Goal: Information Seeking & Learning: Check status

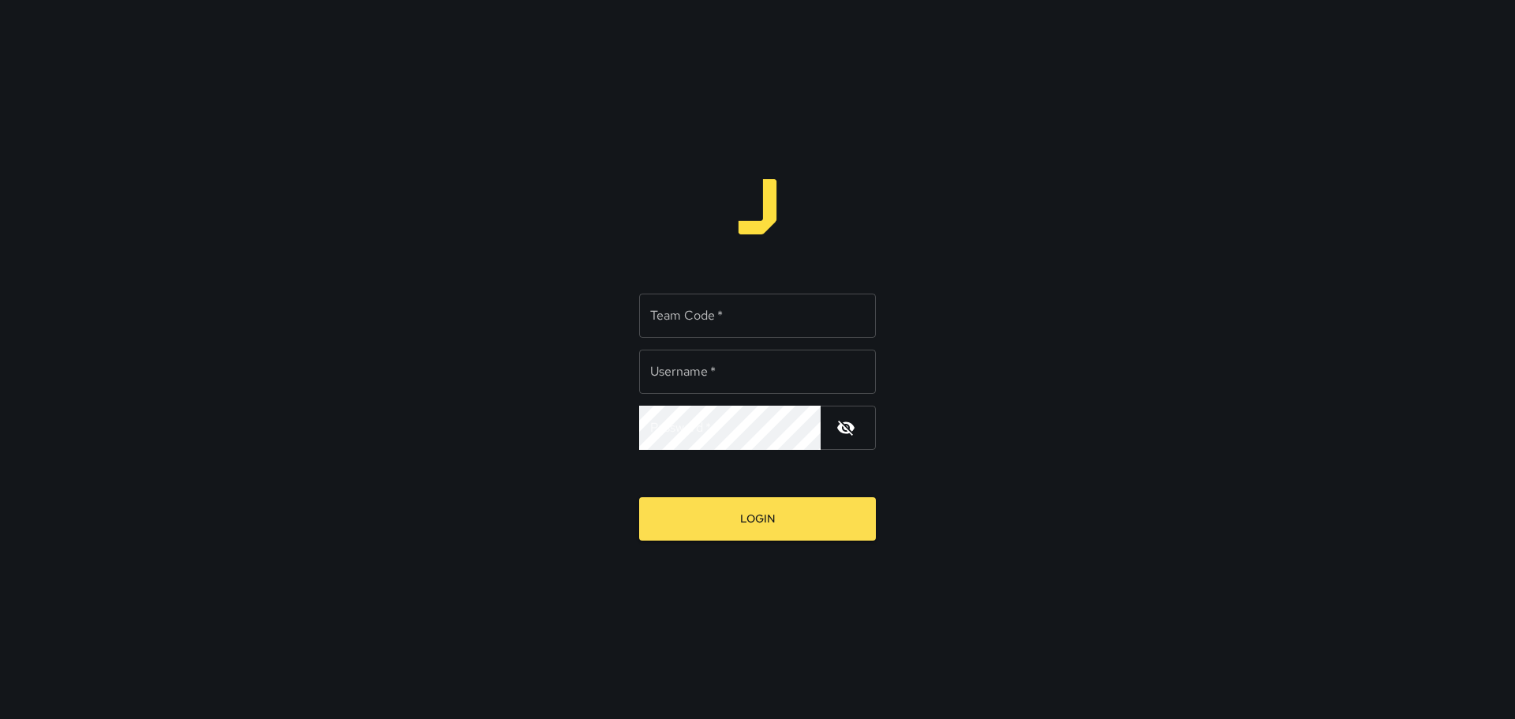
type input "*****"
click at [699, 323] on input "Team Code   *" at bounding box center [757, 316] width 237 height 44
type input "****"
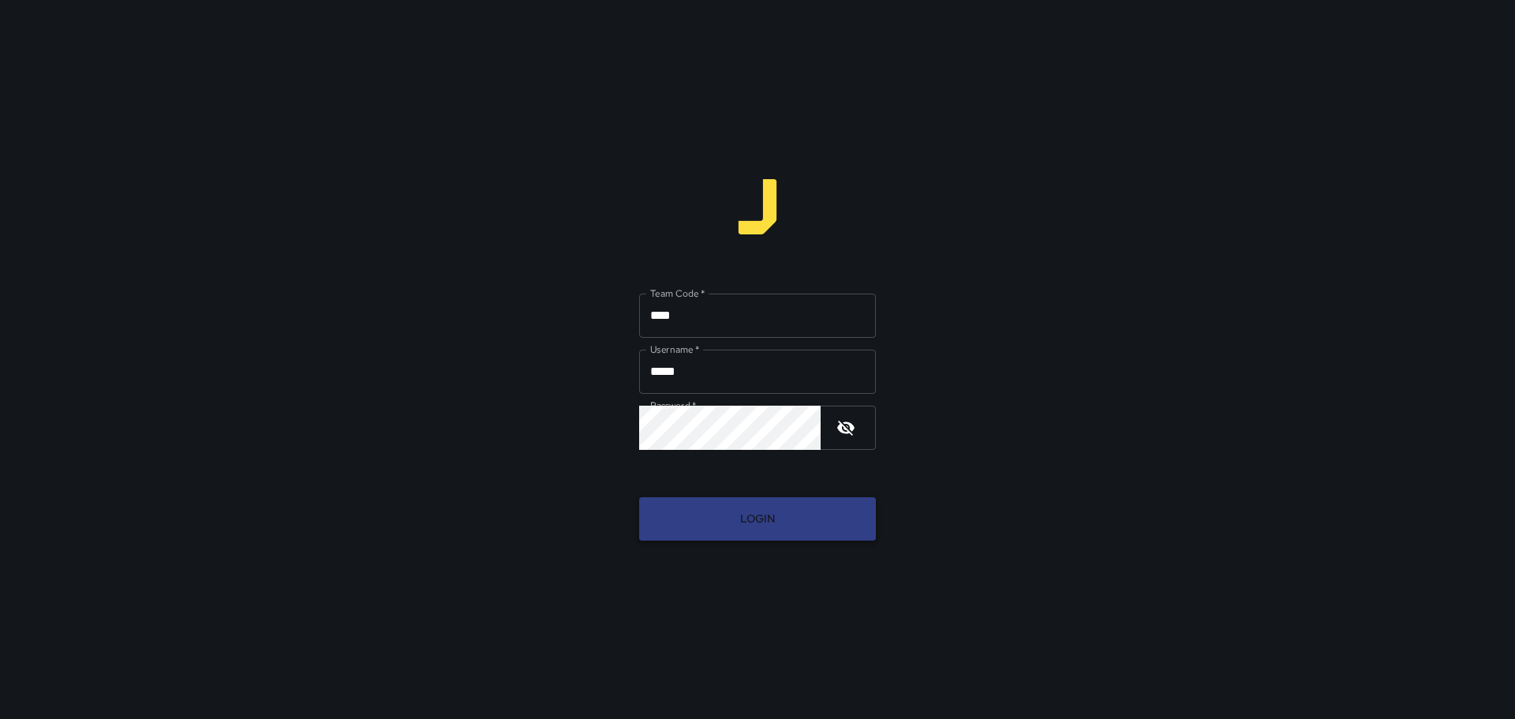
click at [739, 517] on button "Login" at bounding box center [757, 518] width 237 height 43
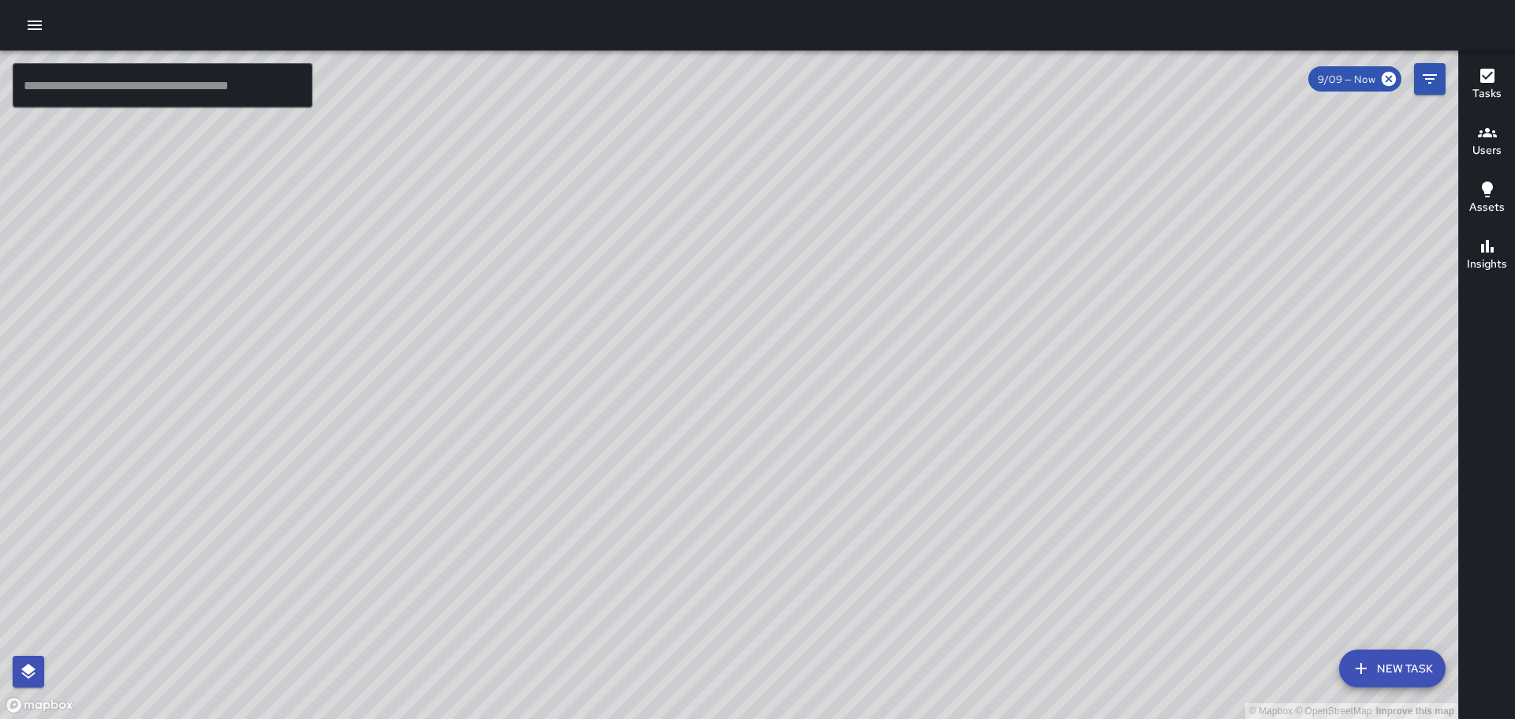
drag, startPoint x: 878, startPoint y: 510, endPoint x: 808, endPoint y: 193, distance: 325.6
click at [808, 193] on div "© Mapbox © OpenStreetMap Improve this map" at bounding box center [729, 384] width 1458 height 668
drag, startPoint x: 1127, startPoint y: 490, endPoint x: 918, endPoint y: 361, distance: 245.5
click at [922, 359] on div "© Mapbox © OpenStreetMap Improve this map" at bounding box center [729, 384] width 1458 height 668
click at [1484, 126] on icon "button" at bounding box center [1487, 132] width 19 height 19
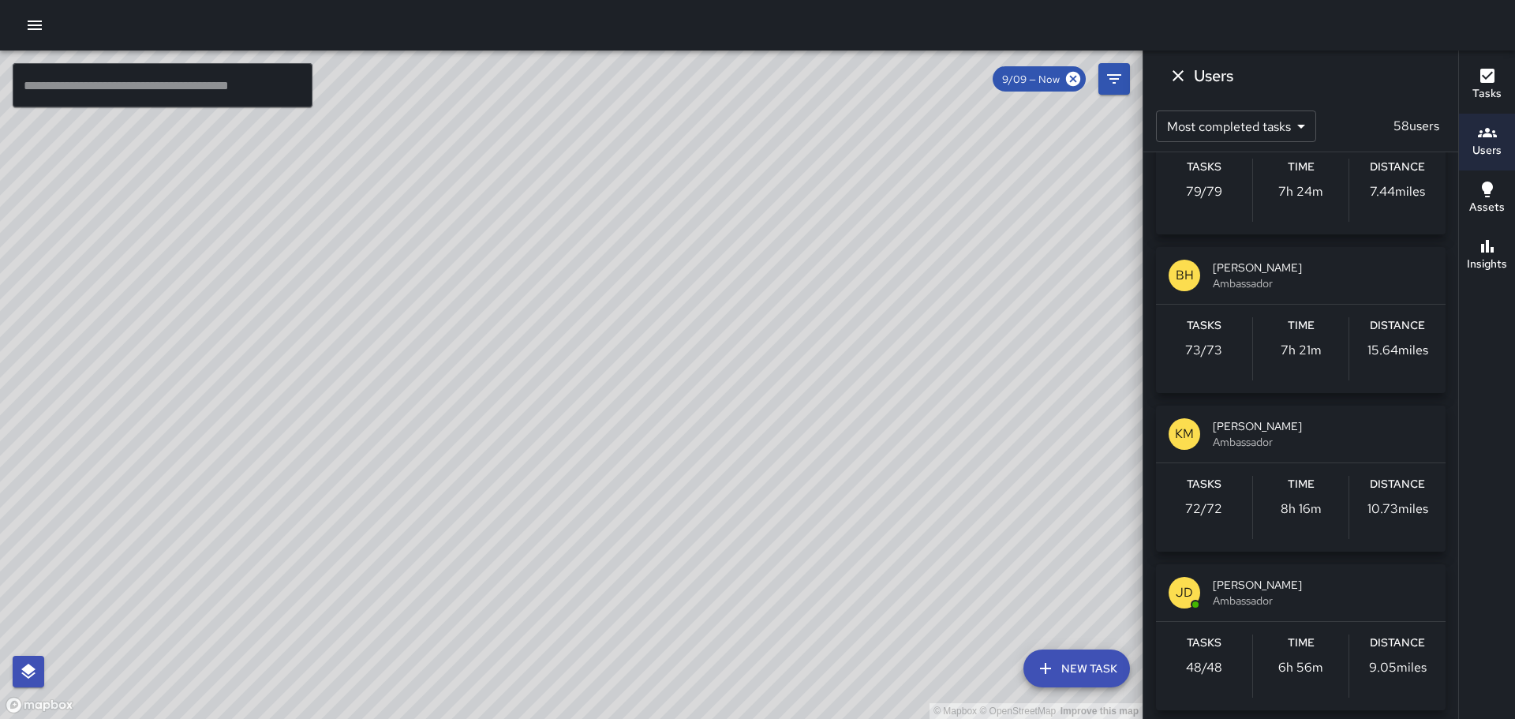
scroll to position [237, 0]
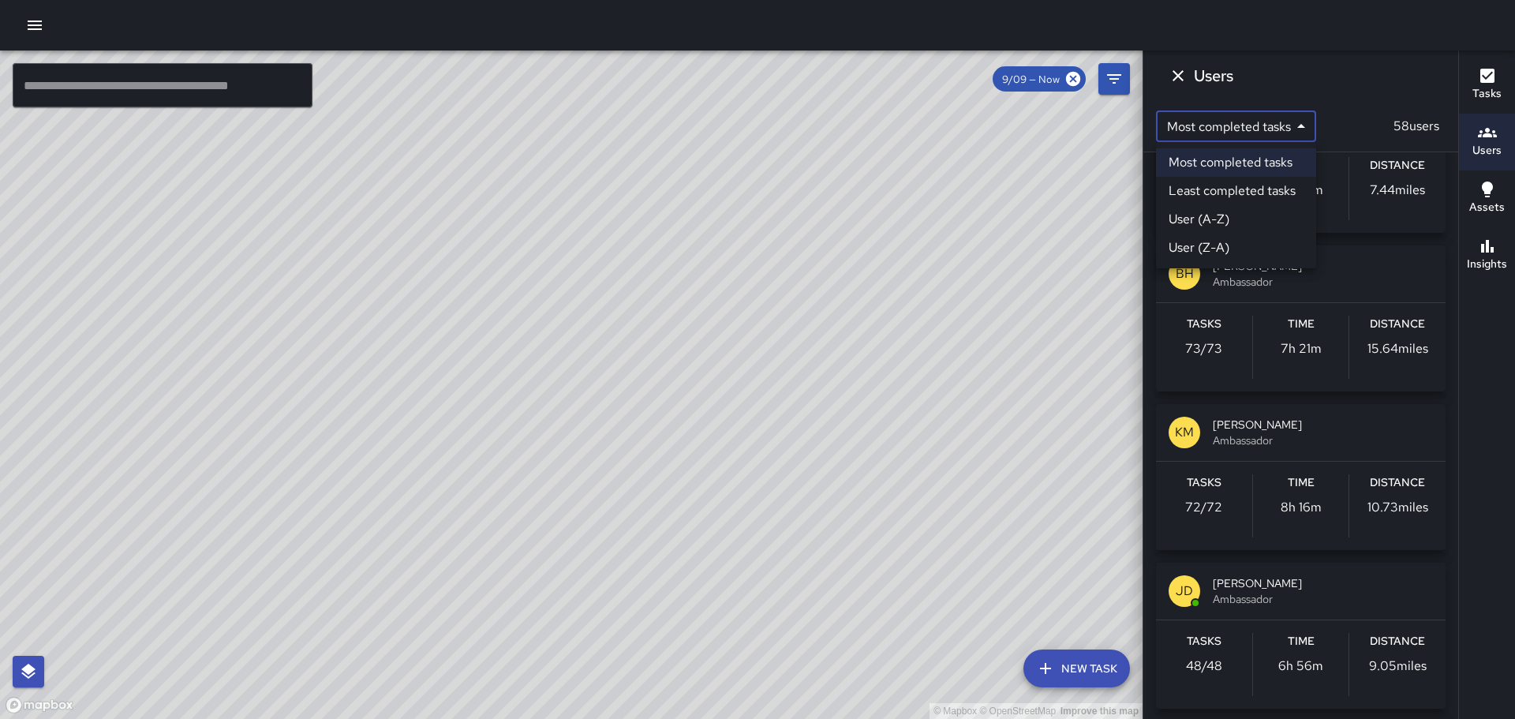
click at [1303, 127] on body "© Mapbox © OpenStreetMap Improve this map ​ New Task 9/09 — Now Map Layers Task…" at bounding box center [757, 359] width 1515 height 719
click at [1352, 82] on div at bounding box center [757, 359] width 1515 height 719
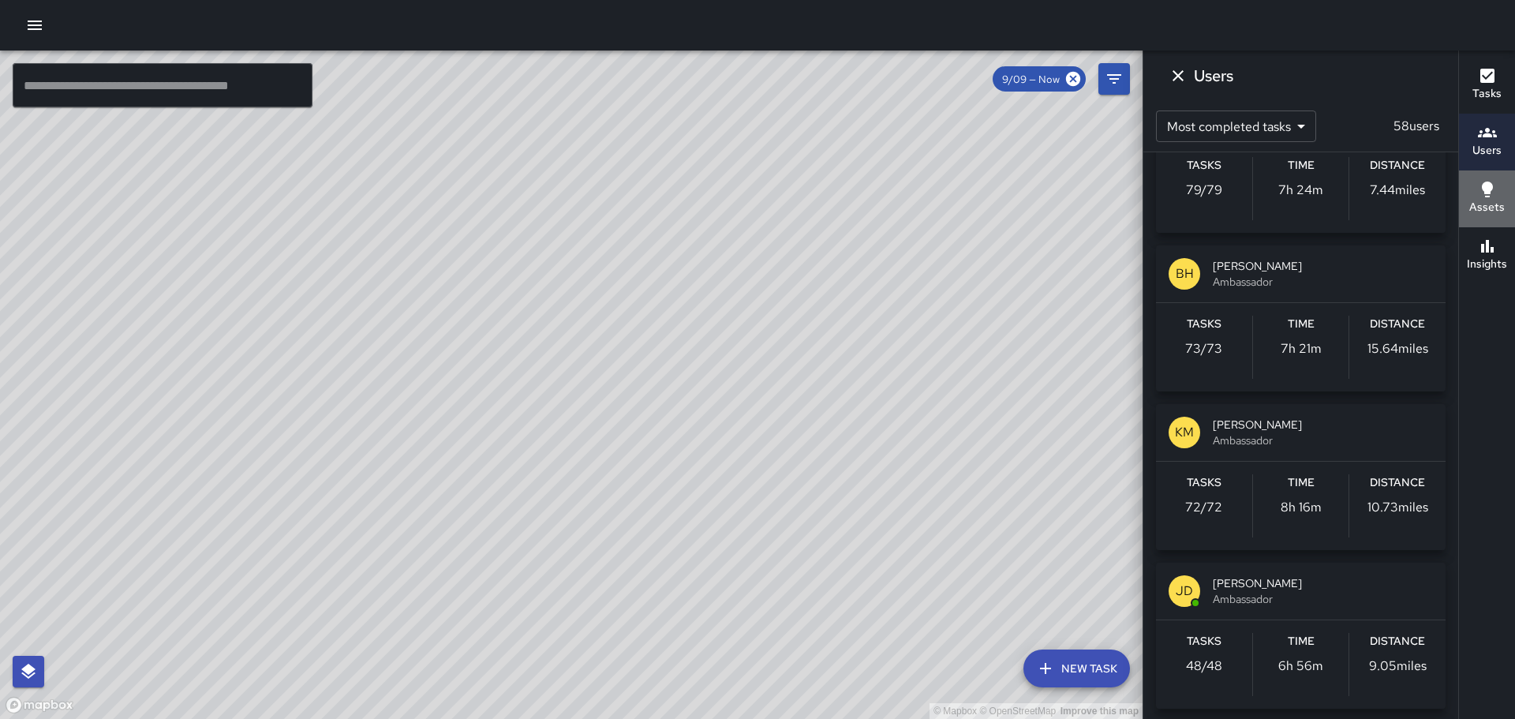
click at [1494, 195] on icon "button" at bounding box center [1487, 189] width 19 height 19
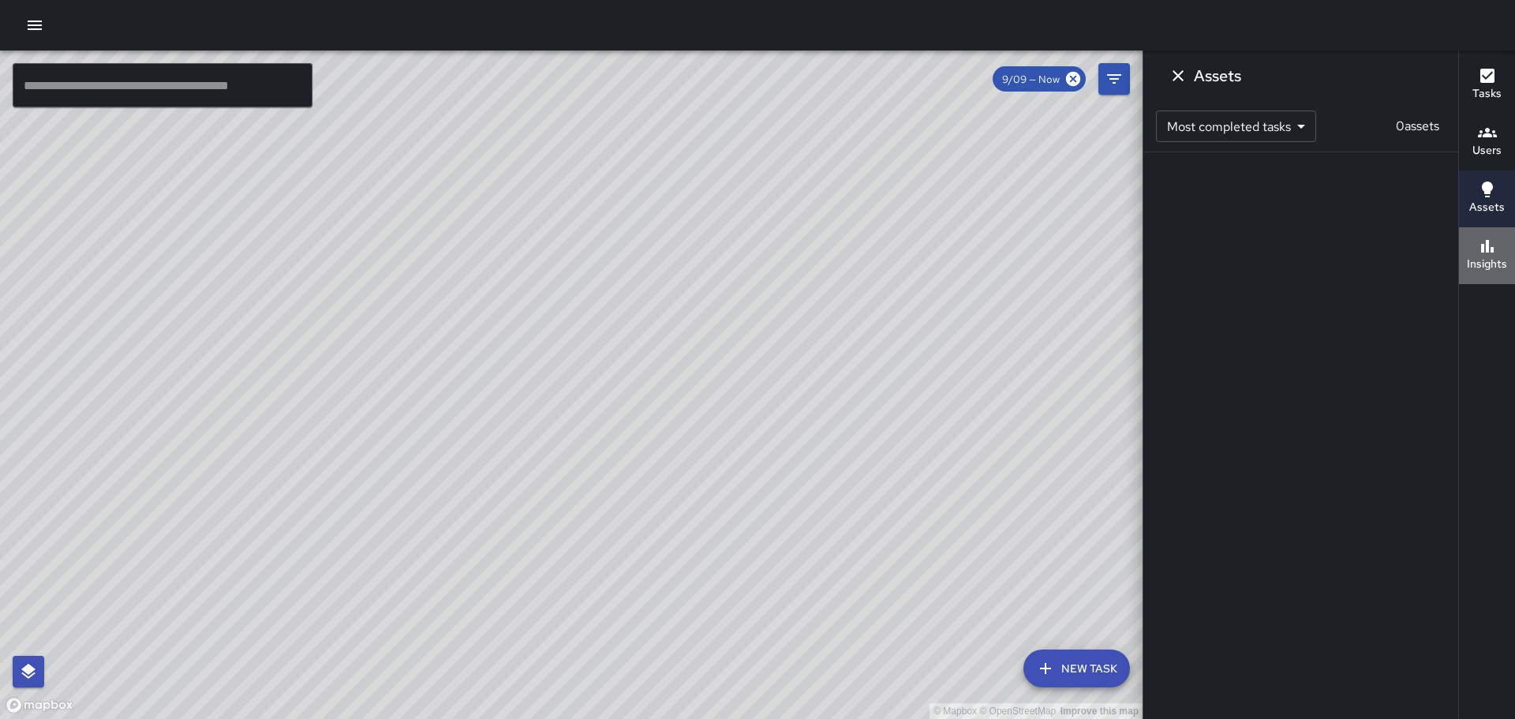
click at [1490, 250] on icon "button" at bounding box center [1487, 246] width 19 height 19
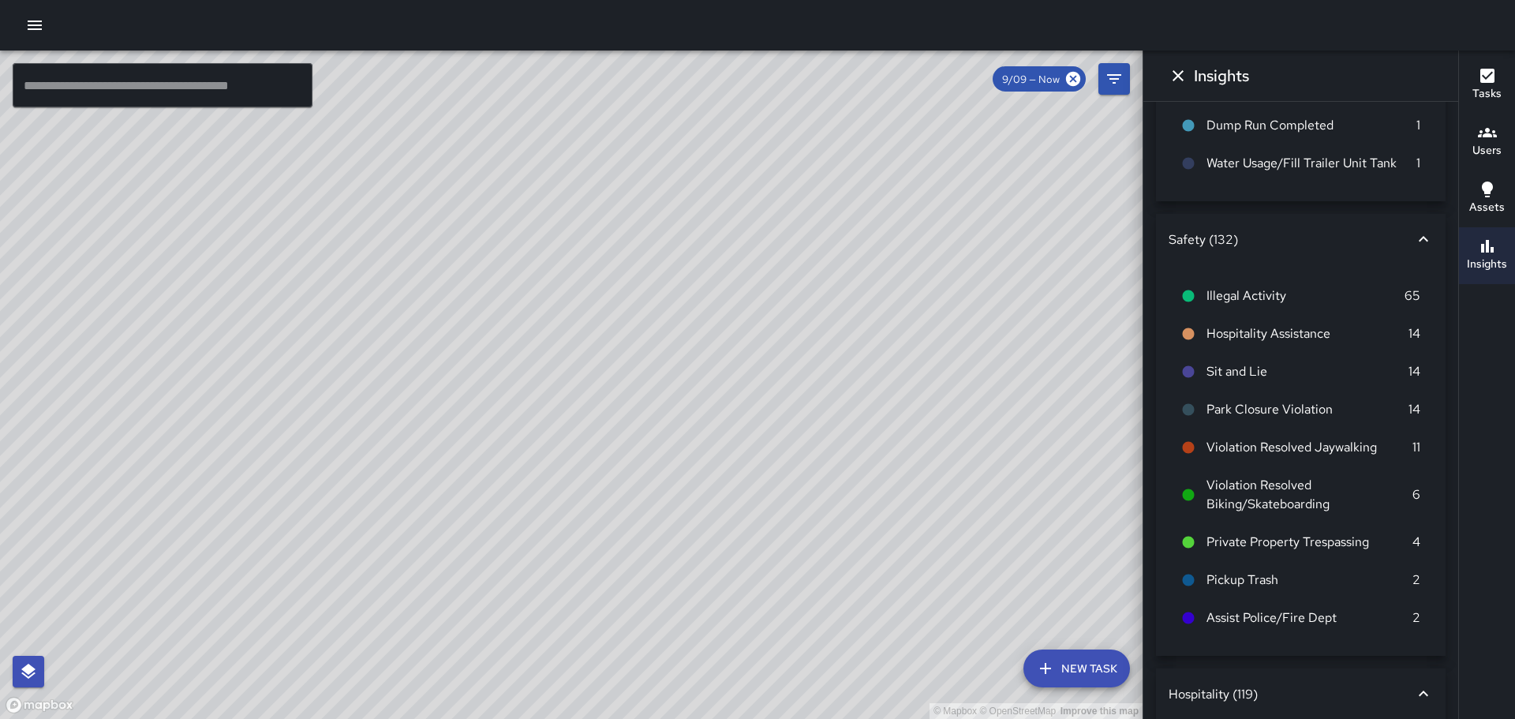
scroll to position [789, 0]
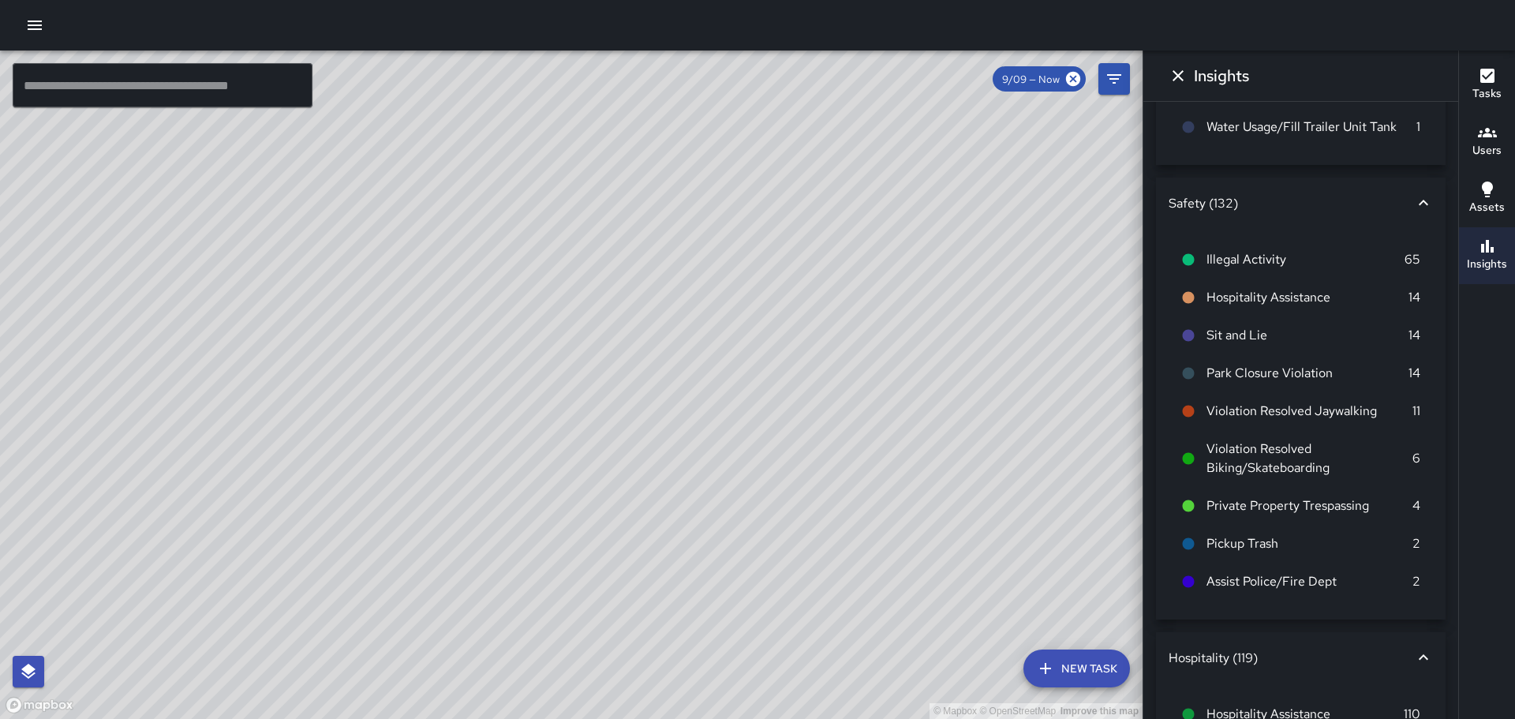
click at [1191, 266] on icon at bounding box center [1189, 260] width 12 height 12
click at [1191, 513] on icon at bounding box center [1188, 506] width 14 height 14
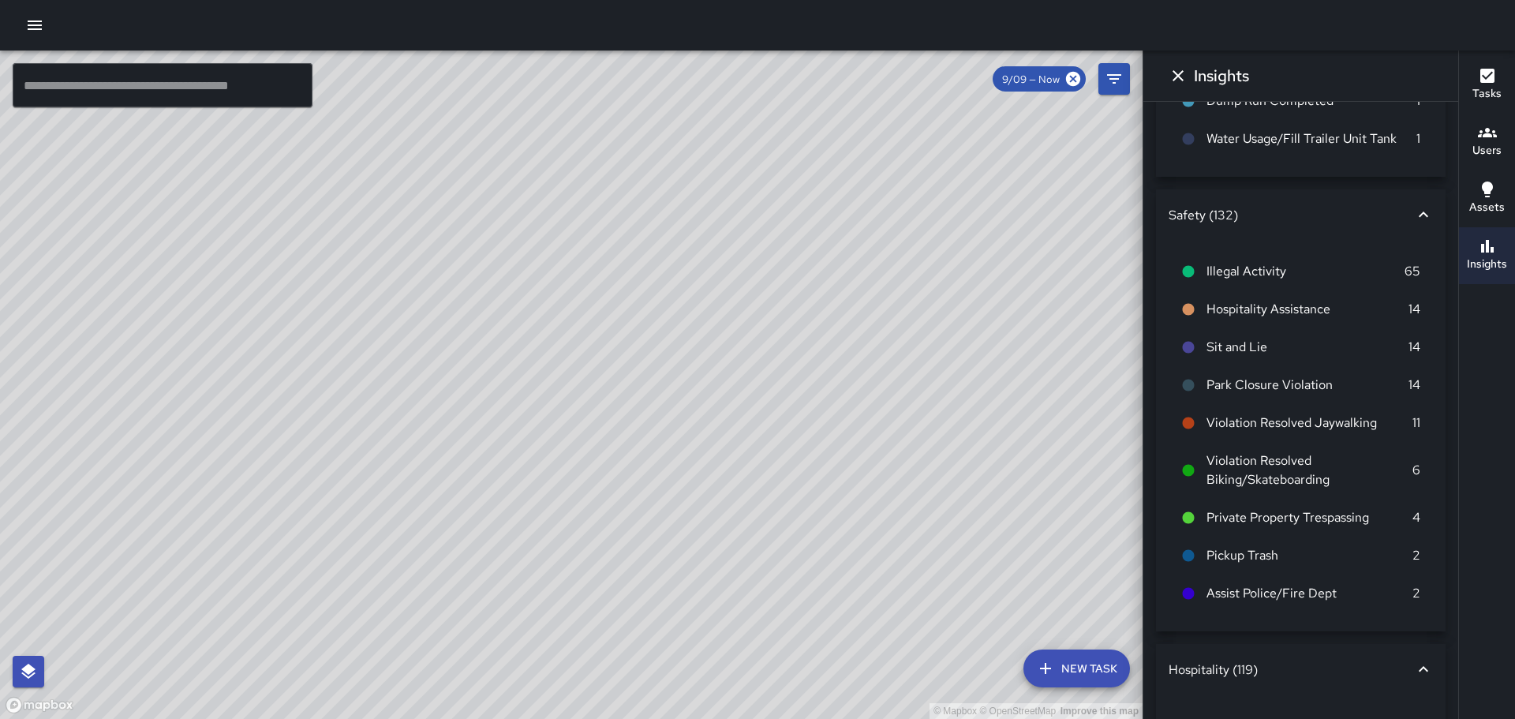
scroll to position [746, 0]
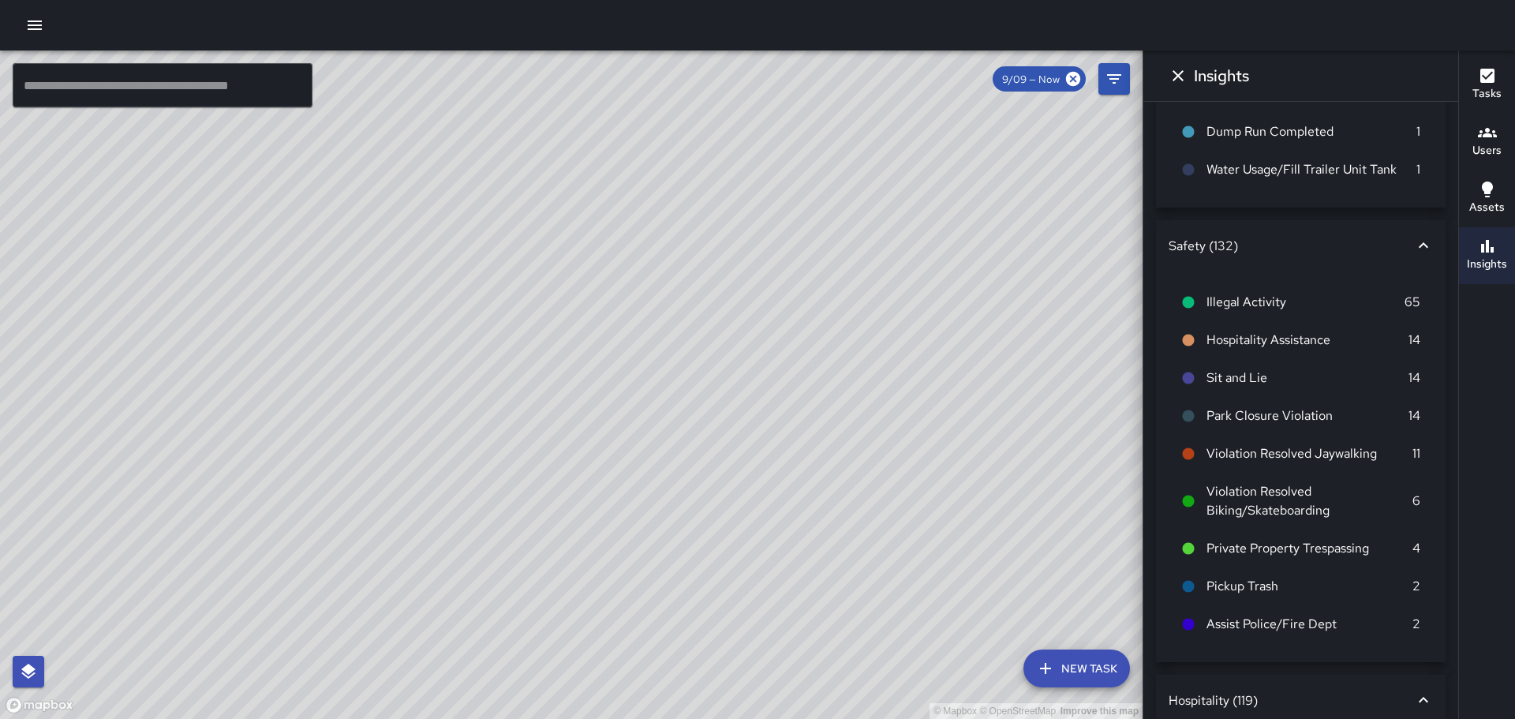
click at [1189, 630] on icon at bounding box center [1189, 625] width 12 height 12
click at [1180, 70] on icon "Dismiss" at bounding box center [1177, 75] width 19 height 19
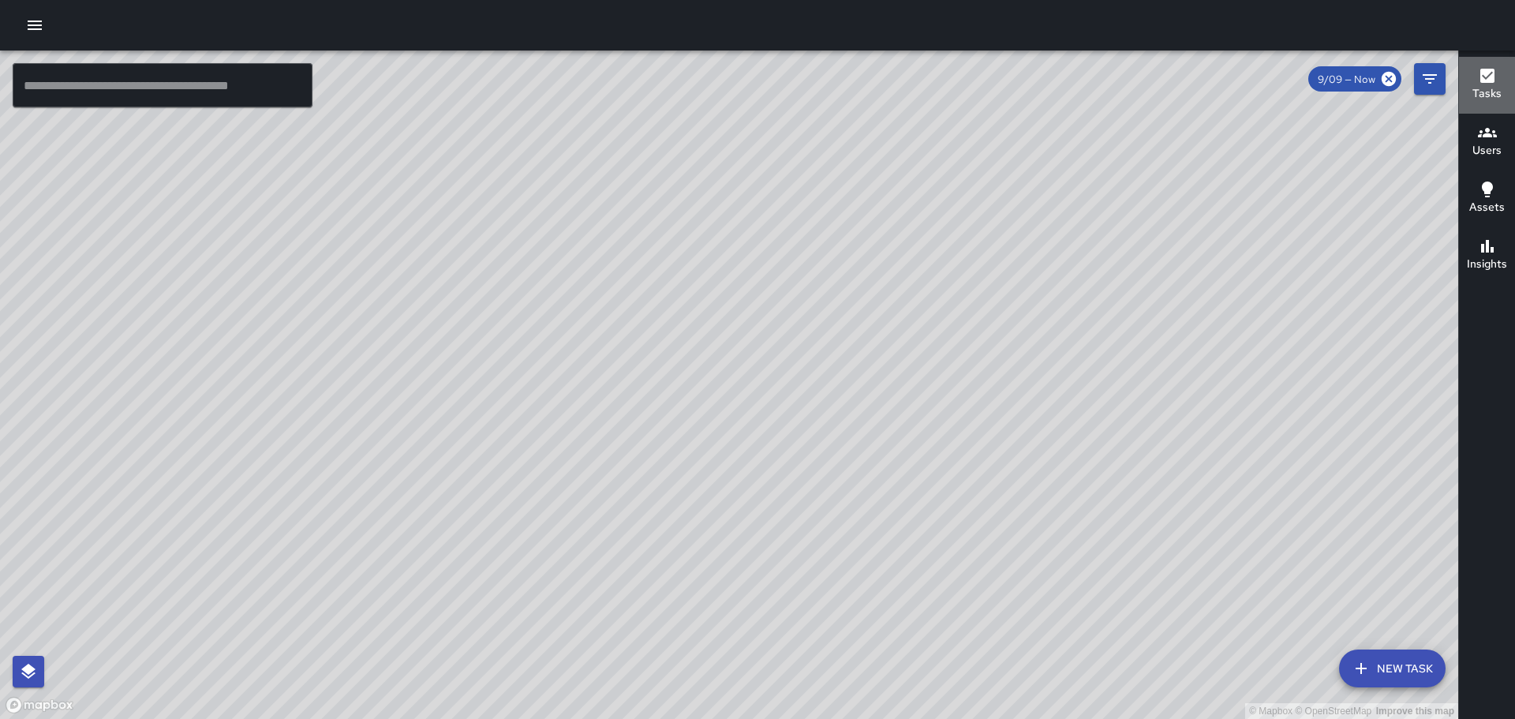
click at [1493, 65] on button "Tasks" at bounding box center [1487, 85] width 56 height 57
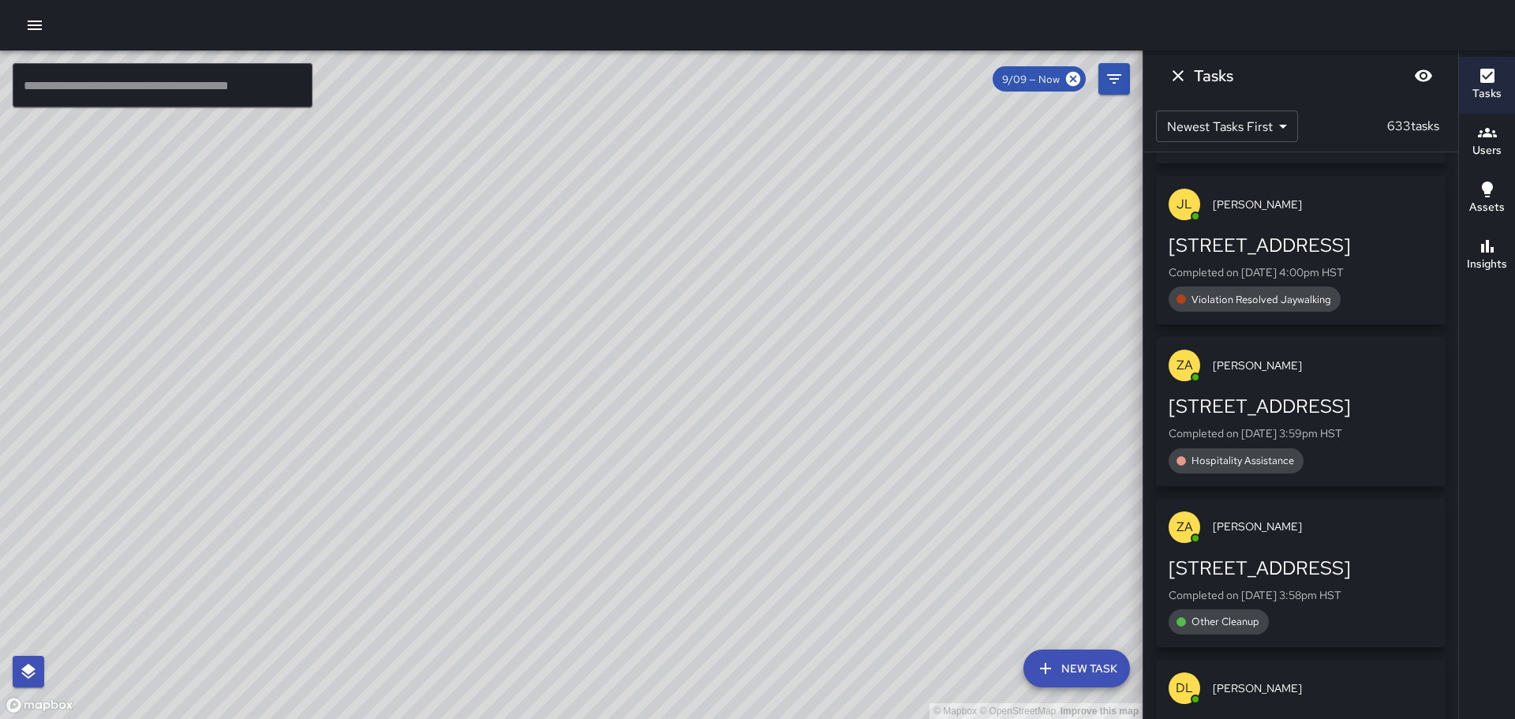
scroll to position [2637, 0]
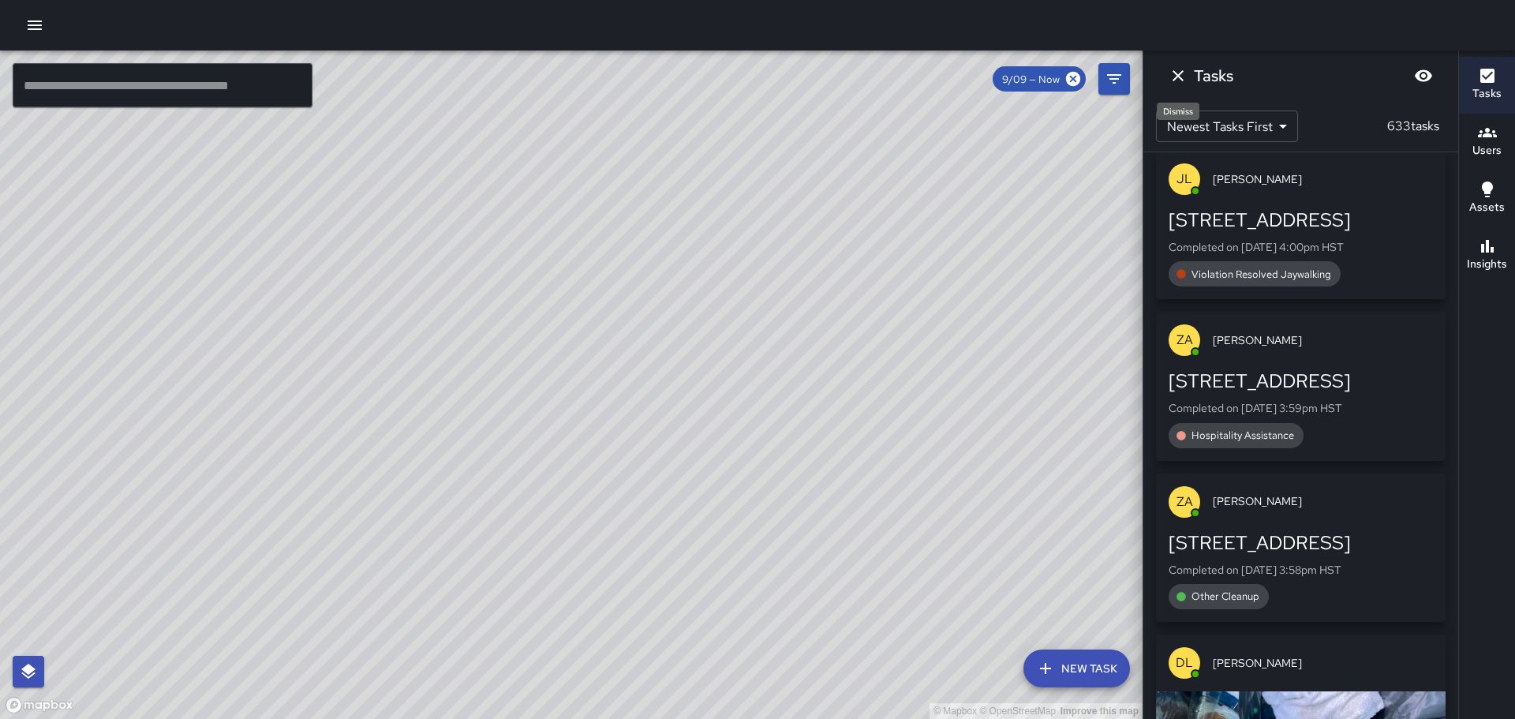
click at [1174, 74] on icon "Dismiss" at bounding box center [1177, 75] width 19 height 19
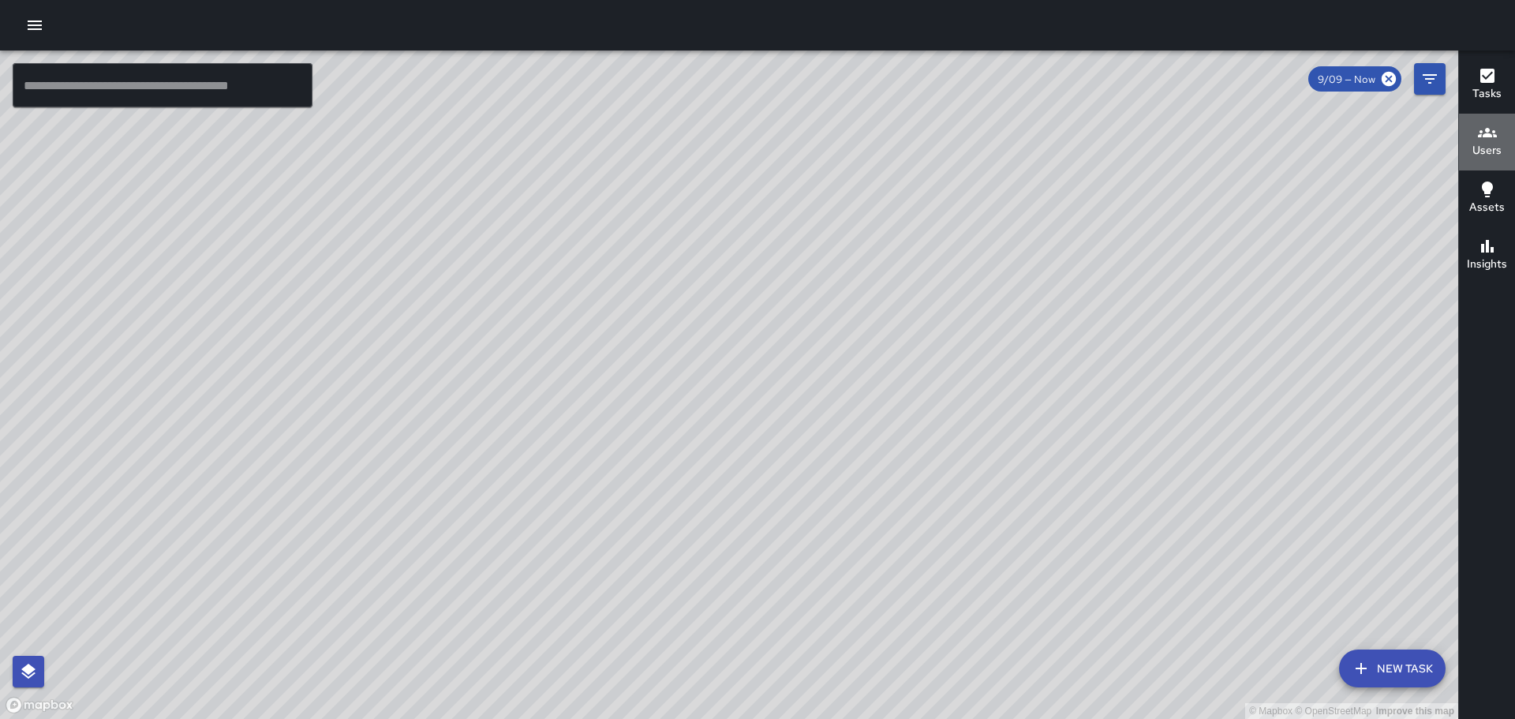
click at [1482, 139] on icon "button" at bounding box center [1487, 132] width 19 height 19
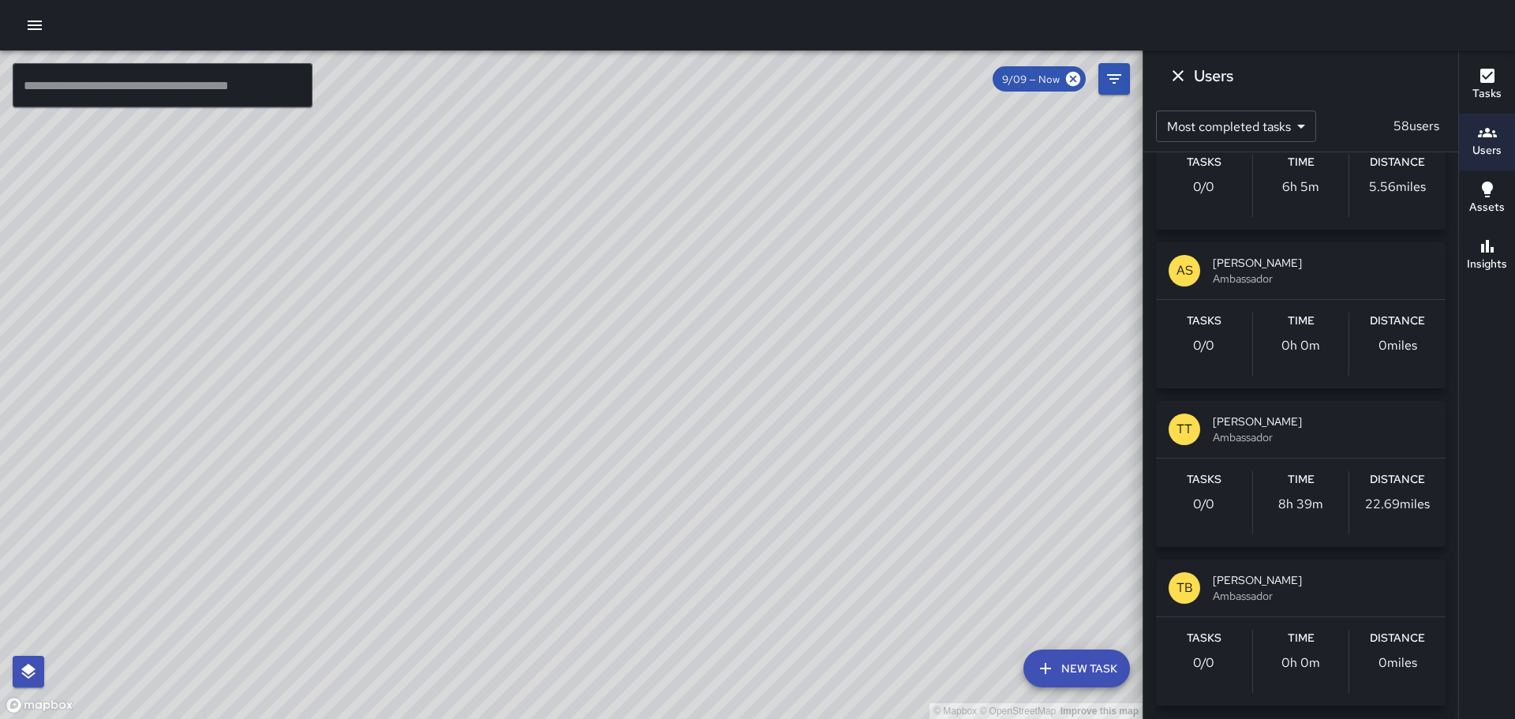
scroll to position [4103, 0]
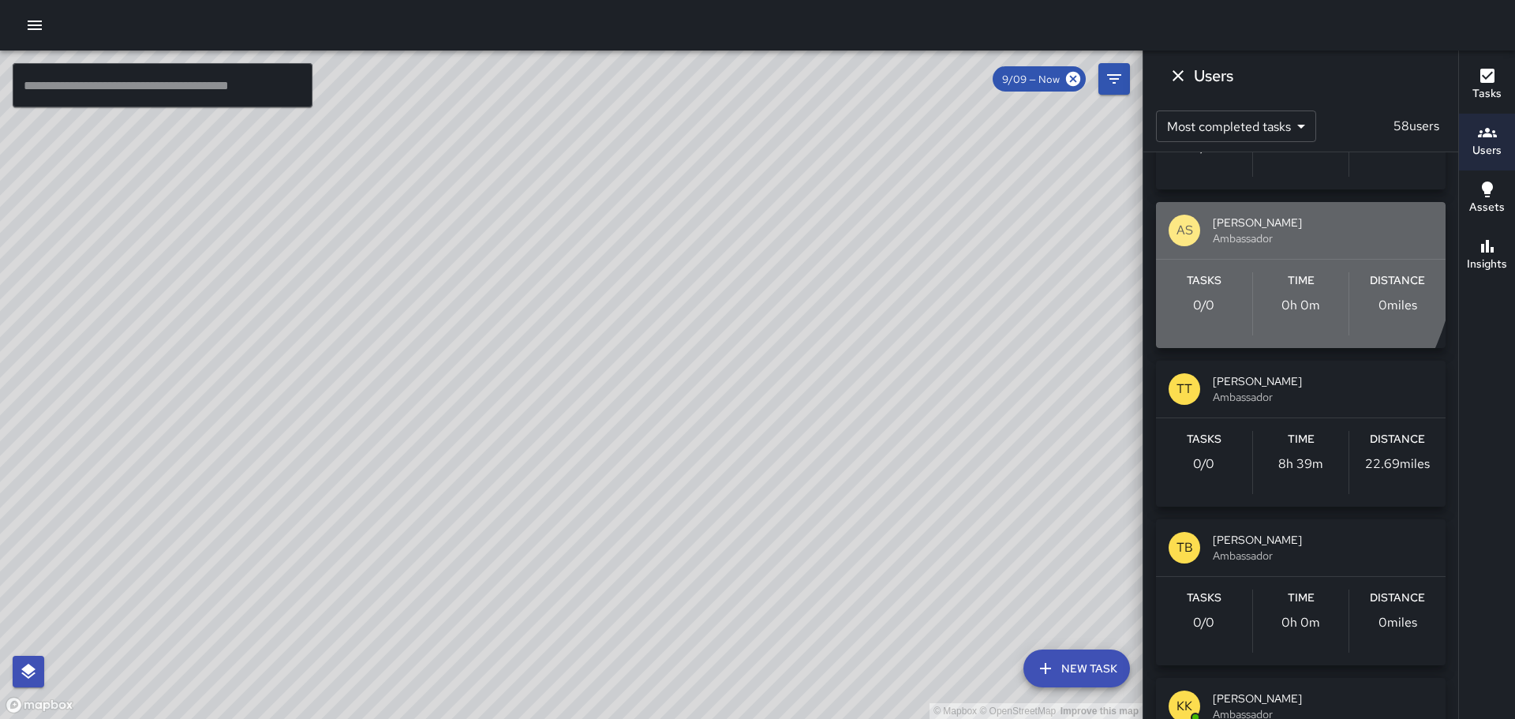
click at [1182, 222] on p "AS" at bounding box center [1184, 230] width 17 height 19
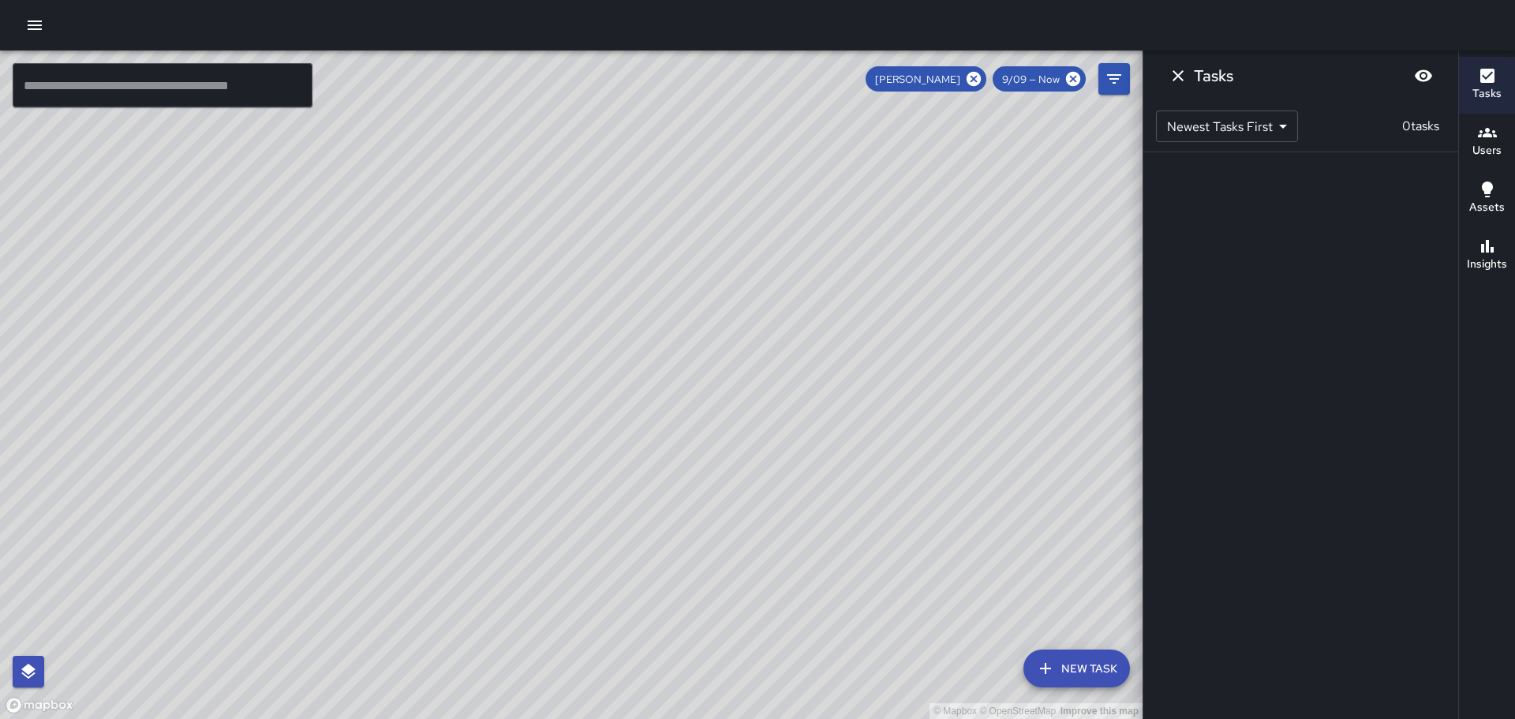
scroll to position [0, 0]
click at [1283, 126] on body "© Mapbox © OpenStreetMap Improve this map ​ New Task [PERSON_NAME] 9/09 — Now M…" at bounding box center [757, 359] width 1515 height 719
click at [1232, 189] on li "Oldest Tasks First" at bounding box center [1226, 191] width 140 height 28
type input "*"
click at [1276, 128] on body "© Mapbox © OpenStreetMap Improve this map ​ New Task [PERSON_NAME] 9/09 — Now M…" at bounding box center [757, 359] width 1515 height 719
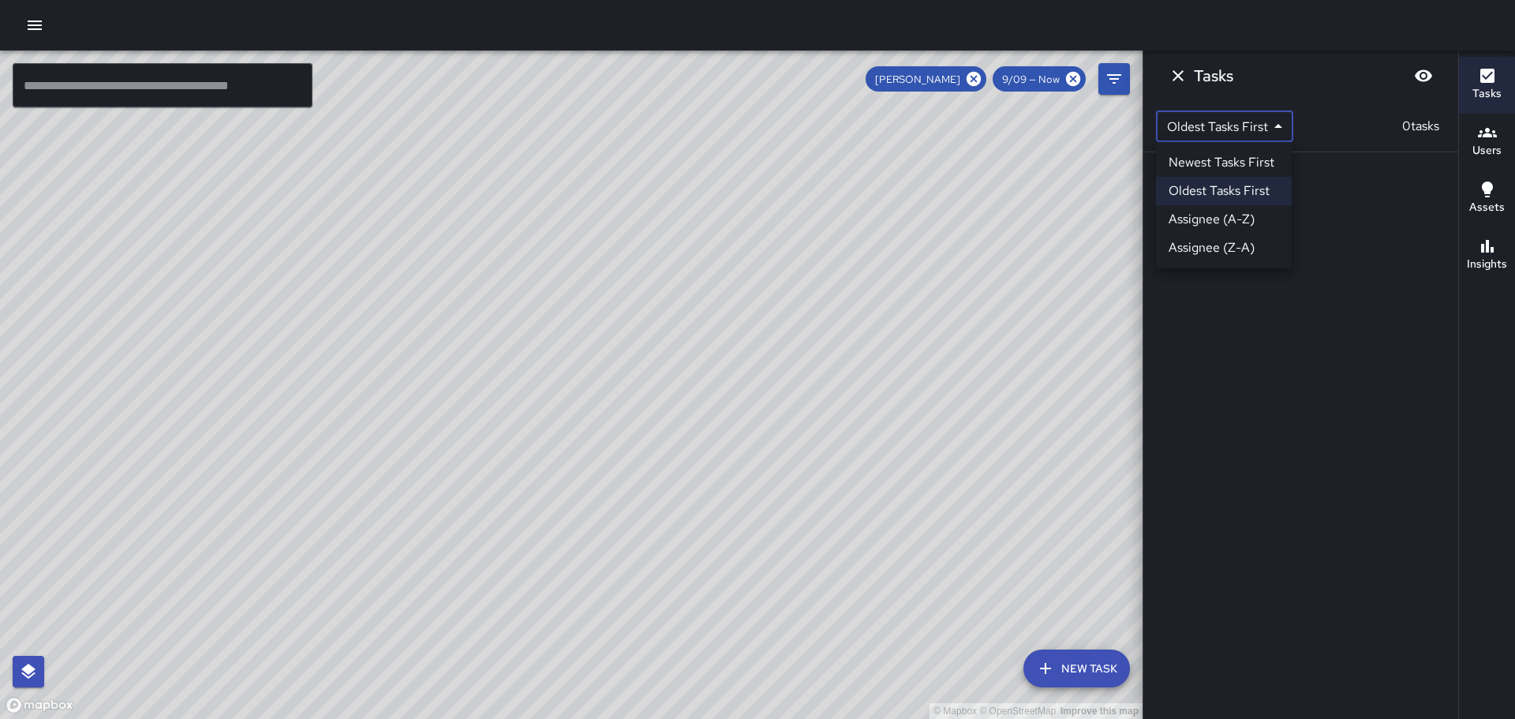
click at [1176, 72] on div at bounding box center [757, 359] width 1515 height 719
click at [1181, 74] on icon "Dismiss" at bounding box center [1177, 75] width 19 height 19
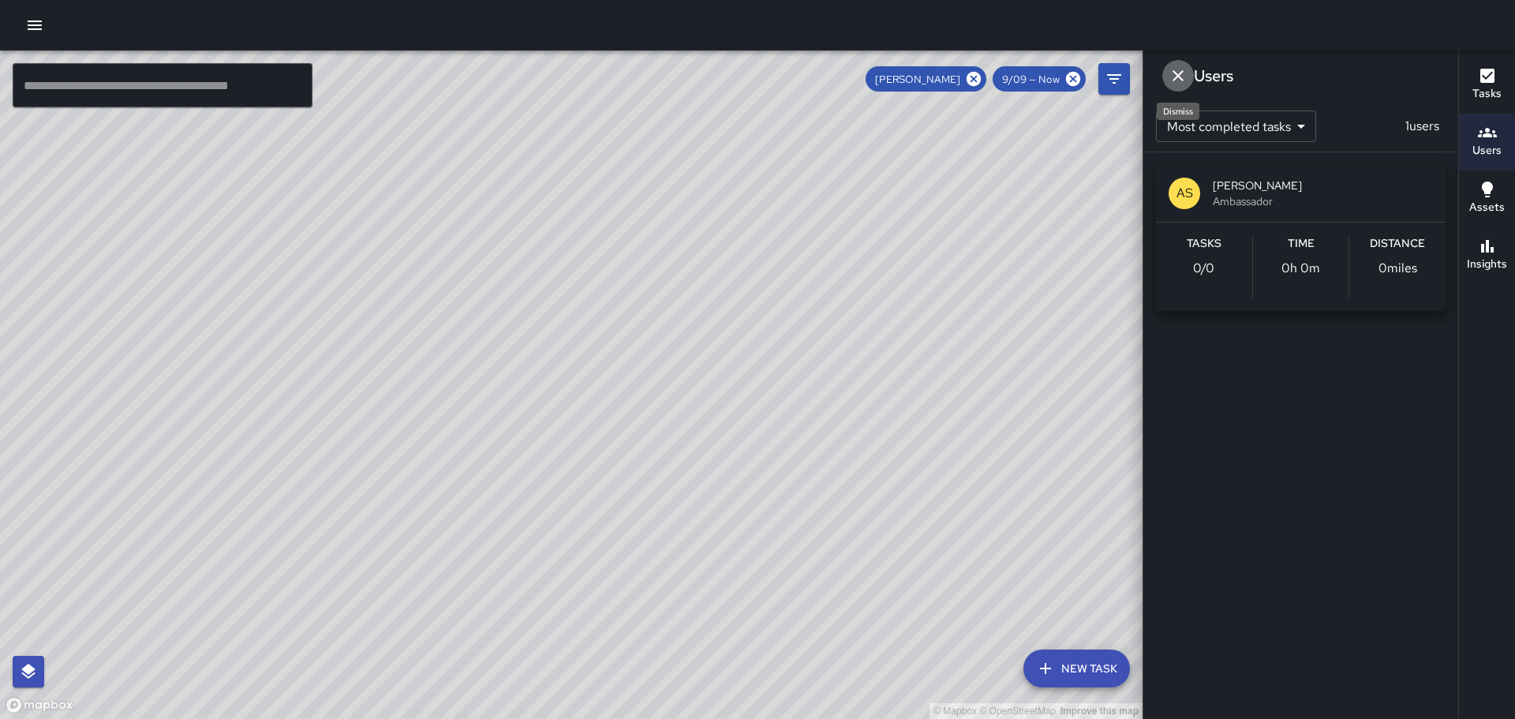
click at [1175, 77] on icon "Dismiss" at bounding box center [1177, 75] width 19 height 19
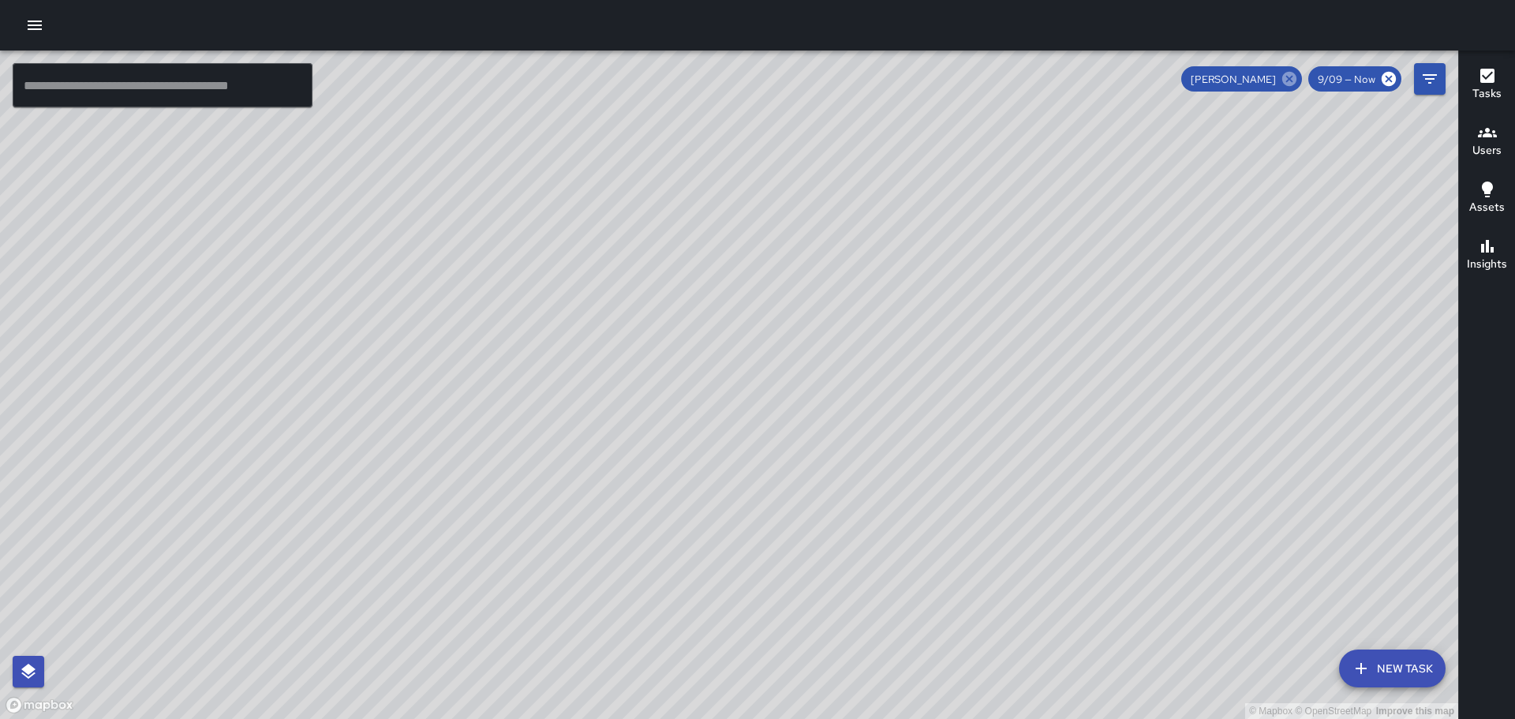
click at [1288, 80] on icon at bounding box center [1289, 79] width 14 height 14
click at [1428, 84] on icon "Filters" at bounding box center [1429, 78] width 19 height 19
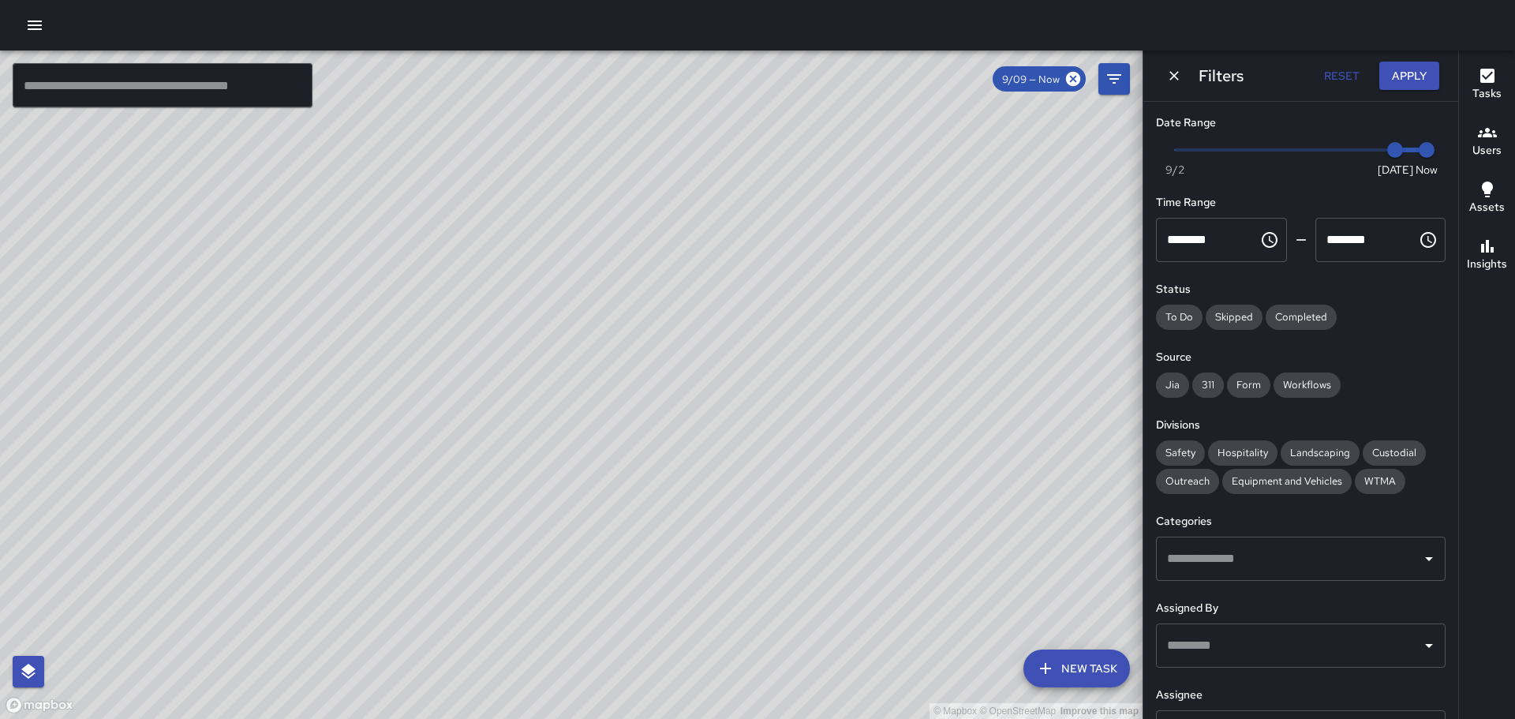
click at [1217, 149] on span "Now [DATE] [DATE] 4:07 pm" at bounding box center [1301, 150] width 252 height 24
click at [1239, 144] on span "Now [DATE] [DATE] 4:07 pm" at bounding box center [1301, 150] width 252 height 24
click at [1266, 145] on span "Now [DATE] [DATE] 4:07 pm" at bounding box center [1301, 150] width 252 height 24
click at [1293, 145] on span "9/6" at bounding box center [1301, 150] width 16 height 16
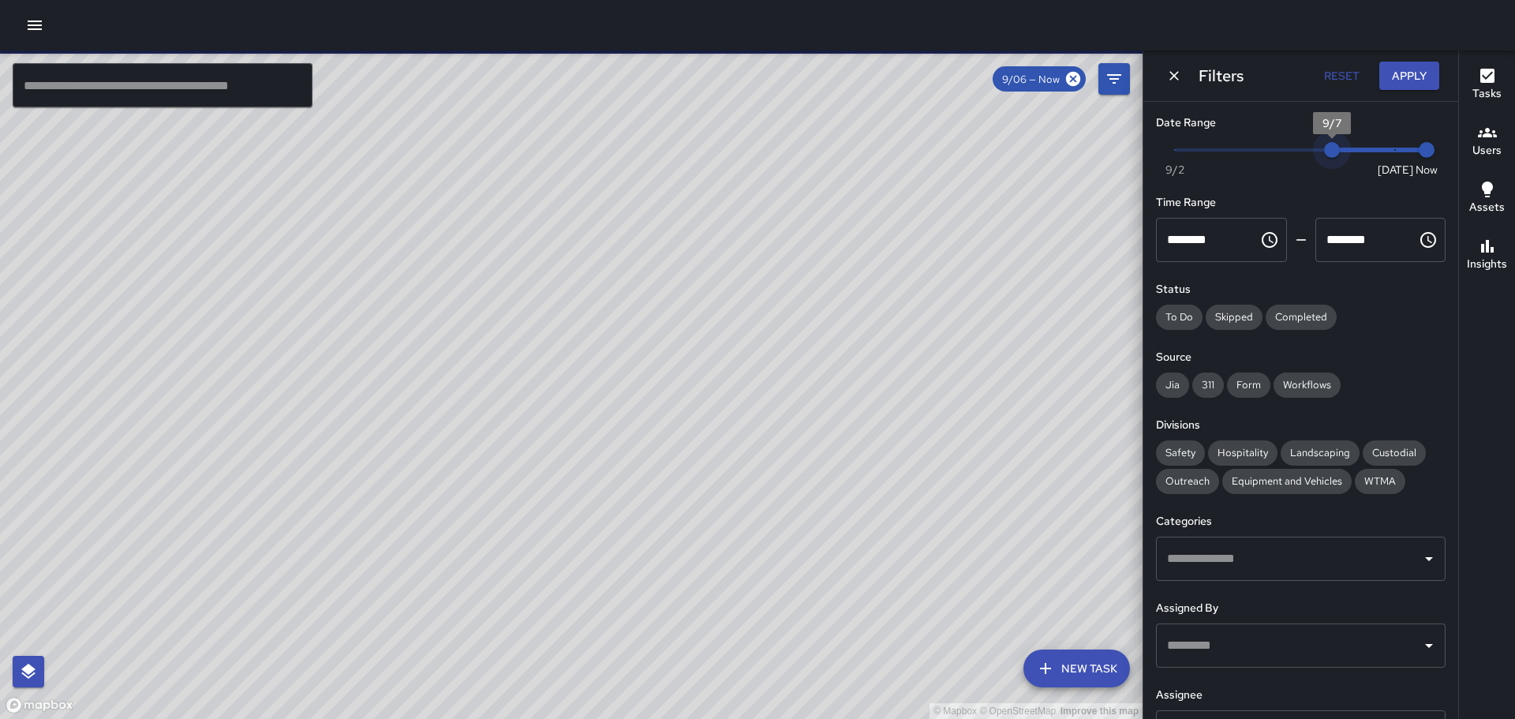
click at [1318, 148] on span "Now [DATE] [DATE] 4:07 pm" at bounding box center [1301, 150] width 252 height 24
click at [1295, 148] on span "Now [DATE] [DATE] 4:07 pm" at bounding box center [1301, 150] width 252 height 24
type input "*"
drag, startPoint x: 1407, startPoint y: 152, endPoint x: 1351, endPoint y: 151, distance: 56.0
click at [1355, 151] on span "9/8" at bounding box center [1363, 150] width 16 height 16
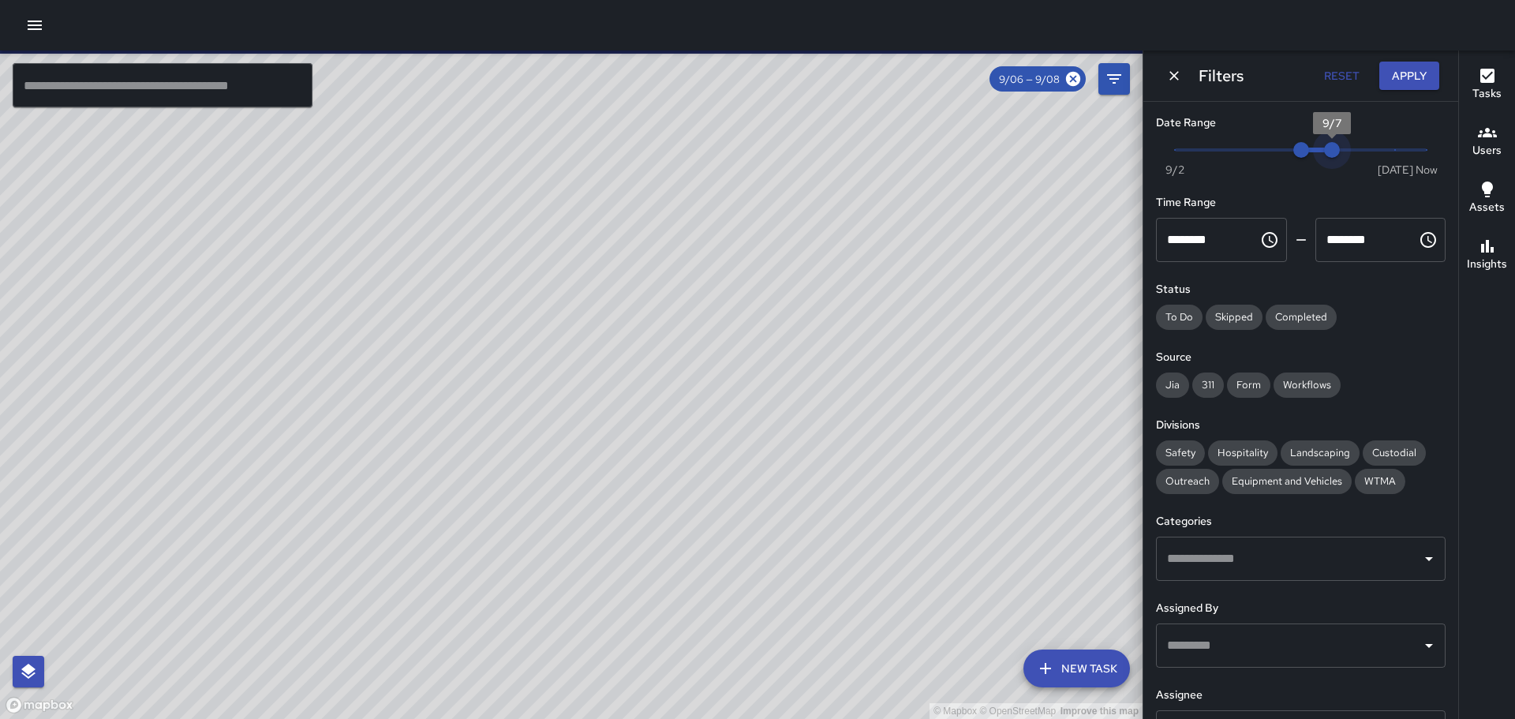
drag, startPoint x: 1352, startPoint y: 151, endPoint x: 1302, endPoint y: 151, distance: 49.7
click at [1302, 151] on span "Now [DATE] 9/6 9/7" at bounding box center [1301, 150] width 252 height 24
click at [1177, 376] on div "Jia" at bounding box center [1172, 384] width 33 height 25
click at [1210, 383] on span "311" at bounding box center [1208, 384] width 32 height 13
drag, startPoint x: 1300, startPoint y: 323, endPoint x: 1262, endPoint y: 313, distance: 39.8
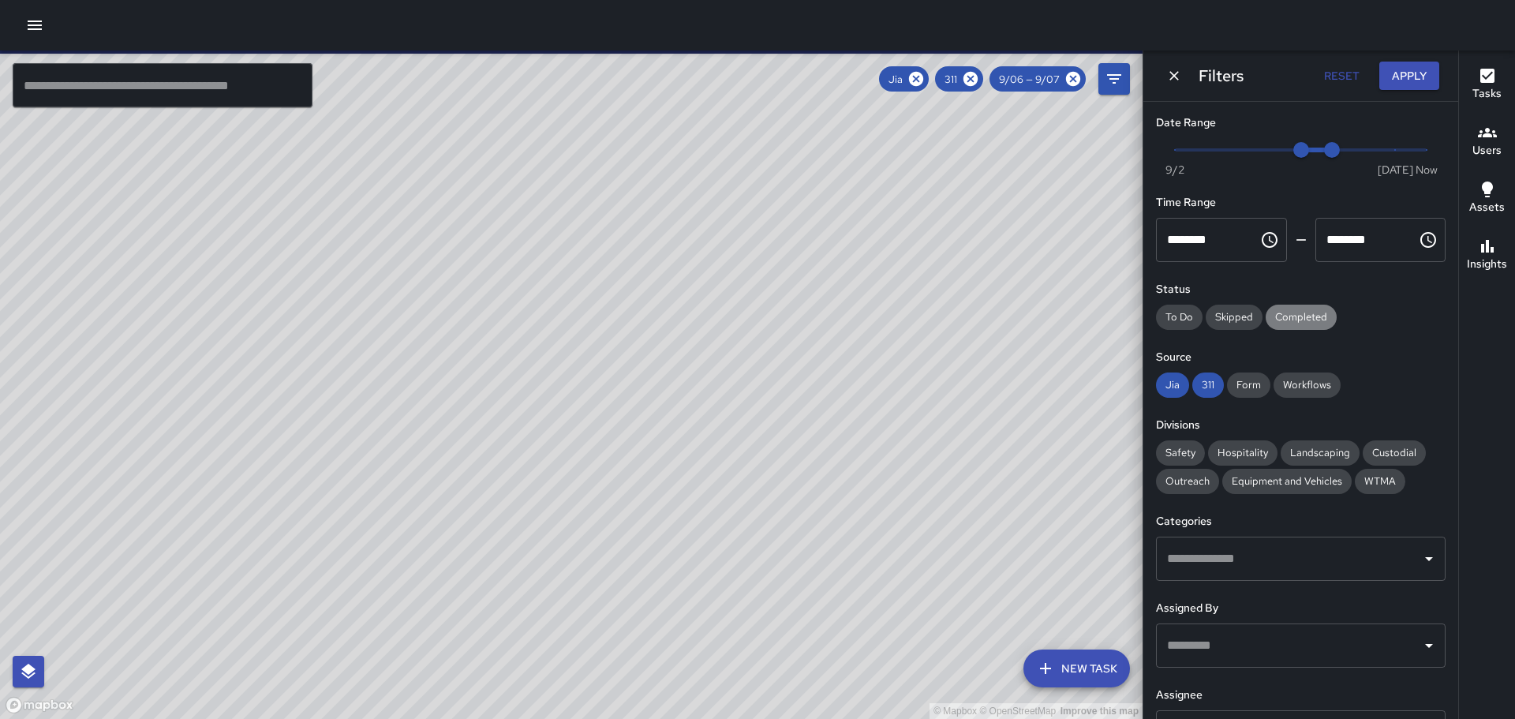
click at [1297, 321] on span "Completed" at bounding box center [1301, 316] width 71 height 13
drag, startPoint x: 1237, startPoint y: 312, endPoint x: 1167, endPoint y: 311, distance: 70.2
click at [1236, 312] on span "Skipped" at bounding box center [1234, 316] width 57 height 13
click at [1159, 310] on span "To Do" at bounding box center [1179, 316] width 47 height 13
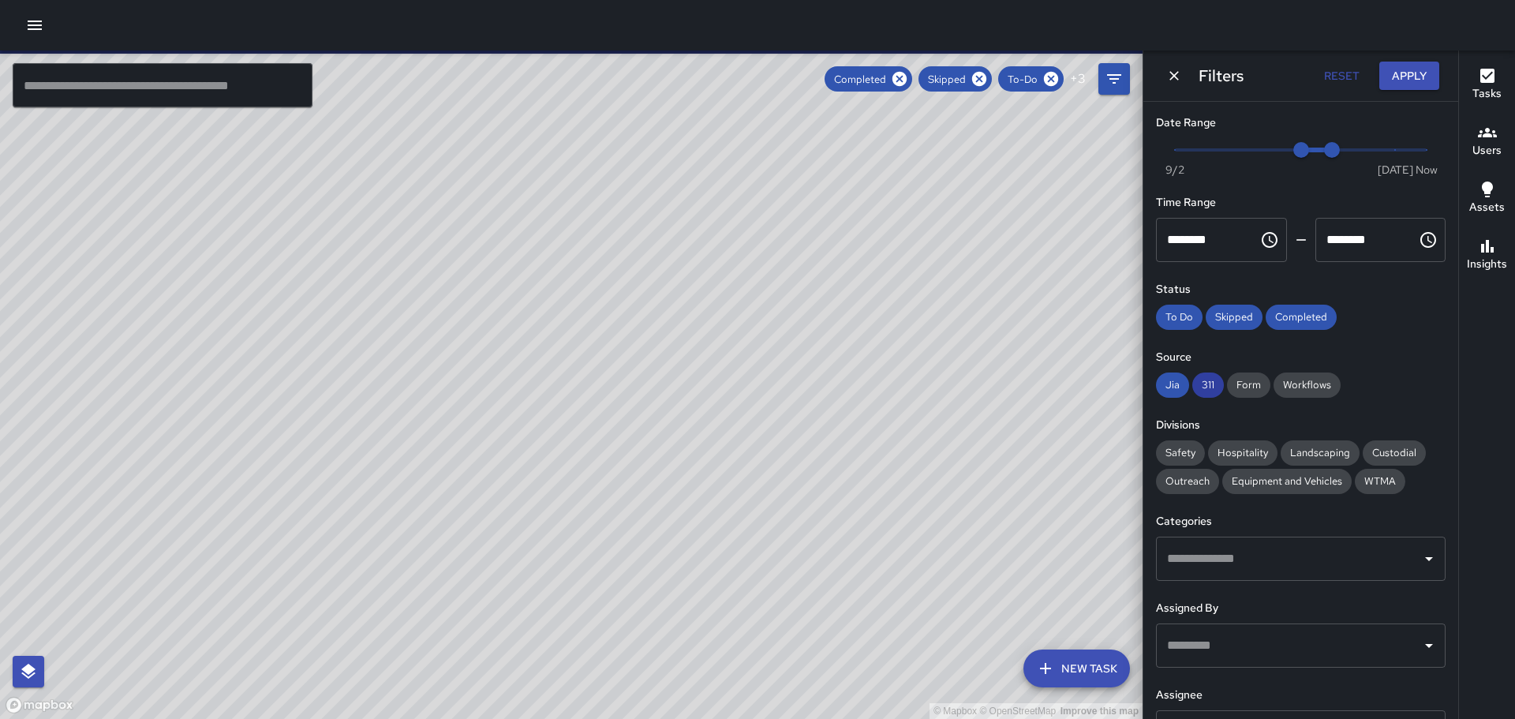
click at [1207, 384] on span "311" at bounding box center [1208, 384] width 32 height 13
click at [1314, 381] on span "Workflows" at bounding box center [1306, 384] width 67 height 13
click at [1255, 384] on span "Form" at bounding box center [1248, 384] width 43 height 13
click at [1210, 387] on span "311" at bounding box center [1208, 384] width 32 height 13
click at [1254, 449] on span "Hospitality" at bounding box center [1242, 452] width 69 height 13
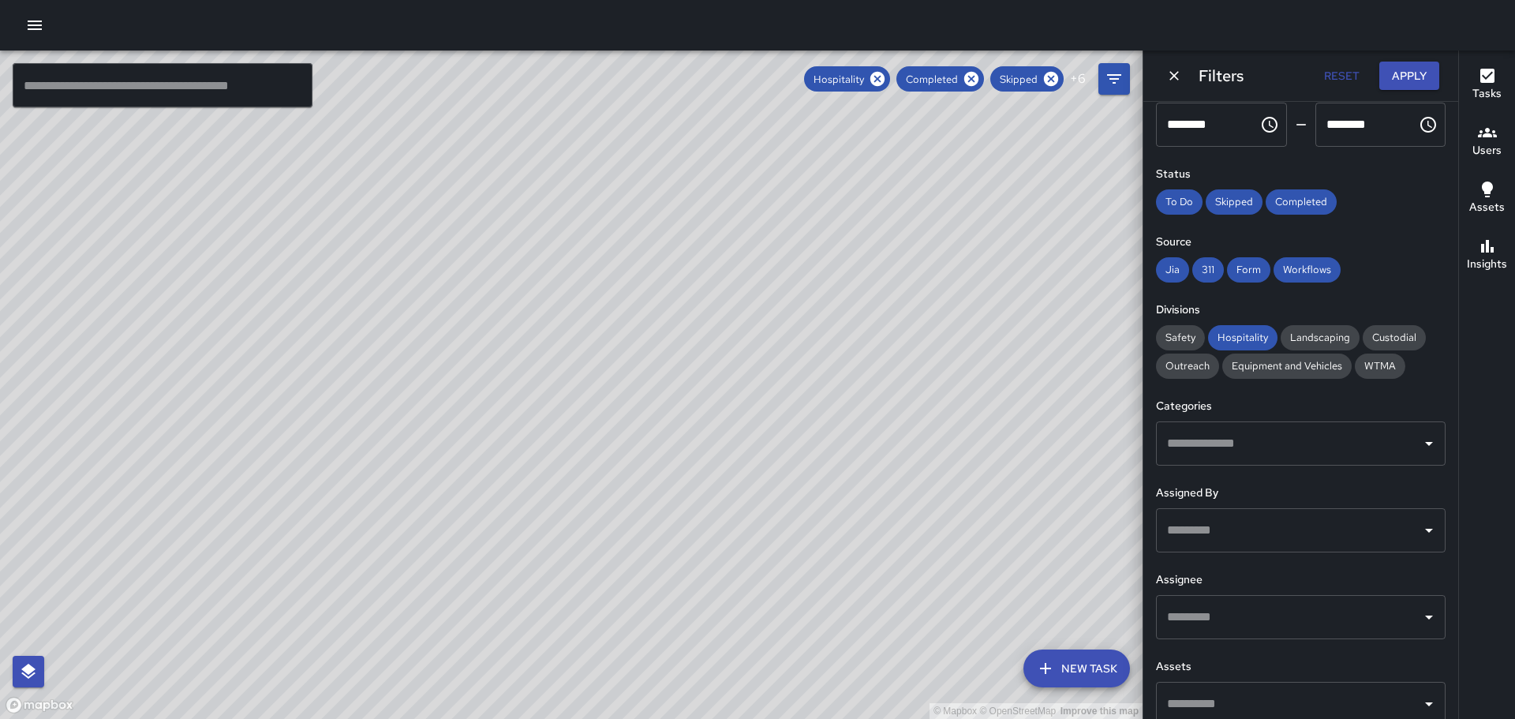
scroll to position [135, 0]
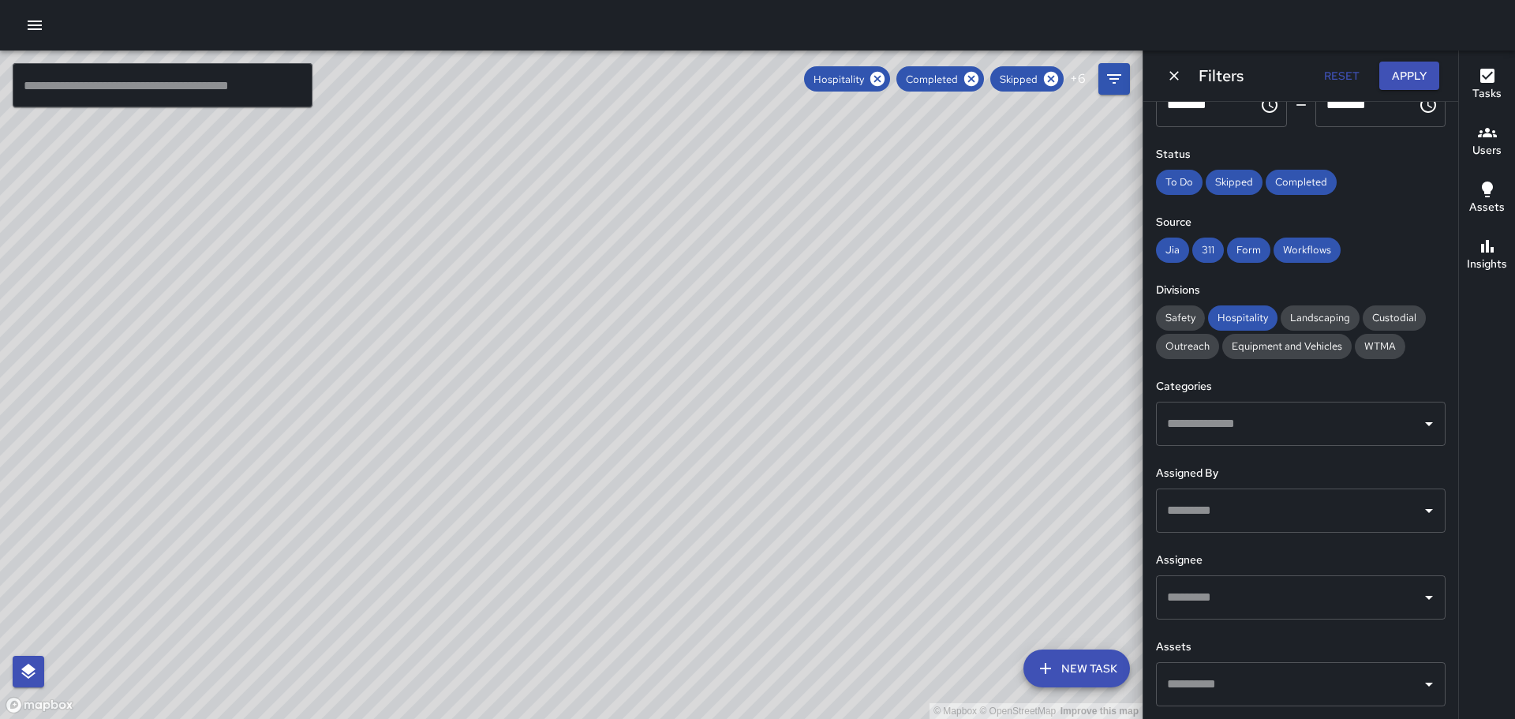
click at [1419, 427] on icon "Open" at bounding box center [1428, 423] width 19 height 19
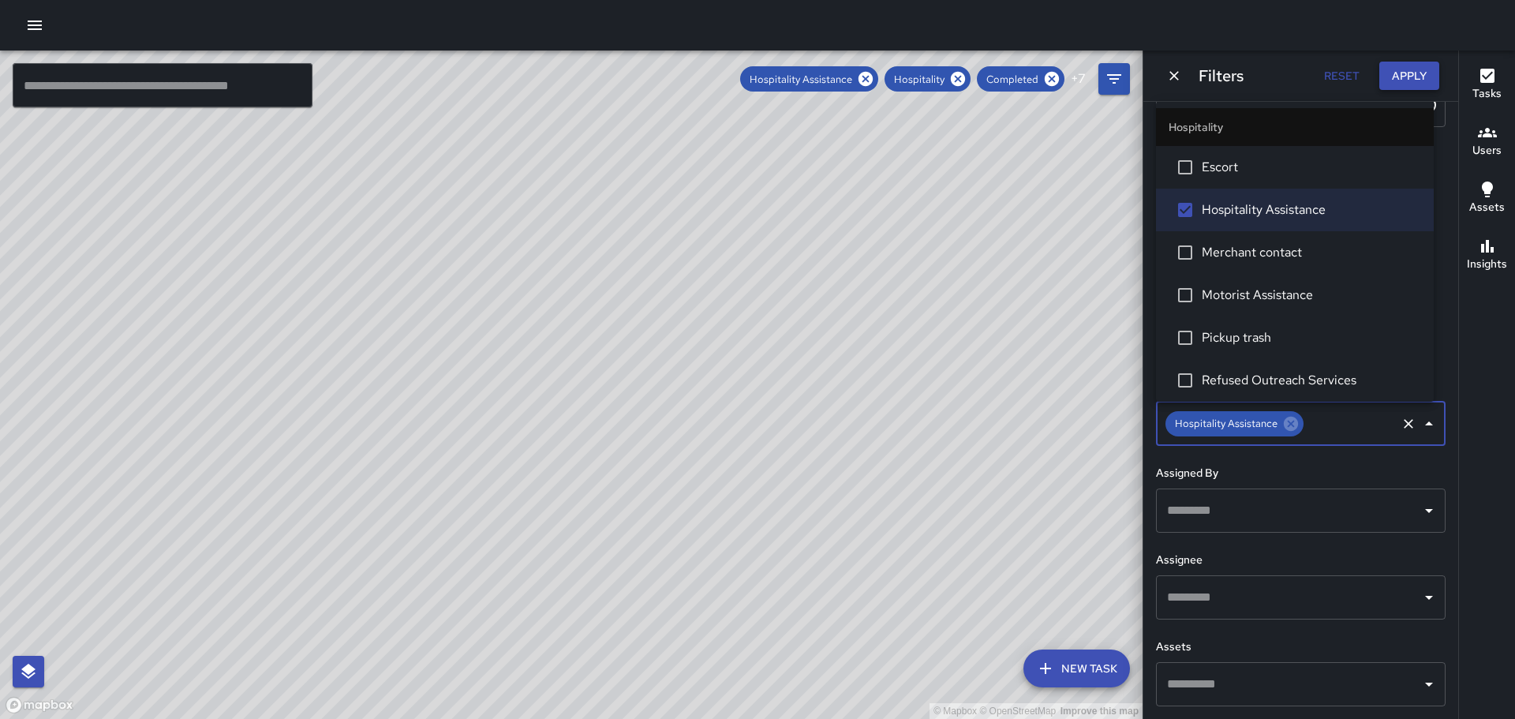
click at [1415, 69] on button "Apply" at bounding box center [1409, 76] width 60 height 29
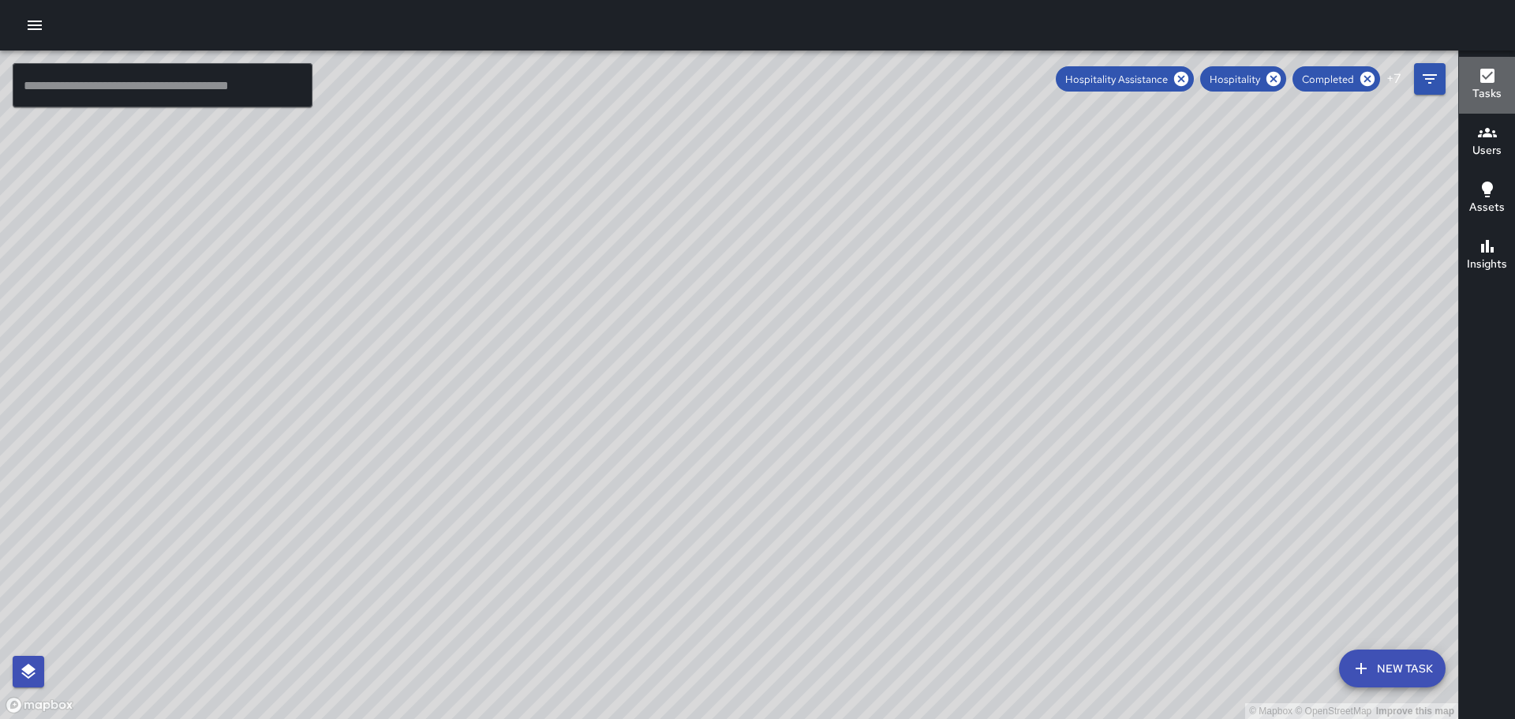
click at [1493, 68] on icon "button" at bounding box center [1487, 75] width 19 height 19
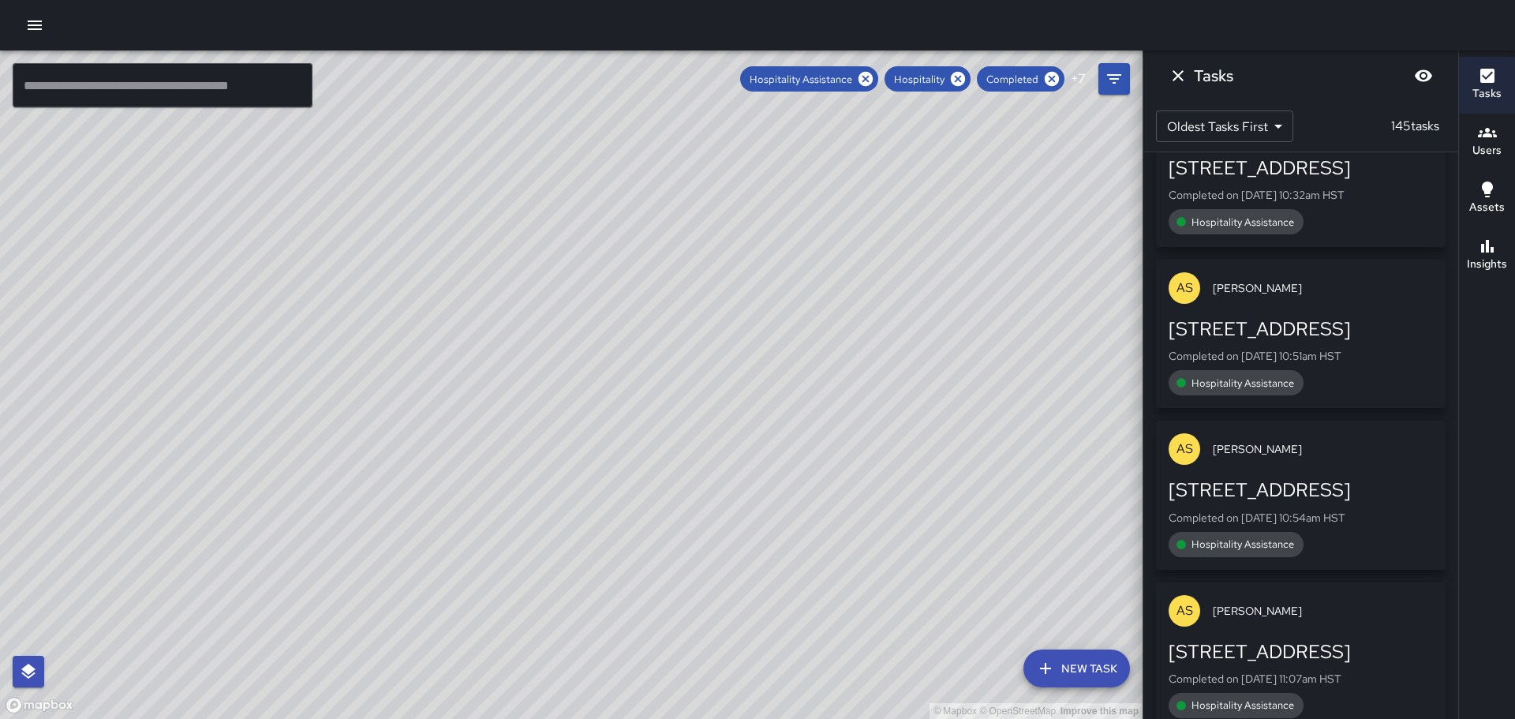
scroll to position [12386, 0]
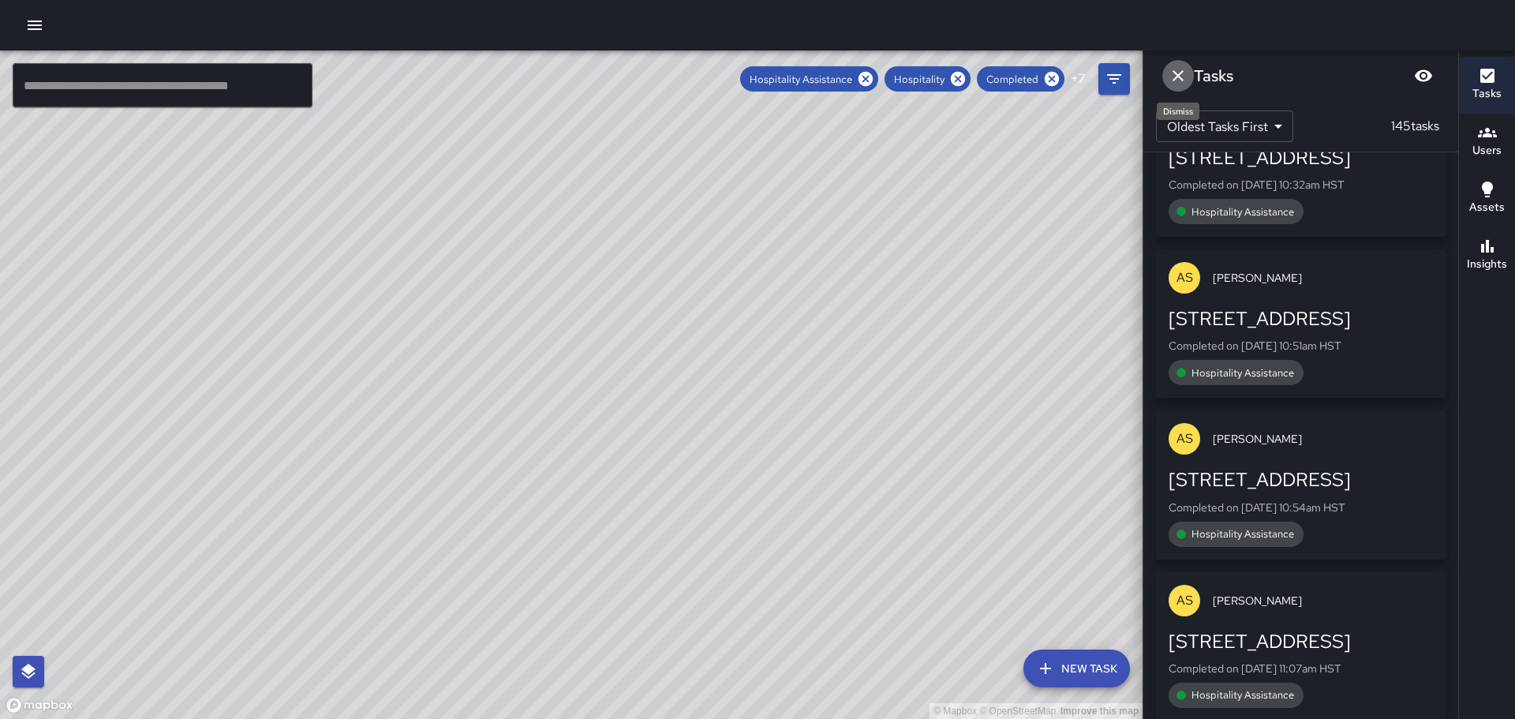
click at [1181, 73] on icon "Dismiss" at bounding box center [1177, 75] width 11 height 11
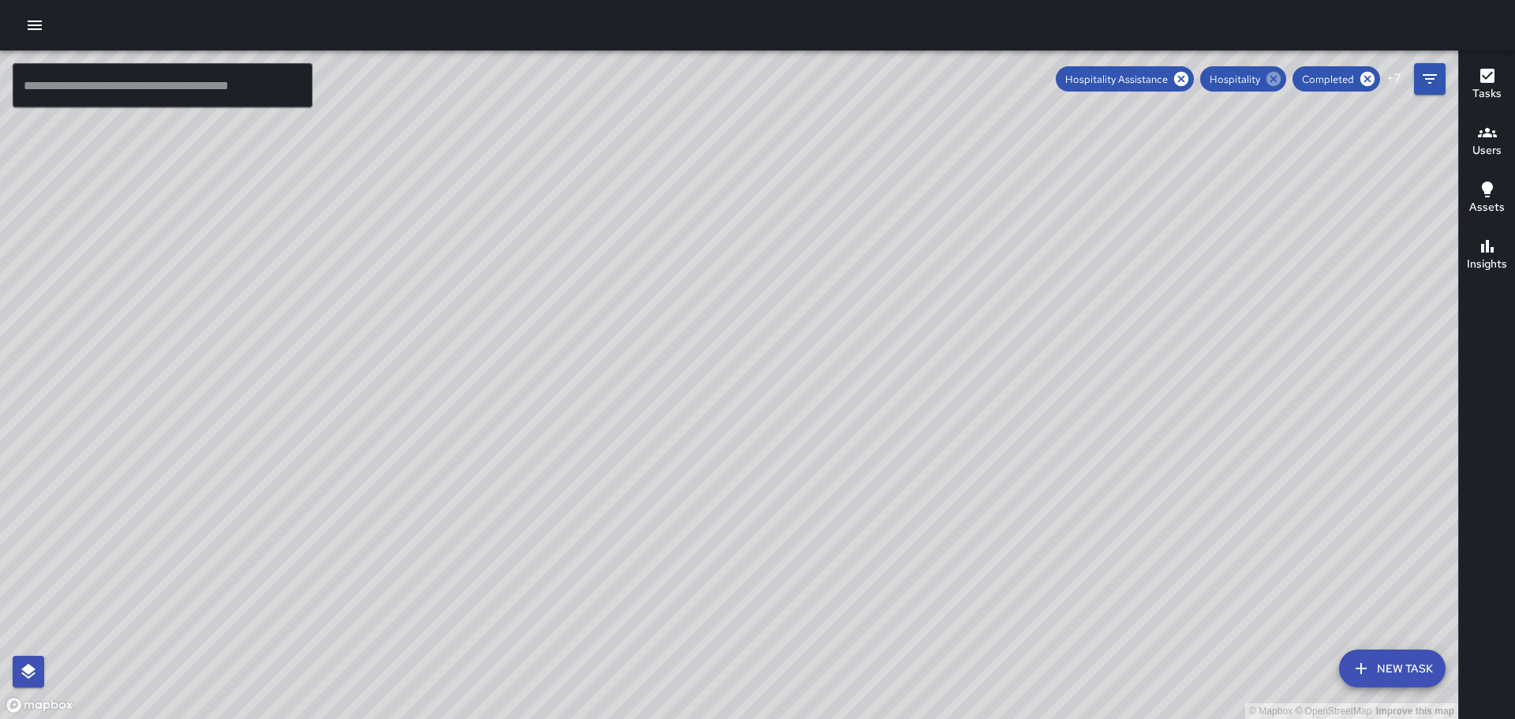
click at [1274, 77] on icon at bounding box center [1273, 79] width 14 height 14
click at [1288, 76] on icon at bounding box center [1287, 79] width 14 height 14
drag, startPoint x: 1296, startPoint y: 77, endPoint x: 1273, endPoint y: 81, distance: 22.6
click at [1292, 78] on icon at bounding box center [1295, 79] width 14 height 14
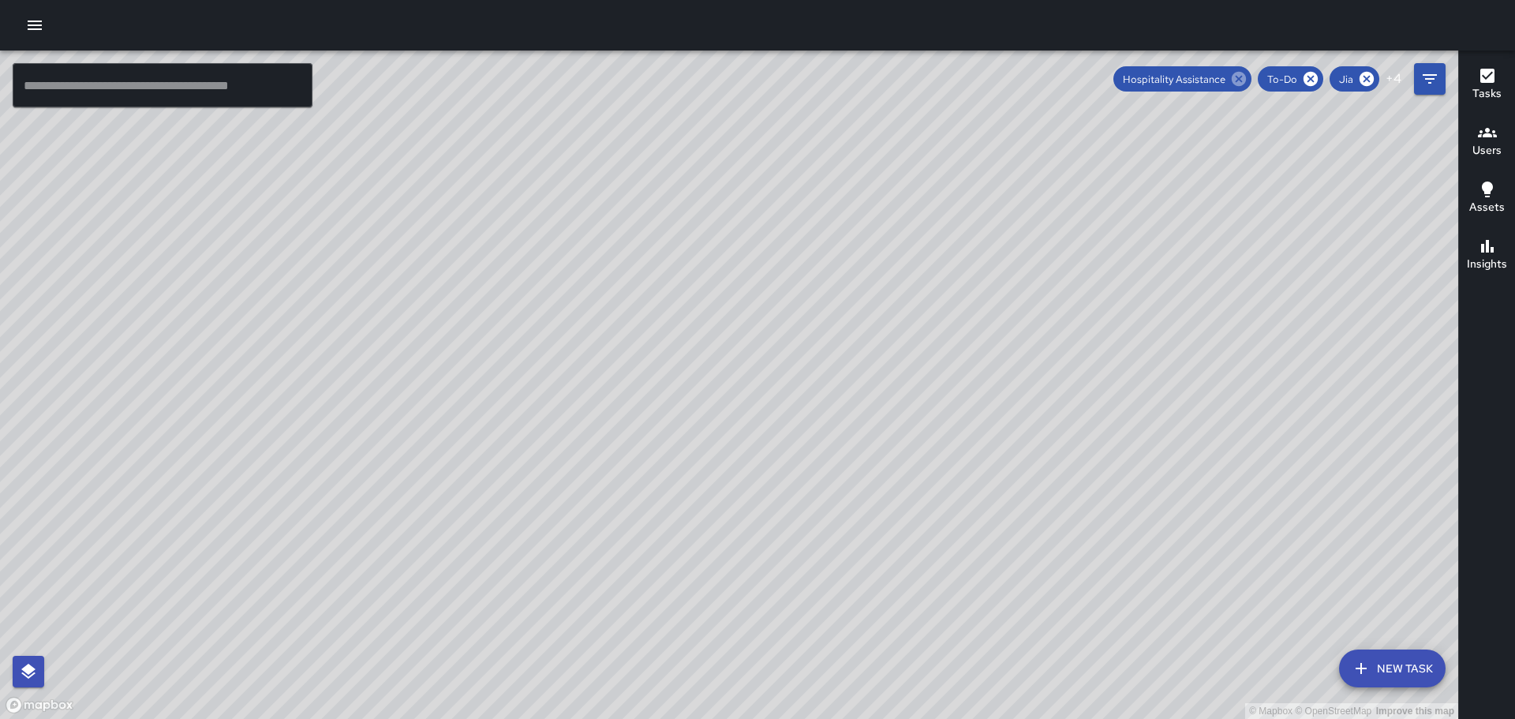
click at [1243, 75] on icon at bounding box center [1239, 79] width 14 height 14
click at [1274, 73] on icon at bounding box center [1276, 79] width 14 height 14
click at [1209, 75] on icon at bounding box center [1211, 79] width 14 height 14
click at [1316, 77] on icon at bounding box center [1316, 79] width 14 height 14
click at [1233, 77] on icon at bounding box center [1232, 79] width 14 height 14
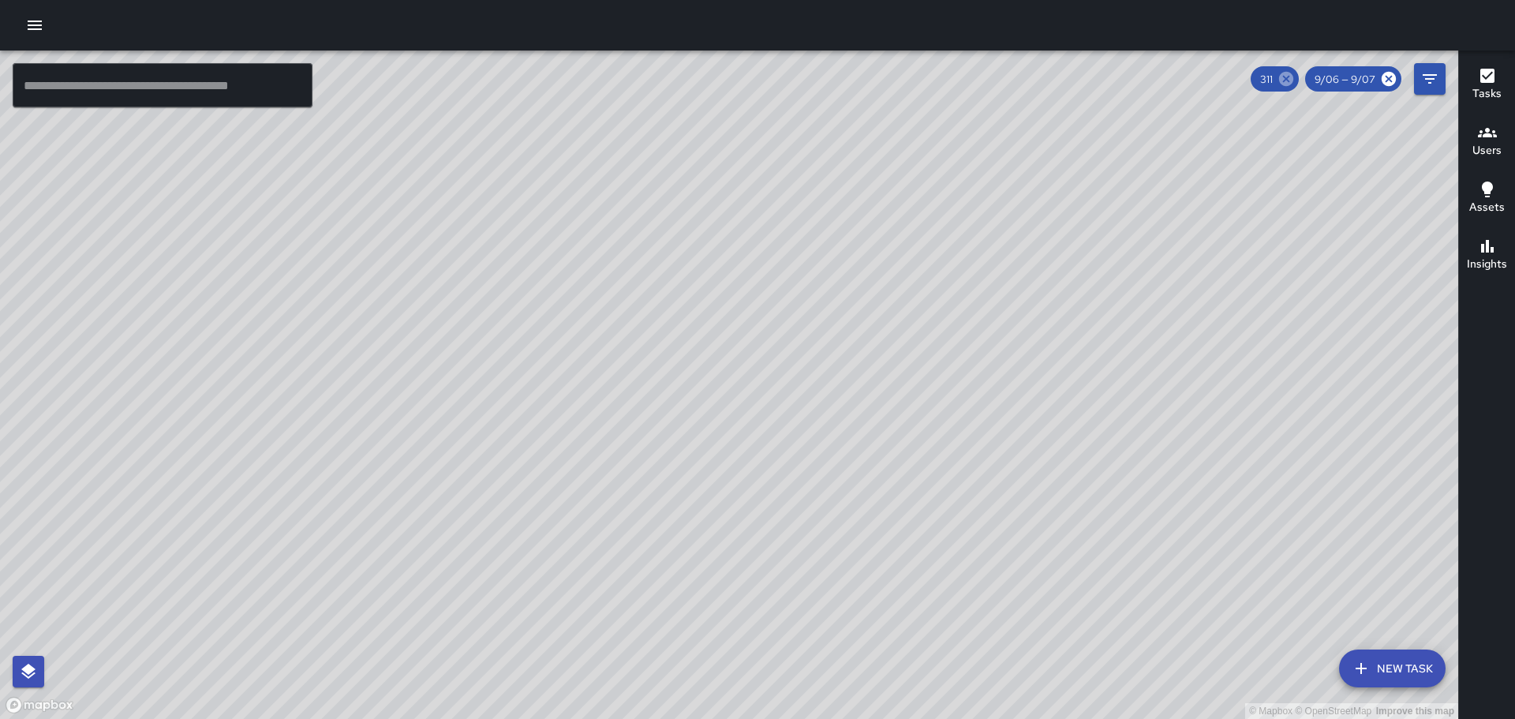
click at [1284, 78] on icon at bounding box center [1286, 79] width 14 height 14
click at [1387, 76] on icon at bounding box center [1389, 79] width 14 height 14
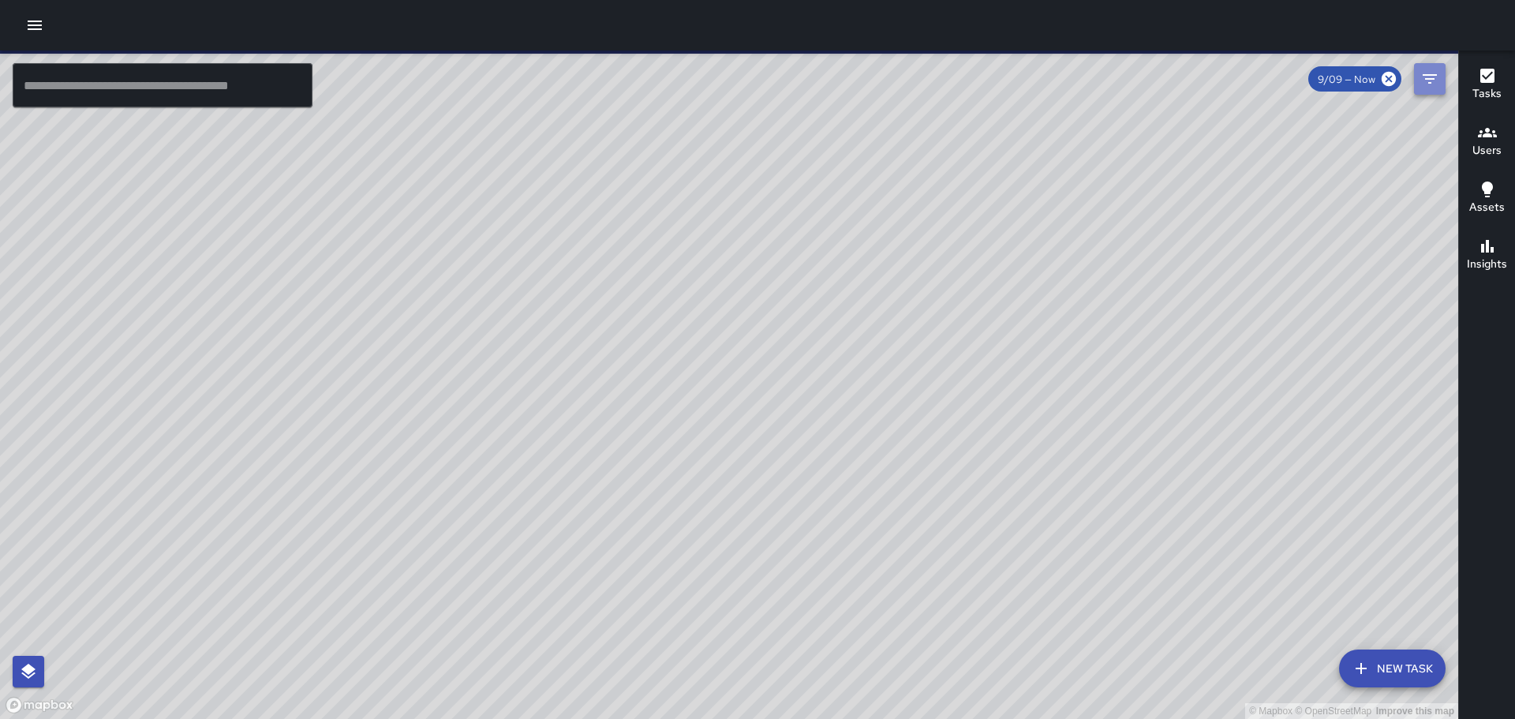
click at [1432, 75] on icon "Filters" at bounding box center [1430, 78] width 14 height 9
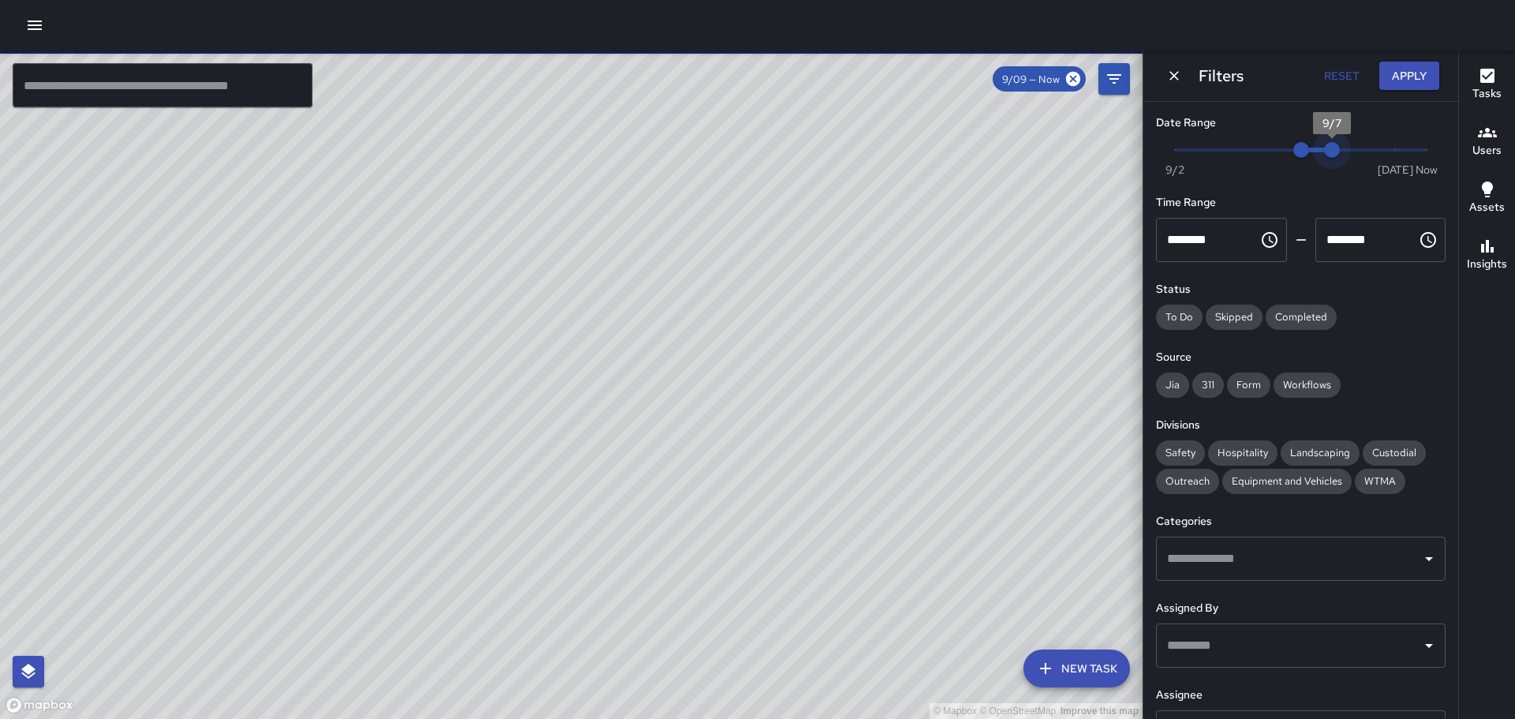
type input "*"
drag, startPoint x: 1331, startPoint y: 146, endPoint x: 1470, endPoint y: 144, distance: 138.9
click at [1470, 144] on div "© Mapbox © OpenStreetMap Improve this map ​ New Task 9/09 — Now Map Layers Task…" at bounding box center [757, 384] width 1515 height 668
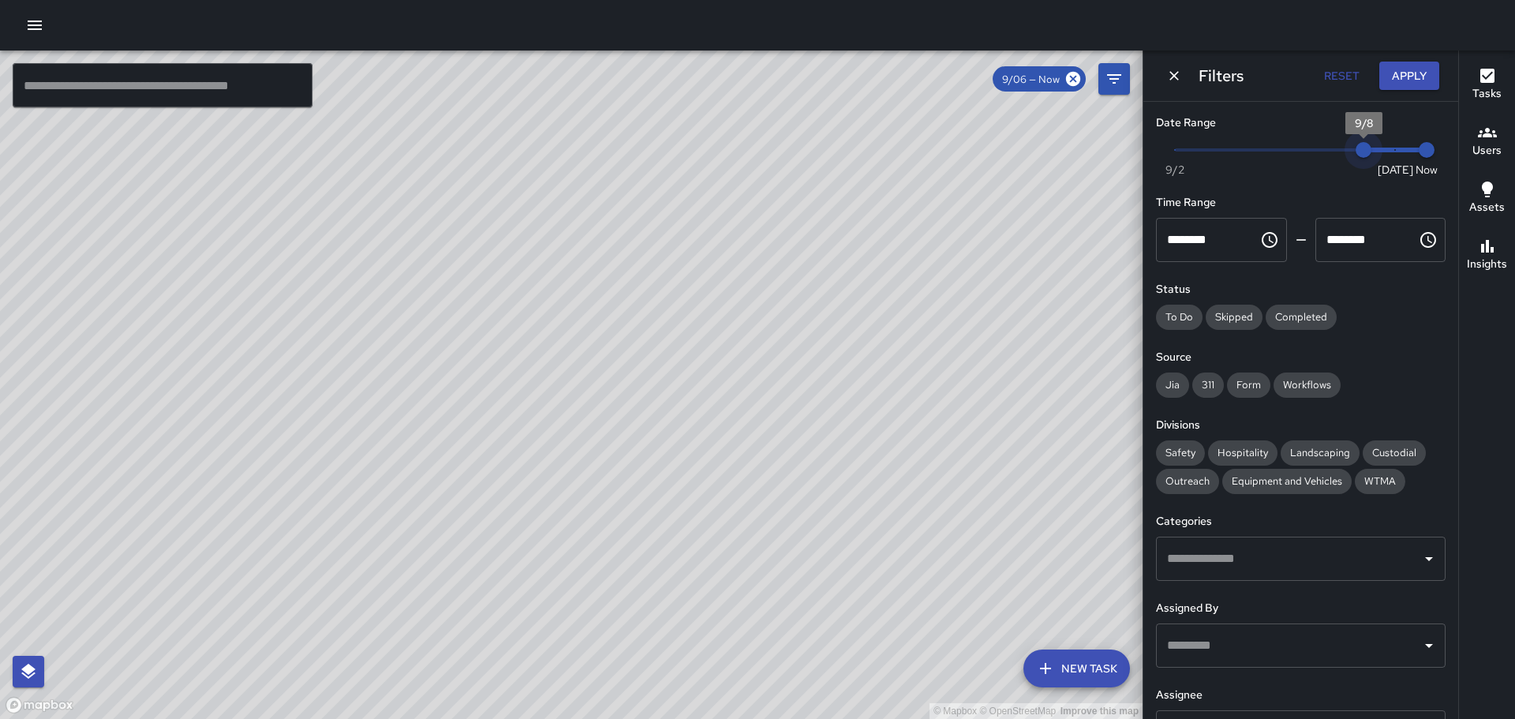
type input "*"
drag, startPoint x: 1344, startPoint y: 145, endPoint x: 1433, endPoint y: 144, distance: 88.4
click at [1433, 144] on div "Now [DATE] [DATE] 4:10 pm" at bounding box center [1301, 159] width 290 height 43
click at [1174, 385] on span "Jia" at bounding box center [1172, 384] width 33 height 13
drag, startPoint x: 1208, startPoint y: 377, endPoint x: 1240, endPoint y: 376, distance: 32.4
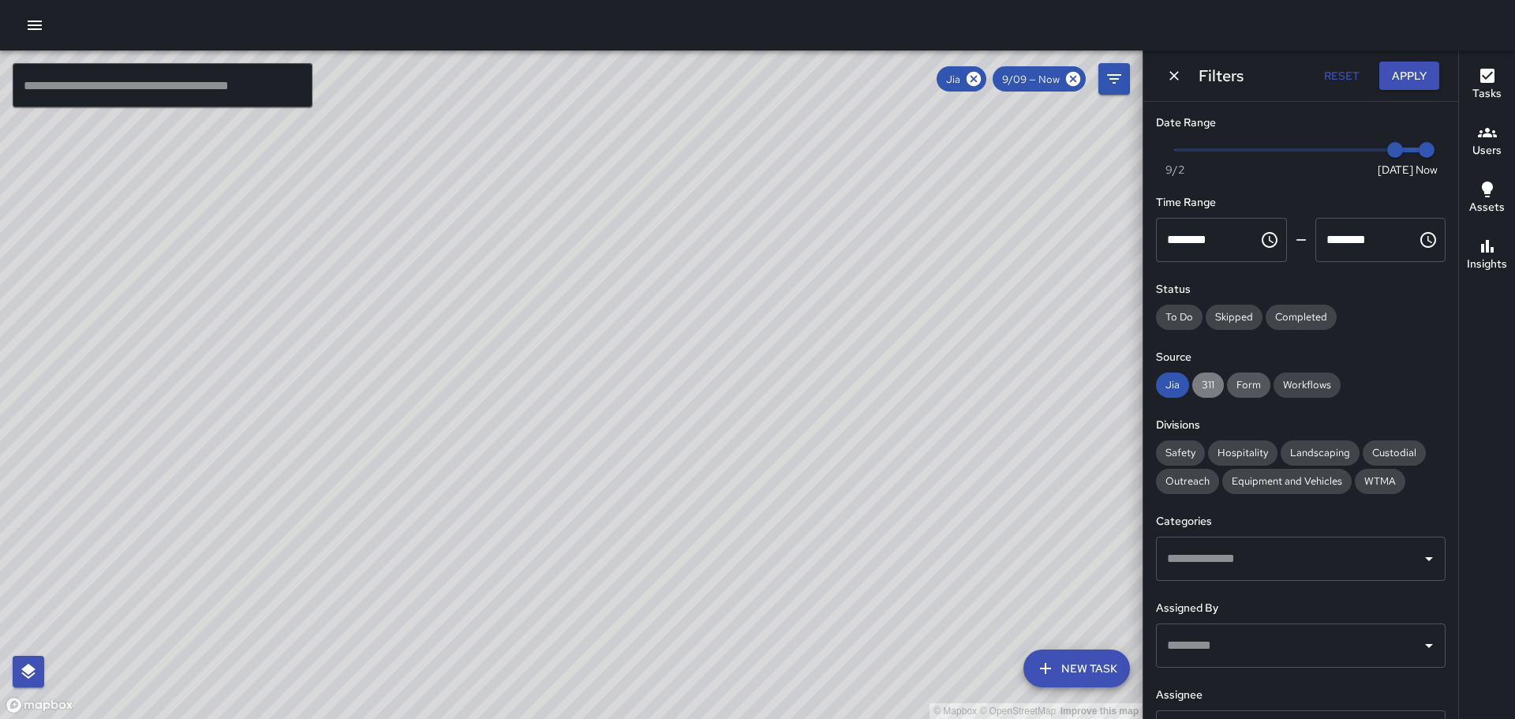
click at [1209, 377] on div "311" at bounding box center [1208, 384] width 32 height 25
click at [1254, 372] on div "Form" at bounding box center [1248, 384] width 43 height 25
click at [1308, 384] on span "Workflows" at bounding box center [1306, 384] width 67 height 13
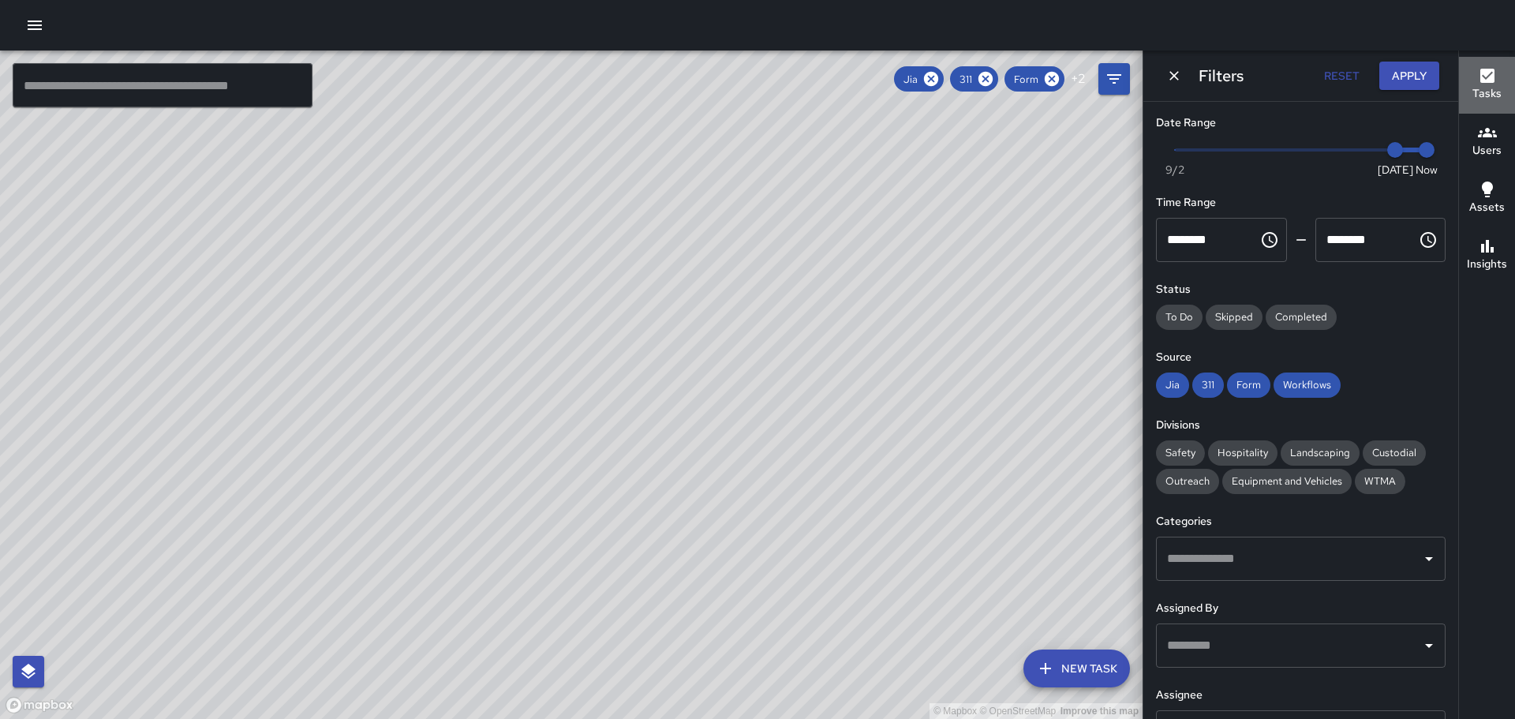
click at [1495, 80] on icon "button" at bounding box center [1487, 75] width 19 height 19
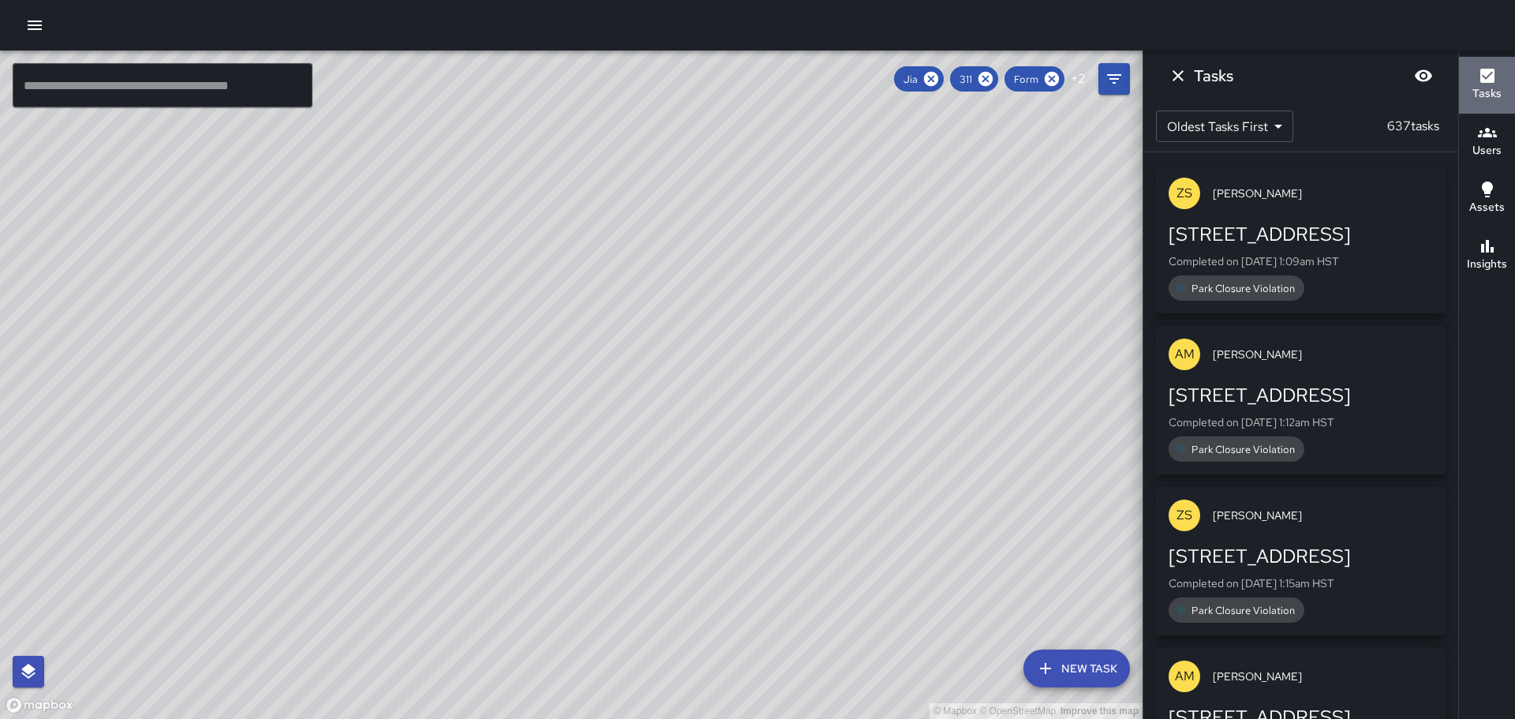
click at [1490, 71] on icon "button" at bounding box center [1487, 76] width 14 height 14
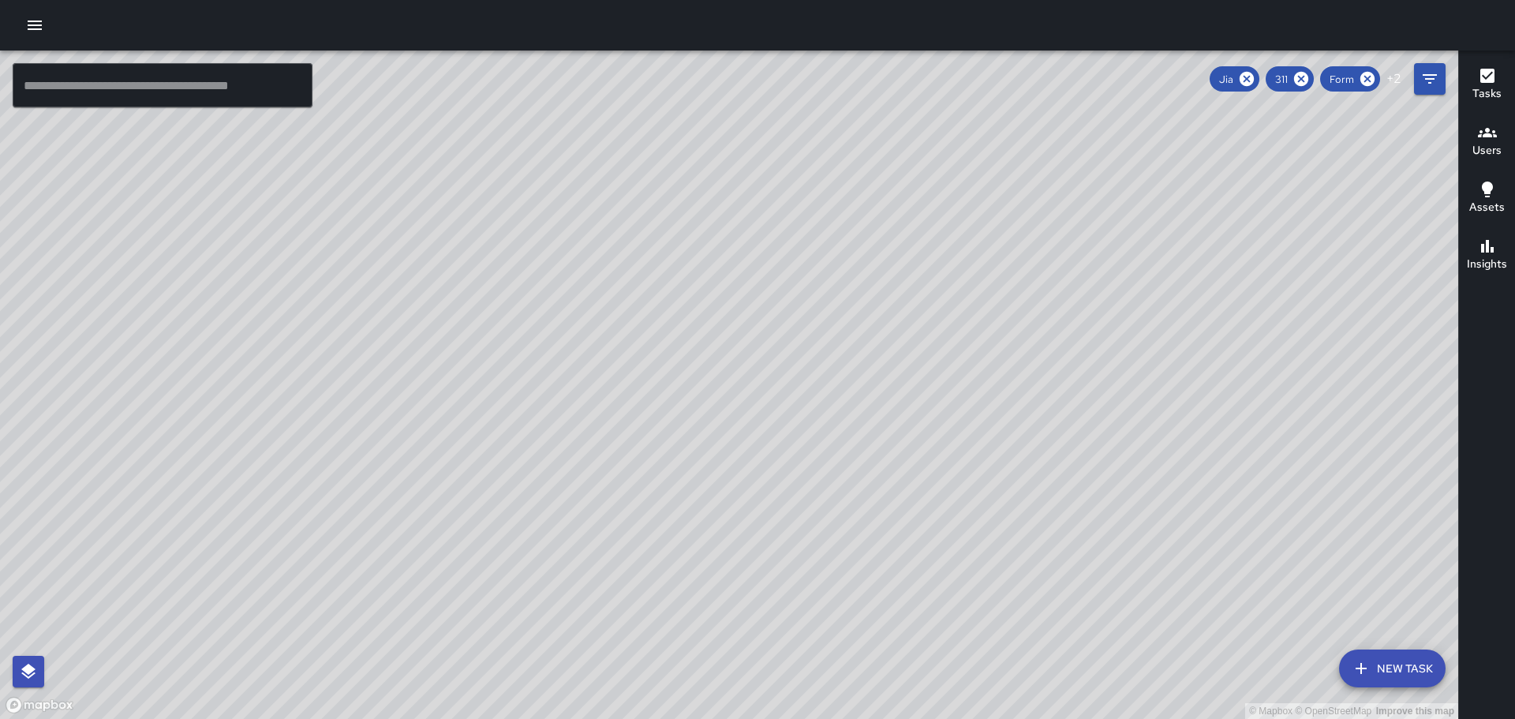
drag, startPoint x: 1290, startPoint y: 455, endPoint x: 1019, endPoint y: 264, distance: 331.8
click at [1020, 266] on div "© Mapbox © OpenStreetMap Improve this map" at bounding box center [729, 384] width 1458 height 668
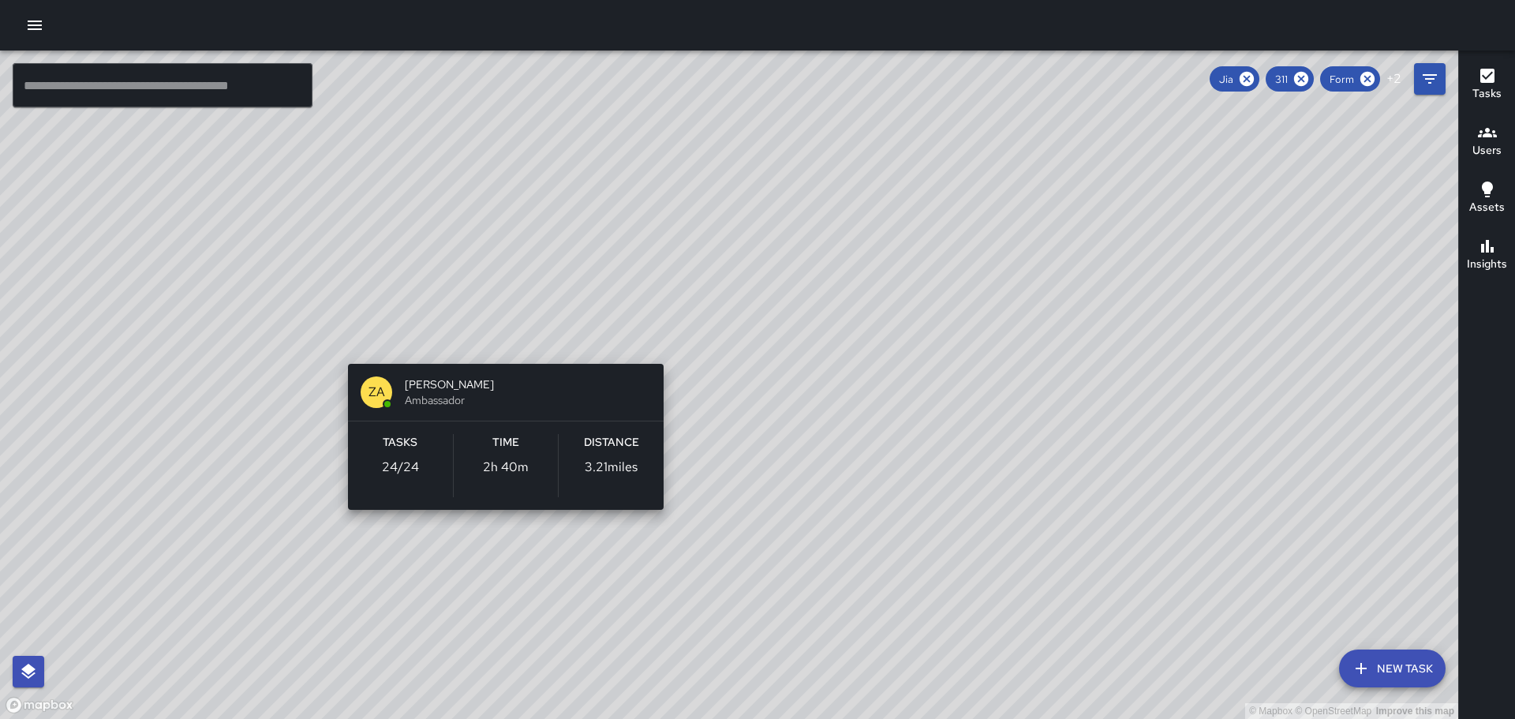
click at [502, 336] on div "© Mapbox © OpenStreetMap Improve this map ZA [PERSON_NAME] Ambassador Tasks 24 …" at bounding box center [729, 384] width 1458 height 668
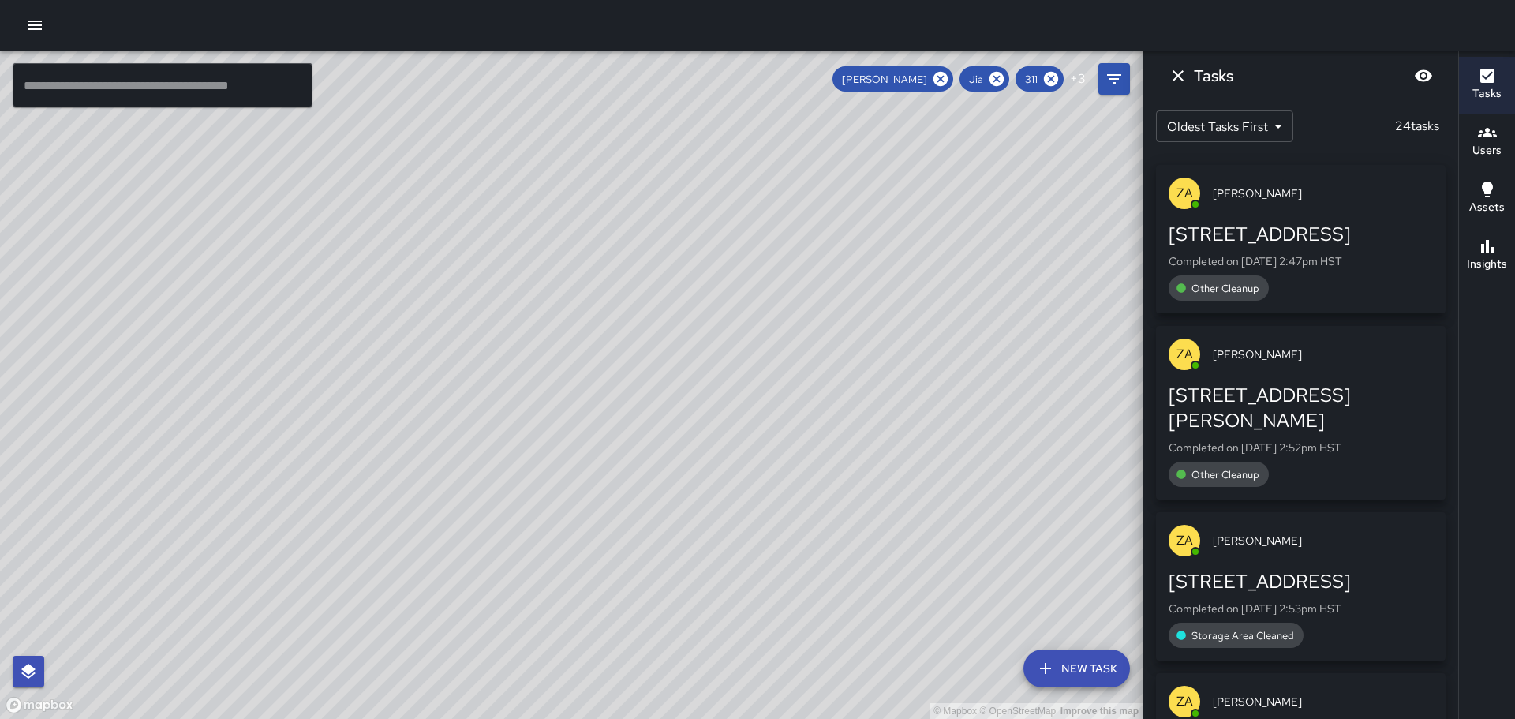
drag, startPoint x: 751, startPoint y: 229, endPoint x: 783, endPoint y: 448, distance: 221.6
click at [783, 450] on div "© Mapbox © OpenStreetMap Improve this map" at bounding box center [571, 384] width 1142 height 668
drag, startPoint x: 748, startPoint y: 365, endPoint x: 888, endPoint y: 413, distance: 148.7
click at [892, 421] on div "© Mapbox © OpenStreetMap Improve this map" at bounding box center [571, 384] width 1142 height 668
drag, startPoint x: 801, startPoint y: 256, endPoint x: 905, endPoint y: 417, distance: 191.0
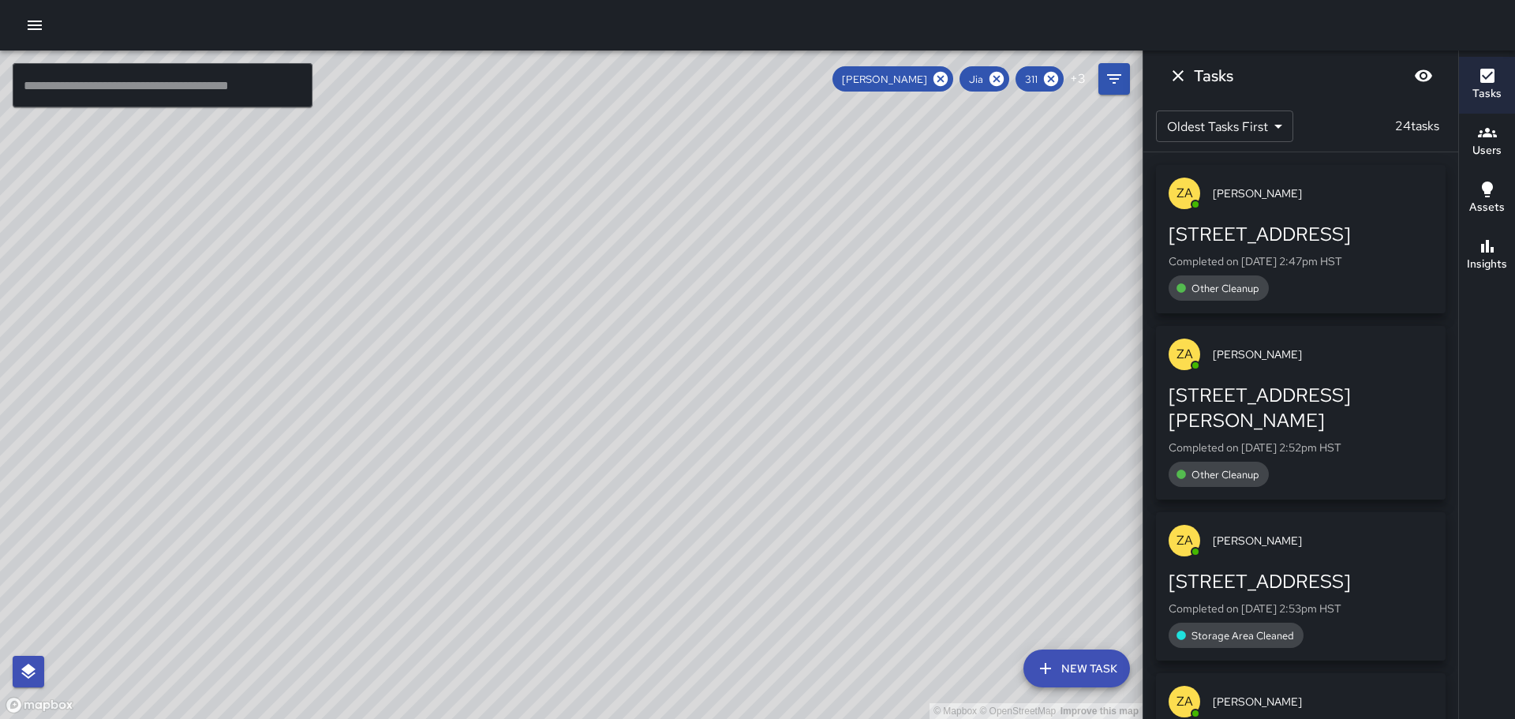
click at [914, 488] on div "© Mapbox © OpenStreetMap Improve this map" at bounding box center [571, 384] width 1142 height 668
drag, startPoint x: 651, startPoint y: 199, endPoint x: 908, endPoint y: 298, distance: 275.8
click at [908, 298] on div "© Mapbox © OpenStreetMap Improve this map" at bounding box center [571, 384] width 1142 height 668
drag, startPoint x: 299, startPoint y: 284, endPoint x: 514, endPoint y: 155, distance: 251.3
click at [515, 156] on div "© Mapbox © OpenStreetMap Improve this map" at bounding box center [571, 384] width 1142 height 668
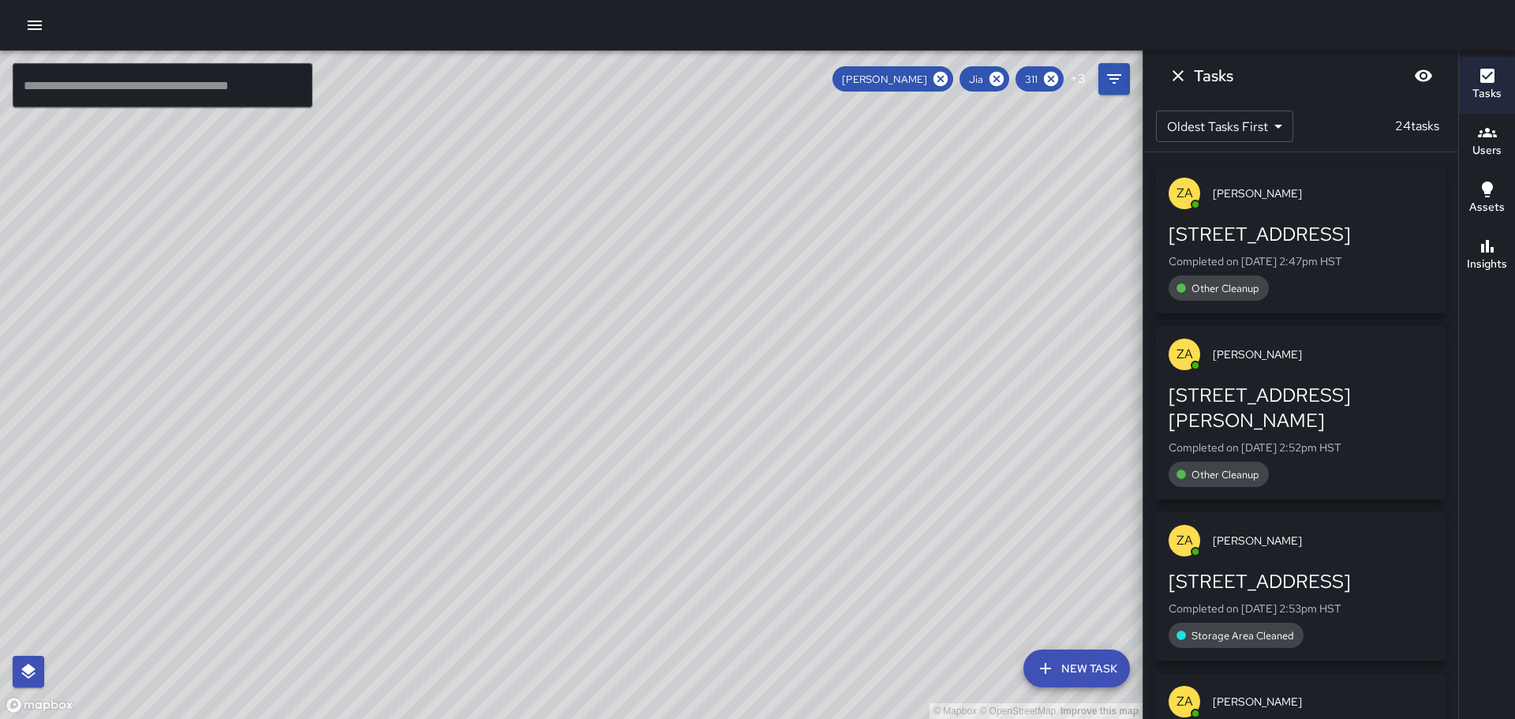
drag, startPoint x: 630, startPoint y: 536, endPoint x: 446, endPoint y: 303, distance: 297.1
click at [447, 303] on div "© Mapbox © OpenStreetMap Improve this map" at bounding box center [571, 384] width 1142 height 668
drag, startPoint x: 787, startPoint y: 418, endPoint x: 423, endPoint y: 163, distance: 444.8
click at [424, 165] on div "© Mapbox © OpenStreetMap Improve this map" at bounding box center [571, 384] width 1142 height 668
drag, startPoint x: 563, startPoint y: 140, endPoint x: 752, endPoint y: 458, distance: 370.8
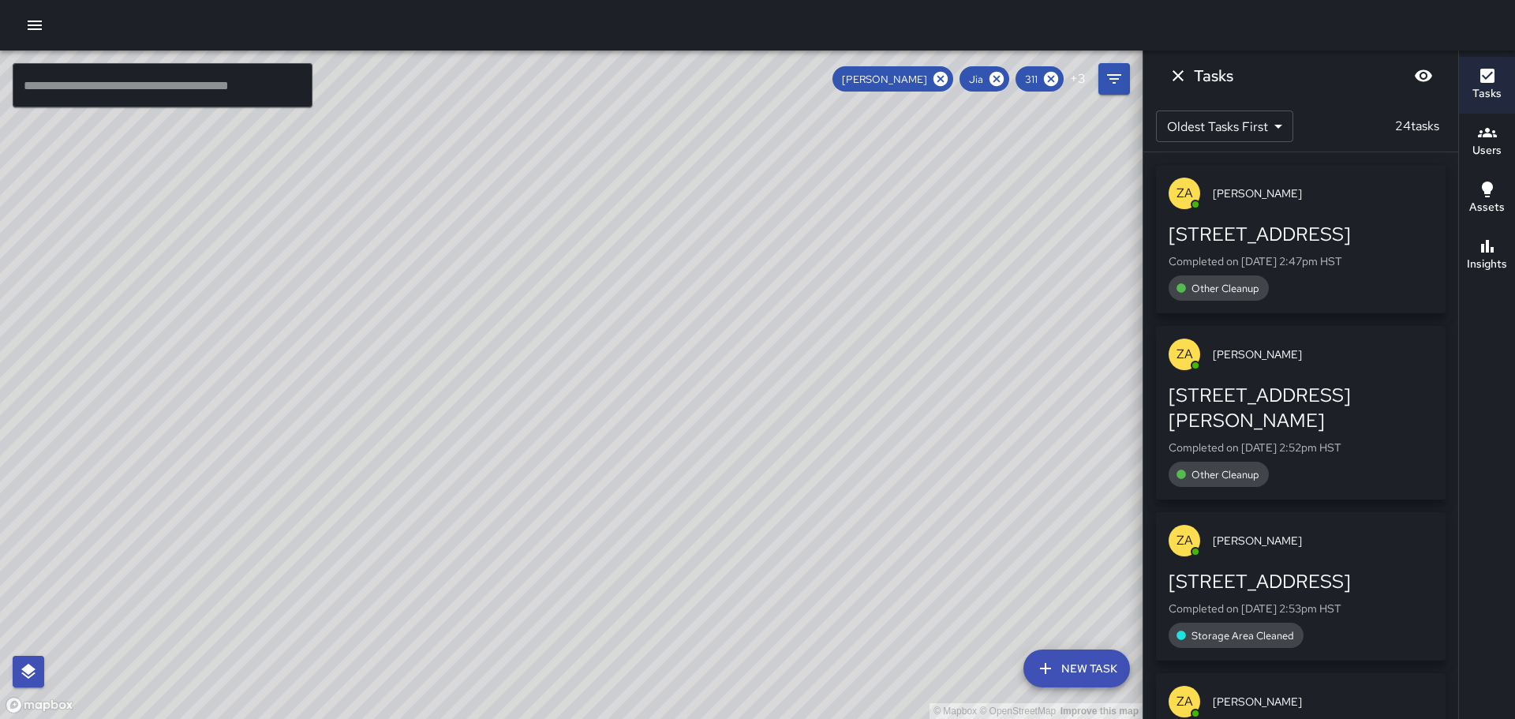
click at [778, 507] on div "© Mapbox © OpenStreetMap Improve this map" at bounding box center [571, 384] width 1142 height 668
drag, startPoint x: 381, startPoint y: 124, endPoint x: 638, endPoint y: 258, distance: 289.4
click at [638, 258] on div "© Mapbox © OpenStreetMap Improve this map" at bounding box center [571, 384] width 1142 height 668
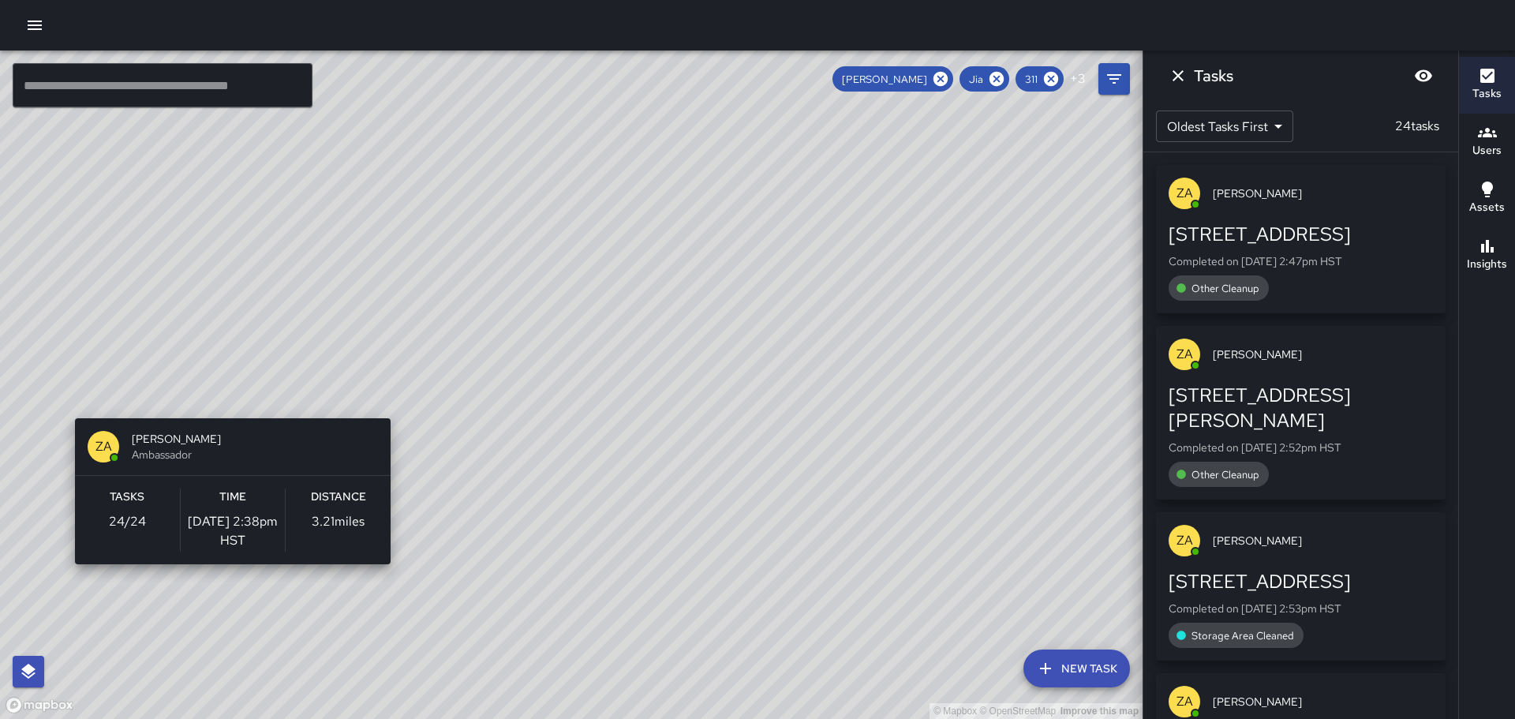
click at [226, 574] on div "© Mapbox © OpenStreetMap Improve this map ZA [PERSON_NAME] Ambassador Tasks 24 …" at bounding box center [571, 384] width 1142 height 668
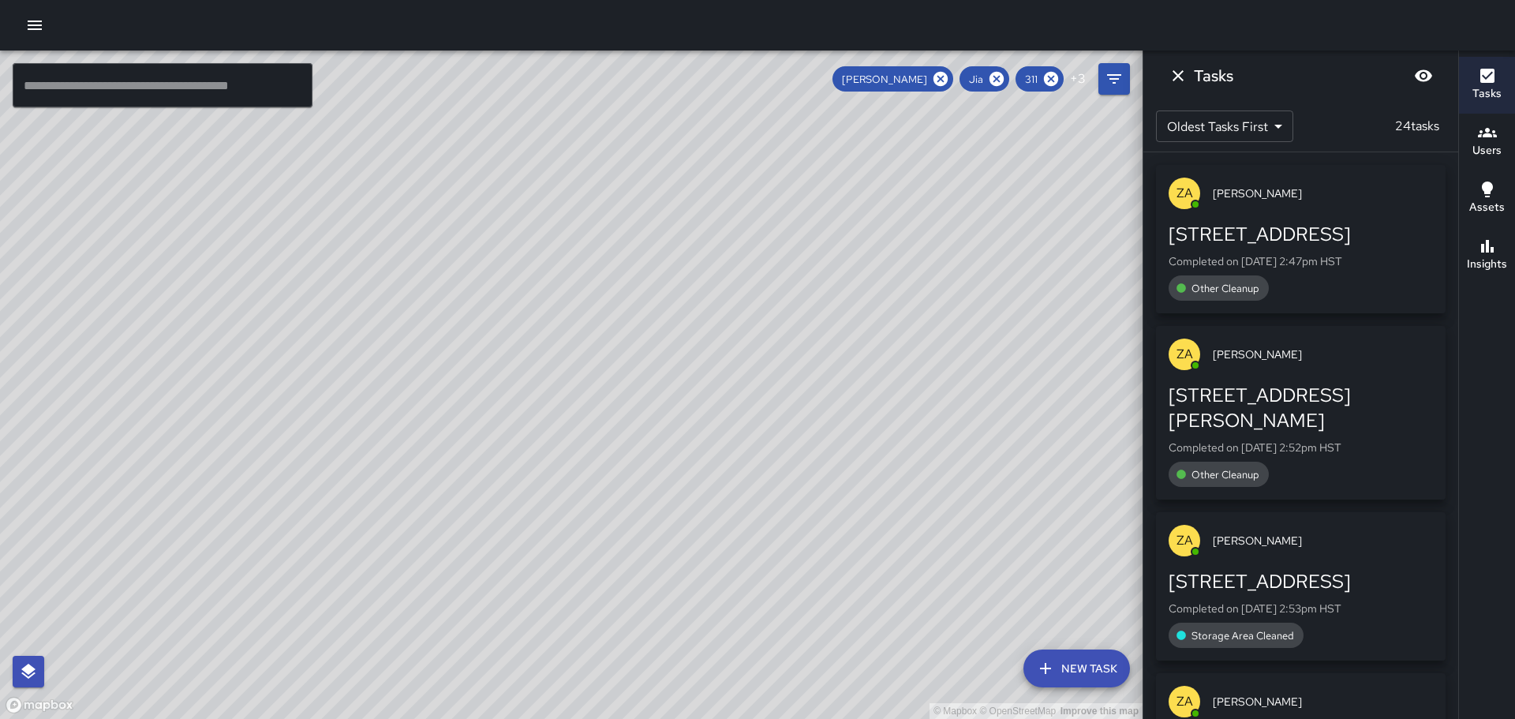
click at [341, 393] on div "© Mapbox © OpenStreetMap Improve this map ZA [PERSON_NAME] Ambassador Tasks 24 …" at bounding box center [571, 384] width 1142 height 668
drag, startPoint x: 377, startPoint y: 279, endPoint x: 382, endPoint y: 287, distance: 9.9
click at [381, 284] on div "© Mapbox © OpenStreetMap Improve this map" at bounding box center [571, 384] width 1142 height 668
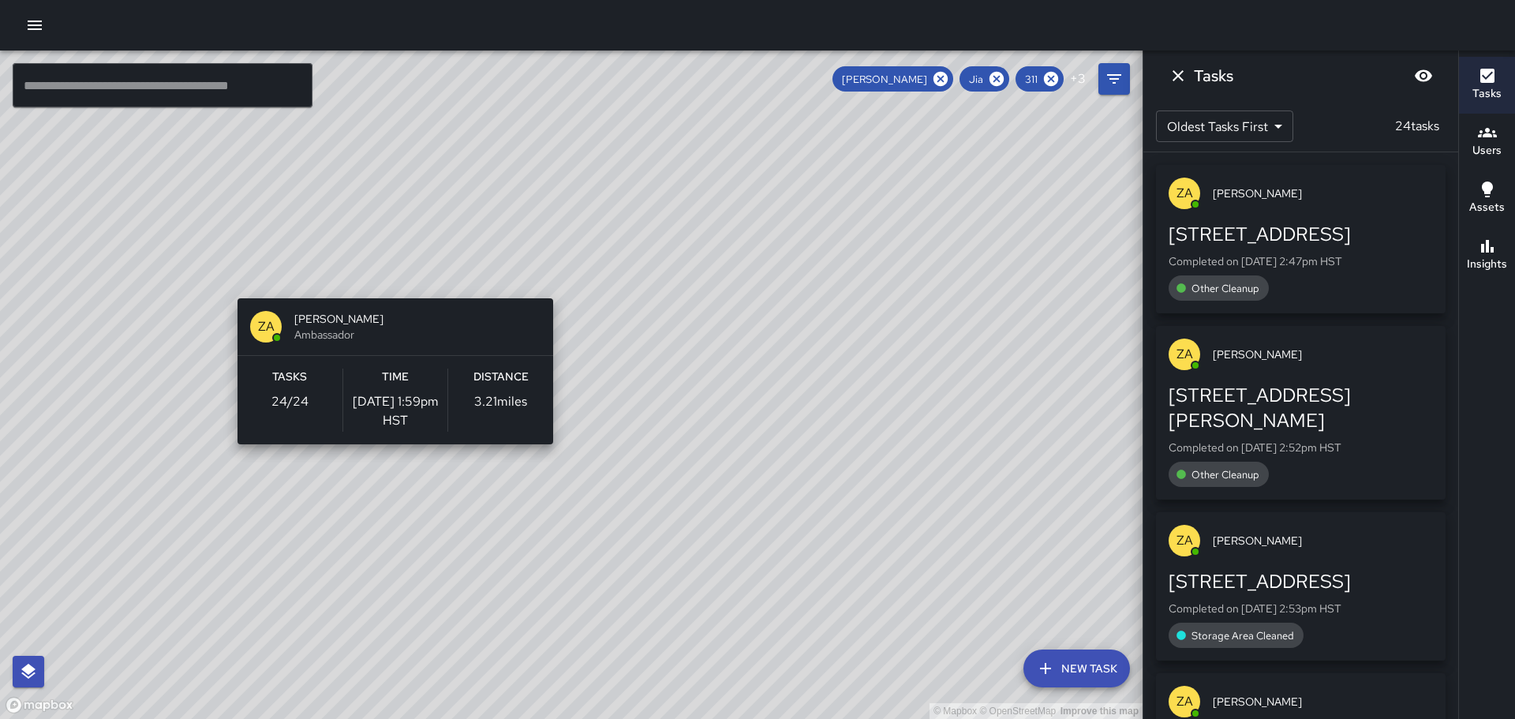
click at [389, 290] on div "© Mapbox © OpenStreetMap Improve this map ZA [PERSON_NAME] Ambassador Tasks 24 …" at bounding box center [571, 384] width 1142 height 668
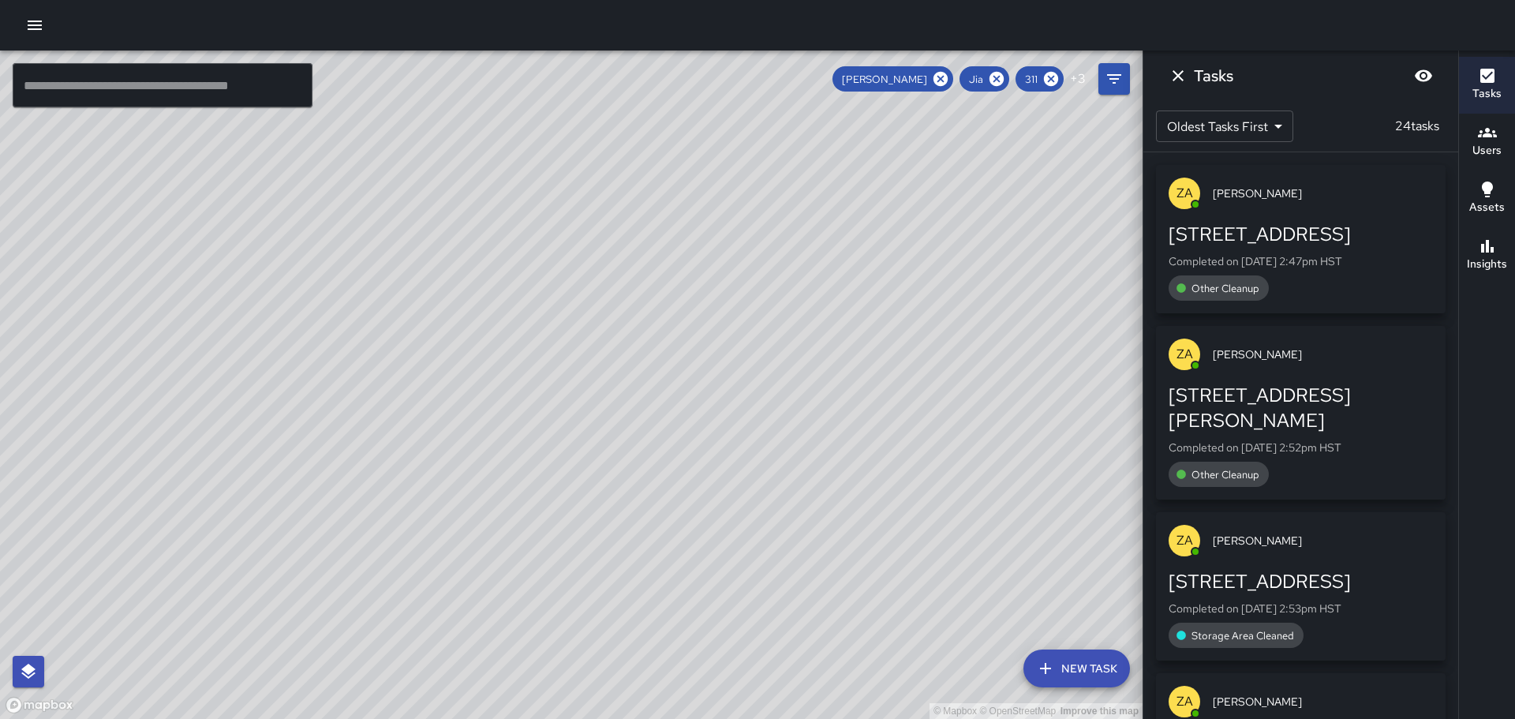
drag, startPoint x: 941, startPoint y: 561, endPoint x: 473, endPoint y: 312, distance: 530.8
click at [473, 312] on div "© Mapbox © OpenStreetMap Improve this map" at bounding box center [571, 384] width 1142 height 668
drag, startPoint x: 877, startPoint y: 546, endPoint x: 844, endPoint y: 444, distance: 106.8
click at [844, 444] on div "© Mapbox © OpenStreetMap Improve this map" at bounding box center [571, 384] width 1142 height 668
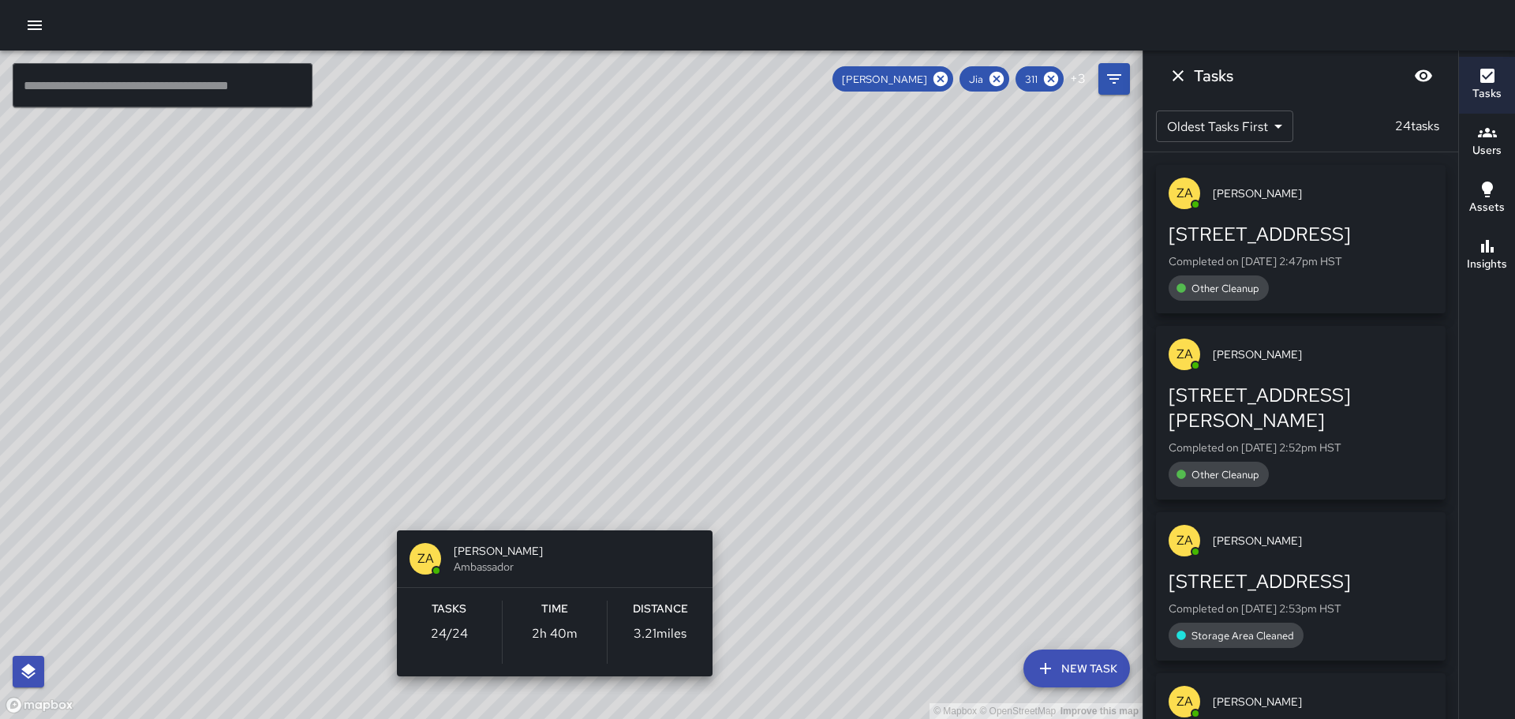
click at [541, 500] on div "© Mapbox © OpenStreetMap Improve this map ZA [PERSON_NAME] Ambassador Tasks 24 …" at bounding box center [571, 384] width 1142 height 668
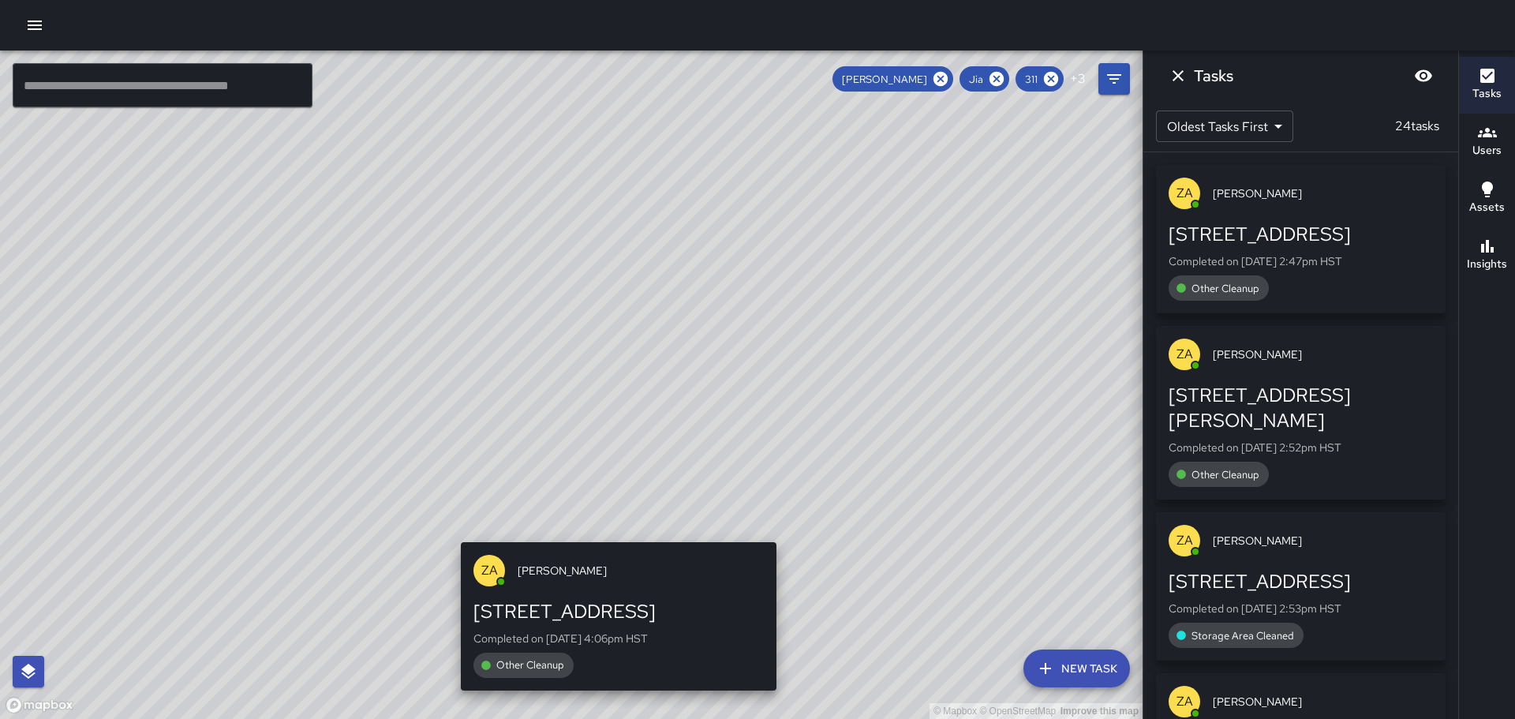
click at [610, 529] on div "© Mapbox © OpenStreetMap Improve this map ZA [PERSON_NAME] [STREET_ADDRESS] Com…" at bounding box center [571, 384] width 1142 height 668
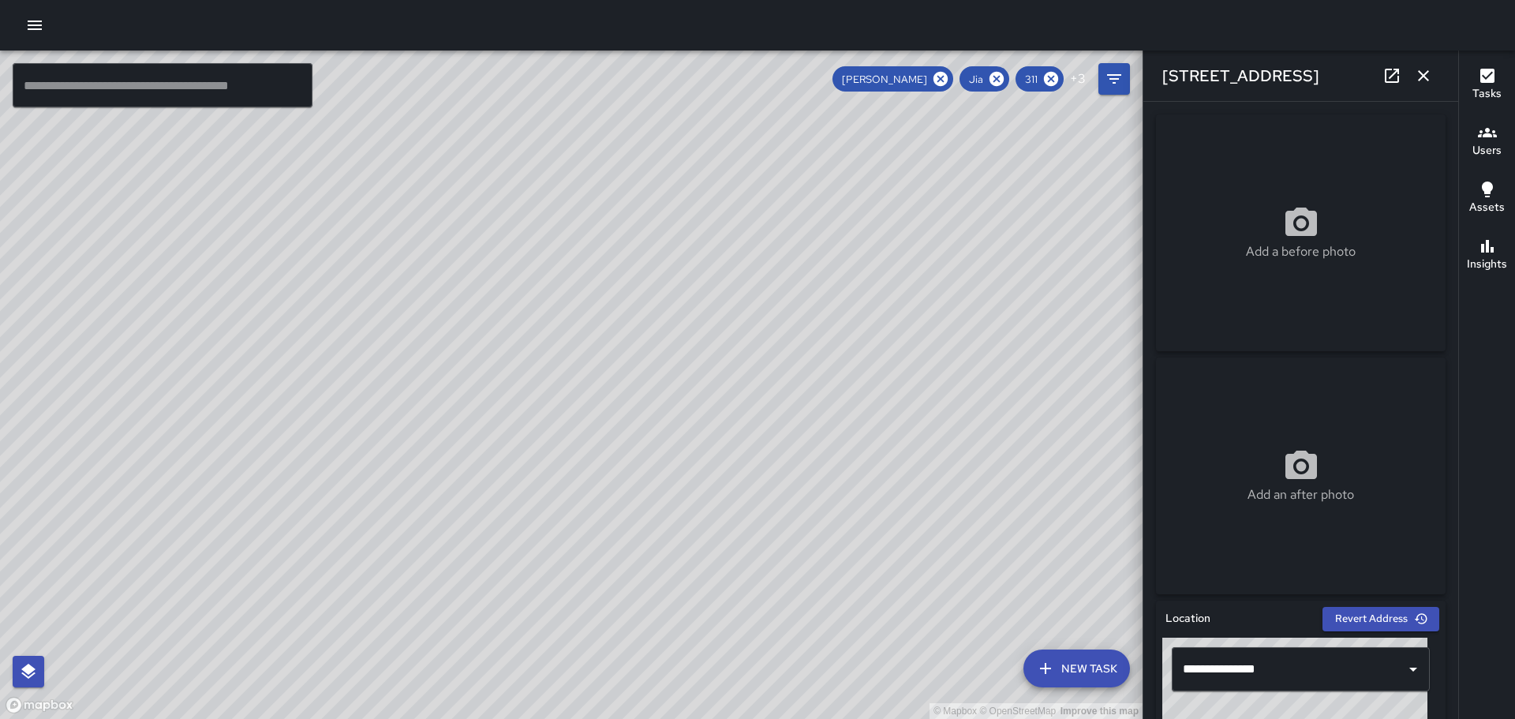
drag, startPoint x: 907, startPoint y: 300, endPoint x: 938, endPoint y: 383, distance: 88.7
click at [951, 386] on div "© Mapbox © OpenStreetMap Improve this map" at bounding box center [571, 384] width 1142 height 668
drag, startPoint x: 714, startPoint y: 280, endPoint x: 753, endPoint y: 381, distance: 108.1
click at [753, 381] on div "© Mapbox © OpenStreetMap Improve this map" at bounding box center [571, 384] width 1142 height 668
click at [1415, 71] on icon "button" at bounding box center [1423, 75] width 19 height 19
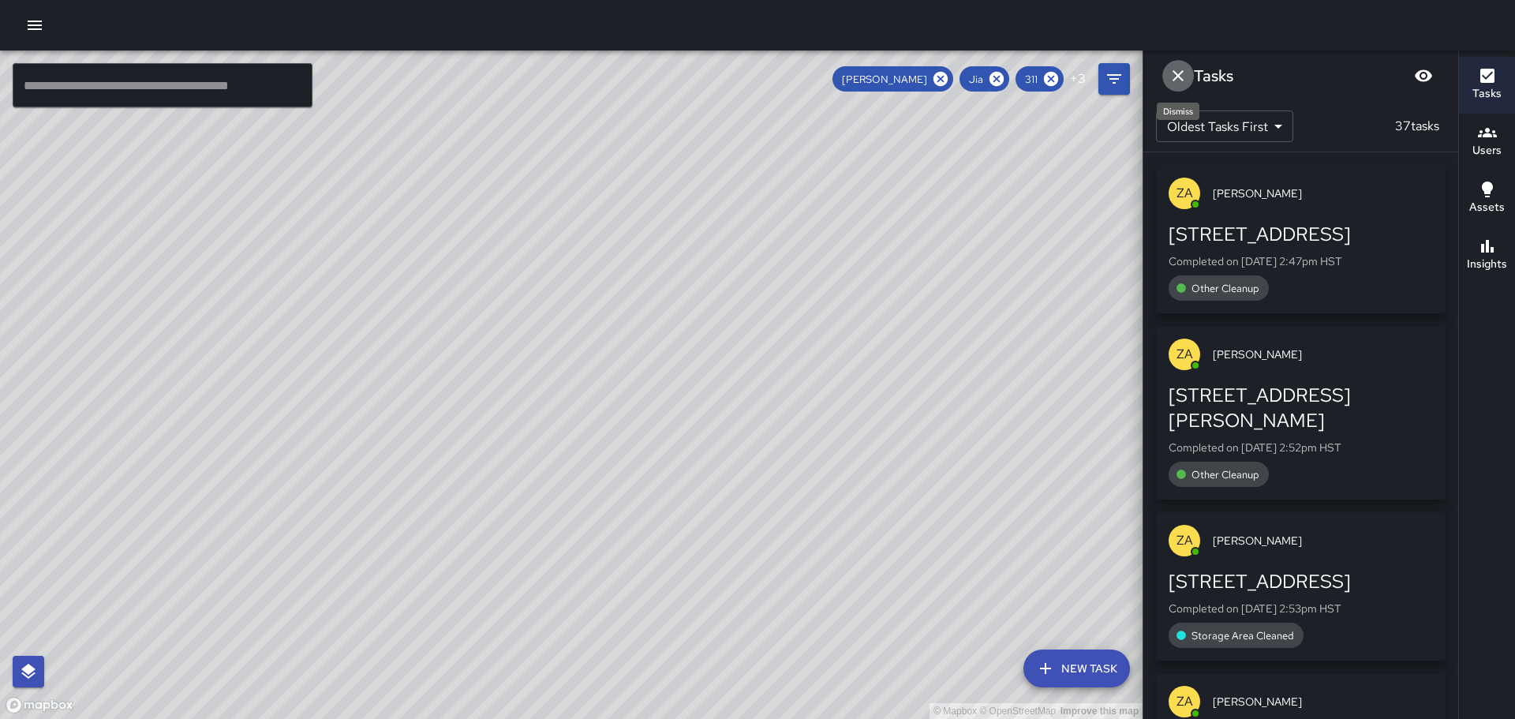
click at [1177, 78] on icon "Dismiss" at bounding box center [1177, 75] width 19 height 19
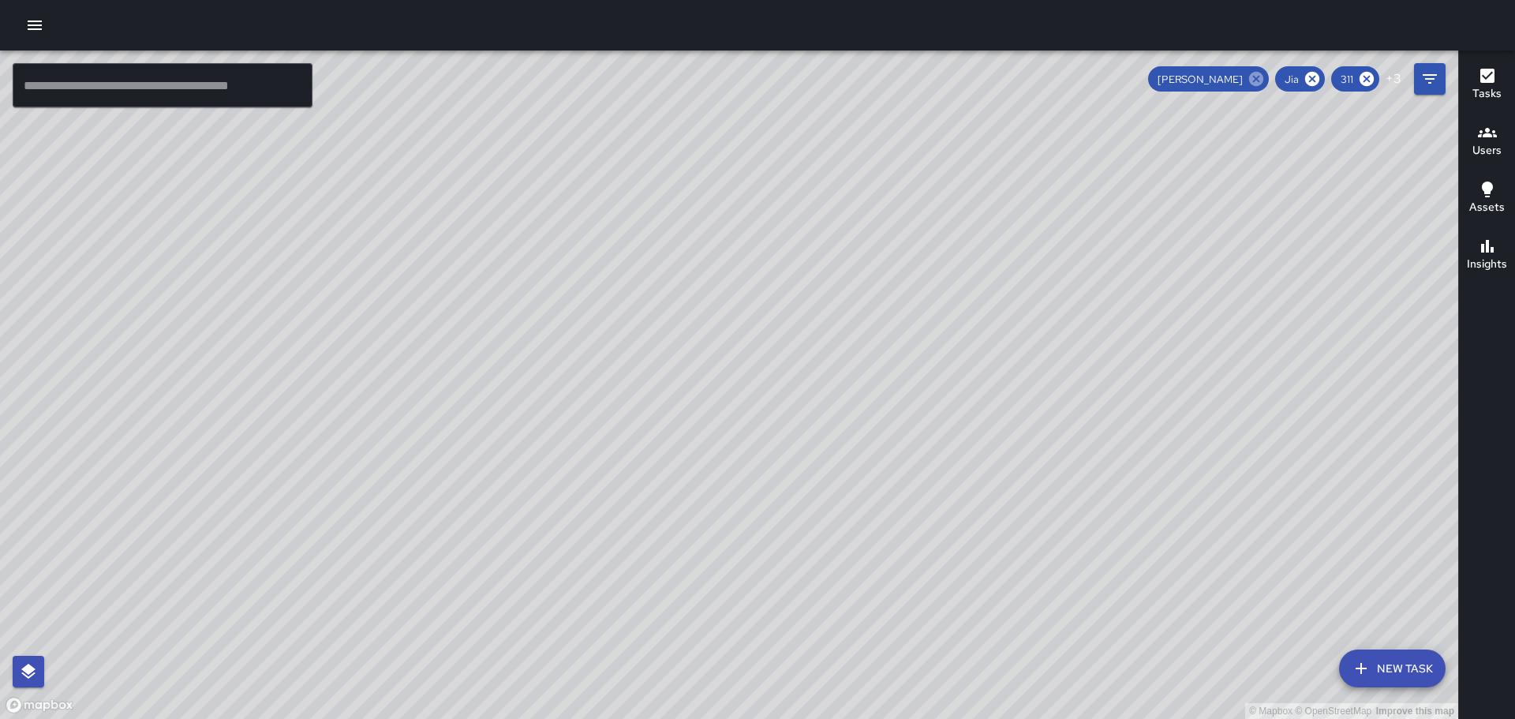
click at [1254, 78] on icon at bounding box center [1256, 79] width 14 height 14
drag, startPoint x: 515, startPoint y: 286, endPoint x: 531, endPoint y: 327, distance: 44.0
click at [549, 332] on div "© Mapbox © OpenStreetMap Improve this map" at bounding box center [729, 384] width 1458 height 668
drag, startPoint x: 678, startPoint y: 212, endPoint x: 712, endPoint y: 436, distance: 225.8
click at [712, 436] on div "© Mapbox © OpenStreetMap Improve this map" at bounding box center [729, 384] width 1458 height 668
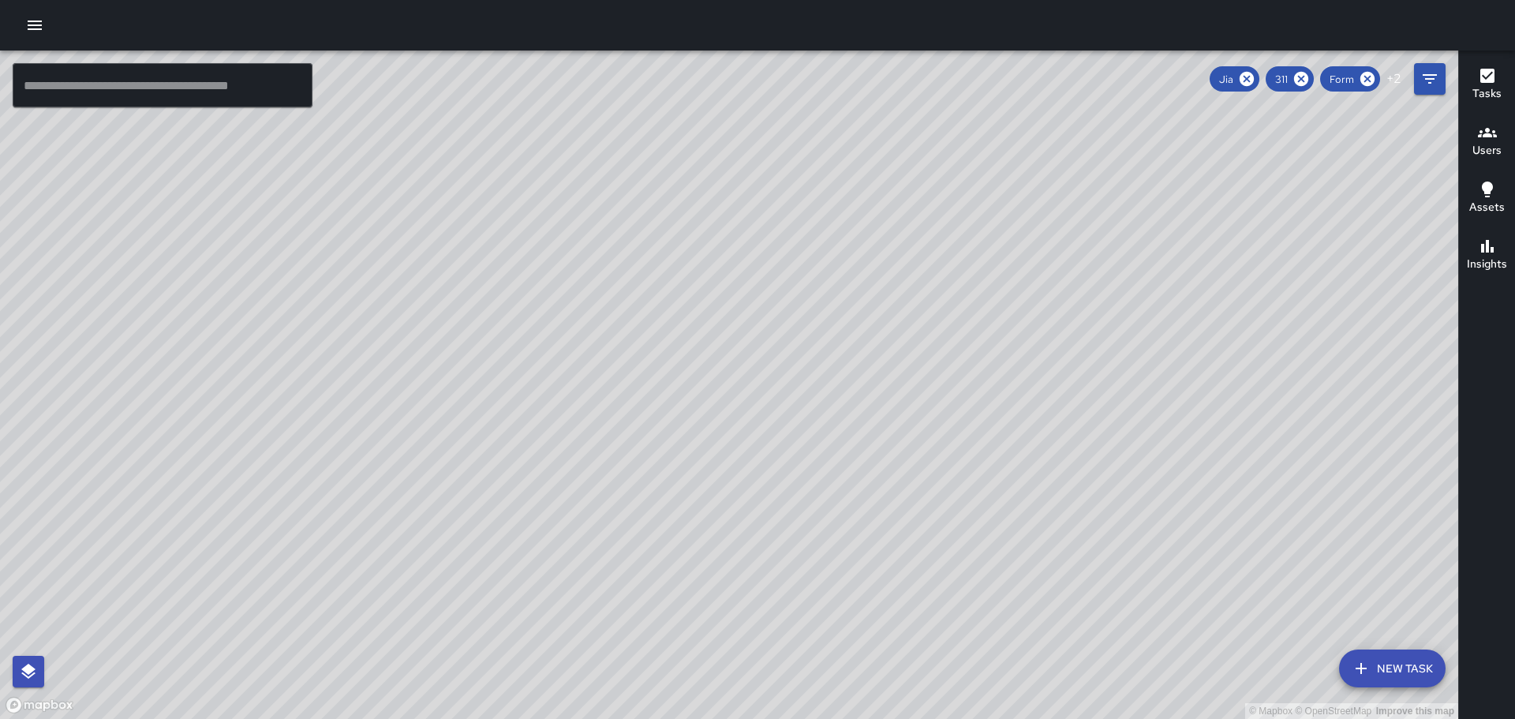
drag, startPoint x: 342, startPoint y: 522, endPoint x: 965, endPoint y: 316, distance: 656.7
click at [948, 323] on div "© Mapbox © OpenStreetMap Improve this map" at bounding box center [729, 384] width 1458 height 668
drag, startPoint x: 574, startPoint y: 376, endPoint x: 649, endPoint y: 326, distance: 89.9
click at [666, 316] on div "© Mapbox © OpenStreetMap Improve this map" at bounding box center [729, 384] width 1458 height 668
drag, startPoint x: 1303, startPoint y: 344, endPoint x: 1099, endPoint y: 316, distance: 205.4
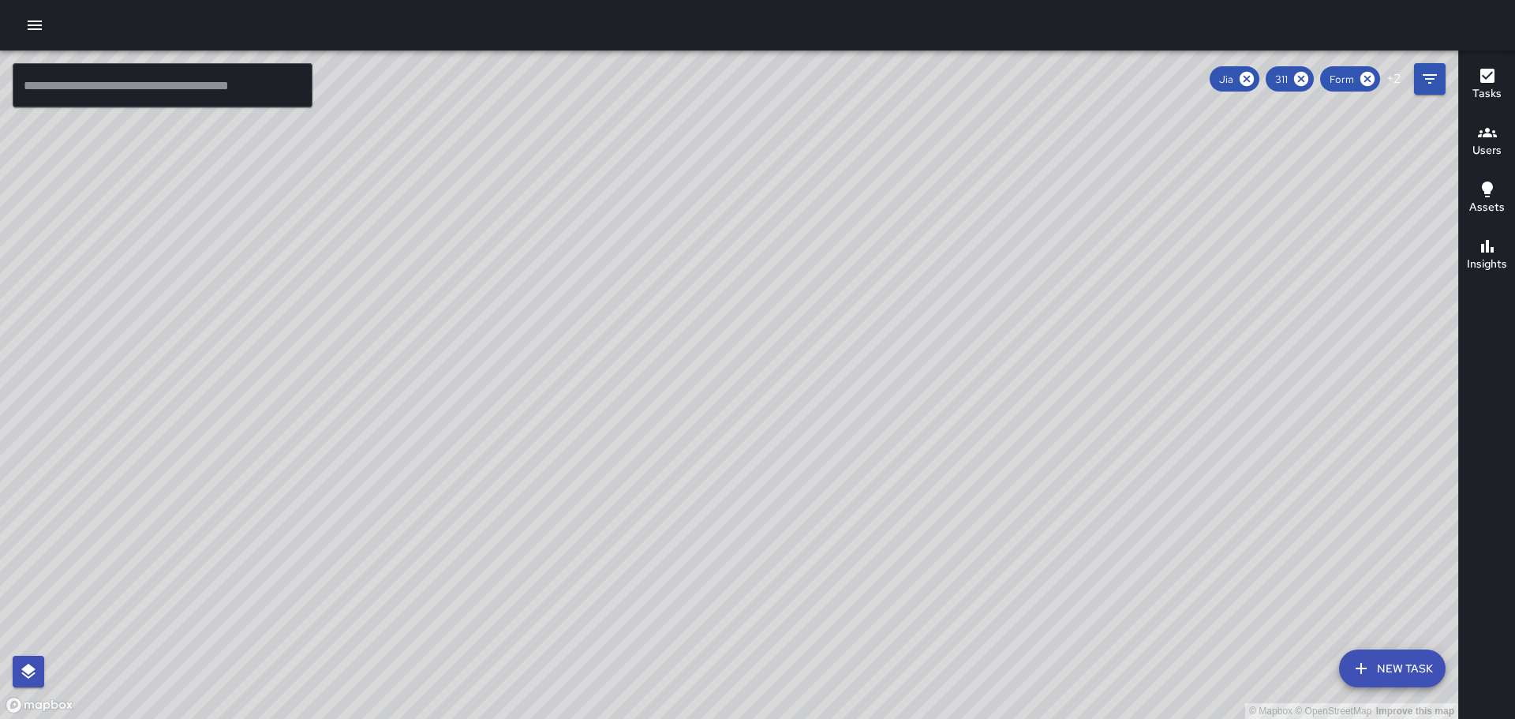
click at [1076, 315] on div "© Mapbox © OpenStreetMap Improve this map" at bounding box center [729, 384] width 1458 height 668
drag, startPoint x: 1149, startPoint y: 484, endPoint x: 975, endPoint y: 327, distance: 233.5
click at [977, 331] on div "© Mapbox © OpenStreetMap Improve this map" at bounding box center [729, 384] width 1458 height 668
drag, startPoint x: 1086, startPoint y: 374, endPoint x: 944, endPoint y: 445, distance: 158.8
click at [956, 466] on div "© Mapbox © OpenStreetMap Improve this map" at bounding box center [729, 384] width 1458 height 668
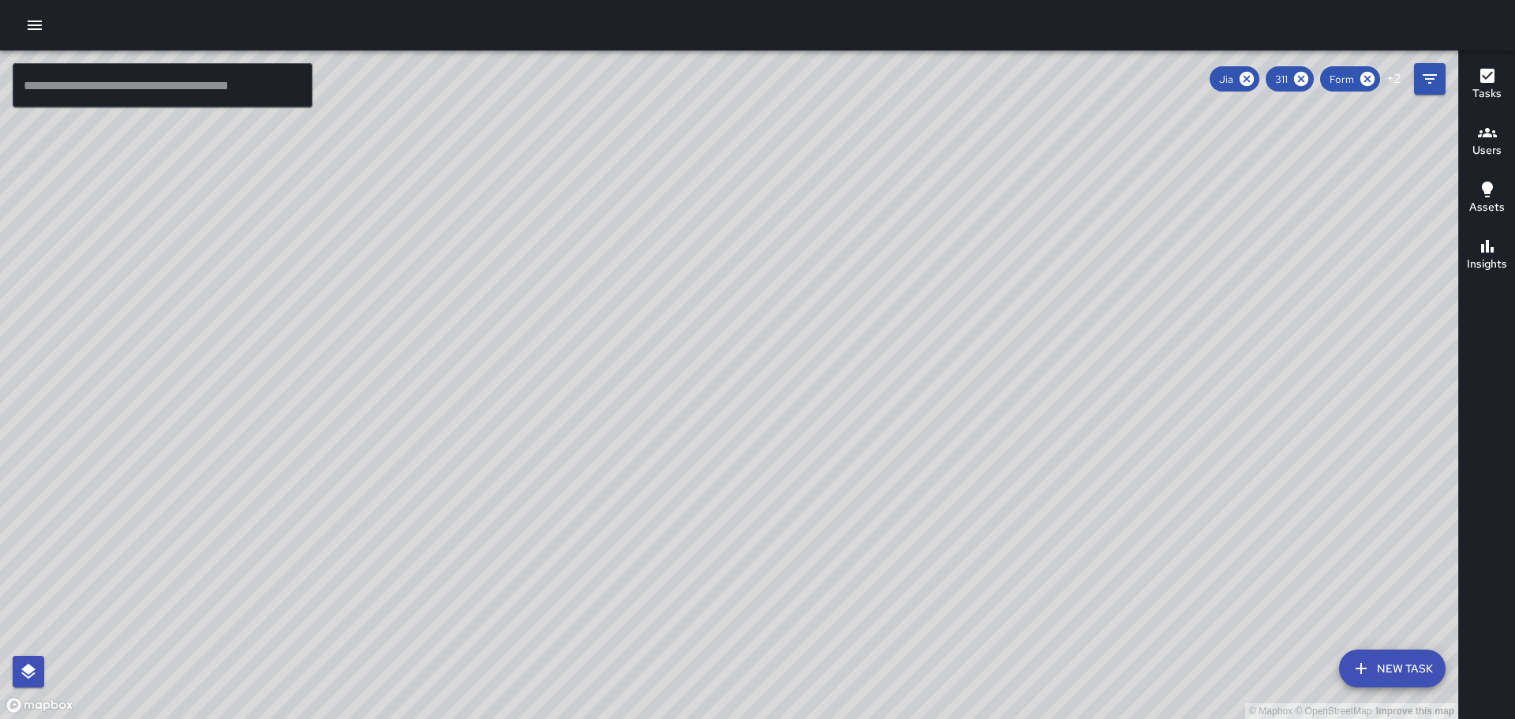
drag, startPoint x: 1210, startPoint y: 521, endPoint x: 1032, endPoint y: 204, distance: 362.8
click at [1038, 211] on div "© Mapbox © OpenStreetMap Improve this map" at bounding box center [729, 384] width 1458 height 668
drag, startPoint x: 1094, startPoint y: 496, endPoint x: 1023, endPoint y: 314, distance: 195.9
click at [1023, 316] on div "© Mapbox © OpenStreetMap Improve this map" at bounding box center [729, 384] width 1458 height 668
drag, startPoint x: 1139, startPoint y: 537, endPoint x: 986, endPoint y: 331, distance: 256.1
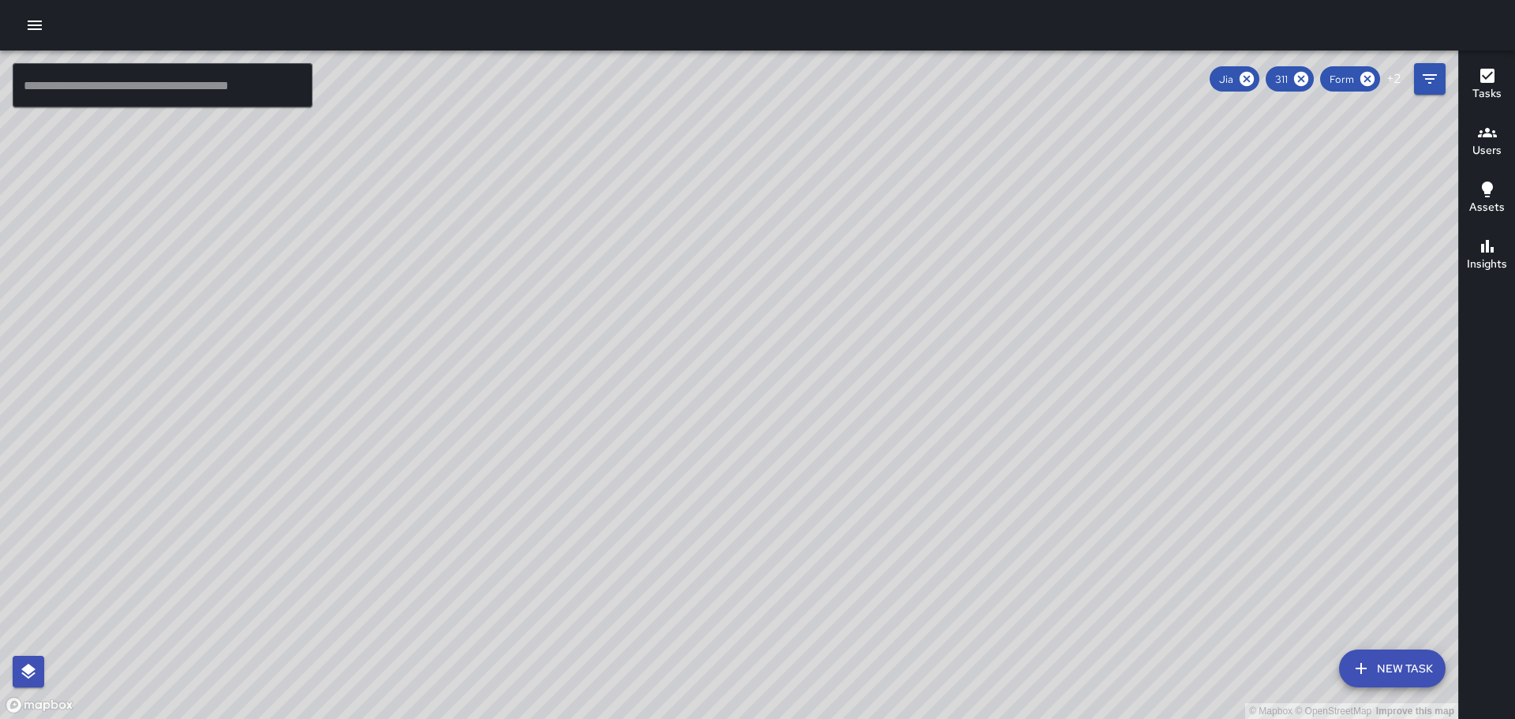
click at [989, 334] on div "© Mapbox © OpenStreetMap Improve this map" at bounding box center [729, 384] width 1458 height 668
drag, startPoint x: 1115, startPoint y: 548, endPoint x: 1056, endPoint y: 333, distance: 223.2
click at [1056, 355] on div "© Mapbox © OpenStreetMap Improve this map" at bounding box center [729, 384] width 1458 height 668
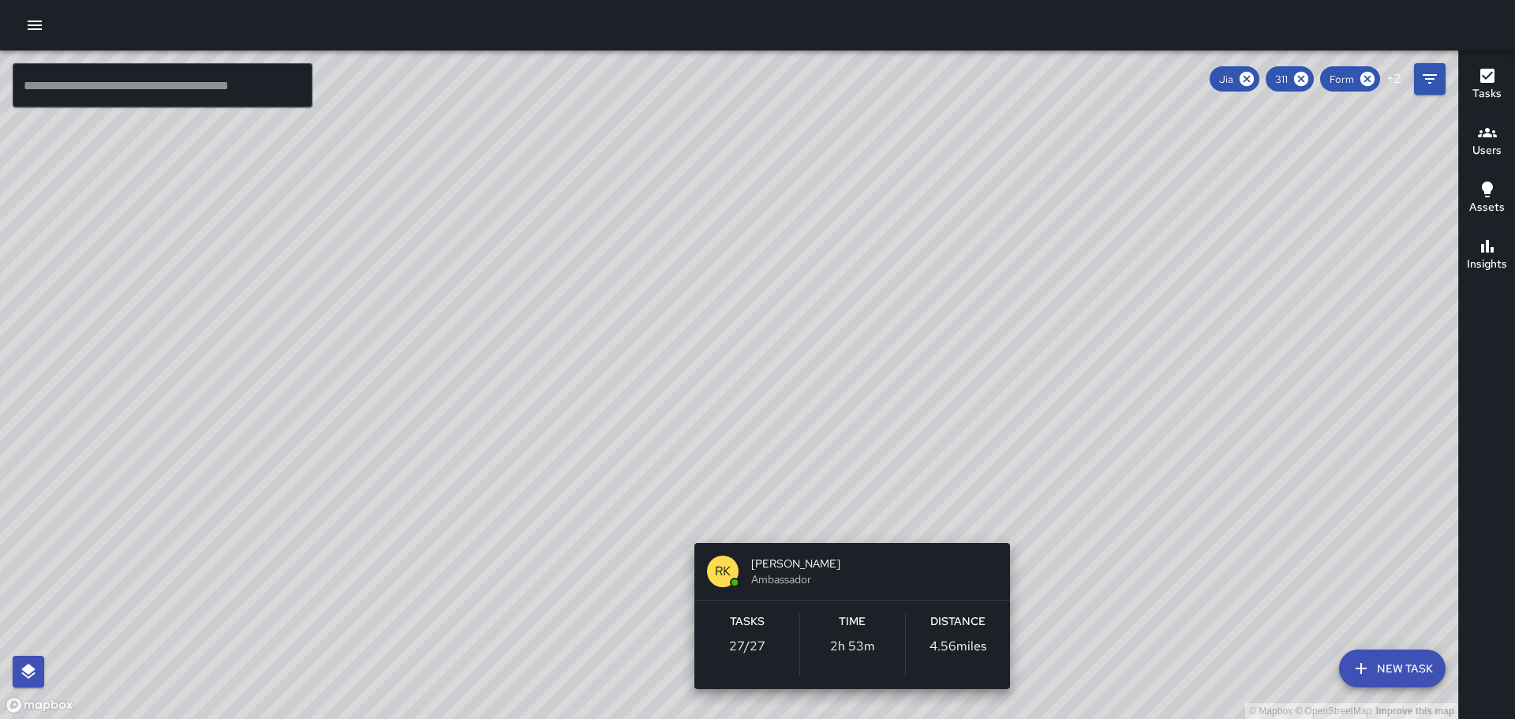
click at [841, 521] on div "© Mapbox © OpenStreetMap Improve this map RK [PERSON_NAME] Ambassador Tasks 27 …" at bounding box center [729, 384] width 1458 height 668
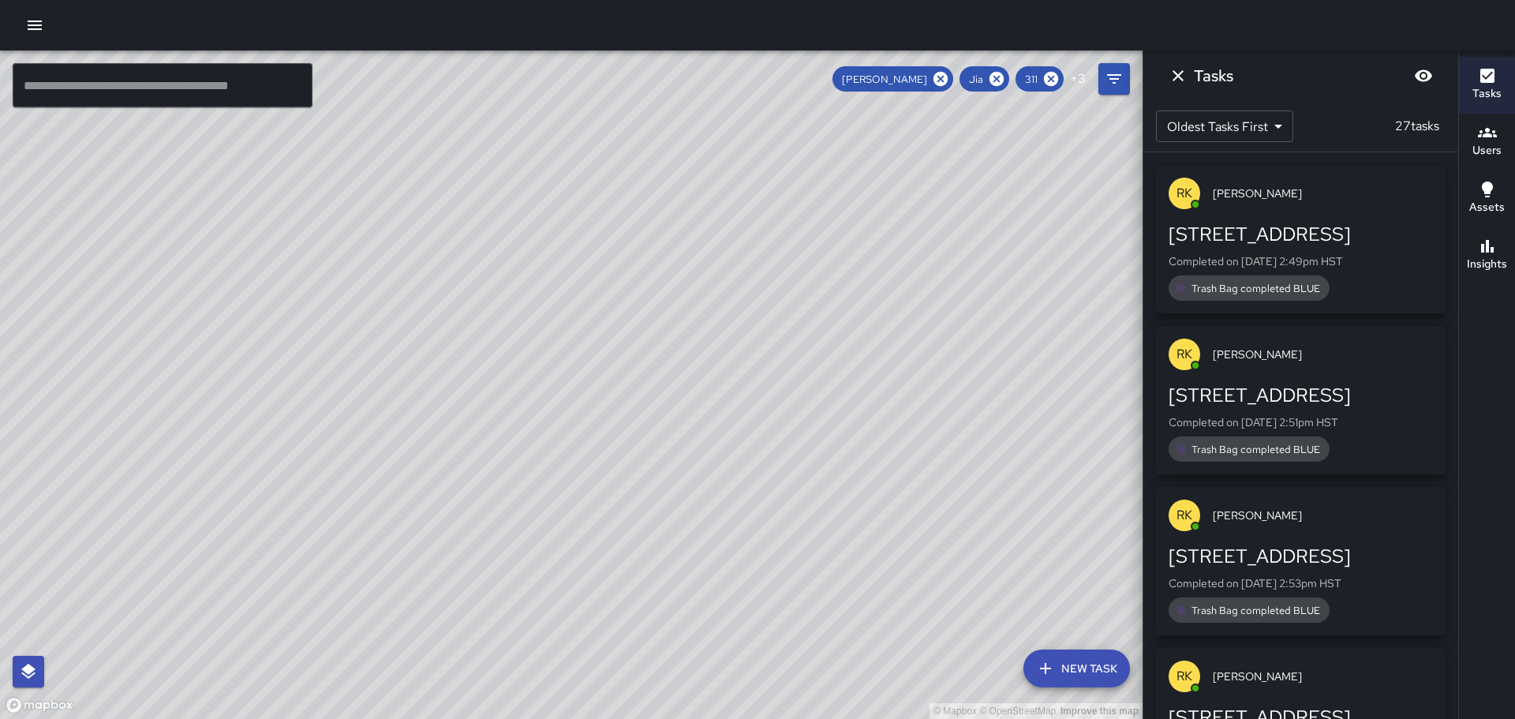
drag, startPoint x: 899, startPoint y: 335, endPoint x: 858, endPoint y: 537, distance: 207.0
click at [858, 537] on div "© Mapbox © OpenStreetMap Improve this map" at bounding box center [571, 384] width 1142 height 668
drag, startPoint x: 1034, startPoint y: 246, endPoint x: 1005, endPoint y: 467, distance: 222.7
click at [1005, 467] on div "© Mapbox © OpenStreetMap Improve this map" at bounding box center [571, 384] width 1142 height 668
drag, startPoint x: 944, startPoint y: 367, endPoint x: 1034, endPoint y: 376, distance: 89.6
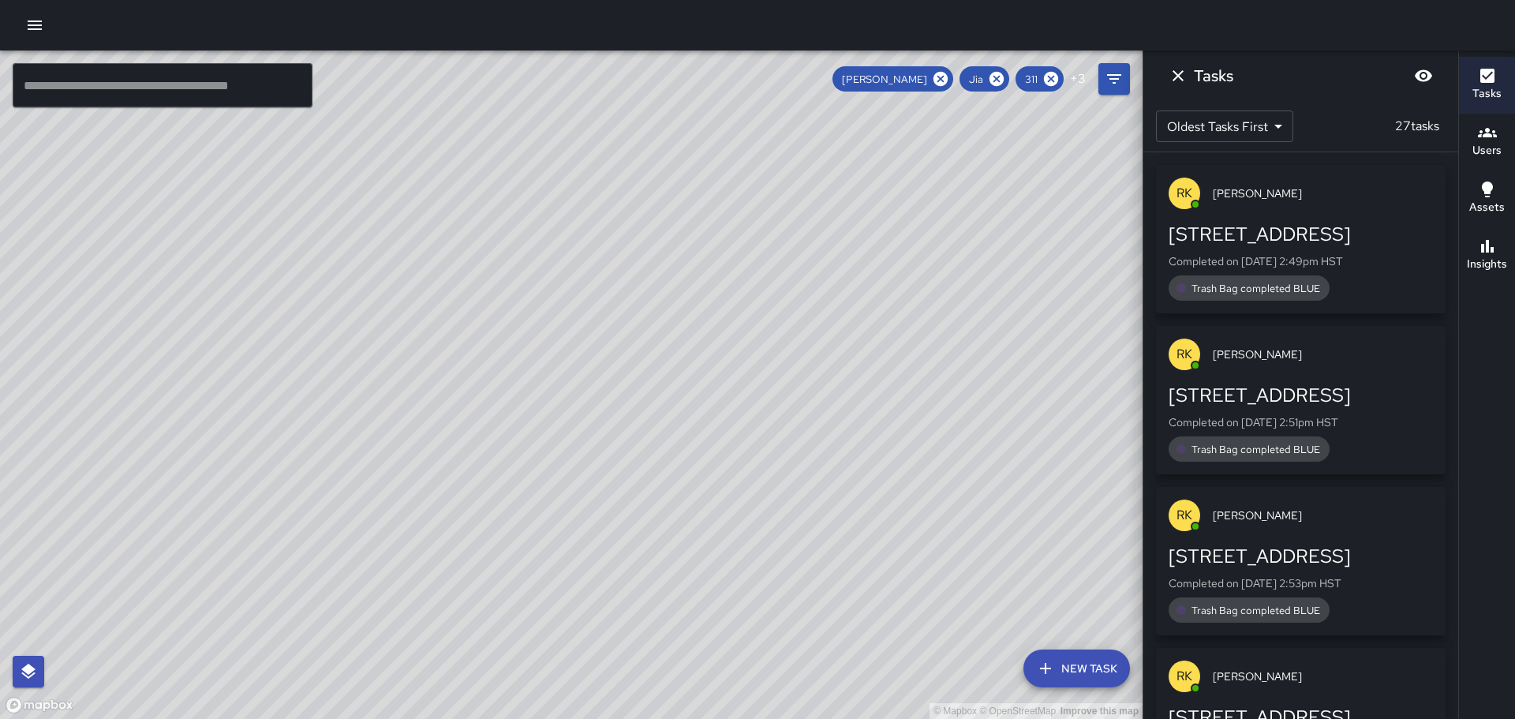
click at [1034, 376] on div "© Mapbox © OpenStreetMap Improve this map" at bounding box center [571, 384] width 1142 height 668
drag, startPoint x: 679, startPoint y: 380, endPoint x: 925, endPoint y: 468, distance: 261.3
click at [925, 468] on div "© Mapbox © OpenStreetMap Improve this map" at bounding box center [571, 384] width 1142 height 668
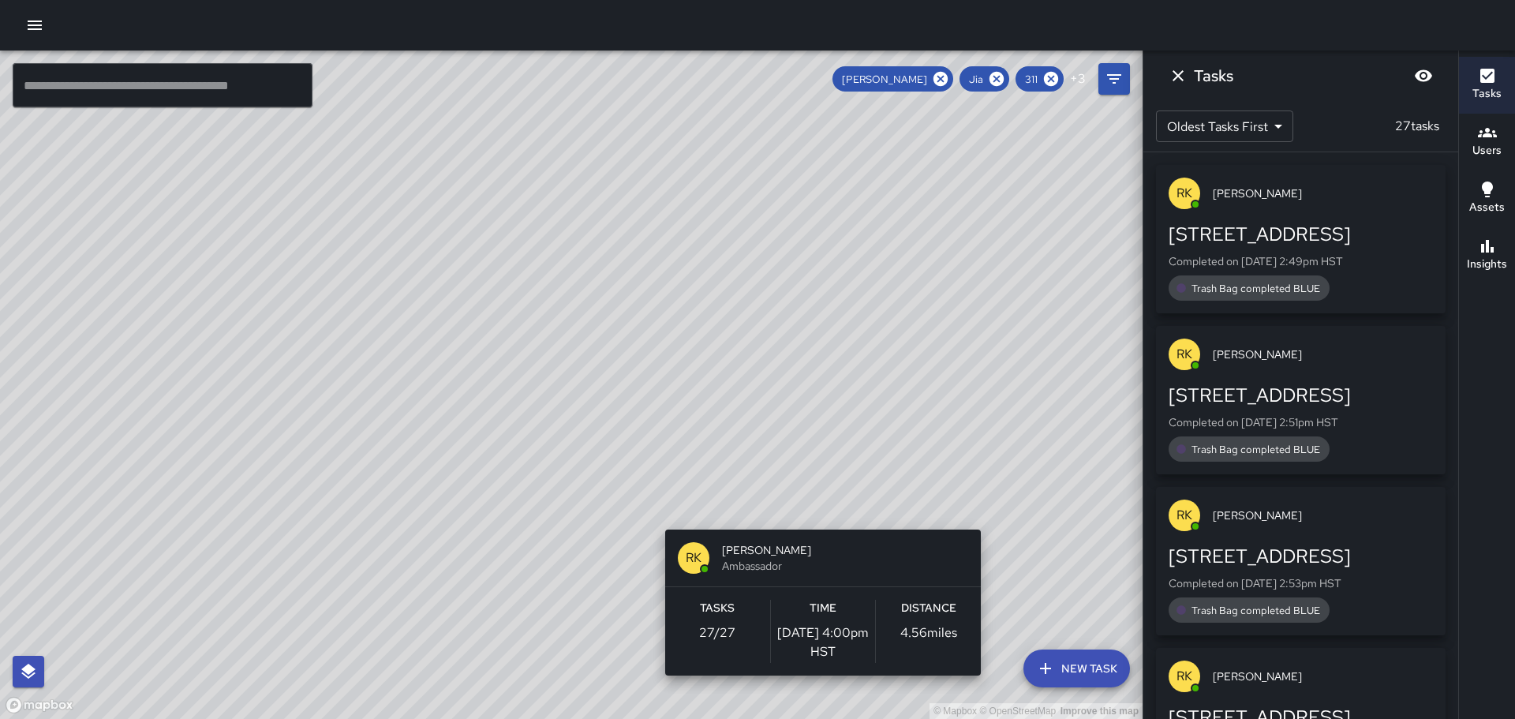
drag, startPoint x: 963, startPoint y: 546, endPoint x: 1009, endPoint y: 564, distance: 49.2
click at [1009, 564] on div "© Mapbox © OpenStreetMap Improve this map RK [PERSON_NAME] Ambassador Tasks 27 …" at bounding box center [571, 384] width 1142 height 668
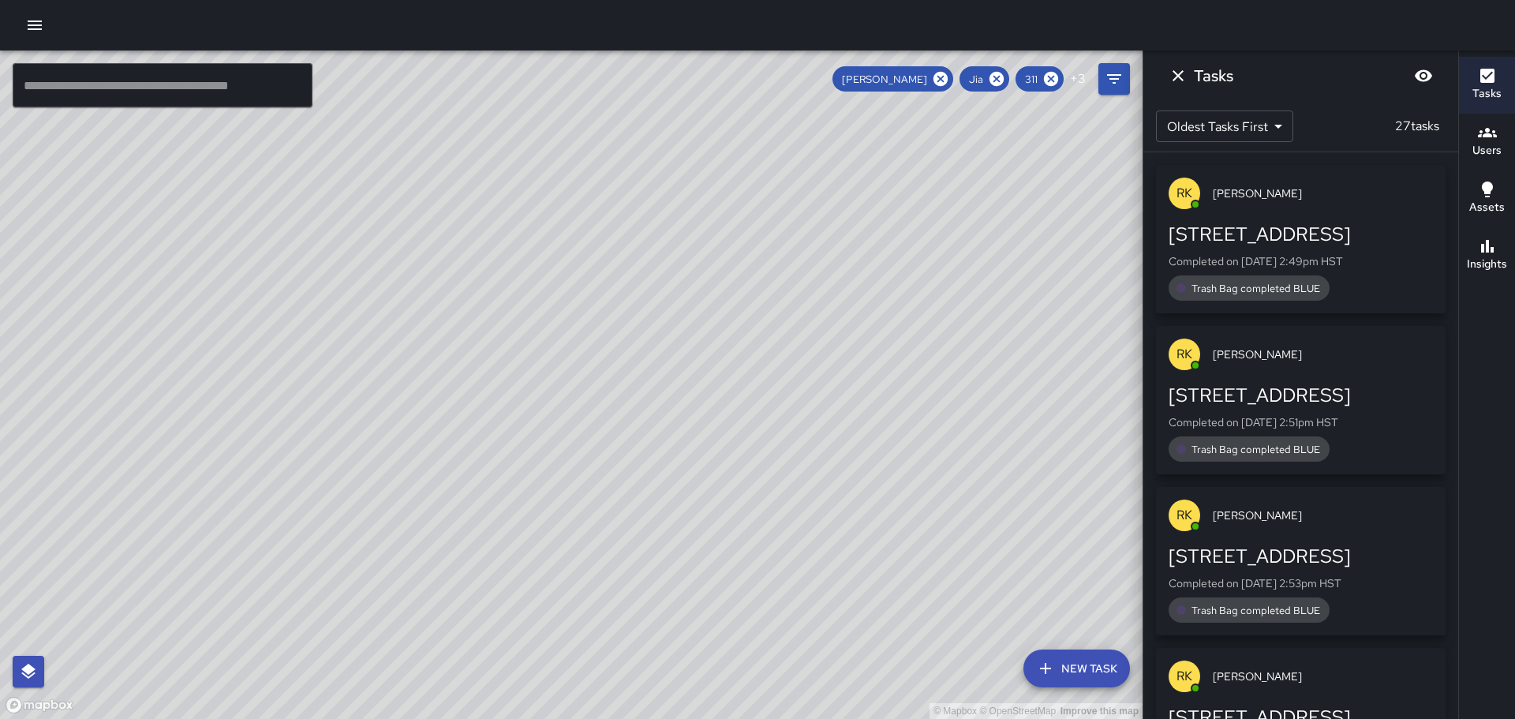
drag, startPoint x: 807, startPoint y: 272, endPoint x: 1014, endPoint y: 470, distance: 286.3
click at [1014, 470] on div "© Mapbox © OpenStreetMap Improve this map" at bounding box center [571, 384] width 1142 height 668
drag, startPoint x: 36, startPoint y: 115, endPoint x: 480, endPoint y: 289, distance: 476.2
click at [484, 289] on div "© Mapbox © OpenStreetMap Improve this map" at bounding box center [571, 384] width 1142 height 668
drag, startPoint x: 442, startPoint y: 346, endPoint x: 577, endPoint y: 303, distance: 141.5
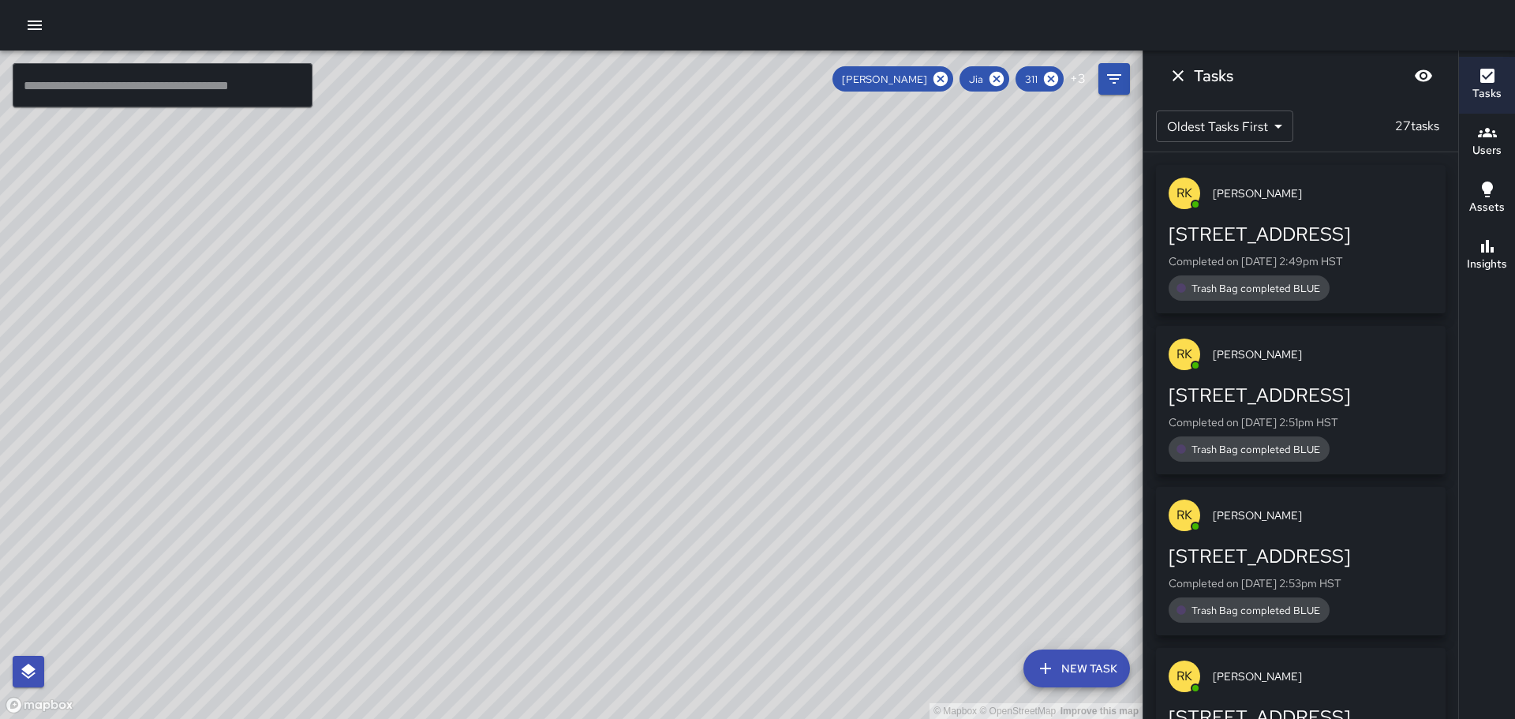
click at [570, 308] on div "© Mapbox © OpenStreetMap Improve this map" at bounding box center [571, 384] width 1142 height 668
drag, startPoint x: 514, startPoint y: 377, endPoint x: 645, endPoint y: 156, distance: 256.8
click at [641, 160] on div "© Mapbox © OpenStreetMap Improve this map" at bounding box center [571, 384] width 1142 height 668
drag, startPoint x: 585, startPoint y: 244, endPoint x: 683, endPoint y: 133, distance: 148.1
click at [683, 133] on div "© Mapbox © OpenStreetMap Improve this map" at bounding box center [571, 384] width 1142 height 668
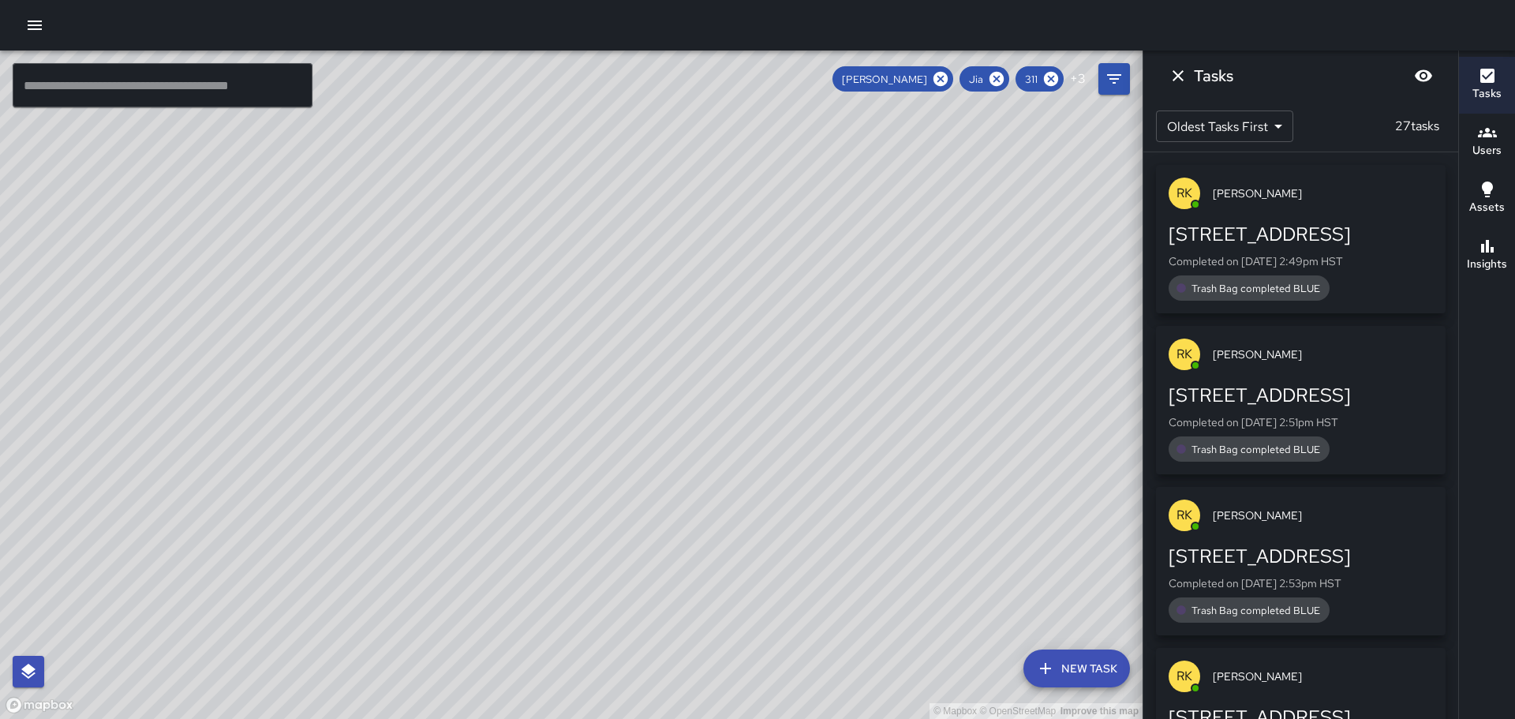
drag, startPoint x: 555, startPoint y: 343, endPoint x: 712, endPoint y: 327, distance: 157.0
click at [712, 327] on div "© Mapbox © OpenStreetMap Improve this map" at bounding box center [571, 384] width 1142 height 668
drag, startPoint x: 712, startPoint y: 324, endPoint x: 658, endPoint y: 469, distance: 155.0
click at [658, 470] on div "© Mapbox © OpenStreetMap Improve this map" at bounding box center [571, 384] width 1142 height 668
drag, startPoint x: 862, startPoint y: 376, endPoint x: 688, endPoint y: 561, distance: 254.5
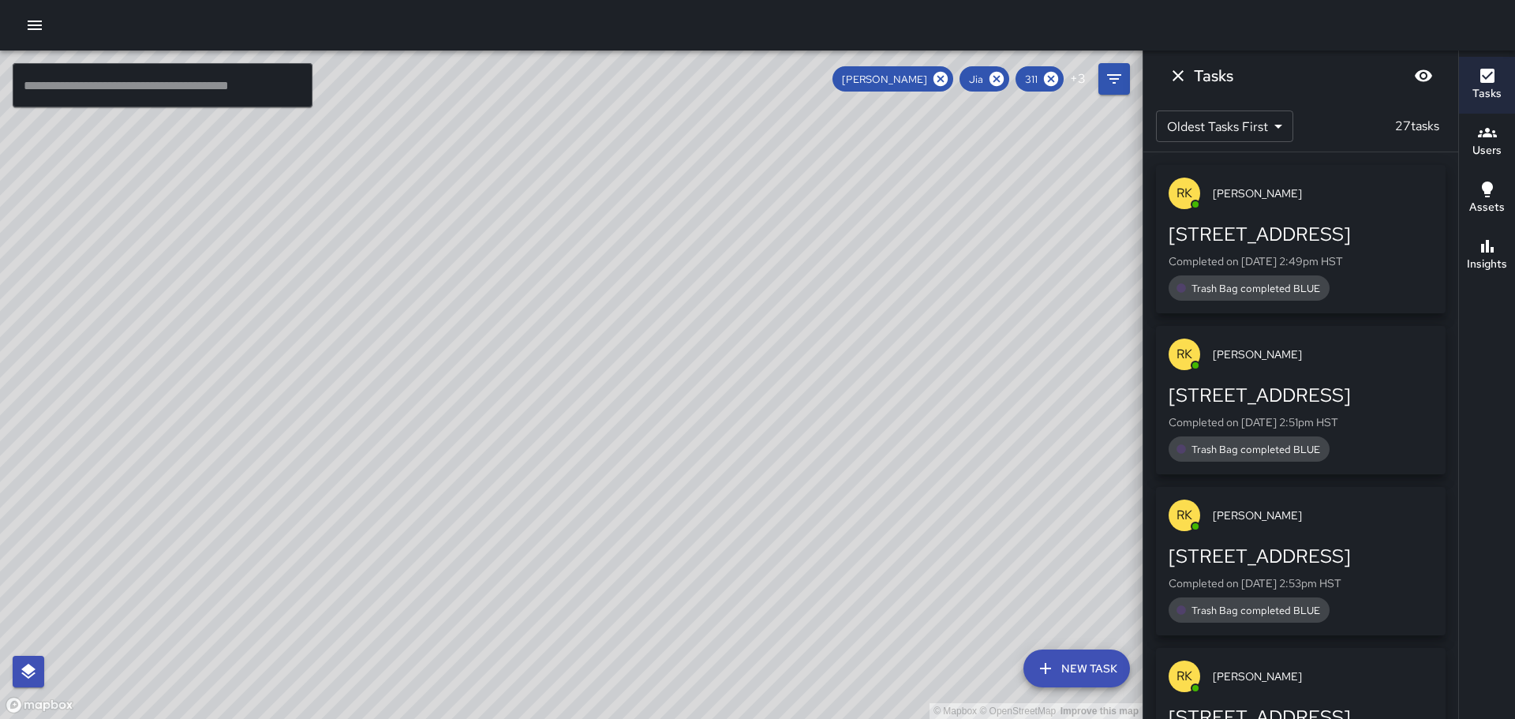
click at [685, 569] on div "© Mapbox © OpenStreetMap Improve this map" at bounding box center [571, 384] width 1142 height 668
drag, startPoint x: 839, startPoint y: 395, endPoint x: 686, endPoint y: 457, distance: 165.0
click at [686, 457] on div "© Mapbox © OpenStreetMap Improve this map" at bounding box center [571, 384] width 1142 height 668
click at [938, 75] on icon at bounding box center [940, 79] width 14 height 14
drag, startPoint x: 944, startPoint y: 329, endPoint x: 892, endPoint y: 507, distance: 185.8
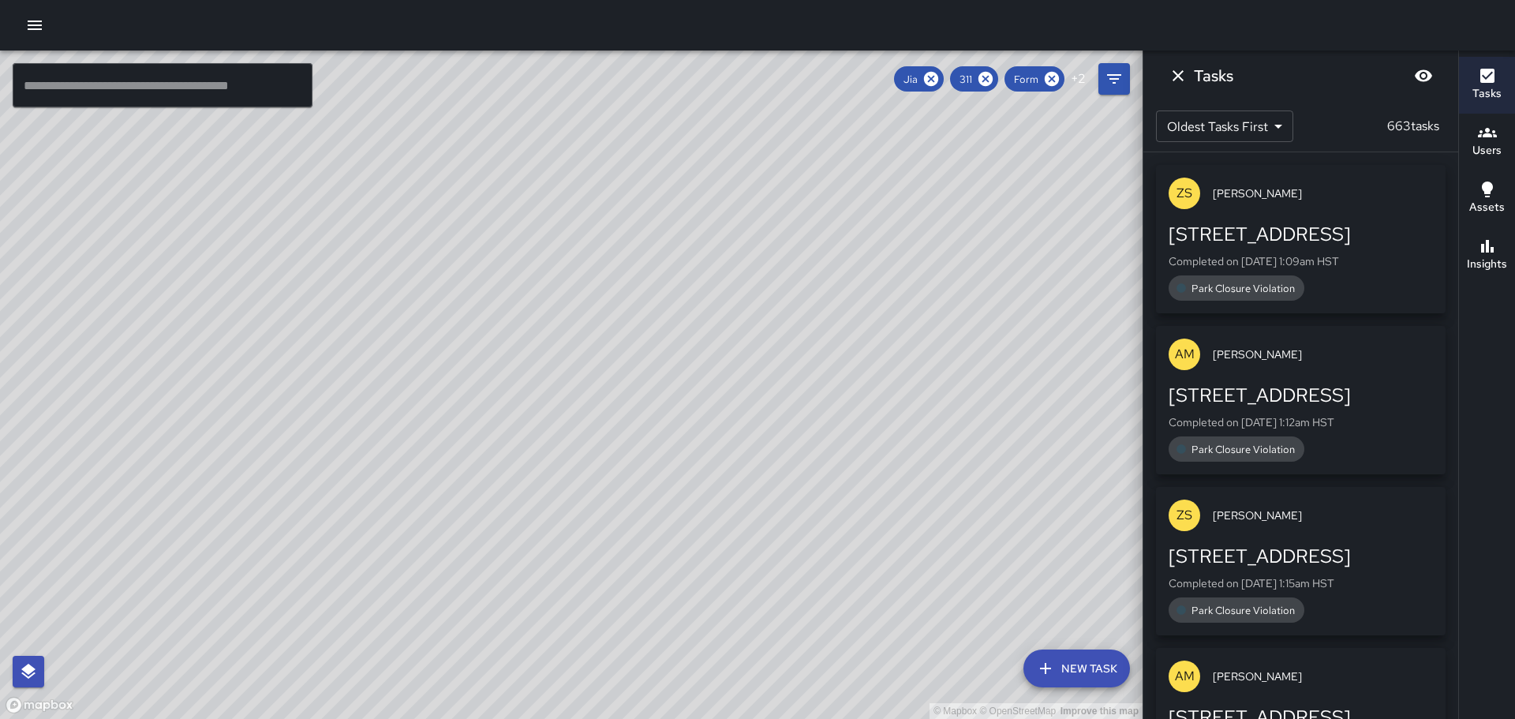
click at [892, 507] on div "© Mapbox © OpenStreetMap Improve this map" at bounding box center [571, 384] width 1142 height 668
drag, startPoint x: 797, startPoint y: 263, endPoint x: 843, endPoint y: 413, distance: 156.7
click at [807, 503] on div "© Mapbox © OpenStreetMap Improve this map" at bounding box center [571, 384] width 1142 height 668
drag, startPoint x: 854, startPoint y: 325, endPoint x: 854, endPoint y: 468, distance: 142.8
click at [859, 531] on div "© Mapbox © OpenStreetMap Improve this map" at bounding box center [571, 384] width 1142 height 668
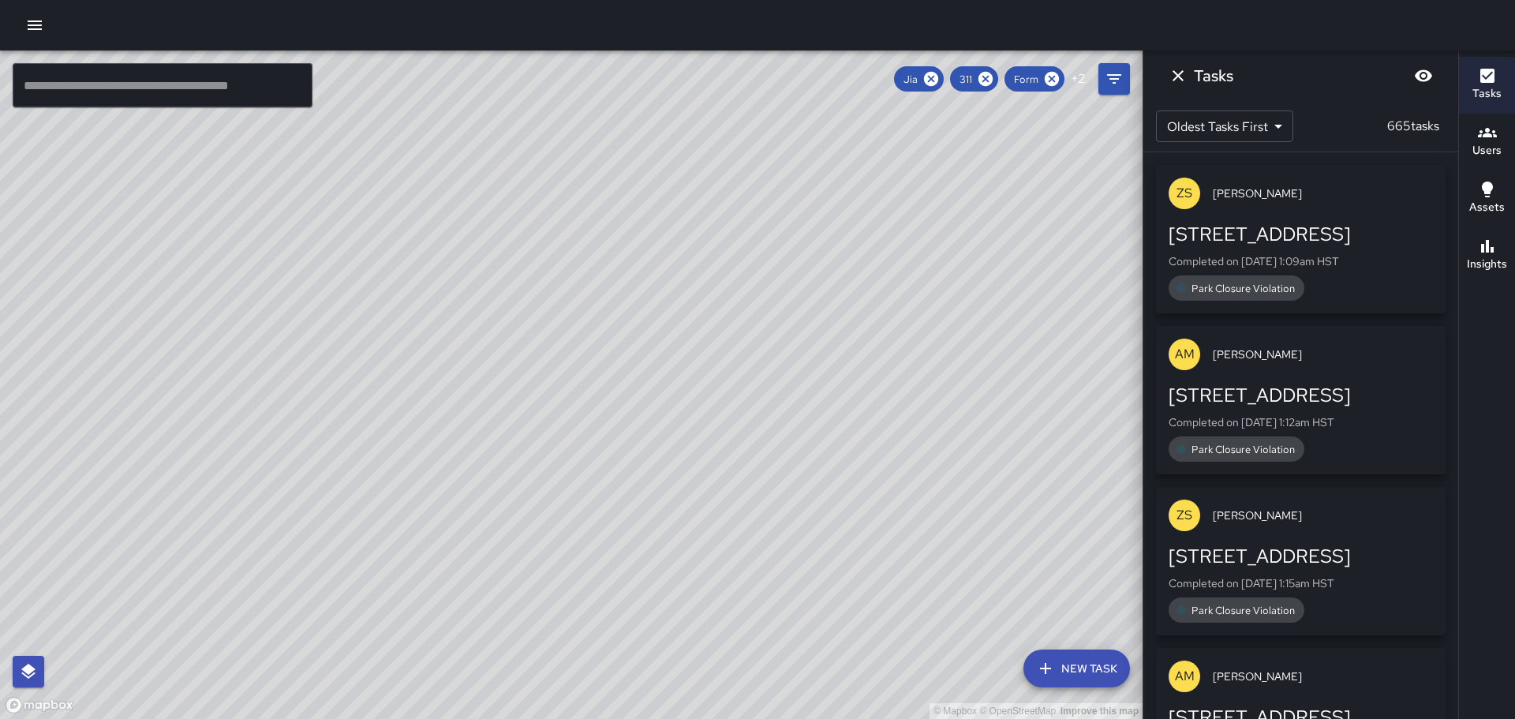
drag, startPoint x: 634, startPoint y: 538, endPoint x: 844, endPoint y: 89, distance: 495.9
click at [847, 85] on div "© Mapbox © OpenStreetMap Improve this map" at bounding box center [571, 384] width 1142 height 668
drag, startPoint x: 380, startPoint y: 358, endPoint x: 422, endPoint y: 343, distance: 45.2
click at [422, 343] on div "© Mapbox © OpenStreetMap Improve this map" at bounding box center [571, 384] width 1142 height 668
drag, startPoint x: 950, startPoint y: 423, endPoint x: 846, endPoint y: 269, distance: 185.8
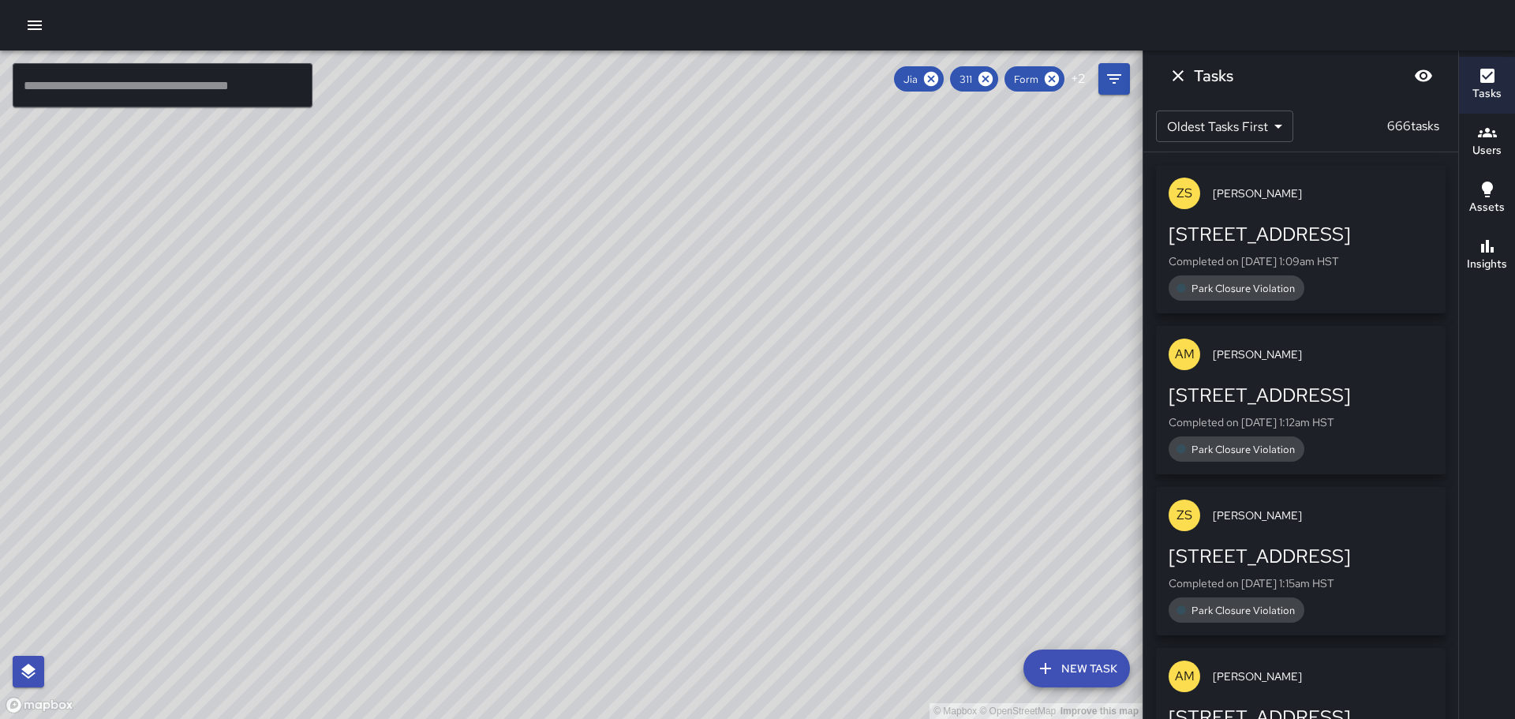
click at [846, 270] on div "© Mapbox © OpenStreetMap Improve this map" at bounding box center [571, 384] width 1142 height 668
drag, startPoint x: 965, startPoint y: 447, endPoint x: 689, endPoint y: 296, distance: 315.0
click at [713, 301] on div "© Mapbox © OpenStreetMap Improve this map" at bounding box center [571, 384] width 1142 height 668
drag, startPoint x: 955, startPoint y: 529, endPoint x: 827, endPoint y: 359, distance: 213.0
click at [827, 363] on div "© Mapbox © OpenStreetMap Improve this map" at bounding box center [571, 384] width 1142 height 668
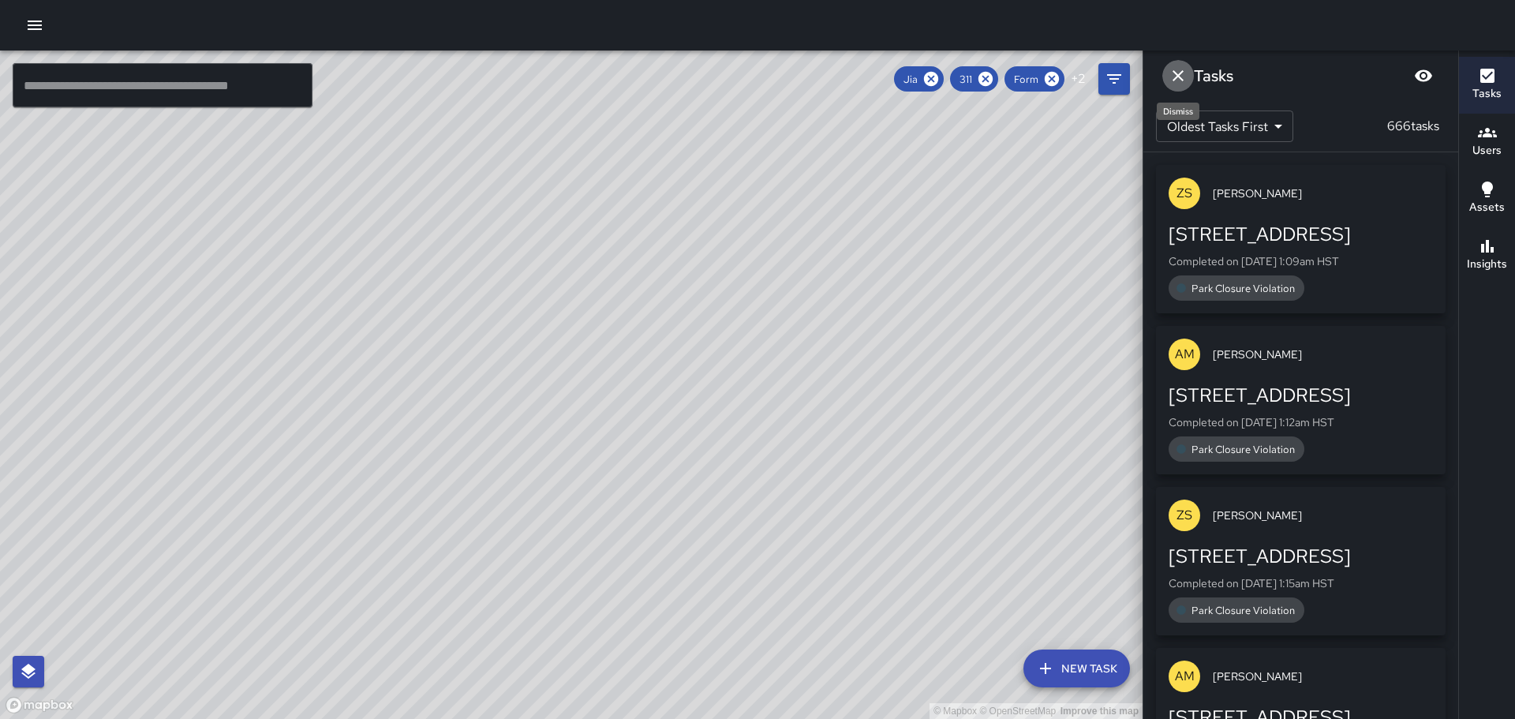
click at [1181, 77] on icon "Dismiss" at bounding box center [1177, 75] width 19 height 19
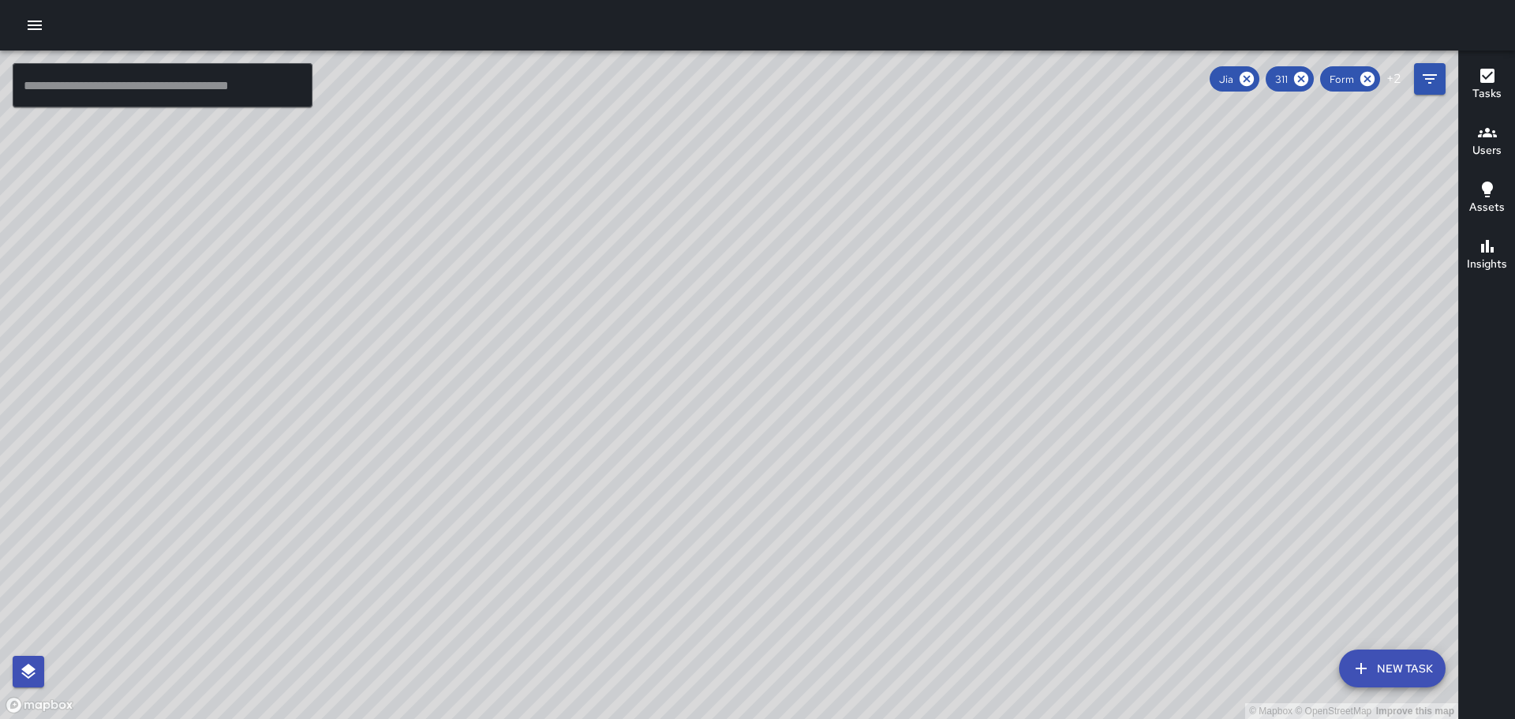
drag, startPoint x: 1104, startPoint y: 350, endPoint x: 998, endPoint y: 488, distance: 173.3
click at [998, 488] on div "© Mapbox © OpenStreetMap Improve this map" at bounding box center [729, 384] width 1458 height 668
click at [1494, 76] on icon "button" at bounding box center [1487, 75] width 19 height 19
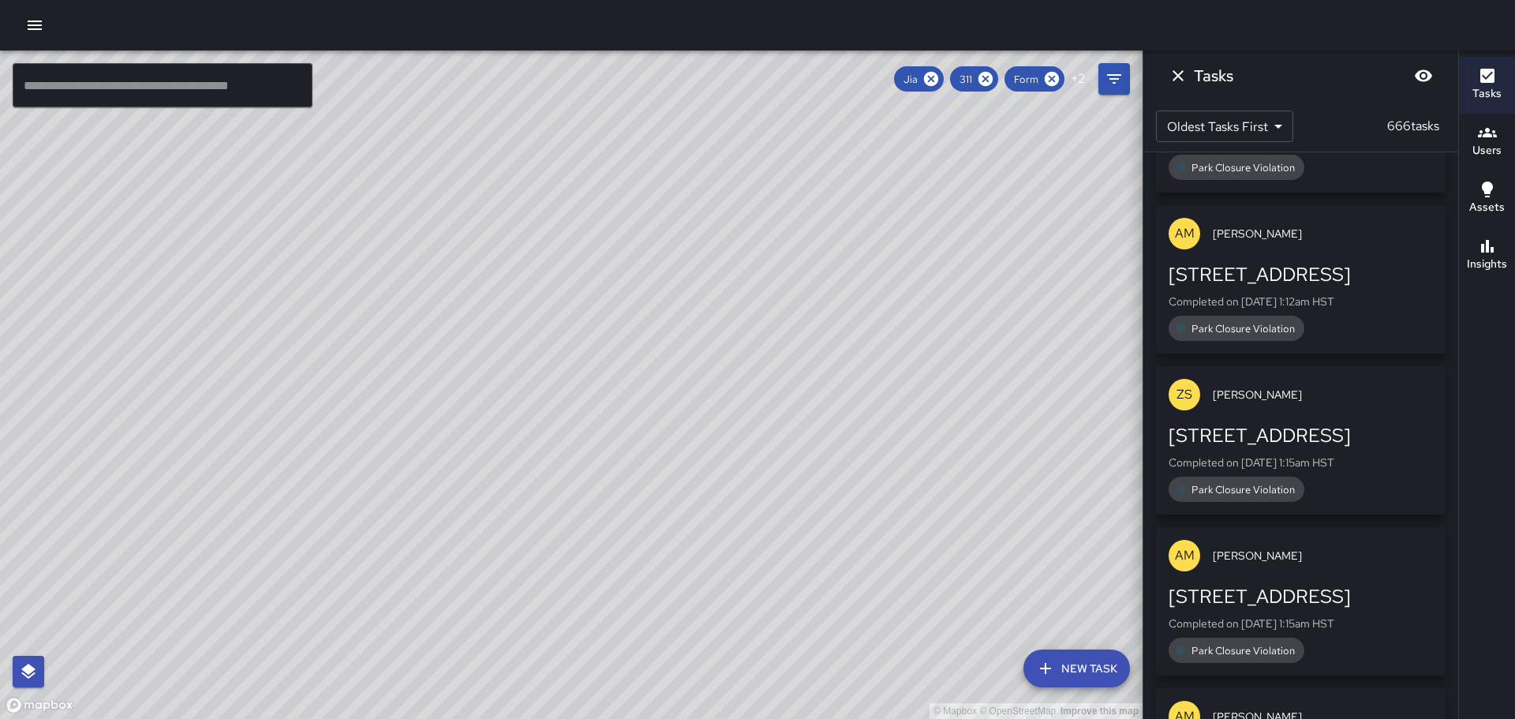
scroll to position [158, 0]
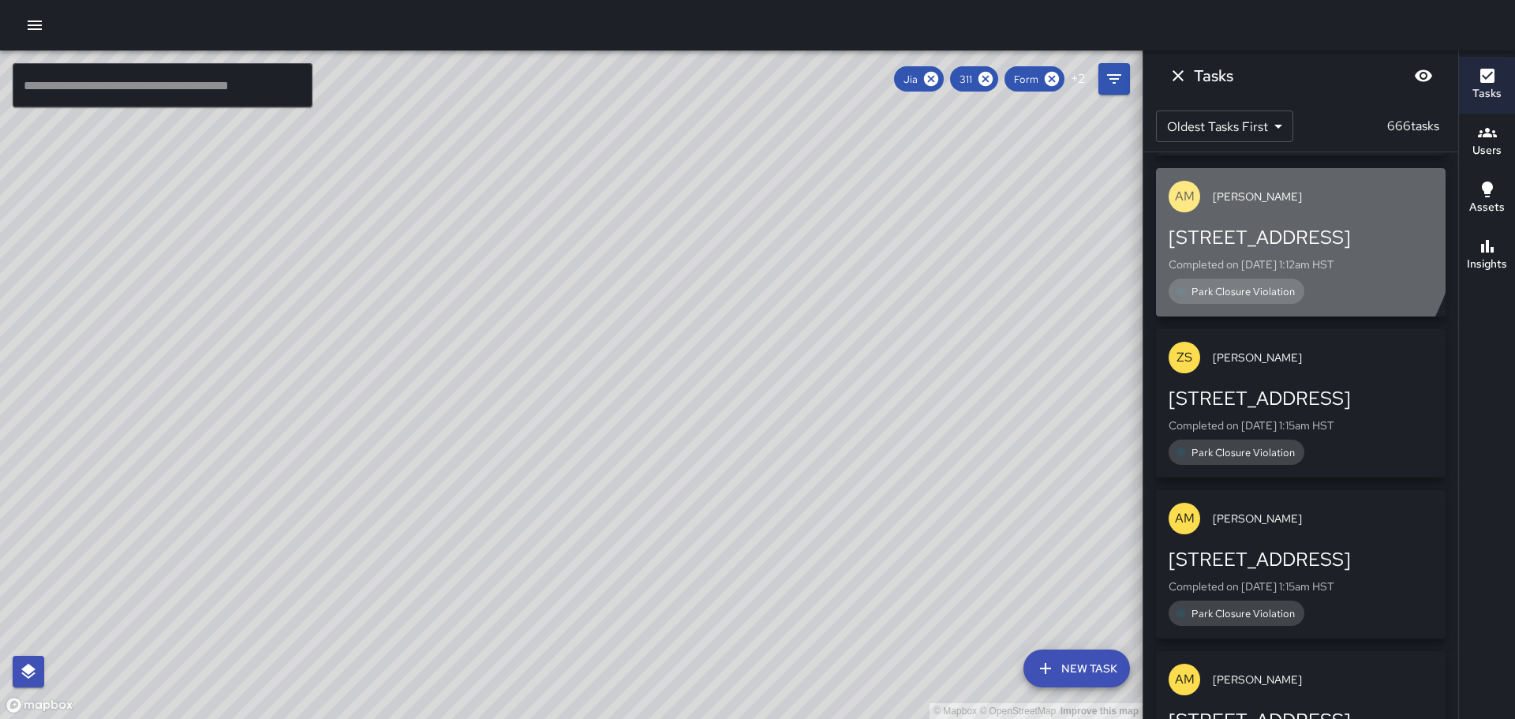
click at [1181, 193] on p "AM" at bounding box center [1185, 196] width 20 height 19
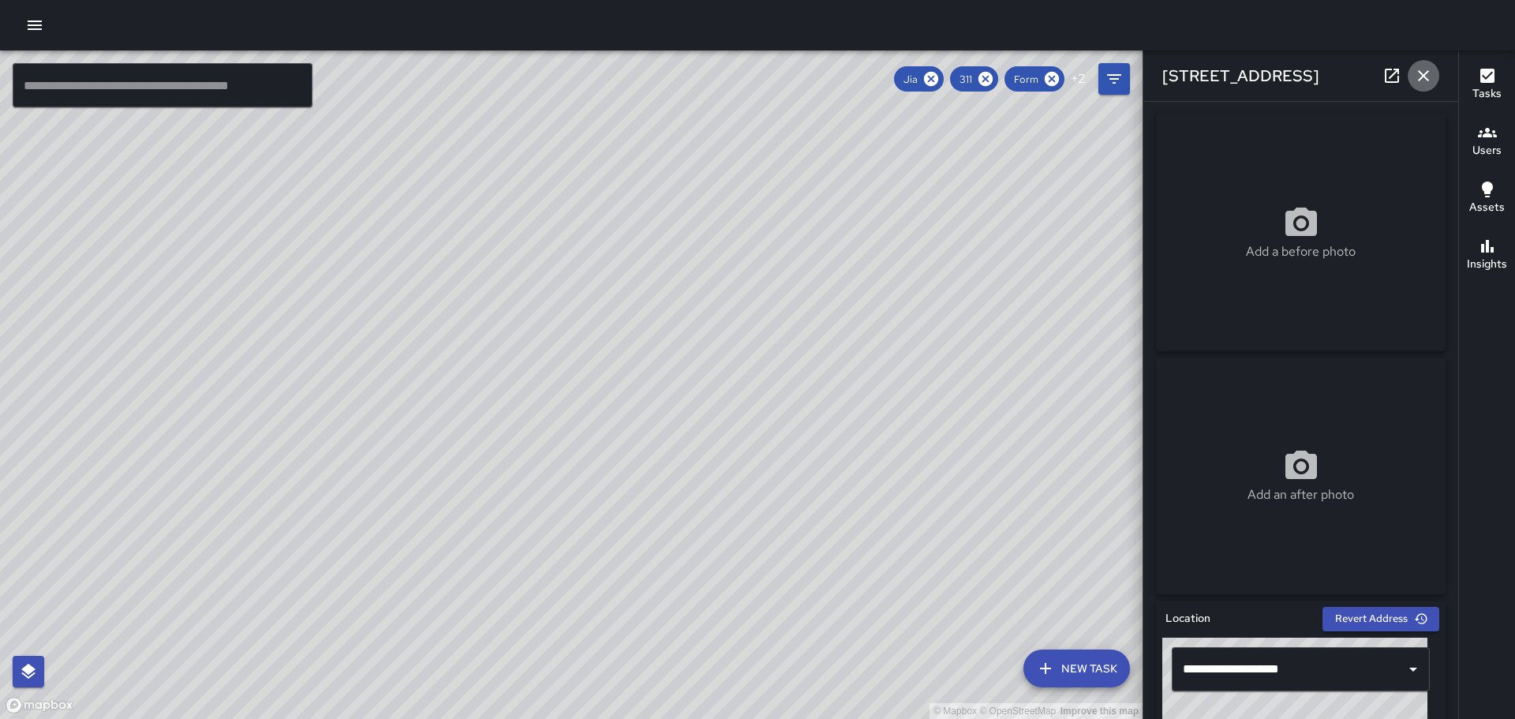
click at [1426, 70] on icon "button" at bounding box center [1423, 75] width 19 height 19
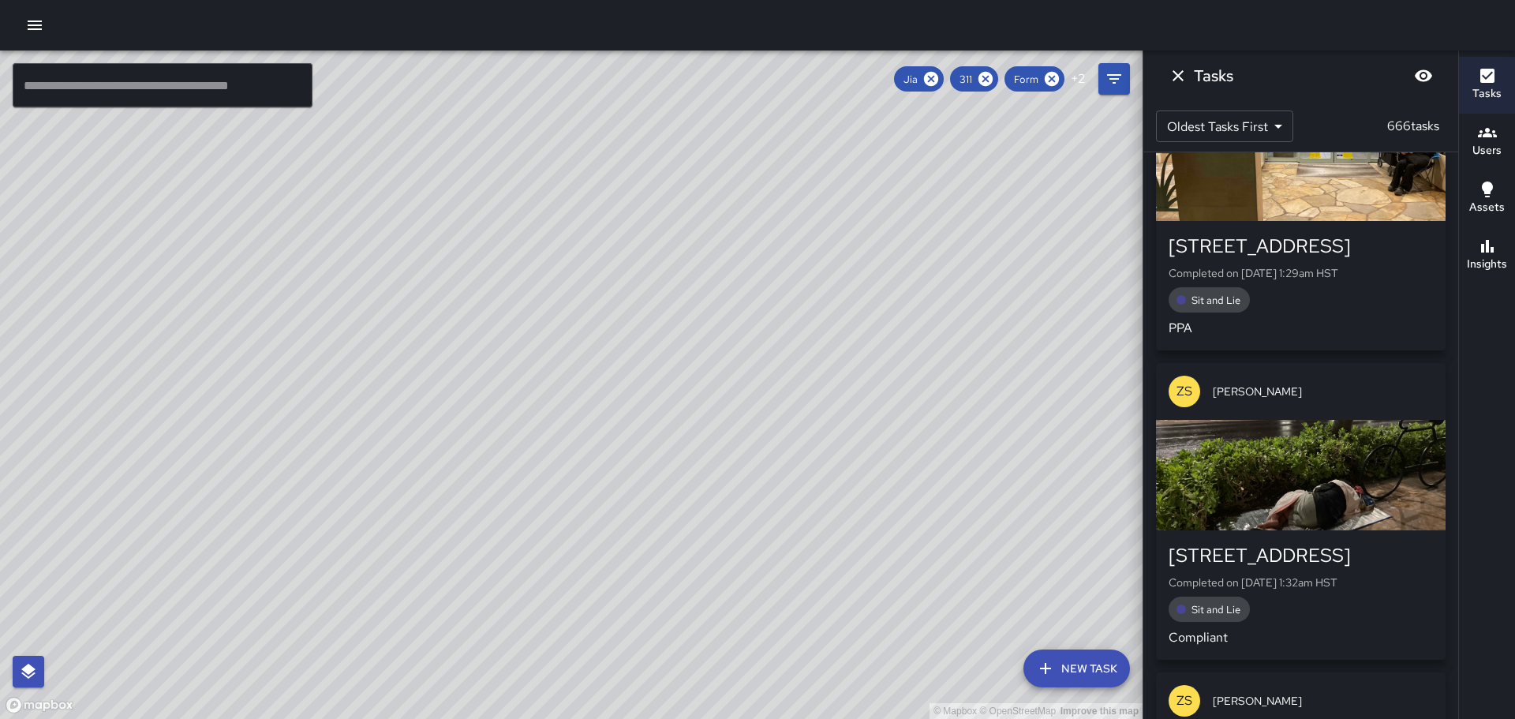
scroll to position [1736, 0]
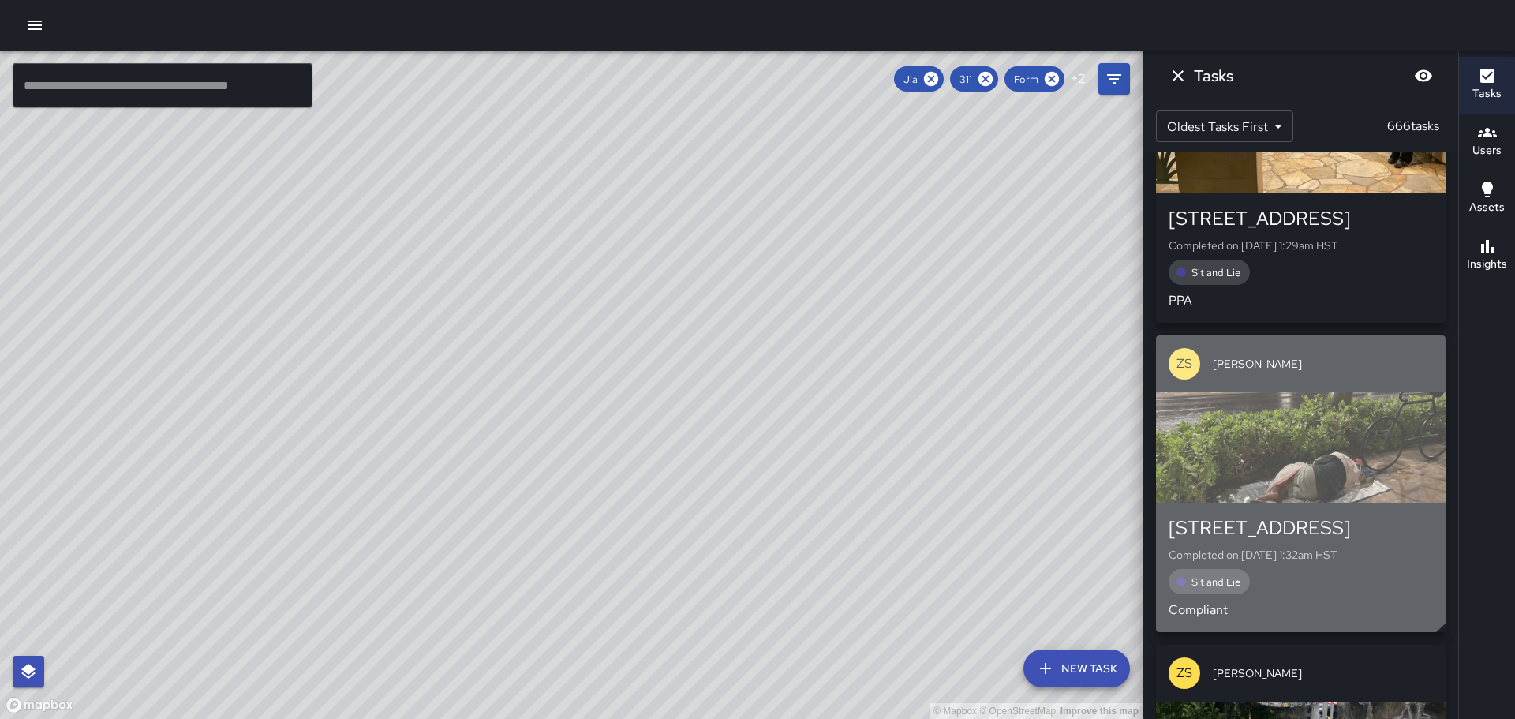
drag, startPoint x: 1196, startPoint y: 370, endPoint x: 1211, endPoint y: 370, distance: 15.0
click at [1202, 370] on div "ZS [PERSON_NAME]" at bounding box center [1301, 363] width 290 height 57
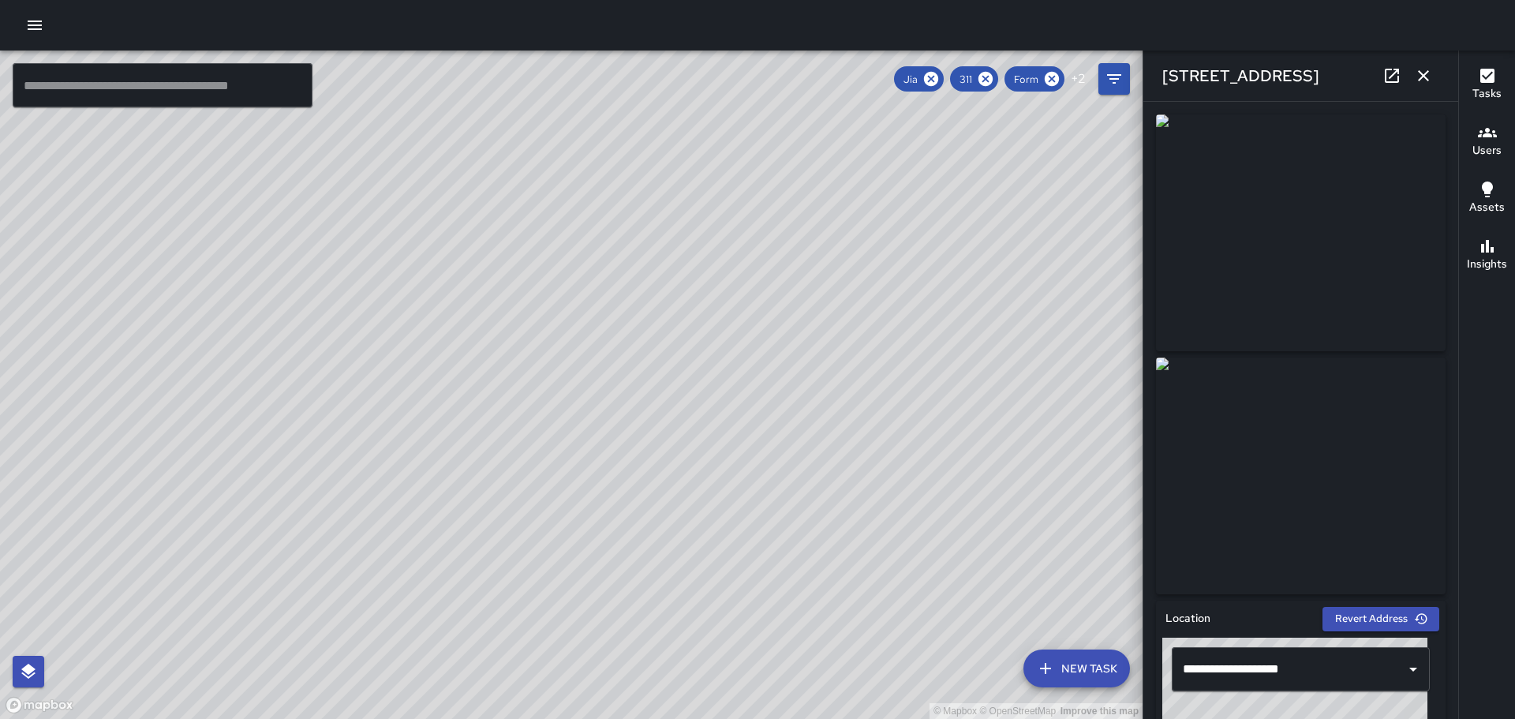
drag, startPoint x: 1426, startPoint y: 64, endPoint x: 1426, endPoint y: 74, distance: 10.3
click at [1426, 69] on button "button" at bounding box center [1424, 76] width 32 height 32
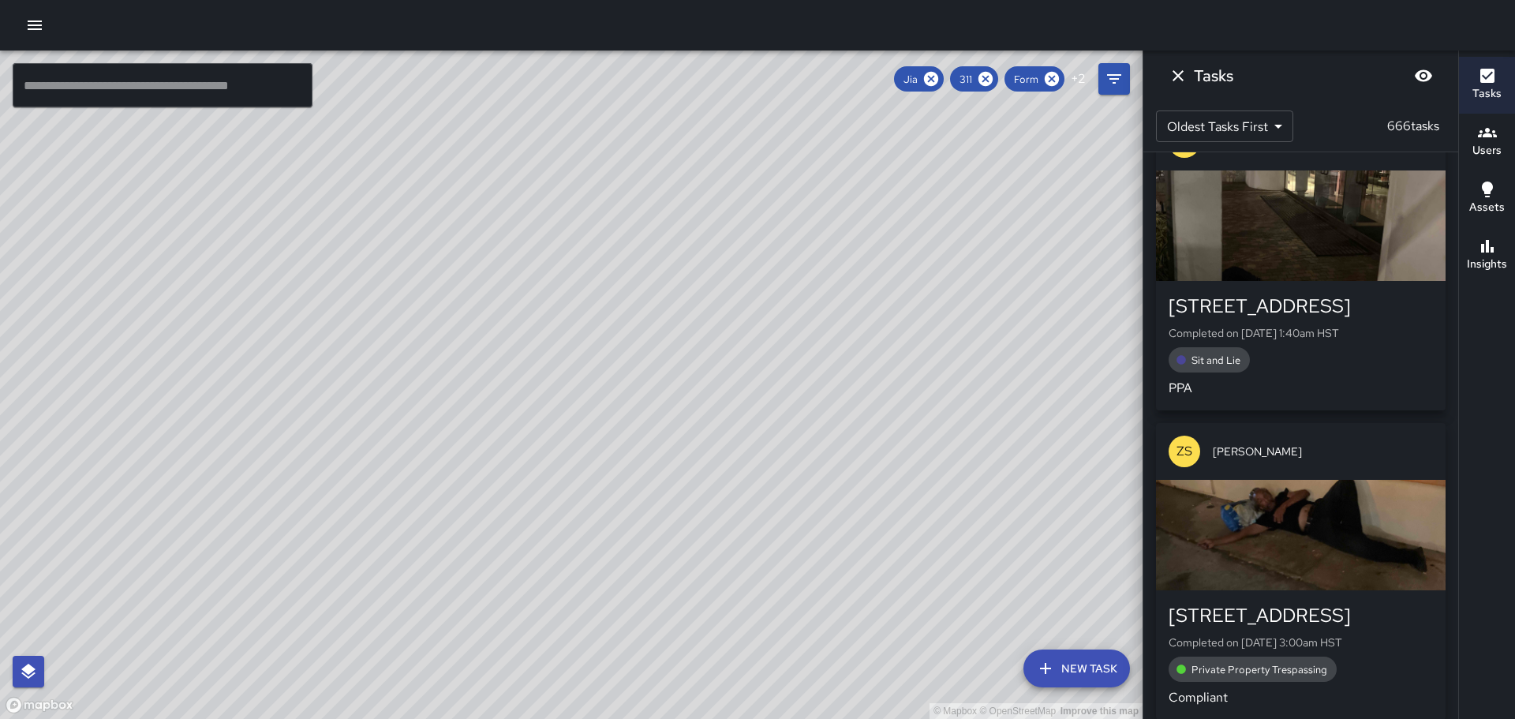
scroll to position [2604, 0]
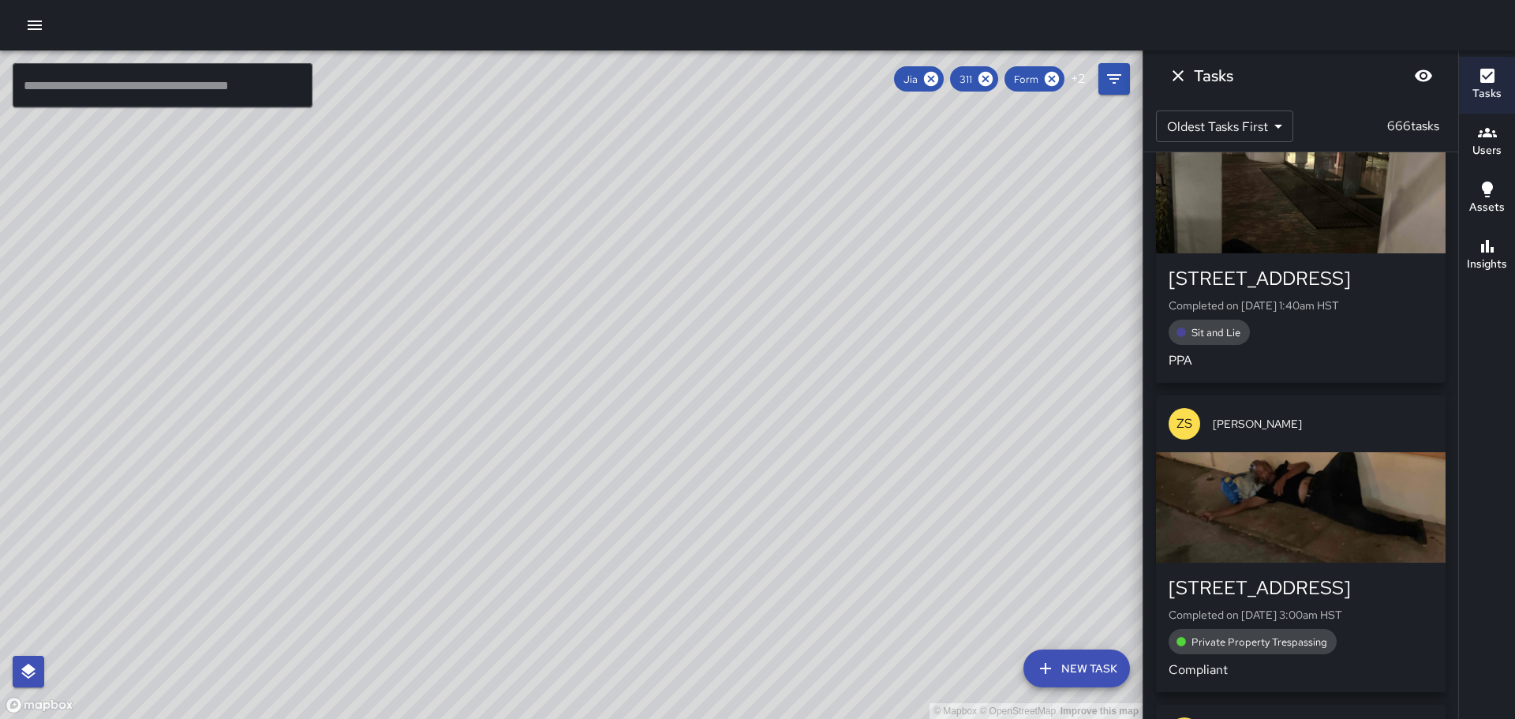
click at [1311, 481] on div "button" at bounding box center [1301, 507] width 290 height 110
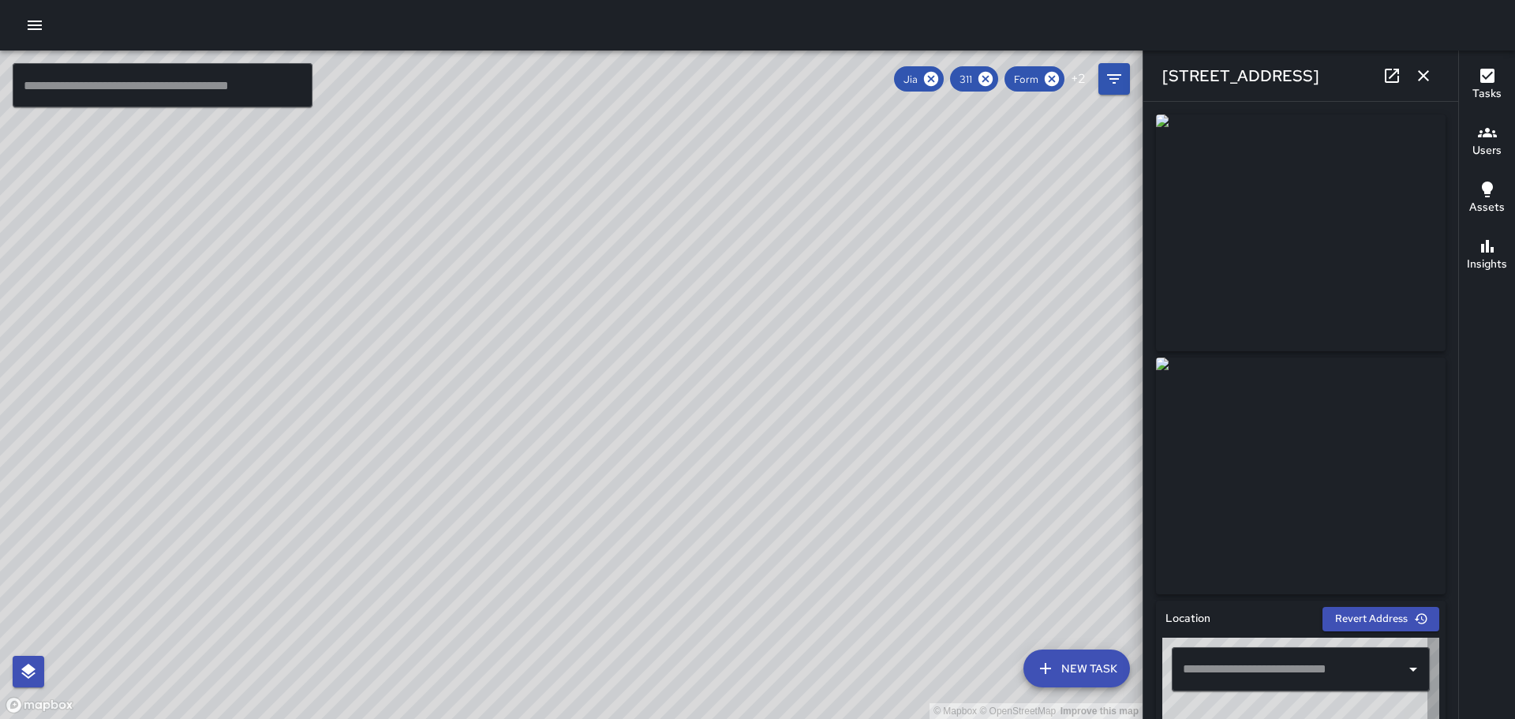
type input "**********"
click at [1419, 74] on icon "button" at bounding box center [1423, 75] width 19 height 19
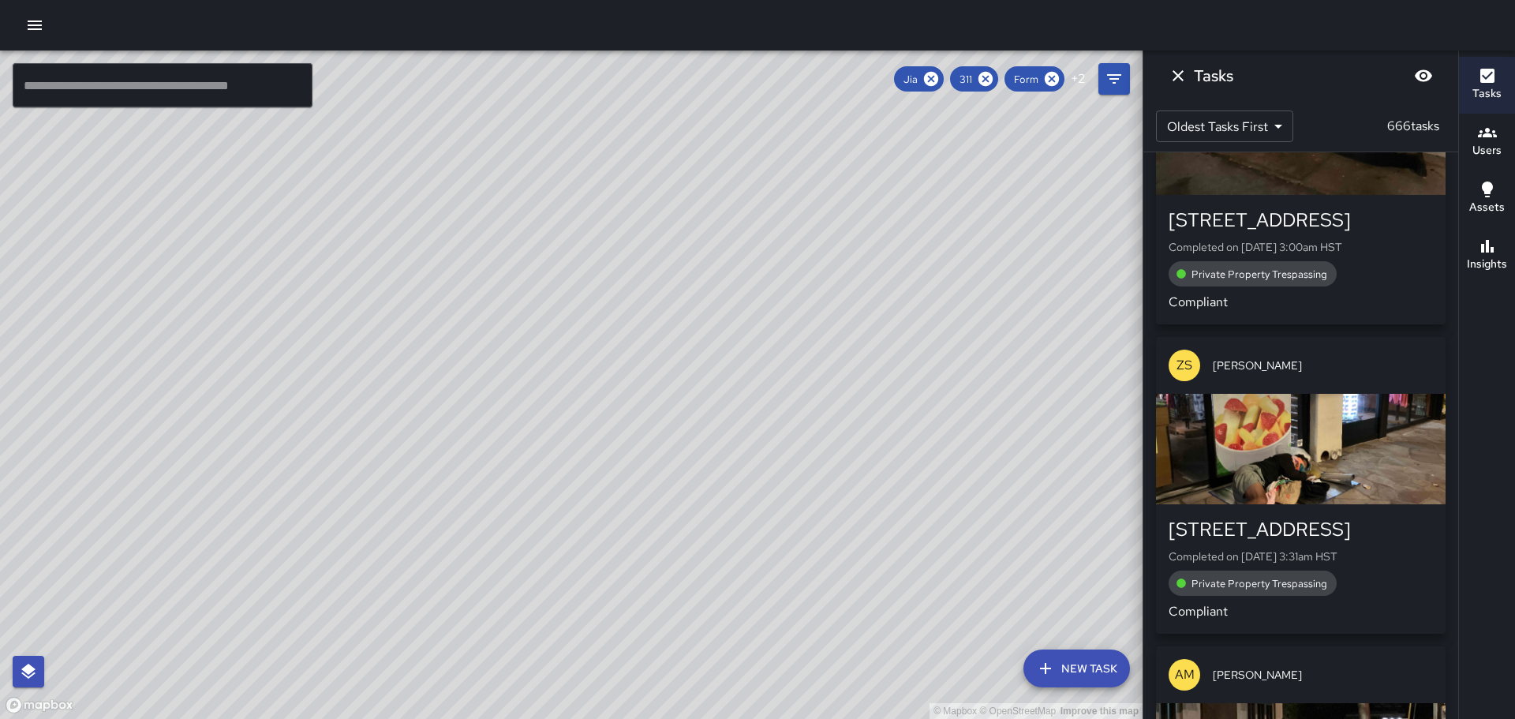
scroll to position [2998, 0]
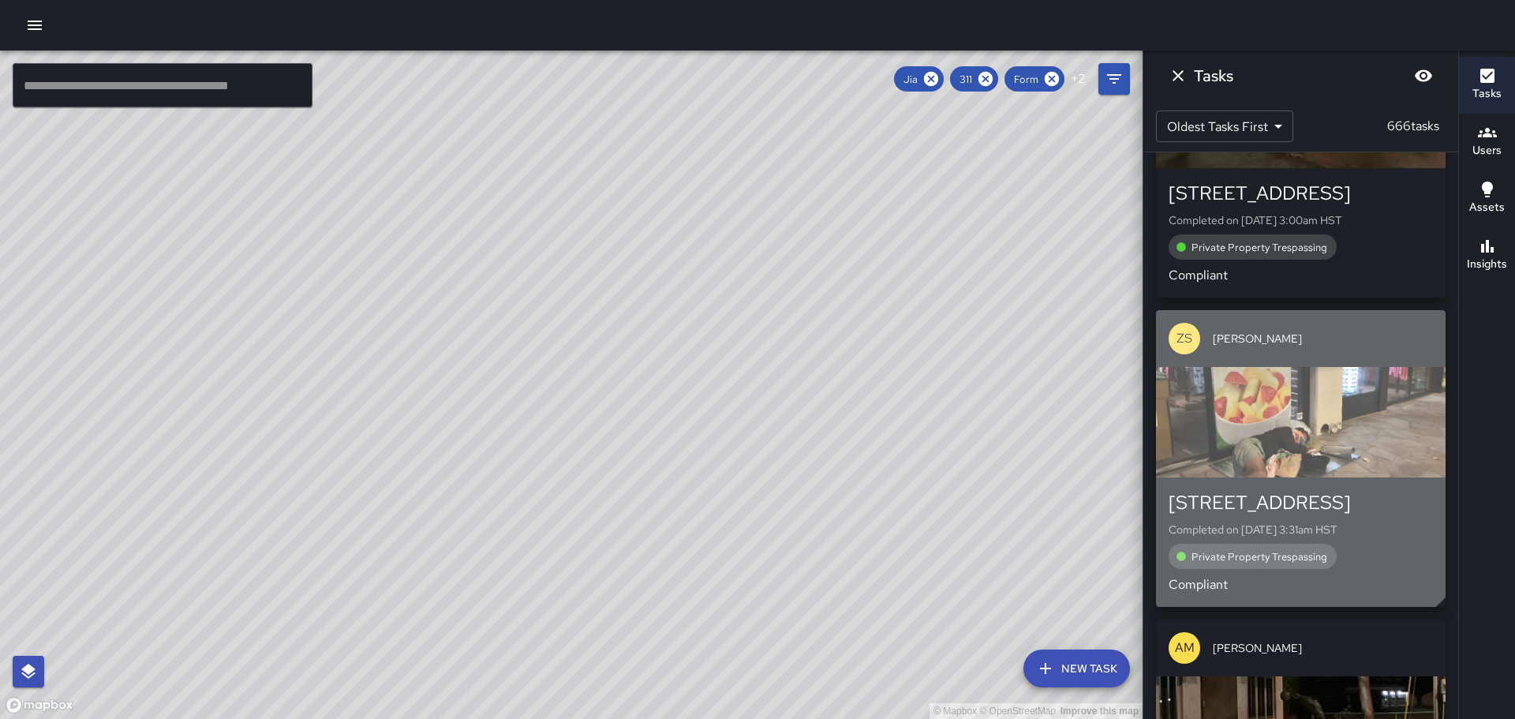
click at [1277, 436] on div "button" at bounding box center [1301, 422] width 290 height 110
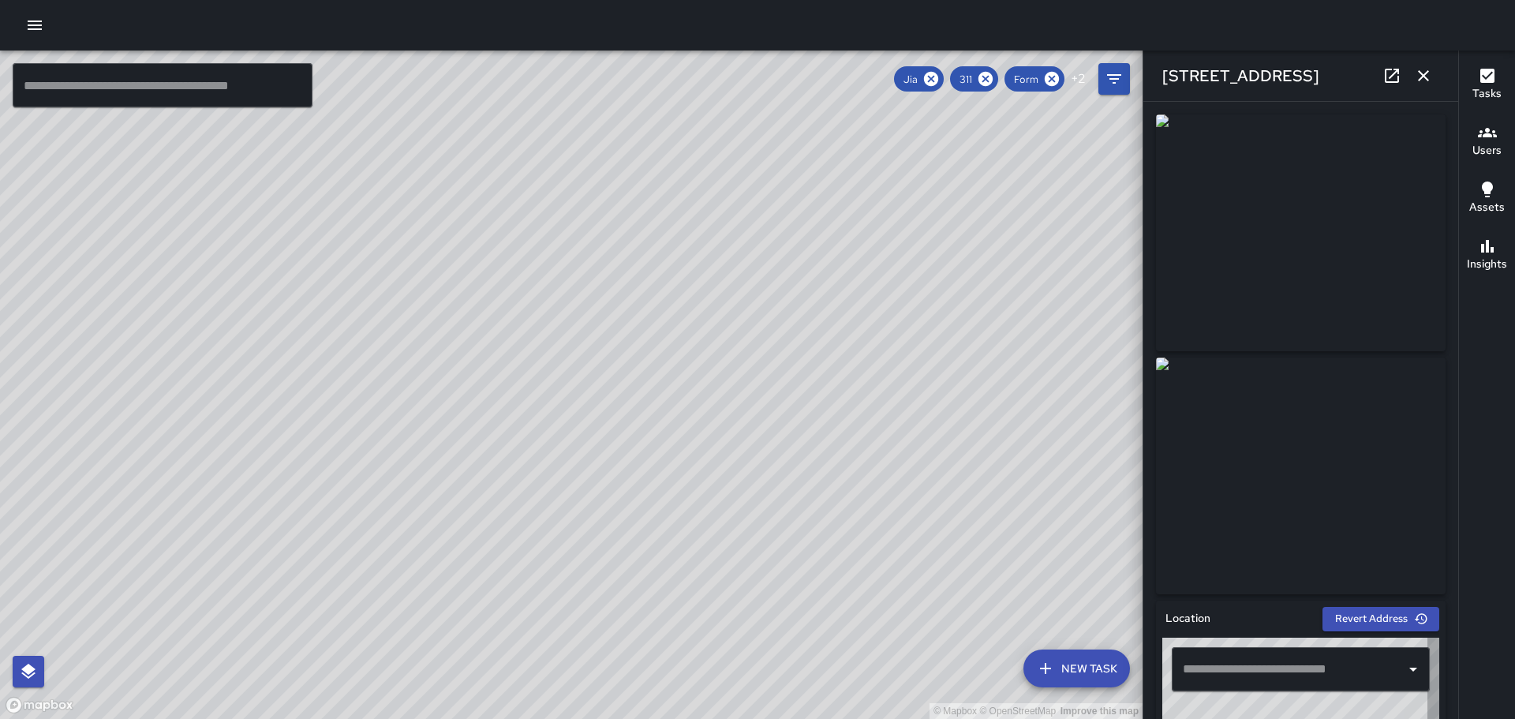
type input "**********"
click at [1422, 73] on icon "button" at bounding box center [1423, 75] width 11 height 11
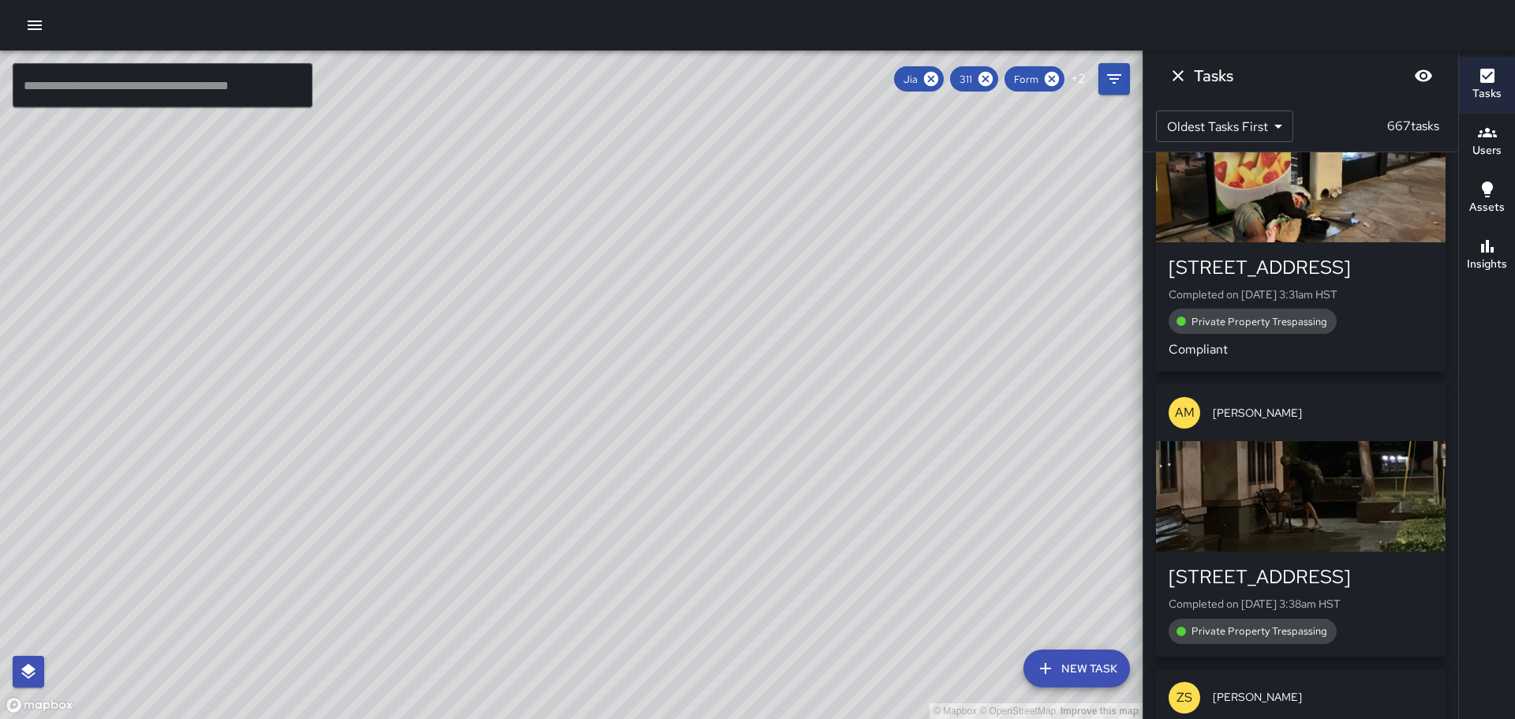
scroll to position [3314, 0]
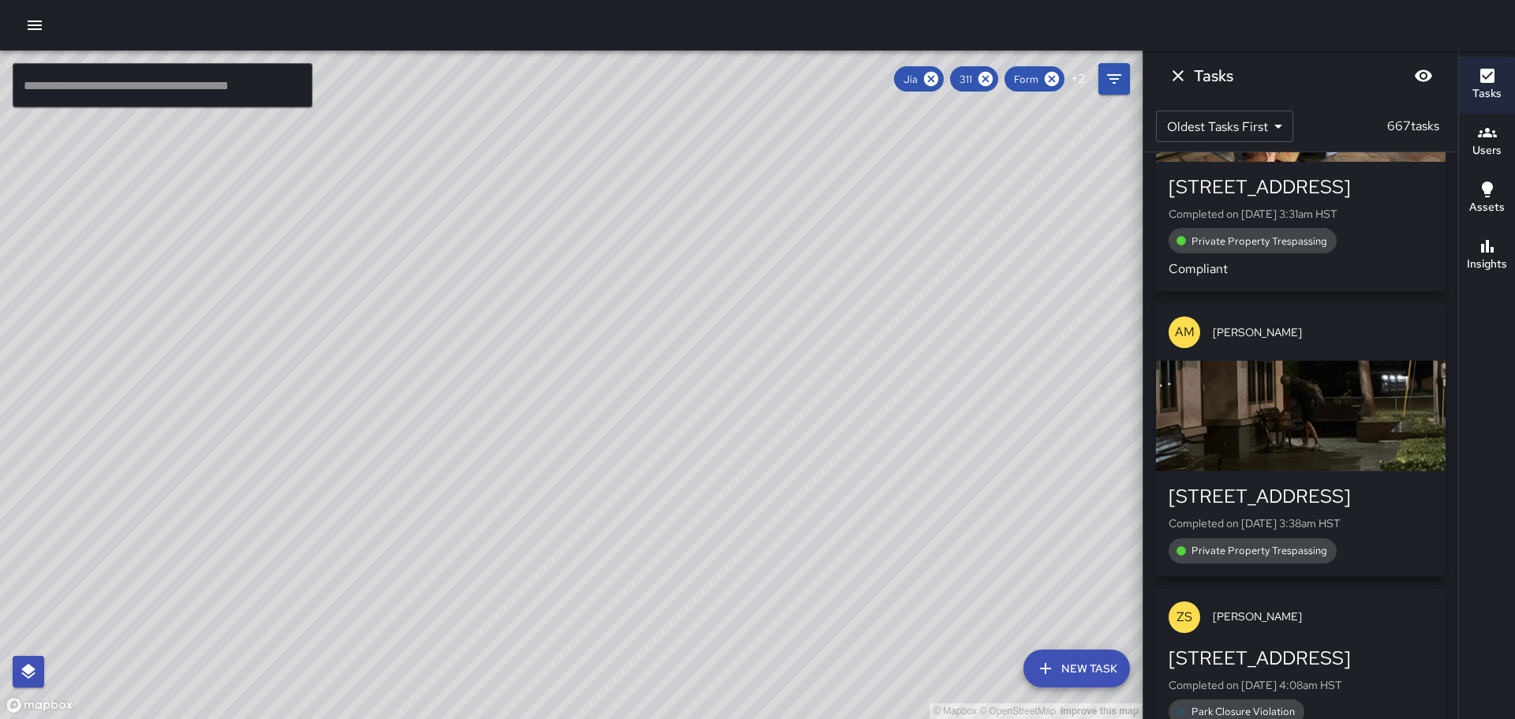
click at [1296, 449] on div "button" at bounding box center [1301, 416] width 290 height 110
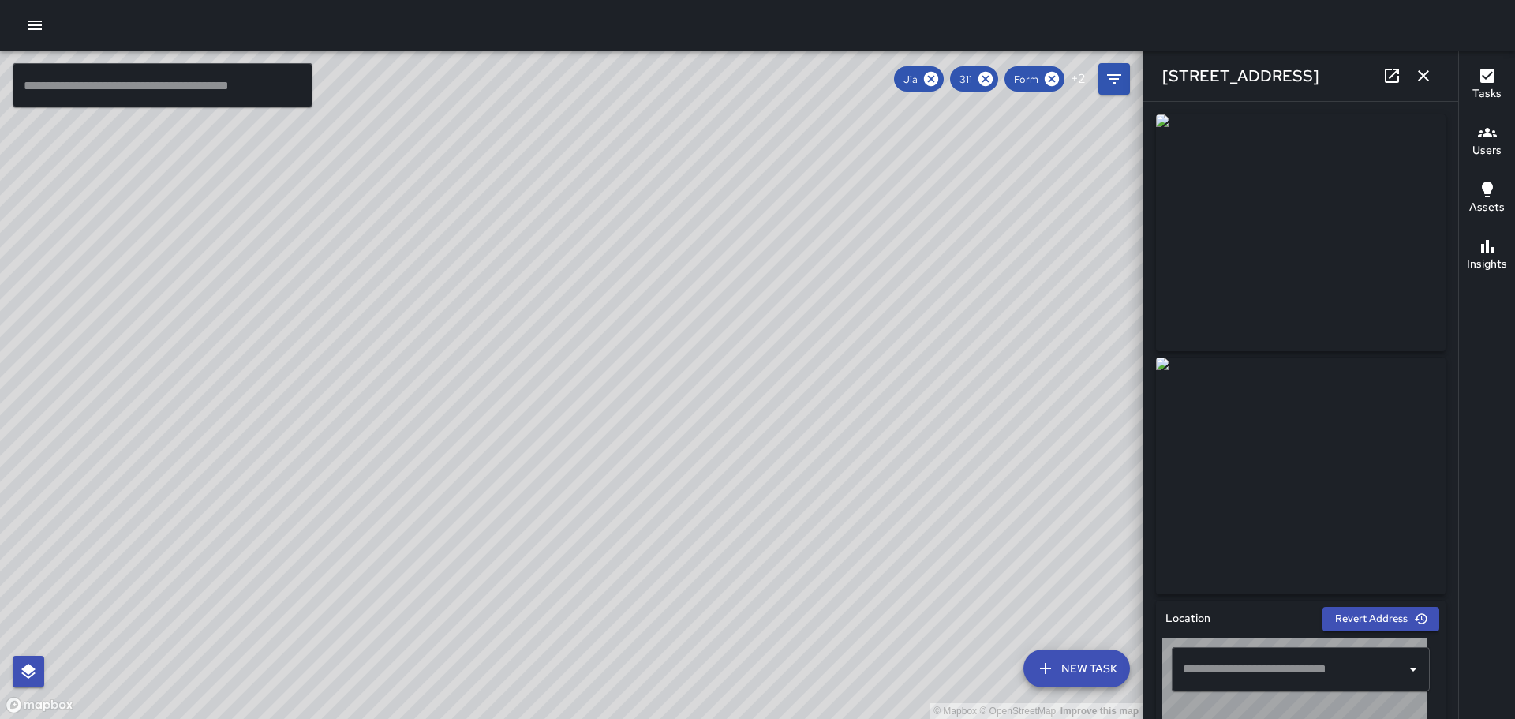
type input "**********"
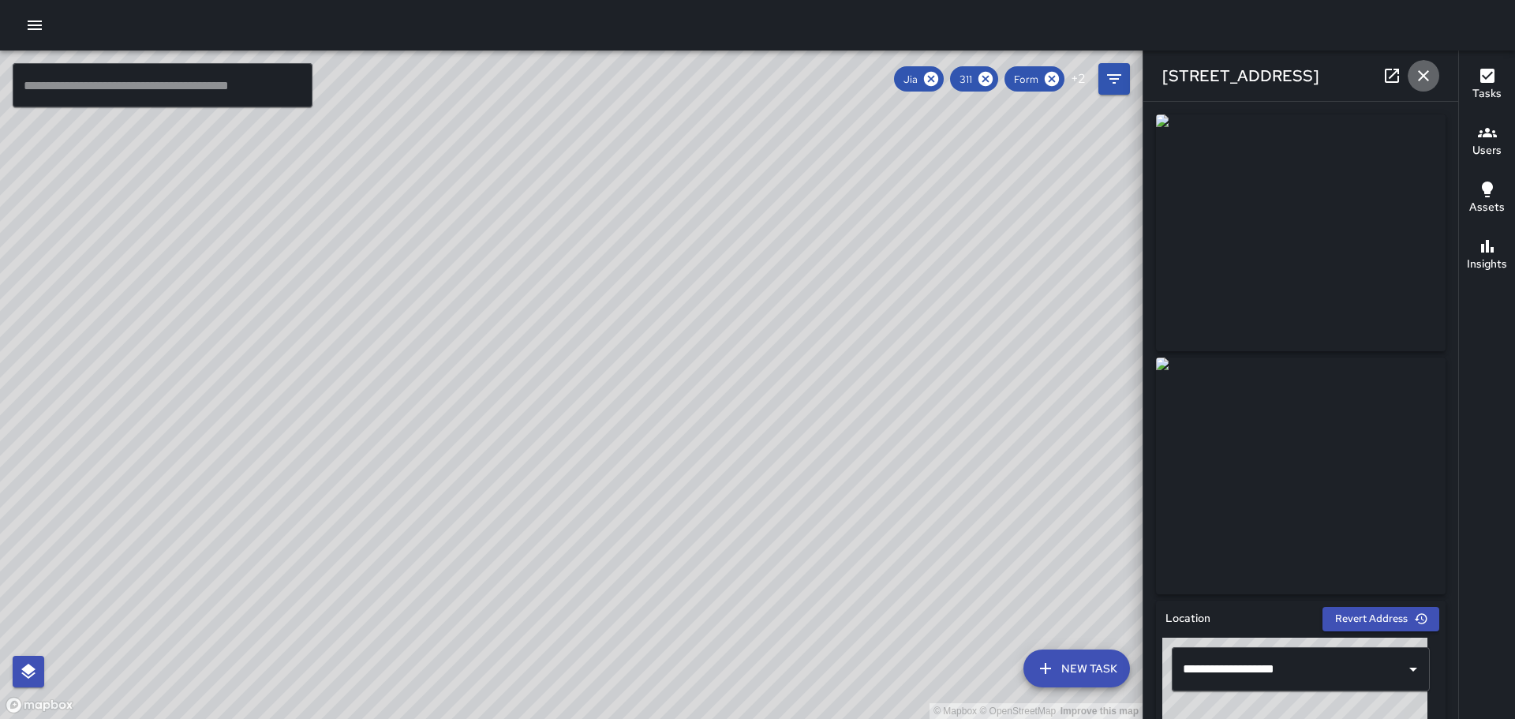
click at [1419, 76] on icon "button" at bounding box center [1423, 75] width 19 height 19
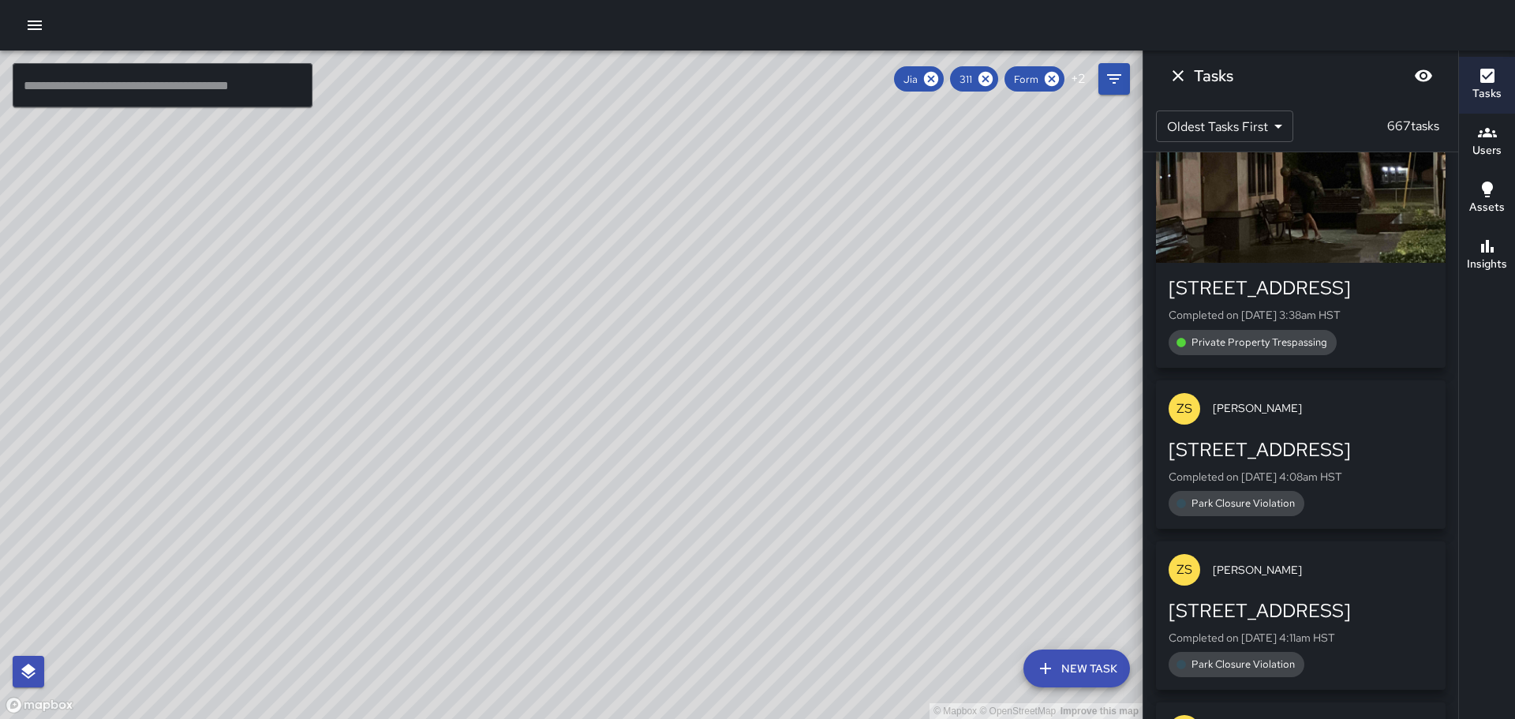
scroll to position [3550, 0]
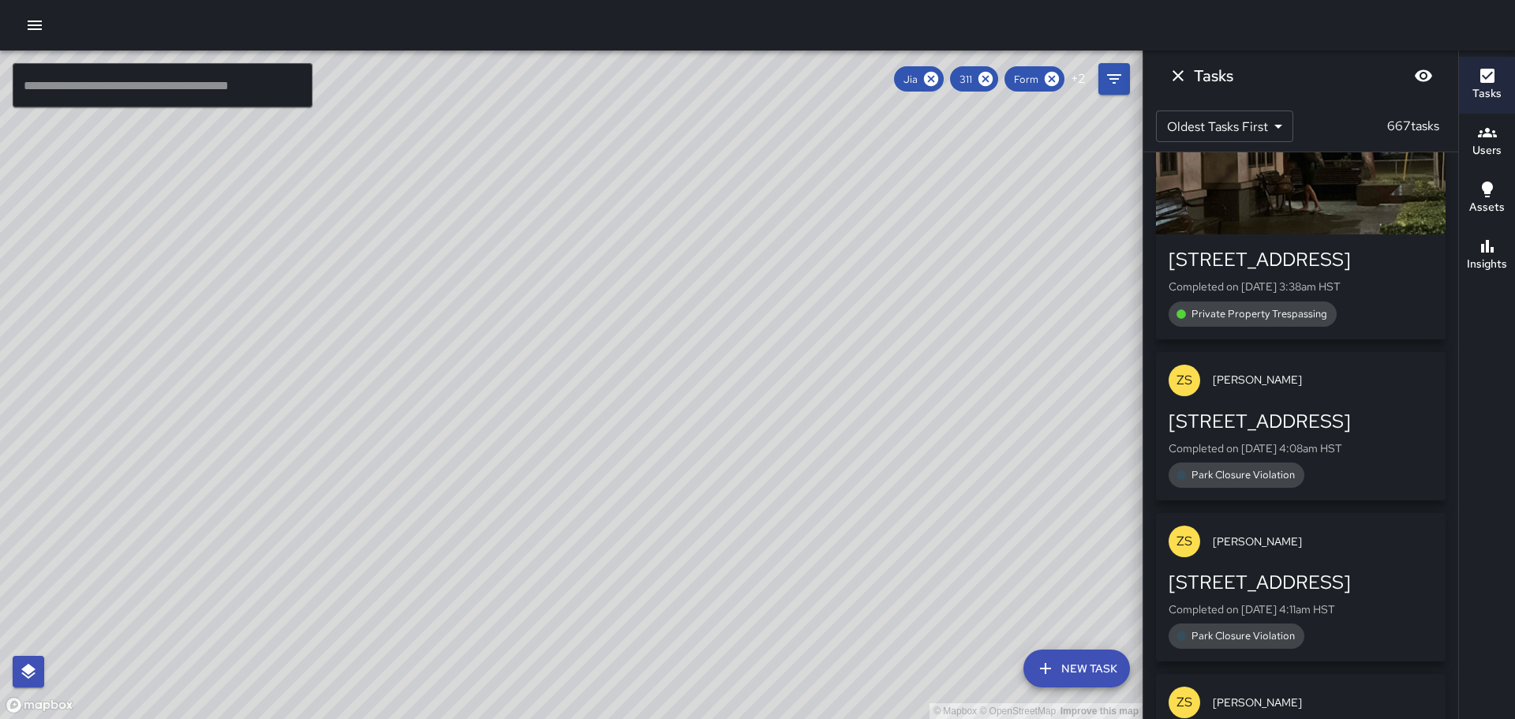
click at [1266, 409] on div "[STREET_ADDRESS]" at bounding box center [1300, 421] width 264 height 25
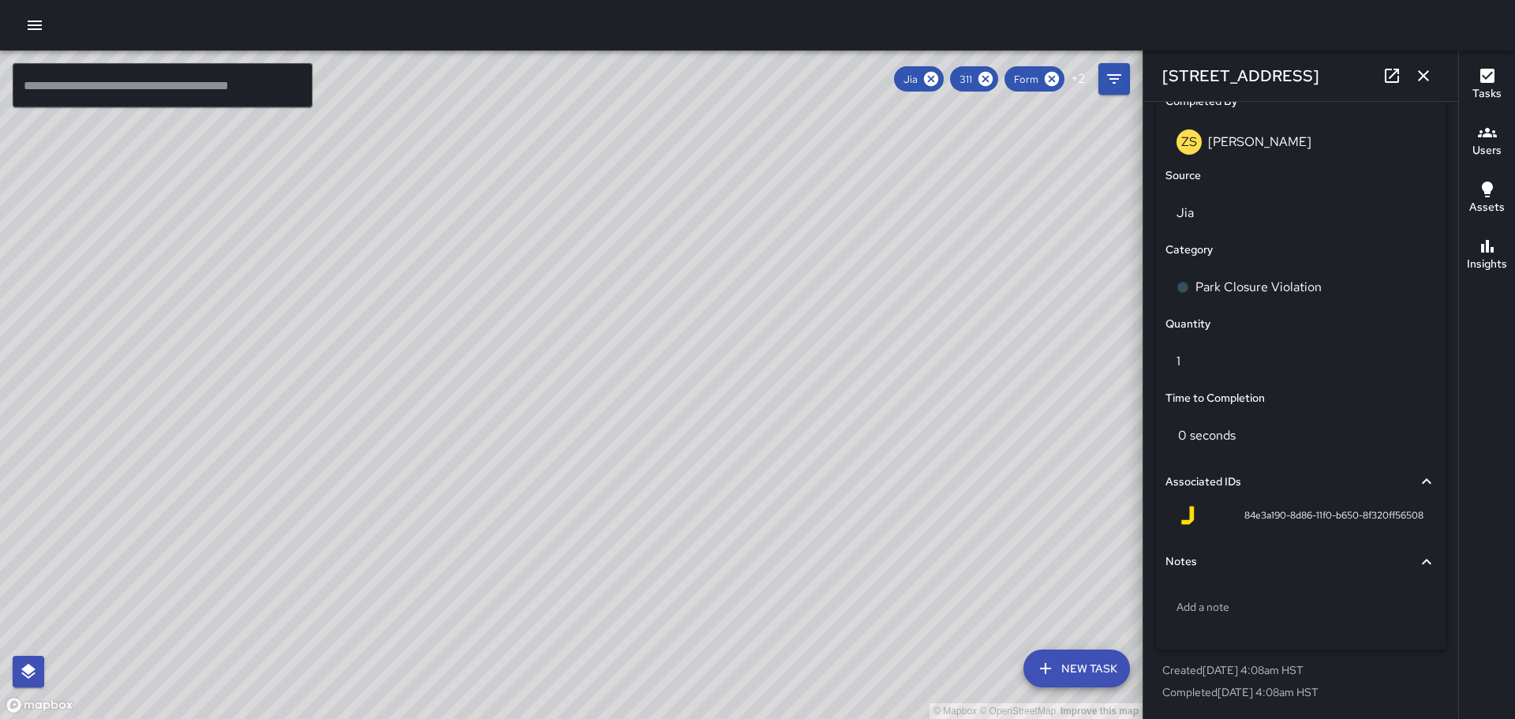
scroll to position [0, 0]
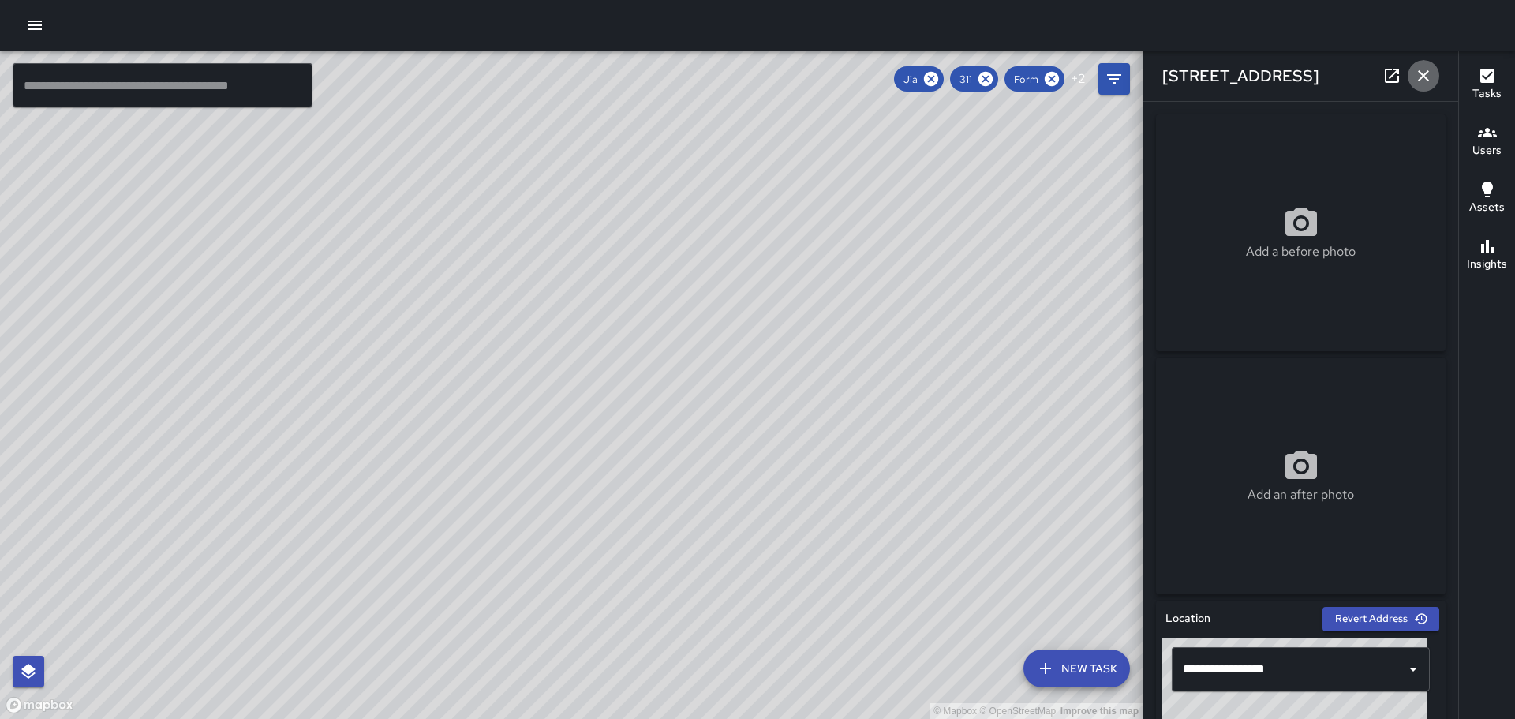
click at [1419, 73] on icon "button" at bounding box center [1423, 75] width 19 height 19
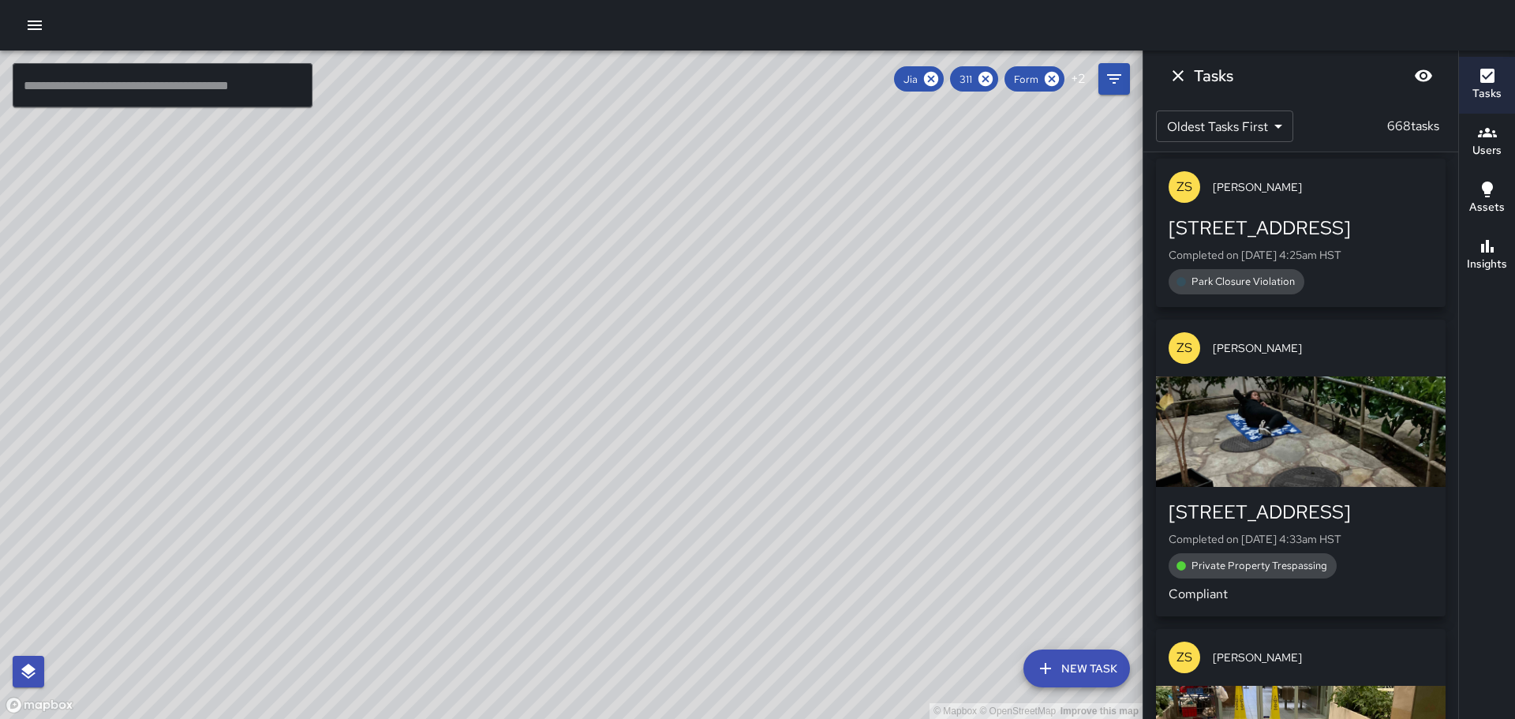
scroll to position [4576, 0]
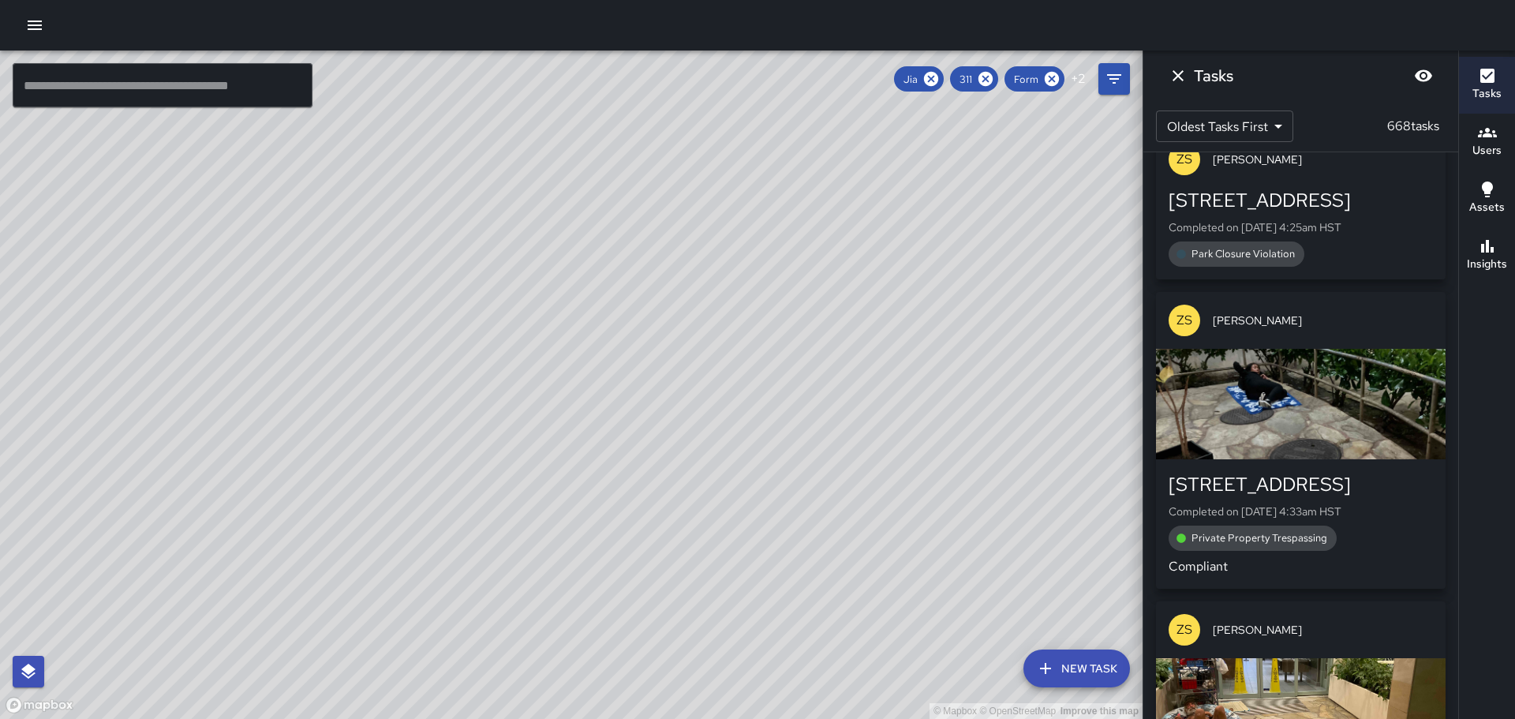
click at [1265, 410] on div "button" at bounding box center [1301, 404] width 290 height 110
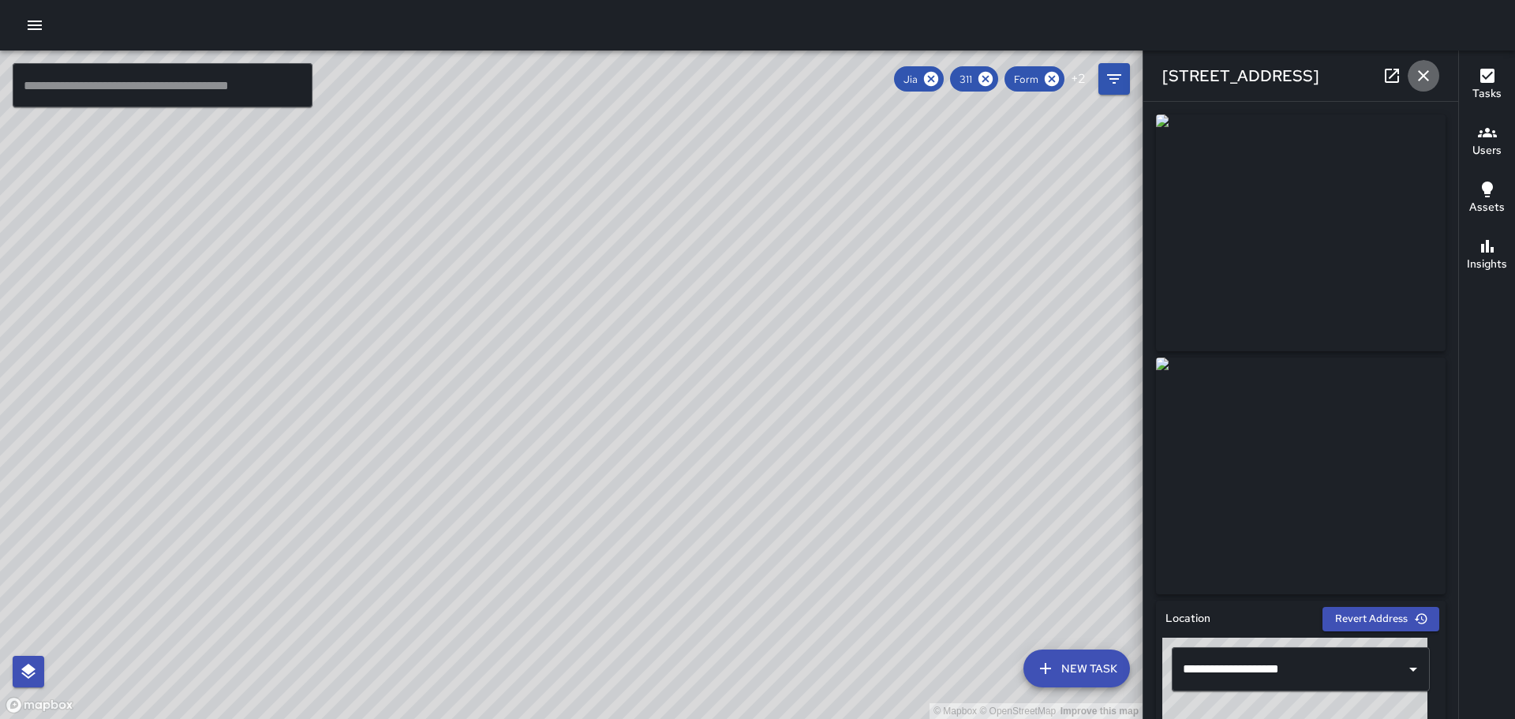
click at [1419, 72] on icon "button" at bounding box center [1423, 75] width 11 height 11
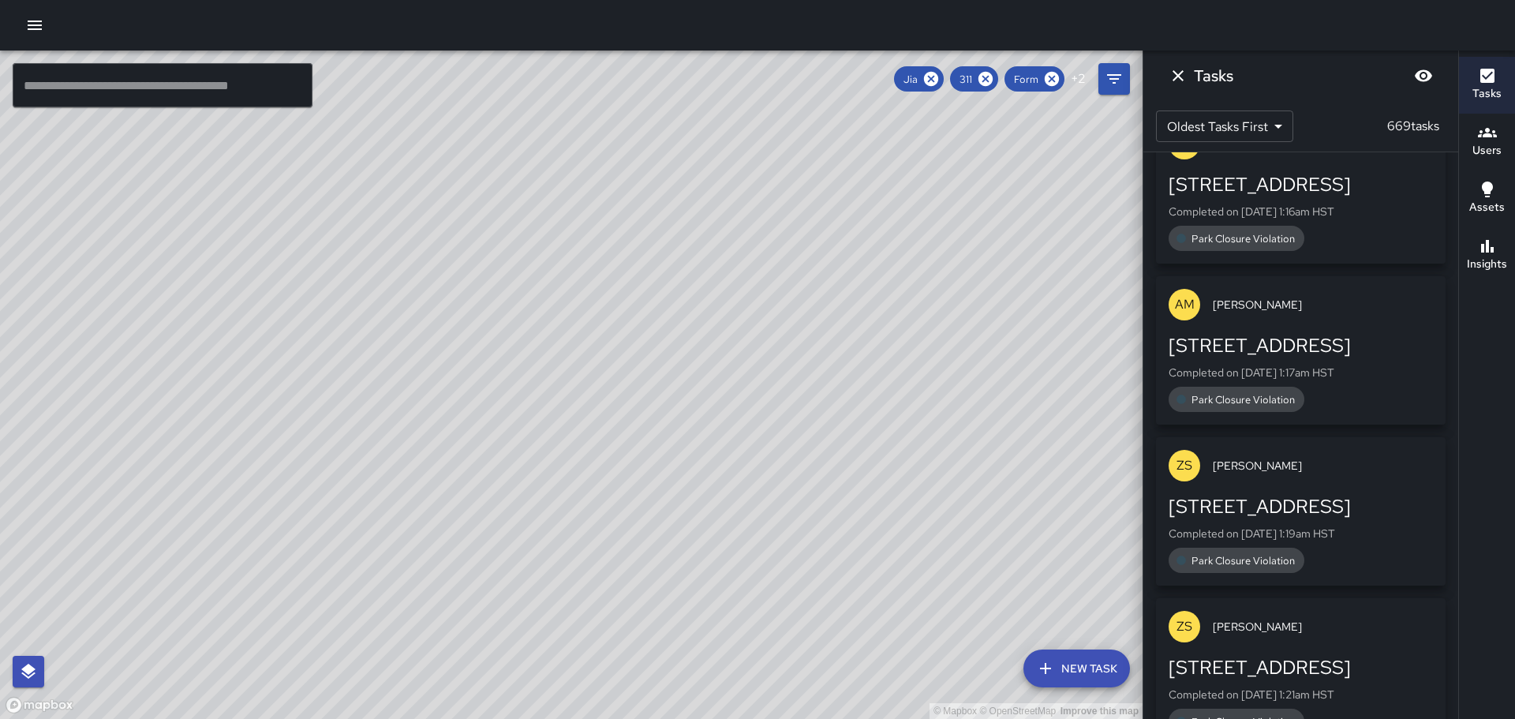
scroll to position [710, 0]
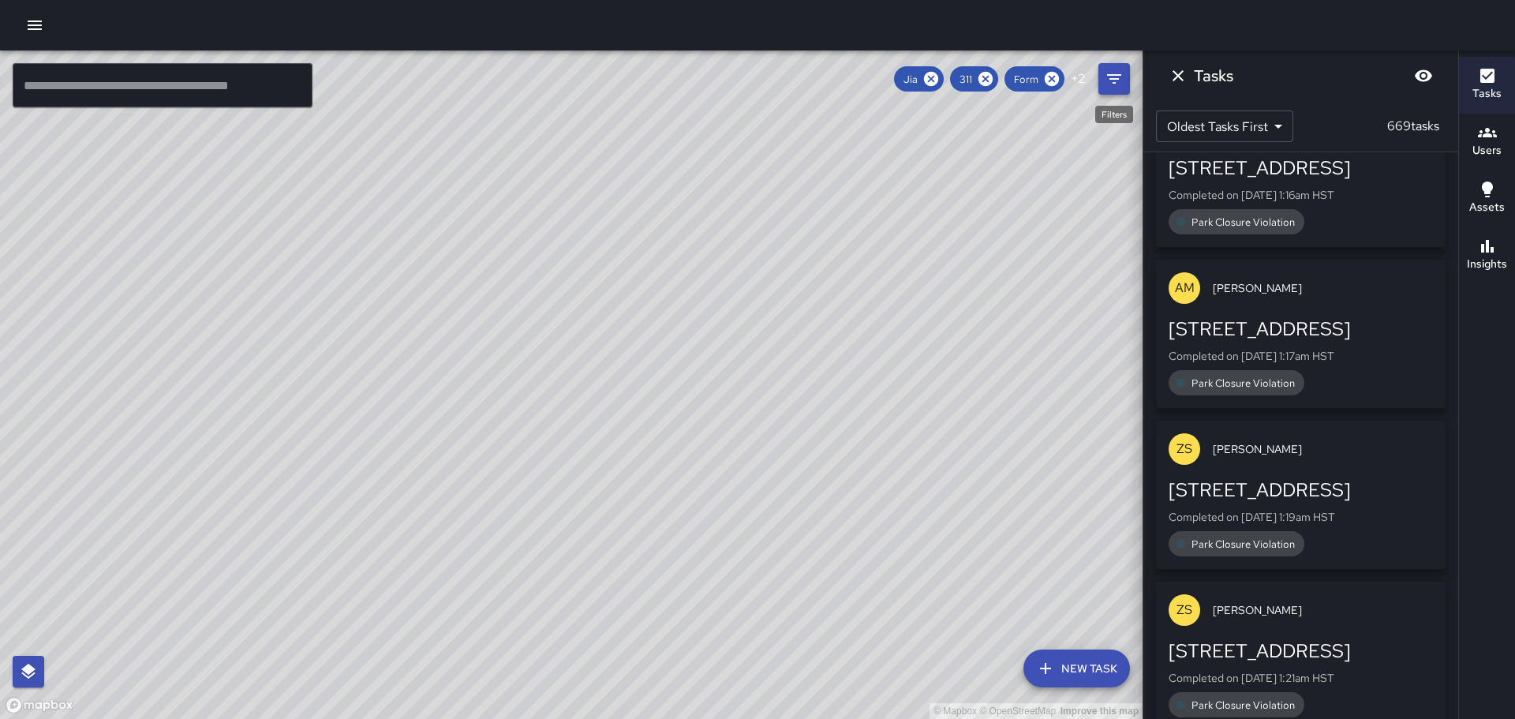
click at [1109, 81] on icon "Filters" at bounding box center [1114, 78] width 19 height 19
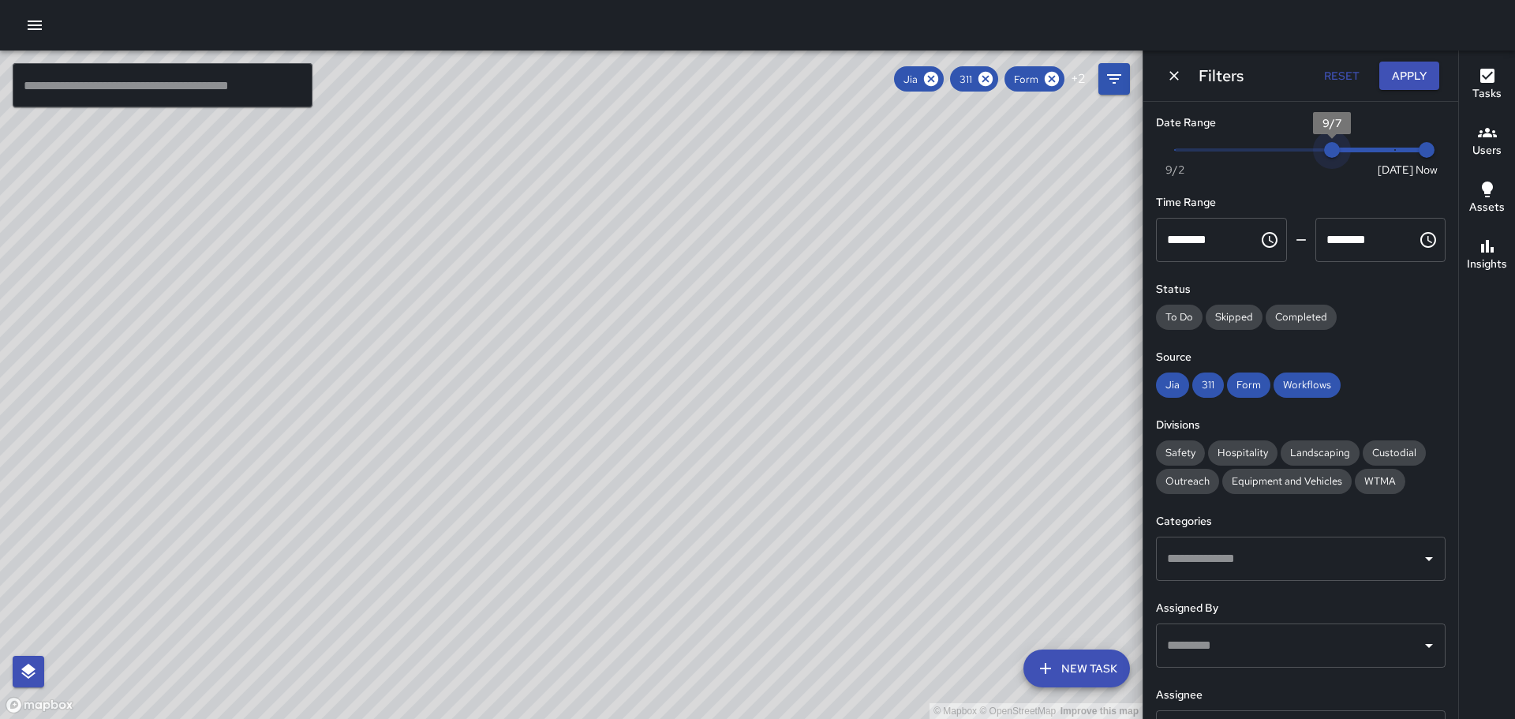
click at [1334, 148] on span "Now [DATE] [DATE] 4:49 pm" at bounding box center [1301, 150] width 252 height 24
click at [1348, 145] on span "Now [DATE] [DATE] 4:49 pm" at bounding box center [1301, 150] width 252 height 24
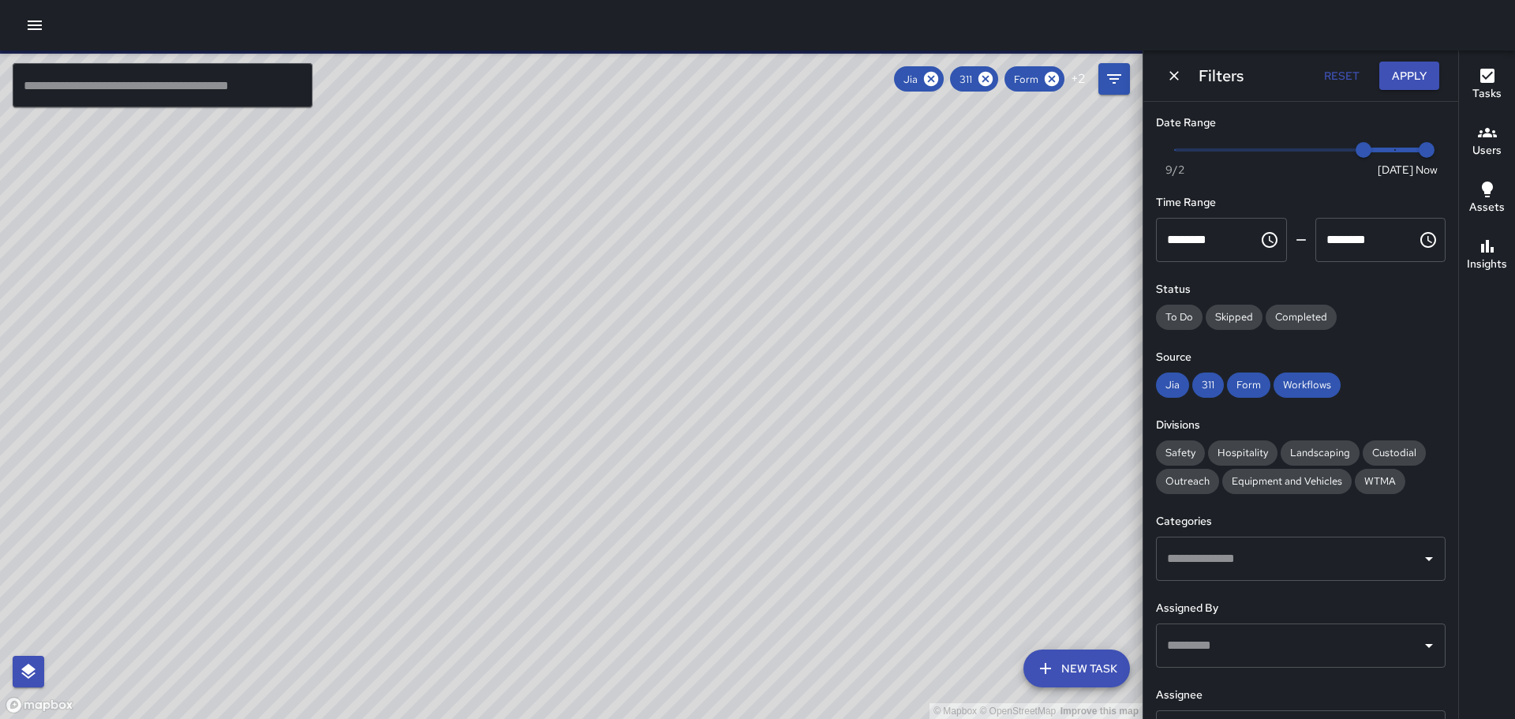
type input "*"
click at [1358, 145] on span "9/8" at bounding box center [1363, 150] width 16 height 16
click at [1386, 147] on span "Now [DATE] [DATE] 4:49 pm" at bounding box center [1301, 150] width 252 height 24
click at [1411, 149] on span at bounding box center [1301, 149] width 252 height 3
click at [1391, 149] on span "Now [DATE] 9/8 9/9" at bounding box center [1301, 150] width 252 height 24
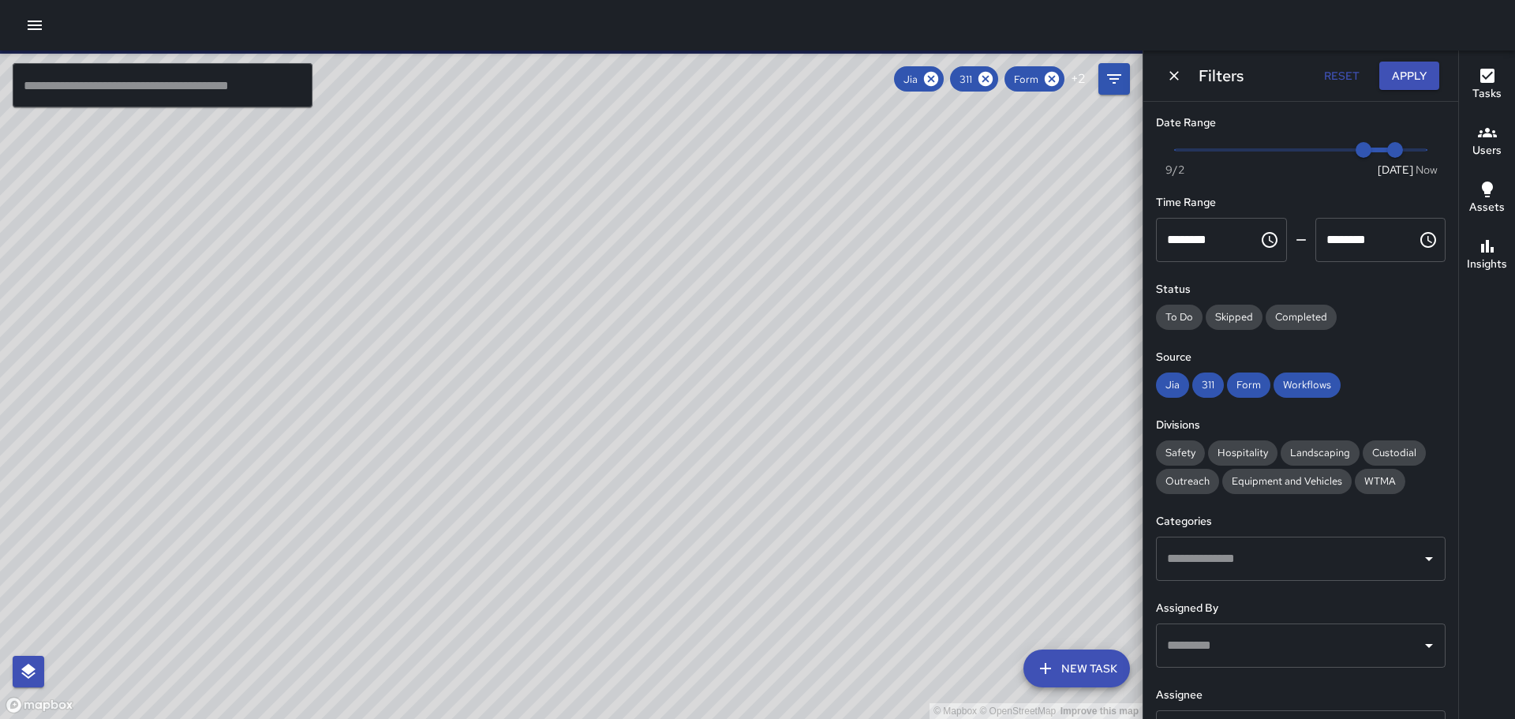
type input "*"
click at [1404, 144] on span "Now [DATE] [DATE] 4:49 pm" at bounding box center [1301, 150] width 252 height 24
type input "*"
drag, startPoint x: 1357, startPoint y: 153, endPoint x: 1393, endPoint y: 145, distance: 36.4
click at [1393, 145] on span "9/9" at bounding box center [1395, 150] width 16 height 16
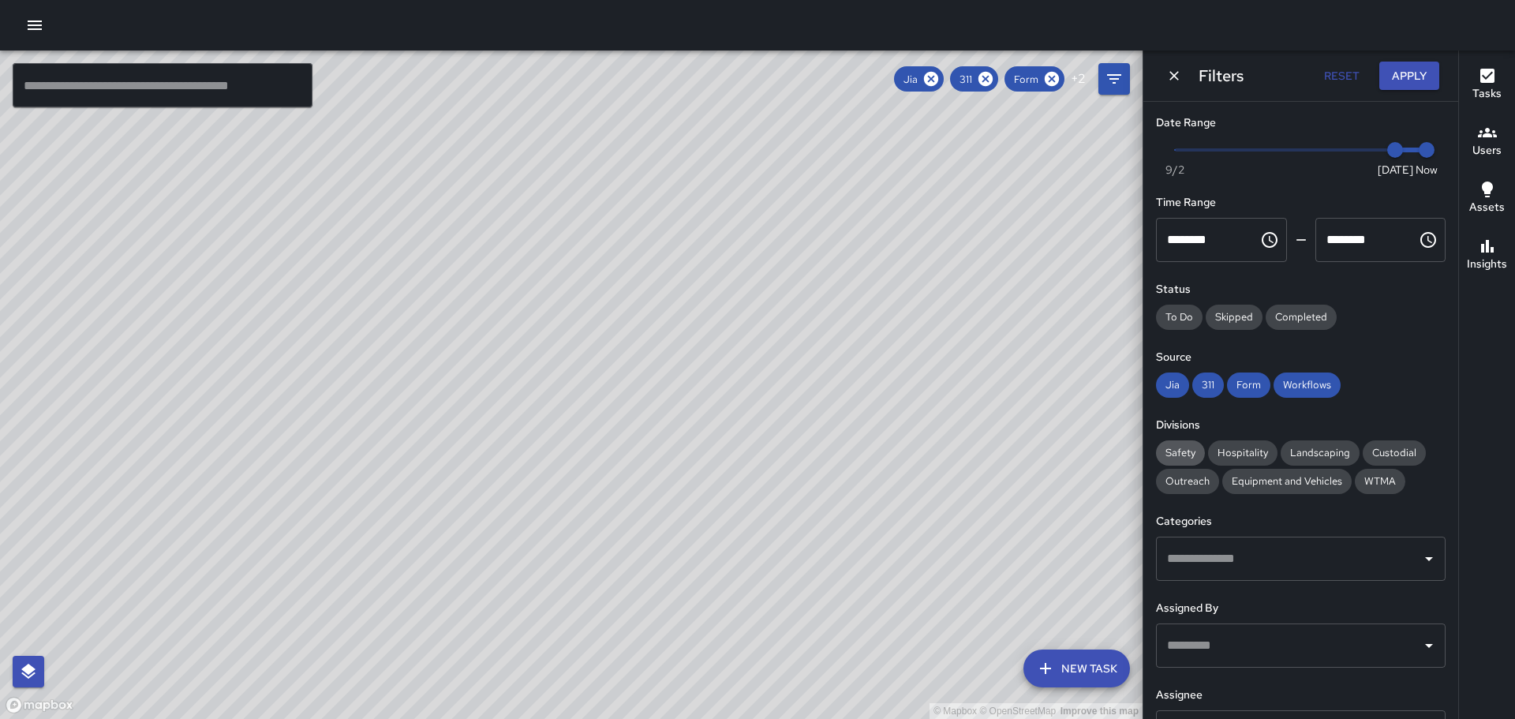
click at [1177, 451] on span "Safety" at bounding box center [1180, 452] width 49 height 13
click at [1419, 554] on icon "Open" at bounding box center [1428, 558] width 19 height 19
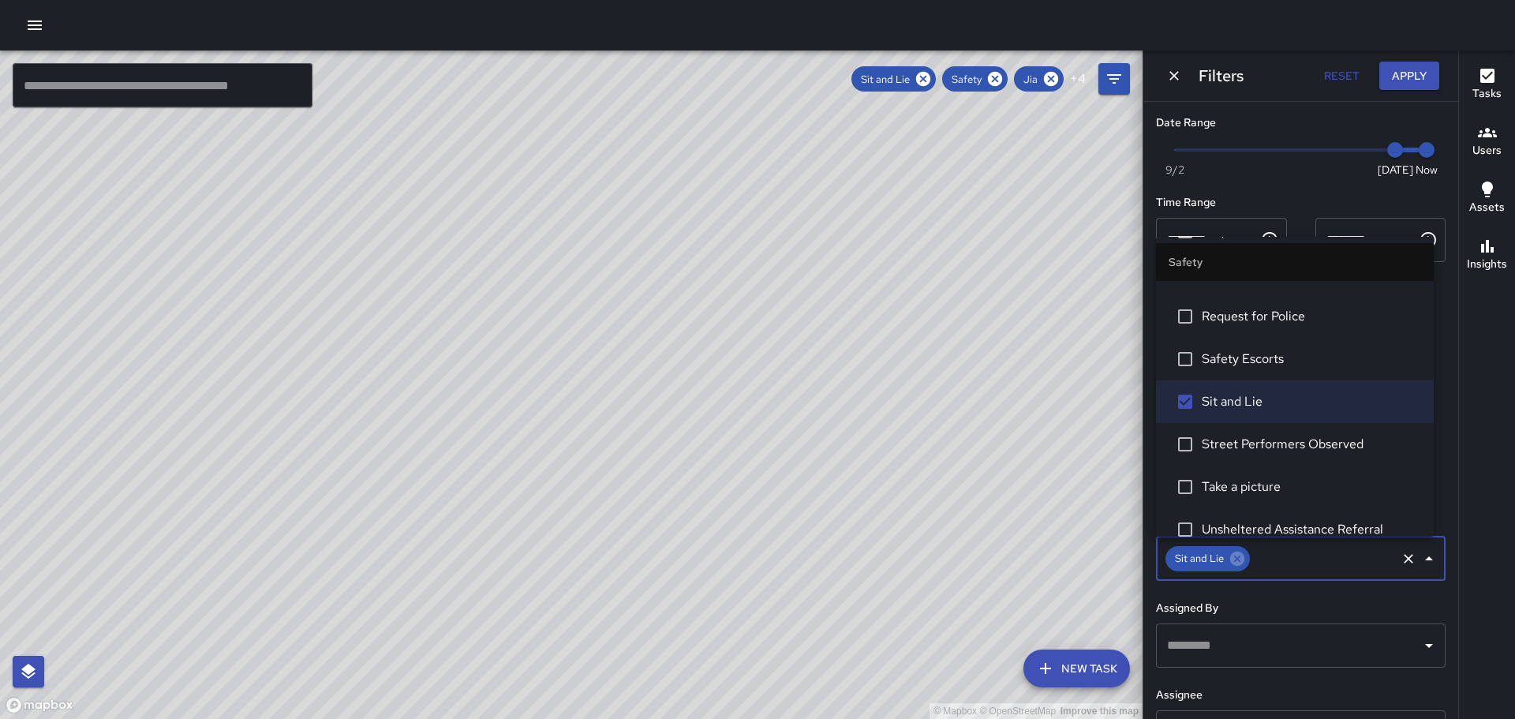
click at [1425, 560] on icon "Close" at bounding box center [1429, 558] width 8 height 4
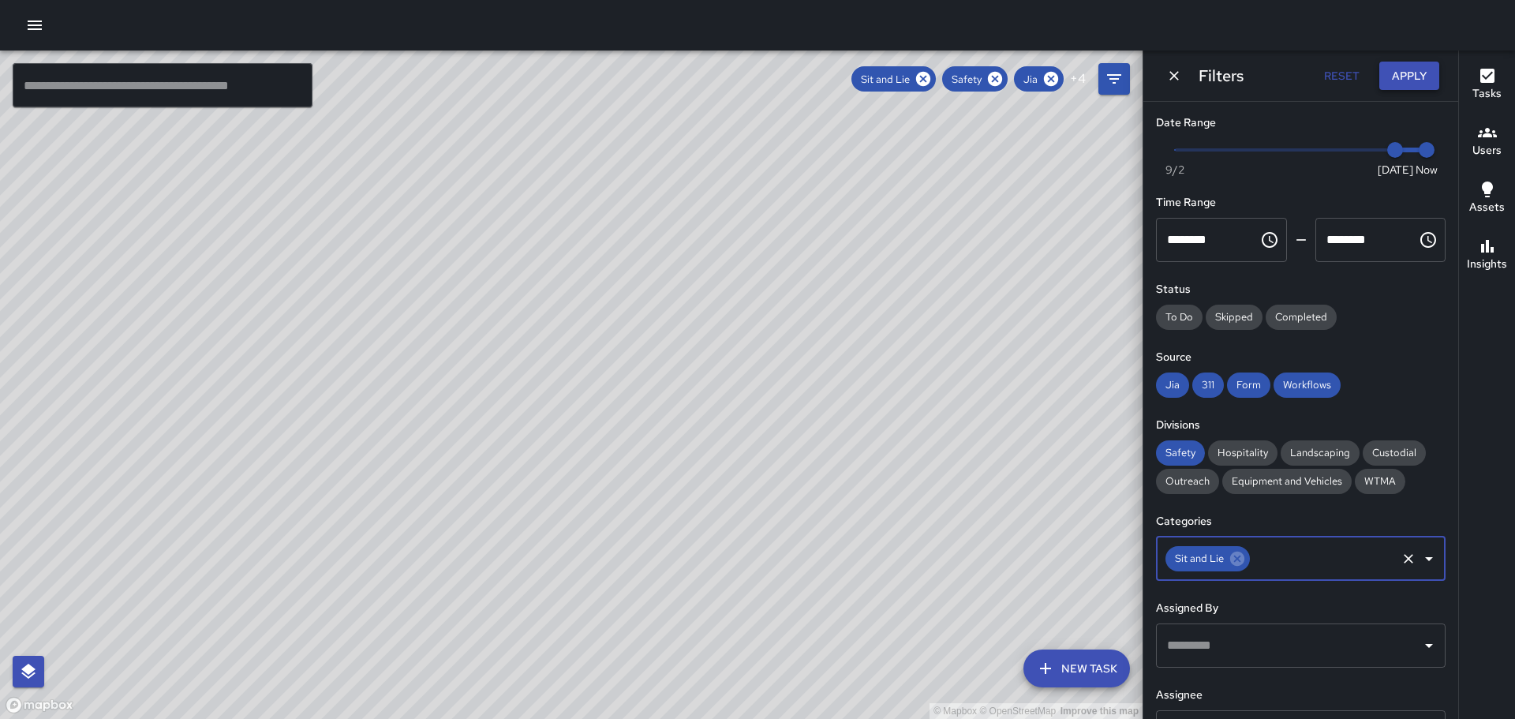
click at [1415, 71] on button "Apply" at bounding box center [1409, 76] width 60 height 29
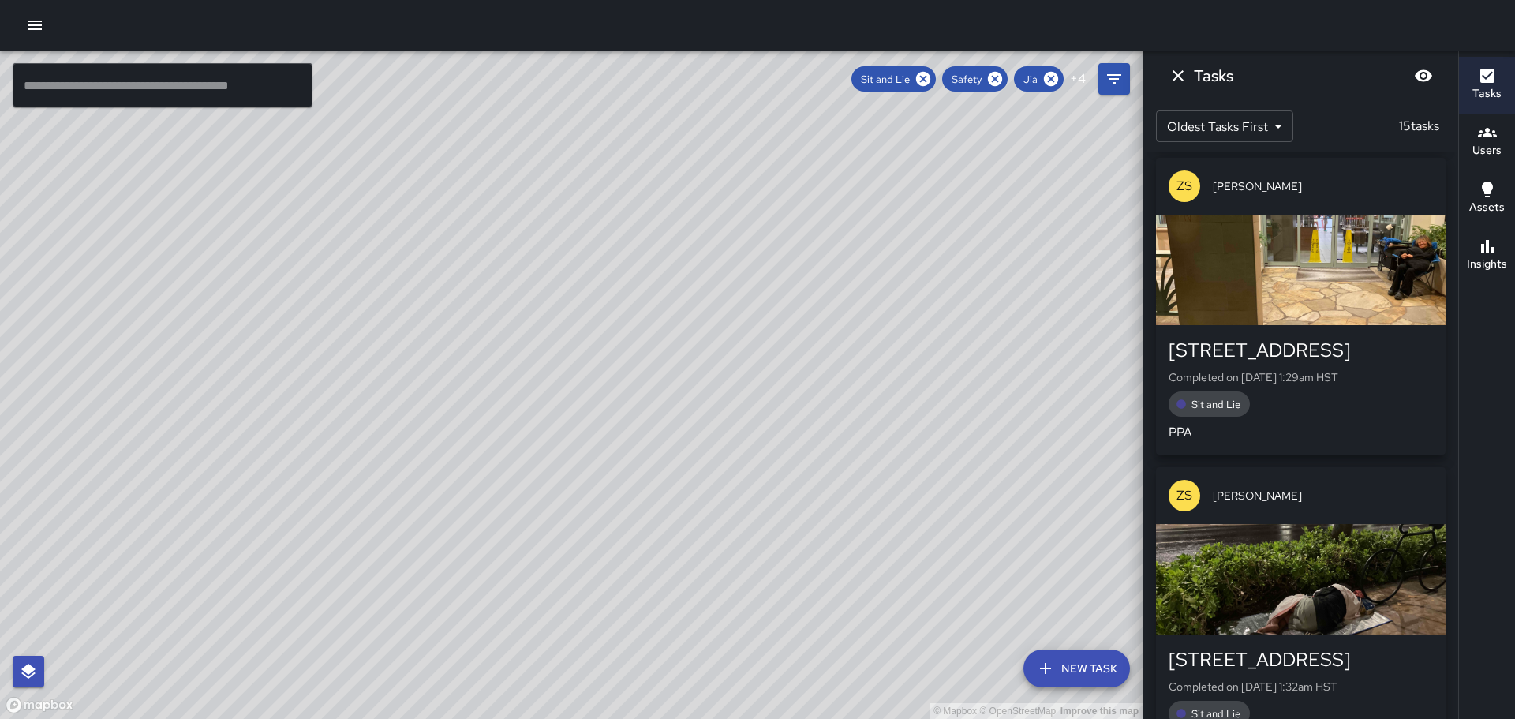
scroll to position [316, 0]
click at [1184, 180] on p "ZS" at bounding box center [1184, 187] width 16 height 19
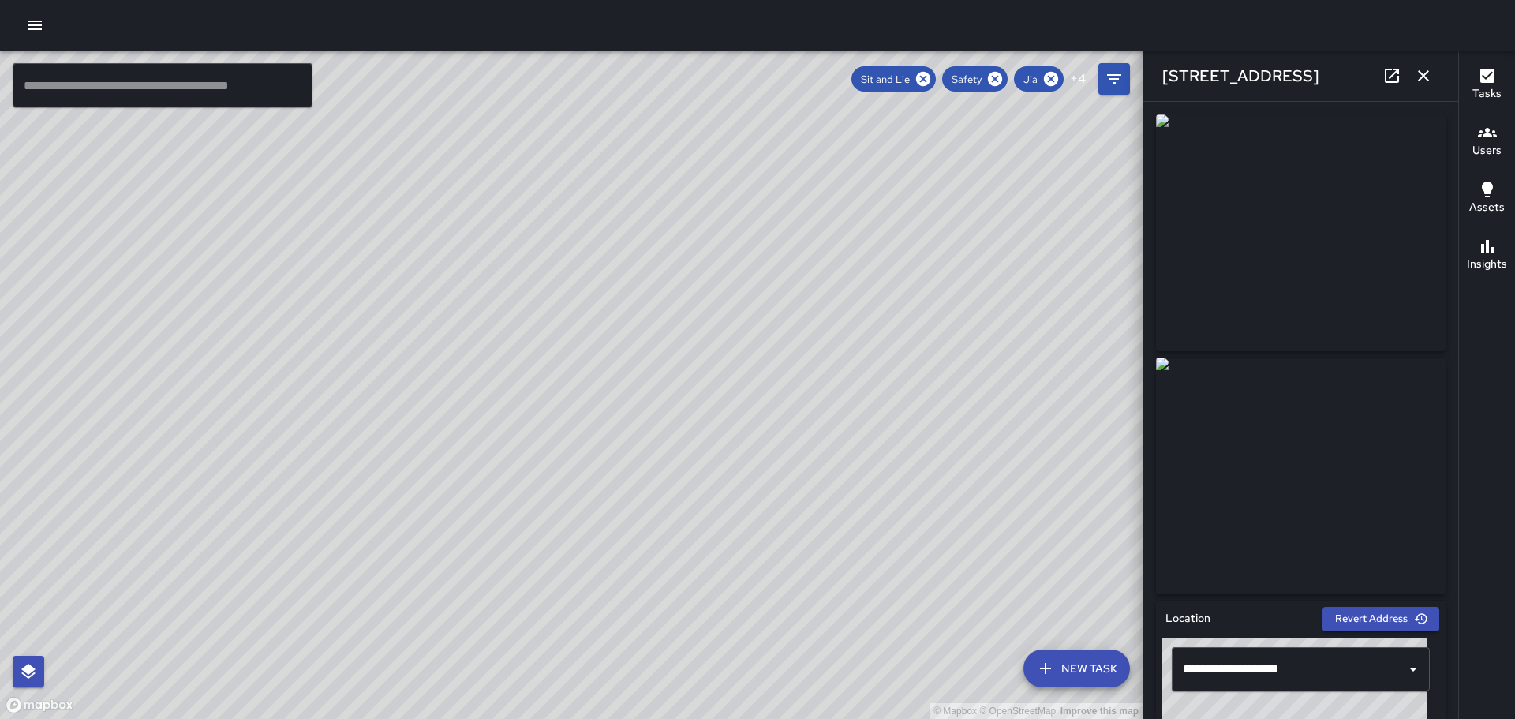
click at [1419, 76] on icon "button" at bounding box center [1423, 75] width 19 height 19
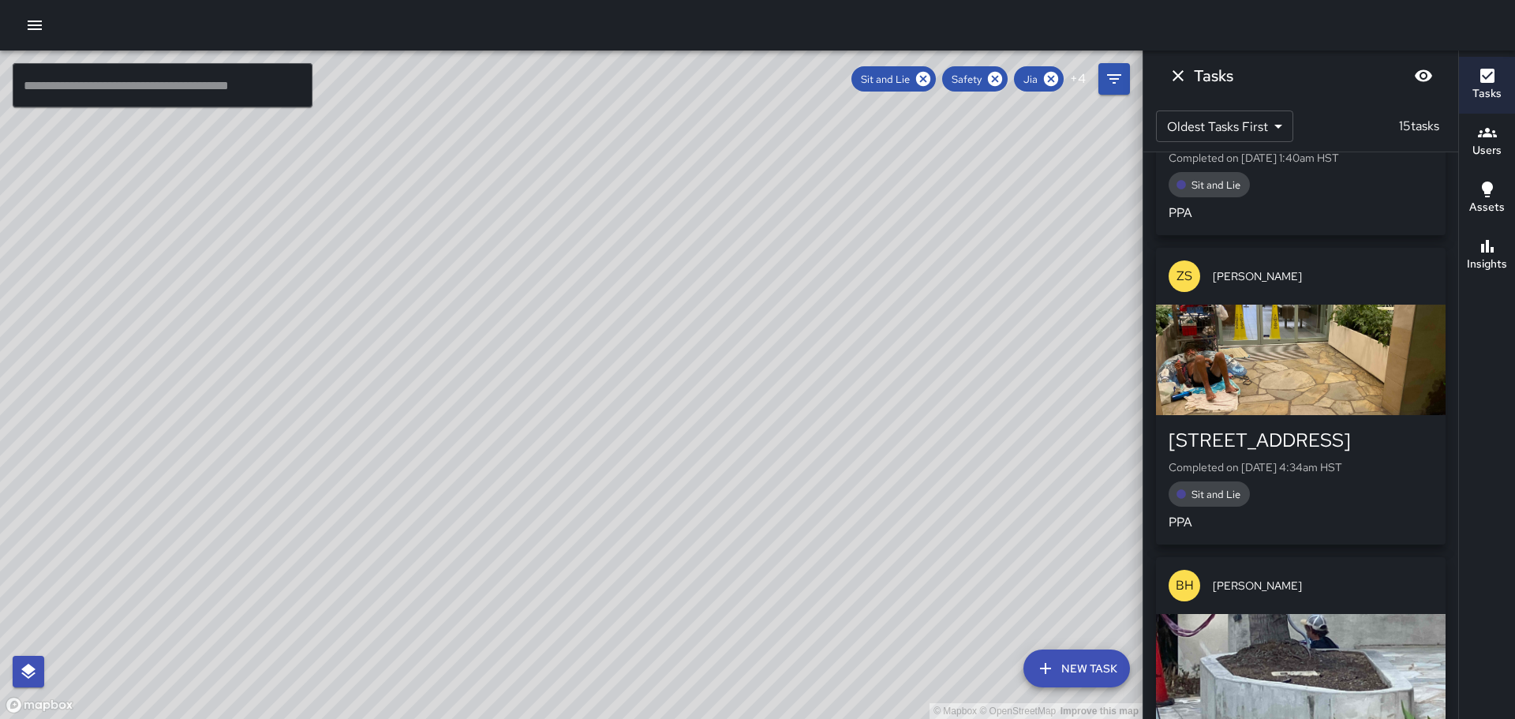
scroll to position [1499, 0]
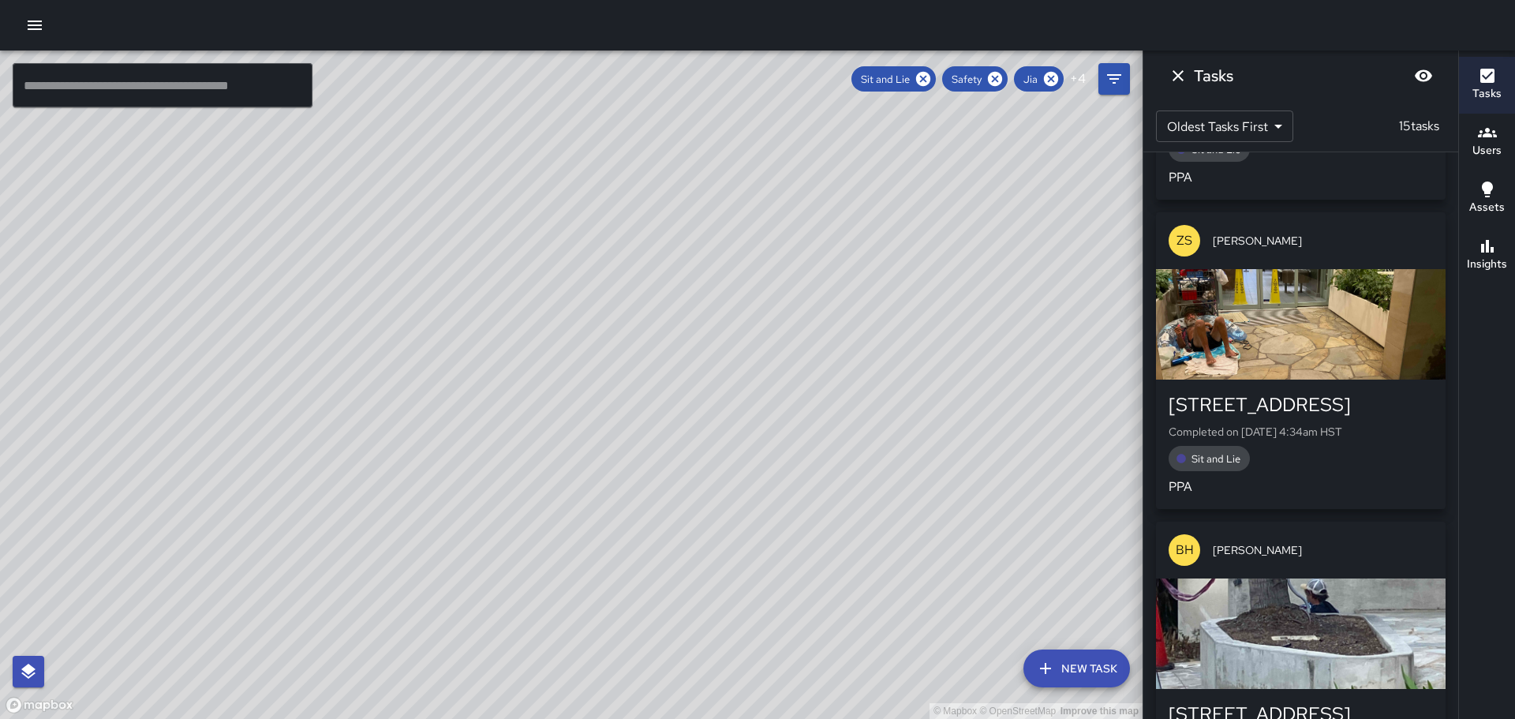
click at [1292, 356] on div "button" at bounding box center [1301, 324] width 290 height 110
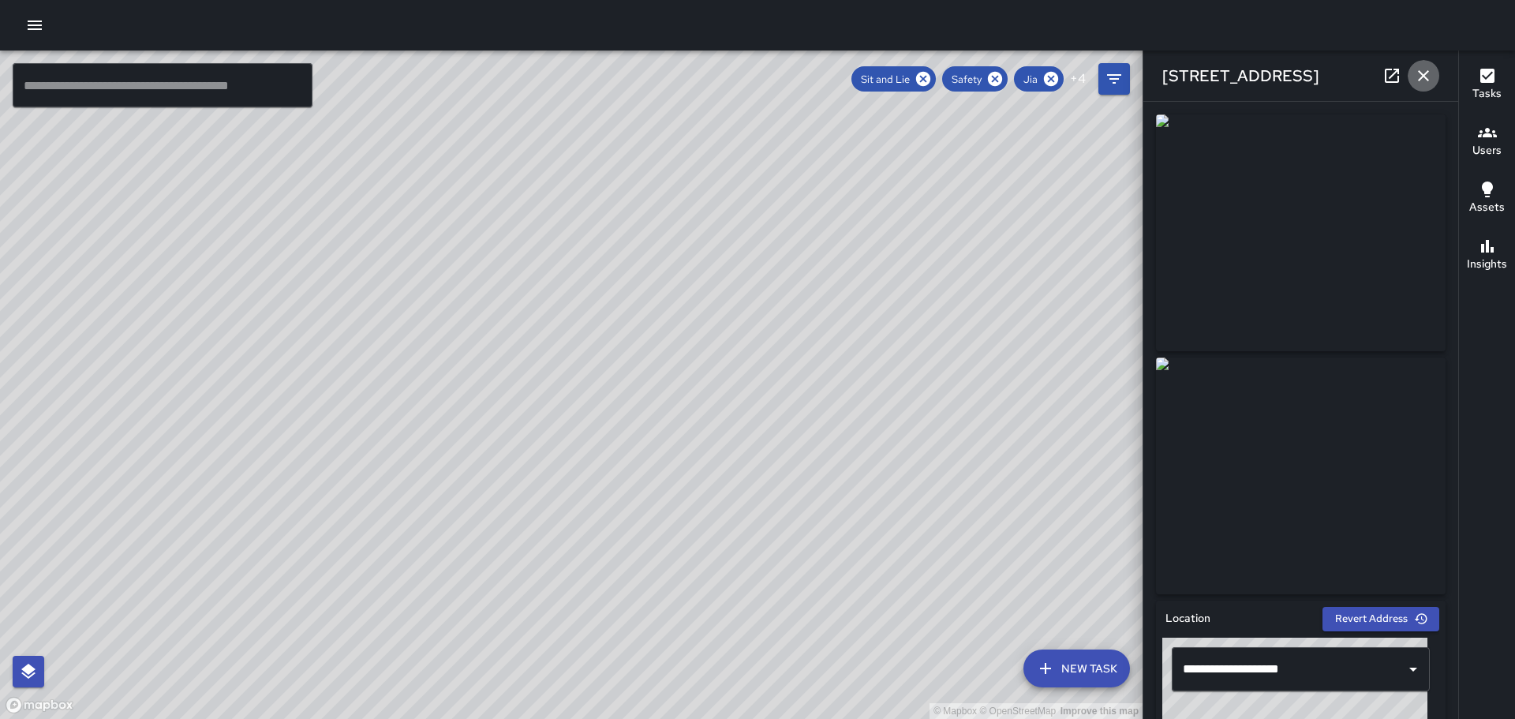
click at [1426, 75] on icon "button" at bounding box center [1423, 75] width 19 height 19
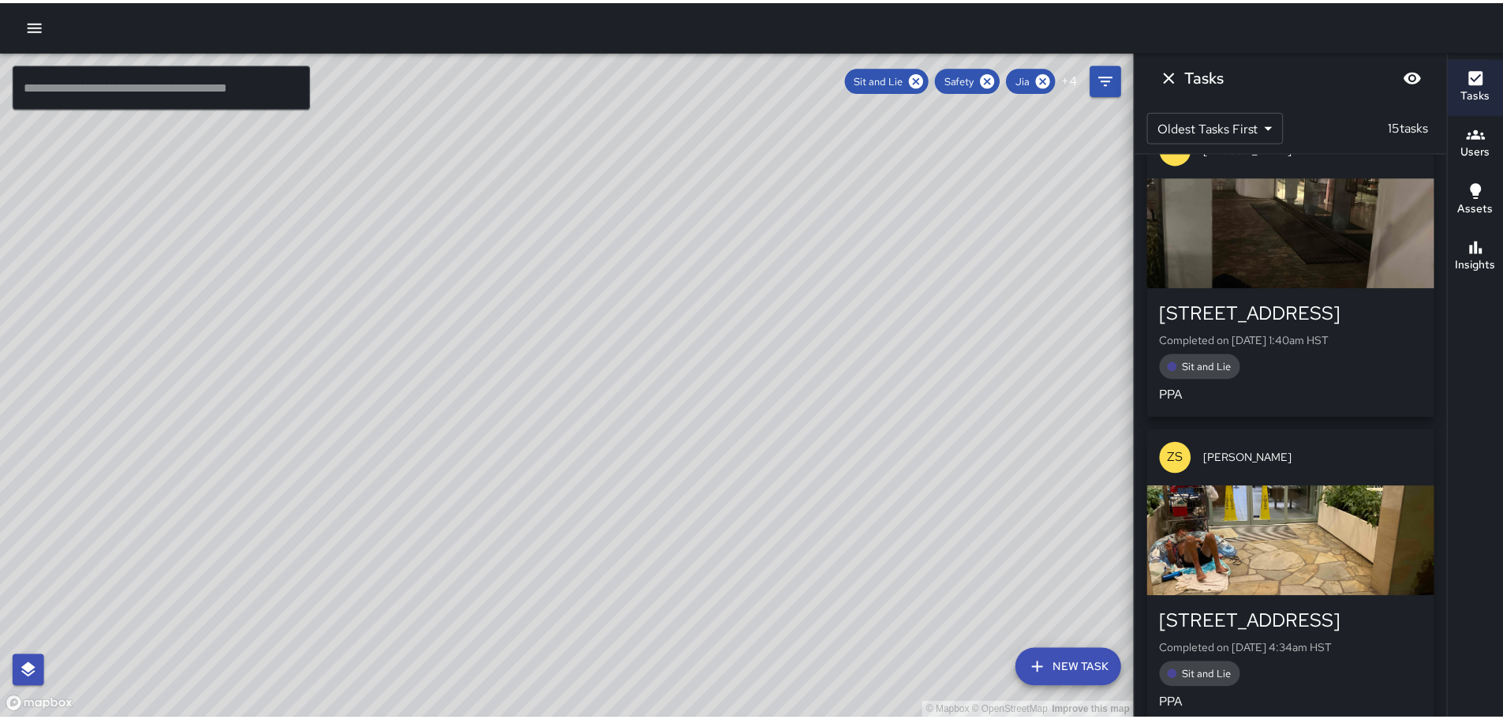
scroll to position [1262, 0]
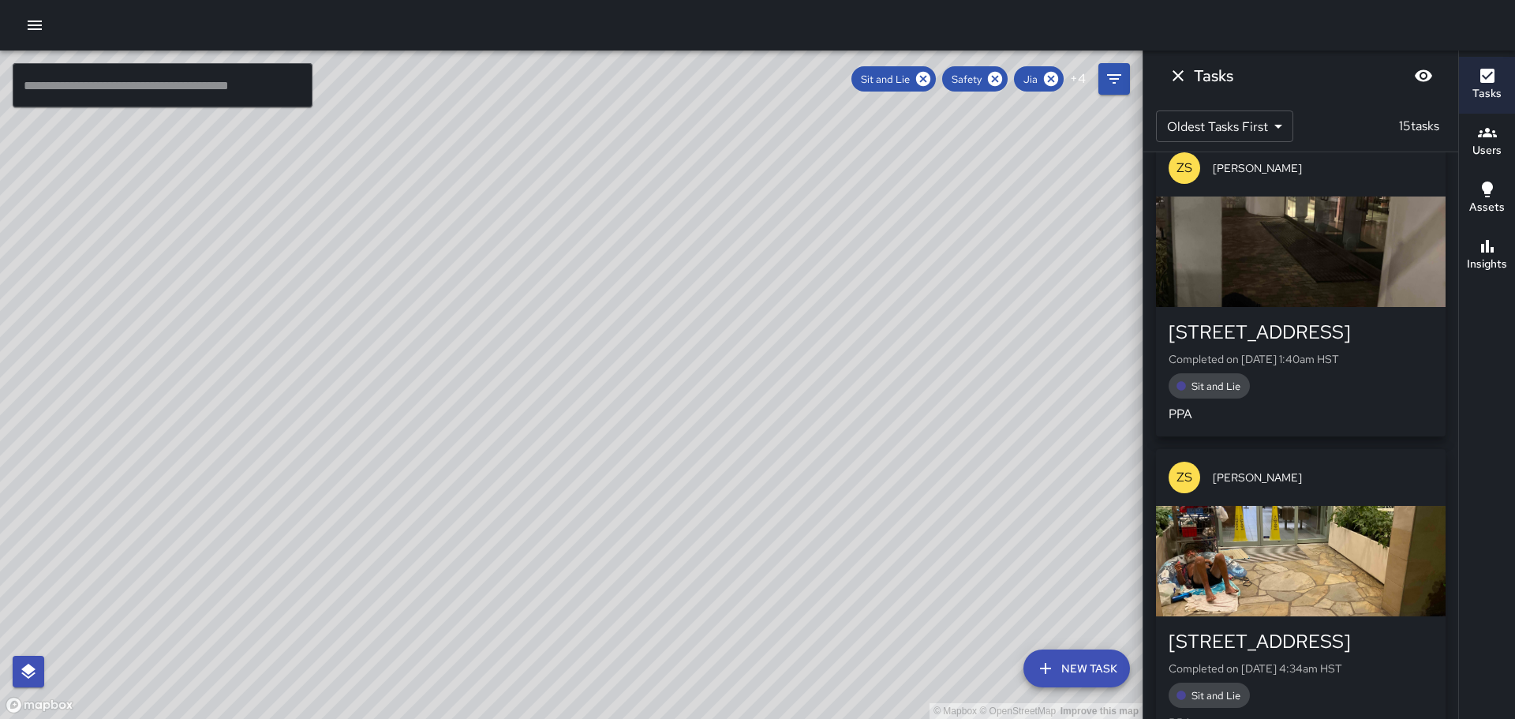
click at [40, 28] on icon "button" at bounding box center [34, 25] width 19 height 19
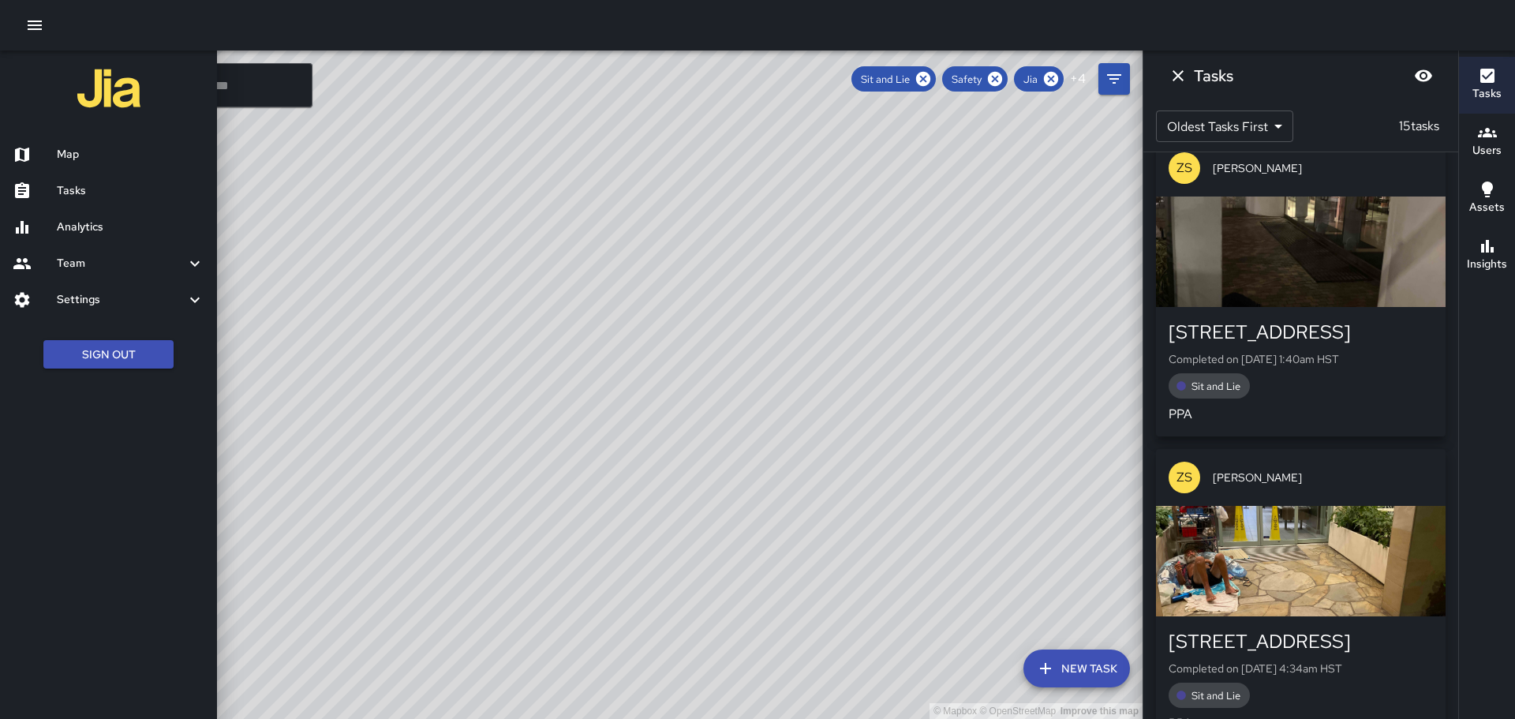
click at [92, 230] on h6 "Analytics" at bounding box center [131, 227] width 148 height 17
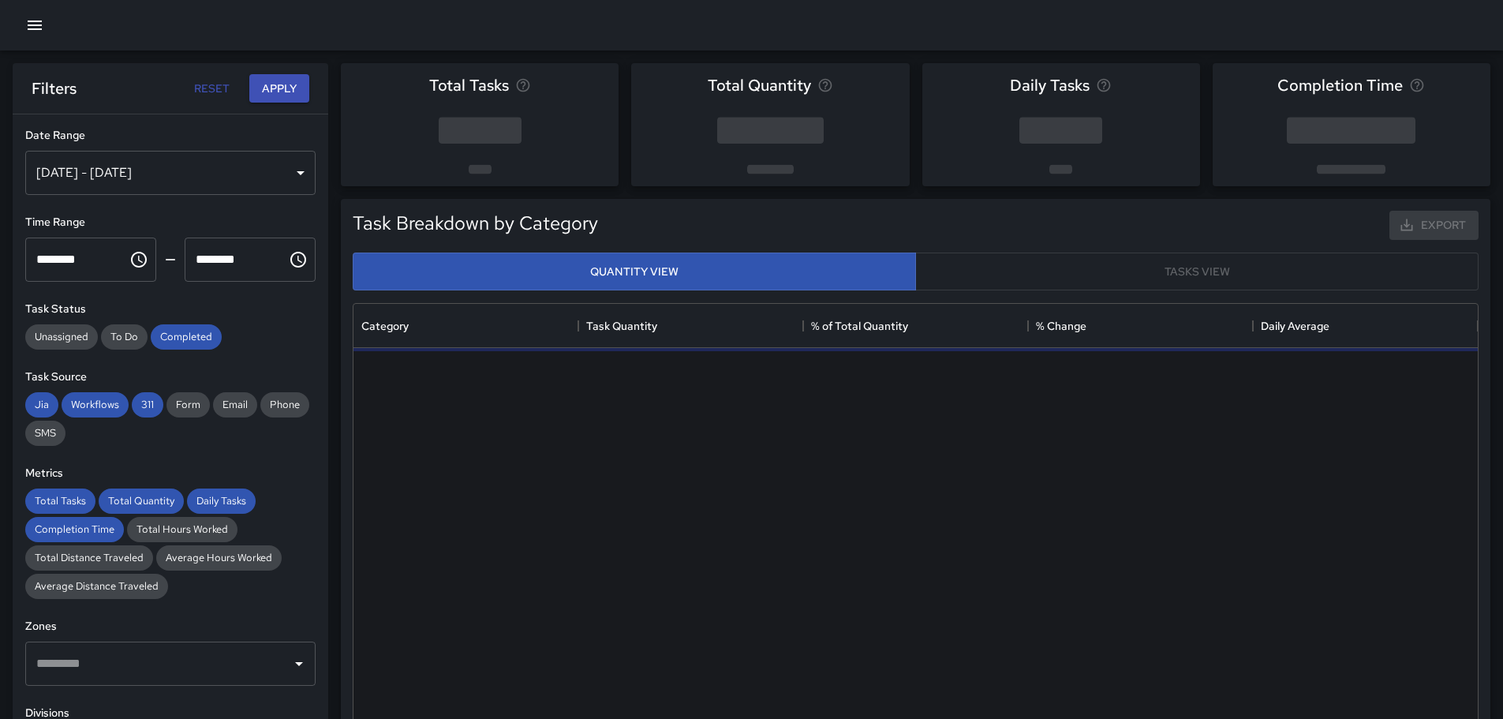
scroll to position [460, 1112]
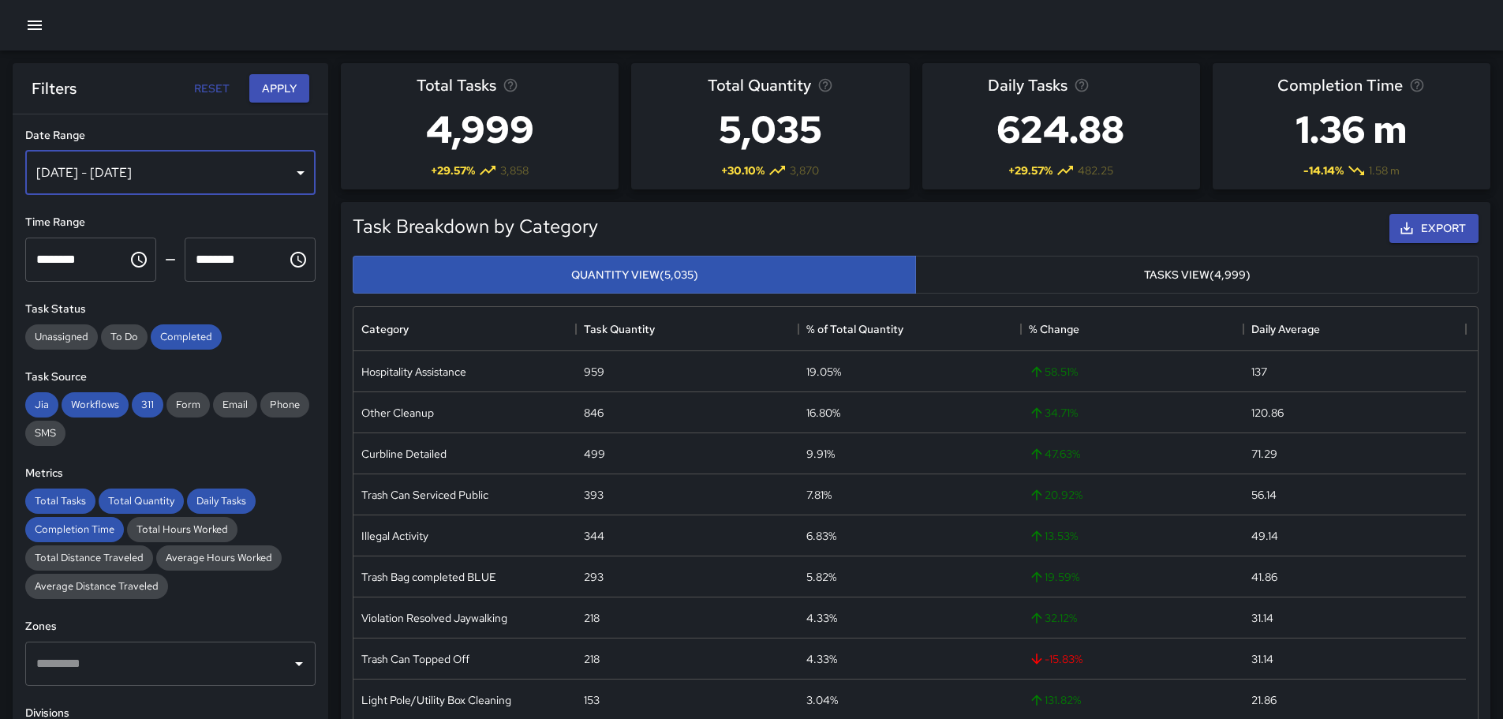
click at [291, 178] on div "[DATE] - [DATE]" at bounding box center [170, 173] width 290 height 44
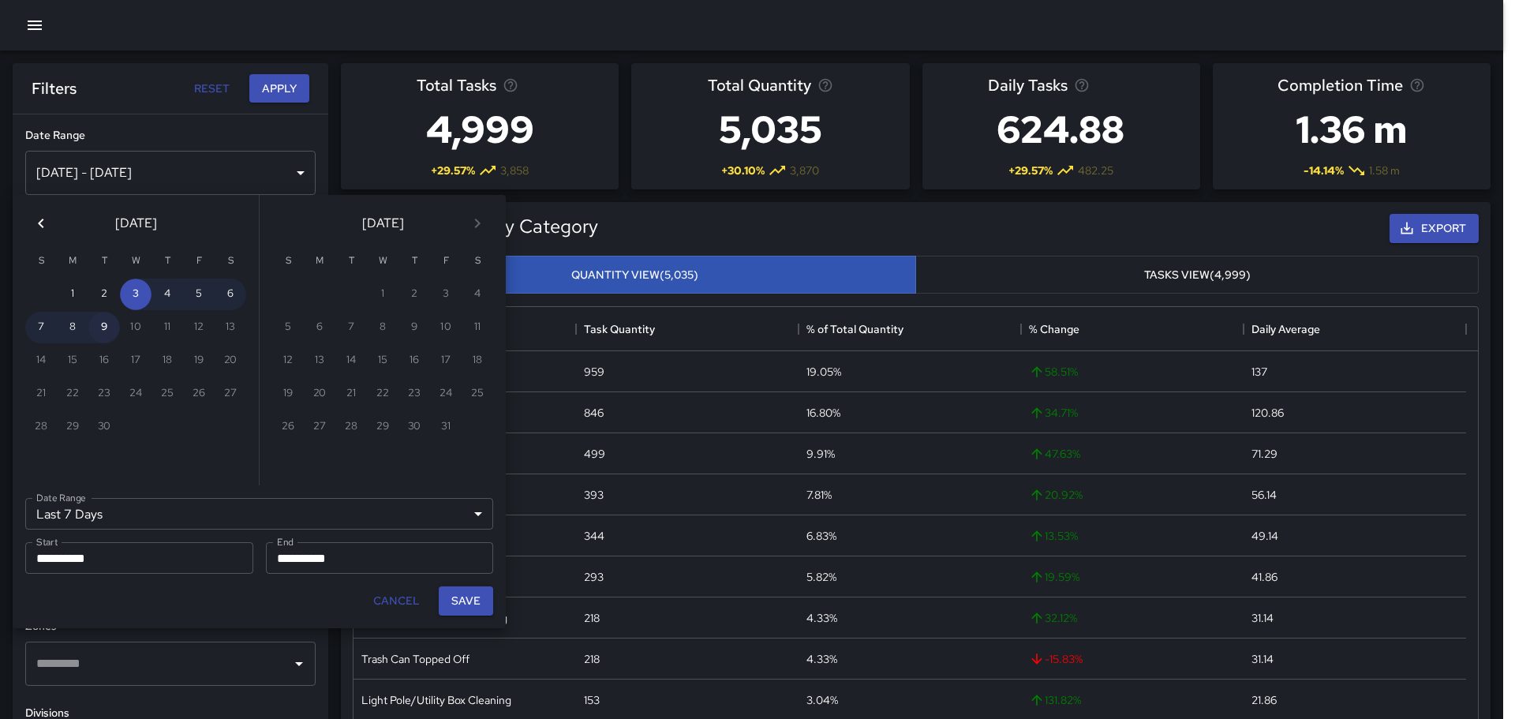
click at [103, 325] on button "9" at bounding box center [104, 328] width 32 height 32
type input "******"
type input "**********"
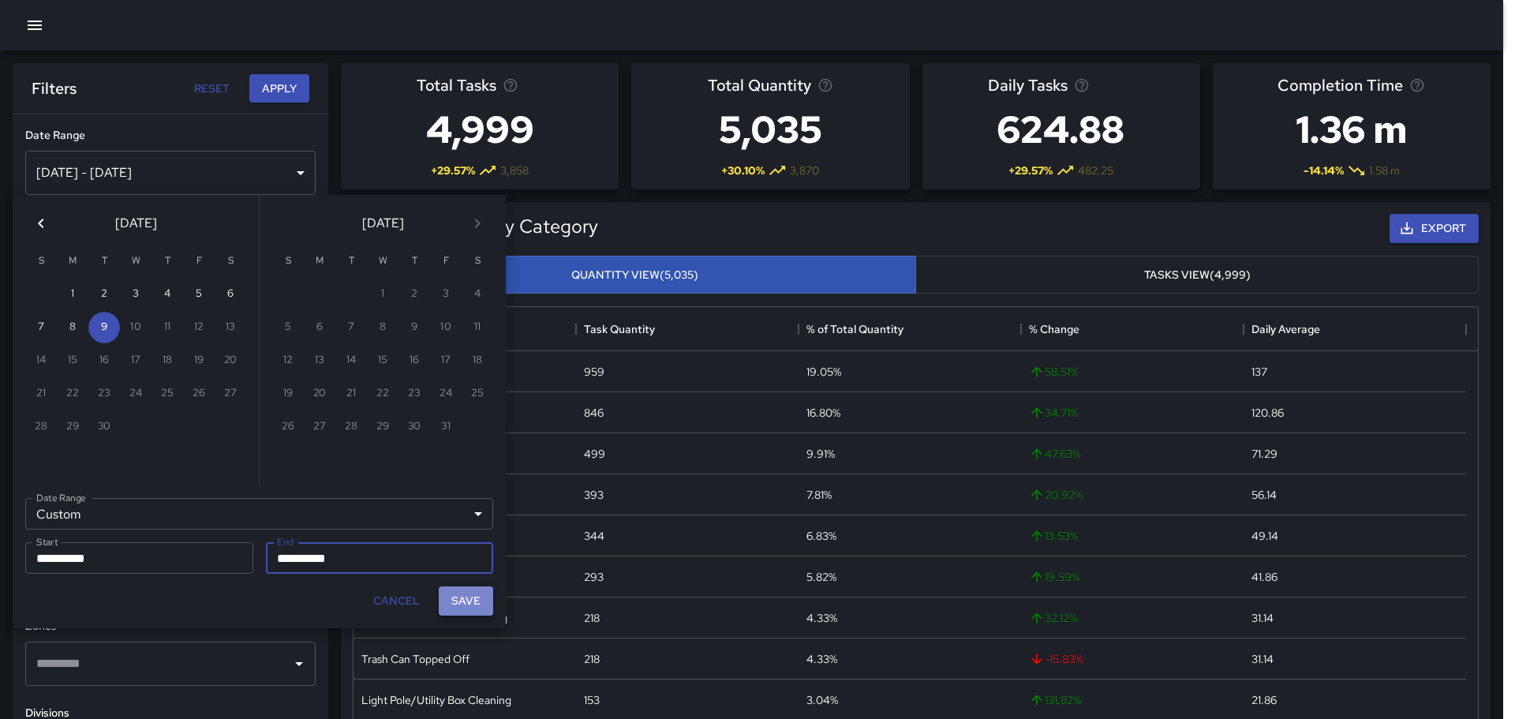
click at [467, 595] on button "Save" at bounding box center [466, 600] width 54 height 29
type input "**********"
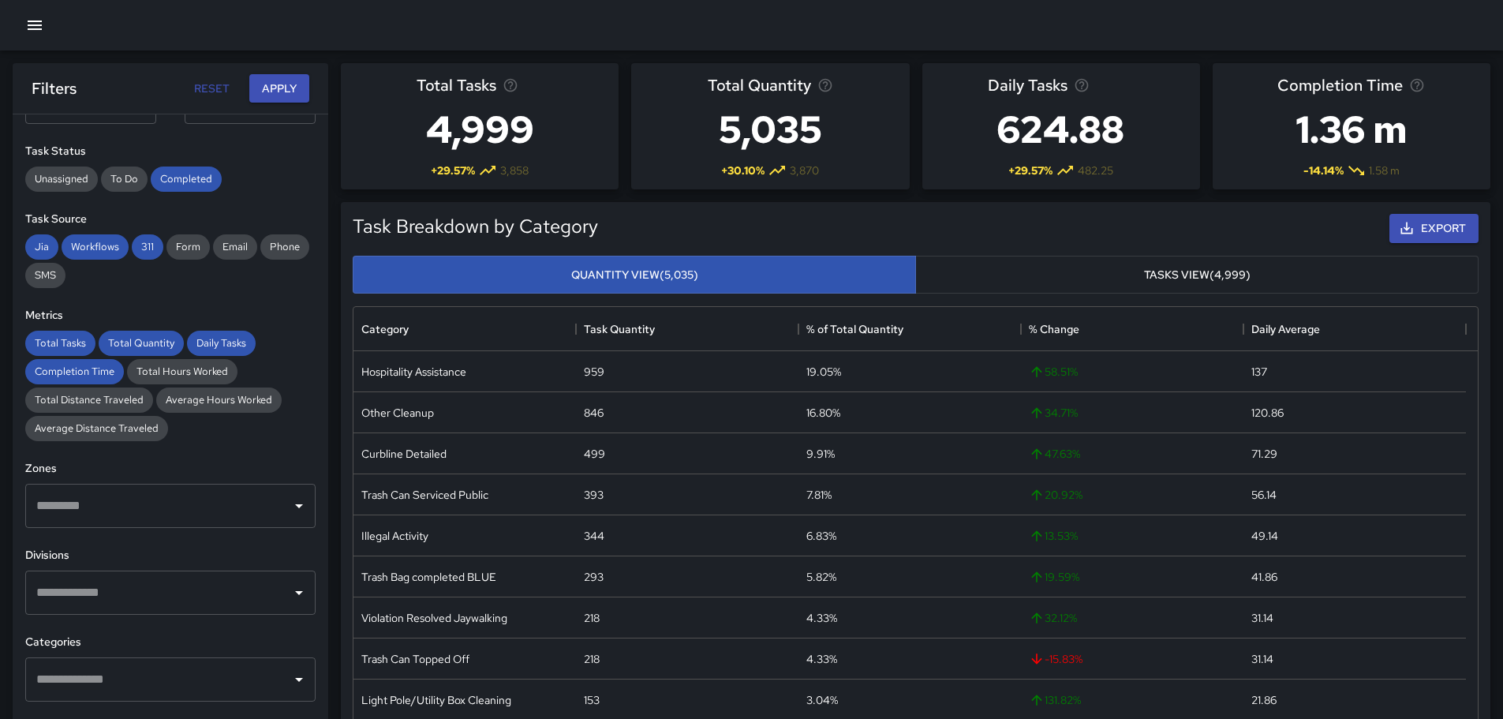
scroll to position [237, 0]
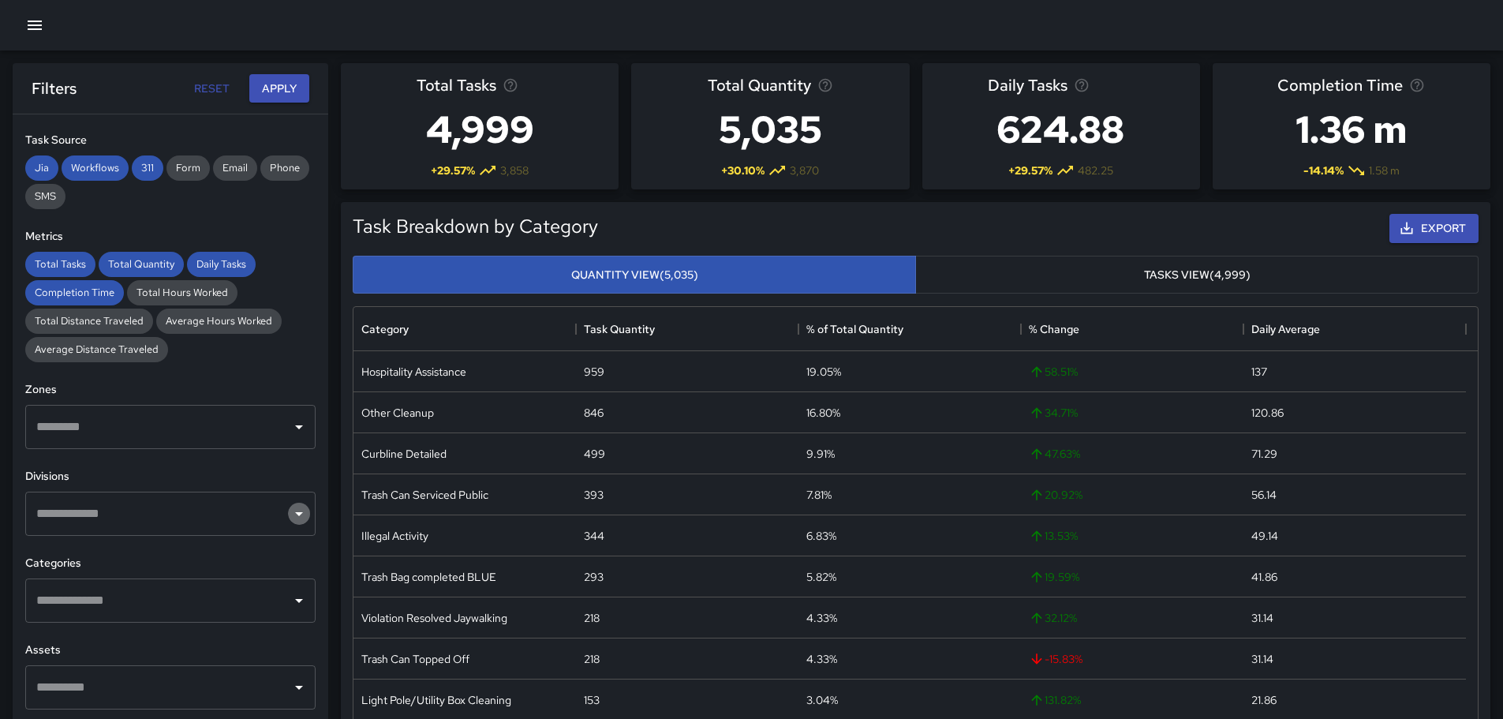
drag, startPoint x: 287, startPoint y: 519, endPoint x: 280, endPoint y: 515, distance: 8.1
click at [290, 519] on icon "Open" at bounding box center [299, 513] width 19 height 19
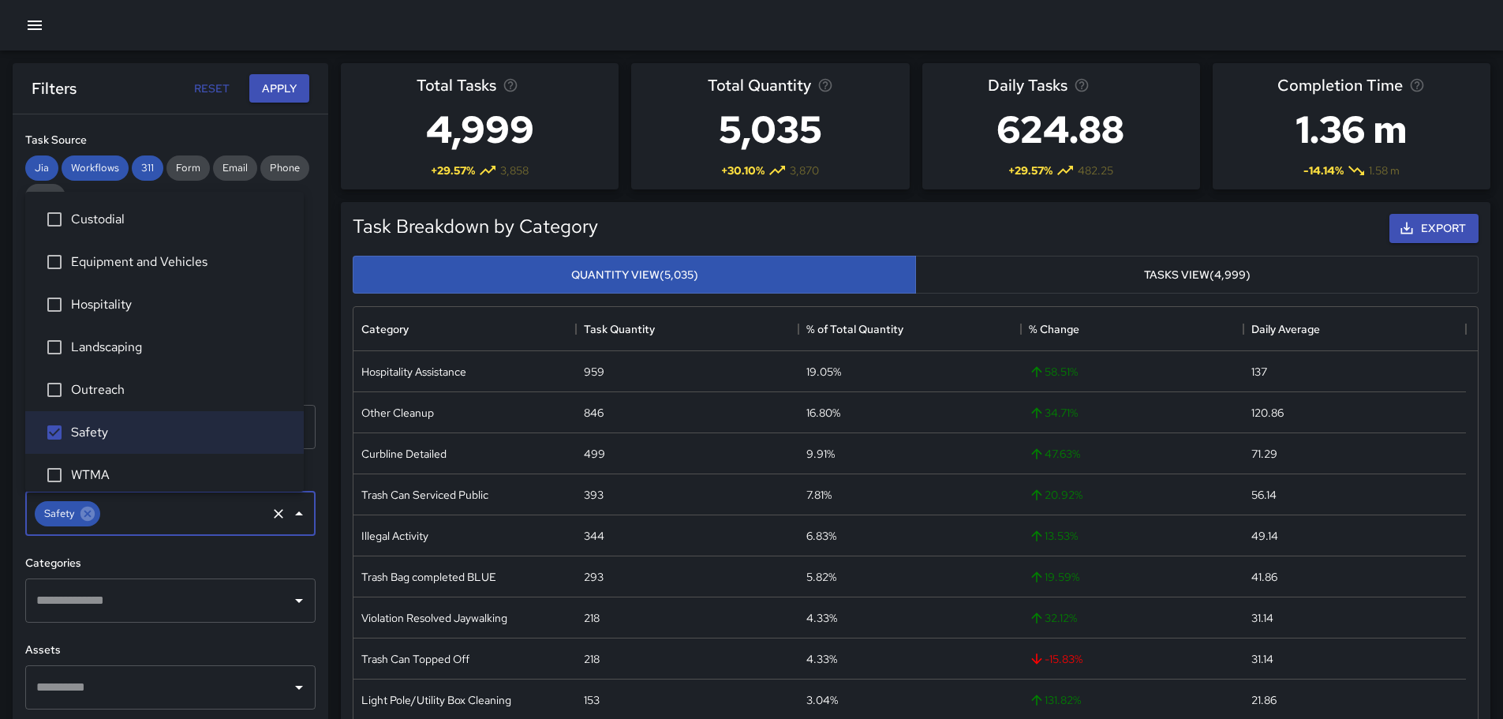
click at [290, 600] on icon "Open" at bounding box center [299, 600] width 19 height 19
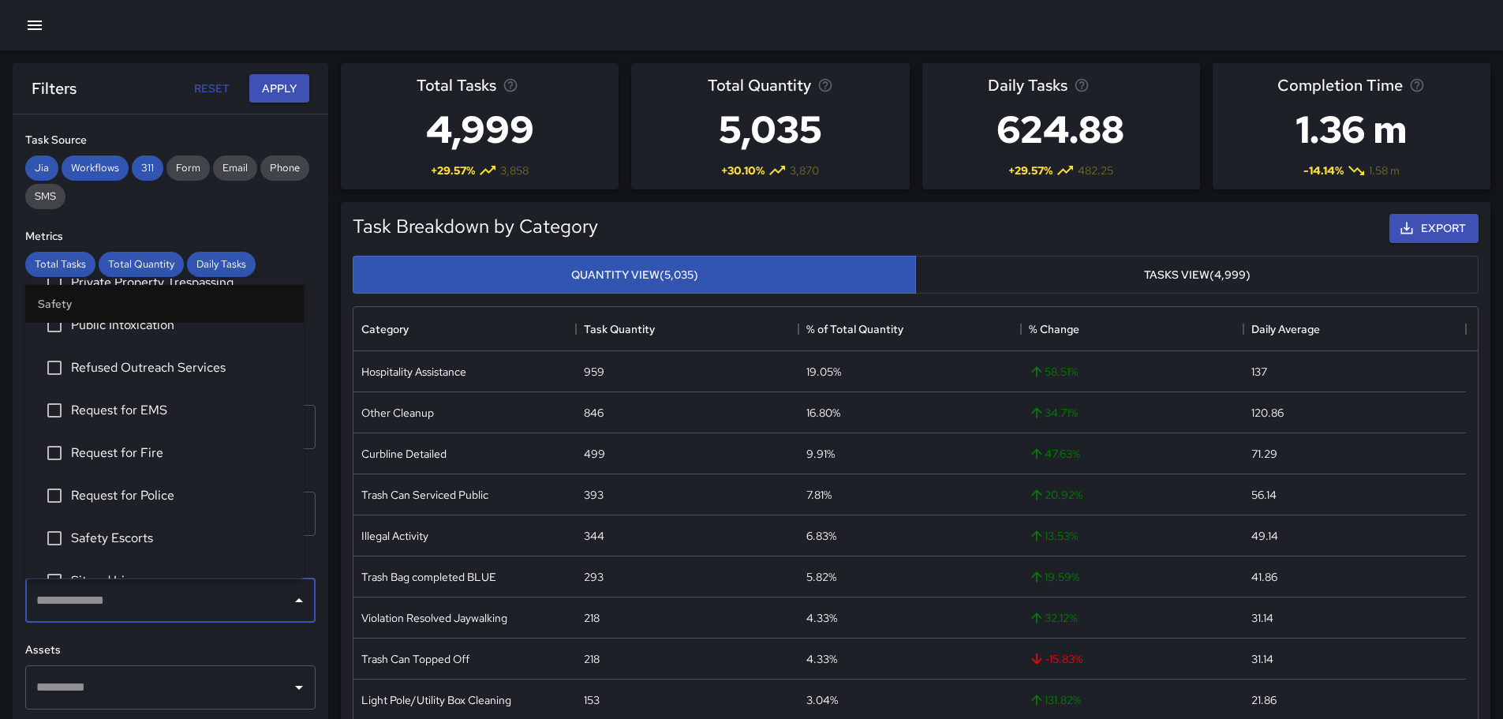
scroll to position [631, 0]
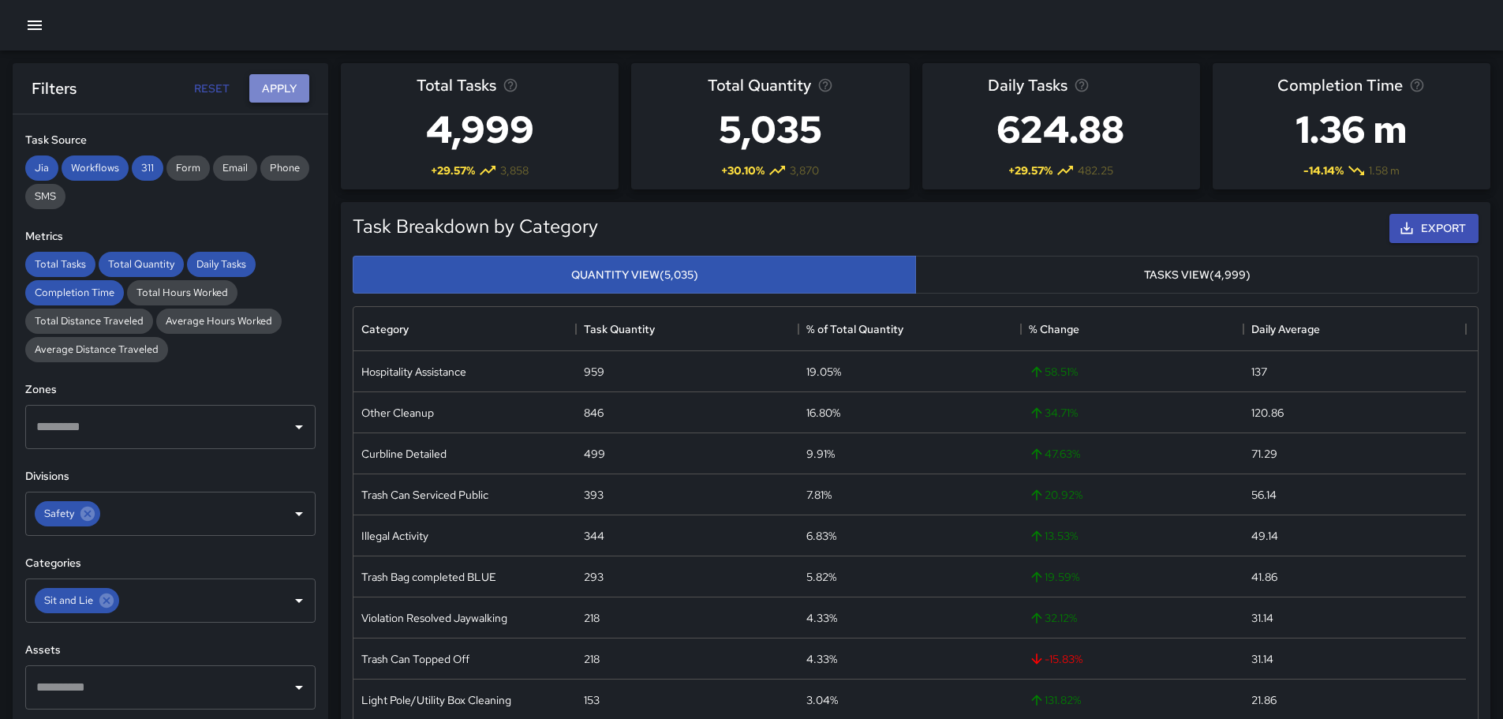
click at [275, 92] on button "Apply" at bounding box center [279, 88] width 60 height 29
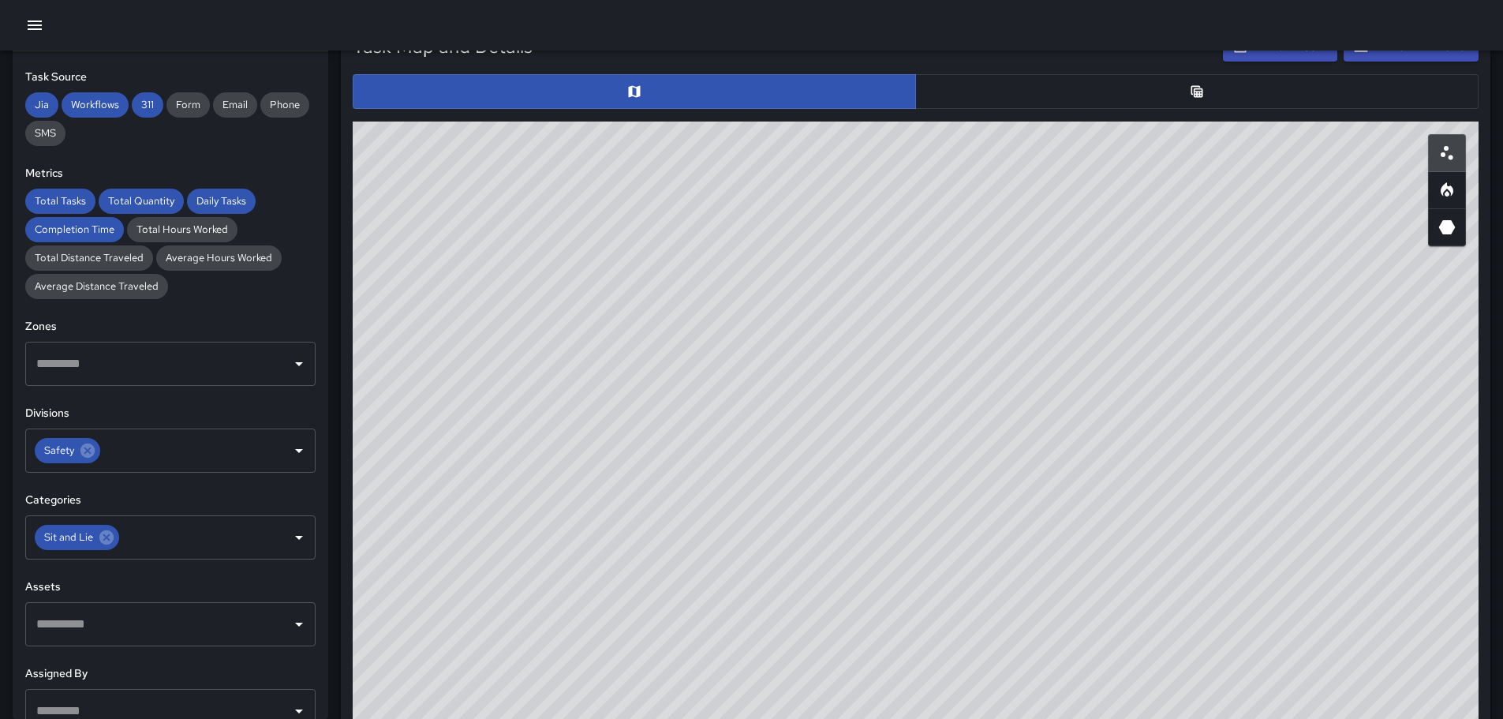
scroll to position [766, 0]
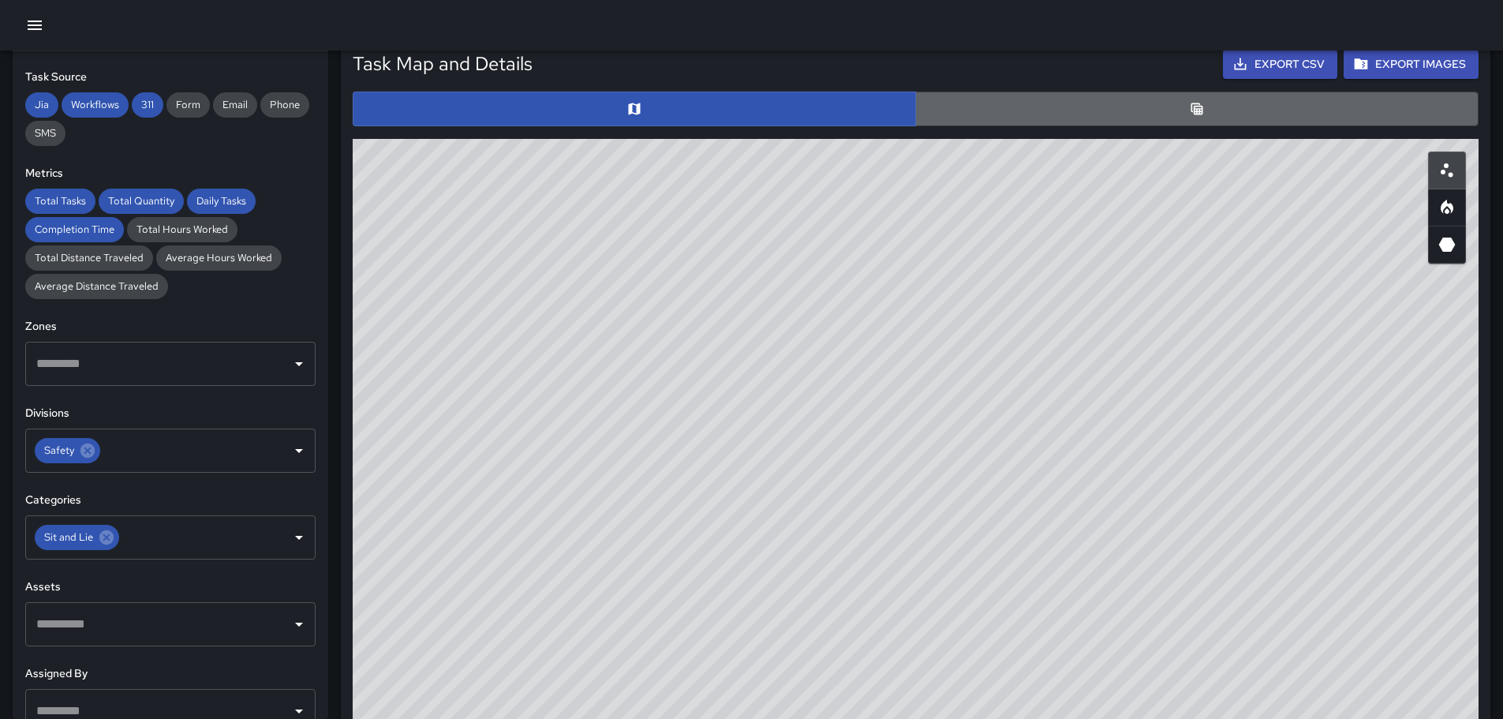
click at [1175, 109] on button "button" at bounding box center [1196, 109] width 563 height 35
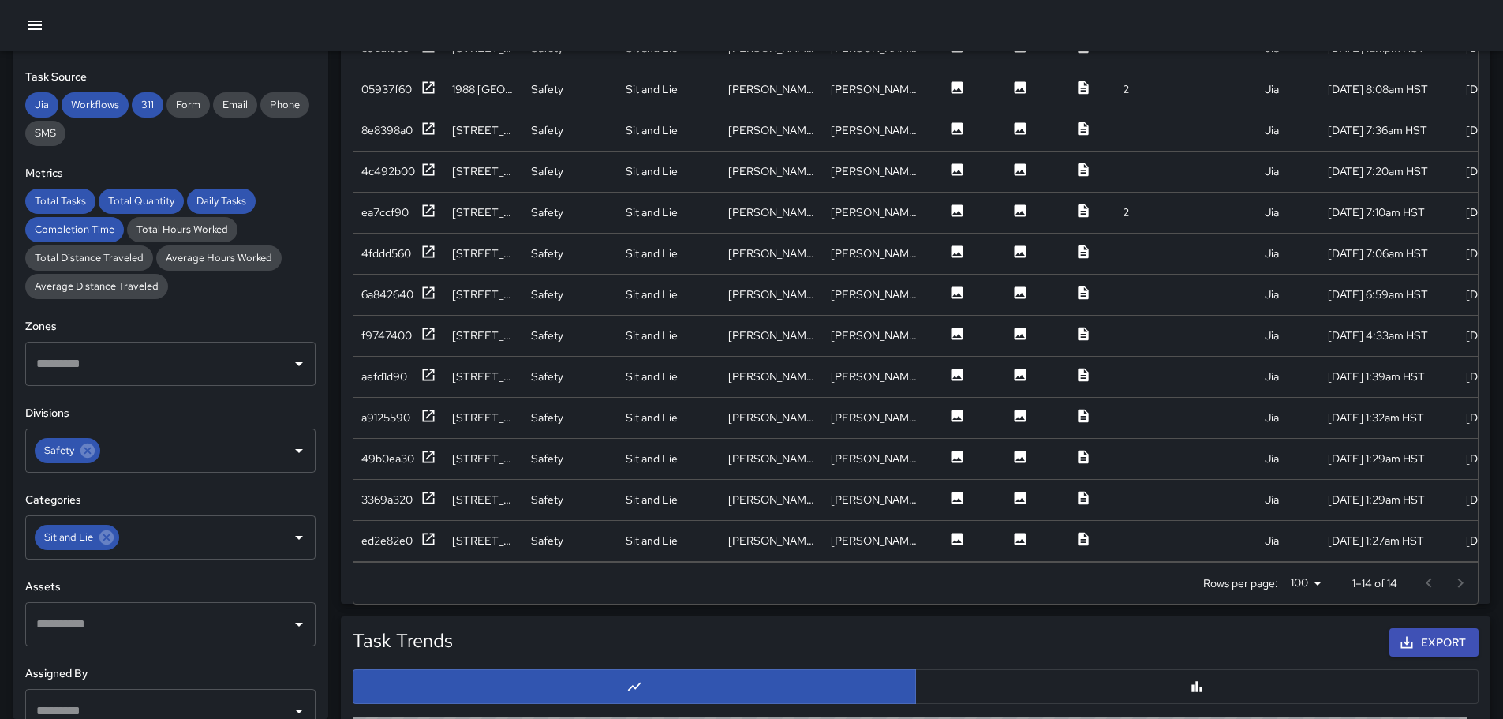
scroll to position [1003, 0]
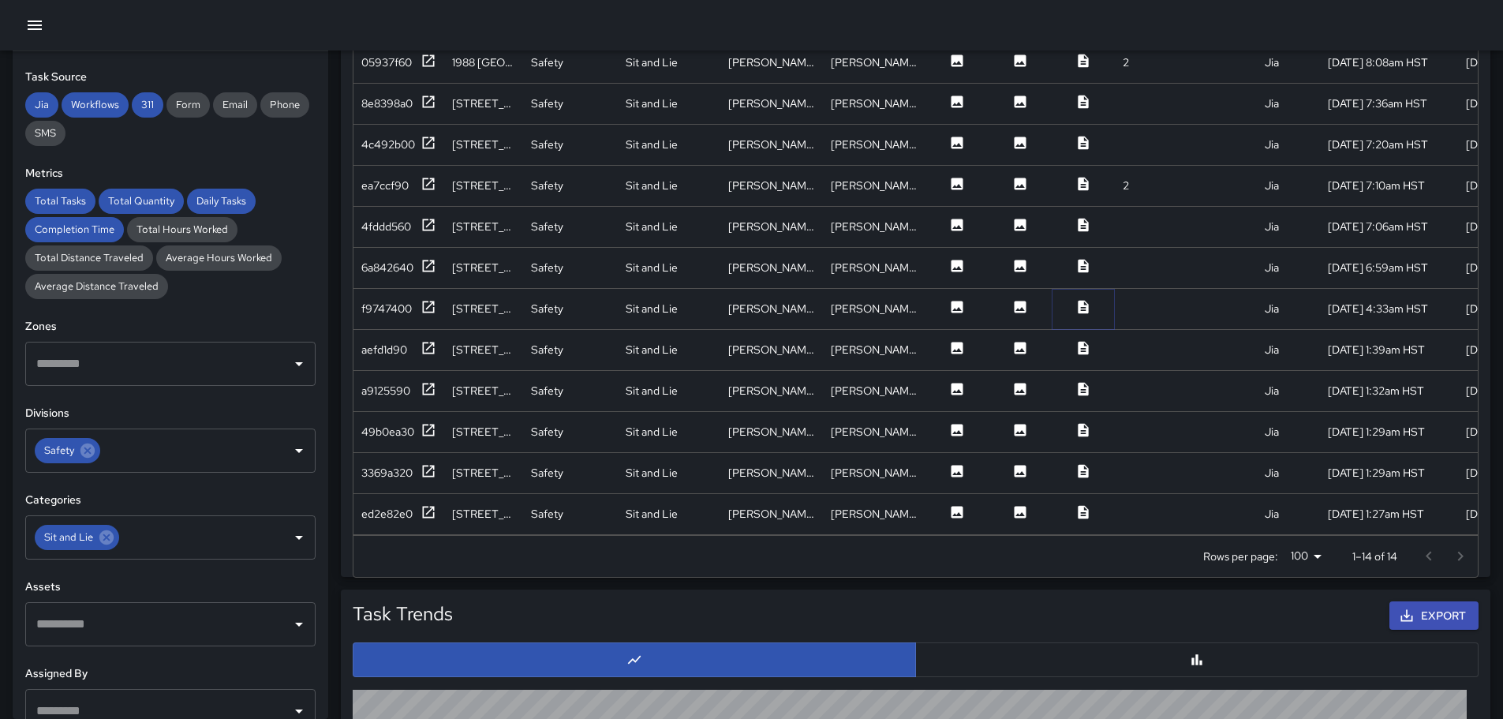
click at [1087, 299] on icon at bounding box center [1083, 307] width 16 height 16
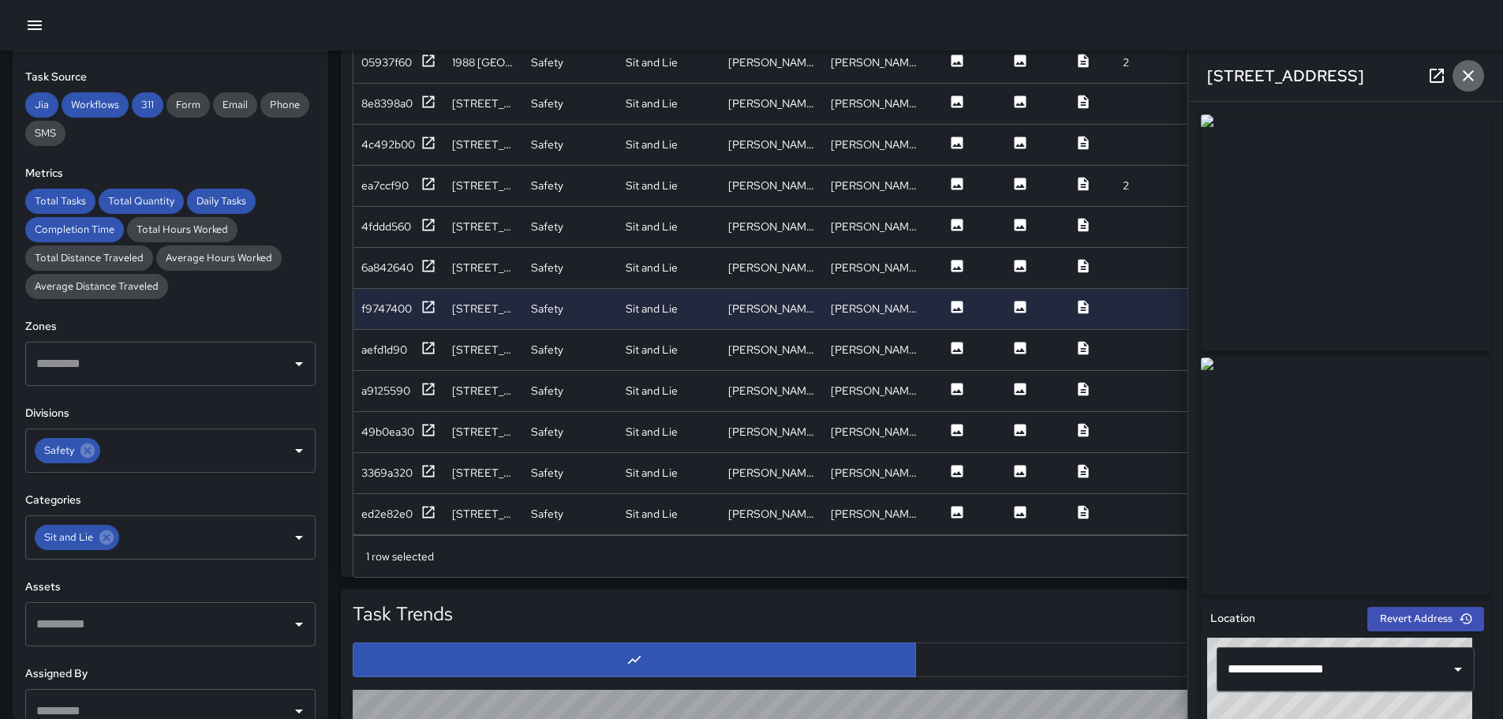
click at [1471, 68] on icon "button" at bounding box center [1468, 75] width 19 height 19
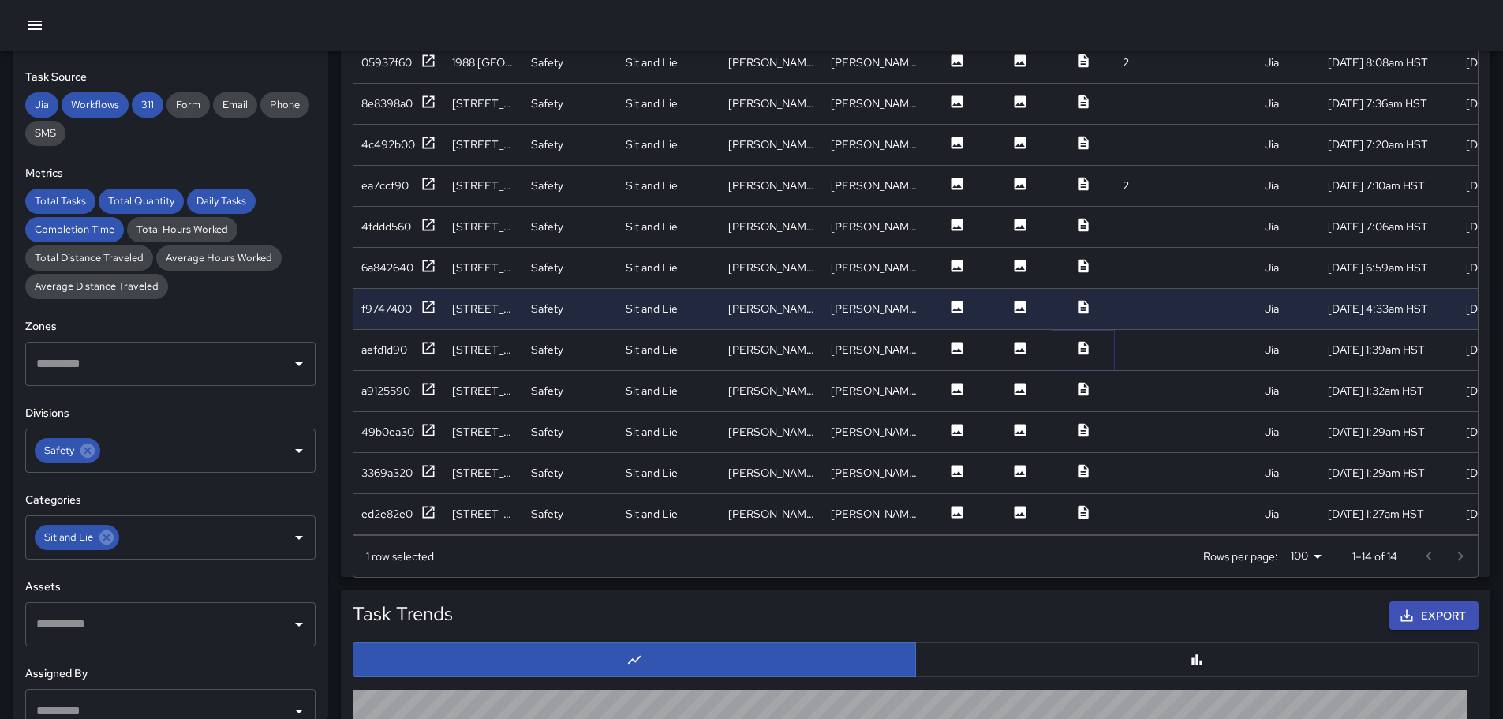
click at [1082, 341] on icon at bounding box center [1083, 347] width 10 height 13
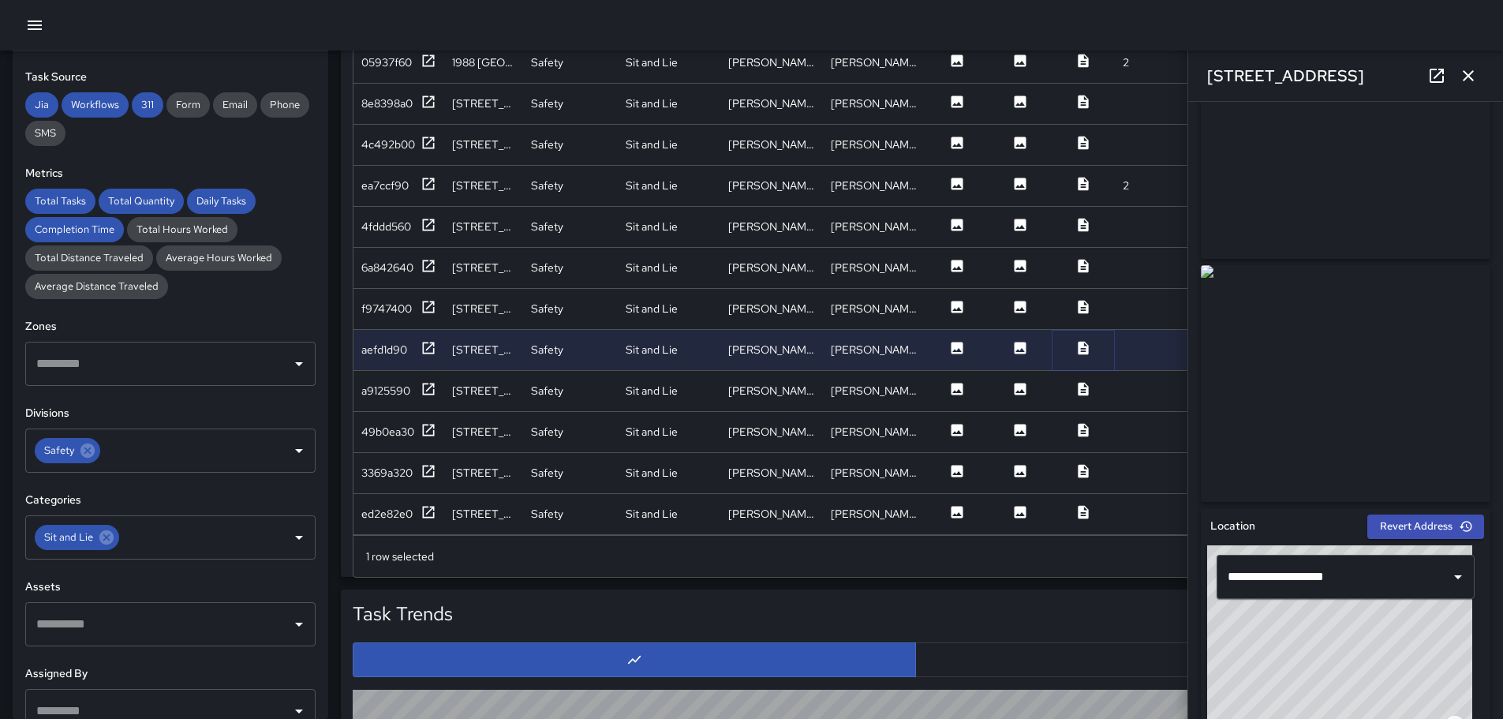
scroll to position [0, 0]
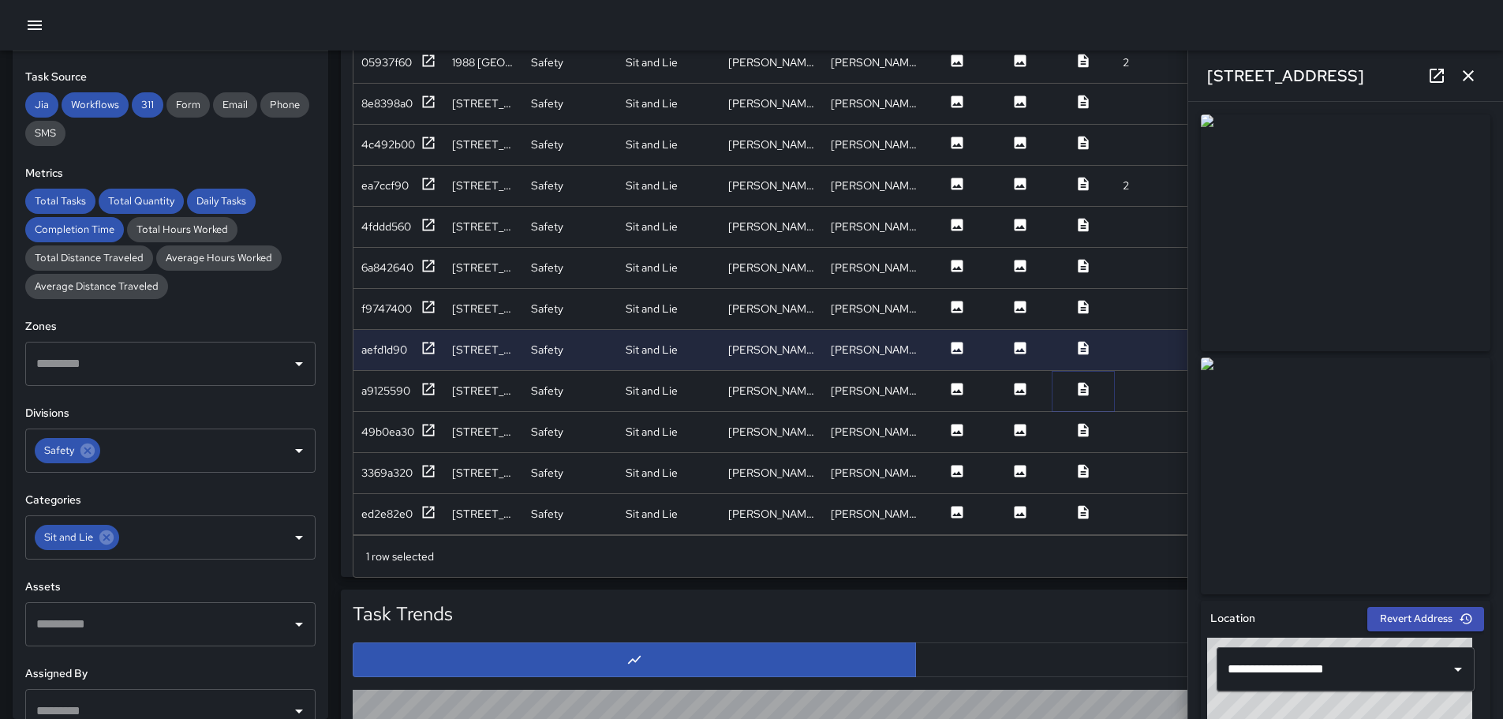
click at [1086, 381] on icon at bounding box center [1083, 389] width 16 height 16
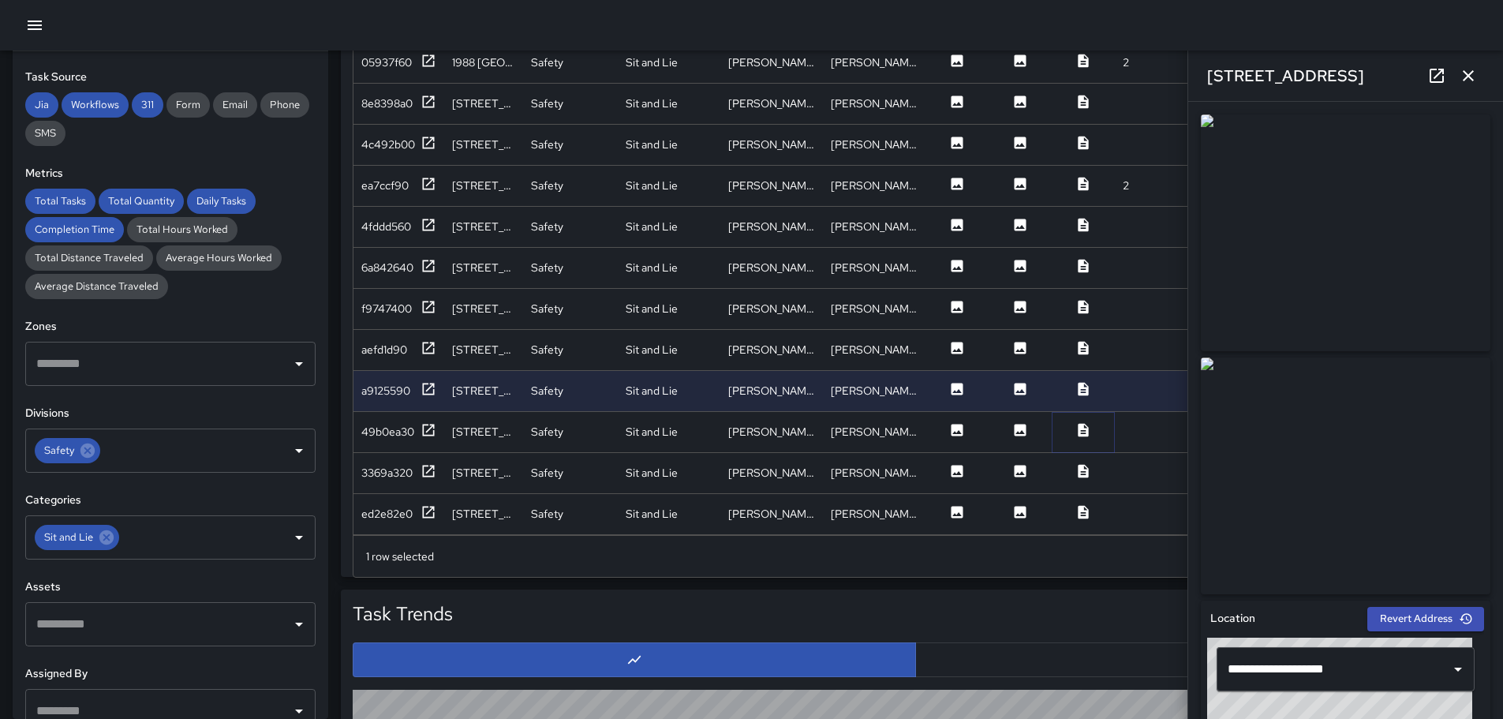
click at [1076, 422] on icon at bounding box center [1083, 430] width 16 height 16
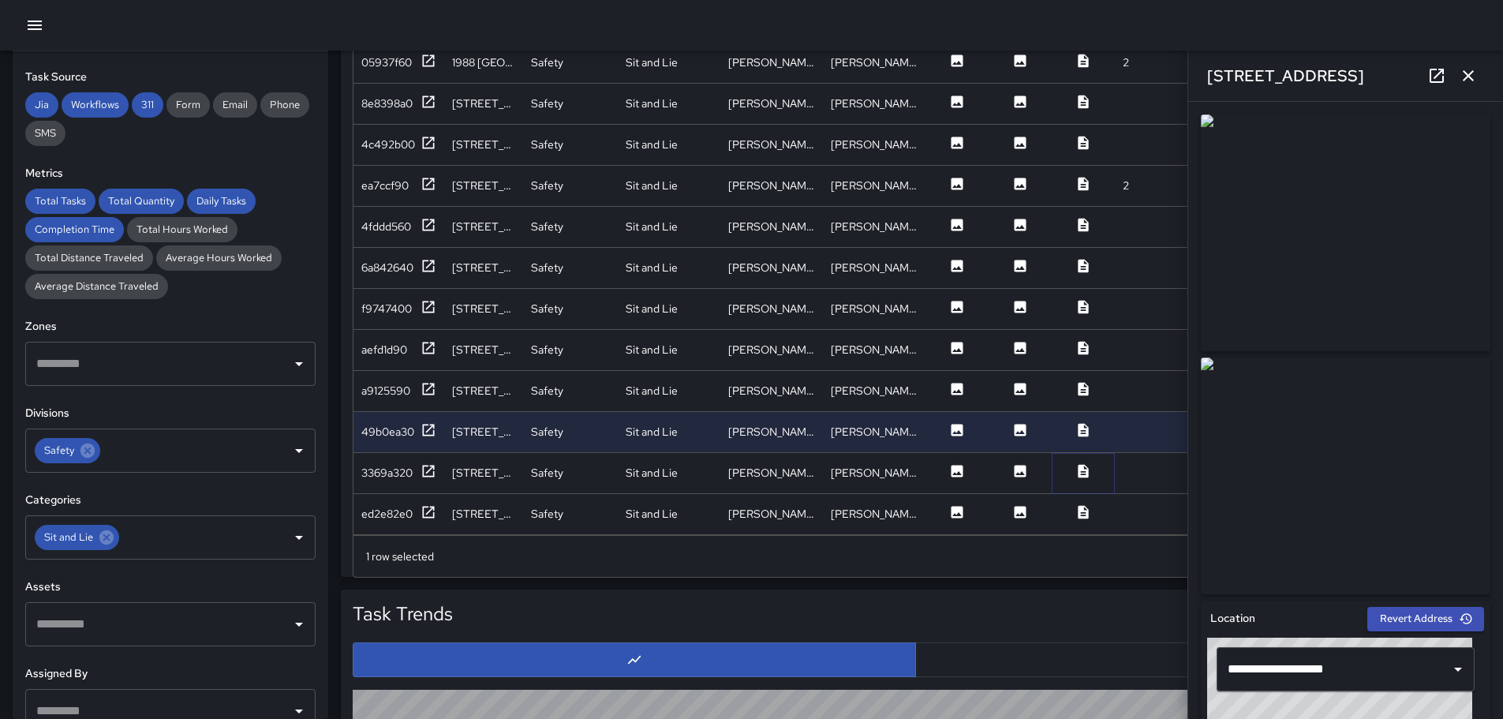
click at [1082, 464] on icon at bounding box center [1083, 470] width 10 height 13
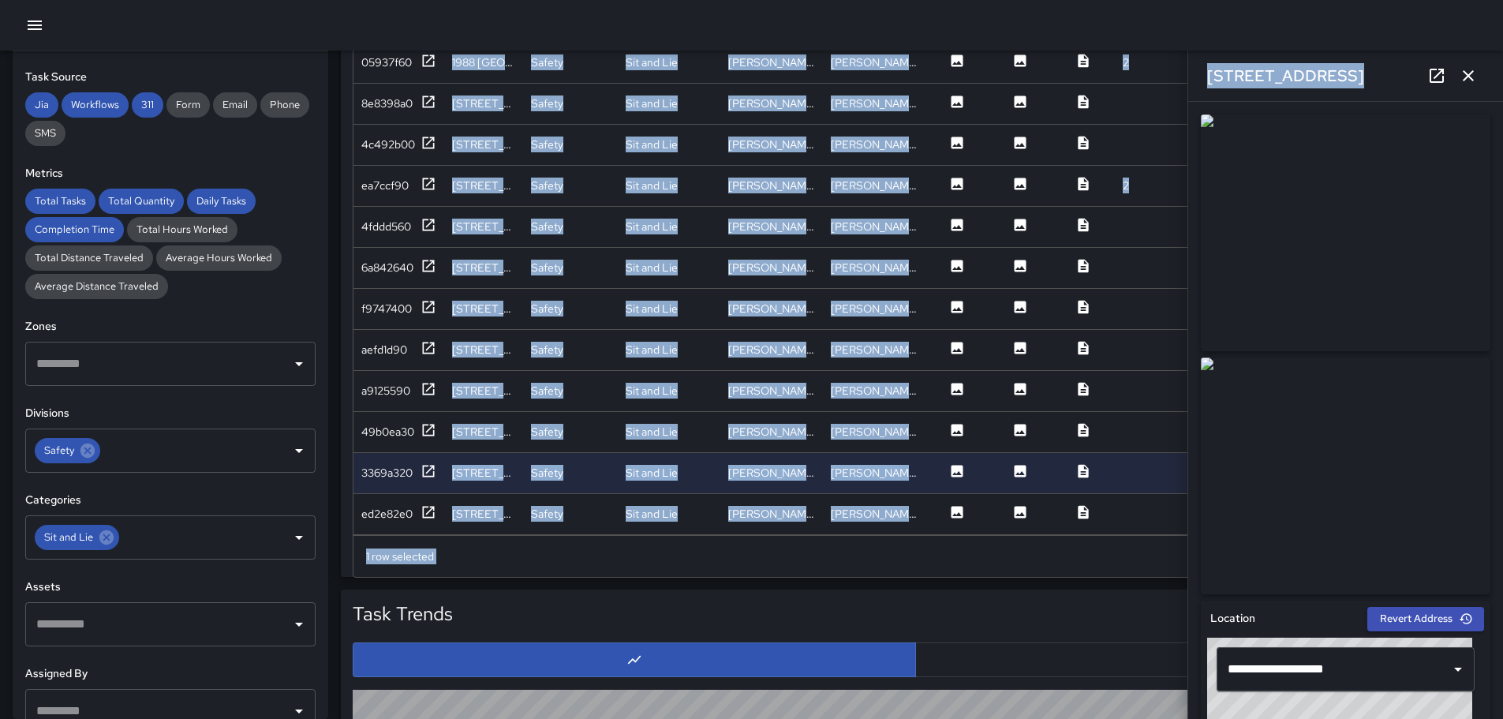
drag, startPoint x: 1488, startPoint y: 251, endPoint x: 1503, endPoint y: 301, distance: 52.7
click at [1503, 308] on html "**********" at bounding box center [751, 134] width 1503 height 2274
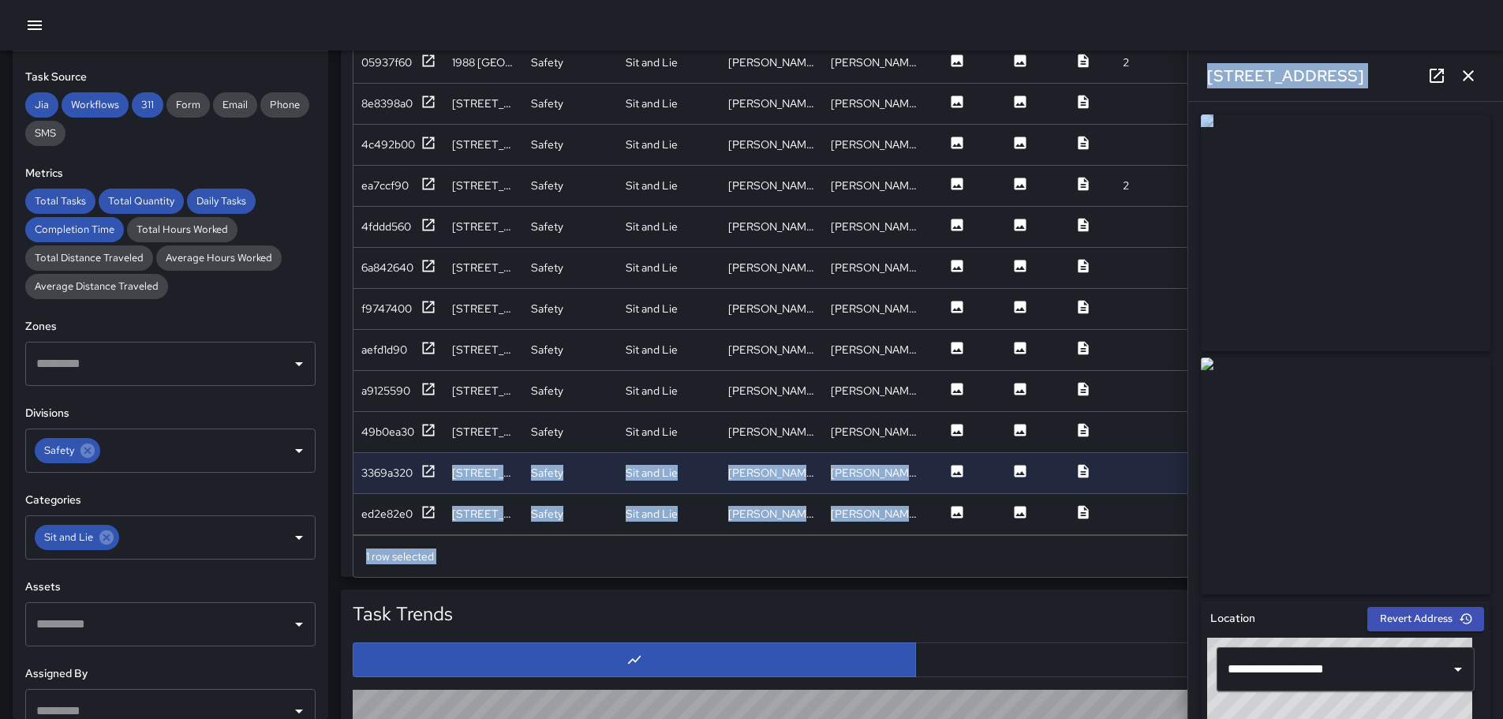
click at [1187, 438] on div "Task Map and Details Export CSV Export Images Search Search ID Address Division…" at bounding box center [916, 189] width 1150 height 776
click at [1109, 466] on div at bounding box center [1083, 473] width 63 height 41
click at [1163, 453] on div at bounding box center [1146, 473] width 63 height 41
click at [1079, 505] on icon at bounding box center [1083, 511] width 10 height 13
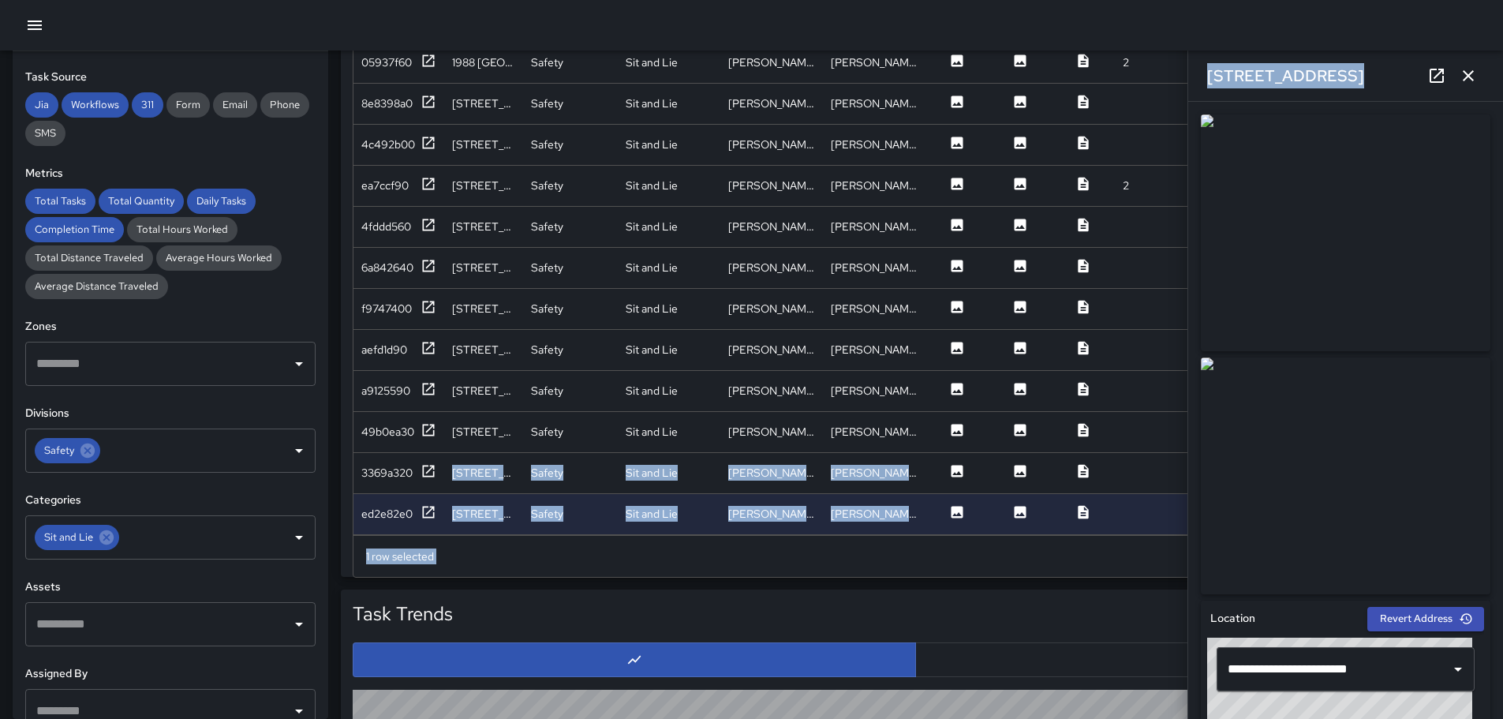
click at [1258, 431] on img at bounding box center [1346, 475] width 290 height 237
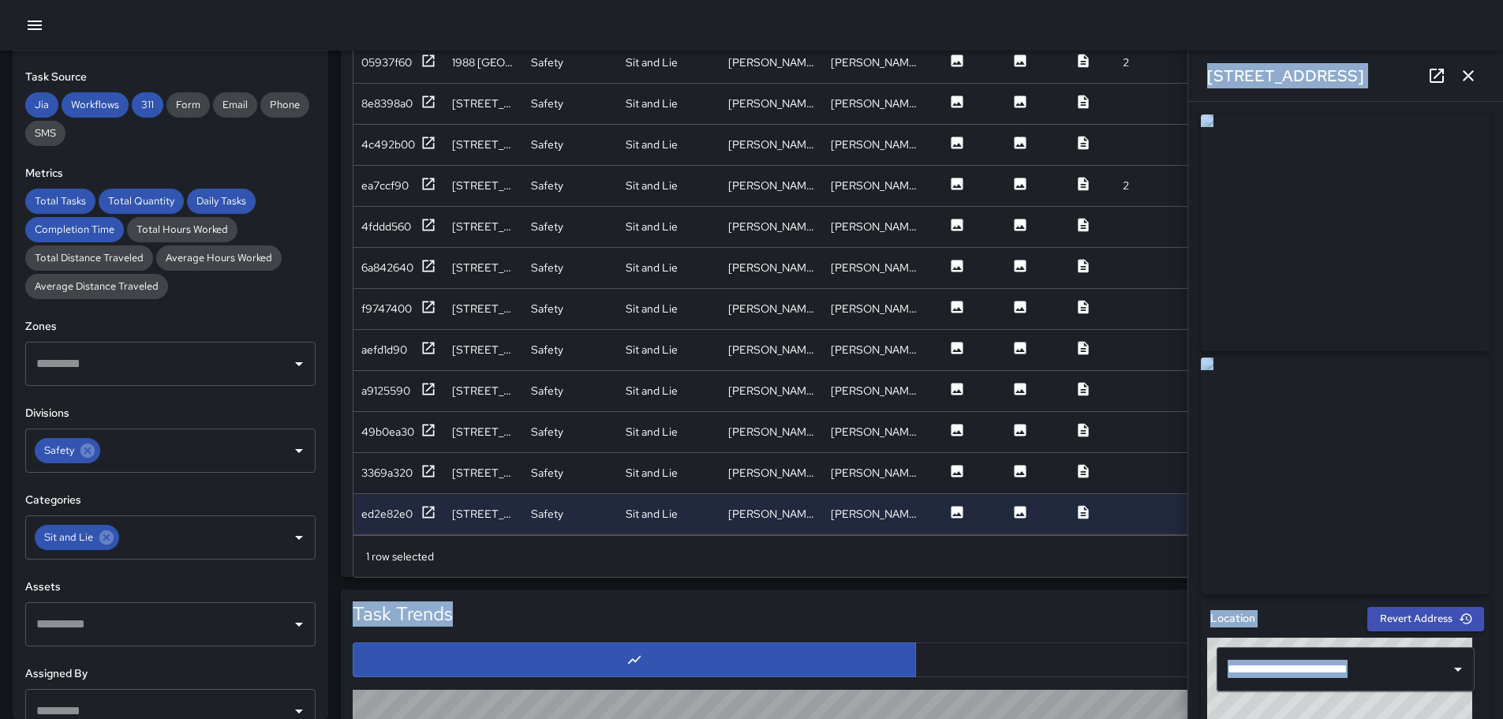
click at [847, 577] on div "Total Tasks 14 -30.00 % 20 Total Quantity 16 -23.81 % 21 Daily Tasks 14.00 + 40…" at bounding box center [915, 159] width 1175 height 2223
click at [1082, 505] on icon at bounding box center [1083, 511] width 10 height 13
click at [1087, 464] on icon at bounding box center [1083, 470] width 10 height 13
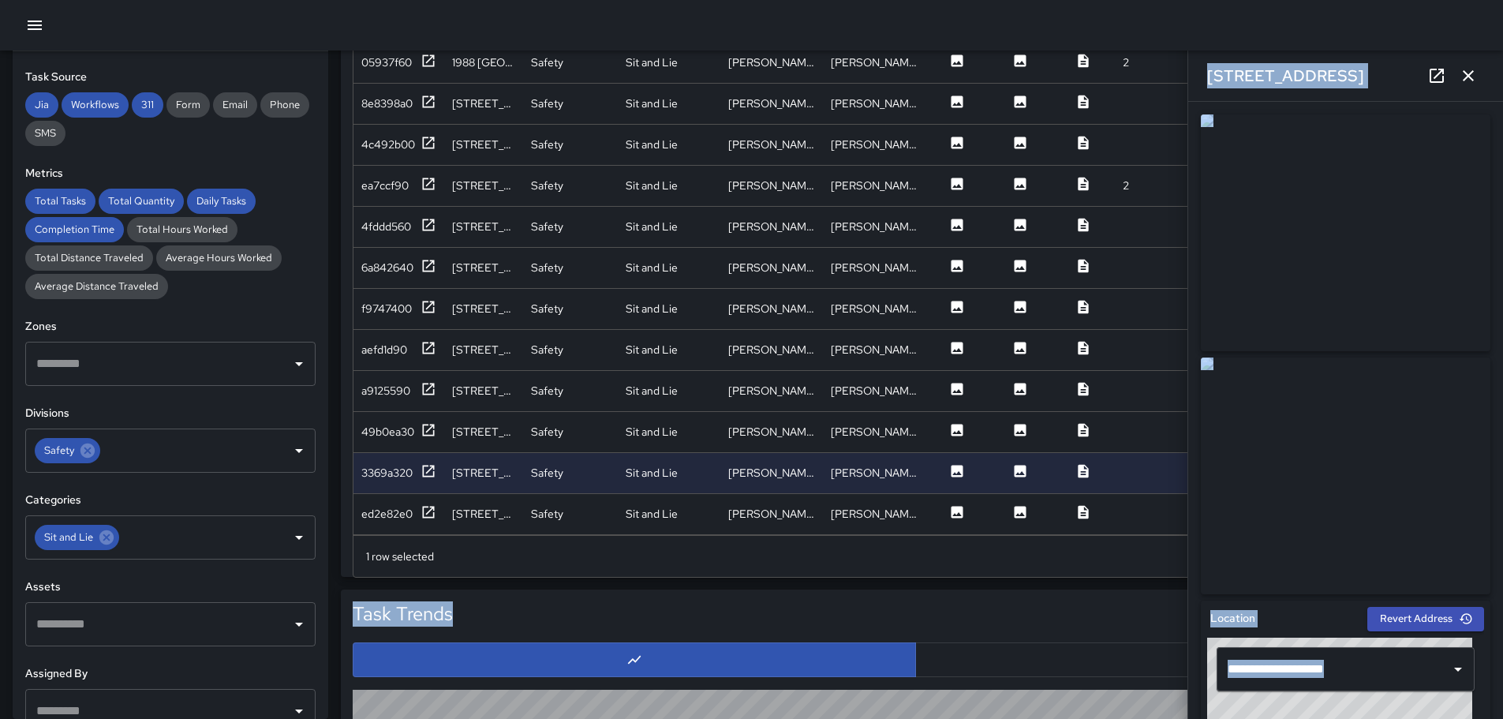
click at [1263, 229] on img at bounding box center [1346, 232] width 290 height 237
click at [1097, 301] on button at bounding box center [1083, 309] width 47 height 20
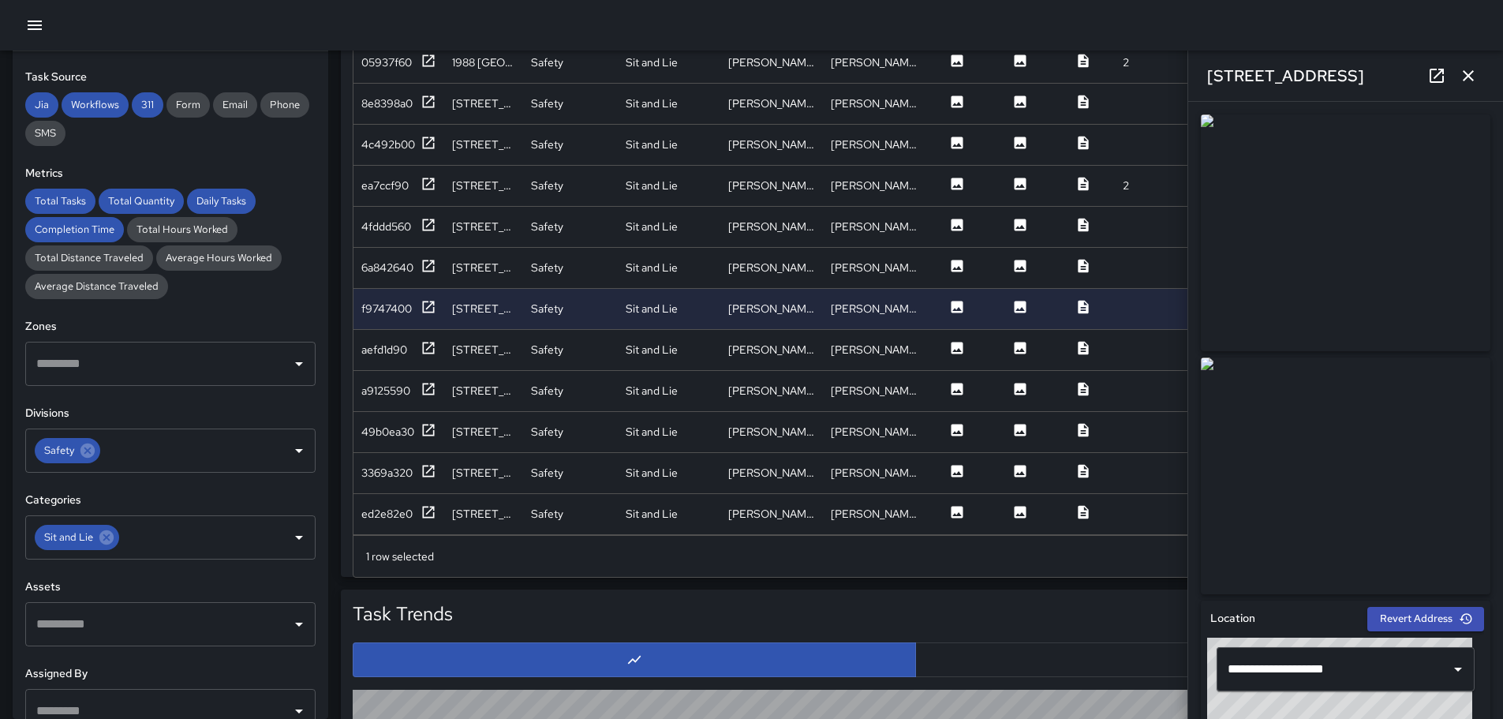
click at [1399, 50] on div at bounding box center [751, 25] width 1503 height 50
click at [1083, 505] on icon at bounding box center [1083, 511] width 10 height 13
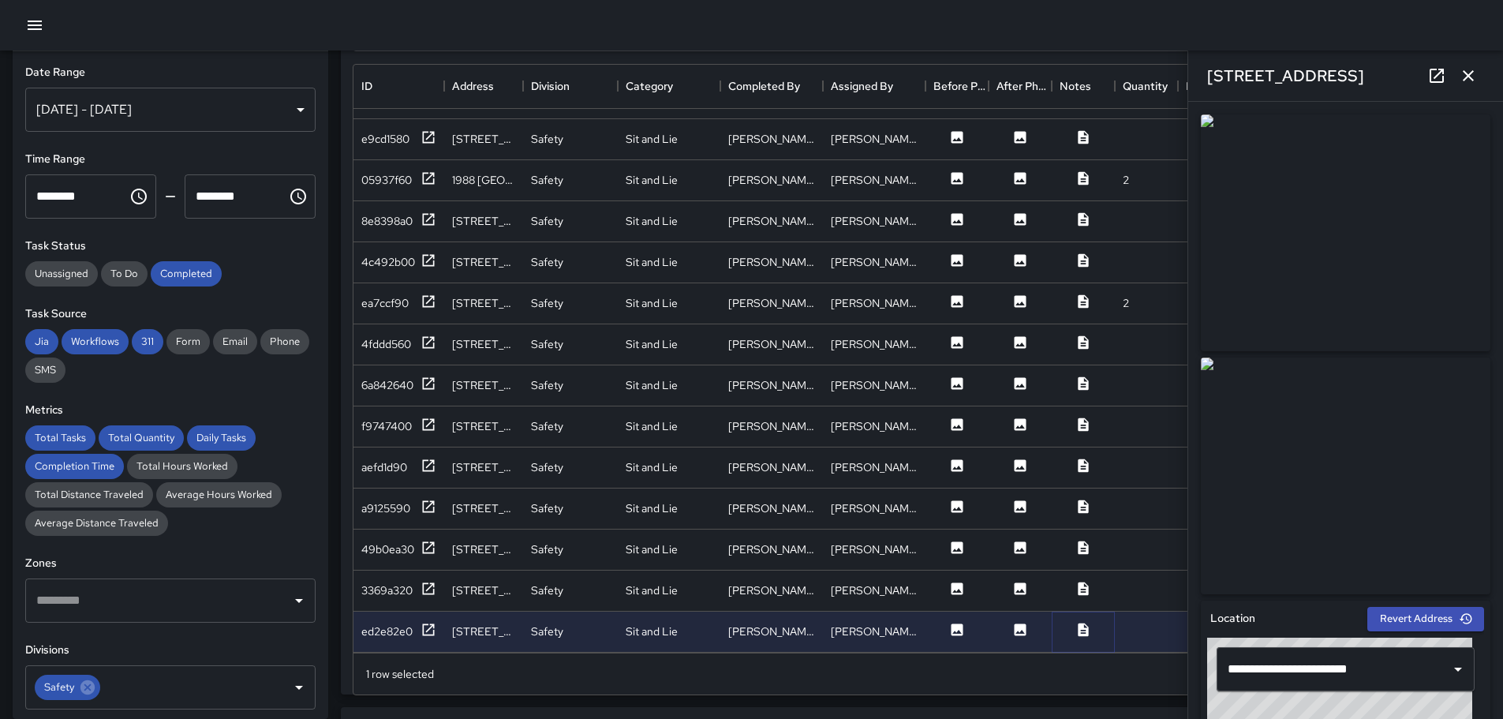
scroll to position [862, 0]
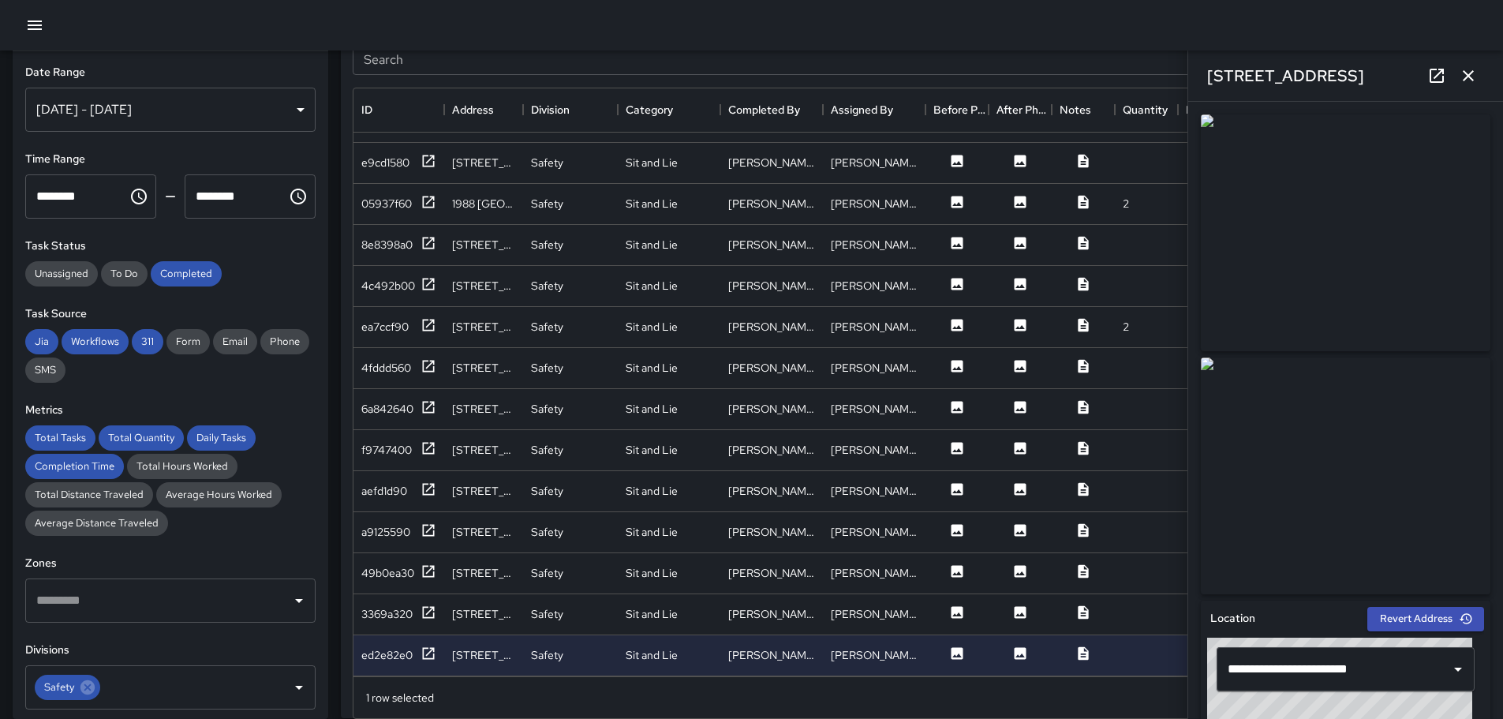
click at [1466, 72] on icon "button" at bounding box center [1468, 75] width 19 height 19
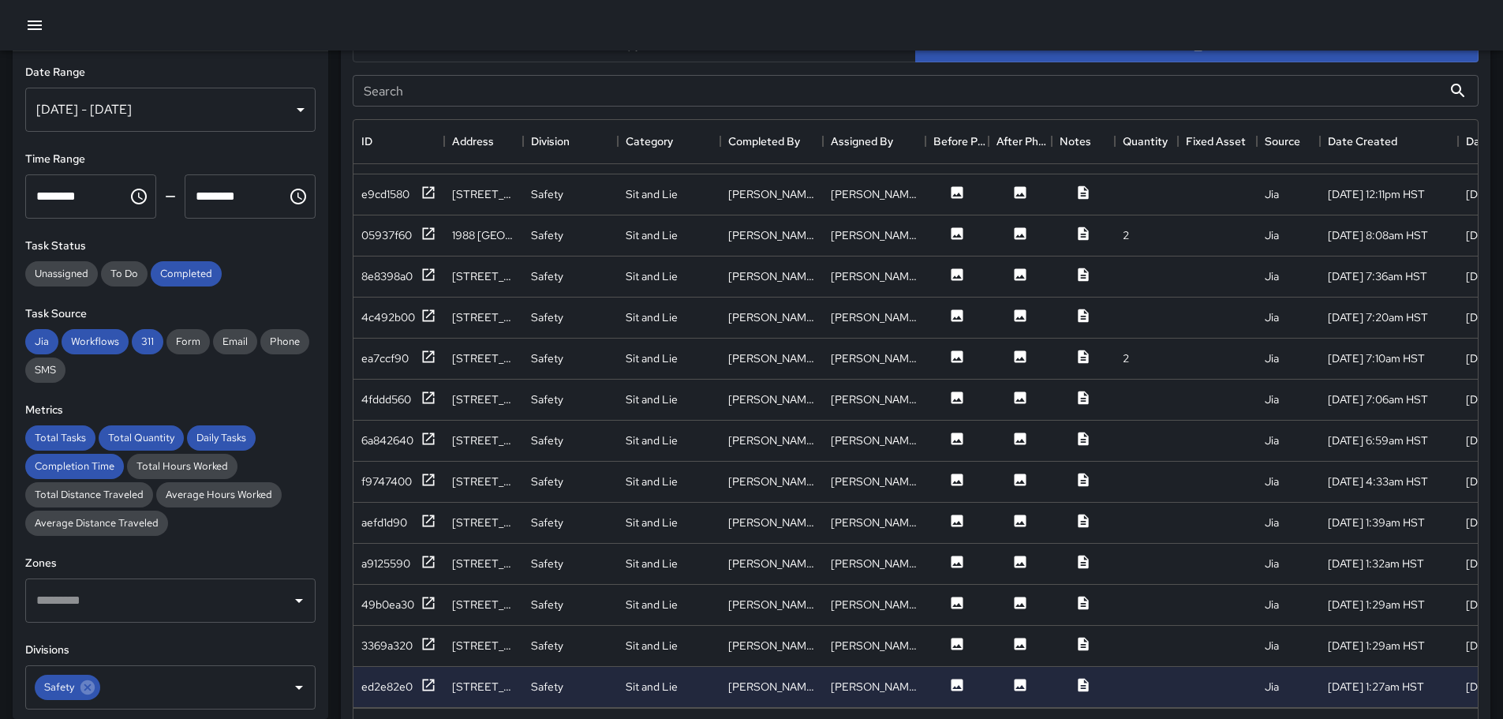
scroll to position [858, 0]
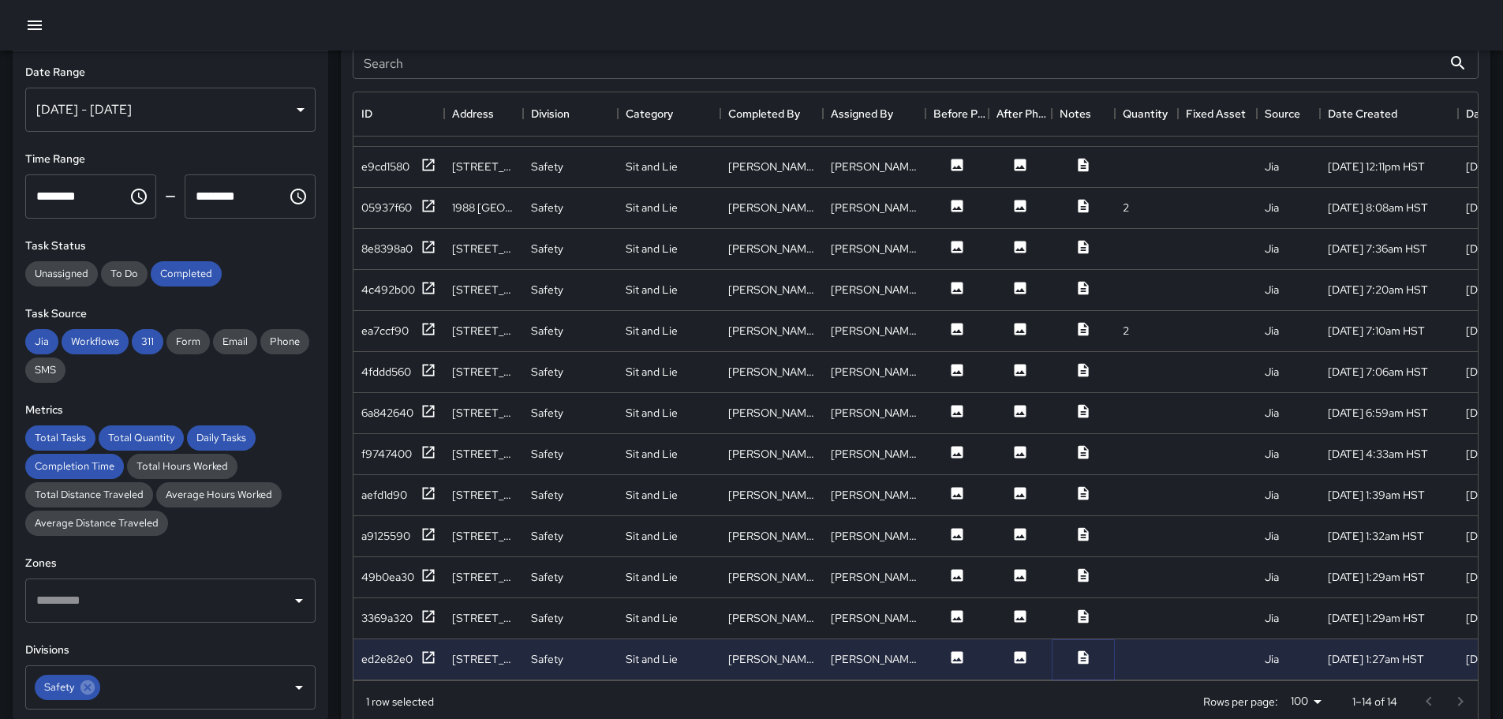
click at [1085, 649] on icon at bounding box center [1083, 657] width 16 height 16
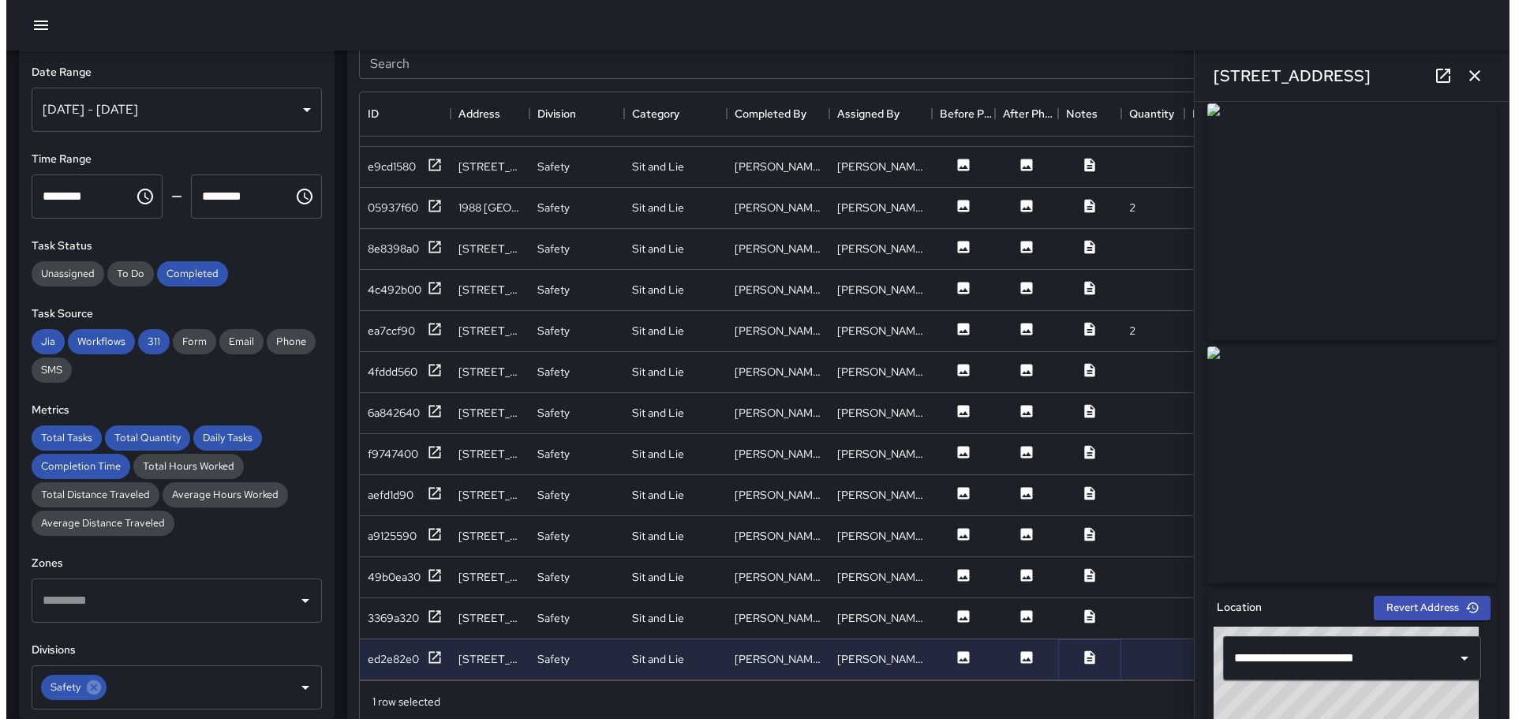
scroll to position [0, 0]
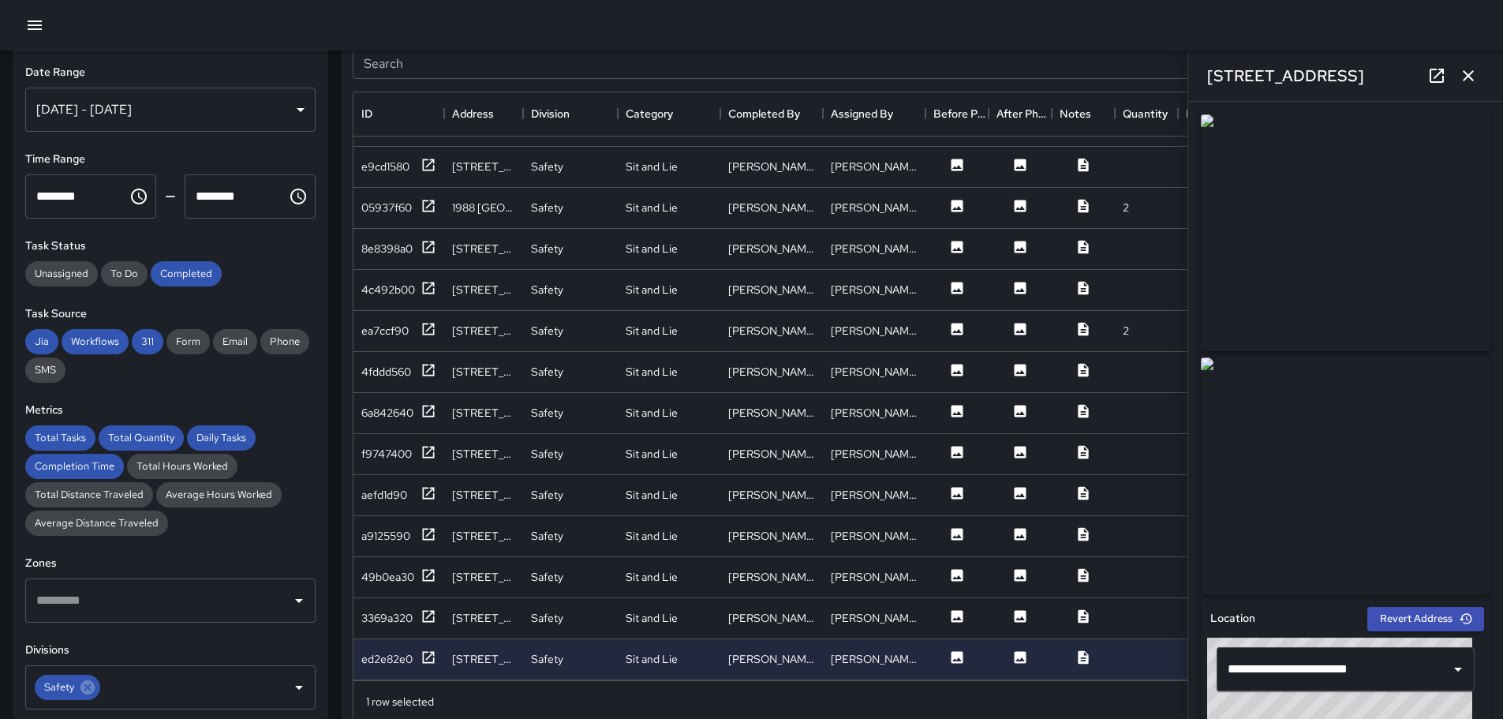
click at [33, 22] on icon "button" at bounding box center [35, 25] width 14 height 9
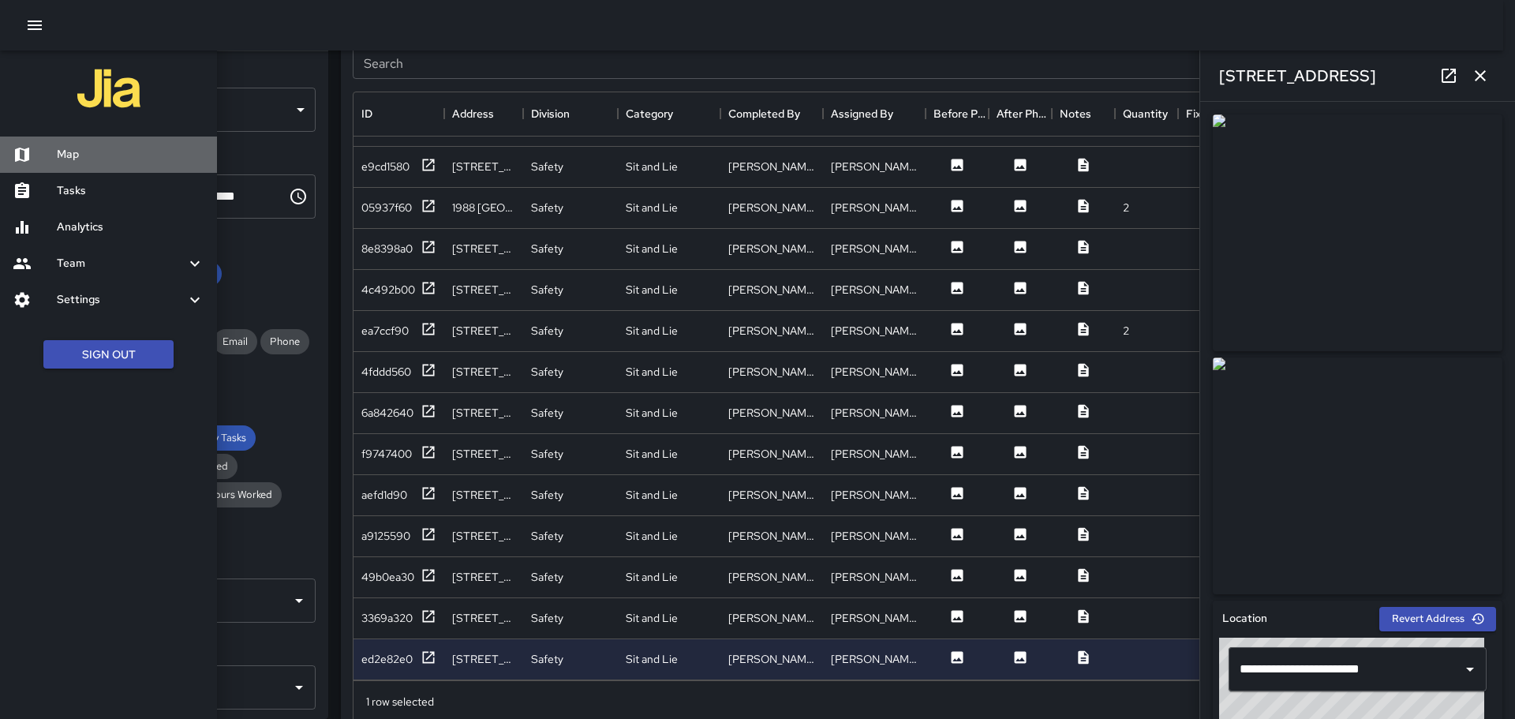
click at [68, 151] on h6 "Map" at bounding box center [131, 154] width 148 height 17
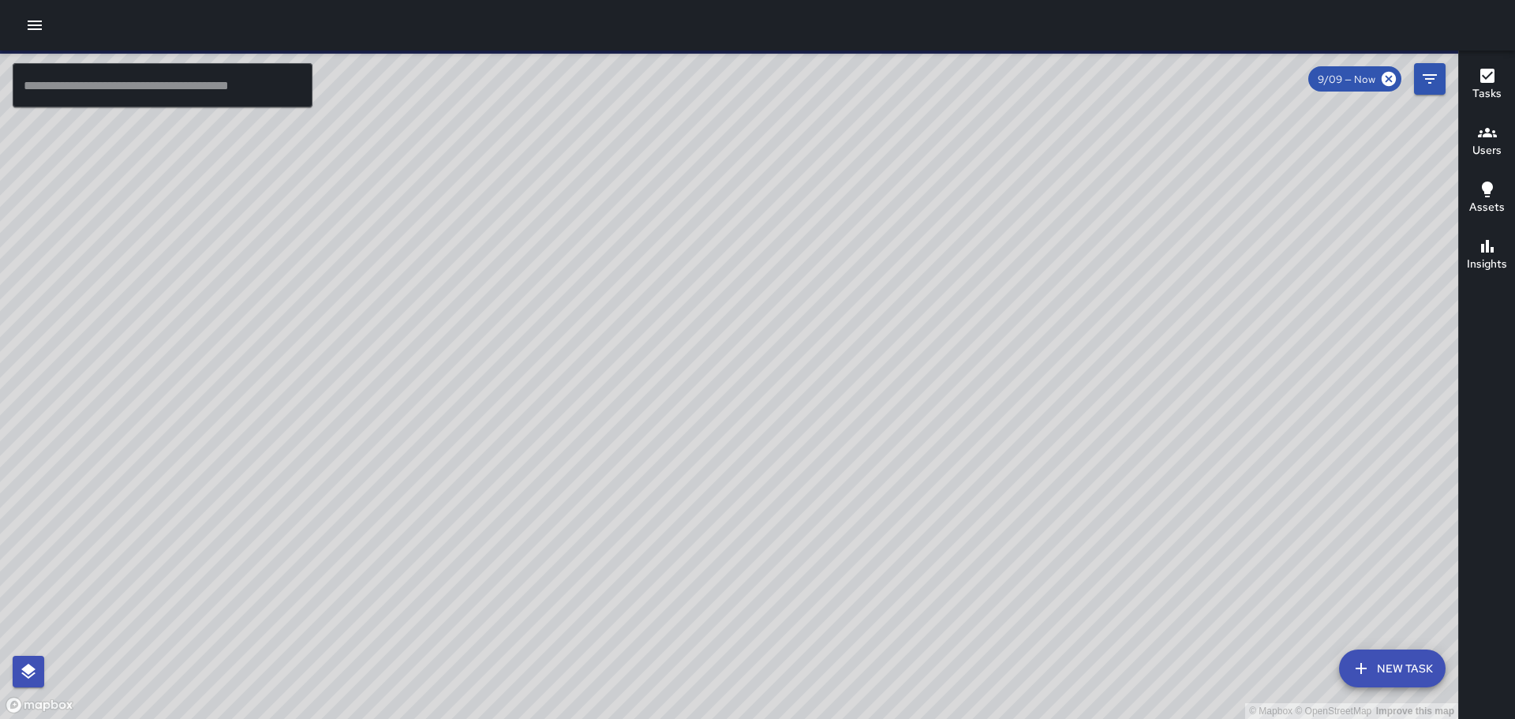
drag, startPoint x: 831, startPoint y: 547, endPoint x: 658, endPoint y: 433, distance: 206.8
click at [658, 433] on div "© Mapbox © OpenStreetMap Improve this map" at bounding box center [729, 384] width 1458 height 668
drag, startPoint x: 1005, startPoint y: 544, endPoint x: 936, endPoint y: 85, distance: 463.6
click at [937, 88] on div "© Mapbox © OpenStreetMap Improve this map" at bounding box center [729, 384] width 1458 height 668
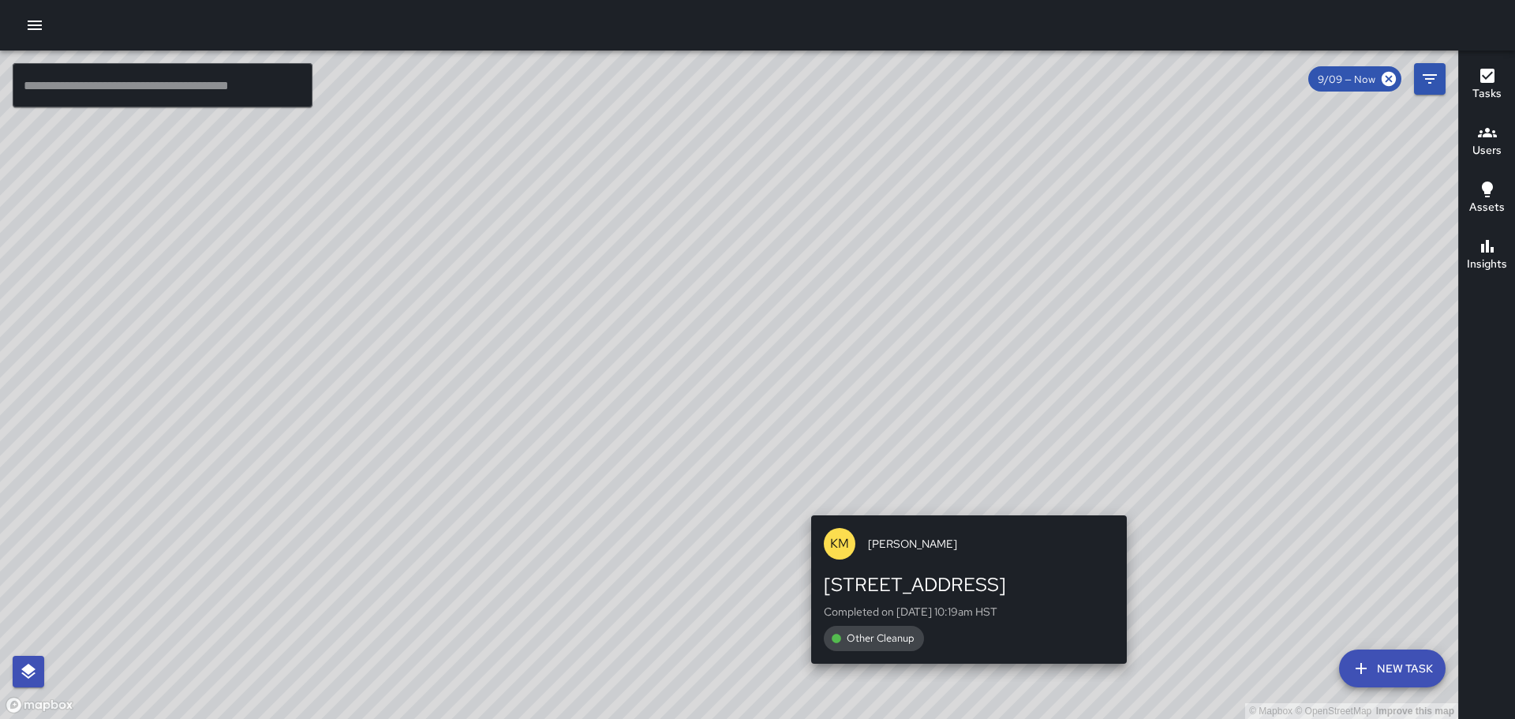
drag, startPoint x: 975, startPoint y: 289, endPoint x: 1104, endPoint y: 656, distance: 389.5
click at [1122, 671] on div "© Mapbox © OpenStreetMap Improve this map KM [PERSON_NAME] [STREET_ADDRESS] Com…" at bounding box center [729, 384] width 1458 height 668
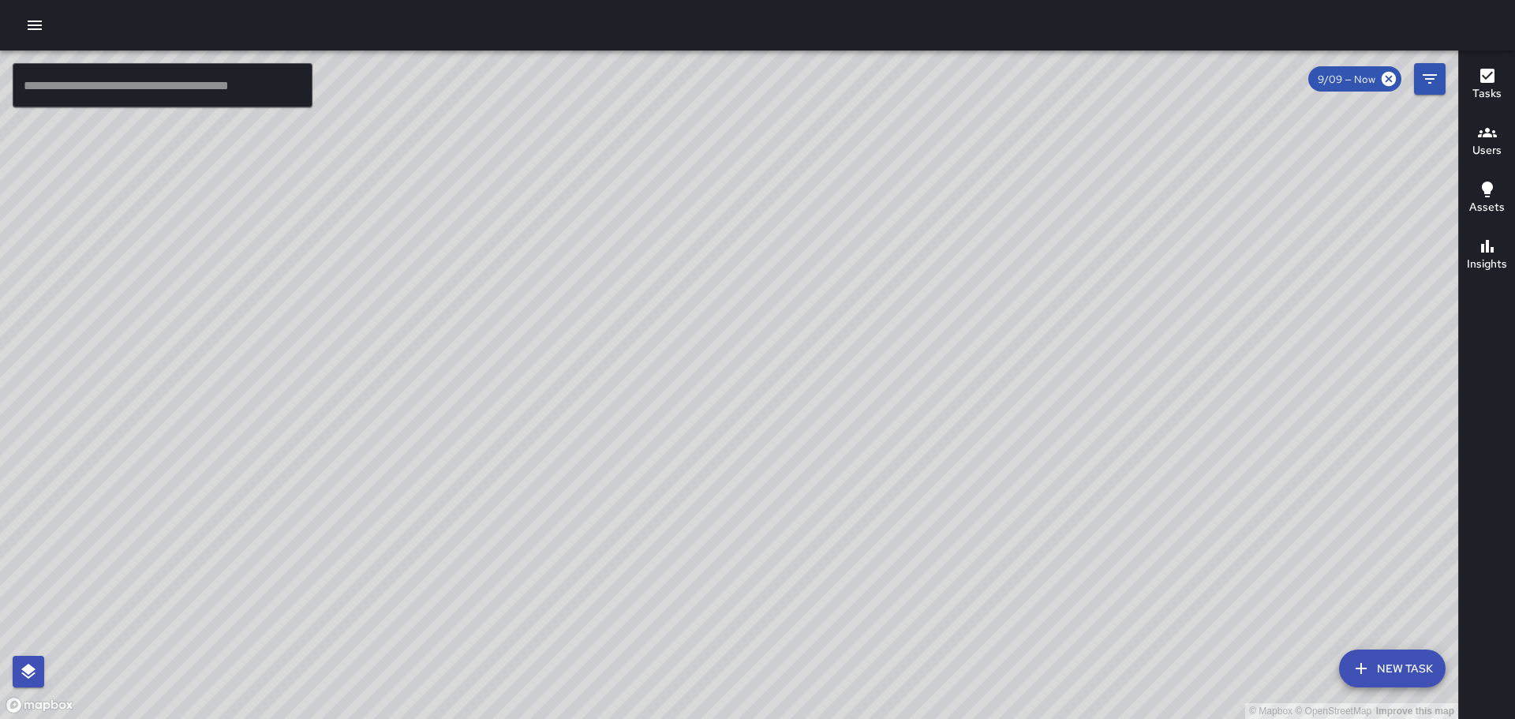
drag, startPoint x: 1137, startPoint y: 607, endPoint x: 933, endPoint y: 69, distance: 574.6
click at [942, 81] on div "© Mapbox © OpenStreetMap Improve this map" at bounding box center [729, 384] width 1458 height 668
drag, startPoint x: 1176, startPoint y: 415, endPoint x: 1109, endPoint y: 218, distance: 208.1
click at [1110, 219] on div "© Mapbox © OpenStreetMap Improve this map" at bounding box center [729, 384] width 1458 height 668
drag, startPoint x: 1184, startPoint y: 506, endPoint x: 1038, endPoint y: 436, distance: 161.6
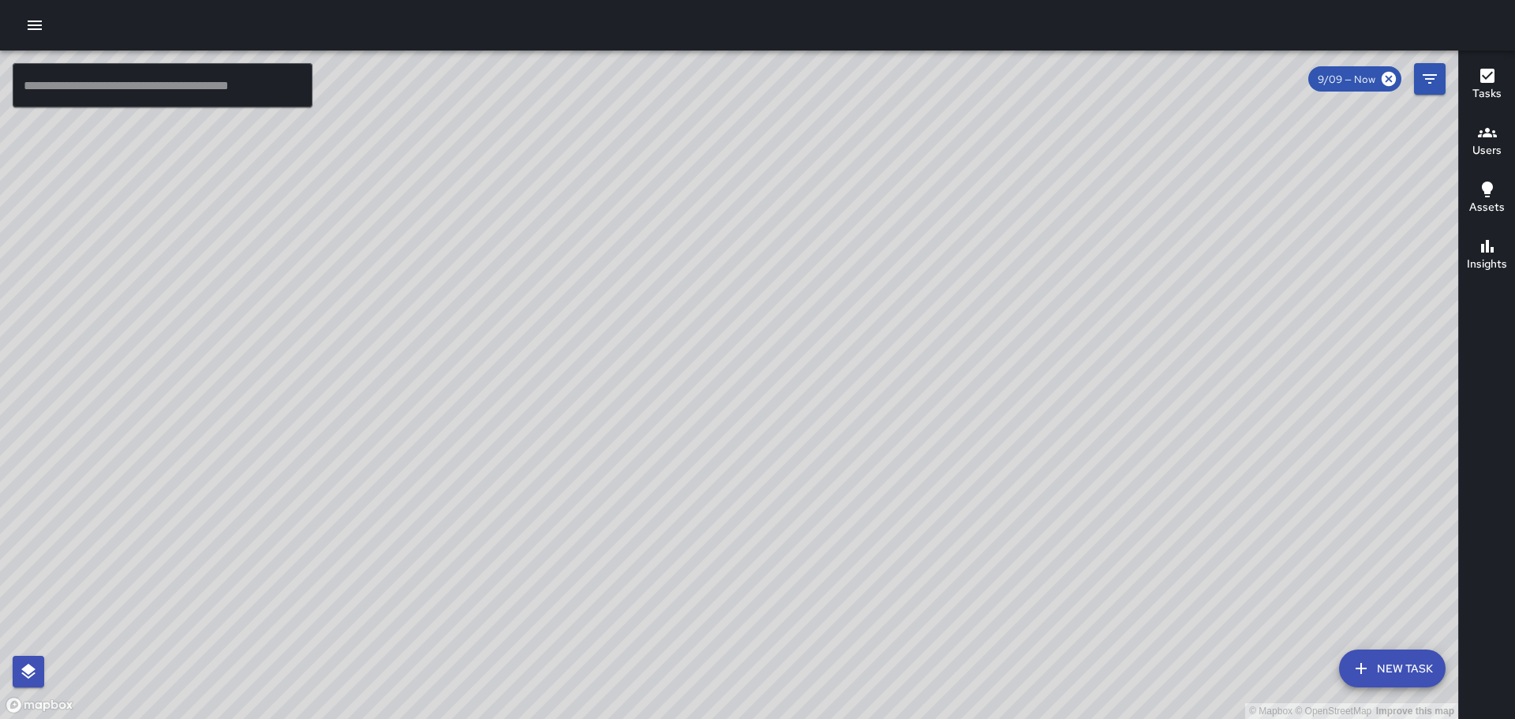
click at [1209, 718] on html "© Mapbox © OpenStreetMap Improve this map ​ New Task 9/09 — Now Map Layers Task…" at bounding box center [757, 359] width 1515 height 719
drag, startPoint x: 985, startPoint y: 308, endPoint x: 1135, endPoint y: 630, distance: 354.1
click at [1137, 669] on div "© Mapbox © OpenStreetMap Improve this map" at bounding box center [729, 384] width 1458 height 668
drag, startPoint x: 973, startPoint y: 287, endPoint x: 1160, endPoint y: 581, distance: 348.7
click at [1160, 581] on div "© Mapbox © OpenStreetMap Improve this map" at bounding box center [729, 384] width 1458 height 668
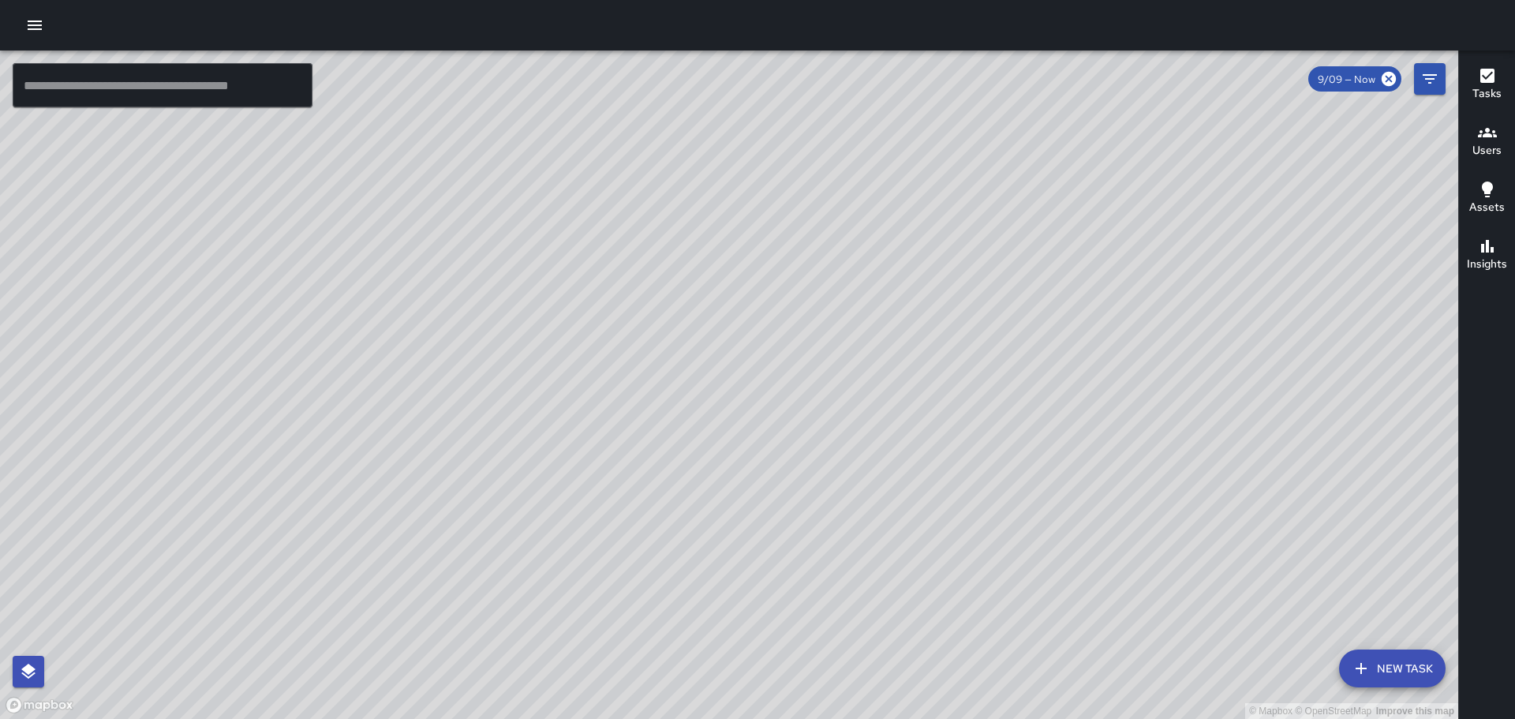
drag, startPoint x: 868, startPoint y: 355, endPoint x: 980, endPoint y: 469, distance: 160.1
click at [1011, 490] on div "© Mapbox © OpenStreetMap Improve this map" at bounding box center [729, 384] width 1458 height 668
drag, startPoint x: 674, startPoint y: 232, endPoint x: 764, endPoint y: 475, distance: 259.1
click at [764, 475] on div "© Mapbox © OpenStreetMap Improve this map" at bounding box center [729, 384] width 1458 height 668
drag, startPoint x: 592, startPoint y: 258, endPoint x: 757, endPoint y: 535, distance: 322.7
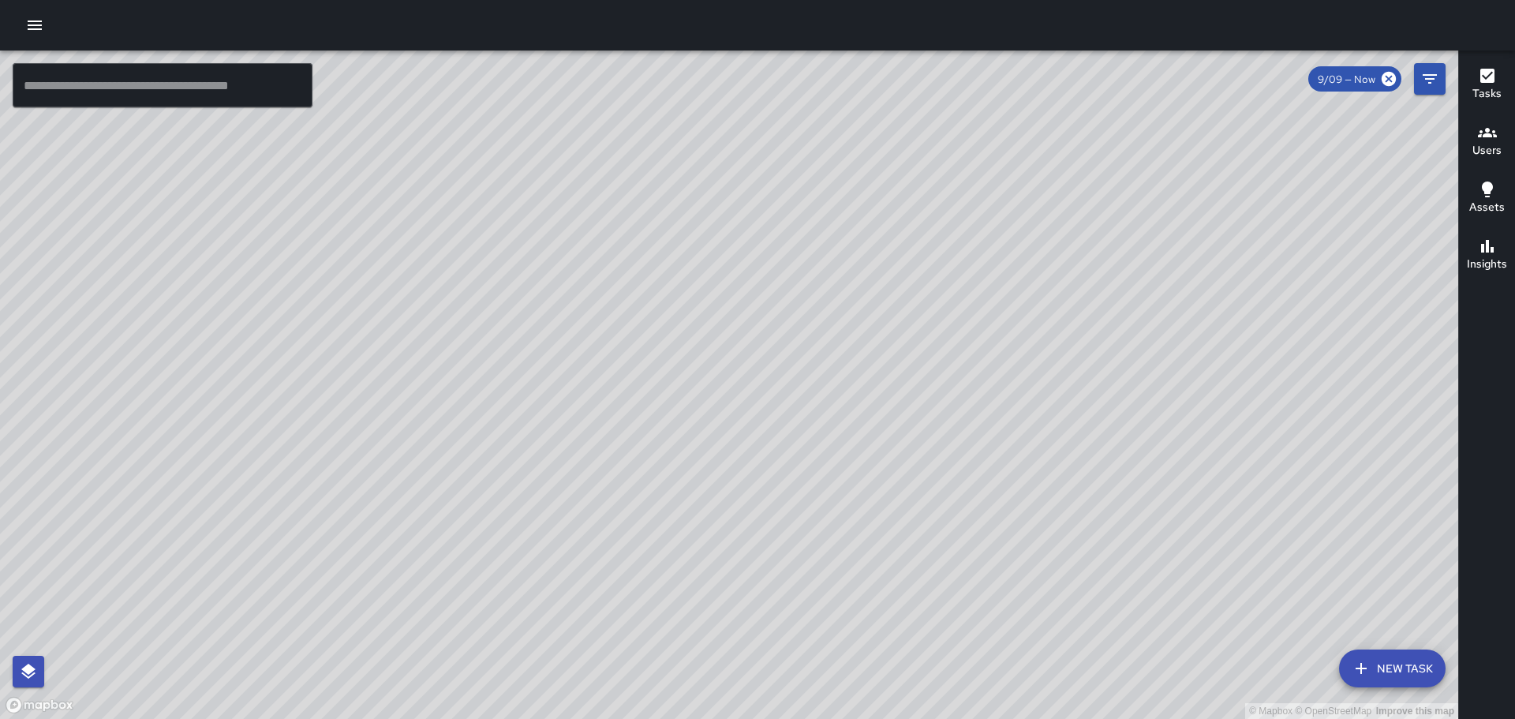
click at [757, 535] on div "© Mapbox © OpenStreetMap Improve this map" at bounding box center [729, 384] width 1458 height 668
drag, startPoint x: 603, startPoint y: 348, endPoint x: 682, endPoint y: 385, distance: 87.9
click at [688, 428] on div "© Mapbox © OpenStreetMap Improve this map" at bounding box center [729, 384] width 1458 height 668
drag, startPoint x: 710, startPoint y: 265, endPoint x: 885, endPoint y: 510, distance: 301.5
click at [885, 510] on div "© Mapbox © OpenStreetMap Improve this map" at bounding box center [729, 384] width 1458 height 668
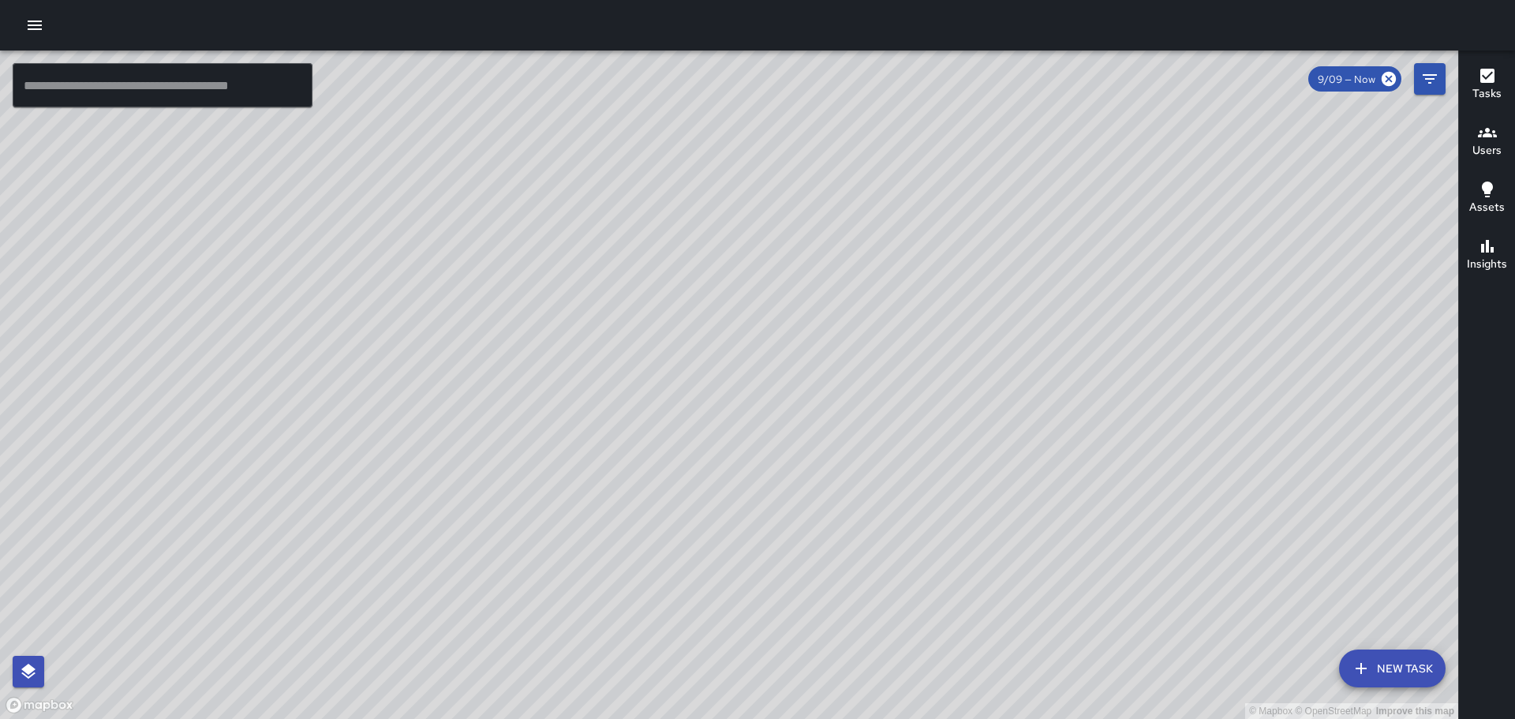
drag, startPoint x: 444, startPoint y: 248, endPoint x: 416, endPoint y: 299, distance: 58.6
click at [485, 297] on div "© Mapbox © OpenStreetMap Improve this map" at bounding box center [729, 384] width 1458 height 668
drag, startPoint x: 143, startPoint y: 447, endPoint x: 177, endPoint y: 384, distance: 71.7
click at [174, 388] on div "© Mapbox © OpenStreetMap Improve this map" at bounding box center [729, 384] width 1458 height 668
drag, startPoint x: 523, startPoint y: 292, endPoint x: 727, endPoint y: 461, distance: 264.5
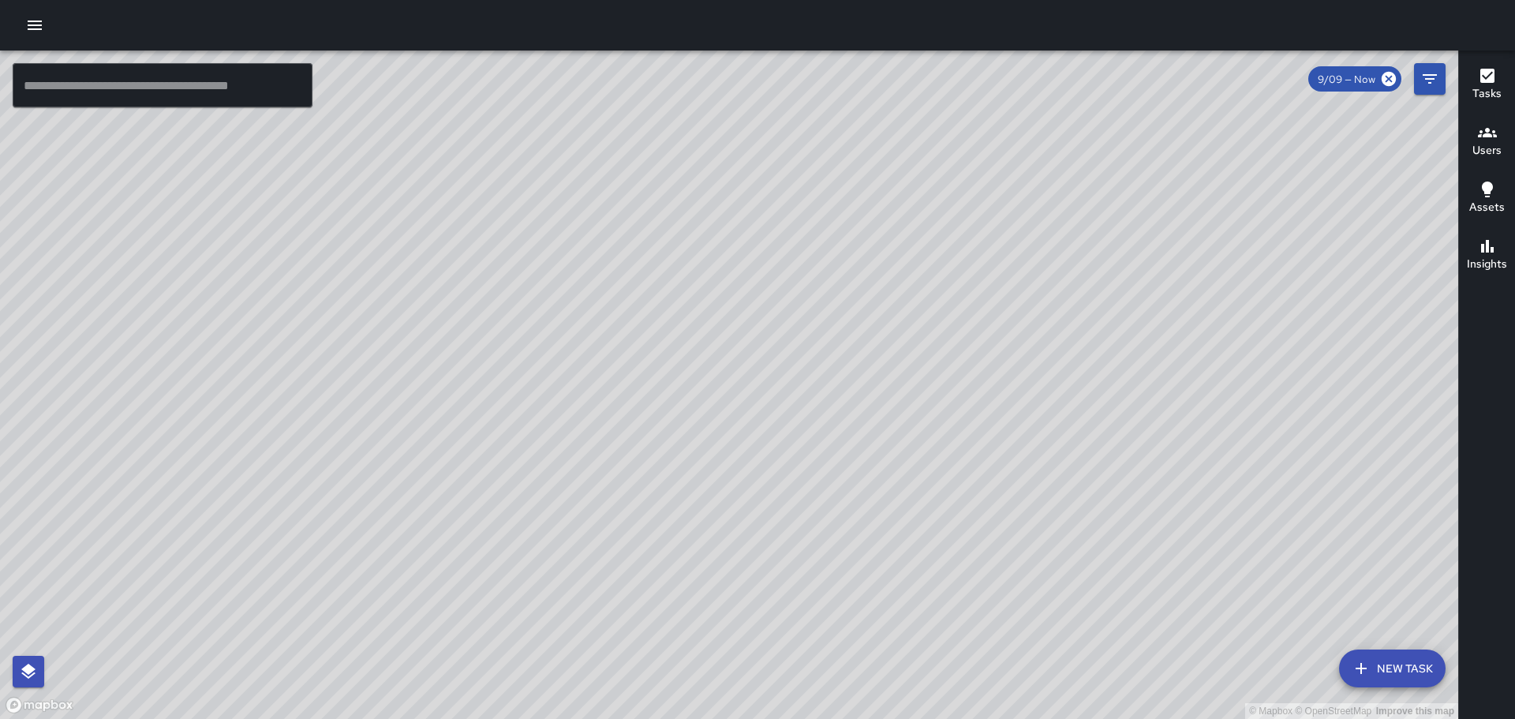
click at [727, 461] on div "© Mapbox © OpenStreetMap Improve this map" at bounding box center [729, 384] width 1458 height 668
drag, startPoint x: 911, startPoint y: 548, endPoint x: 525, endPoint y: 155, distance: 550.7
click at [534, 168] on div "© Mapbox © OpenStreetMap Improve this map" at bounding box center [729, 384] width 1458 height 668
drag, startPoint x: 855, startPoint y: 409, endPoint x: 1514, endPoint y: 754, distance: 743.9
click at [1514, 718] on html "© Mapbox © OpenStreetMap Improve this map ​ New Task 9/09 — Now Map Layers Task…" at bounding box center [757, 359] width 1515 height 719
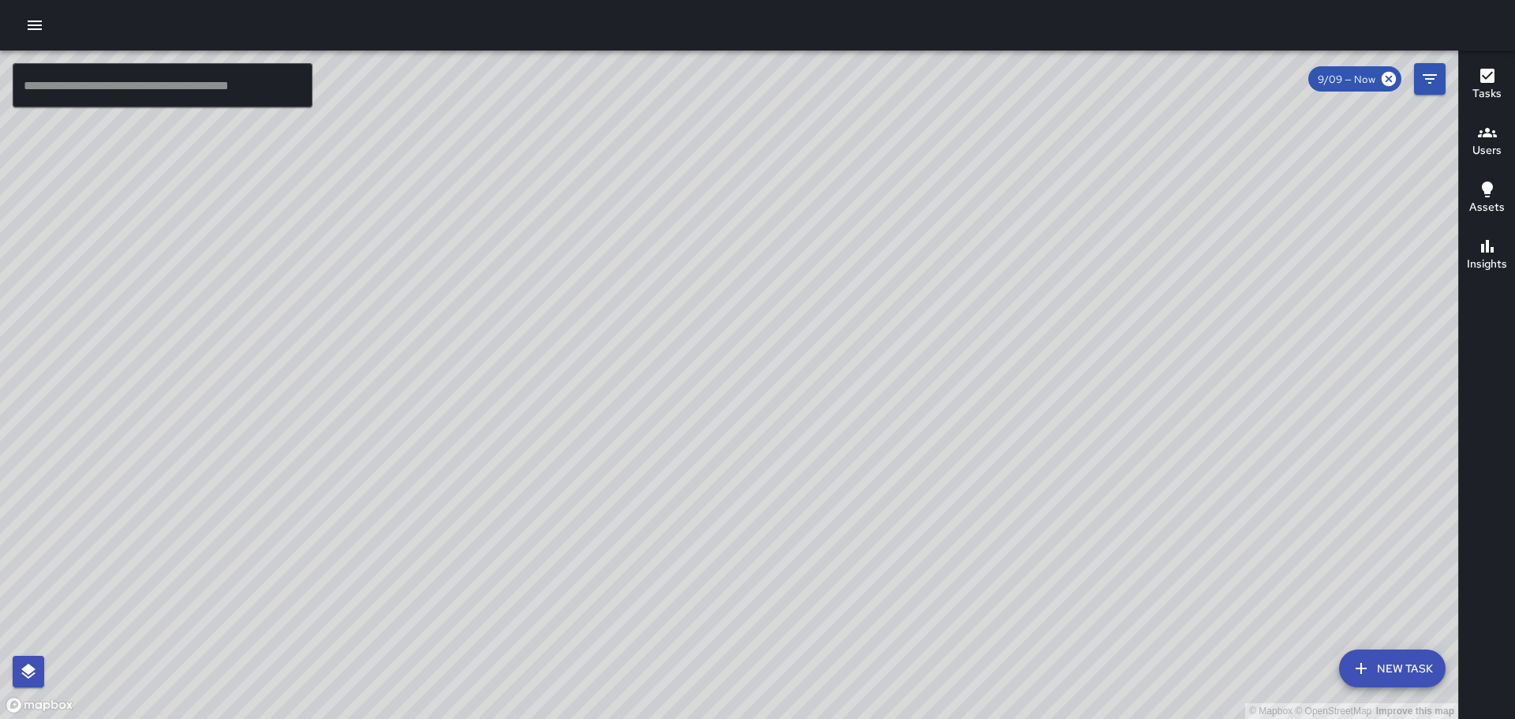
drag, startPoint x: 846, startPoint y: 247, endPoint x: 986, endPoint y: 308, distance: 153.3
click at [944, 480] on div "© Mapbox © OpenStreetMap Improve this map" at bounding box center [729, 384] width 1458 height 668
drag, startPoint x: 990, startPoint y: 274, endPoint x: 944, endPoint y: 417, distance: 150.2
click at [945, 430] on div "© Mapbox © OpenStreetMap Improve this map" at bounding box center [729, 384] width 1458 height 668
drag, startPoint x: 803, startPoint y: 198, endPoint x: 893, endPoint y: 507, distance: 321.3
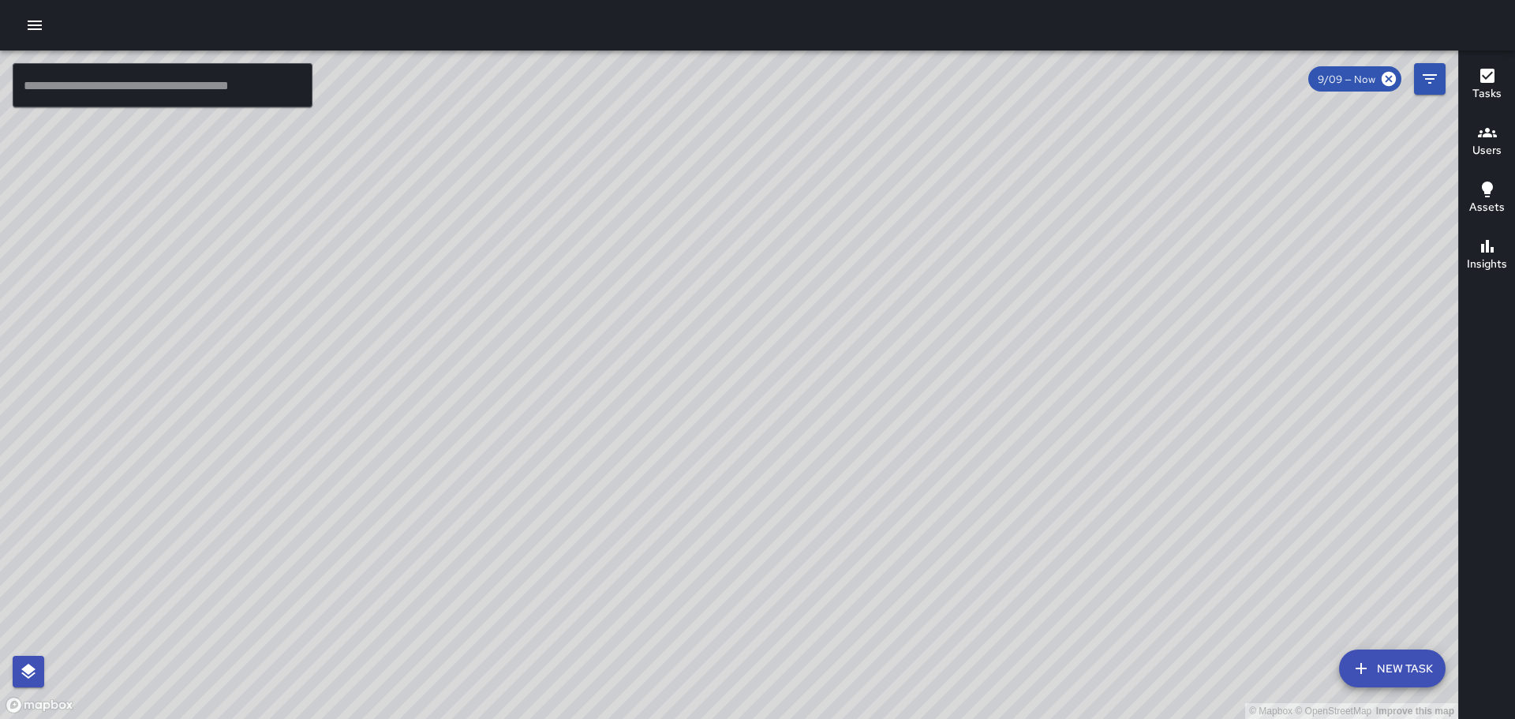
click at [893, 507] on div "© Mapbox © OpenStreetMap Improve this map" at bounding box center [729, 384] width 1458 height 668
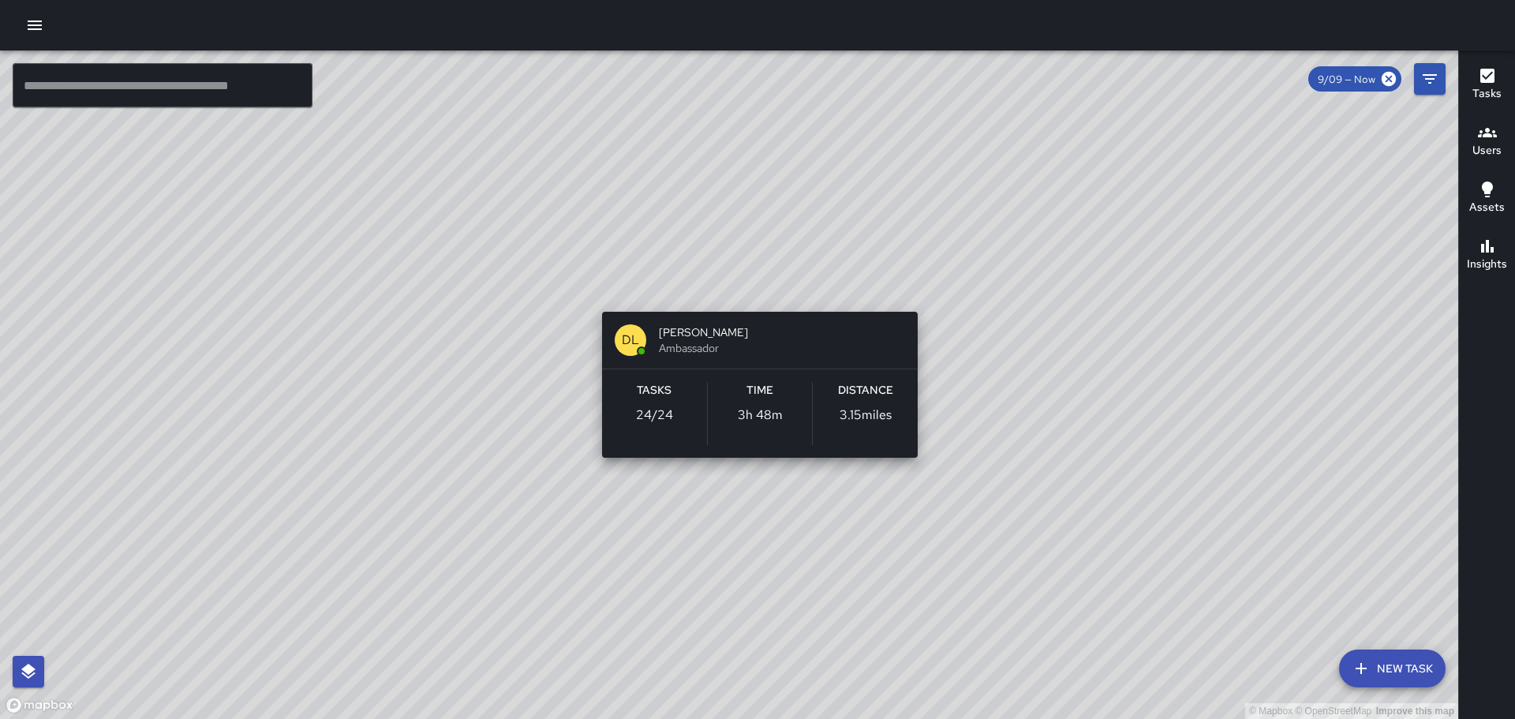
click at [753, 293] on div "© Mapbox © OpenStreetMap Improve this map [PERSON_NAME] Ambassador Tasks 24 / 2…" at bounding box center [729, 384] width 1458 height 668
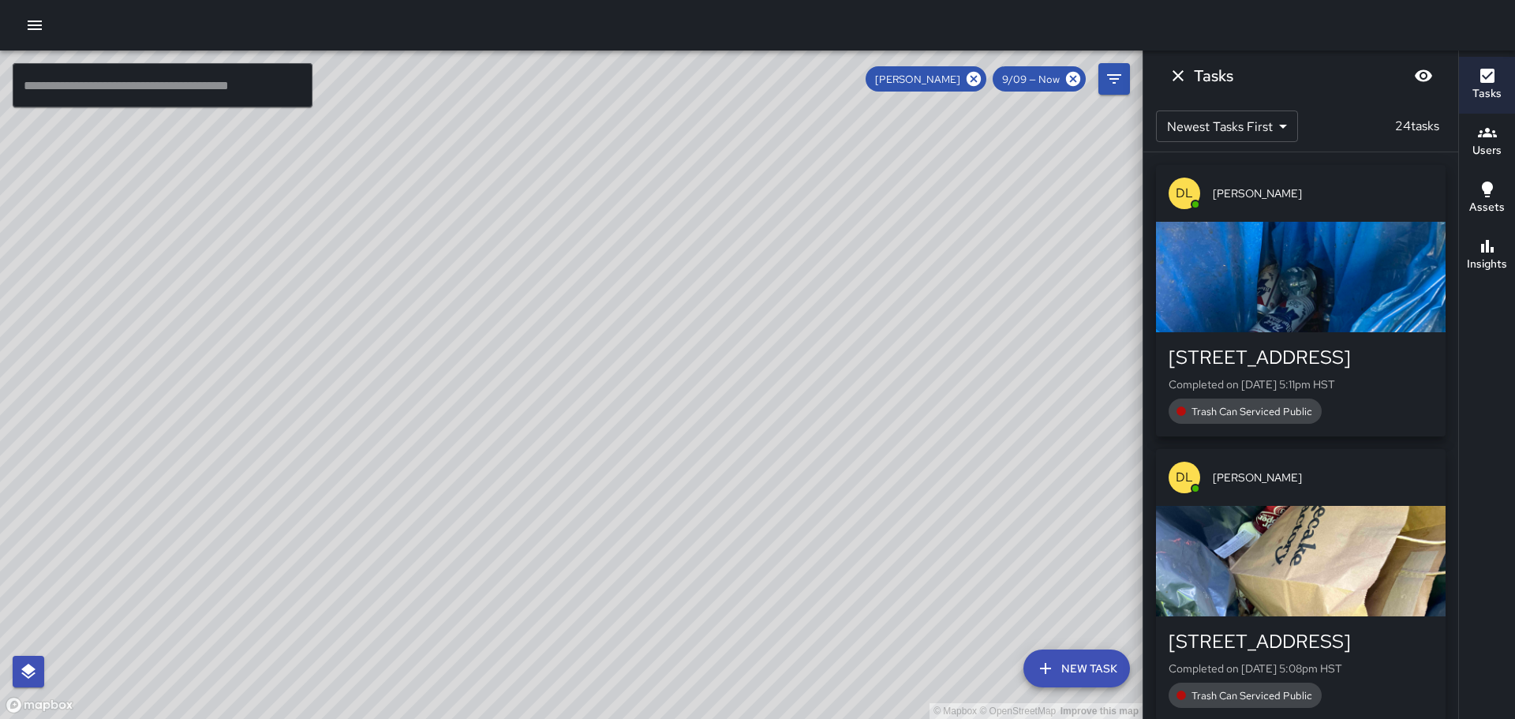
drag, startPoint x: 896, startPoint y: 321, endPoint x: 812, endPoint y: 138, distance: 201.6
click at [806, 120] on div "© Mapbox © OpenStreetMap Improve this map" at bounding box center [571, 384] width 1142 height 668
drag, startPoint x: 858, startPoint y: 428, endPoint x: 806, endPoint y: 229, distance: 206.5
click at [810, 241] on div "© Mapbox © OpenStreetMap Improve this map" at bounding box center [571, 384] width 1142 height 668
drag, startPoint x: 835, startPoint y: 537, endPoint x: 771, endPoint y: 181, distance: 361.5
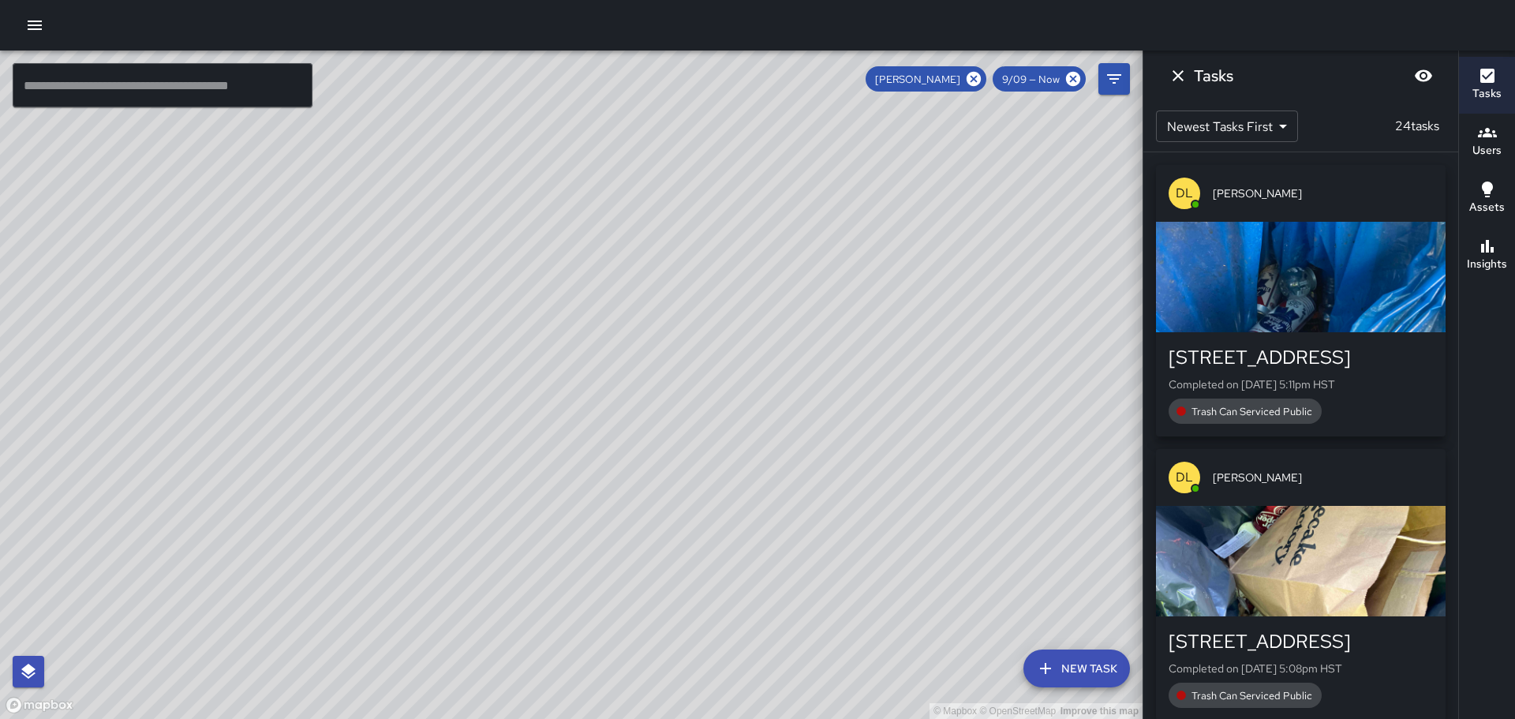
click at [779, 222] on div "© Mapbox © OpenStreetMap Improve this map" at bounding box center [571, 384] width 1142 height 668
drag, startPoint x: 805, startPoint y: 239, endPoint x: 792, endPoint y: 95, distance: 144.1
click at [793, 119] on div "© Mapbox © OpenStreetMap Improve this map" at bounding box center [571, 384] width 1142 height 668
drag, startPoint x: 492, startPoint y: 264, endPoint x: 564, endPoint y: 489, distance: 236.0
click at [564, 489] on div "© Mapbox © OpenStreetMap Improve this map" at bounding box center [571, 384] width 1142 height 668
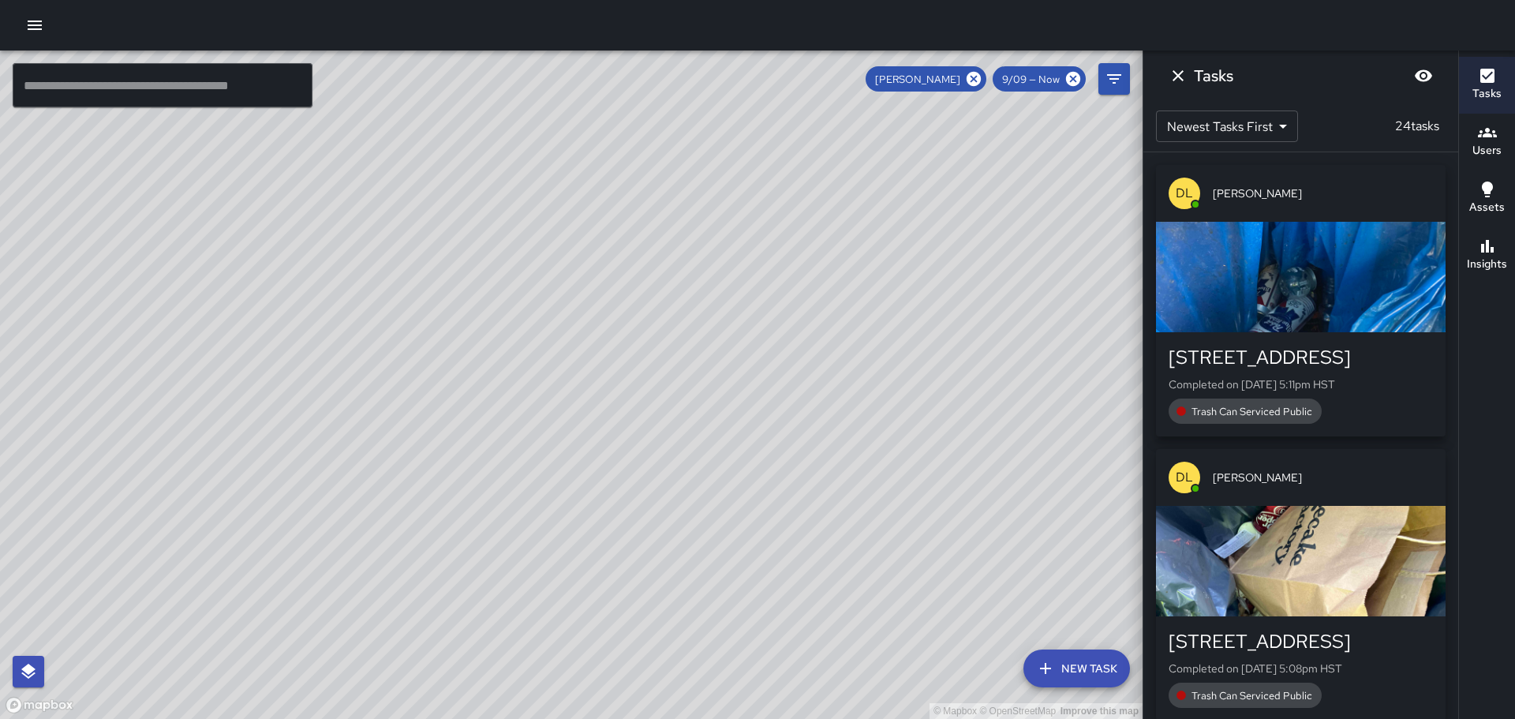
drag, startPoint x: 474, startPoint y: 312, endPoint x: 573, endPoint y: 562, distance: 268.9
click at [576, 626] on div "© Mapbox © OpenStreetMap Improve this map" at bounding box center [571, 384] width 1142 height 668
drag, startPoint x: 523, startPoint y: 457, endPoint x: 573, endPoint y: 676, distance: 224.9
click at [569, 718] on div "© Mapbox © OpenStreetMap Improve this map" at bounding box center [571, 384] width 1142 height 668
drag, startPoint x: 418, startPoint y: 421, endPoint x: 391, endPoint y: 366, distance: 60.7
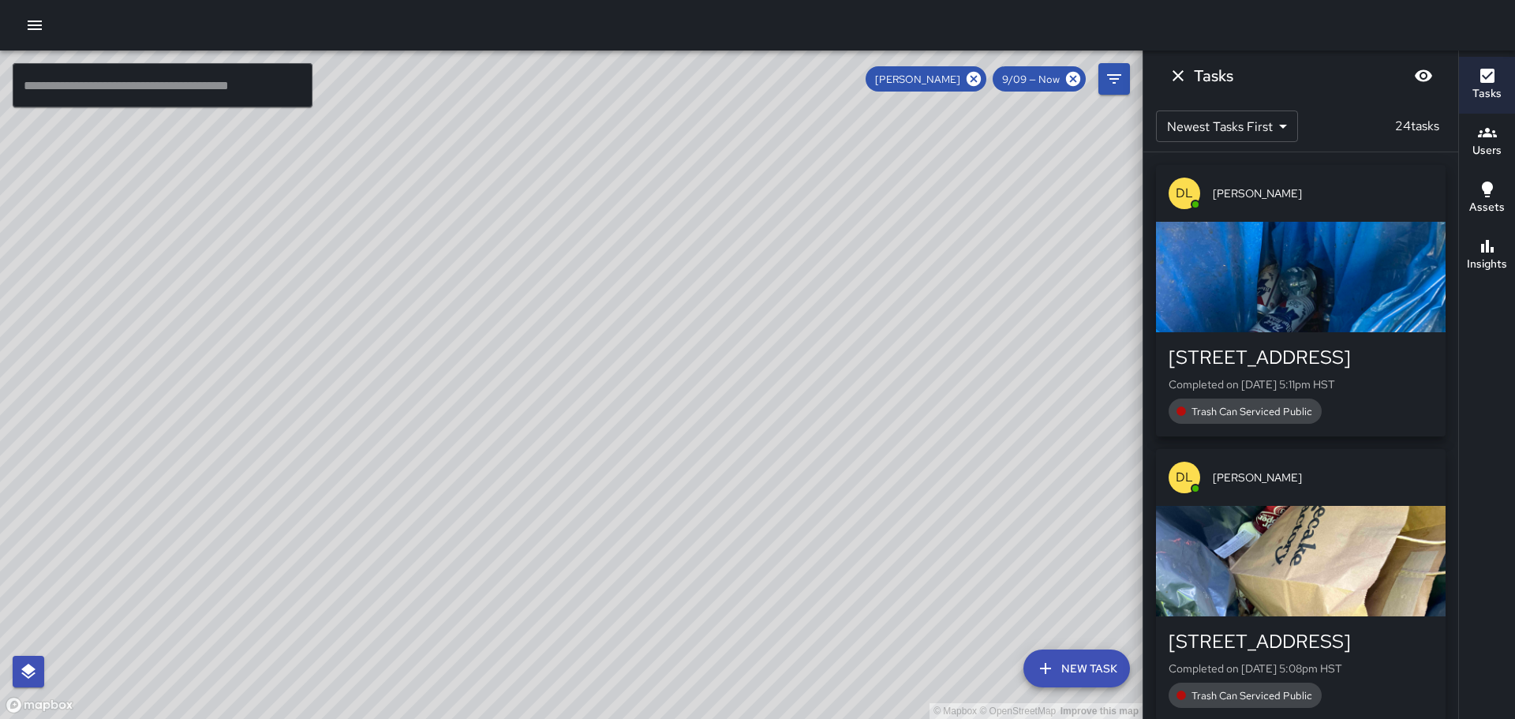
click at [391, 368] on div "© Mapbox © OpenStreetMap Improve this map" at bounding box center [571, 384] width 1142 height 668
drag, startPoint x: 491, startPoint y: 555, endPoint x: 439, endPoint y: 428, distance: 136.3
click at [438, 428] on div "© Mapbox © OpenStreetMap Improve this map" at bounding box center [571, 384] width 1142 height 668
drag, startPoint x: 586, startPoint y: 559, endPoint x: 482, endPoint y: 323, distance: 258.6
click at [482, 324] on div "© Mapbox © OpenStreetMap Improve this map" at bounding box center [571, 384] width 1142 height 668
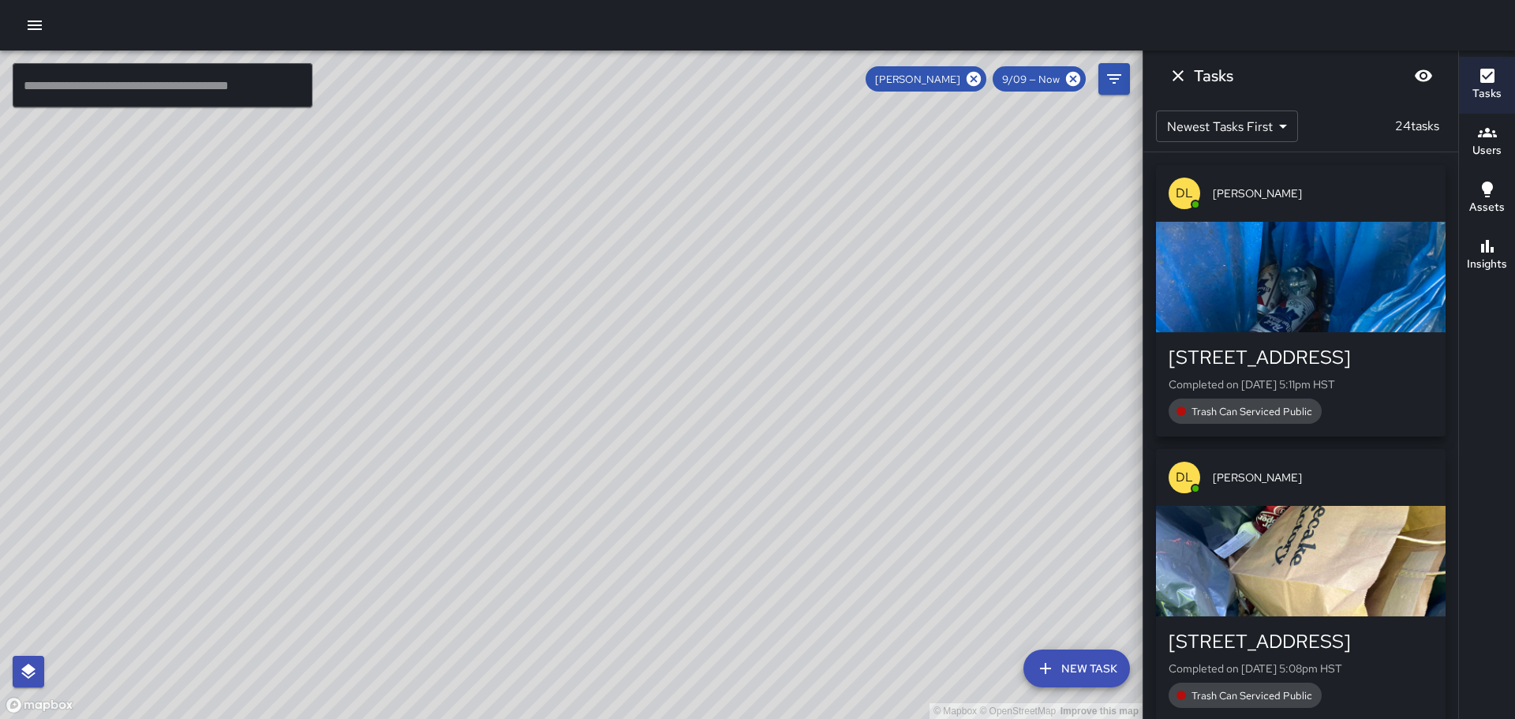
drag, startPoint x: 695, startPoint y: 667, endPoint x: 570, endPoint y: 323, distance: 365.4
click at [570, 323] on div "© Mapbox © OpenStreetMap Improve this map" at bounding box center [571, 384] width 1142 height 668
drag, startPoint x: 517, startPoint y: 653, endPoint x: 566, endPoint y: 731, distance: 92.2
click at [566, 718] on html "© Mapbox © OpenStreetMap Improve this map ​ New Task [PERSON_NAME] 9/09 — Now M…" at bounding box center [757, 359] width 1515 height 719
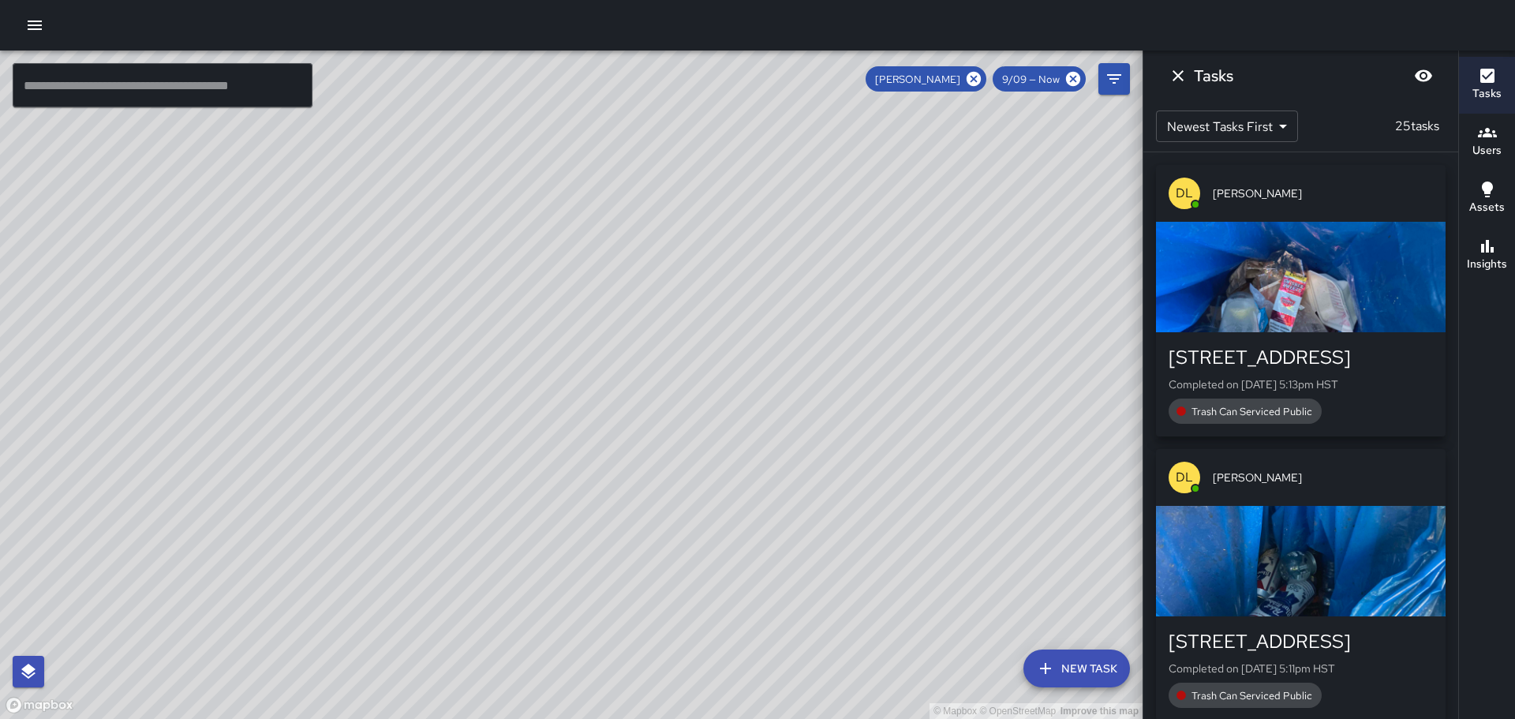
drag, startPoint x: 419, startPoint y: 294, endPoint x: 473, endPoint y: 606, distance: 317.0
click at [516, 718] on div "© Mapbox © OpenStreetMap Improve this map" at bounding box center [571, 384] width 1142 height 668
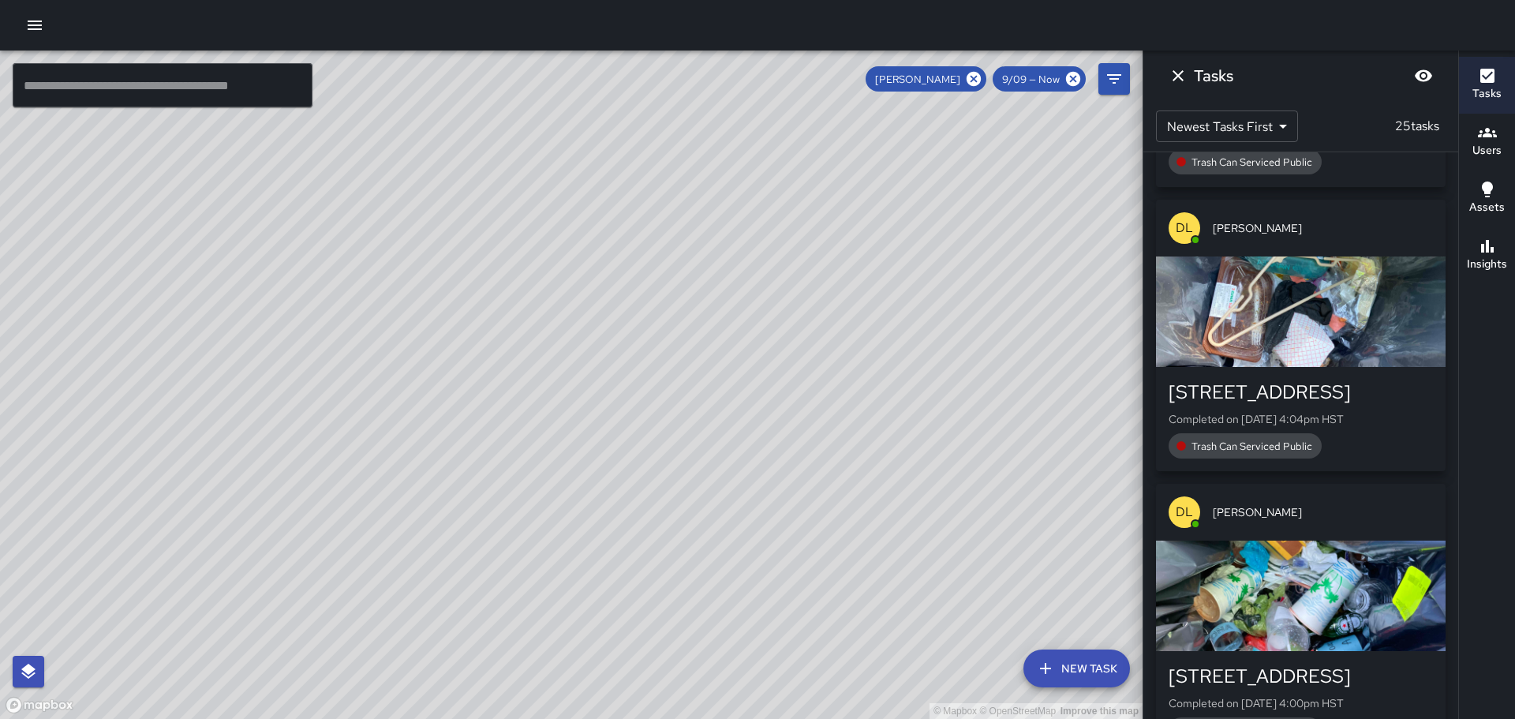
scroll to position [2286, 0]
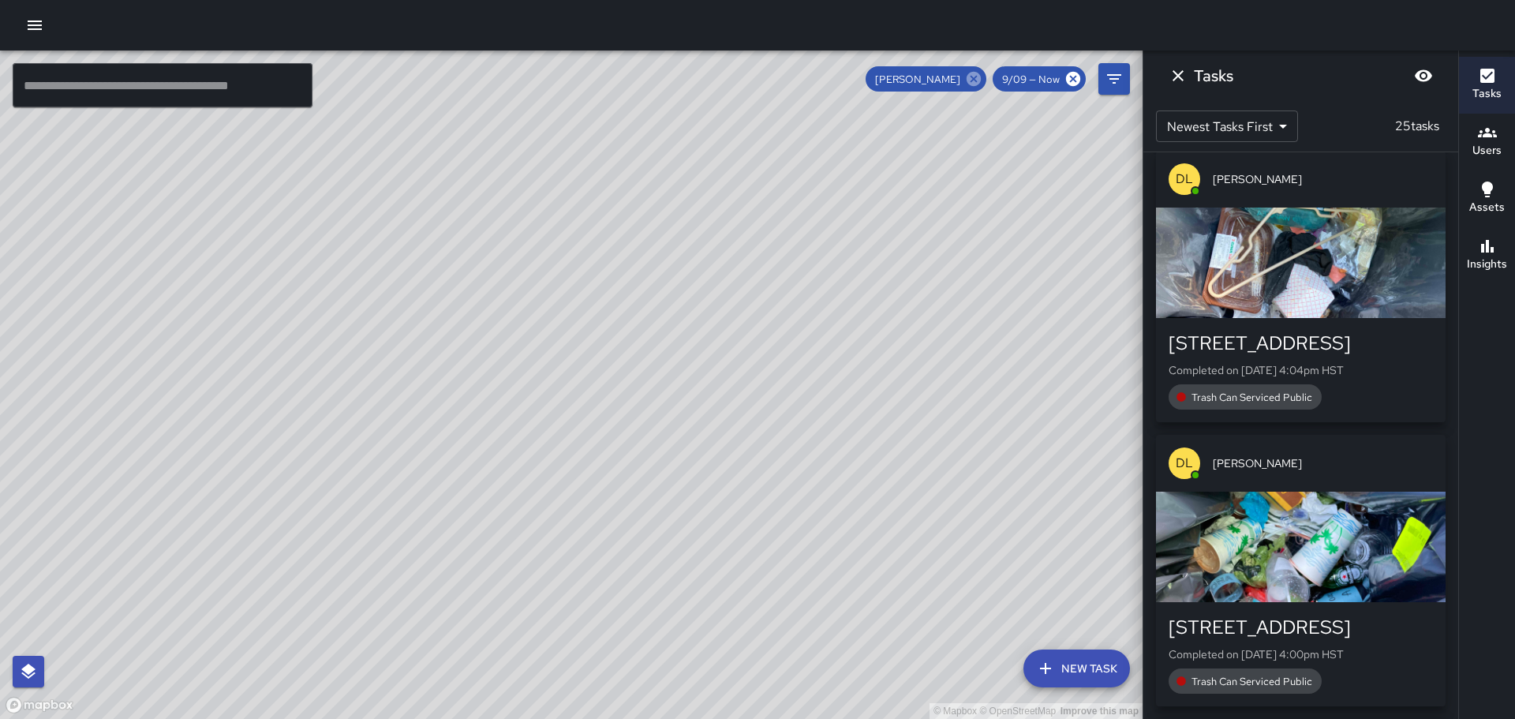
click at [974, 73] on icon at bounding box center [974, 79] width 14 height 14
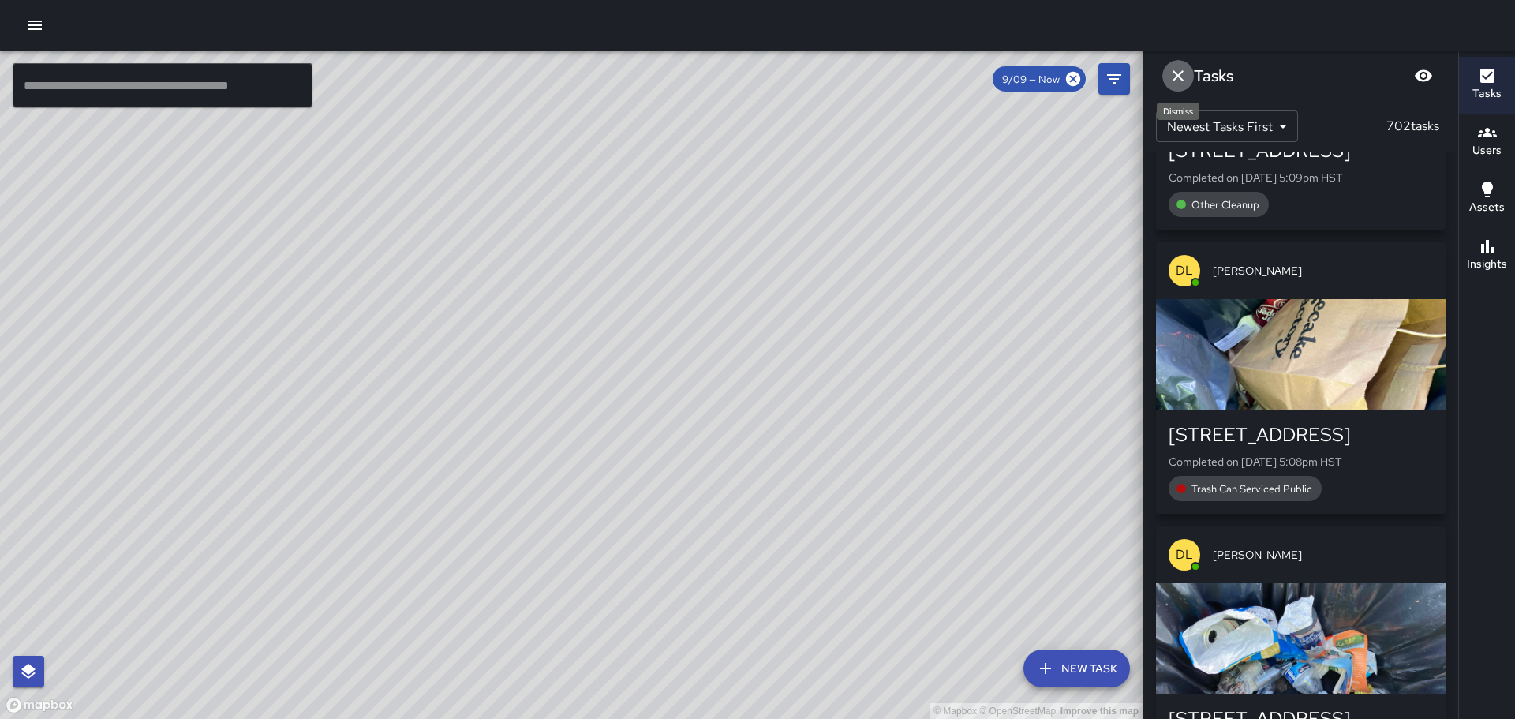
click at [1178, 71] on icon "Dismiss" at bounding box center [1177, 75] width 19 height 19
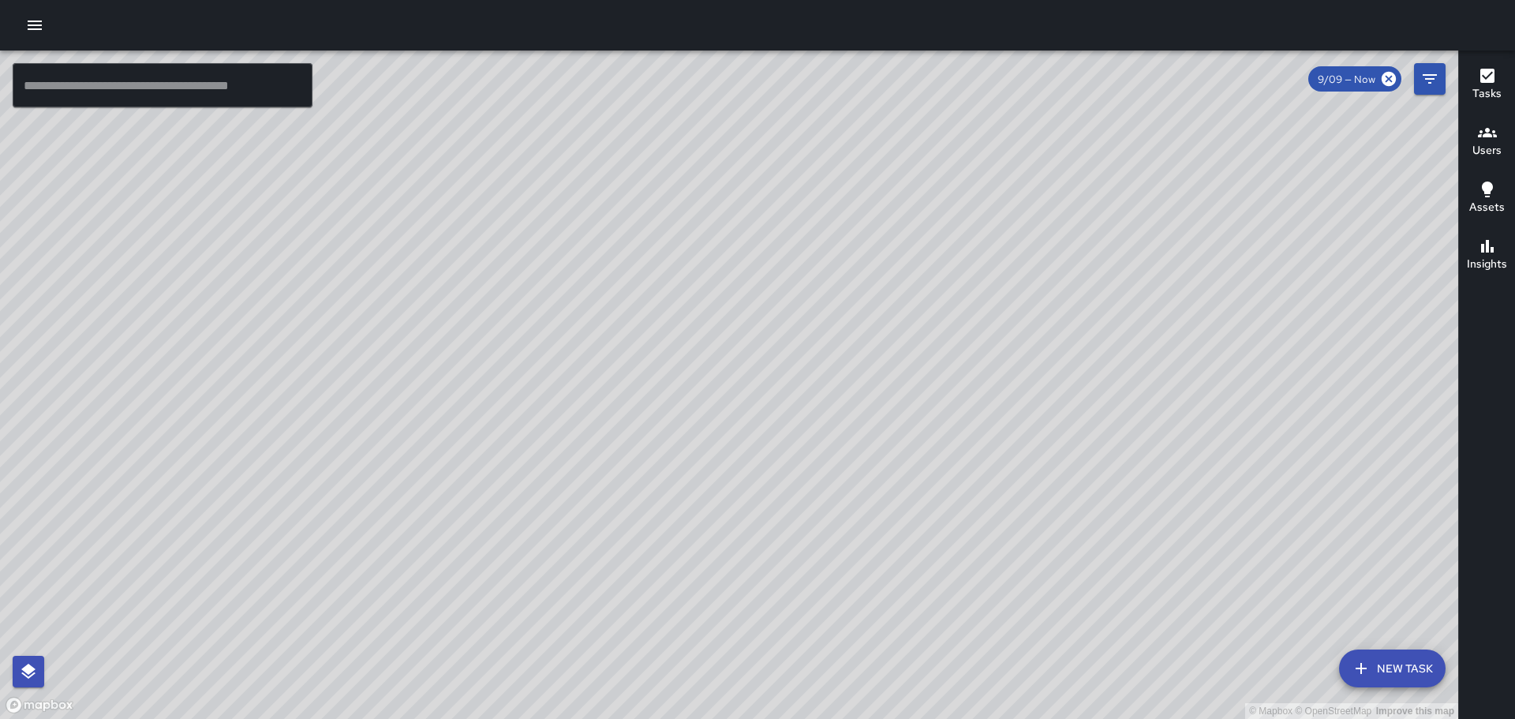
drag, startPoint x: 1030, startPoint y: 385, endPoint x: 807, endPoint y: 181, distance: 302.7
click at [847, 221] on div "© Mapbox © OpenStreetMap Improve this map" at bounding box center [729, 384] width 1458 height 668
drag, startPoint x: 963, startPoint y: 297, endPoint x: 809, endPoint y: 78, distance: 267.7
click at [809, 78] on div "© Mapbox © OpenStreetMap Improve this map" at bounding box center [729, 384] width 1458 height 668
drag, startPoint x: 1147, startPoint y: 503, endPoint x: 1013, endPoint y: 148, distance: 378.8
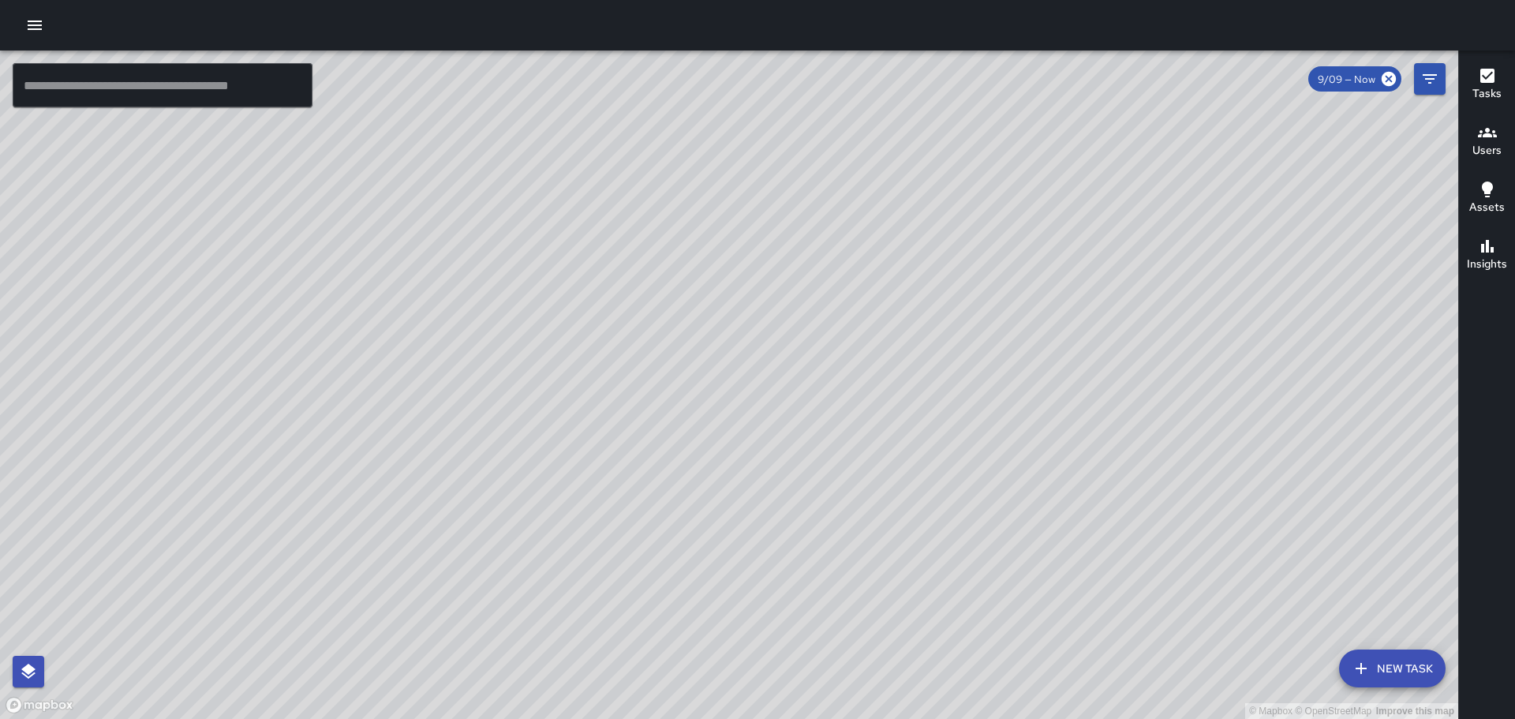
click at [1017, 158] on div "© Mapbox © OpenStreetMap Improve this map" at bounding box center [729, 384] width 1458 height 668
drag, startPoint x: 987, startPoint y: 338, endPoint x: 986, endPoint y: 170, distance: 168.1
click at [986, 174] on div "© Mapbox © OpenStreetMap Improve this map" at bounding box center [729, 384] width 1458 height 668
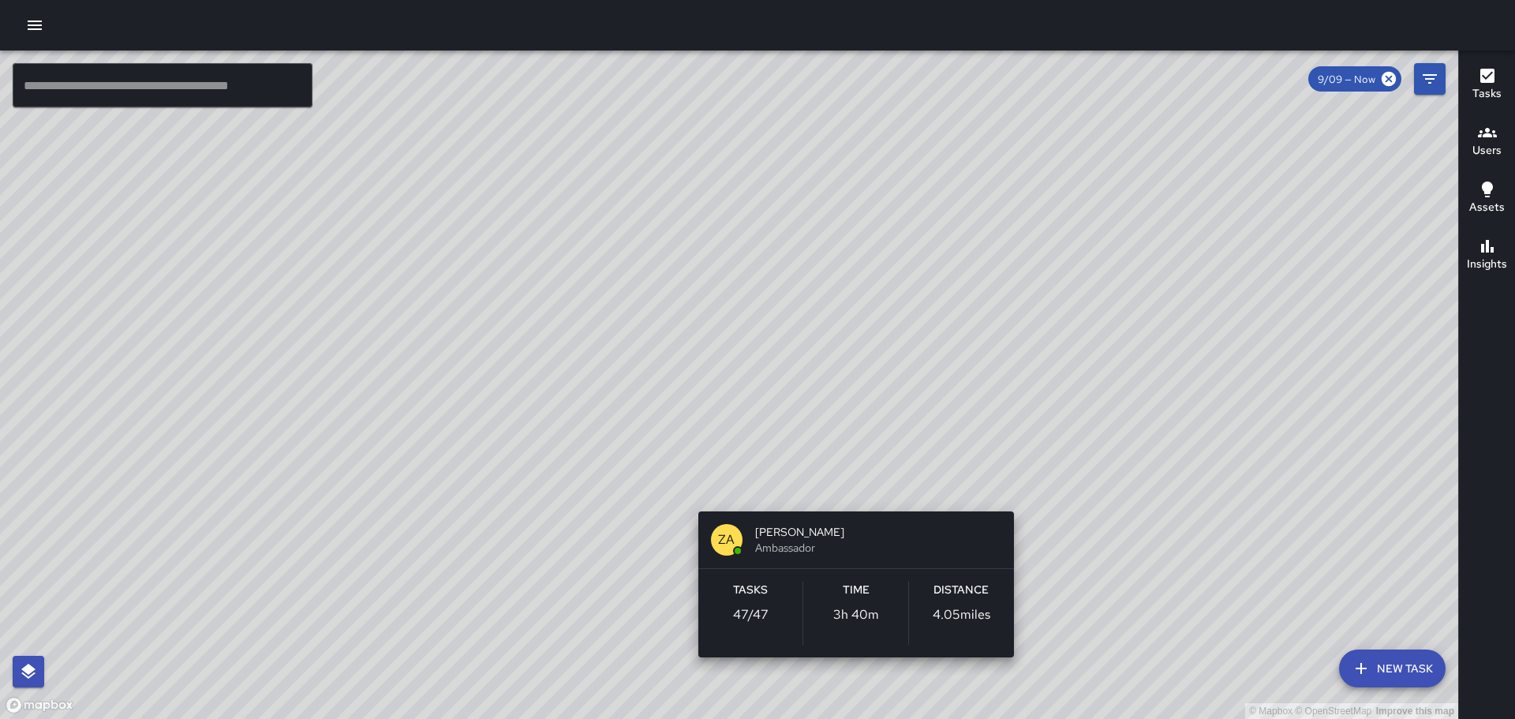
click at [847, 490] on div "© Mapbox © OpenStreetMap Improve this map ZA [PERSON_NAME] Ambassador Tasks 47 …" at bounding box center [729, 384] width 1458 height 668
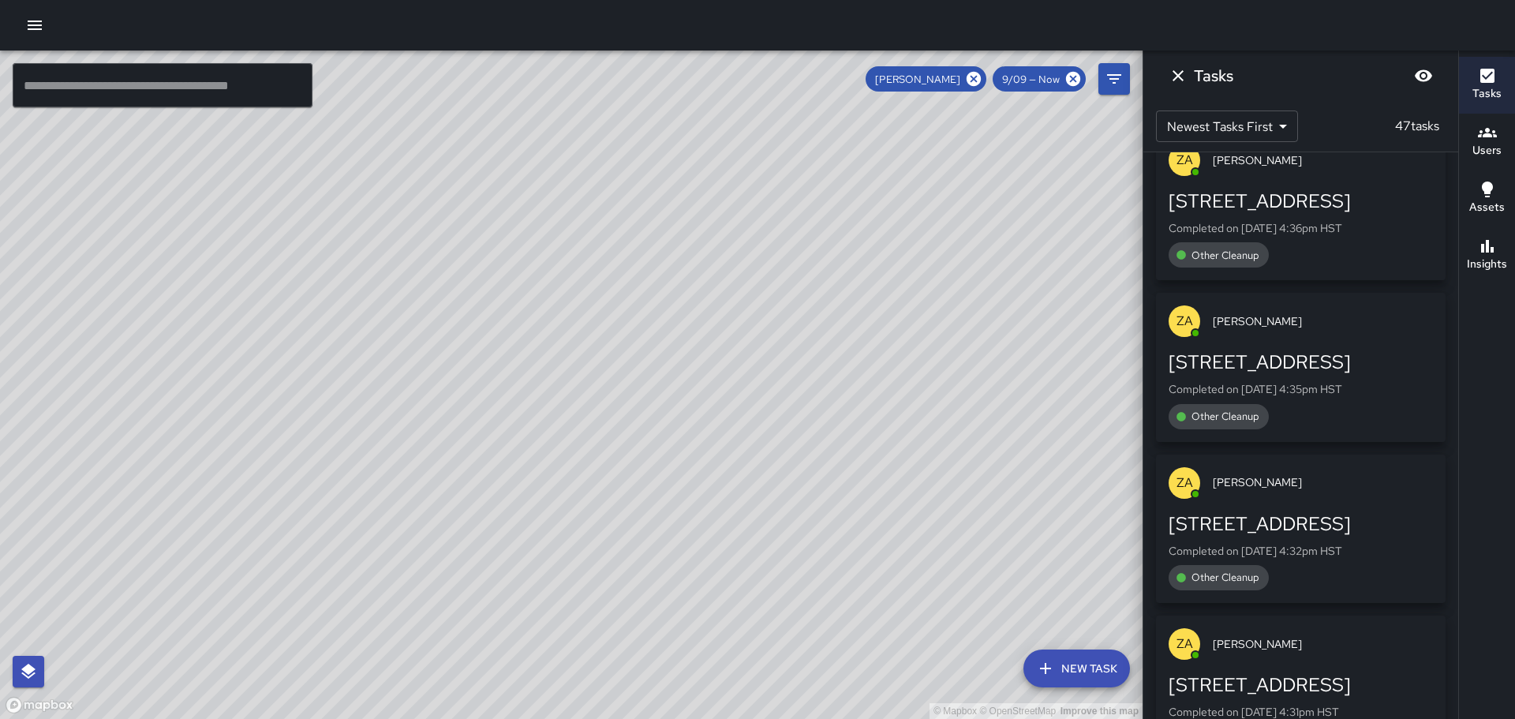
drag, startPoint x: 858, startPoint y: 445, endPoint x: 701, endPoint y: 17, distance: 456.3
click at [704, 29] on div "© Mapbox © OpenStreetMap Improve this map ​ New Task [PERSON_NAME] 9/09 — Now M…" at bounding box center [757, 359] width 1515 height 719
drag, startPoint x: 903, startPoint y: 510, endPoint x: 734, endPoint y: 201, distance: 351.7
click at [734, 201] on div "© Mapbox © OpenStreetMap Improve this map" at bounding box center [571, 384] width 1142 height 668
drag, startPoint x: 935, startPoint y: 358, endPoint x: 838, endPoint y: 520, distance: 188.6
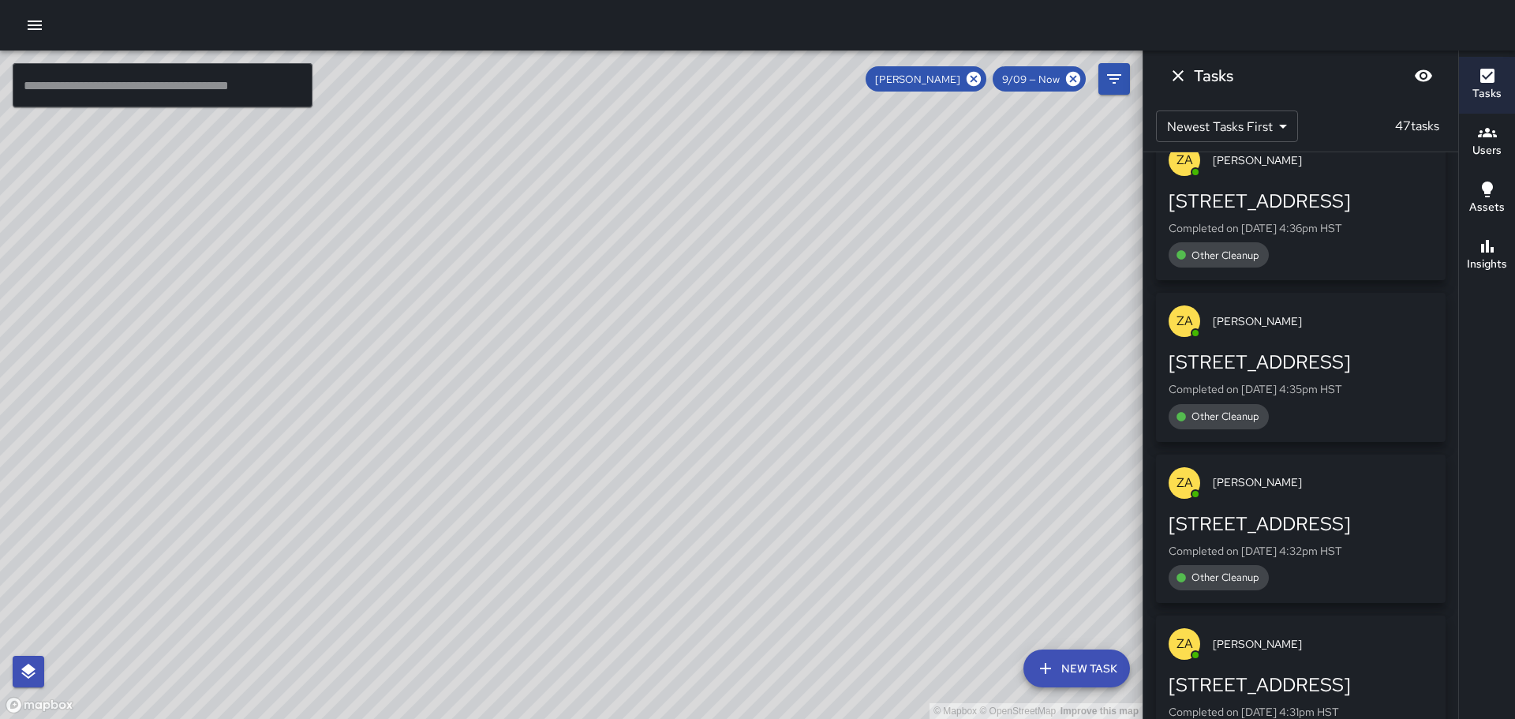
click at [840, 520] on div "© Mapbox © OpenStreetMap Improve this map" at bounding box center [571, 384] width 1142 height 668
drag, startPoint x: 933, startPoint y: 326, endPoint x: 917, endPoint y: 258, distance: 69.7
click at [926, 417] on div "© Mapbox © OpenStreetMap Improve this map" at bounding box center [571, 384] width 1142 height 668
drag, startPoint x: 906, startPoint y: 290, endPoint x: 912, endPoint y: 352, distance: 61.9
click at [915, 357] on div "© Mapbox © OpenStreetMap Improve this map" at bounding box center [571, 384] width 1142 height 668
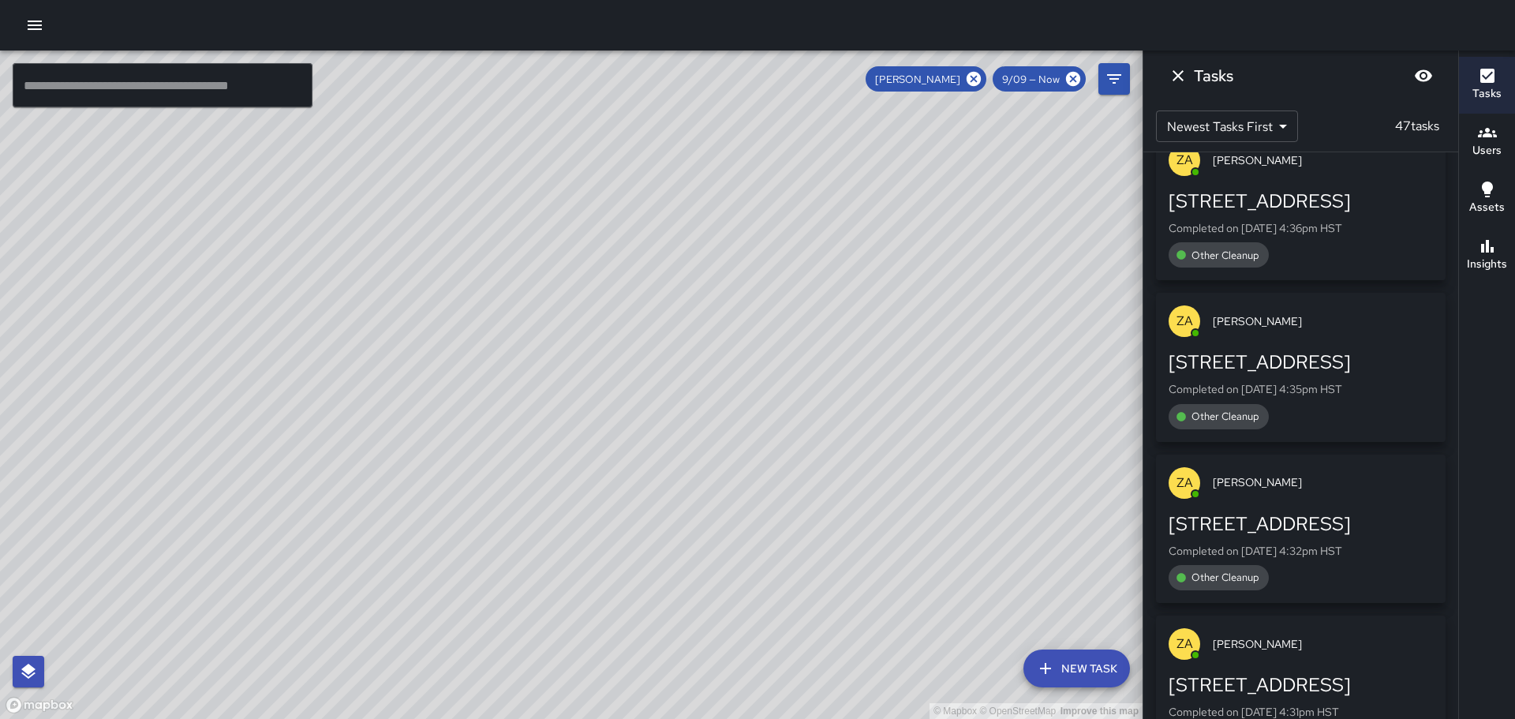
drag, startPoint x: 869, startPoint y: 275, endPoint x: 896, endPoint y: 404, distance: 131.4
click at [896, 404] on div "© Mapbox © OpenStreetMap Improve this map" at bounding box center [571, 384] width 1142 height 668
drag, startPoint x: 806, startPoint y: 287, endPoint x: 939, endPoint y: 540, distance: 285.2
click at [939, 540] on div "© Mapbox © OpenStreetMap Improve this map" at bounding box center [571, 384] width 1142 height 668
drag, startPoint x: 685, startPoint y: 434, endPoint x: 848, endPoint y: 376, distance: 173.2
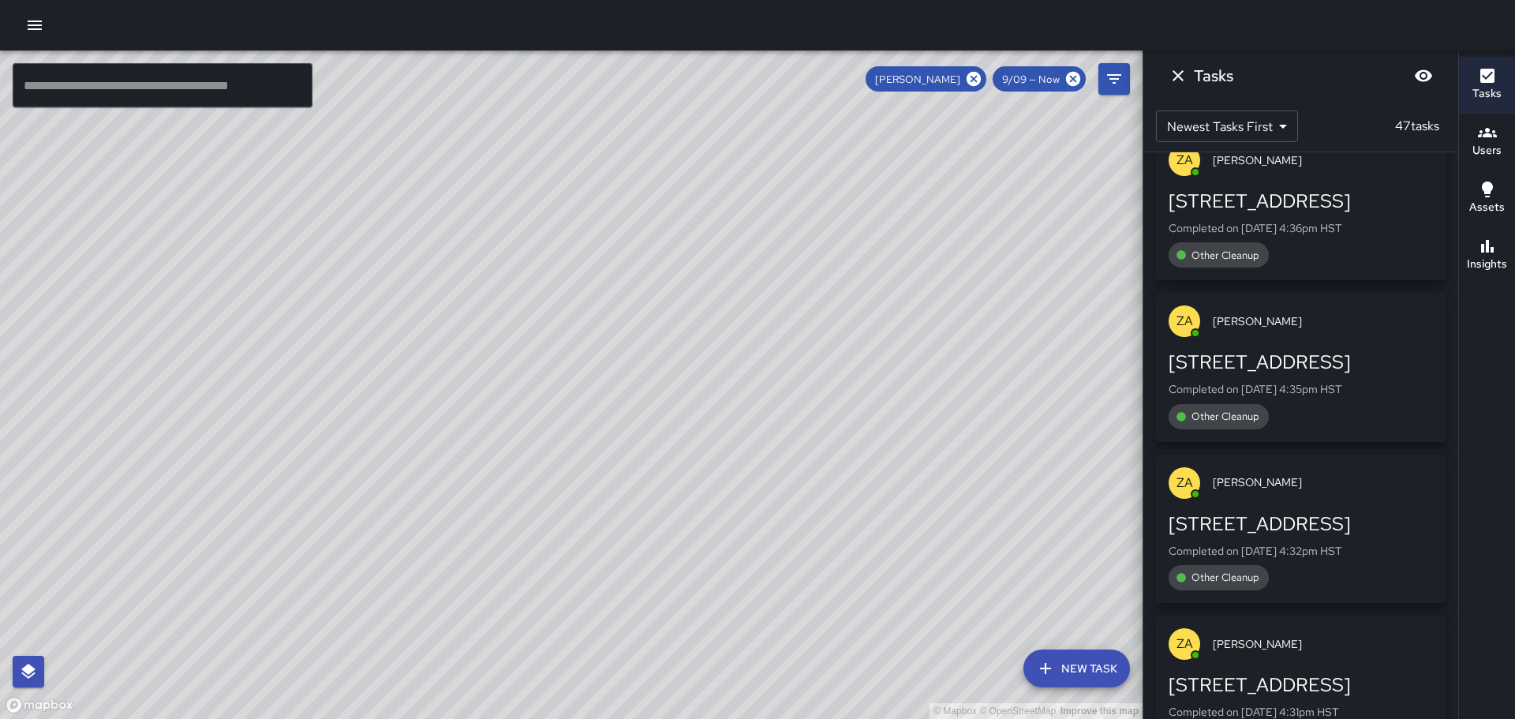
click at [844, 380] on div "© Mapbox © OpenStreetMap Improve this map" at bounding box center [571, 384] width 1142 height 668
drag, startPoint x: 754, startPoint y: 339, endPoint x: 787, endPoint y: 208, distance: 135.7
click at [767, 230] on div "© Mapbox © OpenStreetMap Improve this map" at bounding box center [571, 384] width 1142 height 668
drag, startPoint x: 703, startPoint y: 320, endPoint x: 751, endPoint y: 188, distance: 141.0
click at [750, 189] on div "© Mapbox © OpenStreetMap Improve this map" at bounding box center [571, 384] width 1142 height 668
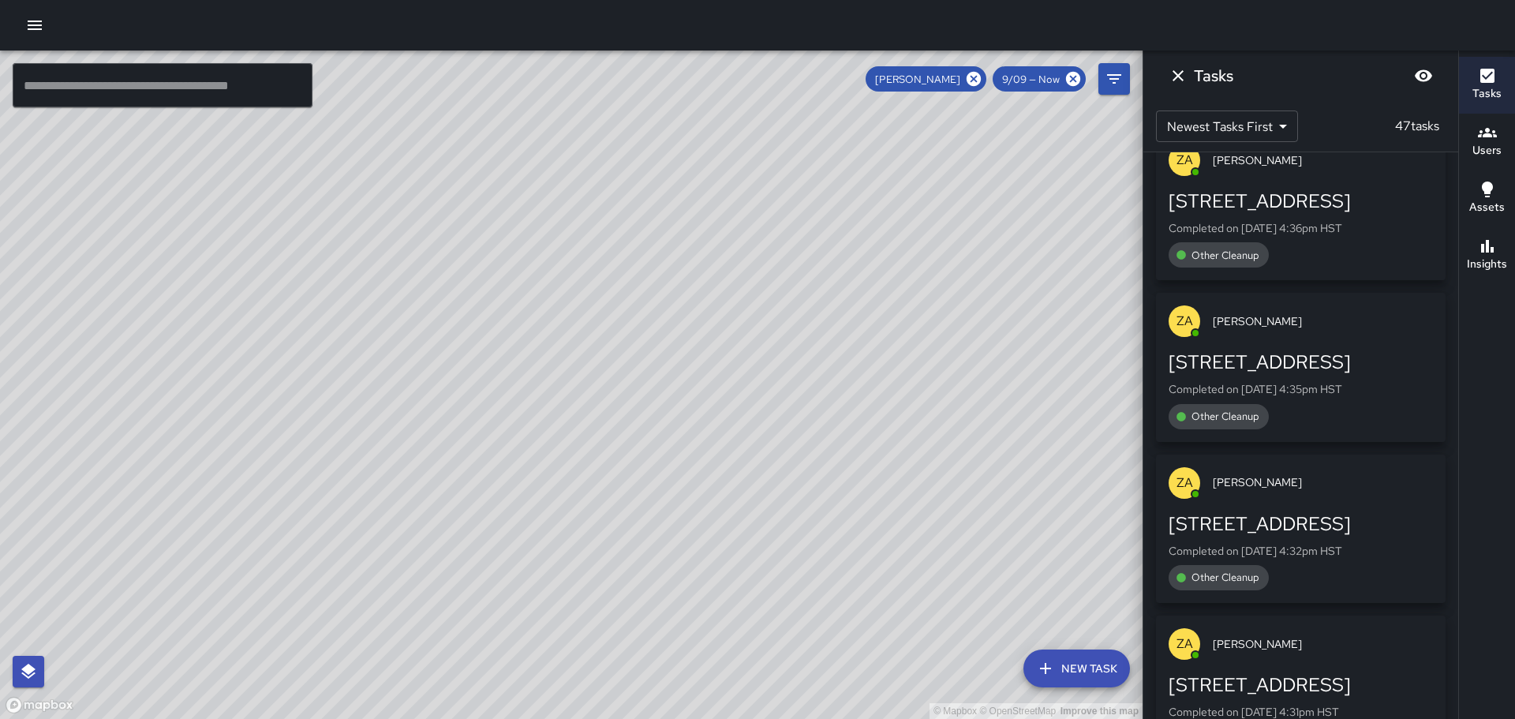
drag, startPoint x: 787, startPoint y: 213, endPoint x: 663, endPoint y: 286, distance: 143.6
click at [663, 286] on div "© Mapbox © OpenStreetMap Improve this map" at bounding box center [571, 384] width 1142 height 668
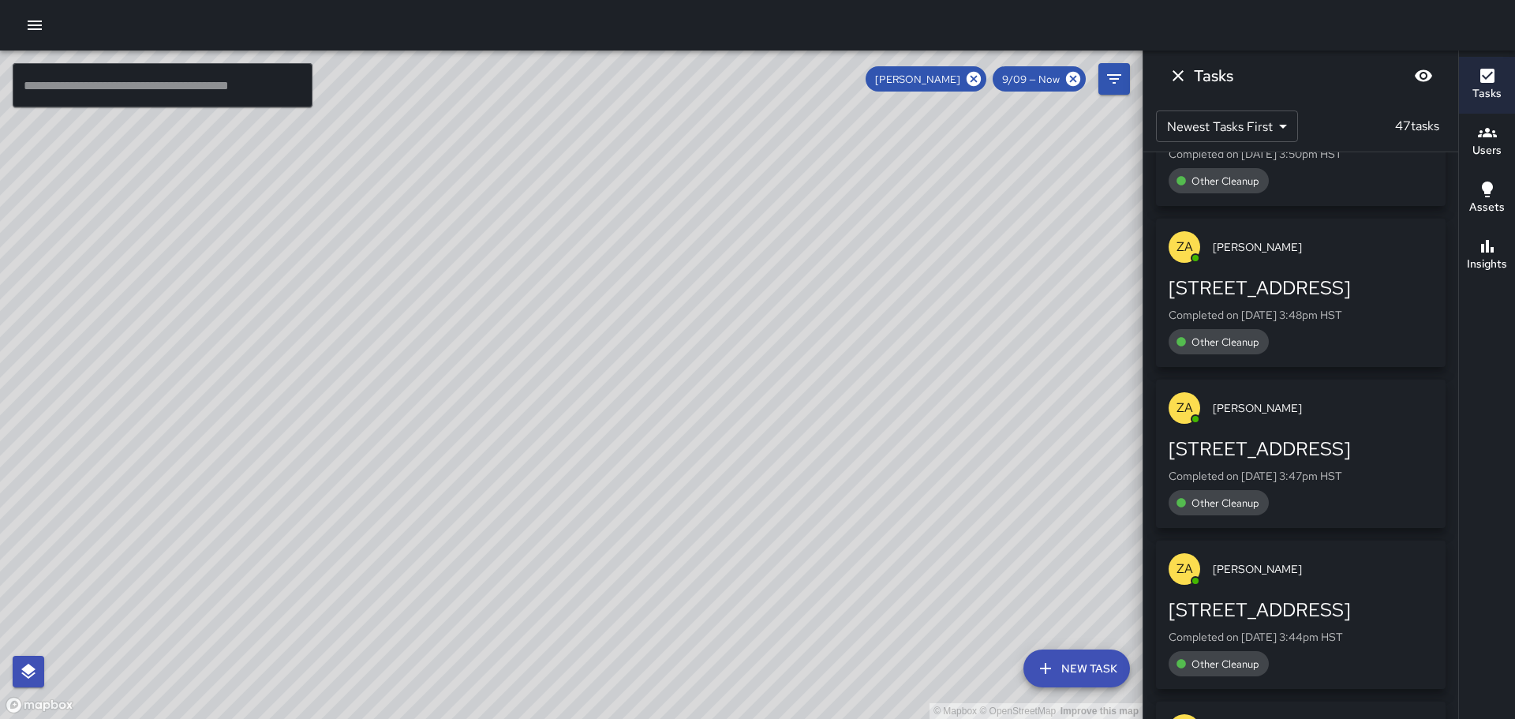
scroll to position [5286, 0]
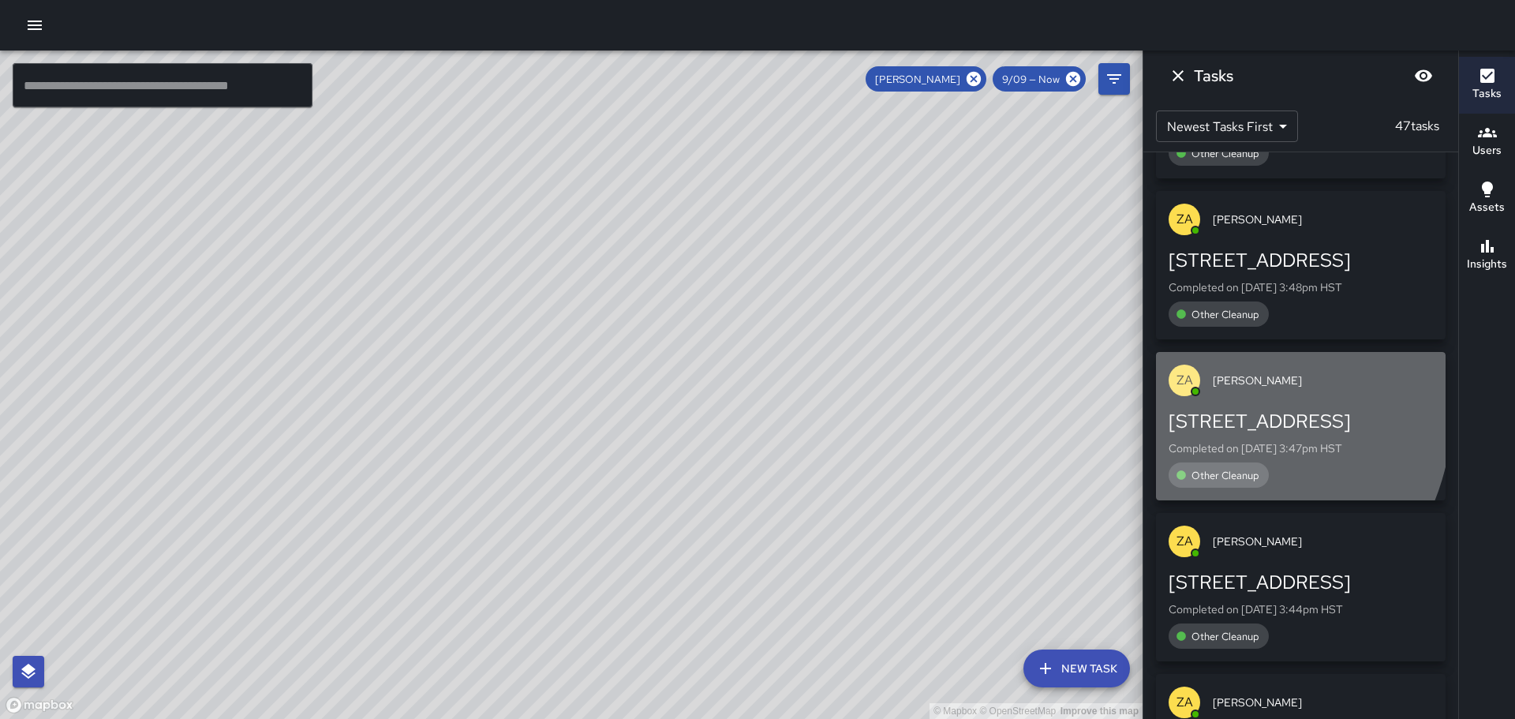
click at [1186, 402] on div "ZA [PERSON_NAME]" at bounding box center [1301, 380] width 290 height 57
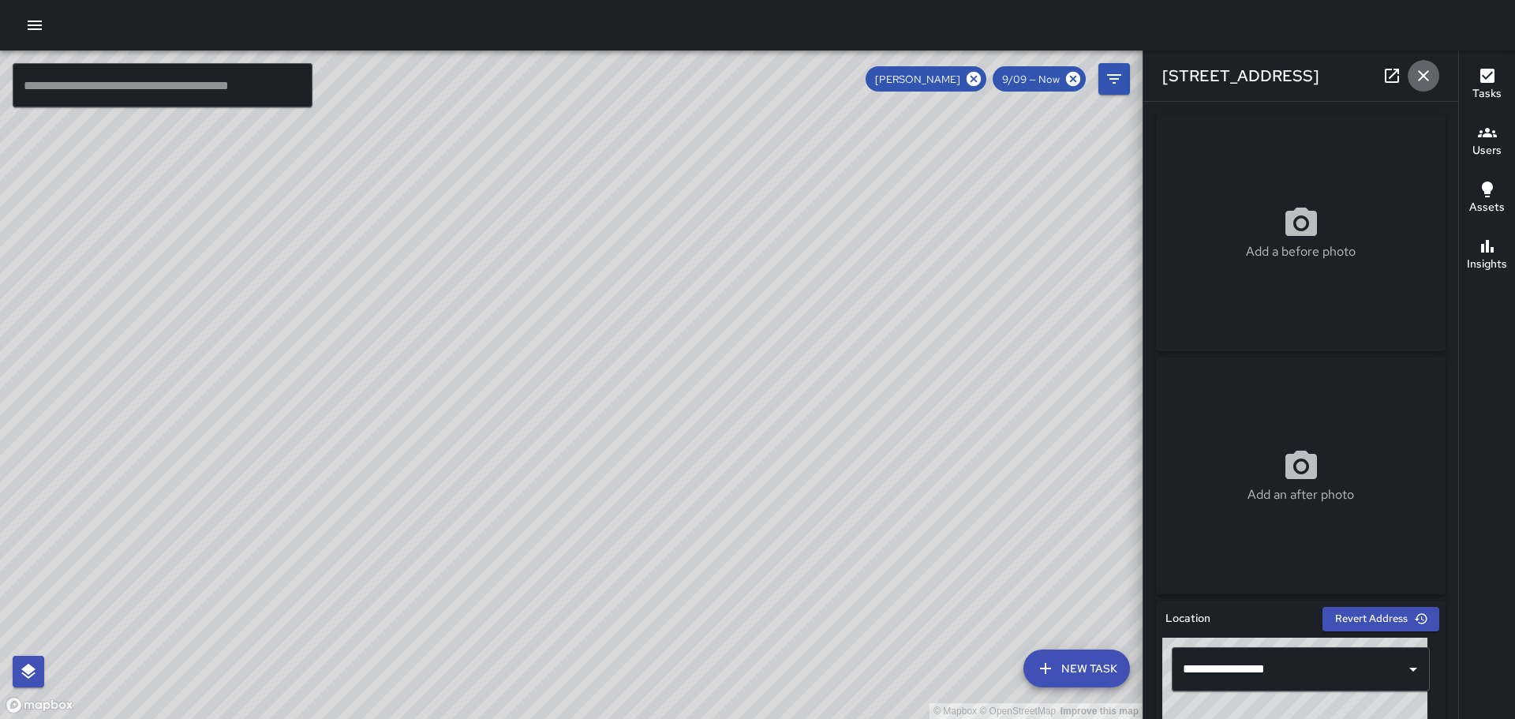
click at [1422, 70] on icon "button" at bounding box center [1423, 75] width 19 height 19
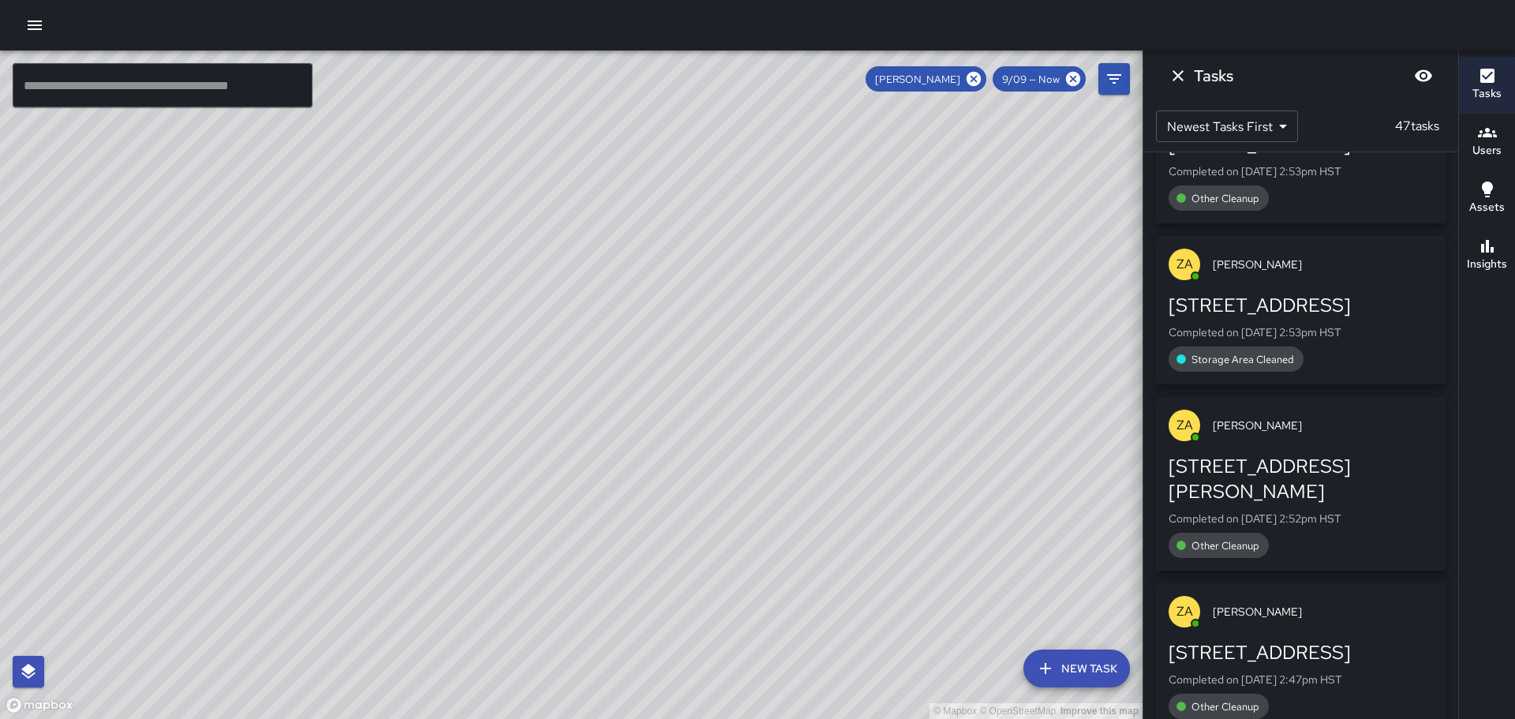
scroll to position [6933, 0]
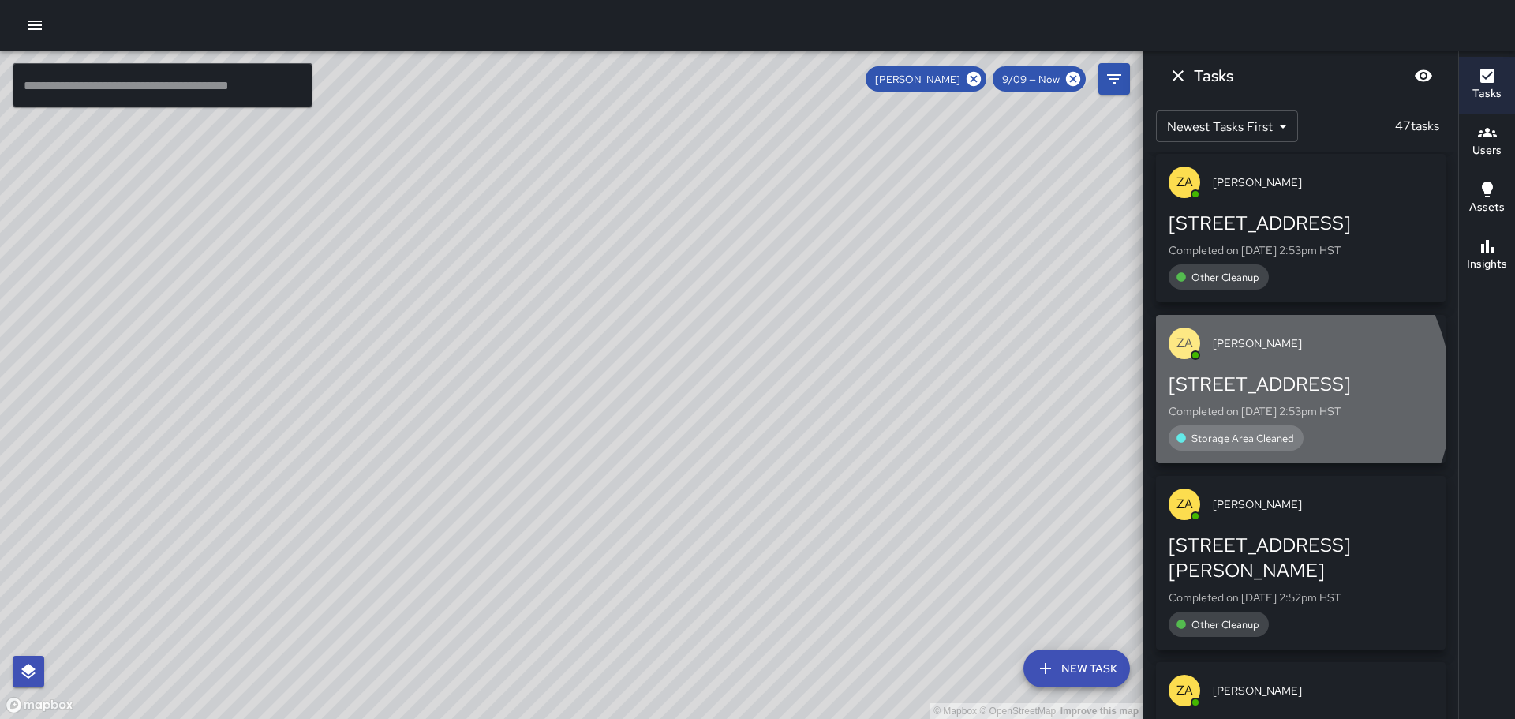
click at [1242, 397] on div "[STREET_ADDRESS]" at bounding box center [1300, 384] width 264 height 25
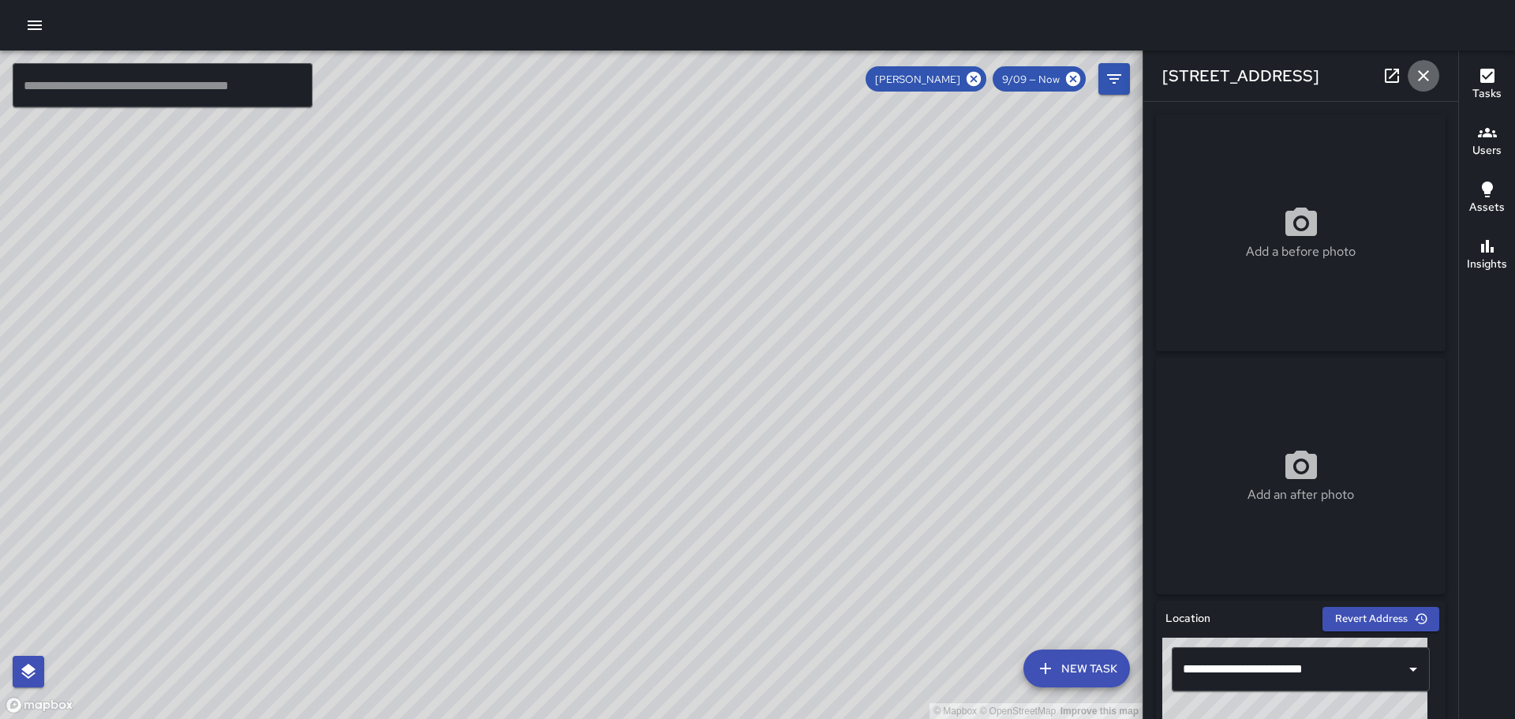
click at [1425, 70] on icon "button" at bounding box center [1423, 75] width 19 height 19
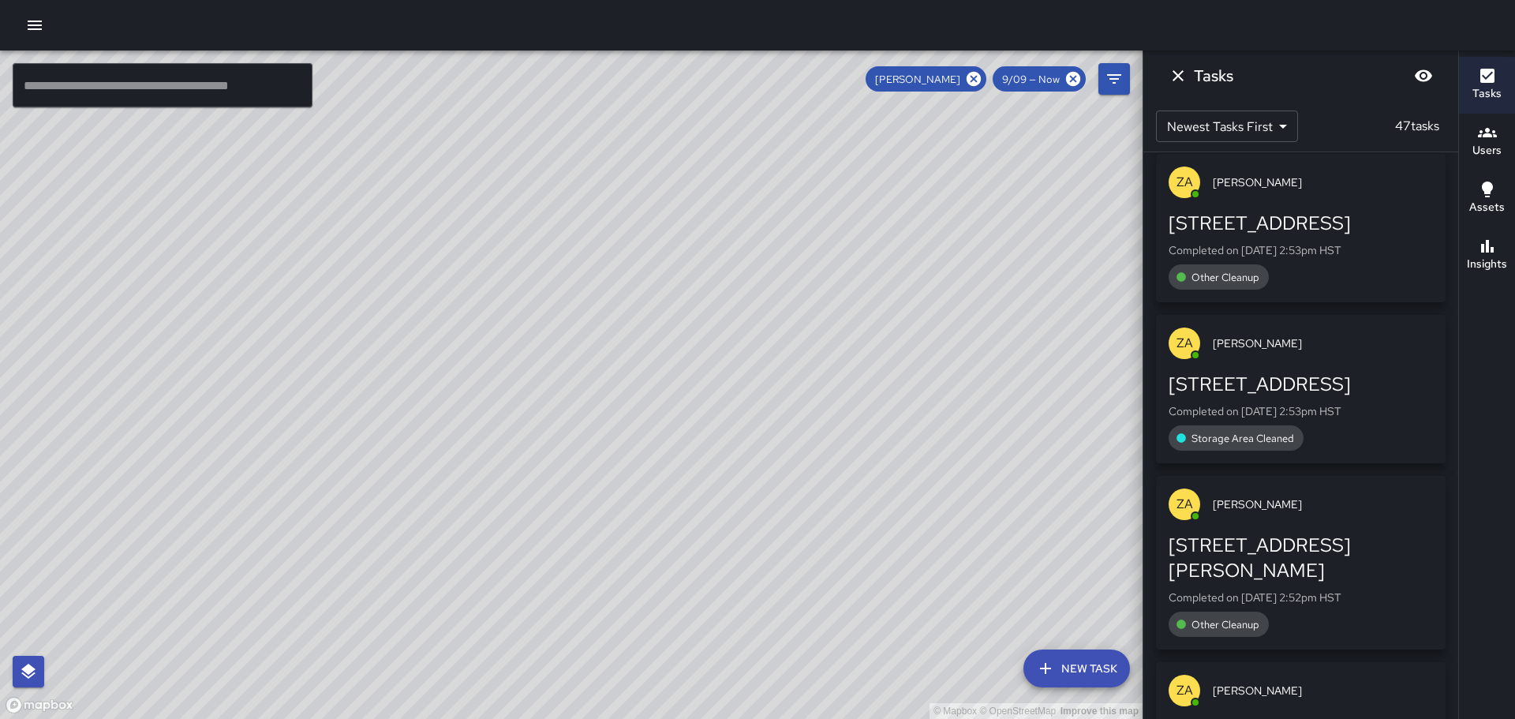
drag, startPoint x: 965, startPoint y: 439, endPoint x: 892, endPoint y: 323, distance: 137.5
click at [902, 335] on div "© Mapbox © OpenStreetMap Improve this map" at bounding box center [571, 384] width 1142 height 668
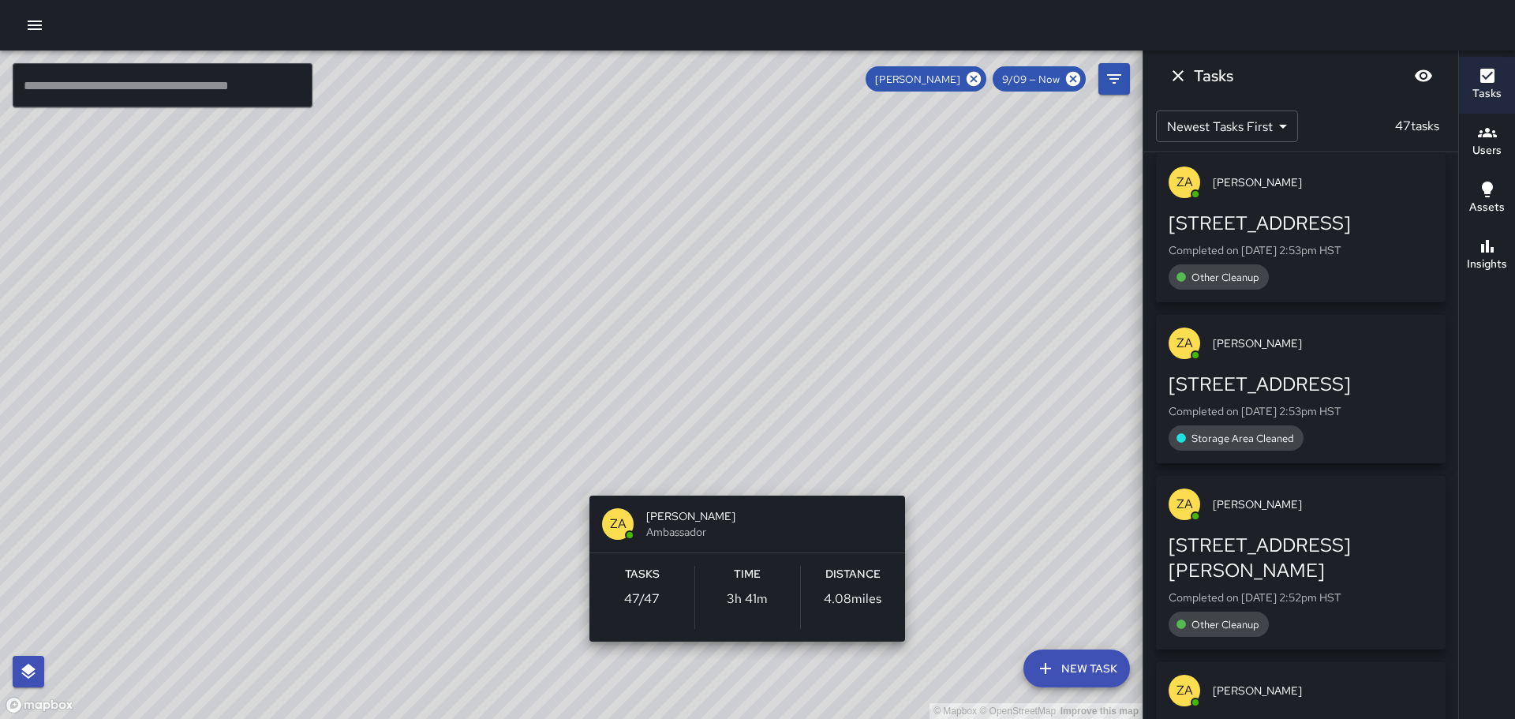
click at [742, 471] on div "© Mapbox © OpenStreetMap Improve this map ZA [PERSON_NAME] Ambassador Tasks 47 …" at bounding box center [571, 384] width 1142 height 668
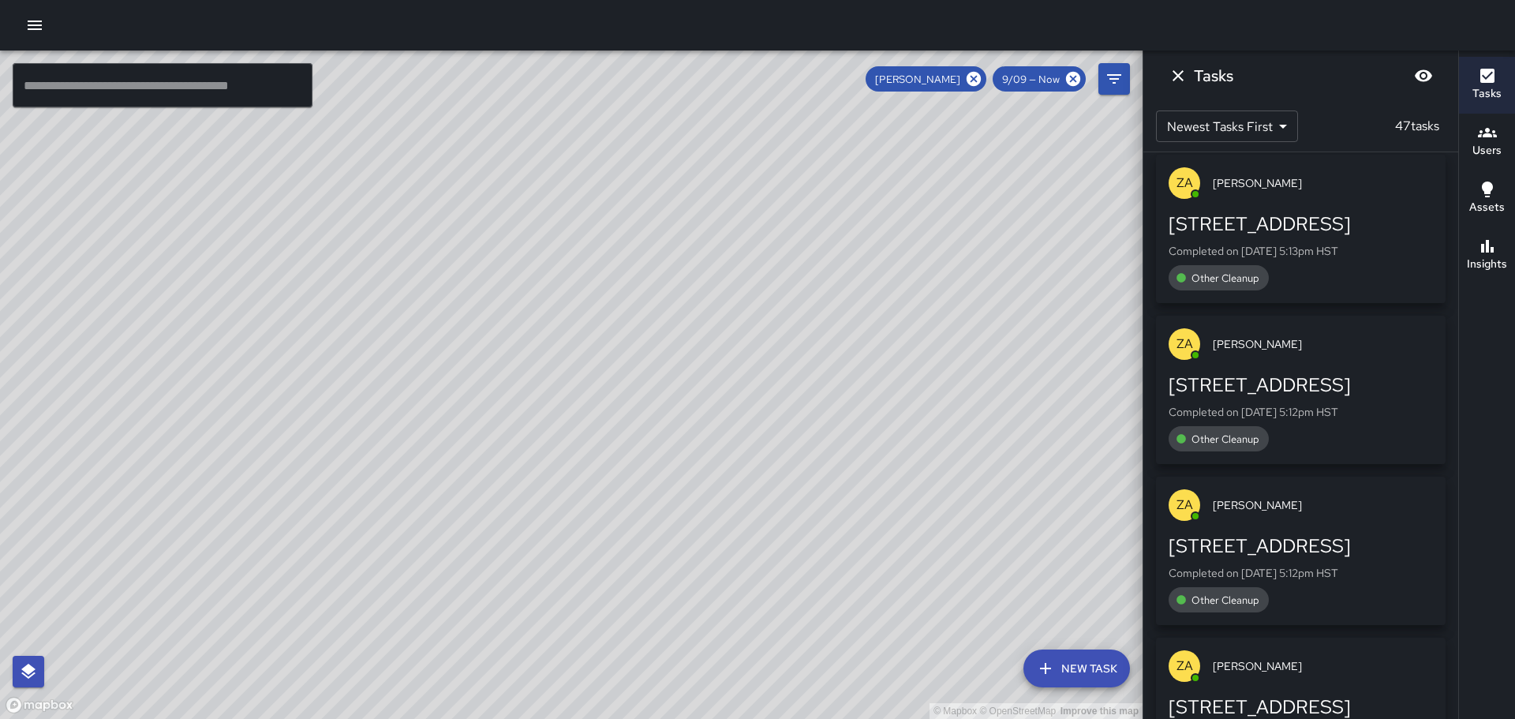
scroll to position [0, 0]
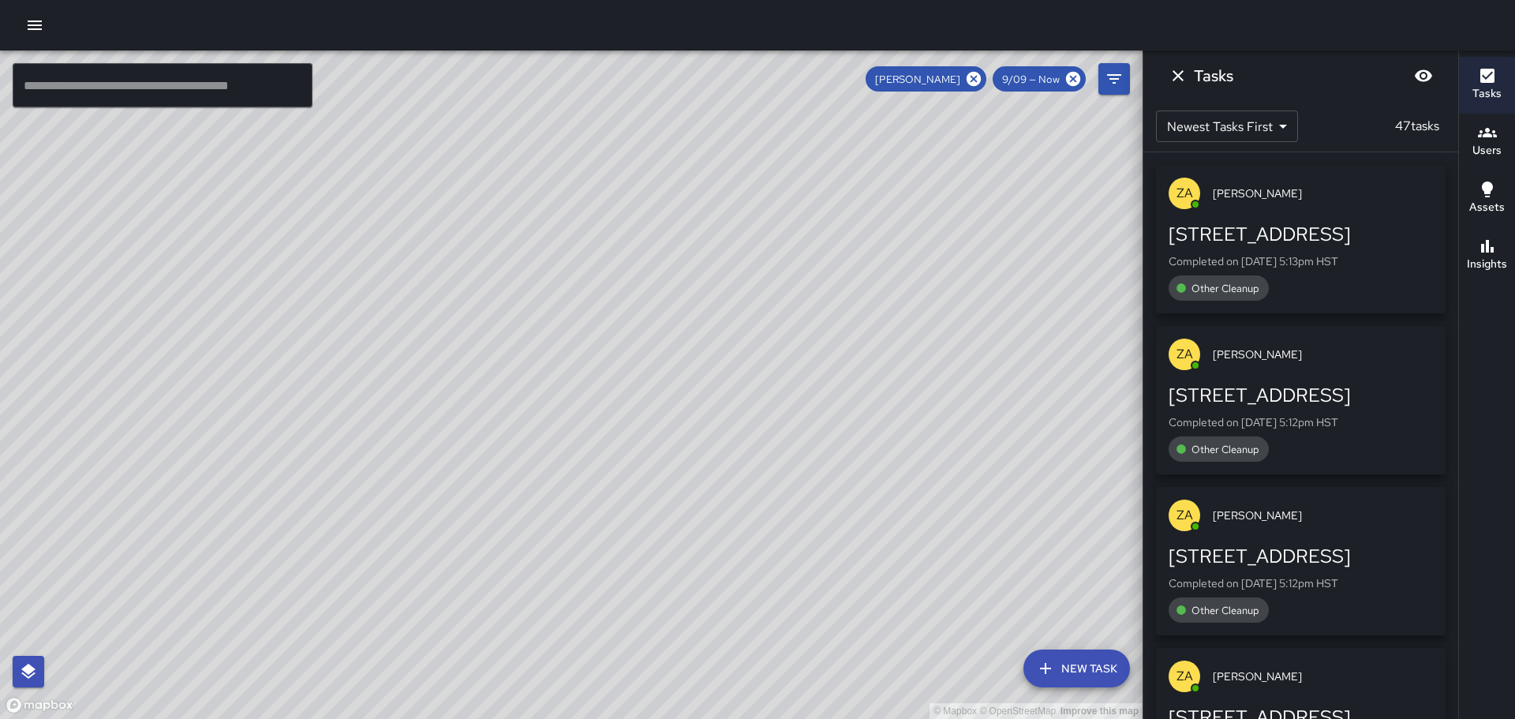
drag, startPoint x: 368, startPoint y: 585, endPoint x: 501, endPoint y: 511, distance: 151.5
click at [462, 552] on div "© Mapbox © OpenStreetMap Improve this map" at bounding box center [571, 384] width 1142 height 668
click at [974, 80] on icon at bounding box center [973, 78] width 17 height 17
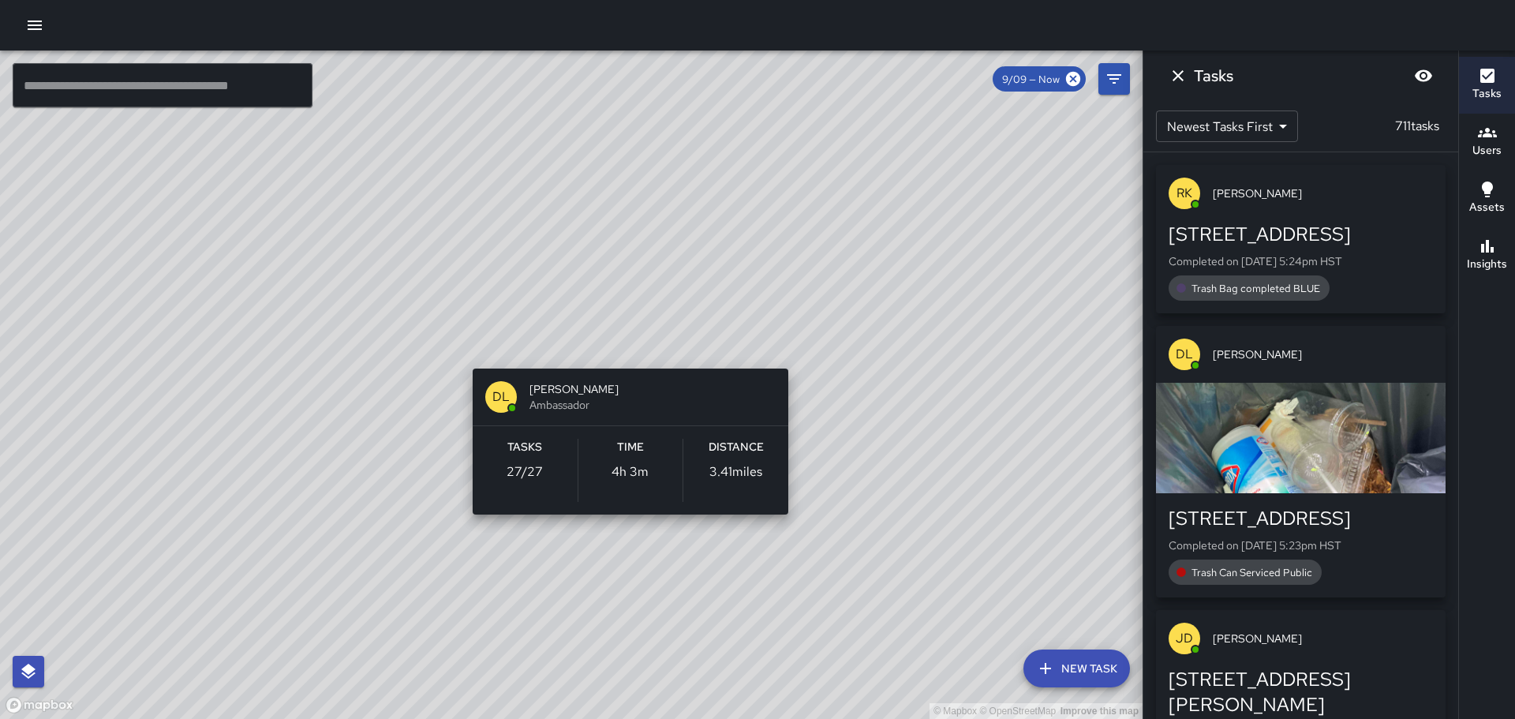
click at [628, 339] on div "© Mapbox © OpenStreetMap Improve this map [PERSON_NAME] Ambassador Tasks 27 / 2…" at bounding box center [571, 384] width 1142 height 668
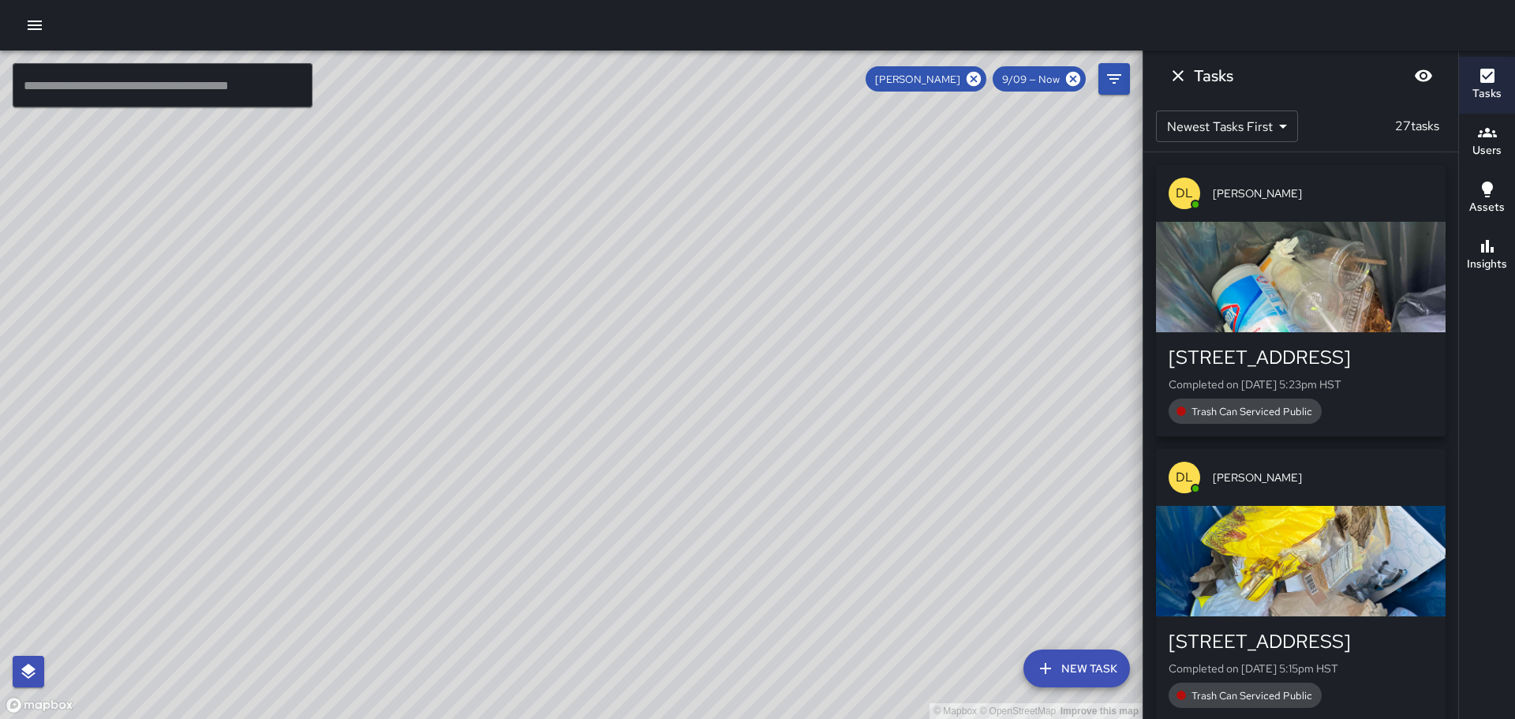
drag, startPoint x: 582, startPoint y: 381, endPoint x: 1060, endPoint y: 492, distance: 490.1
click at [922, 498] on div "© Mapbox © OpenStreetMap Improve this map" at bounding box center [571, 384] width 1142 height 668
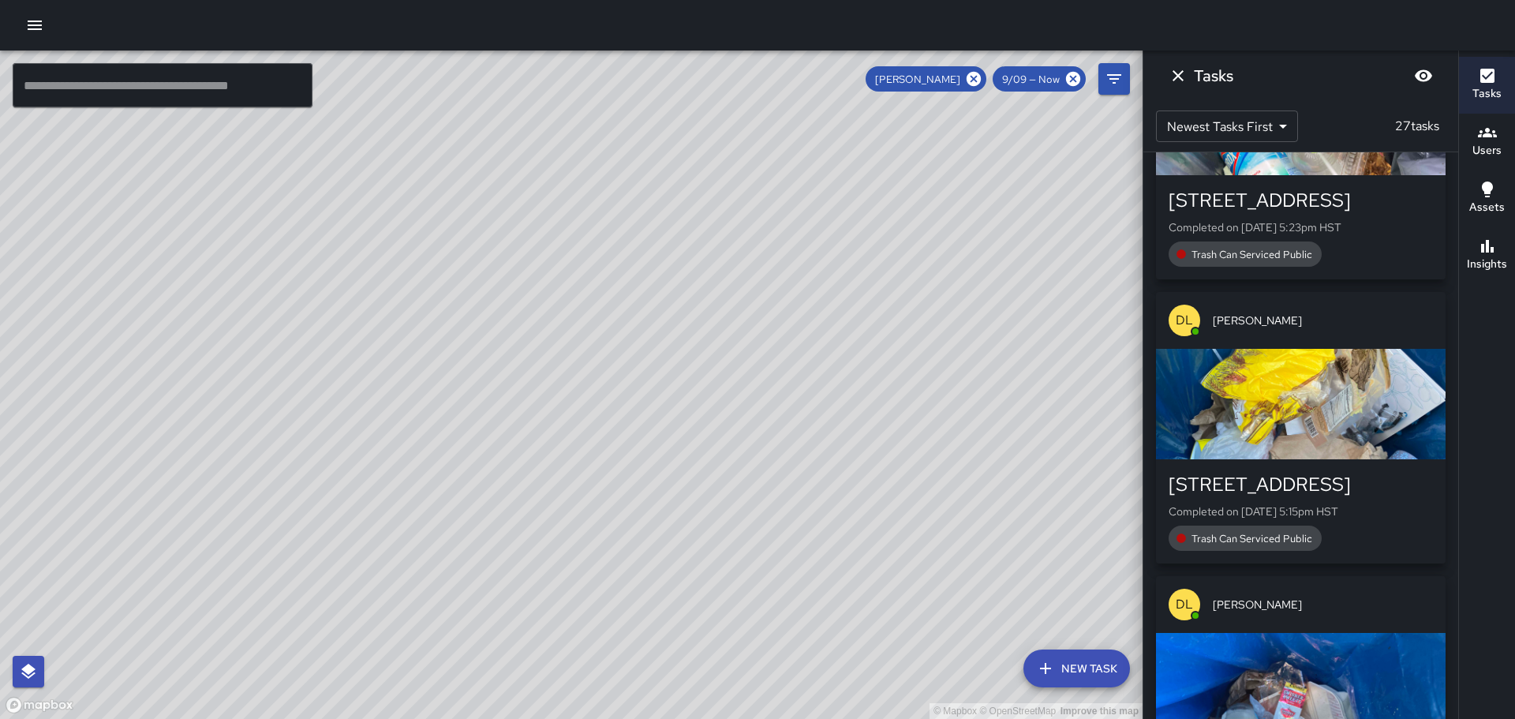
scroll to position [158, 0]
drag, startPoint x: 813, startPoint y: 219, endPoint x: 660, endPoint y: 239, distance: 154.4
click at [660, 239] on div "© Mapbox © OpenStreetMap Improve this map" at bounding box center [571, 384] width 1142 height 668
drag, startPoint x: 792, startPoint y: 446, endPoint x: 757, endPoint y: 508, distance: 71.7
click at [754, 513] on div "© Mapbox © OpenStreetMap Improve this map" at bounding box center [571, 384] width 1142 height 668
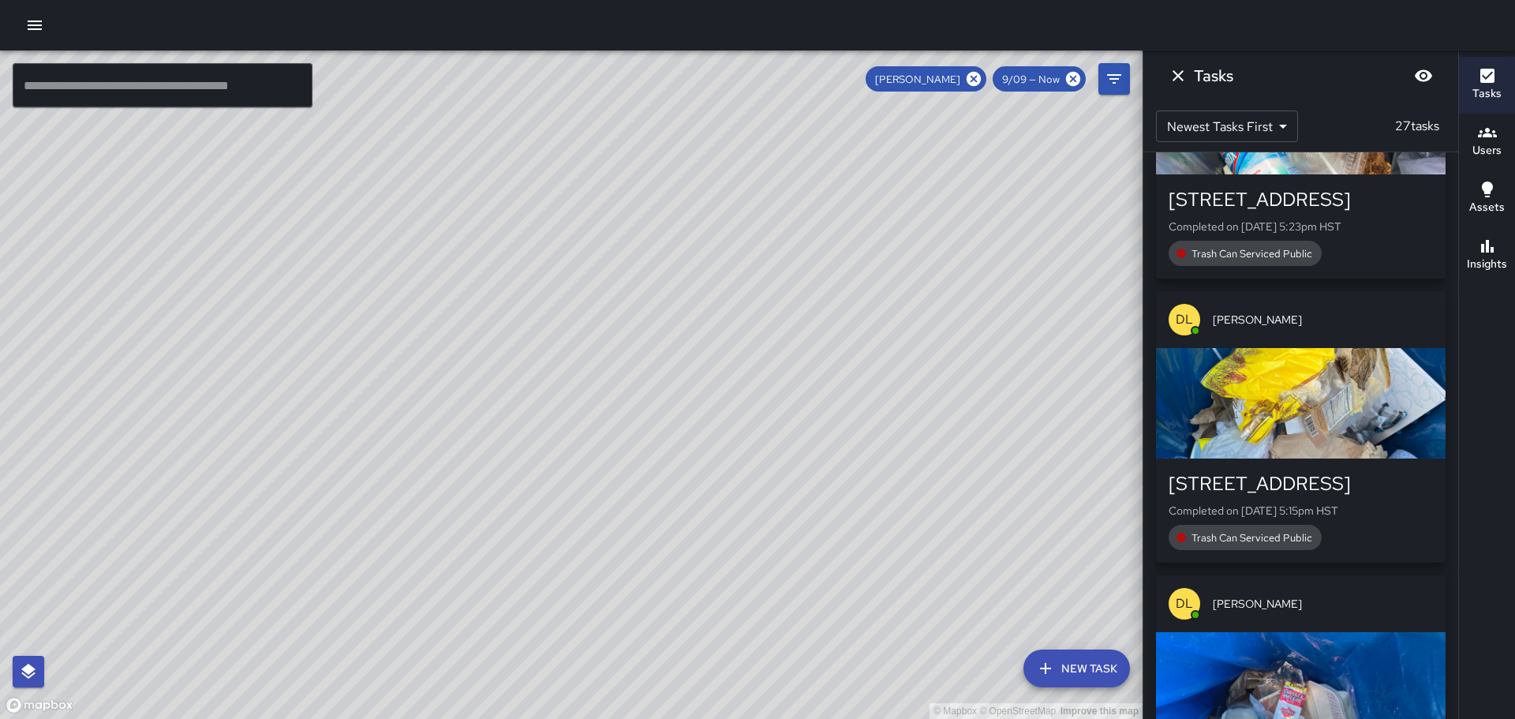
drag, startPoint x: 832, startPoint y: 467, endPoint x: 828, endPoint y: 380, distance: 86.8
click at [827, 391] on div "© Mapbox © OpenStreetMap Improve this map" at bounding box center [571, 384] width 1142 height 668
drag, startPoint x: 769, startPoint y: 499, endPoint x: 772, endPoint y: 377, distance: 122.3
click at [762, 391] on div "© Mapbox © OpenStreetMap Improve this map" at bounding box center [571, 384] width 1142 height 668
drag, startPoint x: 699, startPoint y: 451, endPoint x: 720, endPoint y: 424, distance: 33.1
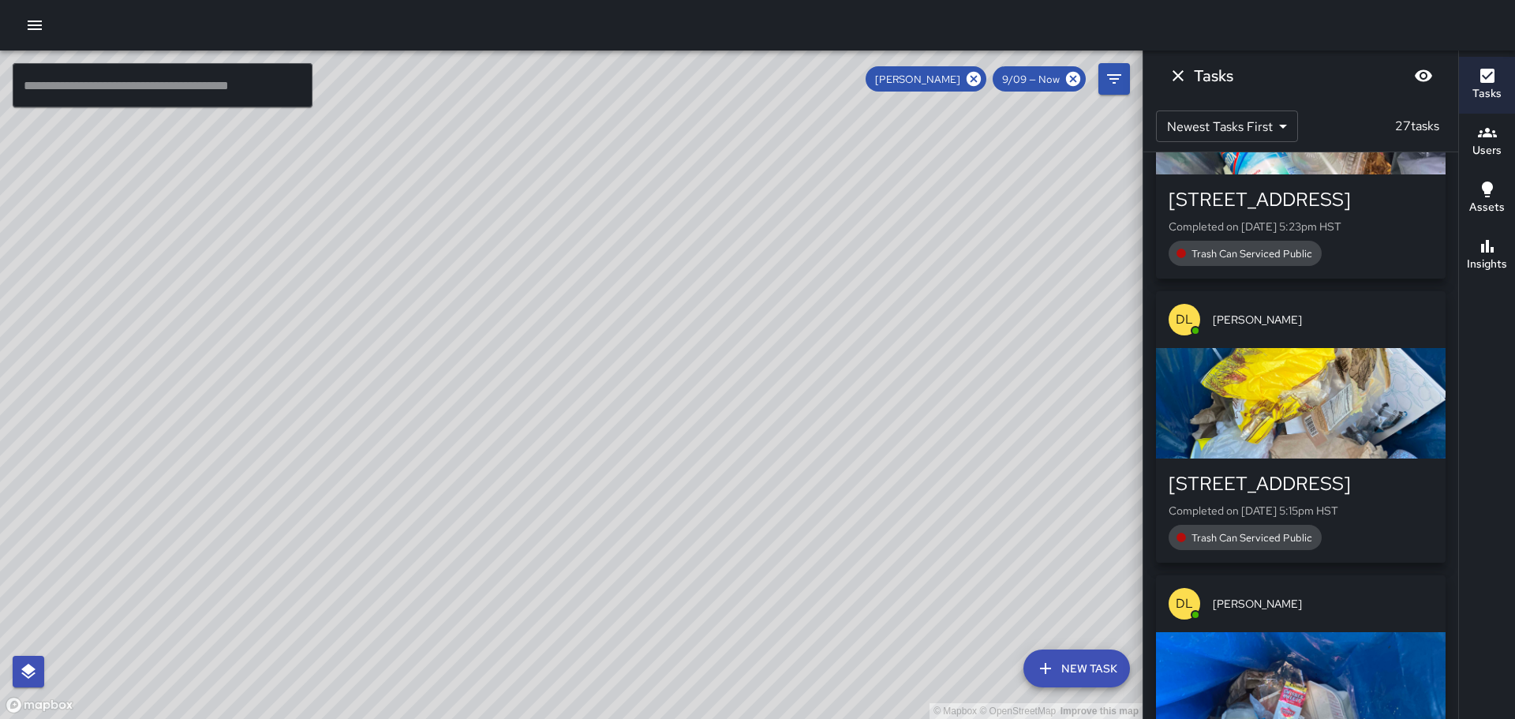
click at [718, 425] on div "© Mapbox © OpenStreetMap Improve this map" at bounding box center [571, 384] width 1142 height 668
drag, startPoint x: 416, startPoint y: 353, endPoint x: 716, endPoint y: 245, distance: 318.7
click at [701, 251] on div "© Mapbox © OpenStreetMap Improve this map" at bounding box center [571, 384] width 1142 height 668
drag, startPoint x: 699, startPoint y: 318, endPoint x: 734, endPoint y: 386, distance: 76.2
click at [785, 537] on div "© Mapbox © OpenStreetMap Improve this map" at bounding box center [571, 384] width 1142 height 668
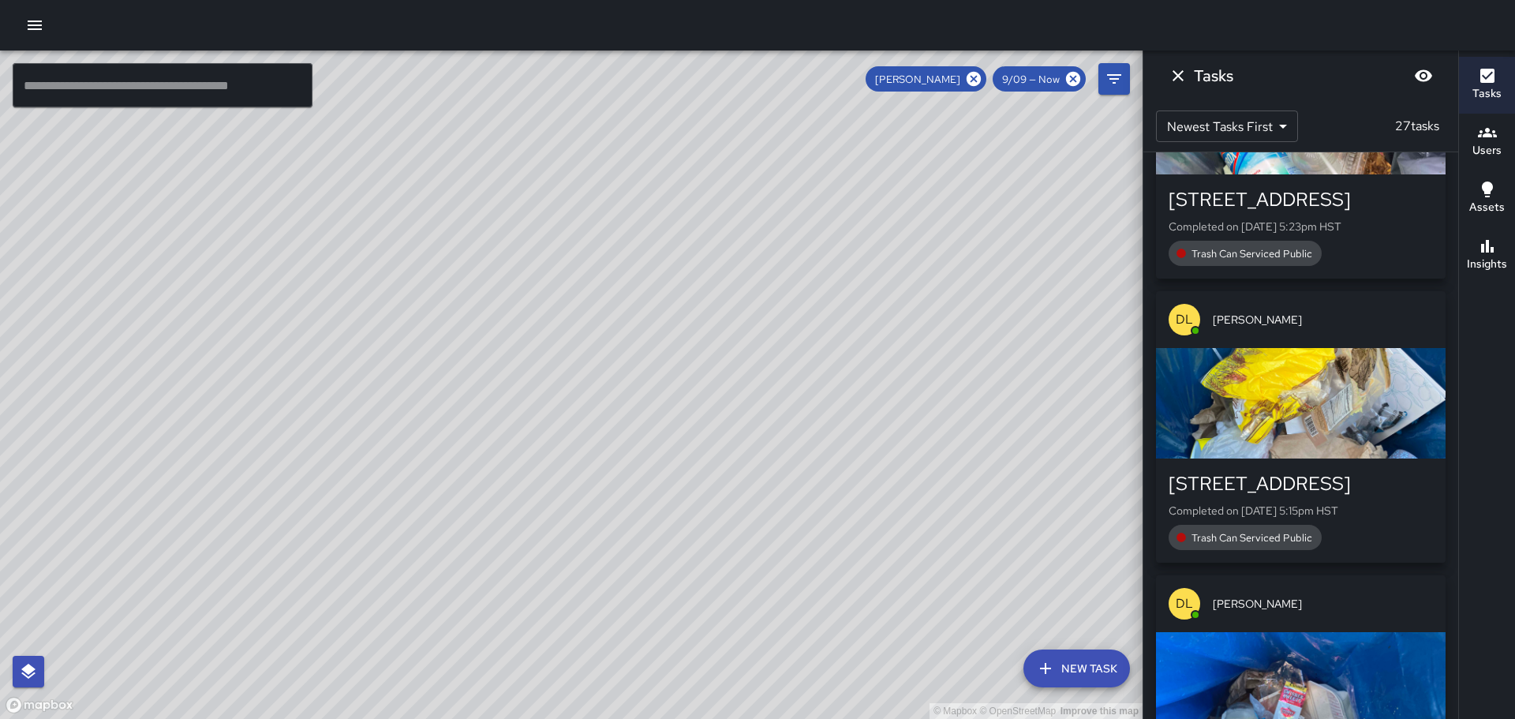
drag, startPoint x: 766, startPoint y: 335, endPoint x: 721, endPoint y: 422, distance: 97.7
click at [755, 370] on div "© Mapbox © OpenStreetMap Improve this map" at bounding box center [571, 384] width 1142 height 668
drag, startPoint x: 853, startPoint y: 266, endPoint x: 776, endPoint y: 365, distance: 125.9
click at [814, 355] on div "© Mapbox © OpenStreetMap Improve this map" at bounding box center [571, 384] width 1142 height 668
drag, startPoint x: 437, startPoint y: 438, endPoint x: 767, endPoint y: 122, distance: 456.5
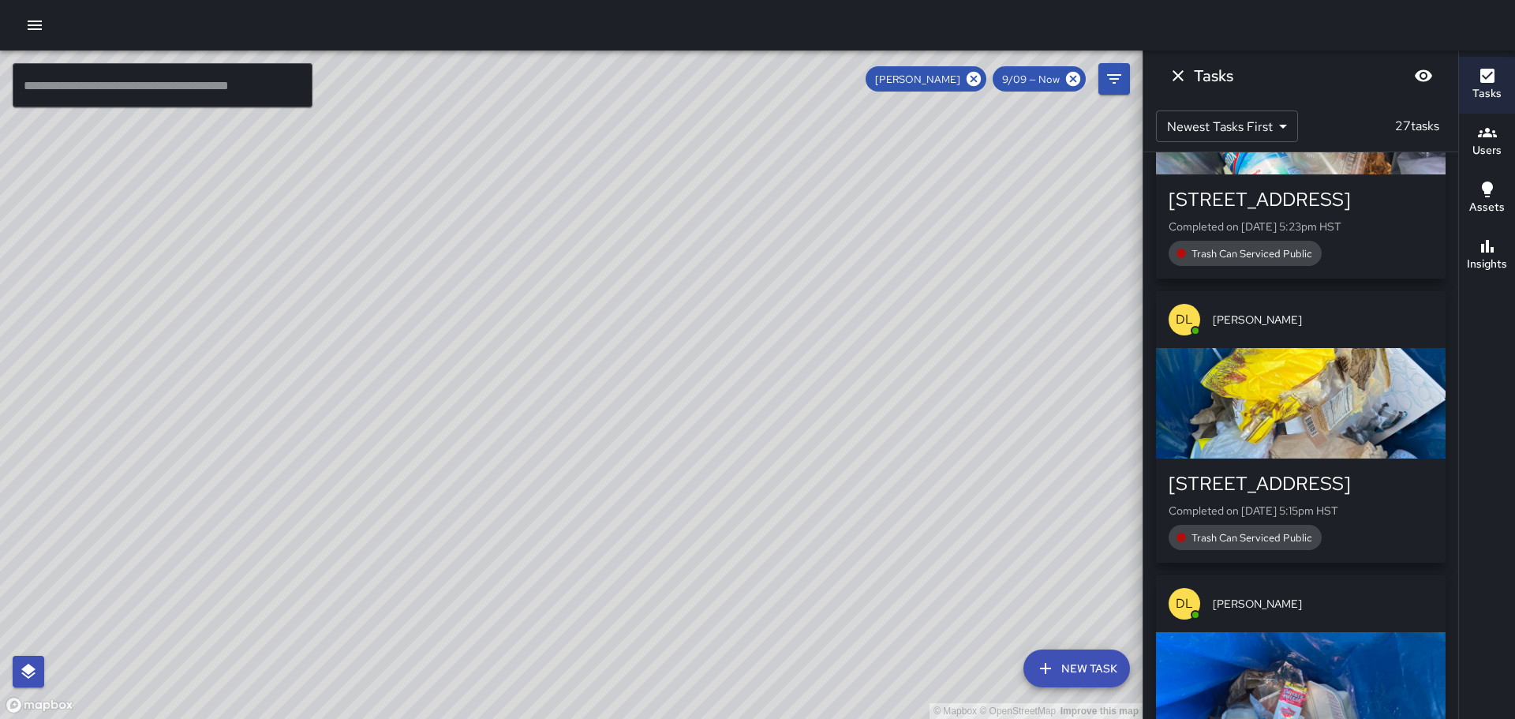
click at [730, 115] on div "© Mapbox © OpenStreetMap Improve this map" at bounding box center [571, 384] width 1142 height 668
drag, startPoint x: 470, startPoint y: 207, endPoint x: 652, endPoint y: 339, distance: 225.4
click at [652, 339] on div "© Mapbox © OpenStreetMap Improve this map" at bounding box center [571, 384] width 1142 height 668
drag, startPoint x: 666, startPoint y: 320, endPoint x: 821, endPoint y: 428, distance: 189.3
click at [820, 427] on div "© Mapbox © OpenStreetMap Improve this map" at bounding box center [571, 384] width 1142 height 668
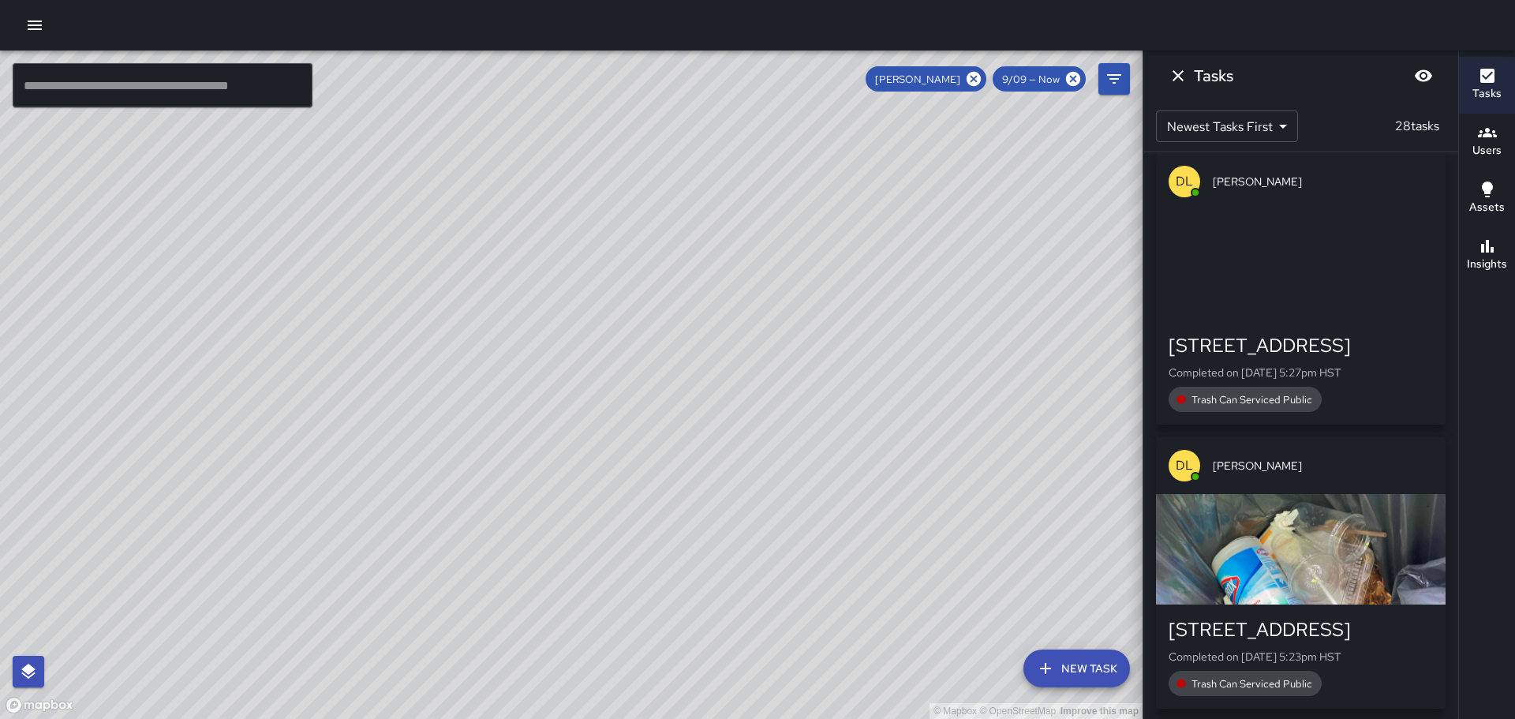
scroll to position [0, 0]
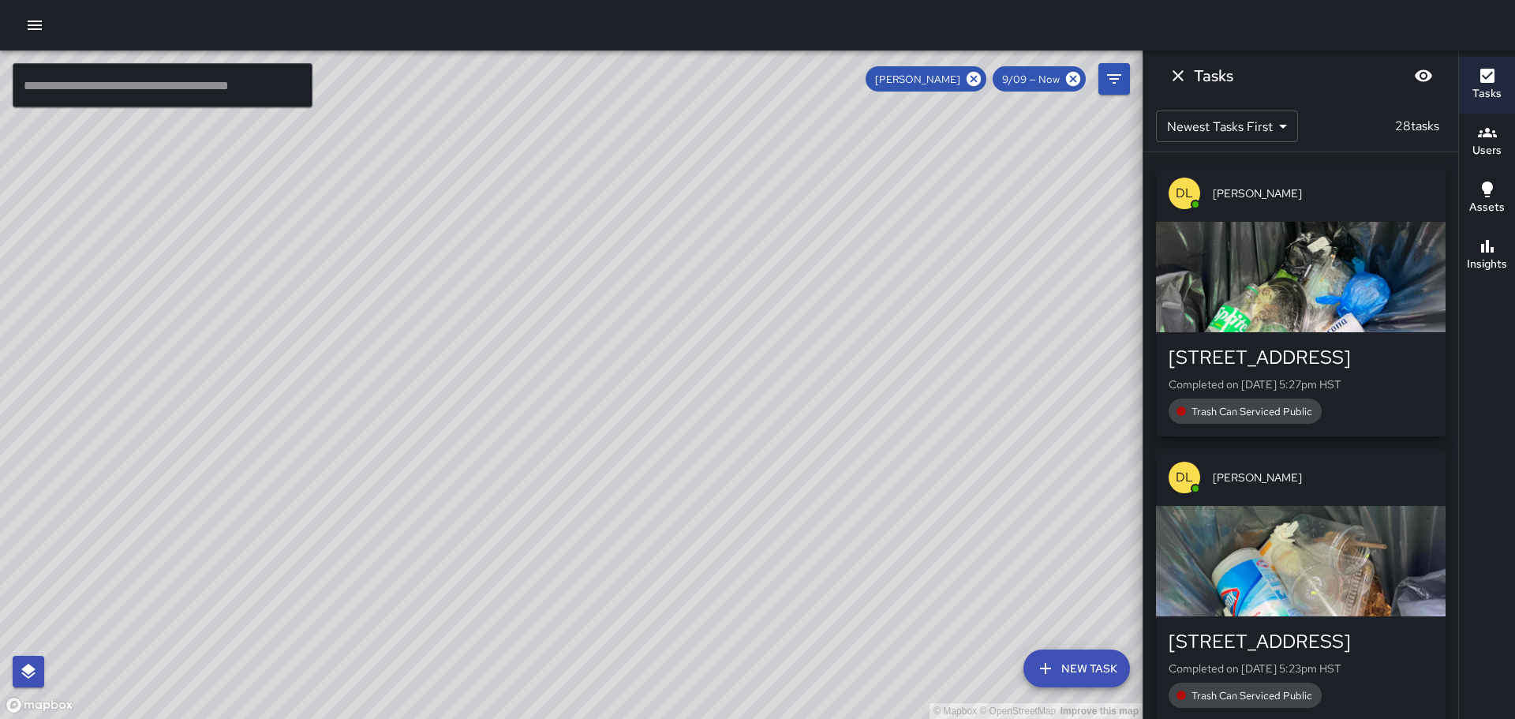
drag, startPoint x: 843, startPoint y: 436, endPoint x: 753, endPoint y: 186, distance: 265.8
click at [757, 191] on div "© Mapbox © OpenStreetMap Improve this map" at bounding box center [571, 384] width 1142 height 668
drag, startPoint x: 798, startPoint y: 447, endPoint x: 757, endPoint y: 294, distance: 158.3
click at [761, 303] on div "© Mapbox © OpenStreetMap Improve this map" at bounding box center [571, 384] width 1142 height 668
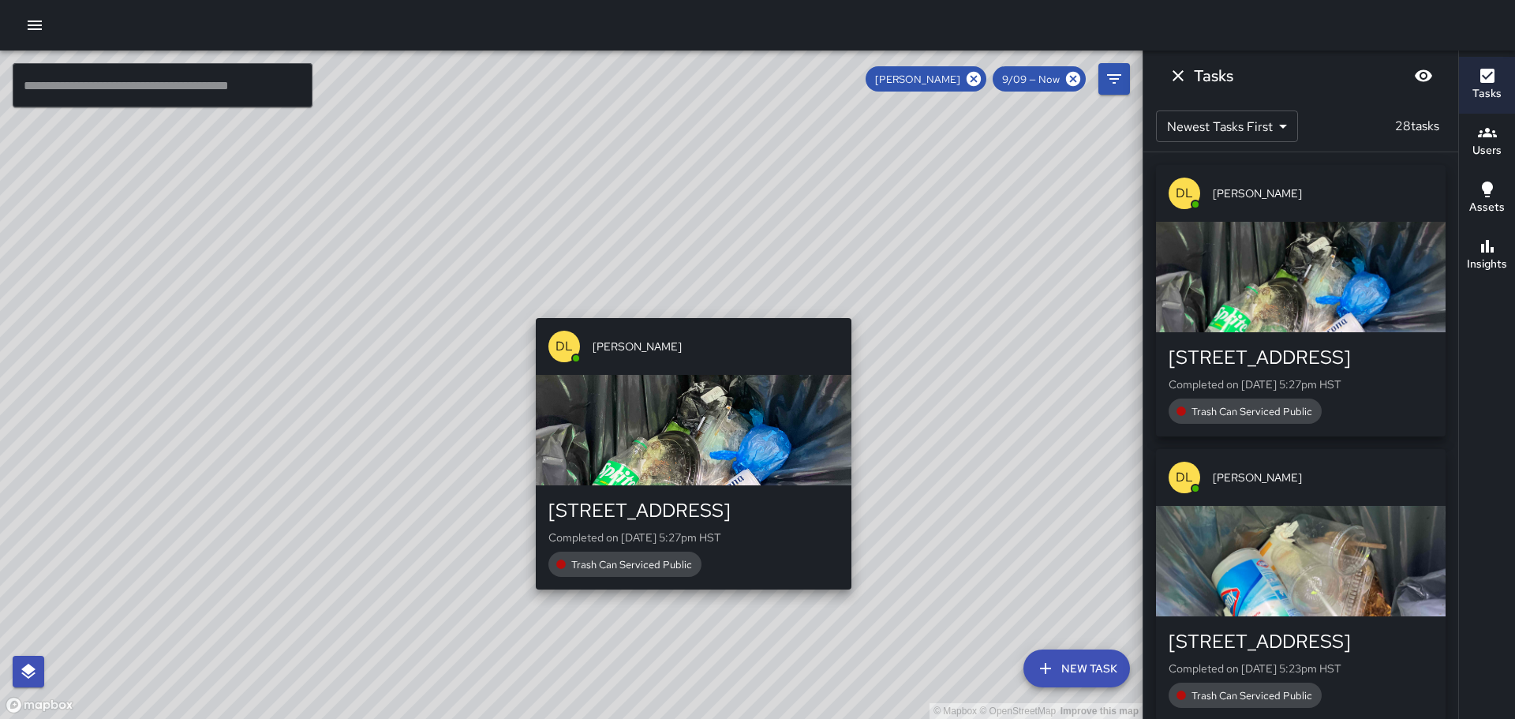
click at [684, 305] on div "© Mapbox © OpenStreetMap Improve this map [PERSON_NAME] [STREET_ADDRESS] Comple…" at bounding box center [571, 384] width 1142 height 668
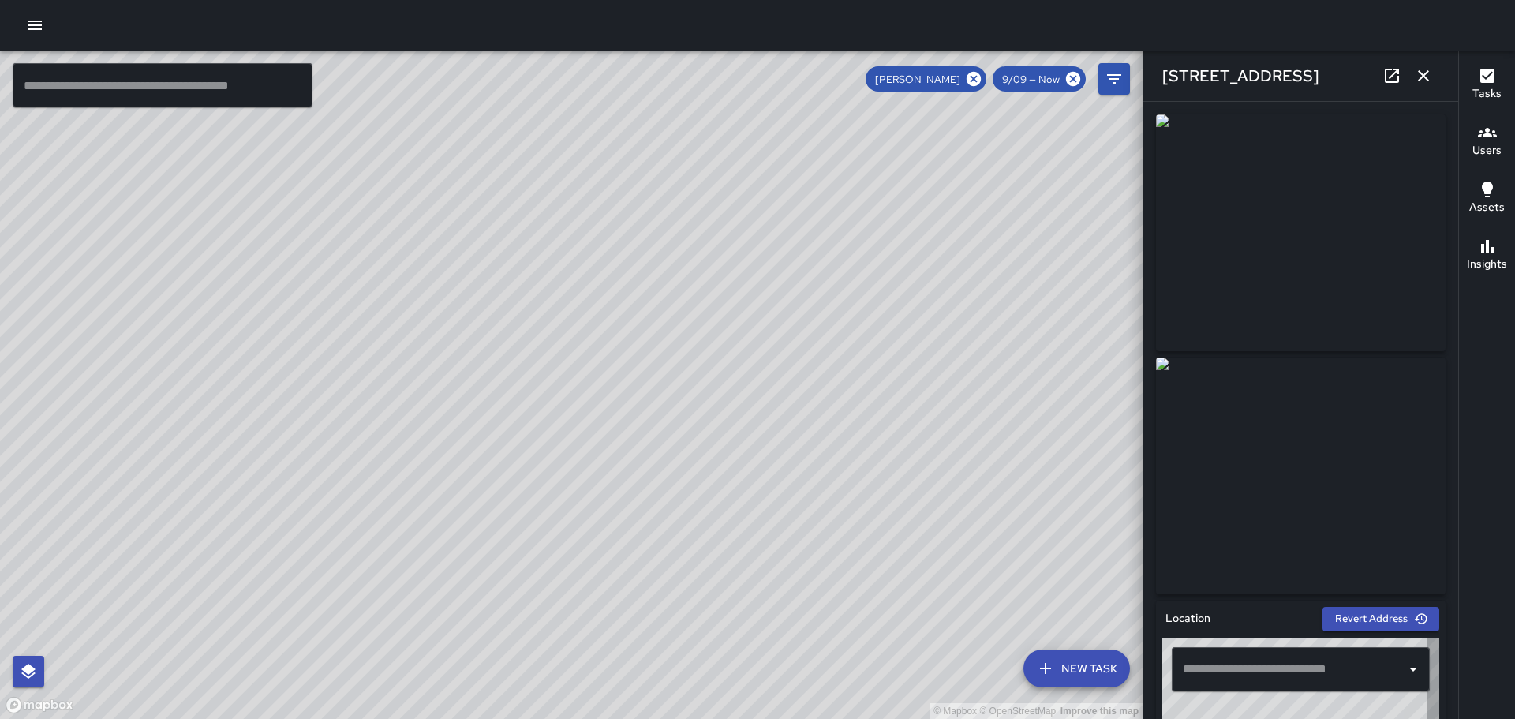
type input "**********"
click at [1415, 73] on icon "button" at bounding box center [1423, 75] width 19 height 19
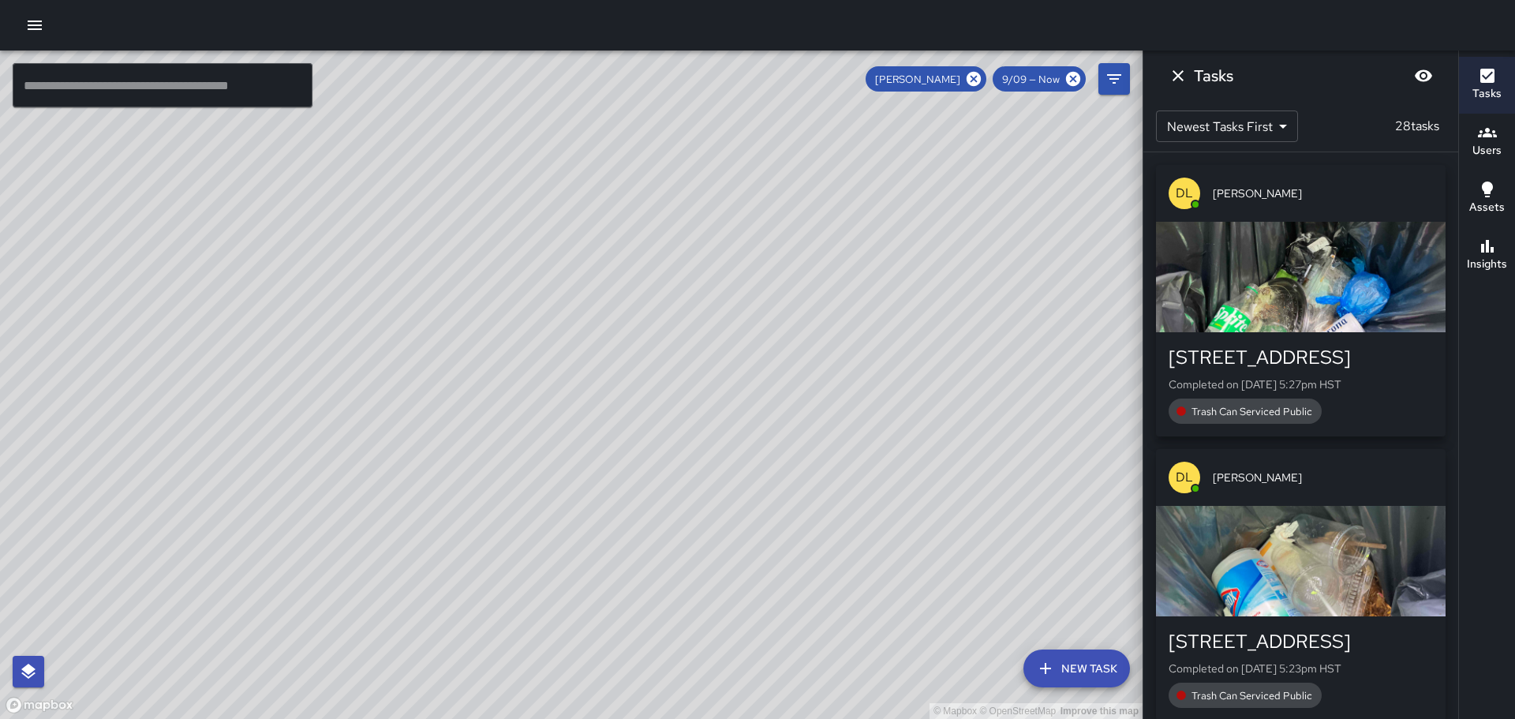
drag, startPoint x: 186, startPoint y: 533, endPoint x: 753, endPoint y: 367, distance: 591.2
click at [735, 372] on div "© Mapbox © OpenStreetMap Improve this map" at bounding box center [571, 384] width 1142 height 668
drag, startPoint x: 803, startPoint y: 260, endPoint x: 777, endPoint y: 286, distance: 36.8
click at [777, 286] on div "© Mapbox © OpenStreetMap Improve this map" at bounding box center [571, 384] width 1142 height 668
drag, startPoint x: 824, startPoint y: 295, endPoint x: 641, endPoint y: 413, distance: 218.6
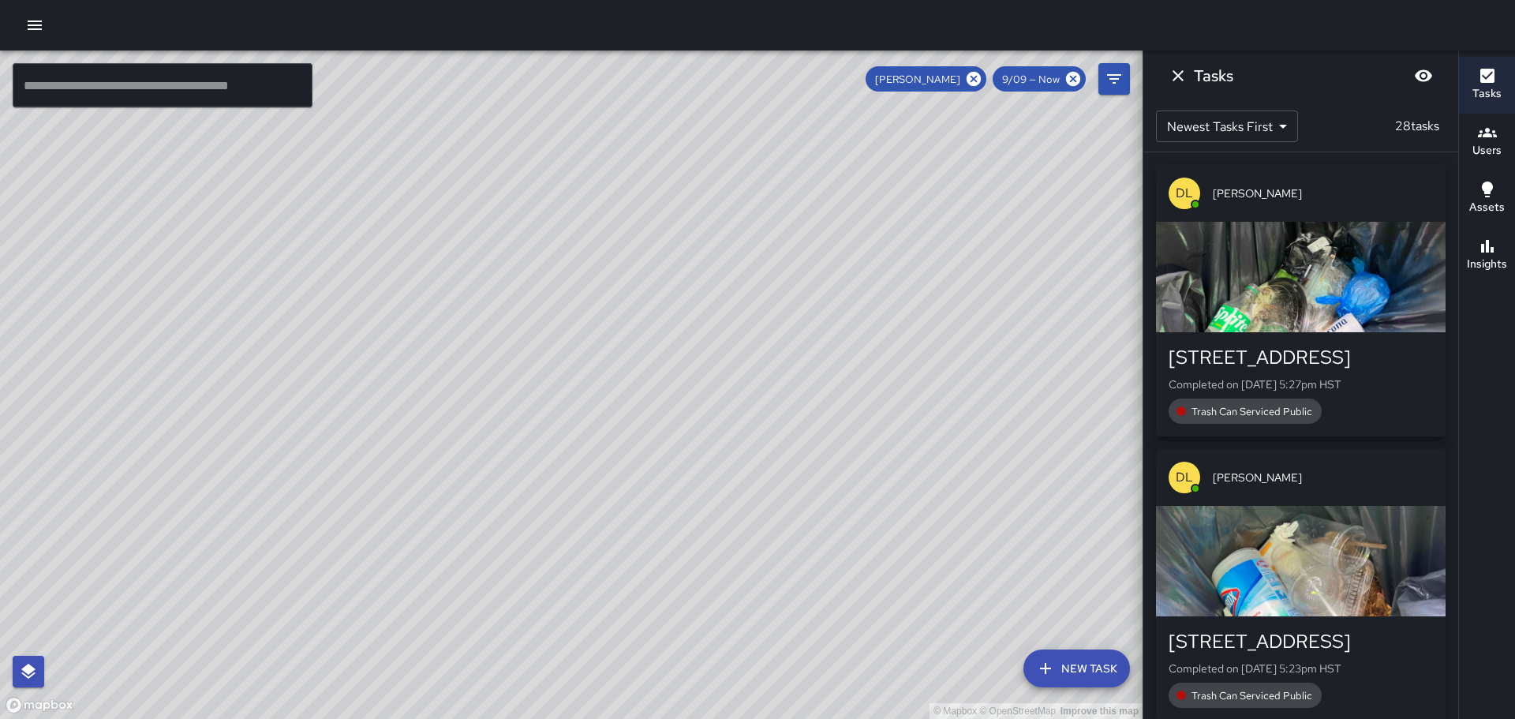
click at [650, 413] on div "© Mapbox © OpenStreetMap Improve this map" at bounding box center [571, 384] width 1142 height 668
drag, startPoint x: 697, startPoint y: 347, endPoint x: 683, endPoint y: 354, distance: 15.9
click at [684, 354] on div "© Mapbox © OpenStreetMap Improve this map" at bounding box center [571, 384] width 1142 height 668
drag, startPoint x: 731, startPoint y: 352, endPoint x: 679, endPoint y: 335, distance: 54.6
click at [679, 335] on div "© Mapbox © OpenStreetMap Improve this map" at bounding box center [571, 384] width 1142 height 668
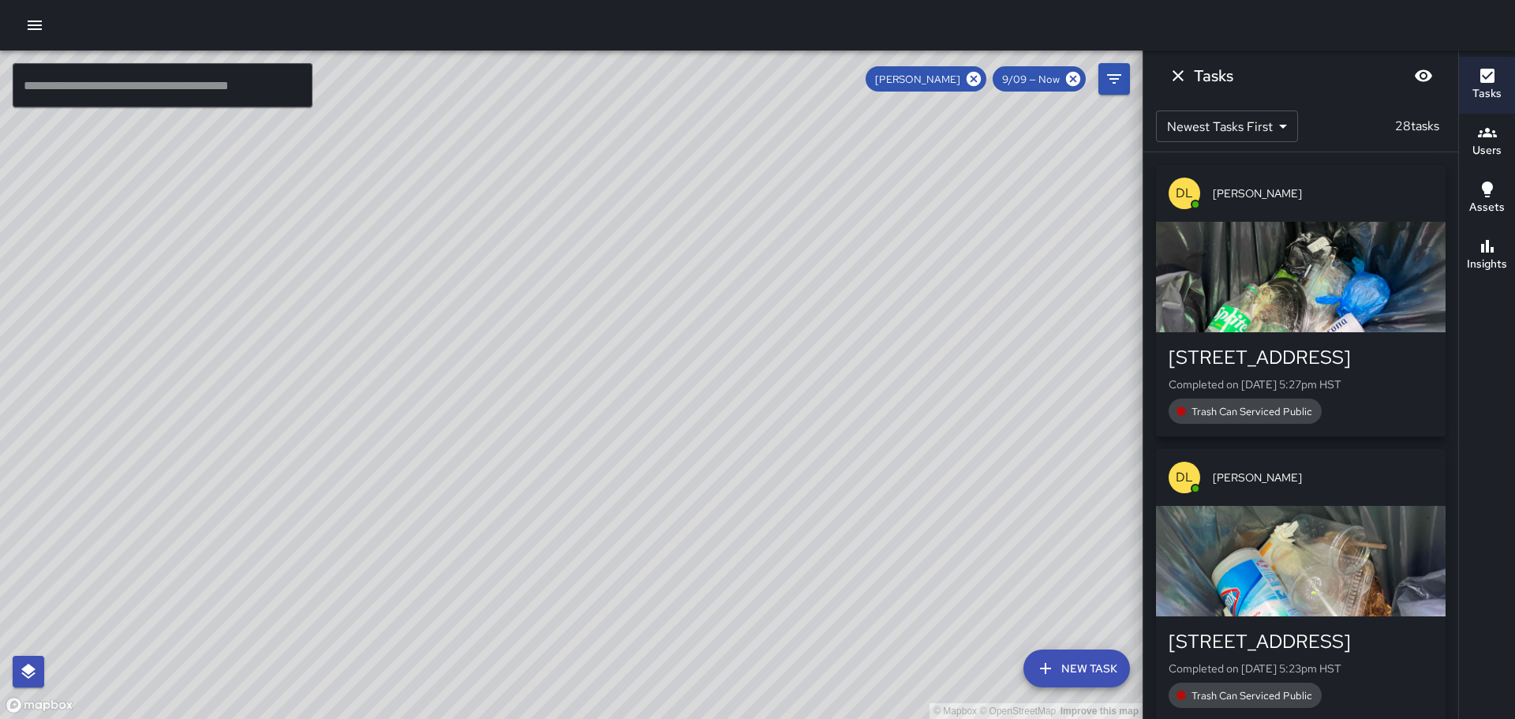
drag, startPoint x: 558, startPoint y: 204, endPoint x: 615, endPoint y: 327, distance: 136.3
click at [616, 327] on div "© Mapbox © OpenStreetMap Improve this map" at bounding box center [571, 384] width 1142 height 668
drag, startPoint x: 758, startPoint y: 514, endPoint x: 727, endPoint y: 335, distance: 181.9
click at [727, 336] on div "© Mapbox © OpenStreetMap Improve this map" at bounding box center [571, 384] width 1142 height 668
drag, startPoint x: 383, startPoint y: 444, endPoint x: 660, endPoint y: 414, distance: 278.6
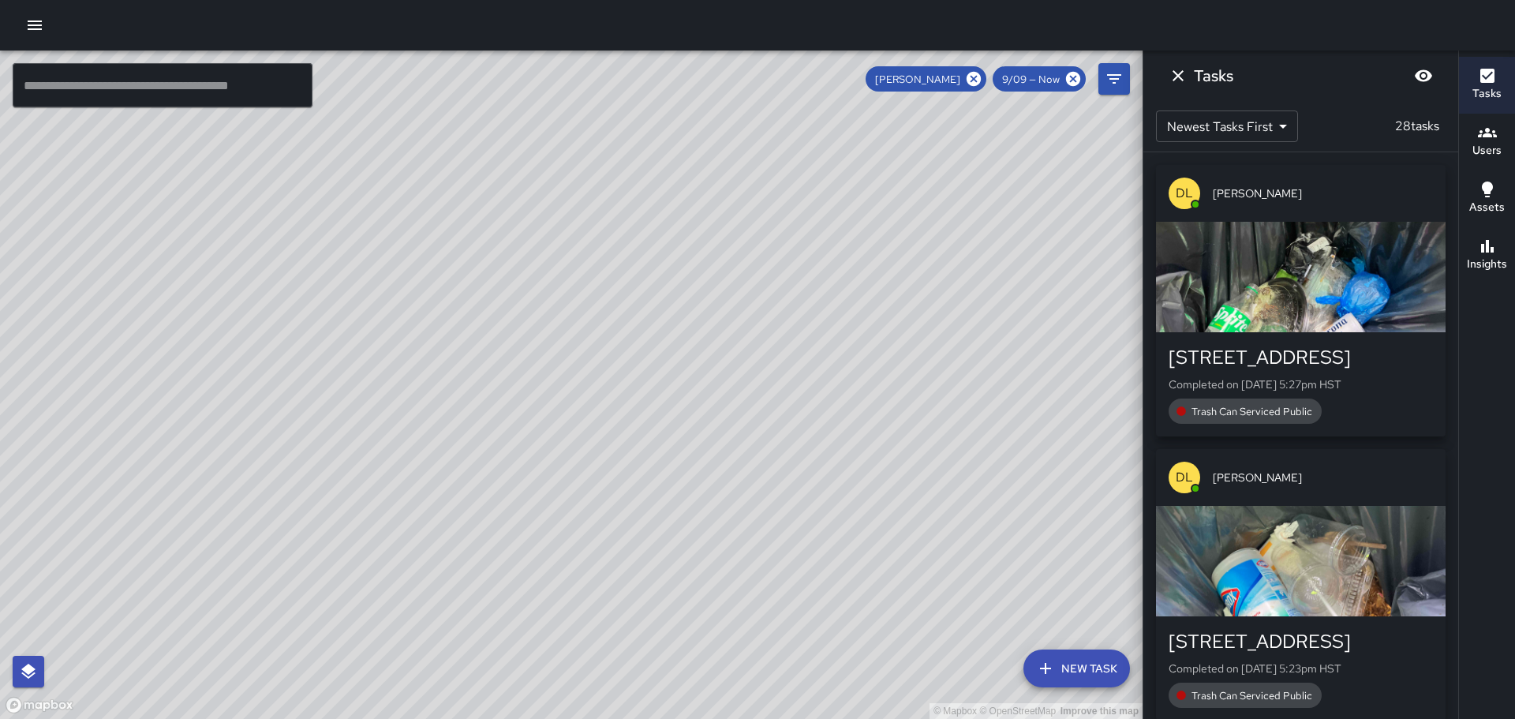
click at [658, 414] on div "© Mapbox © OpenStreetMap Improve this map" at bounding box center [571, 384] width 1142 height 668
drag, startPoint x: 505, startPoint y: 364, endPoint x: 759, endPoint y: 610, distance: 353.8
click at [762, 611] on div "© Mapbox © OpenStreetMap Improve this map" at bounding box center [571, 384] width 1142 height 668
drag, startPoint x: 487, startPoint y: 347, endPoint x: 519, endPoint y: 566, distance: 221.7
click at [532, 578] on div "© Mapbox © OpenStreetMap Improve this map" at bounding box center [571, 384] width 1142 height 668
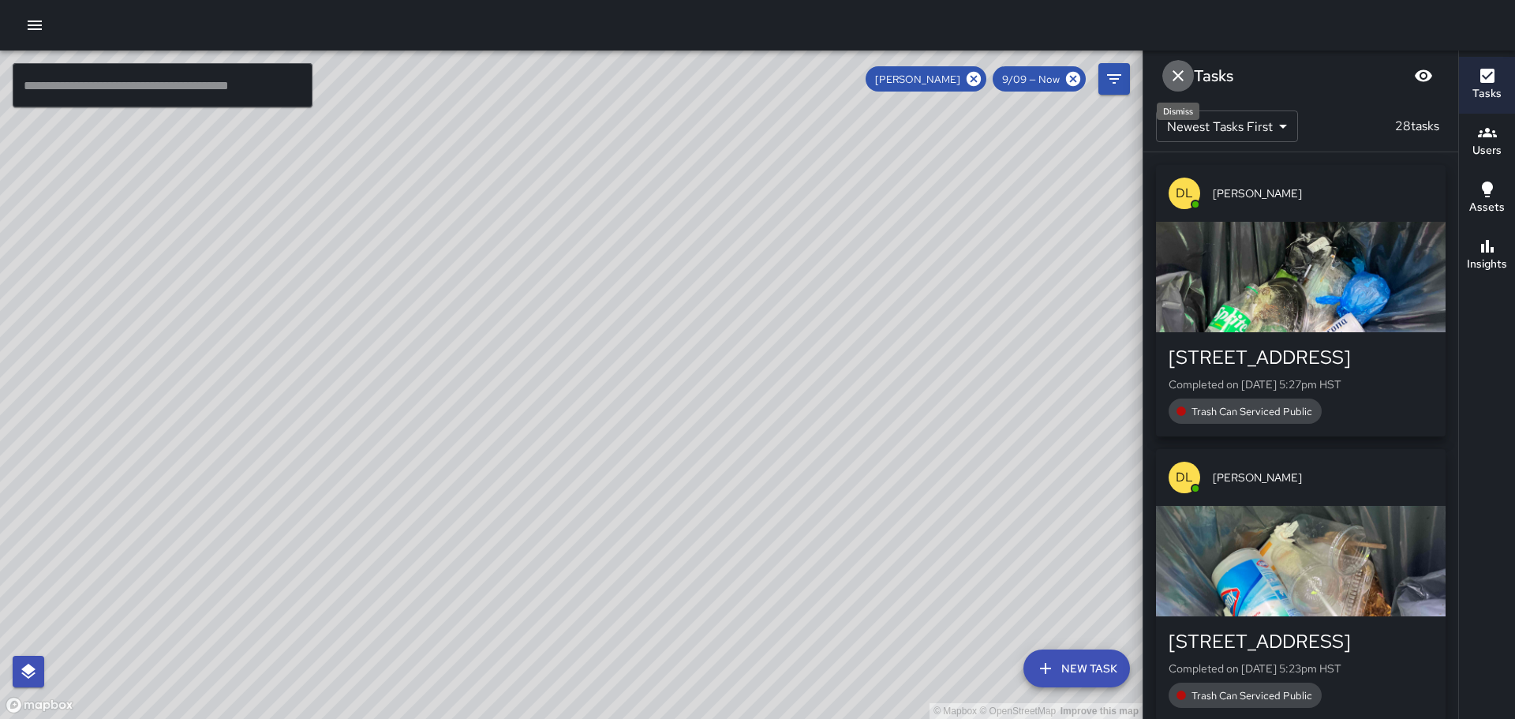
click at [1177, 70] on icon "Dismiss" at bounding box center [1177, 75] width 19 height 19
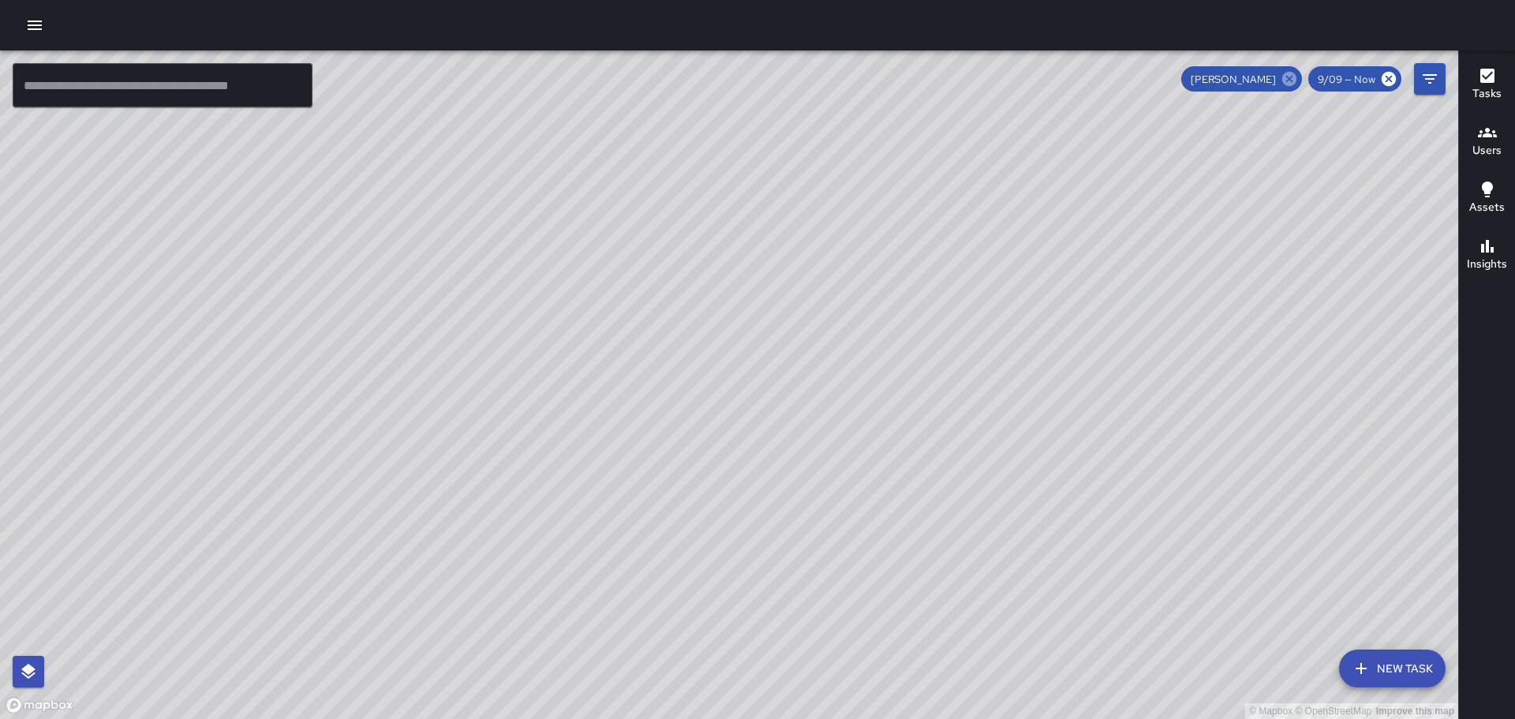
click at [1291, 73] on icon at bounding box center [1289, 79] width 14 height 14
drag, startPoint x: 1103, startPoint y: 357, endPoint x: 1004, endPoint y: 150, distance: 230.1
click at [991, 154] on div "© Mapbox © OpenStreetMap Improve this map" at bounding box center [729, 384] width 1458 height 668
drag, startPoint x: 1283, startPoint y: 602, endPoint x: 1103, endPoint y: 309, distance: 343.6
click at [1102, 308] on div "© Mapbox © OpenStreetMap Improve this map" at bounding box center [729, 384] width 1458 height 668
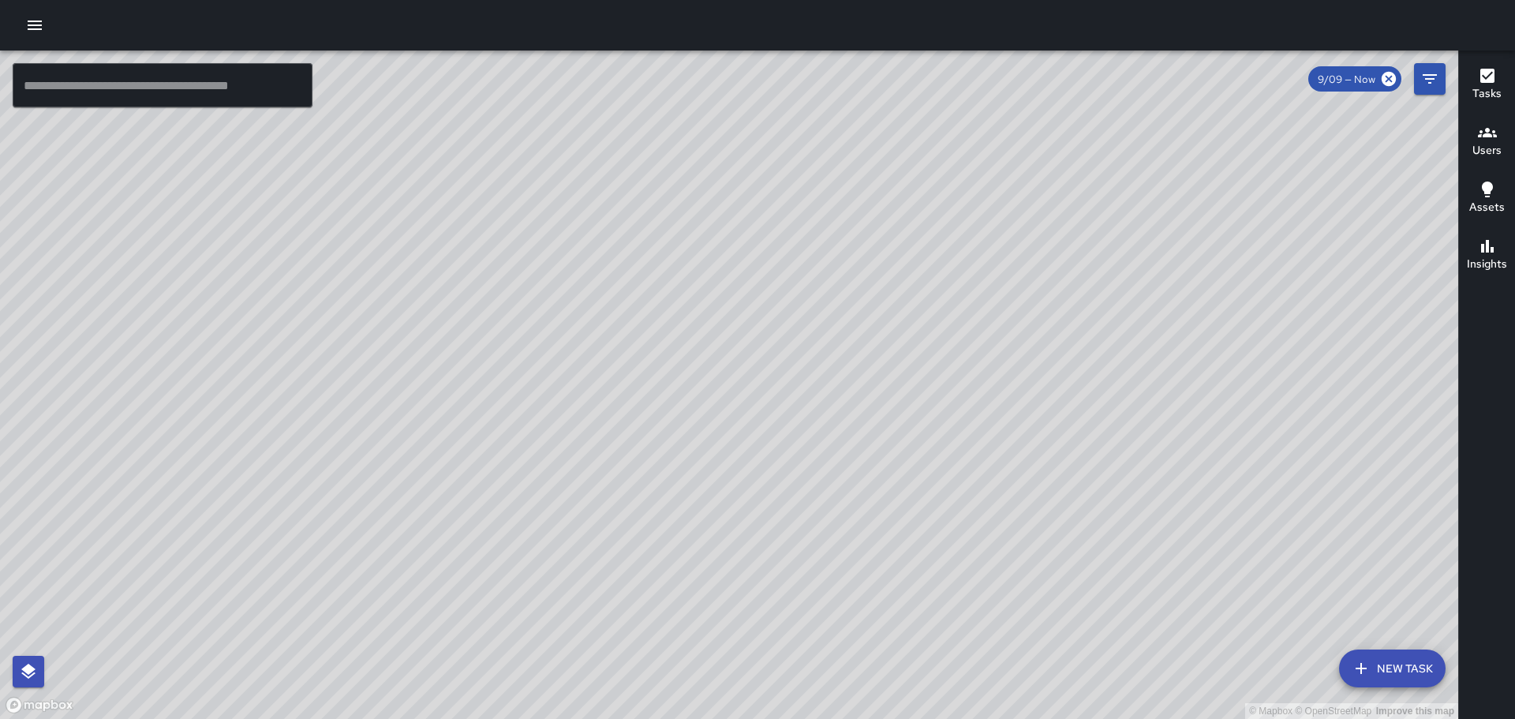
drag, startPoint x: 1071, startPoint y: 421, endPoint x: 1020, endPoint y: 331, distance: 104.2
click at [1023, 337] on div "© Mapbox © OpenStreetMap Improve this map" at bounding box center [729, 384] width 1458 height 668
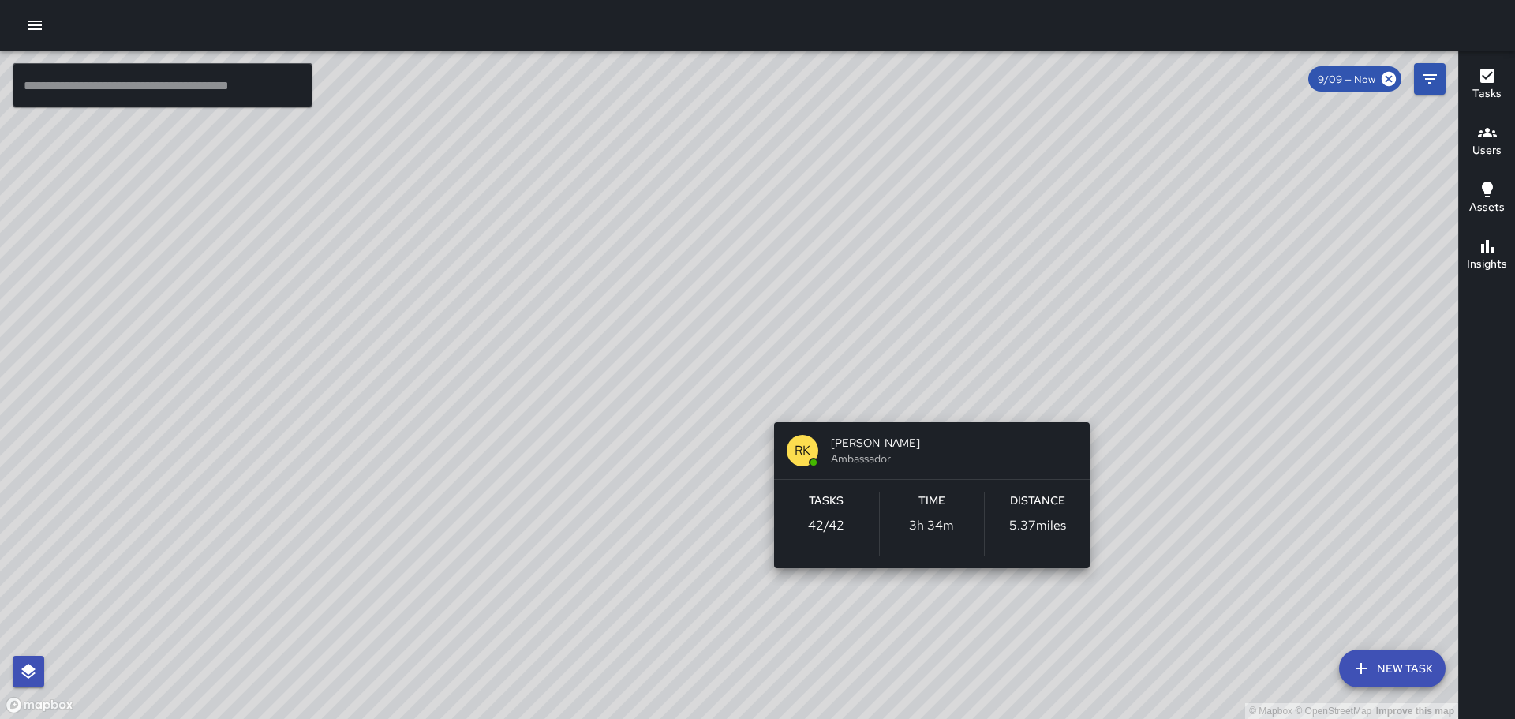
click at [932, 398] on div "© Mapbox © OpenStreetMap Improve this map RK [PERSON_NAME] Ambassador Tasks 42 …" at bounding box center [729, 384] width 1458 height 668
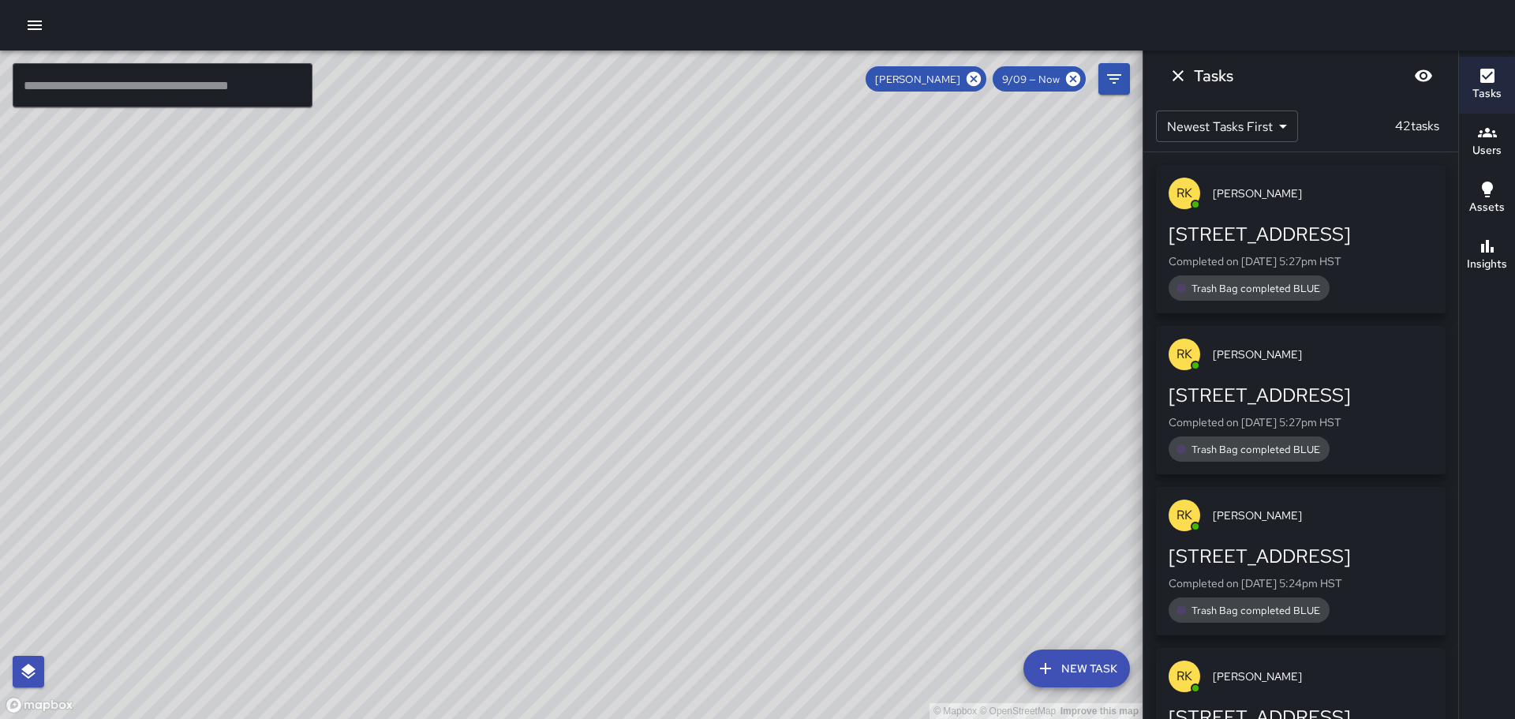
drag, startPoint x: 991, startPoint y: 371, endPoint x: 899, endPoint y: 340, distance: 96.6
click at [899, 340] on div "© Mapbox © OpenStreetMap Improve this map" at bounding box center [571, 384] width 1142 height 668
drag, startPoint x: 718, startPoint y: 445, endPoint x: 713, endPoint y: 357, distance: 88.5
click at [714, 369] on div "© Mapbox © OpenStreetMap Improve this map" at bounding box center [571, 384] width 1142 height 668
drag, startPoint x: 736, startPoint y: 438, endPoint x: 690, endPoint y: 329, distance: 118.4
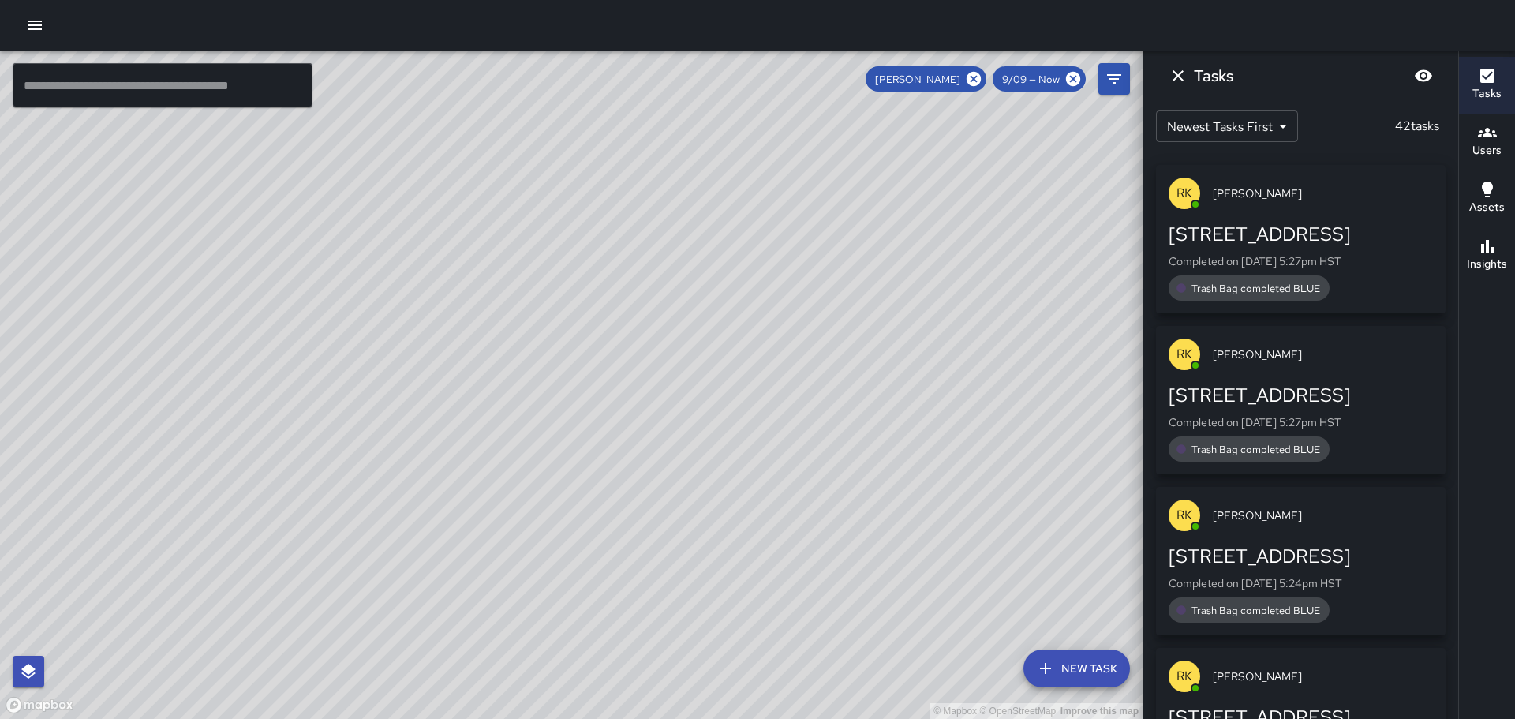
click at [694, 335] on div "© Mapbox © OpenStreetMap Improve this map" at bounding box center [571, 384] width 1142 height 668
drag, startPoint x: 807, startPoint y: 442, endPoint x: 706, endPoint y: 167, distance: 292.6
click at [731, 195] on div "© Mapbox © OpenStreetMap Improve this map" at bounding box center [571, 384] width 1142 height 668
drag, startPoint x: 791, startPoint y: 248, endPoint x: 788, endPoint y: 488, distance: 239.9
click at [804, 506] on div "© Mapbox © OpenStreetMap Improve this map" at bounding box center [571, 384] width 1142 height 668
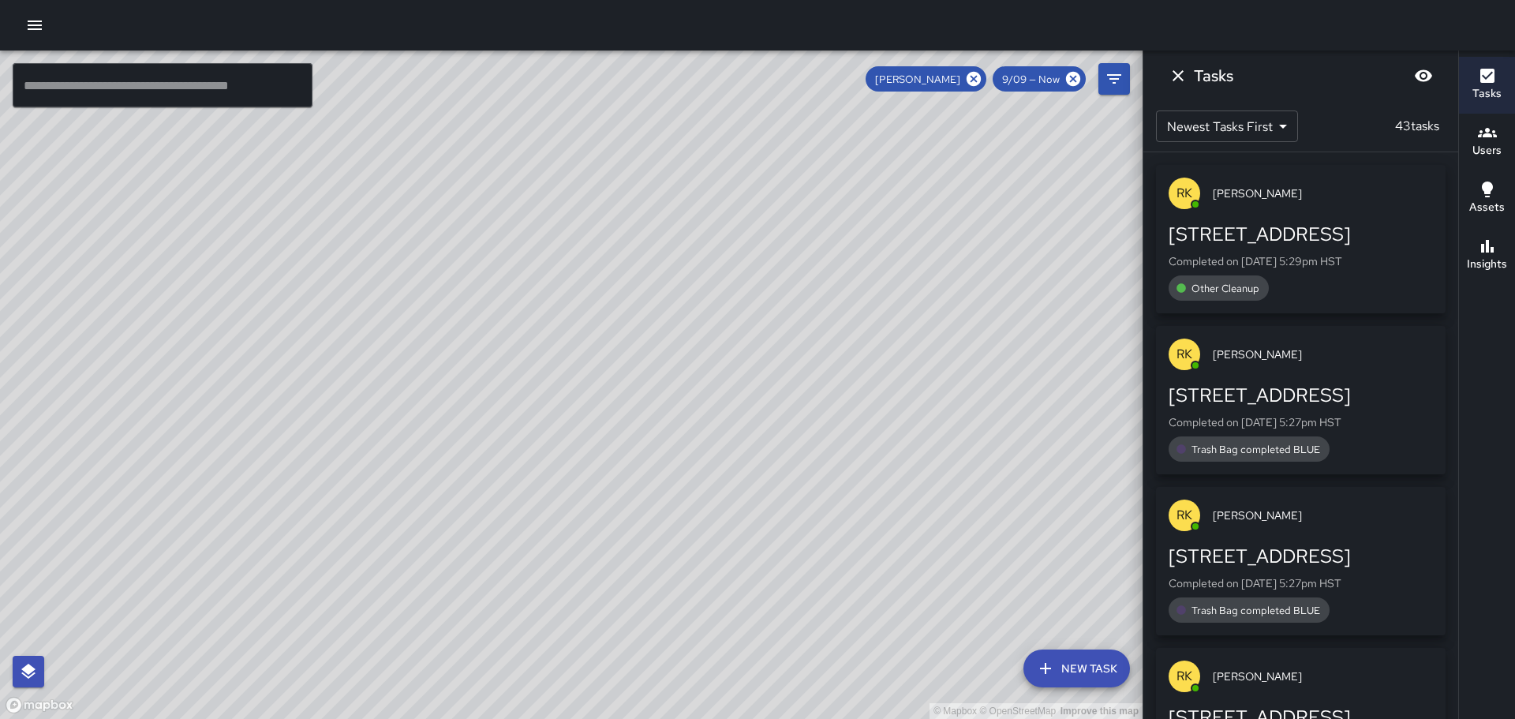
drag, startPoint x: 719, startPoint y: 588, endPoint x: 679, endPoint y: 380, distance: 211.4
click at [679, 391] on div "© Mapbox © OpenStreetMap Improve this map" at bounding box center [571, 384] width 1142 height 668
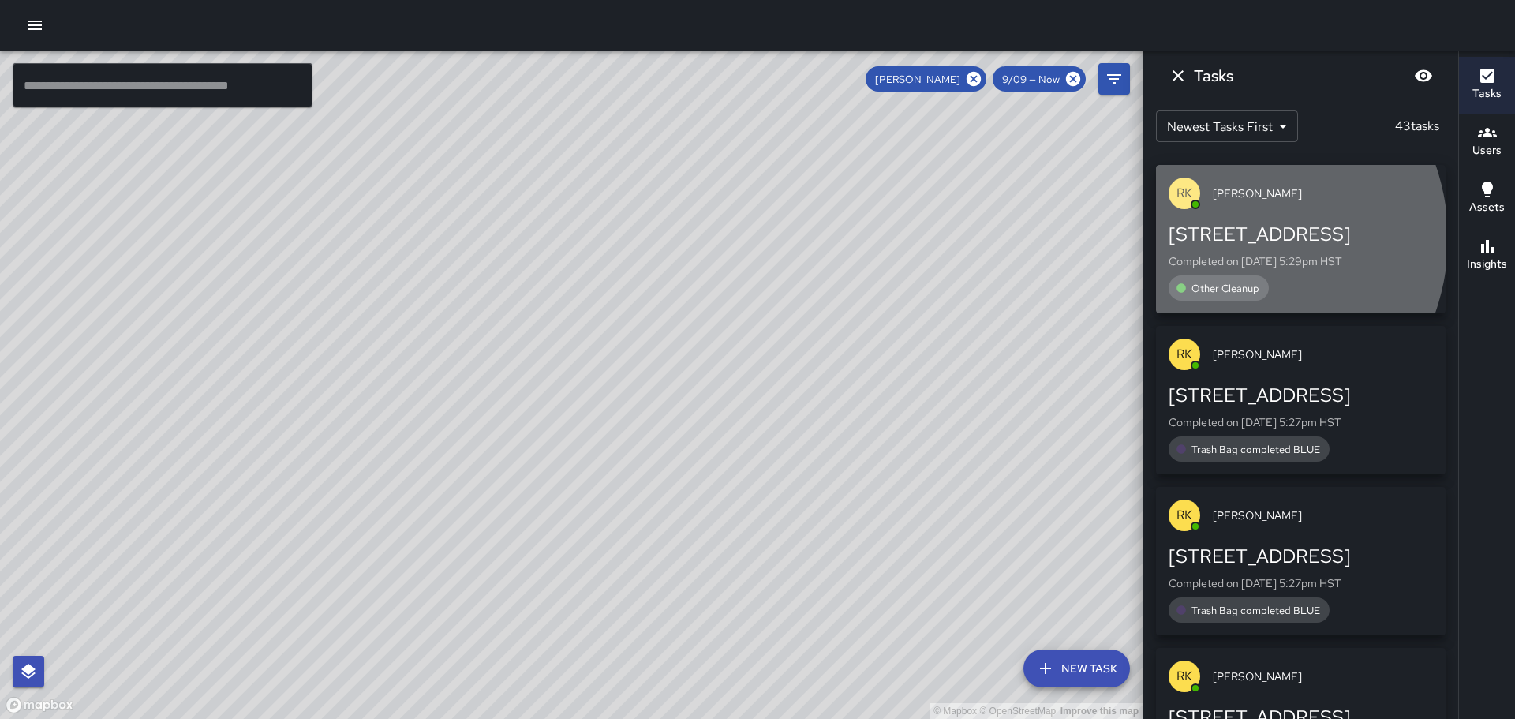
click at [1225, 237] on div "[STREET_ADDRESS]" at bounding box center [1300, 234] width 264 height 25
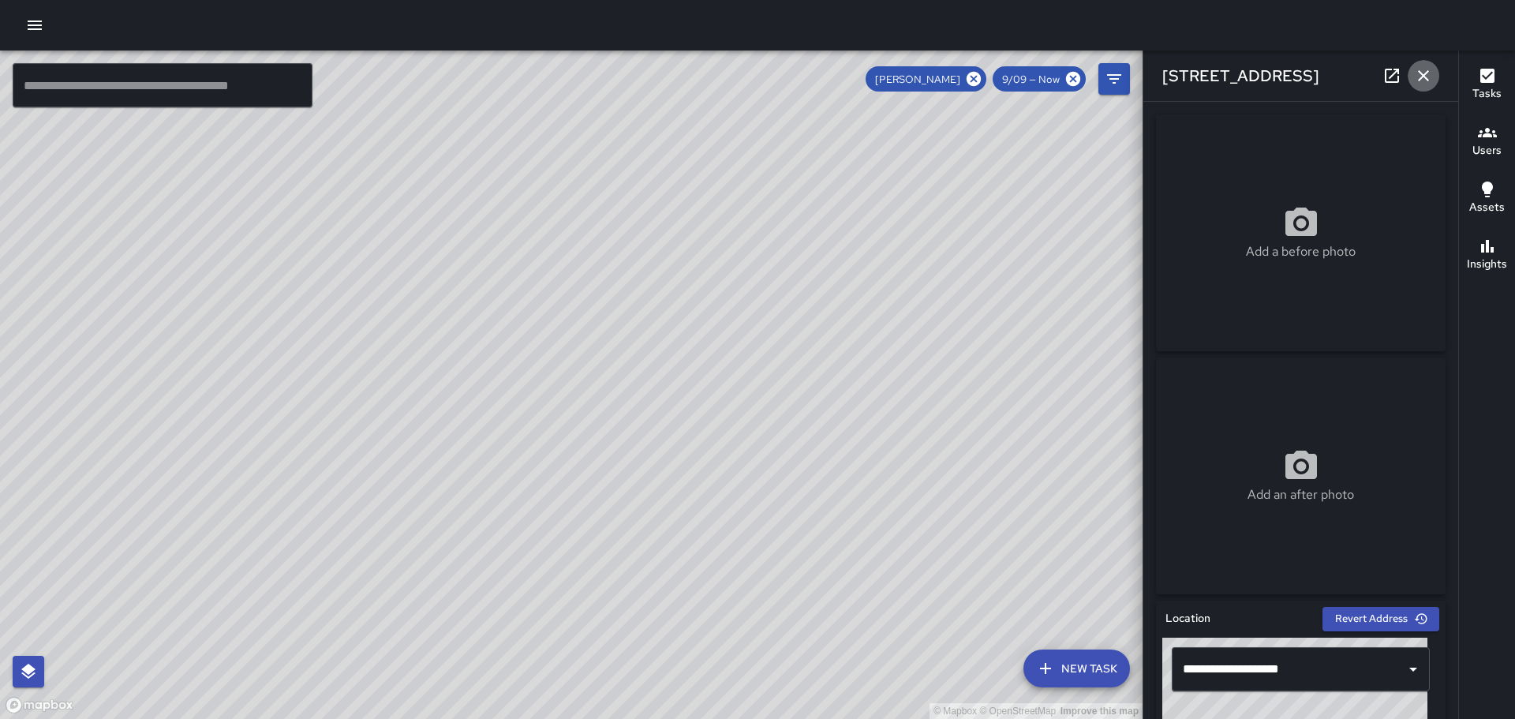
click at [1419, 72] on icon "button" at bounding box center [1423, 75] width 11 height 11
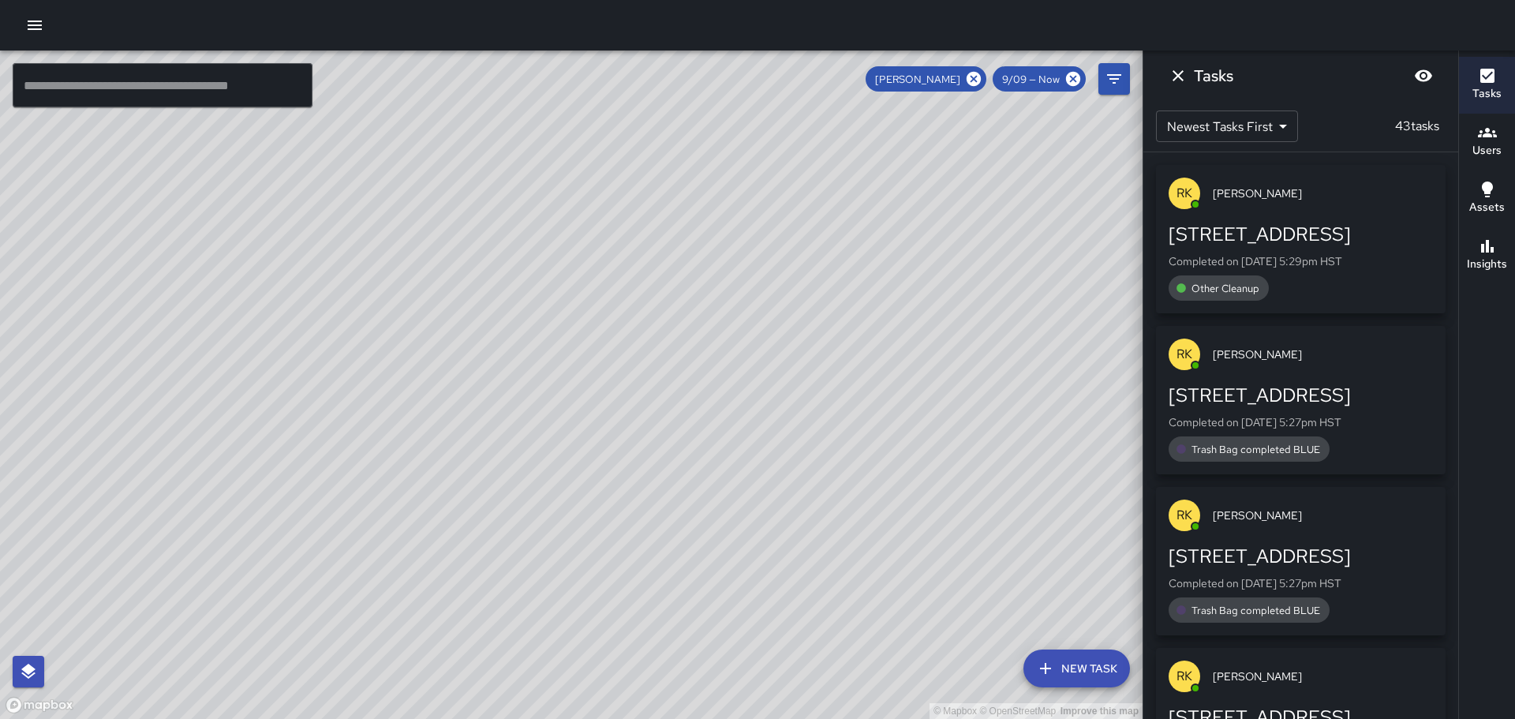
drag, startPoint x: 730, startPoint y: 263, endPoint x: 736, endPoint y: 434, distance: 171.3
click at [736, 434] on div "© Mapbox © OpenStreetMap Improve this map" at bounding box center [571, 384] width 1142 height 668
drag, startPoint x: 622, startPoint y: 304, endPoint x: 704, endPoint y: 602, distance: 309.3
click at [720, 647] on div "© Mapbox © OpenStreetMap Improve this map" at bounding box center [571, 384] width 1142 height 668
drag, startPoint x: 487, startPoint y: 421, endPoint x: 630, endPoint y: 577, distance: 212.2
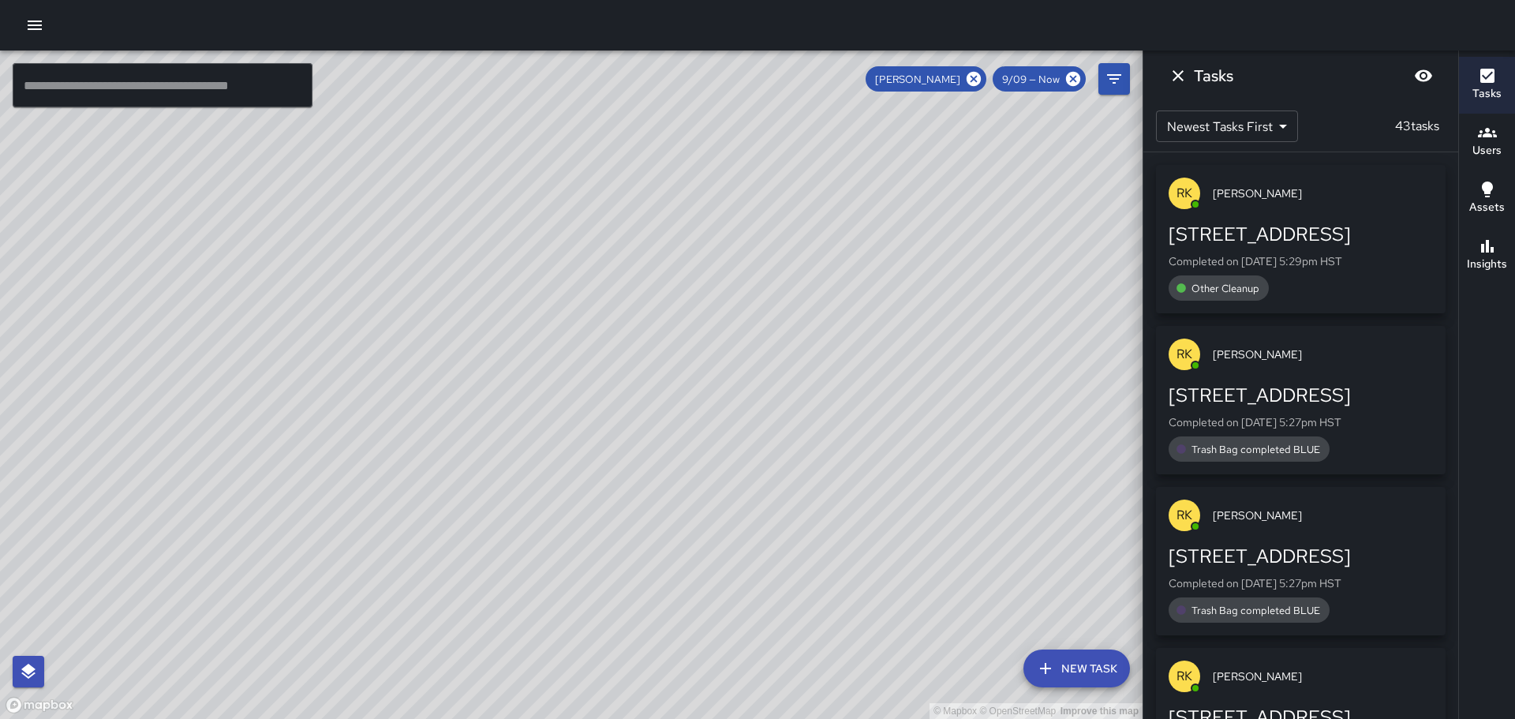
click at [630, 578] on div "© Mapbox © OpenStreetMap Improve this map" at bounding box center [571, 384] width 1142 height 668
click at [972, 75] on icon at bounding box center [974, 79] width 14 height 14
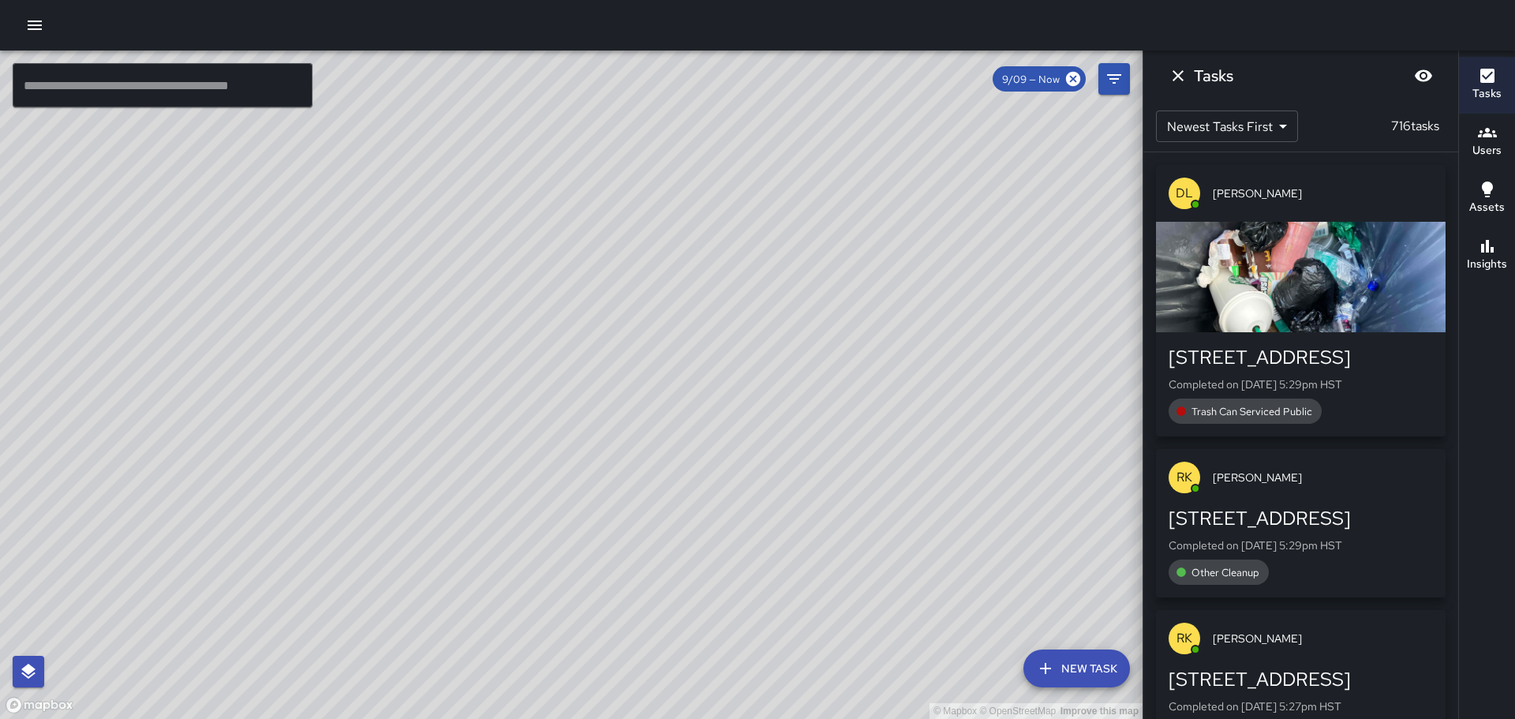
drag, startPoint x: 877, startPoint y: 449, endPoint x: 819, endPoint y: 282, distance: 176.2
click at [821, 290] on div "© Mapbox © OpenStreetMap Improve this map" at bounding box center [571, 384] width 1142 height 668
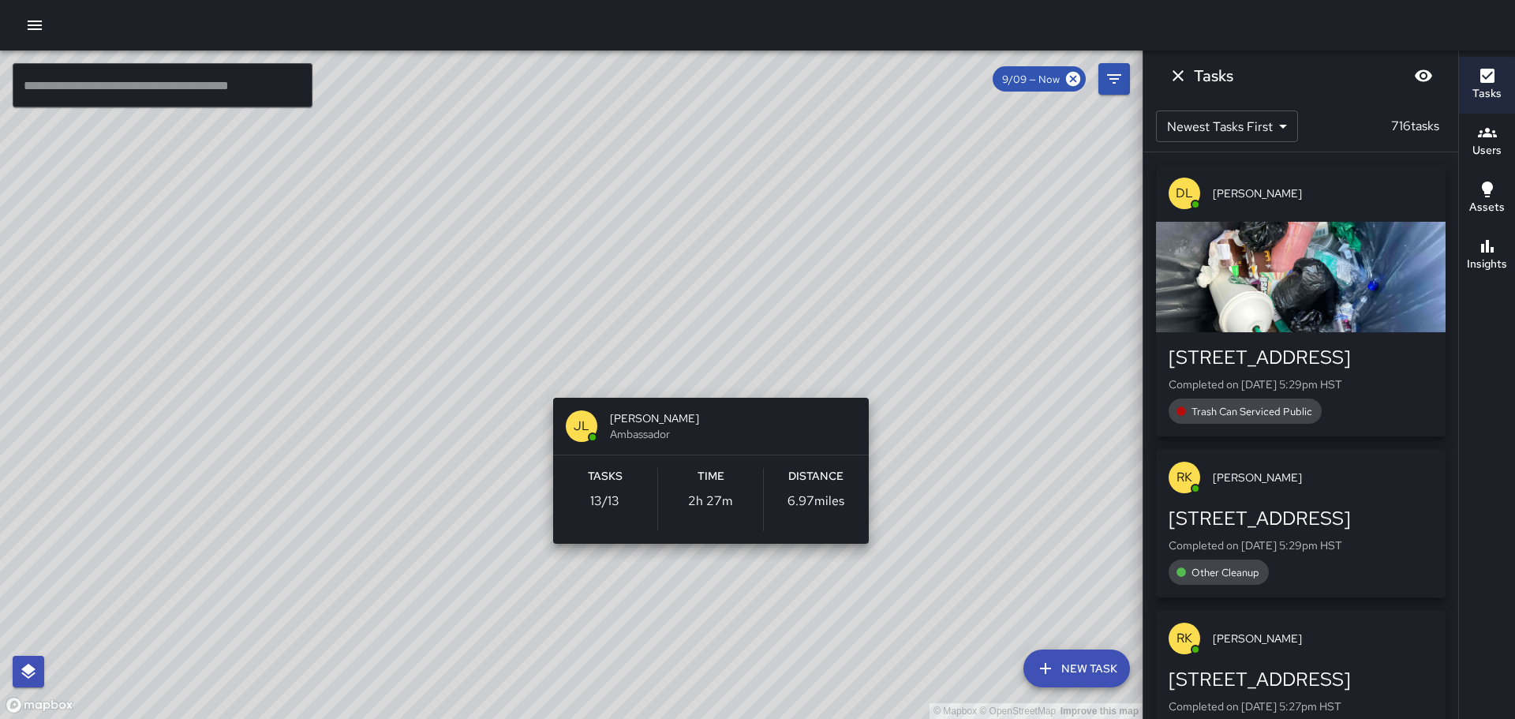
click at [705, 380] on div "© Mapbox © OpenStreetMap Improve this map JL [PERSON_NAME] Ambassador Tasks 13 …" at bounding box center [571, 384] width 1142 height 668
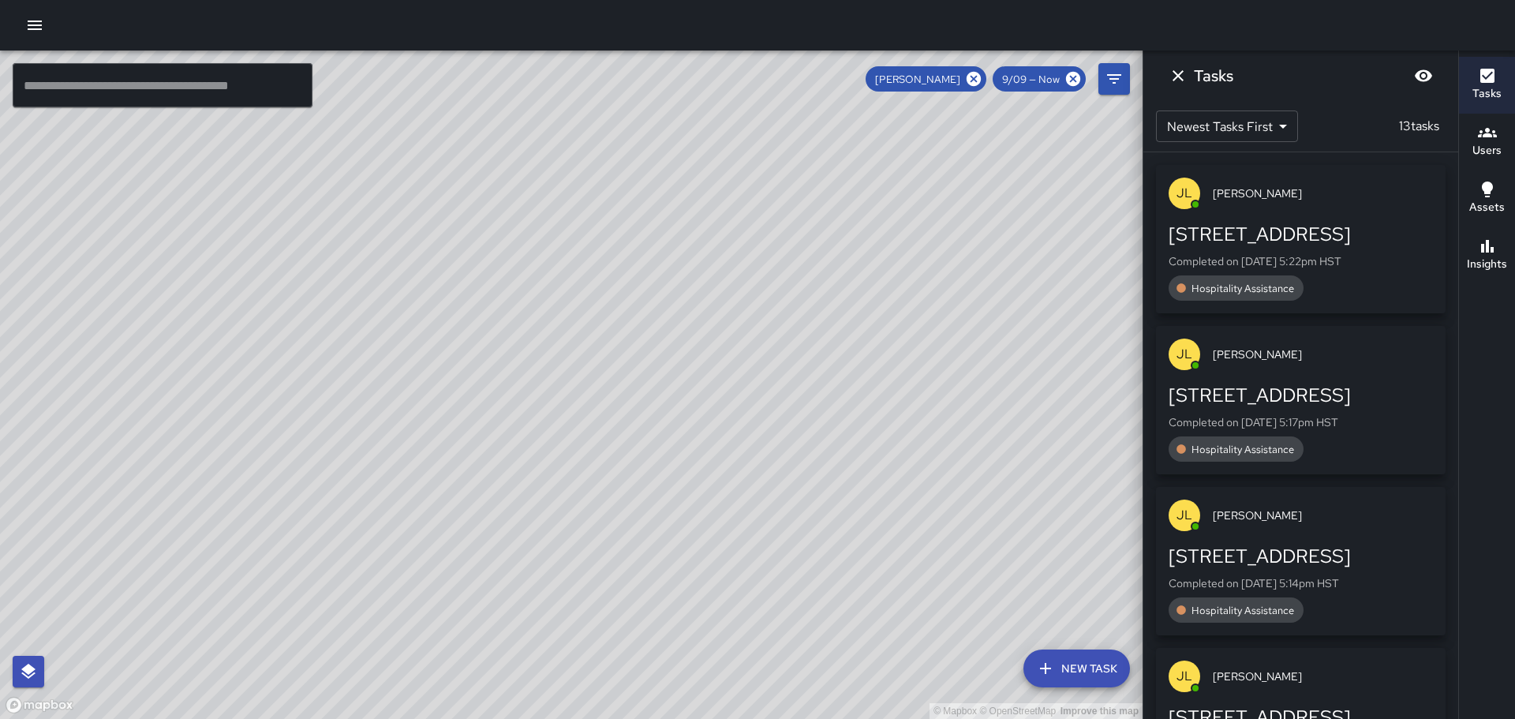
drag, startPoint x: 416, startPoint y: 408, endPoint x: 348, endPoint y: 558, distance: 164.5
click at [350, 558] on div "© Mapbox © OpenStreetMap Improve this map" at bounding box center [571, 384] width 1142 height 668
drag, startPoint x: 672, startPoint y: 432, endPoint x: 499, endPoint y: 125, distance: 351.9
click at [500, 147] on div "© Mapbox © OpenStreetMap Improve this map" at bounding box center [571, 384] width 1142 height 668
drag, startPoint x: 436, startPoint y: 233, endPoint x: 589, endPoint y: 393, distance: 222.1
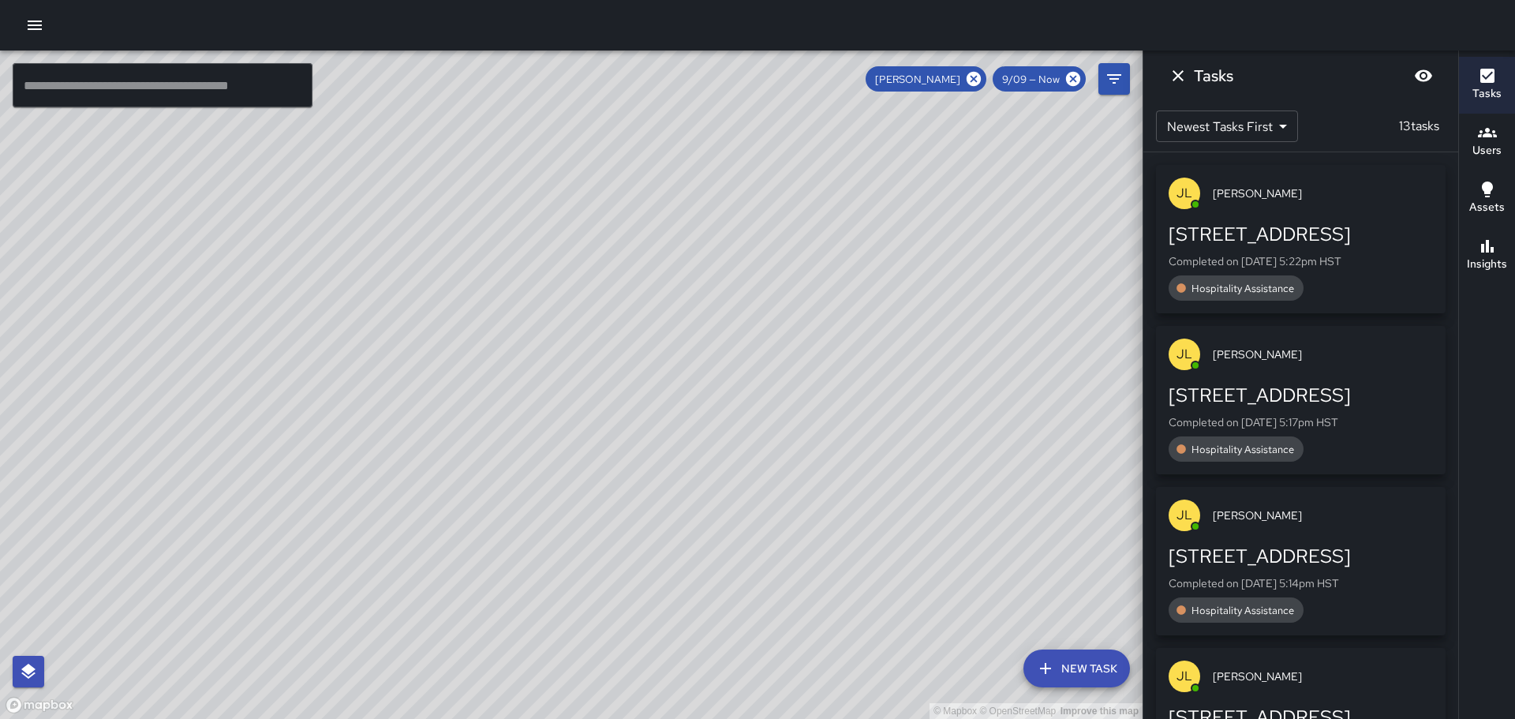
click at [590, 392] on div "© Mapbox © OpenStreetMap Improve this map" at bounding box center [571, 384] width 1142 height 668
drag, startPoint x: 383, startPoint y: 312, endPoint x: 549, endPoint y: 470, distance: 229.4
click at [549, 470] on div "© Mapbox © OpenStreetMap Improve this map" at bounding box center [571, 384] width 1142 height 668
drag, startPoint x: 420, startPoint y: 279, endPoint x: 553, endPoint y: 421, distance: 194.2
click at [553, 421] on div "© Mapbox © OpenStreetMap Improve this map" at bounding box center [571, 384] width 1142 height 668
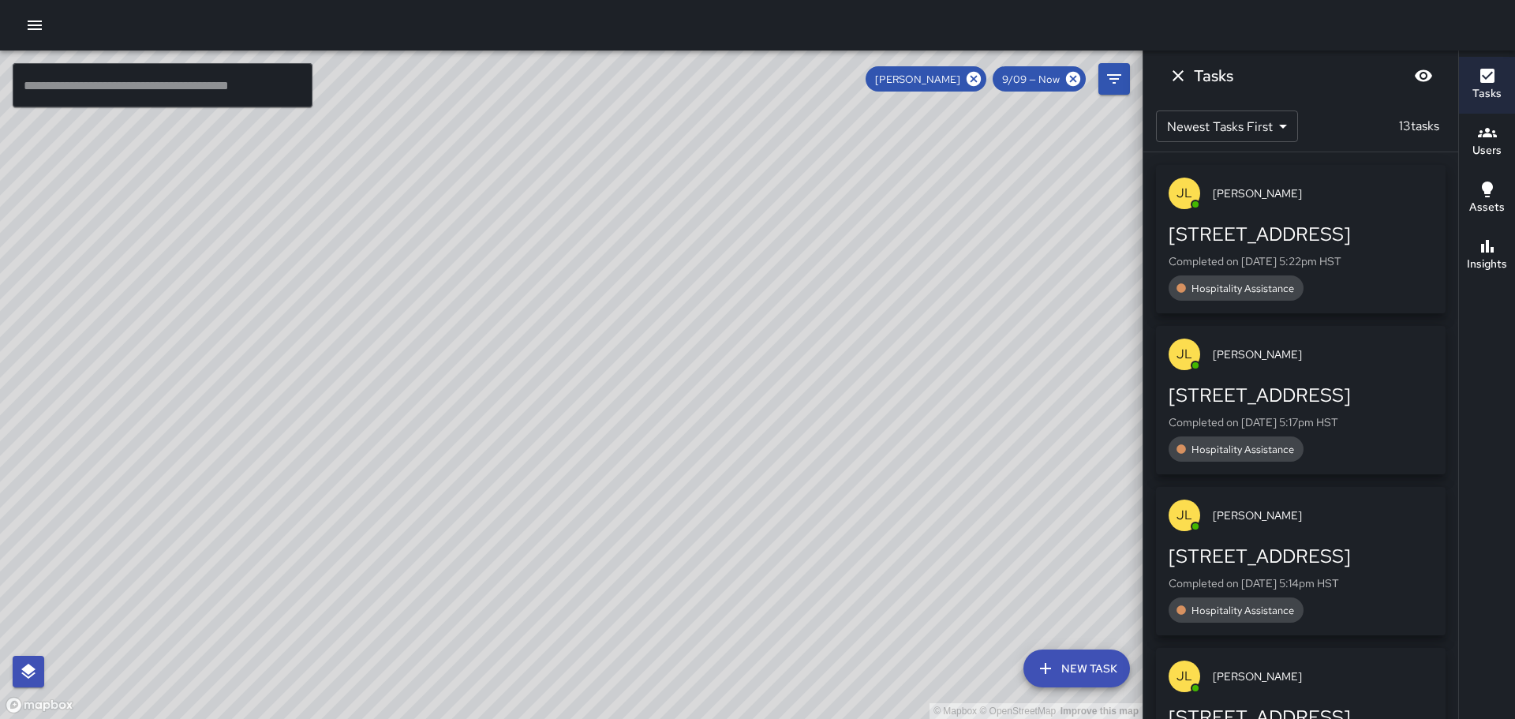
drag, startPoint x: 439, startPoint y: 286, endPoint x: 574, endPoint y: 395, distance: 172.8
click at [660, 501] on div "© Mapbox © OpenStreetMap Improve this map" at bounding box center [571, 384] width 1142 height 668
drag, startPoint x: 515, startPoint y: 331, endPoint x: 573, endPoint y: 430, distance: 114.9
click at [574, 436] on div "© Mapbox © OpenStreetMap Improve this map" at bounding box center [571, 384] width 1142 height 668
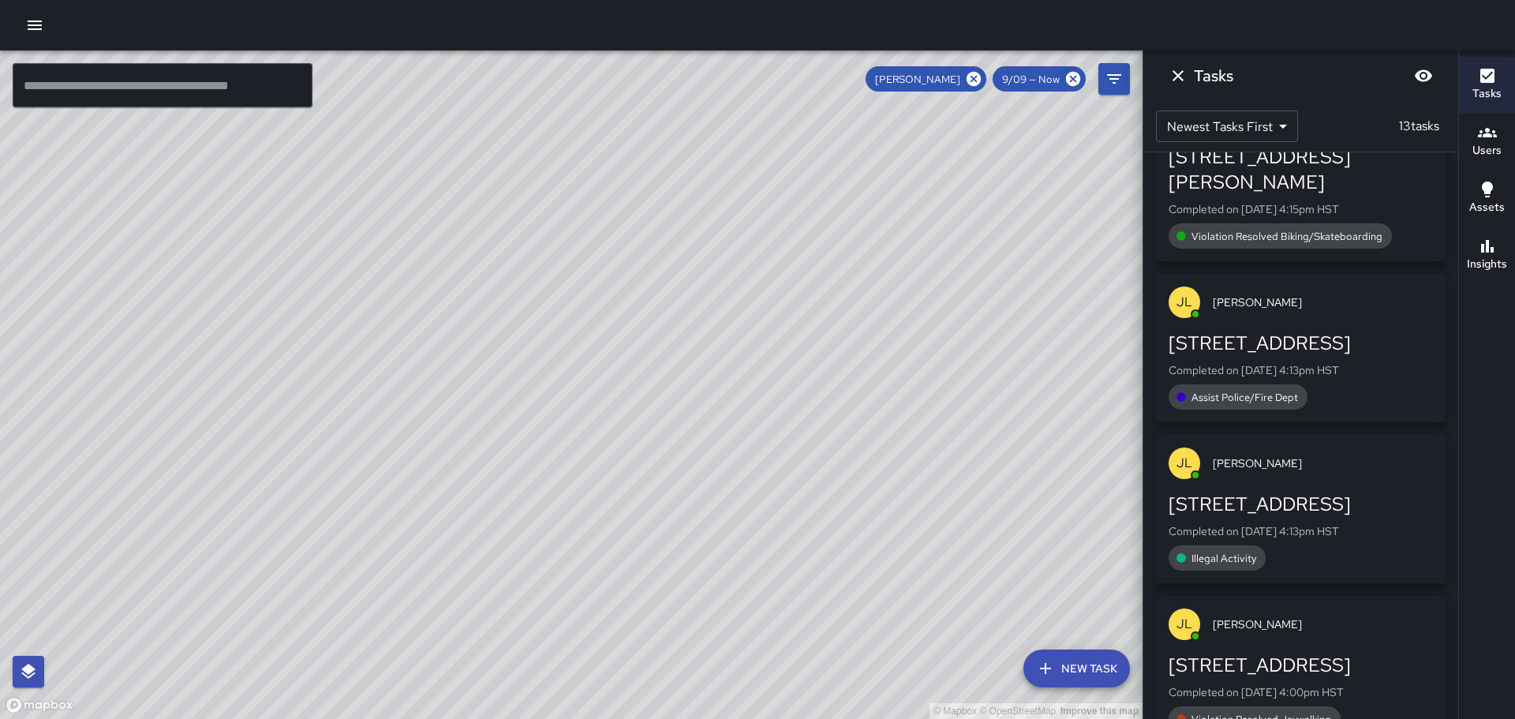
scroll to position [1539, 0]
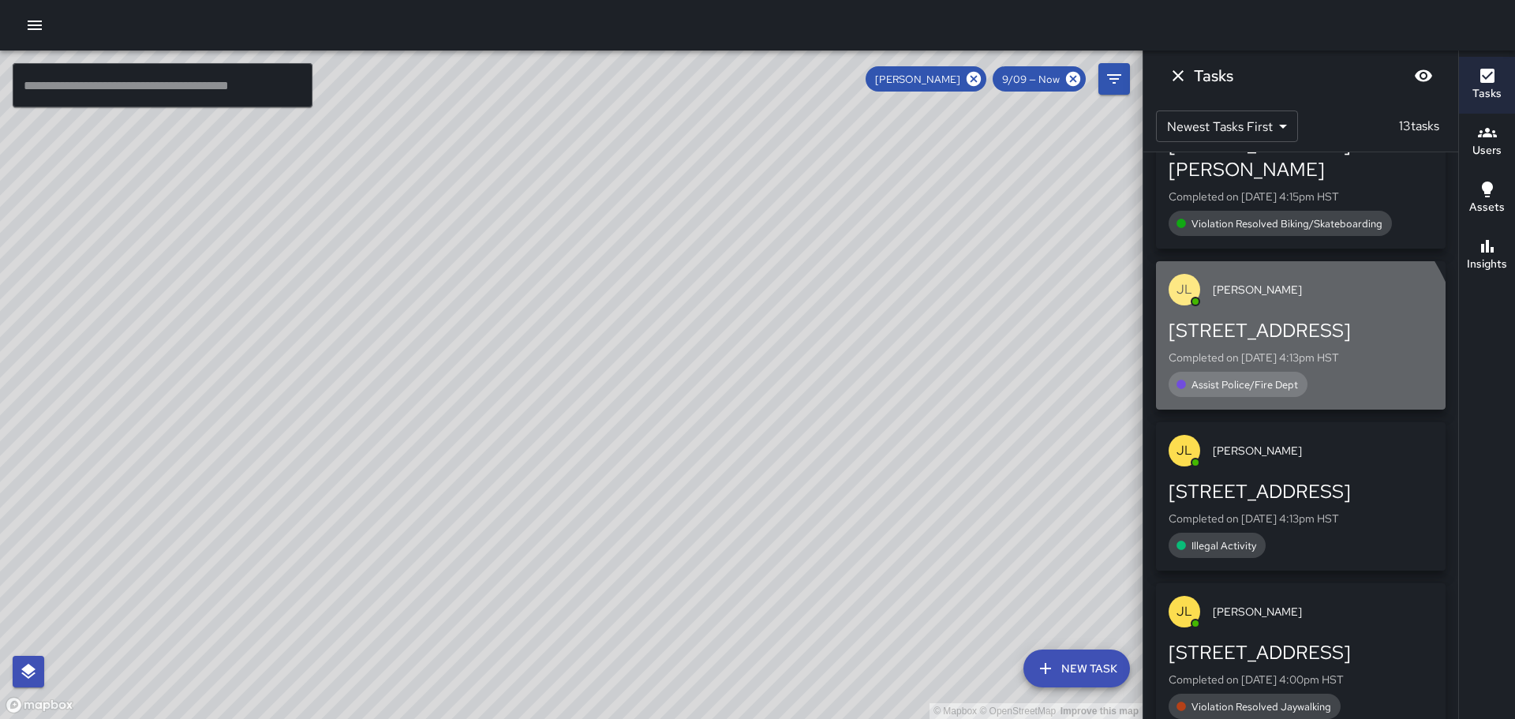
click at [1236, 378] on span "Assist Police/Fire Dept" at bounding box center [1244, 384] width 125 height 13
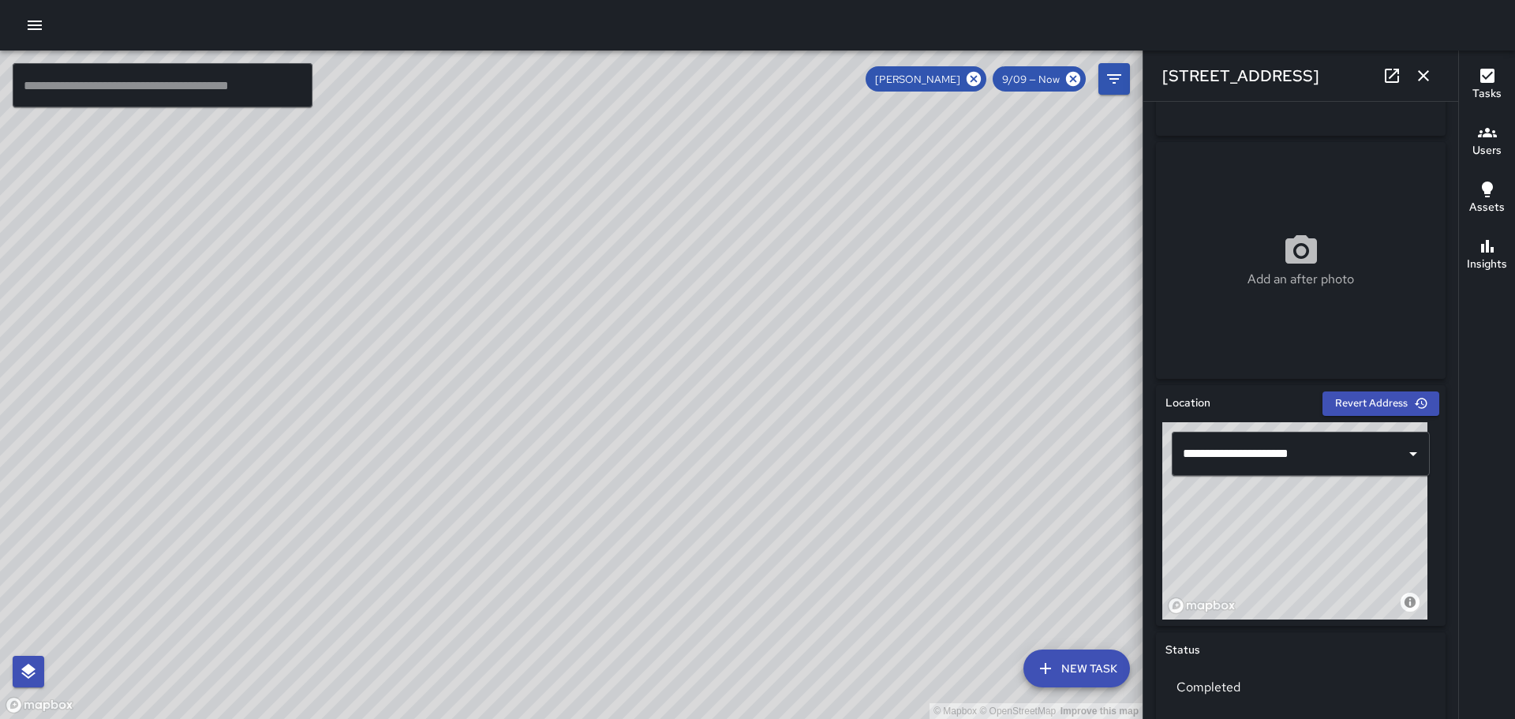
scroll to position [0, 0]
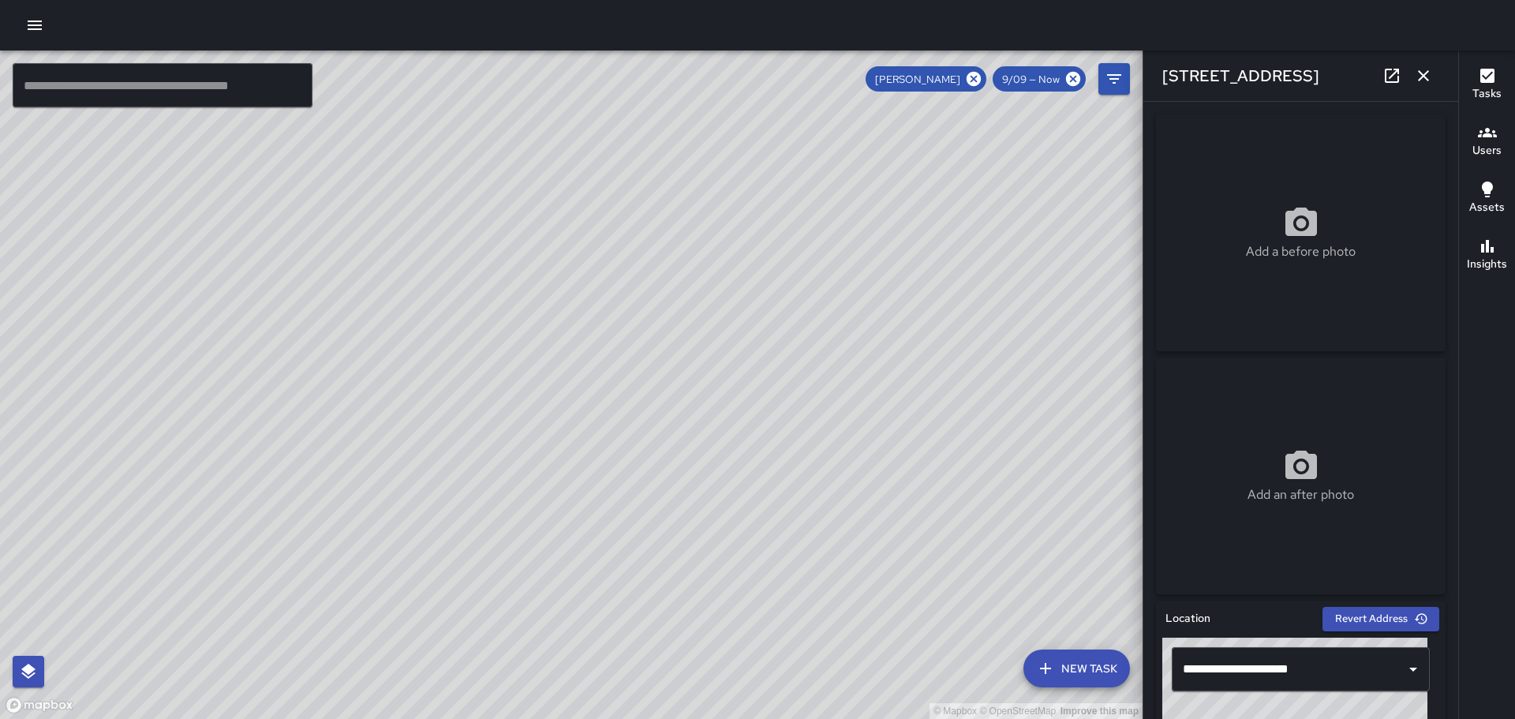
drag, startPoint x: 932, startPoint y: 421, endPoint x: 802, endPoint y: 210, distance: 247.2
click at [781, 172] on div "© Mapbox © OpenStreetMap Improve this map" at bounding box center [571, 384] width 1142 height 668
drag, startPoint x: 803, startPoint y: 214, endPoint x: 756, endPoint y: 381, distance: 173.8
click at [847, 420] on div "© Mapbox © OpenStreetMap Improve this map" at bounding box center [571, 384] width 1142 height 668
drag, startPoint x: 510, startPoint y: 548, endPoint x: 457, endPoint y: 262, distance: 291.4
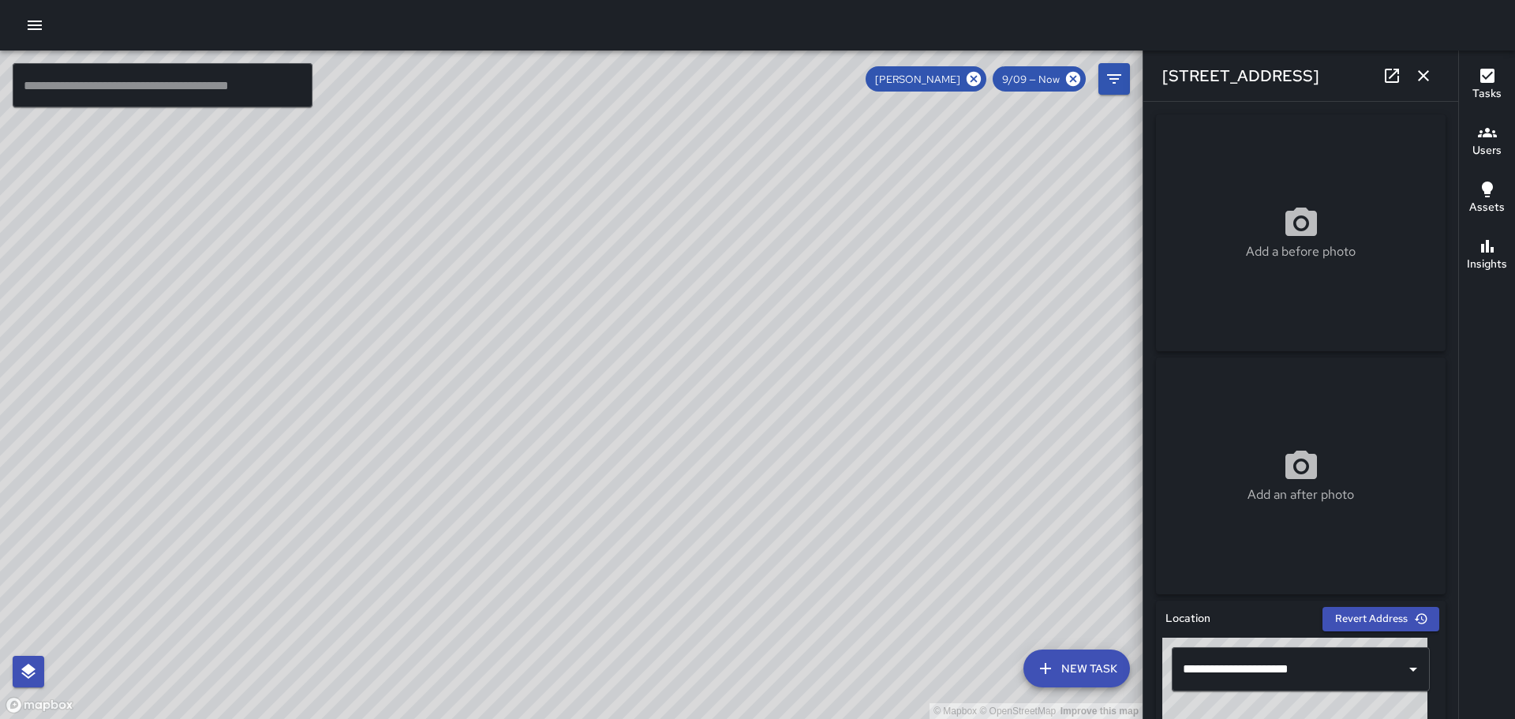
click at [461, 271] on div "© Mapbox © OpenStreetMap Improve this map" at bounding box center [571, 384] width 1142 height 668
drag, startPoint x: 817, startPoint y: 529, endPoint x: 604, endPoint y: 159, distance: 426.7
click at [604, 161] on div "© Mapbox © OpenStreetMap Improve this map" at bounding box center [571, 384] width 1142 height 668
drag, startPoint x: 697, startPoint y: 425, endPoint x: 581, endPoint y: 245, distance: 214.3
click at [581, 245] on div "© Mapbox © OpenStreetMap Improve this map" at bounding box center [571, 384] width 1142 height 668
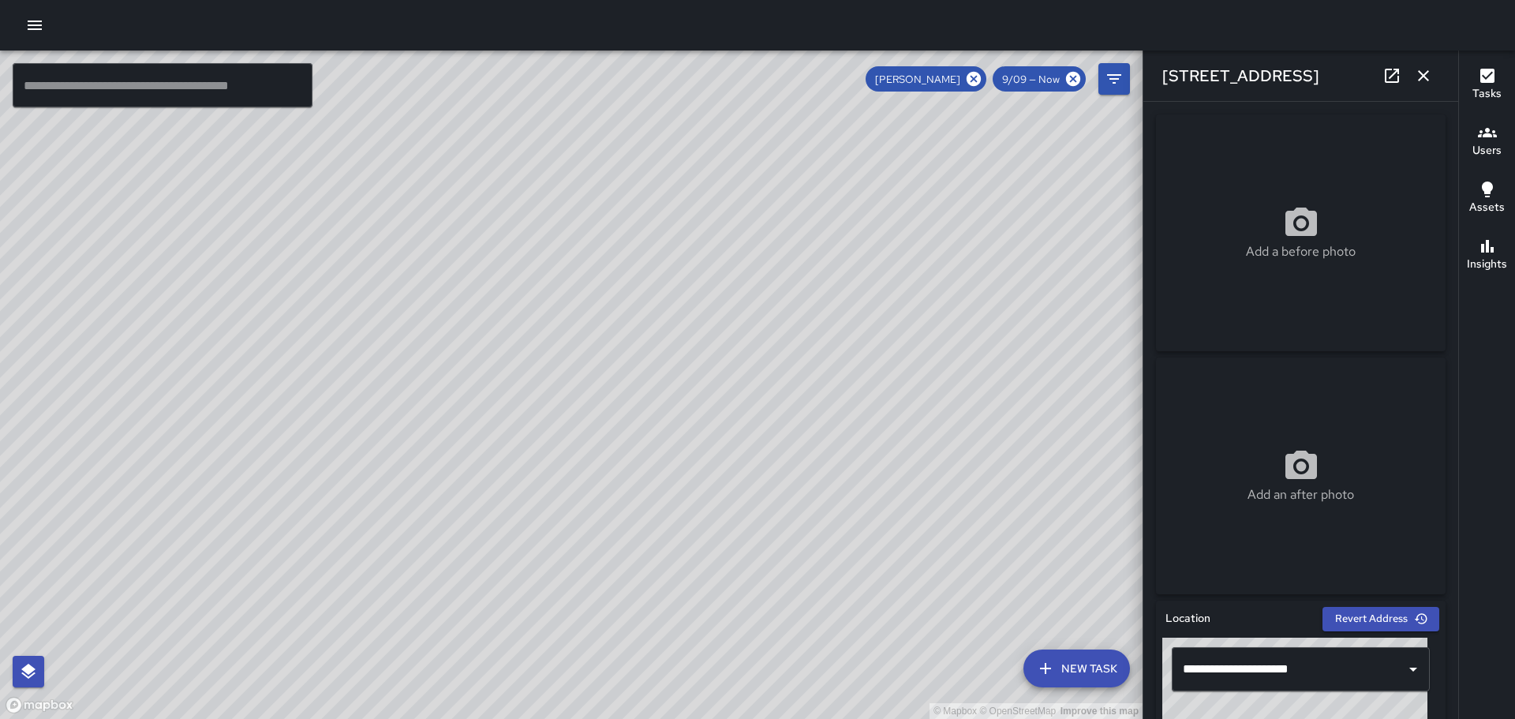
drag, startPoint x: 786, startPoint y: 539, endPoint x: 652, endPoint y: 249, distance: 319.1
click at [652, 249] on div "© Mapbox © OpenStreetMap Improve this map" at bounding box center [571, 384] width 1142 height 668
click at [1421, 79] on icon "button" at bounding box center [1423, 75] width 11 height 11
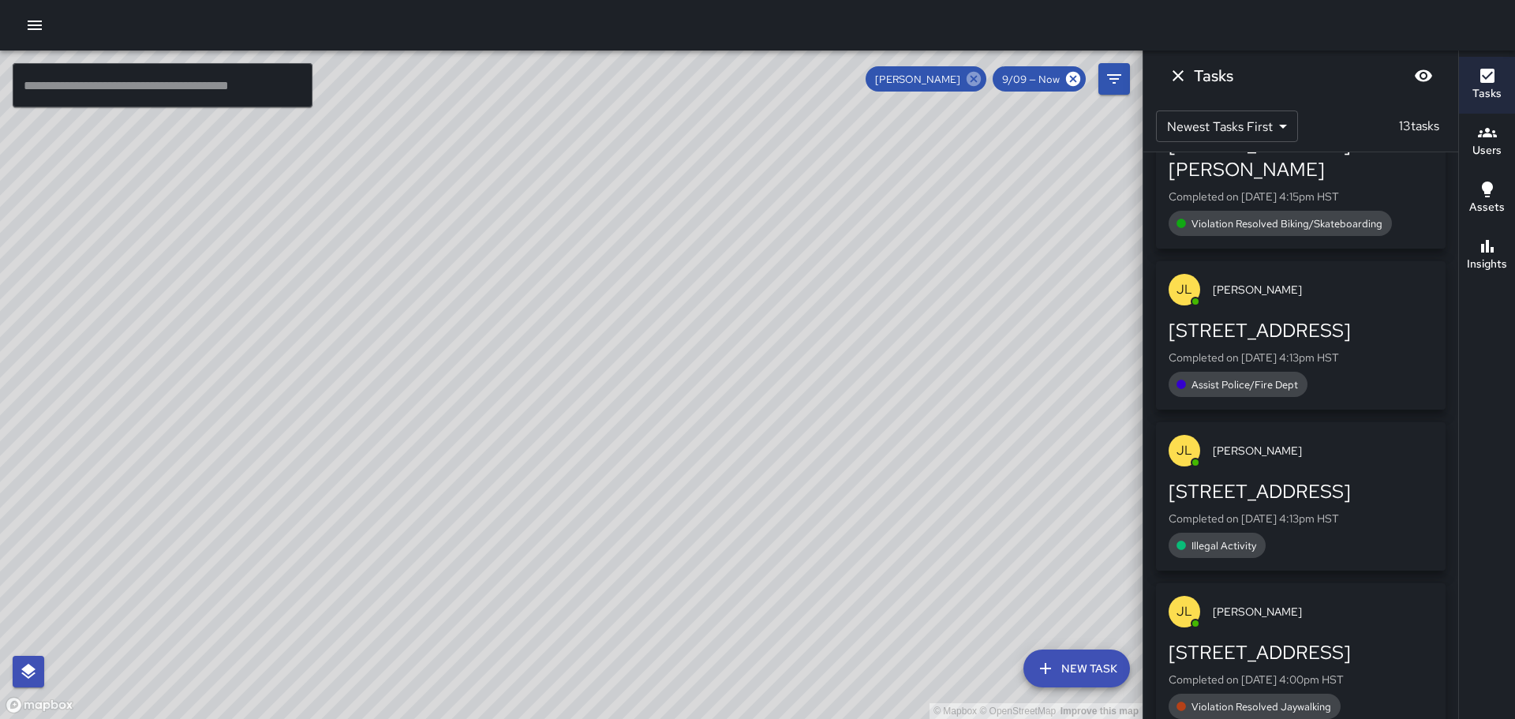
click at [975, 72] on icon at bounding box center [974, 79] width 14 height 14
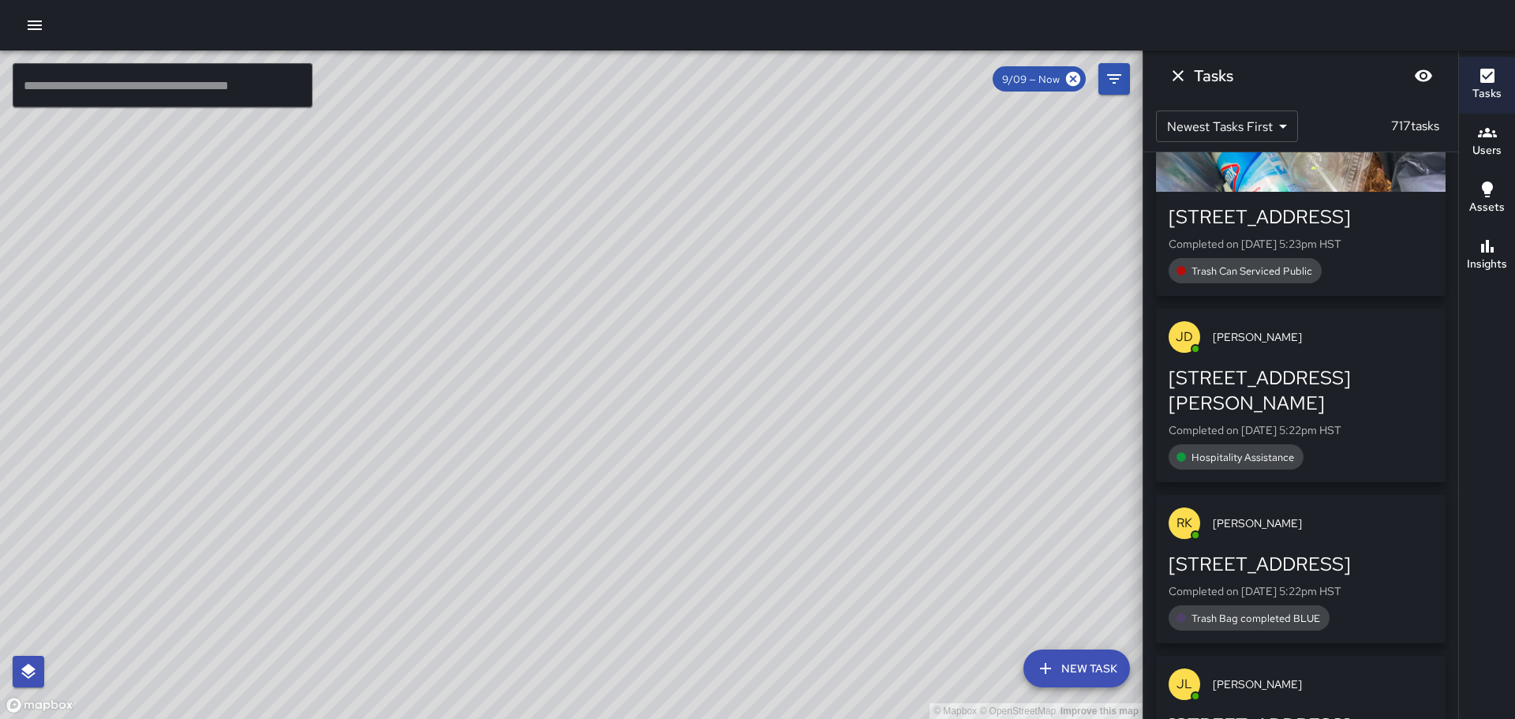
scroll to position [14161, 0]
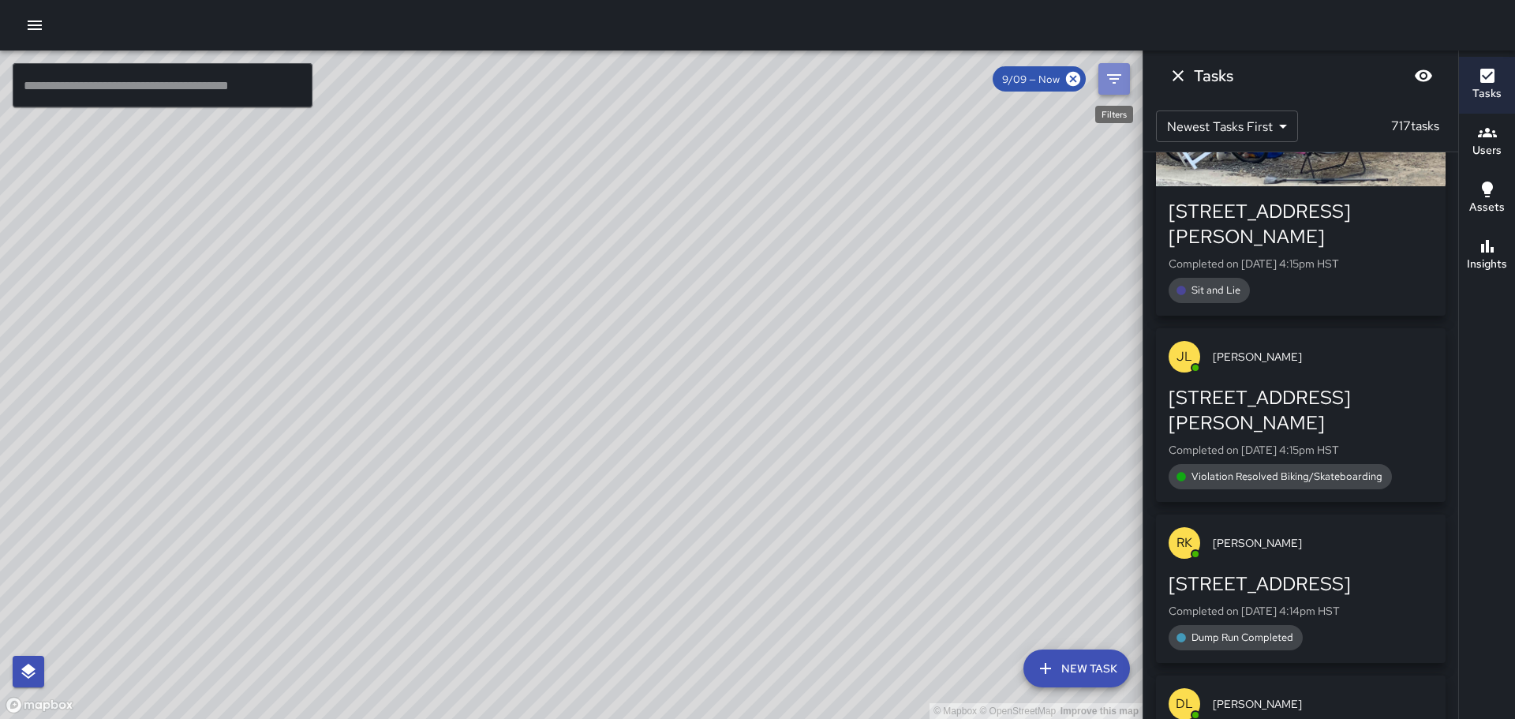
click at [1112, 79] on icon "Filters" at bounding box center [1114, 78] width 14 height 9
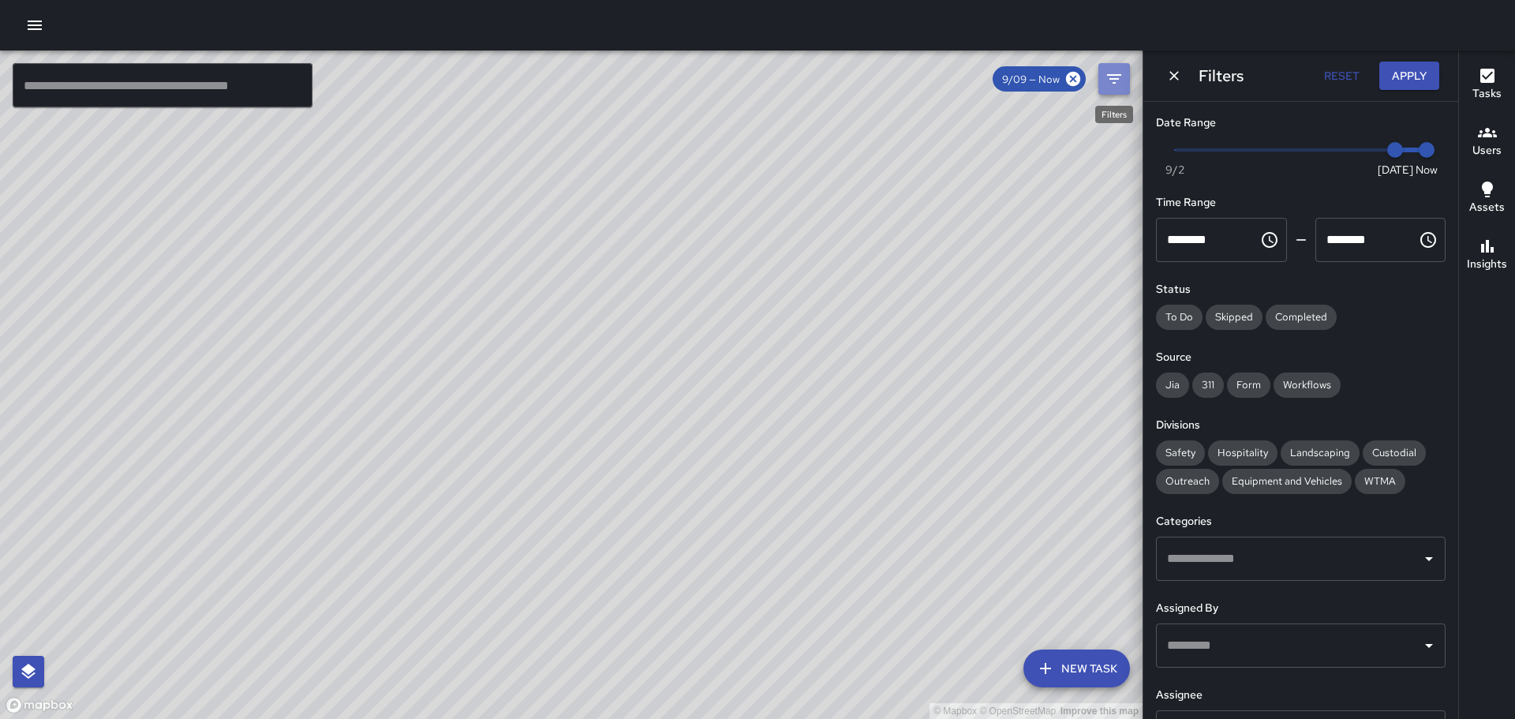
click at [1113, 78] on icon "Filters" at bounding box center [1114, 78] width 14 height 9
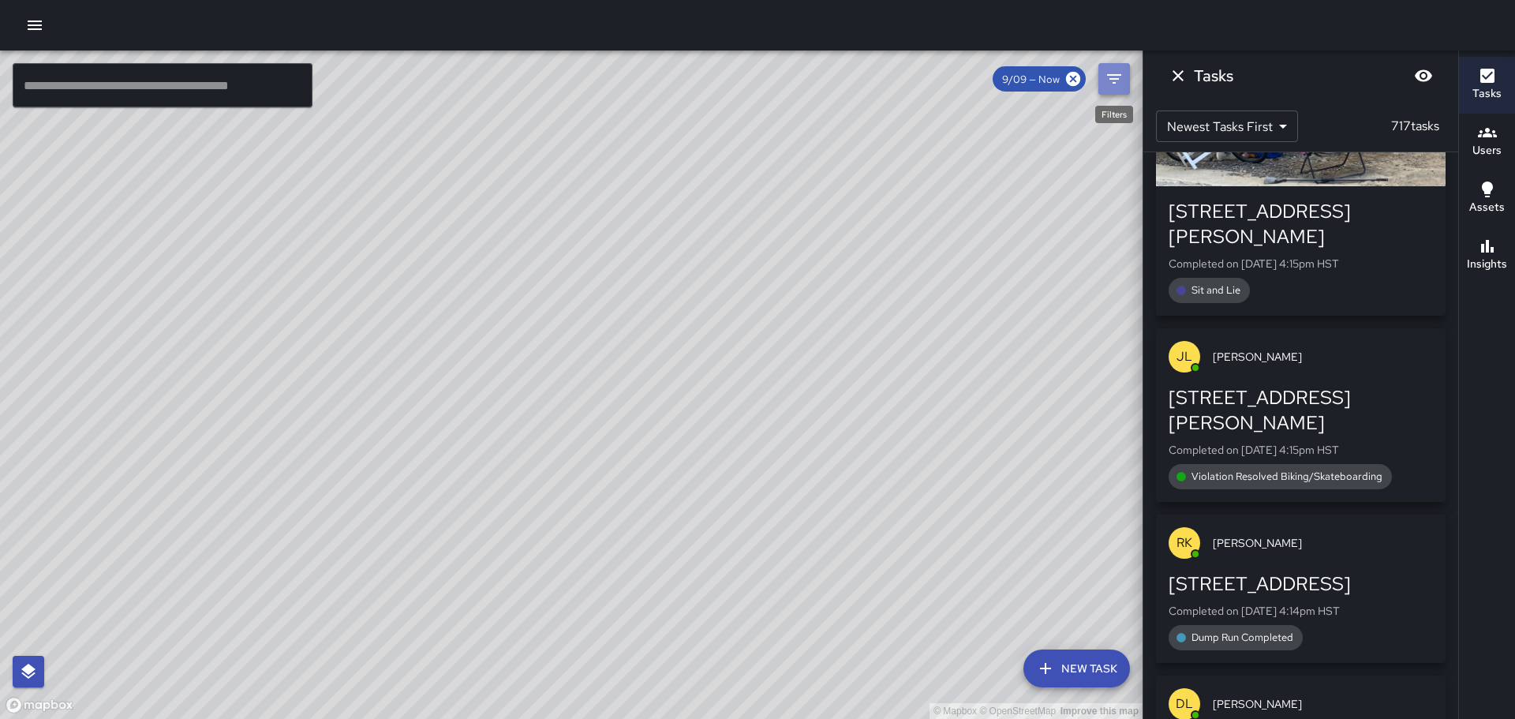
click at [1112, 79] on icon "Filters" at bounding box center [1114, 78] width 14 height 9
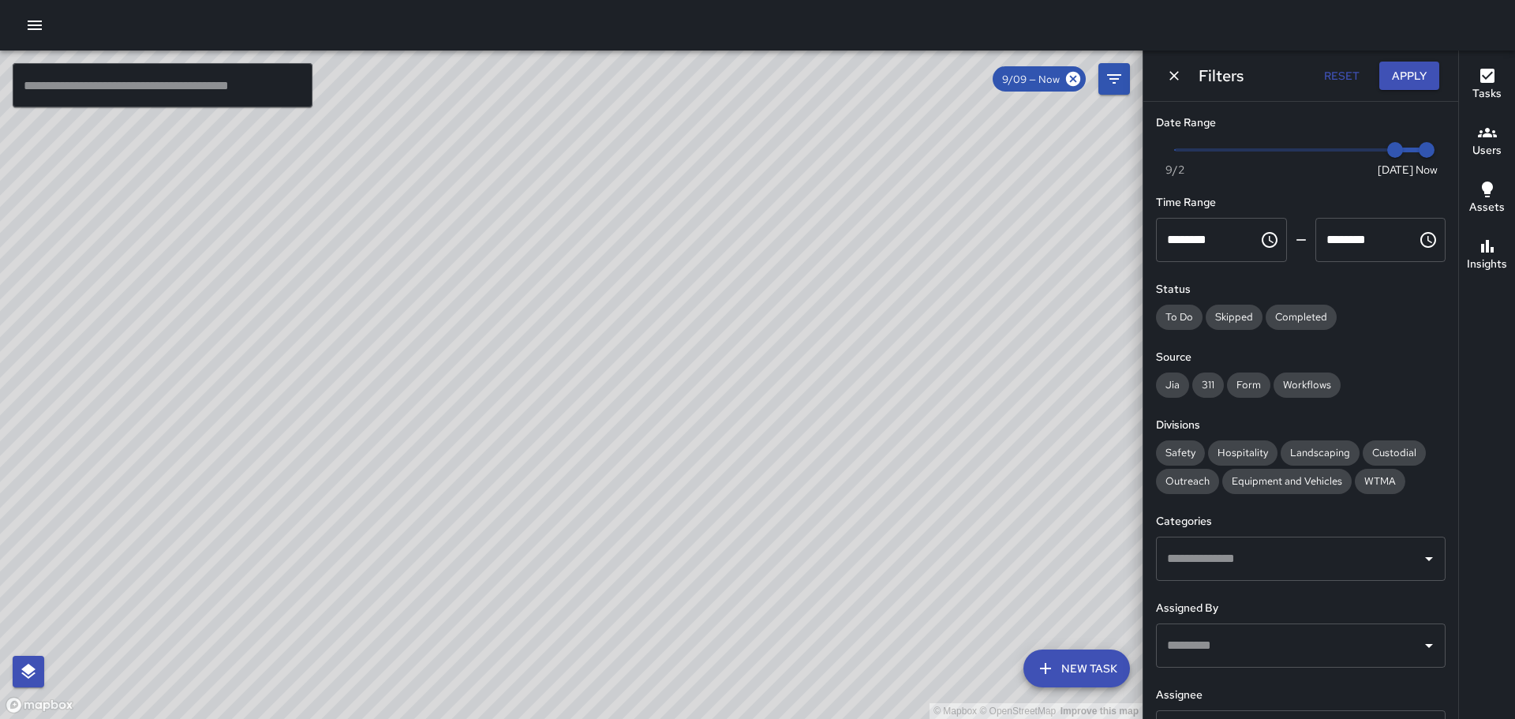
type input "*"
click at [1349, 148] on span "Now [DATE] [DATE] 5:28 pm" at bounding box center [1301, 150] width 252 height 24
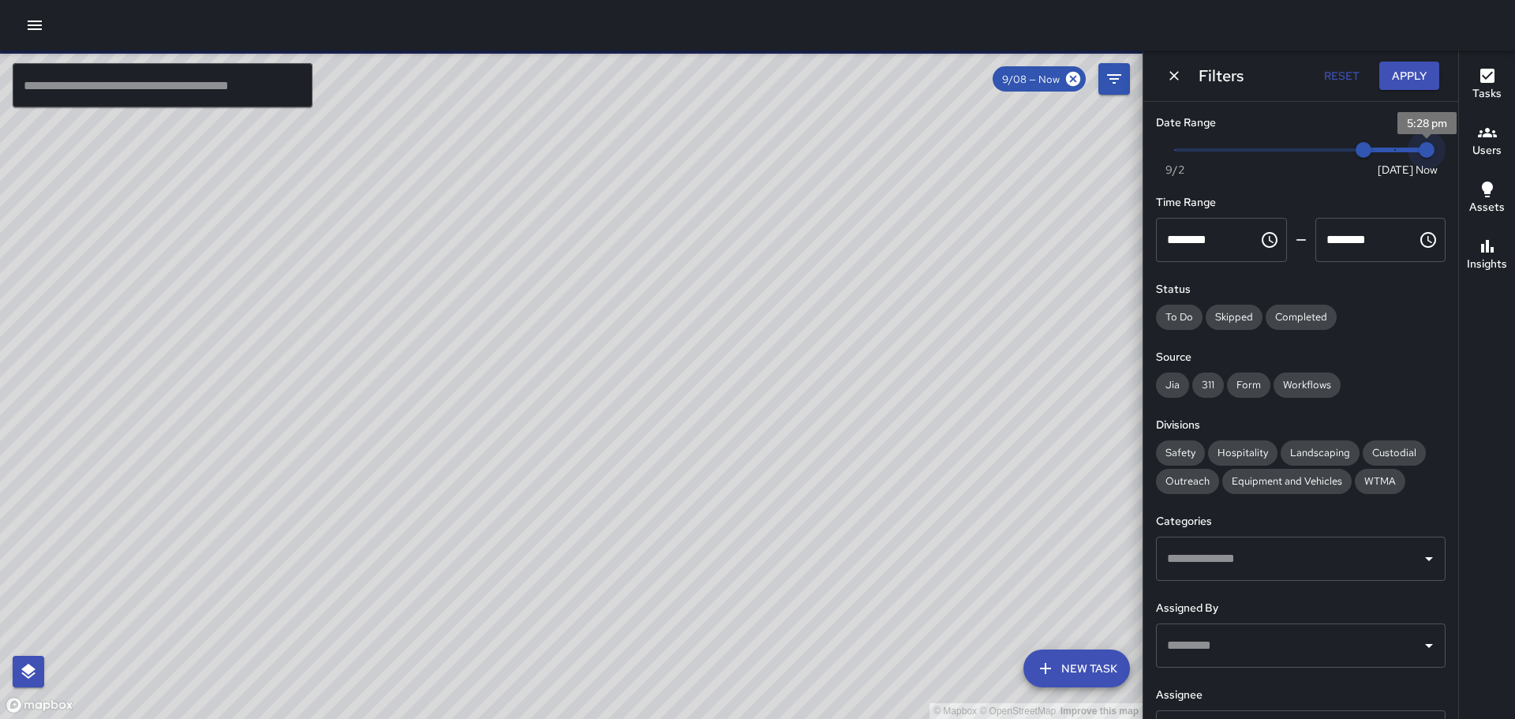
type input "*"
drag, startPoint x: 1409, startPoint y: 149, endPoint x: 1394, endPoint y: 155, distance: 16.0
click at [1394, 155] on span "9/9" at bounding box center [1395, 150] width 16 height 16
drag, startPoint x: 1385, startPoint y: 156, endPoint x: 1370, endPoint y: 156, distance: 15.0
click at [1387, 156] on span "9/9" at bounding box center [1395, 150] width 16 height 16
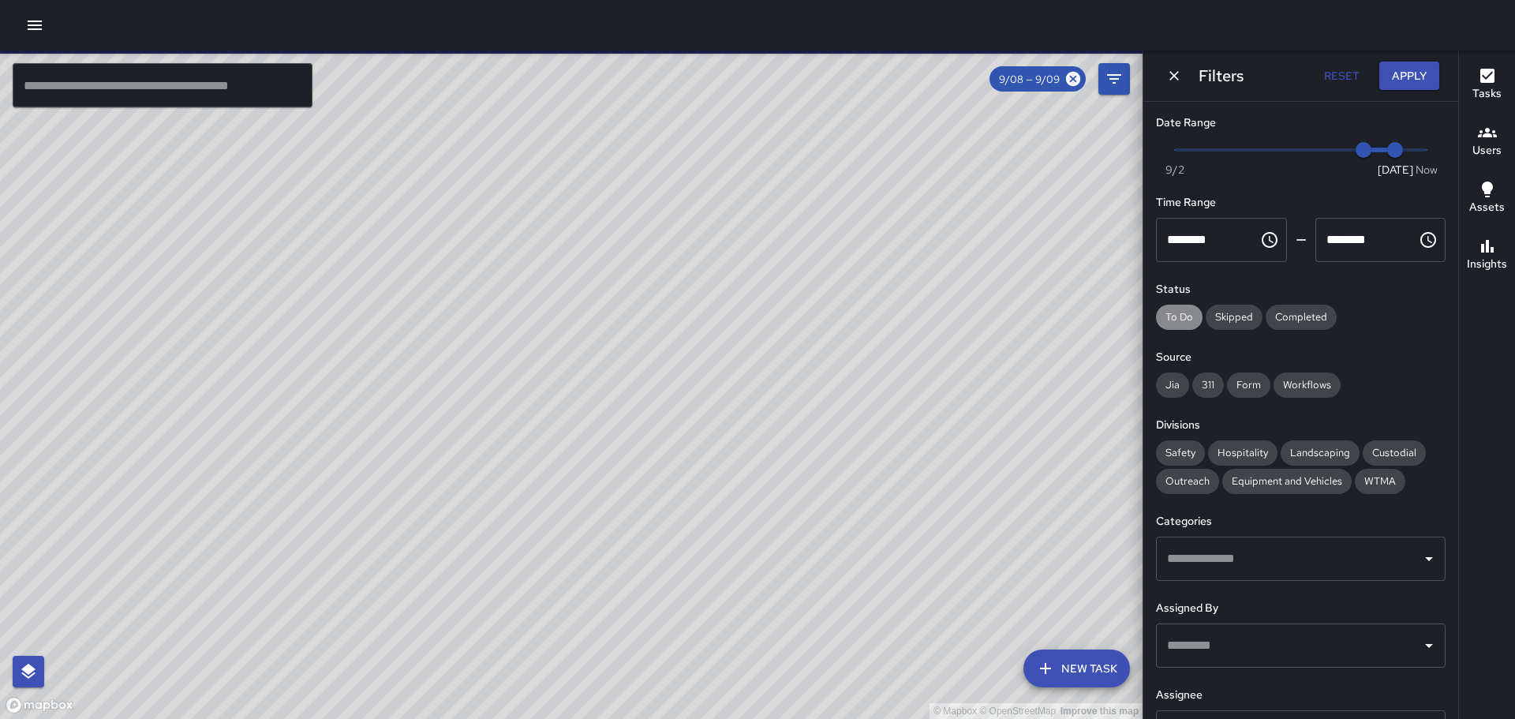
click at [1179, 318] on span "To Do" at bounding box center [1179, 316] width 47 height 13
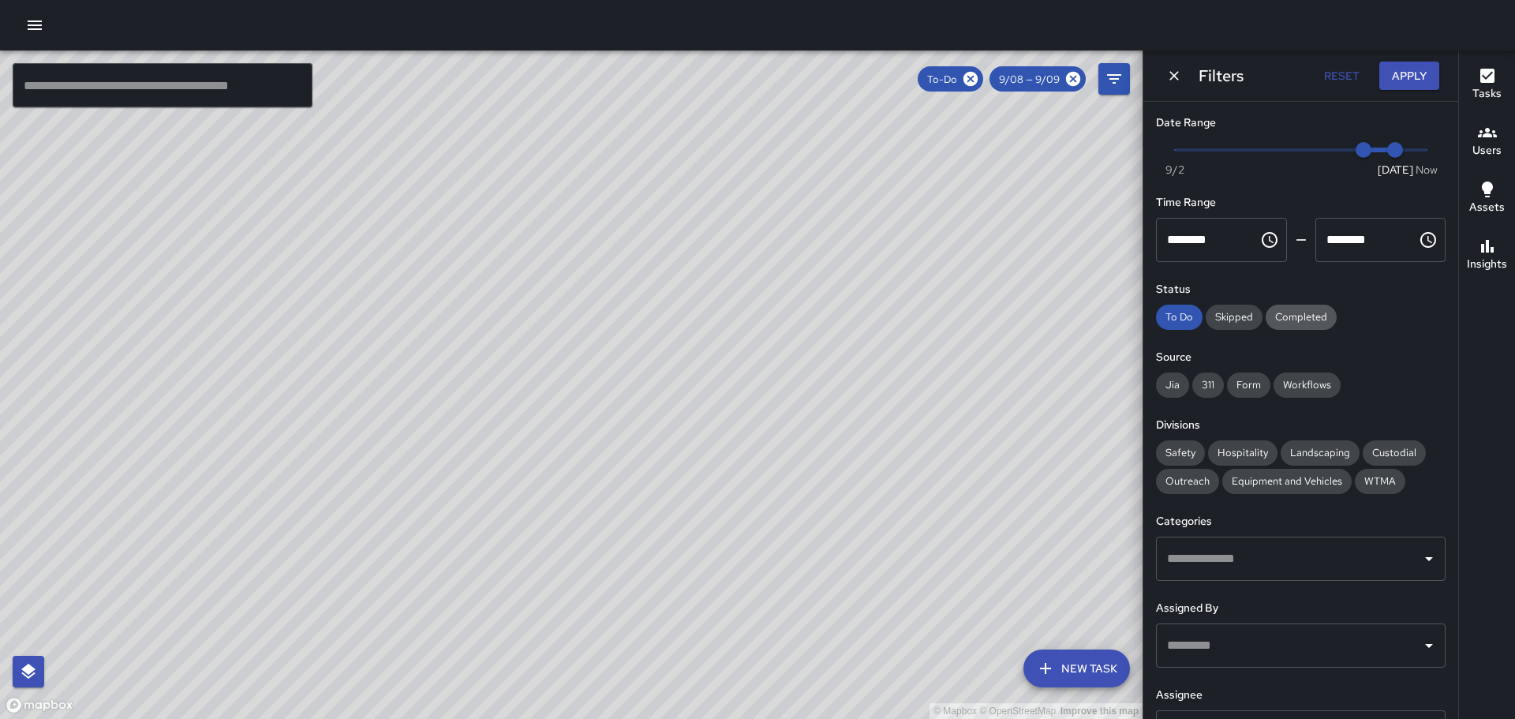
drag, startPoint x: 1172, startPoint y: 313, endPoint x: 1307, endPoint y: 304, distance: 134.5
click at [1178, 313] on span "To Do" at bounding box center [1179, 316] width 47 height 13
click at [1307, 305] on div "Completed" at bounding box center [1301, 317] width 71 height 25
drag, startPoint x: 1315, startPoint y: 388, endPoint x: 1266, endPoint y: 380, distance: 49.7
click at [1310, 383] on span "Workflows" at bounding box center [1306, 384] width 67 height 13
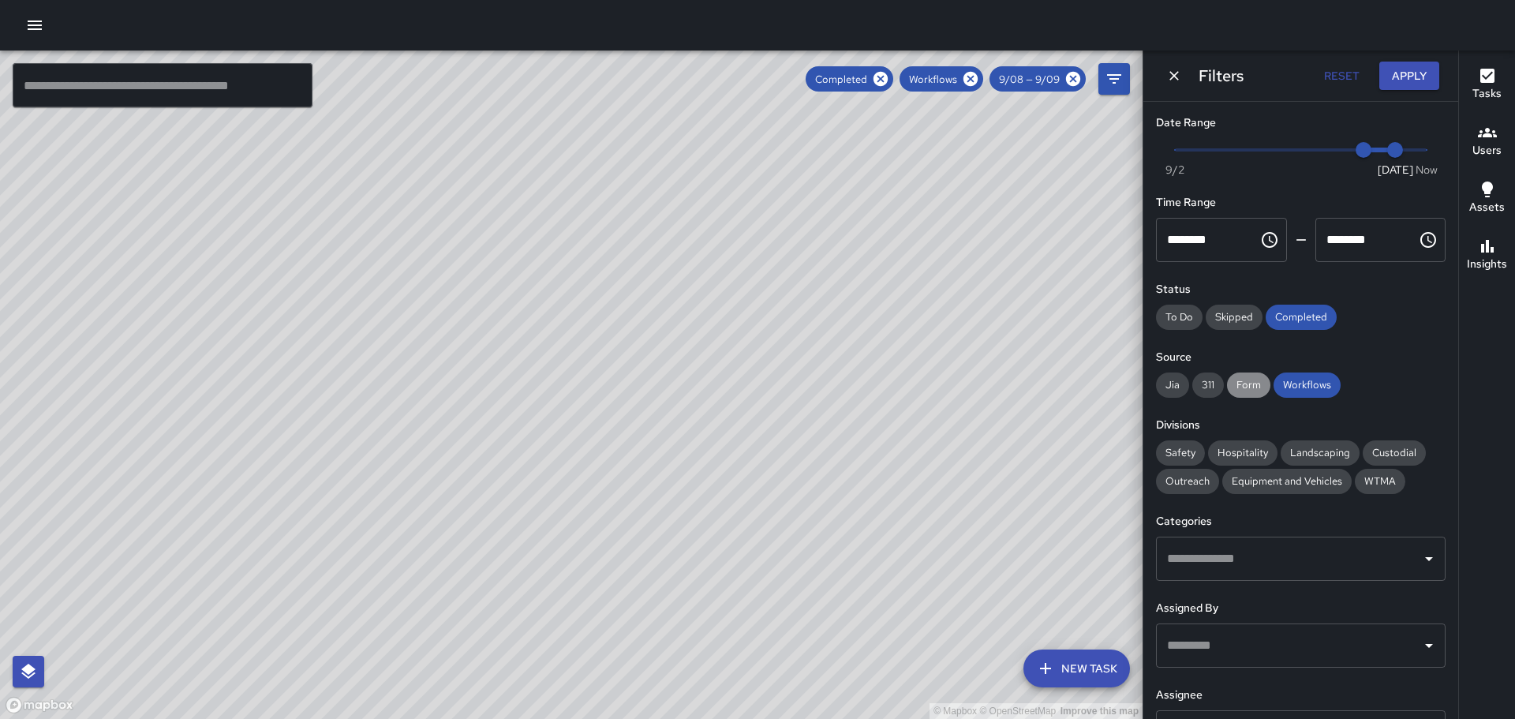
drag, startPoint x: 1257, startPoint y: 385, endPoint x: 1213, endPoint y: 391, distance: 43.9
click at [1256, 385] on span "Form" at bounding box center [1248, 384] width 43 height 13
drag, startPoint x: 1207, startPoint y: 392, endPoint x: 1191, endPoint y: 388, distance: 17.0
click at [1205, 391] on div "311" at bounding box center [1208, 384] width 32 height 25
drag, startPoint x: 1169, startPoint y: 387, endPoint x: 1183, endPoint y: 447, distance: 62.2
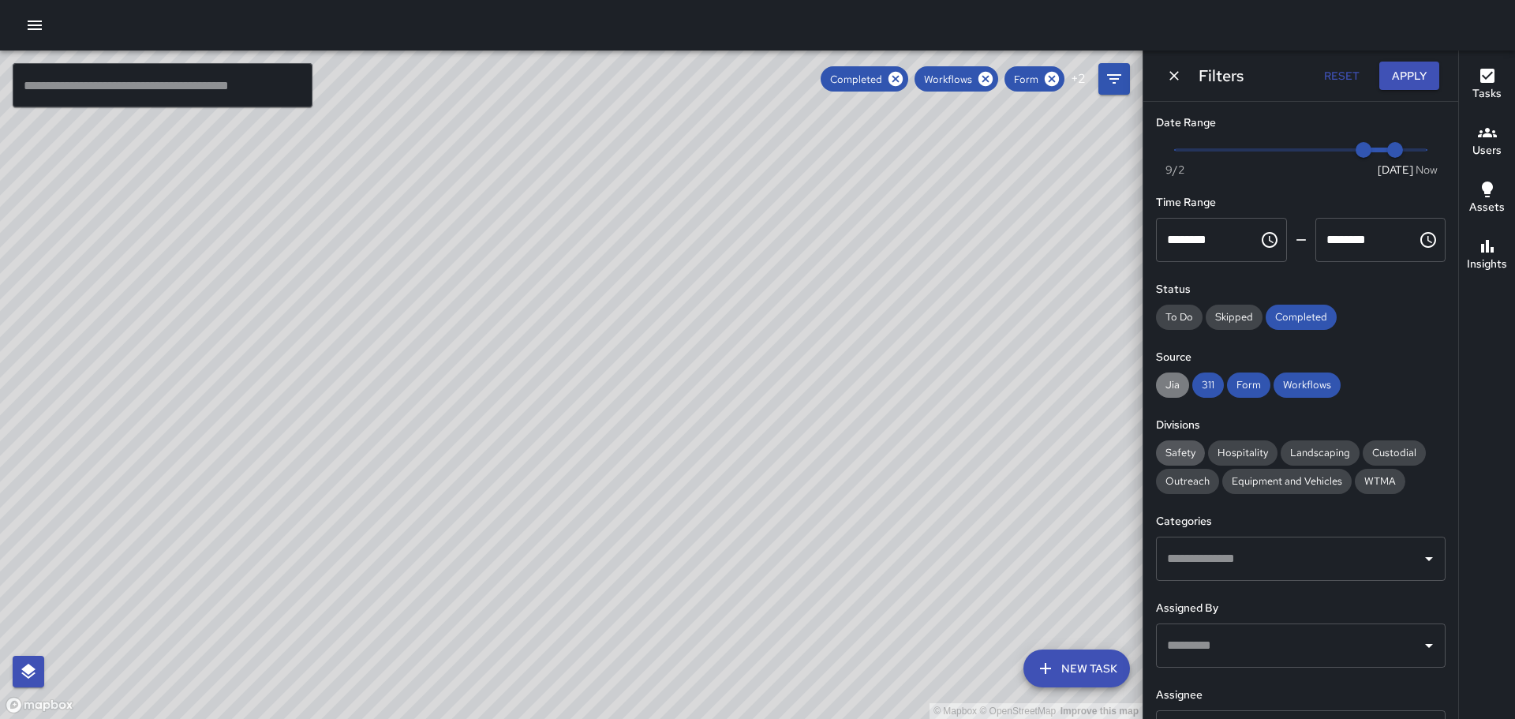
click at [1168, 391] on span "Jia" at bounding box center [1172, 384] width 33 height 13
click at [1183, 447] on span "Safety" at bounding box center [1180, 452] width 49 height 13
click at [1419, 563] on icon "Open" at bounding box center [1428, 558] width 19 height 19
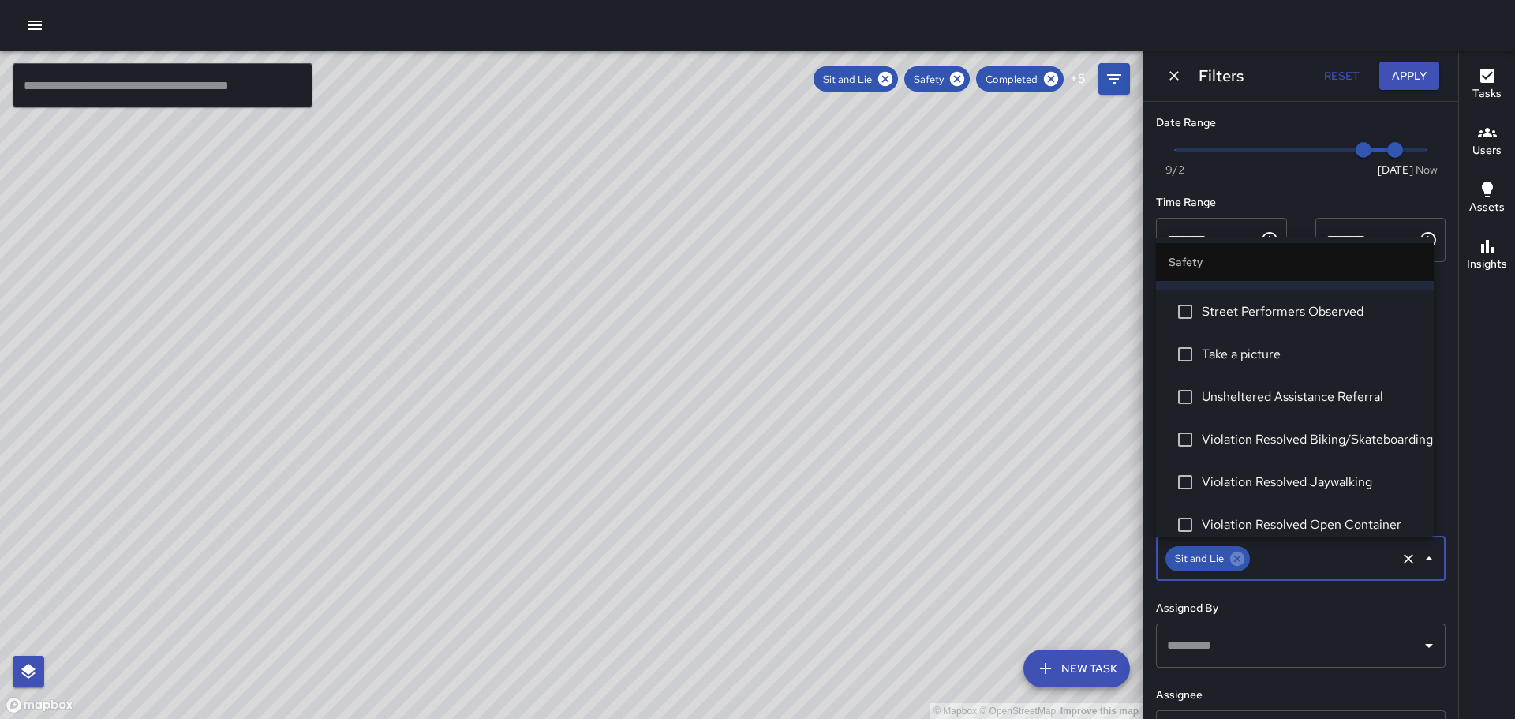
scroll to position [868, 0]
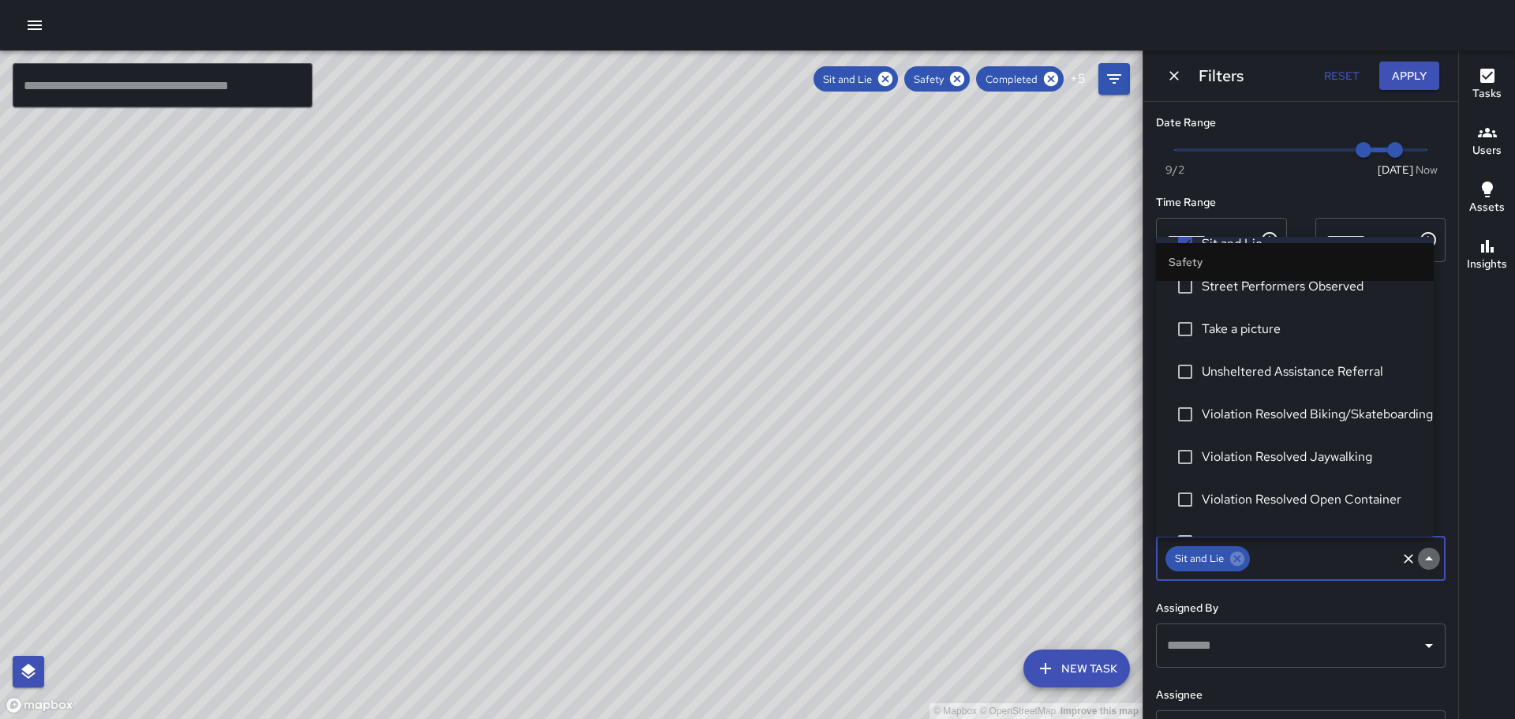
drag, startPoint x: 1408, startPoint y: 554, endPoint x: 1416, endPoint y: 556, distance: 8.2
click at [1419, 555] on icon "Close" at bounding box center [1428, 558] width 19 height 19
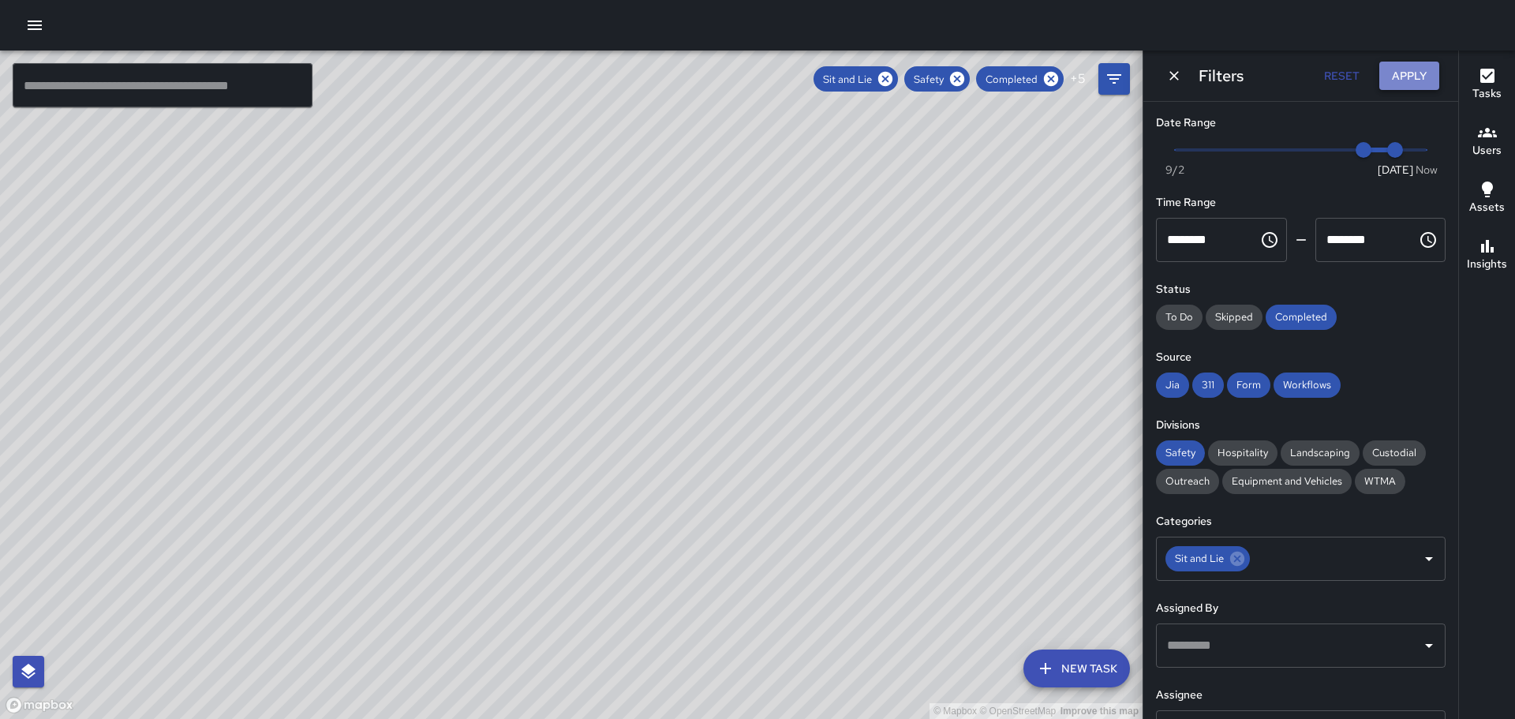
click at [1408, 78] on button "Apply" at bounding box center [1409, 76] width 60 height 29
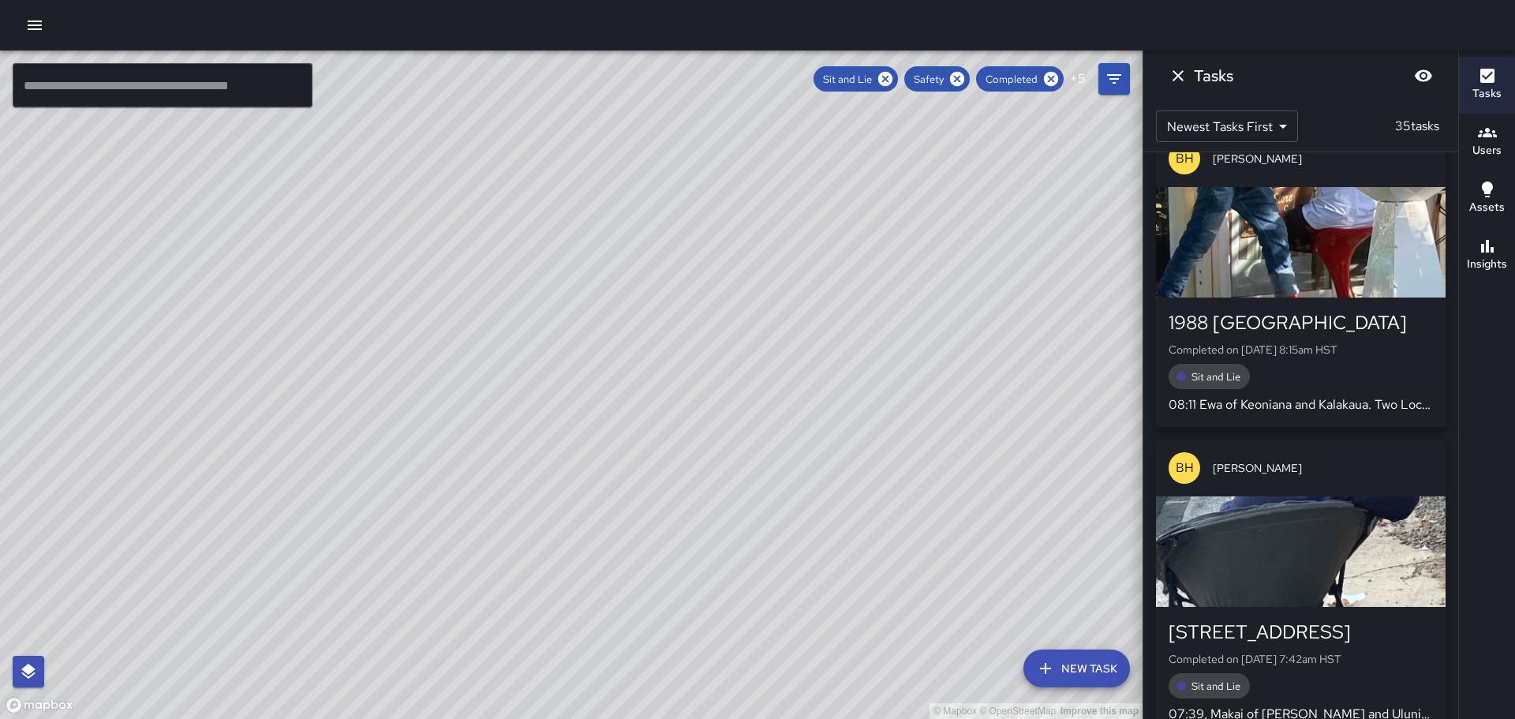
scroll to position [1105, 0]
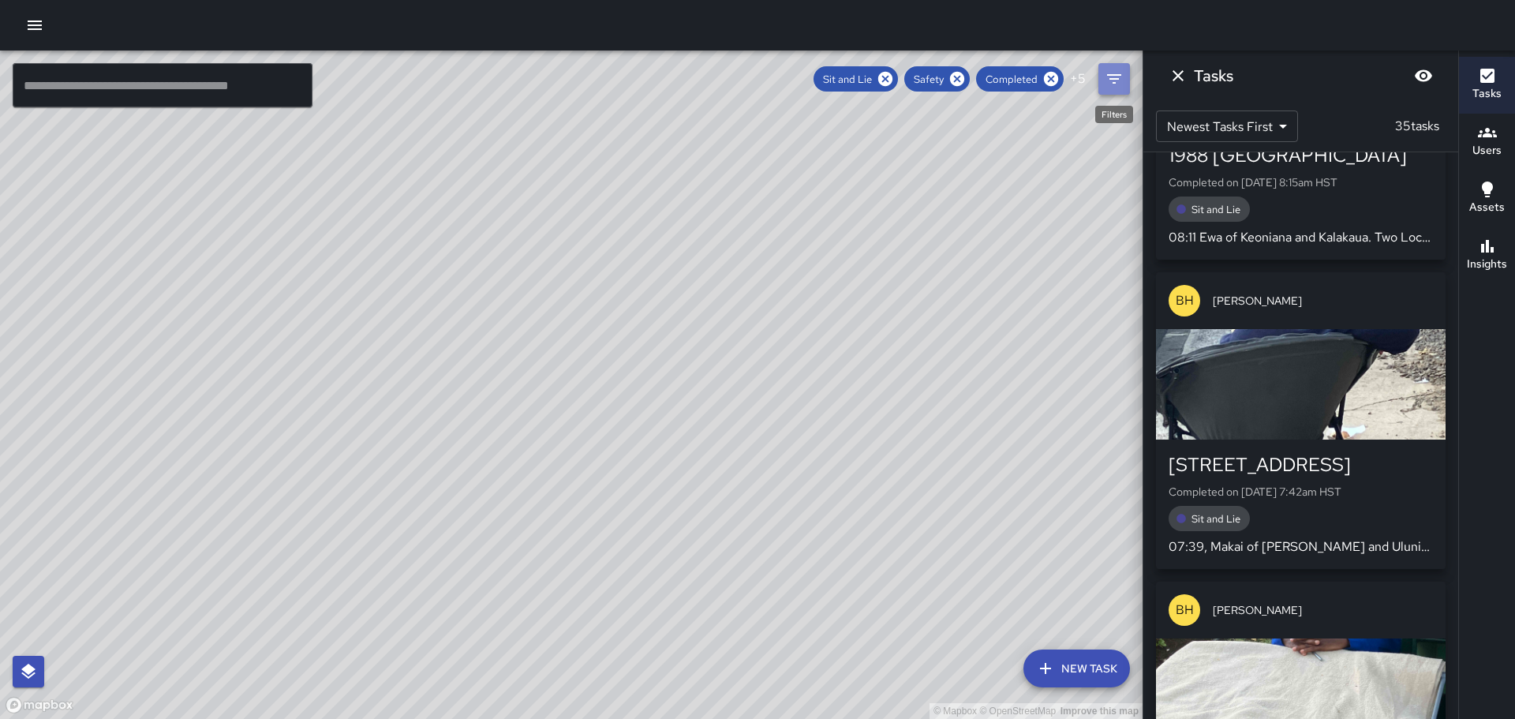
click at [1120, 77] on icon "Filters" at bounding box center [1114, 78] width 19 height 19
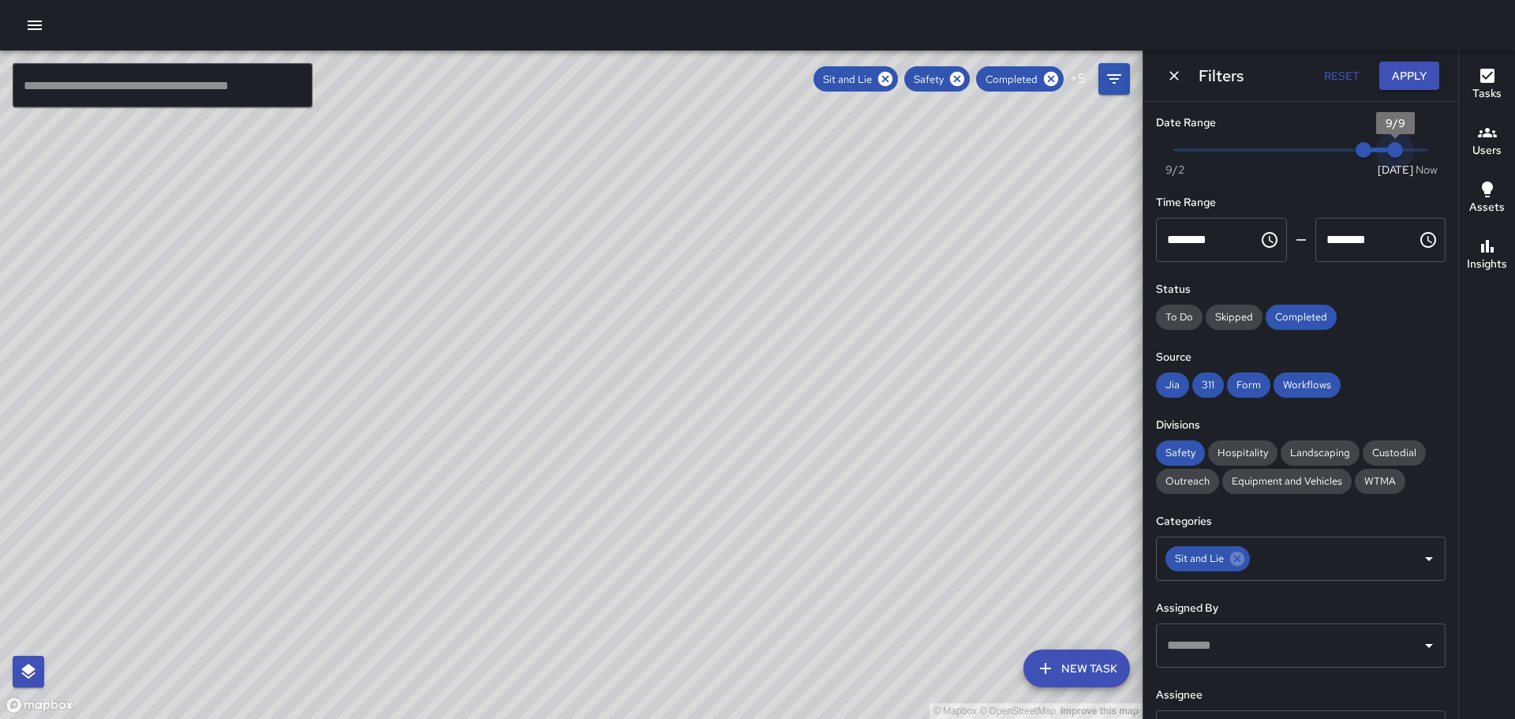
drag, startPoint x: 1384, startPoint y: 149, endPoint x: 1359, endPoint y: 146, distance: 24.7
click at [1359, 146] on span "Now [DATE] 9/8 9/9" at bounding box center [1301, 150] width 252 height 24
click at [1355, 150] on span "9/8" at bounding box center [1363, 150] width 16 height 16
click at [1411, 75] on button "Apply" at bounding box center [1409, 76] width 60 height 29
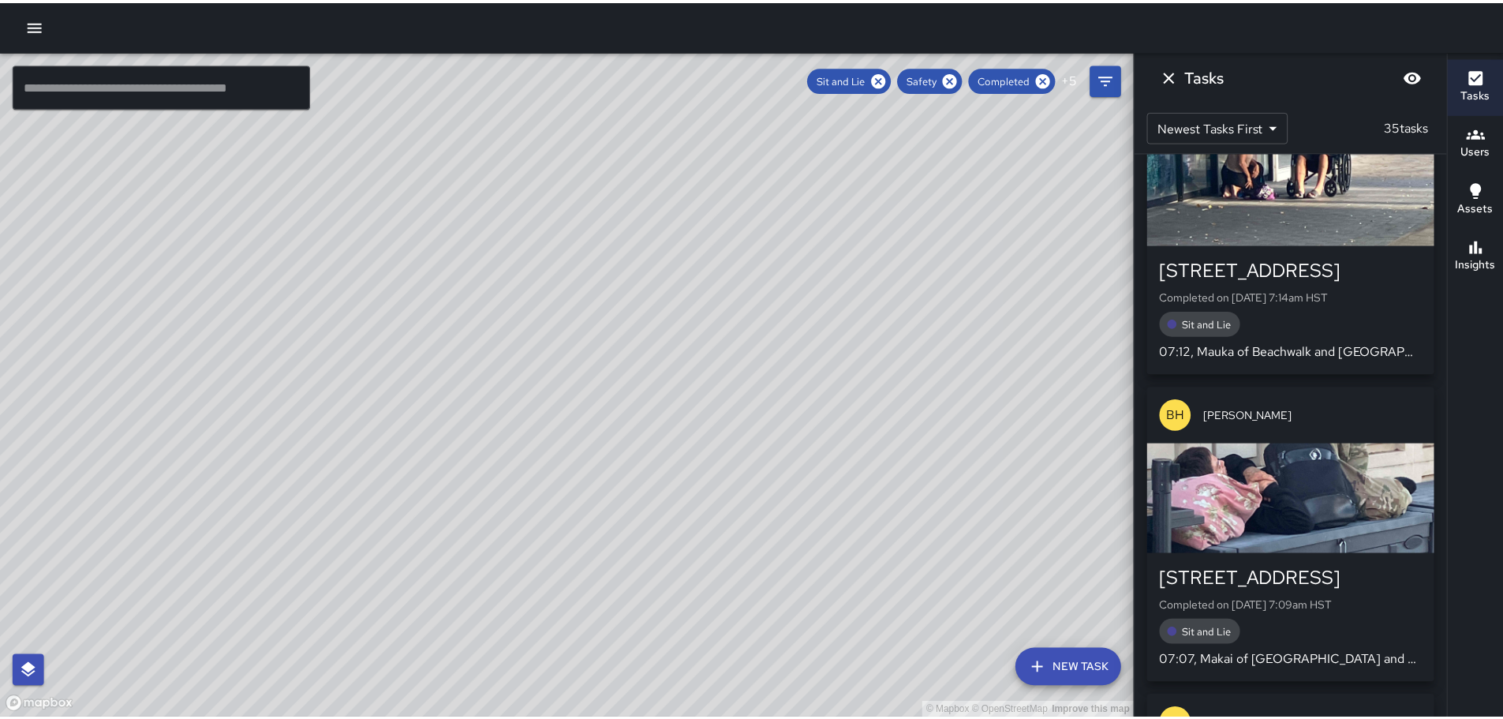
scroll to position [1972, 0]
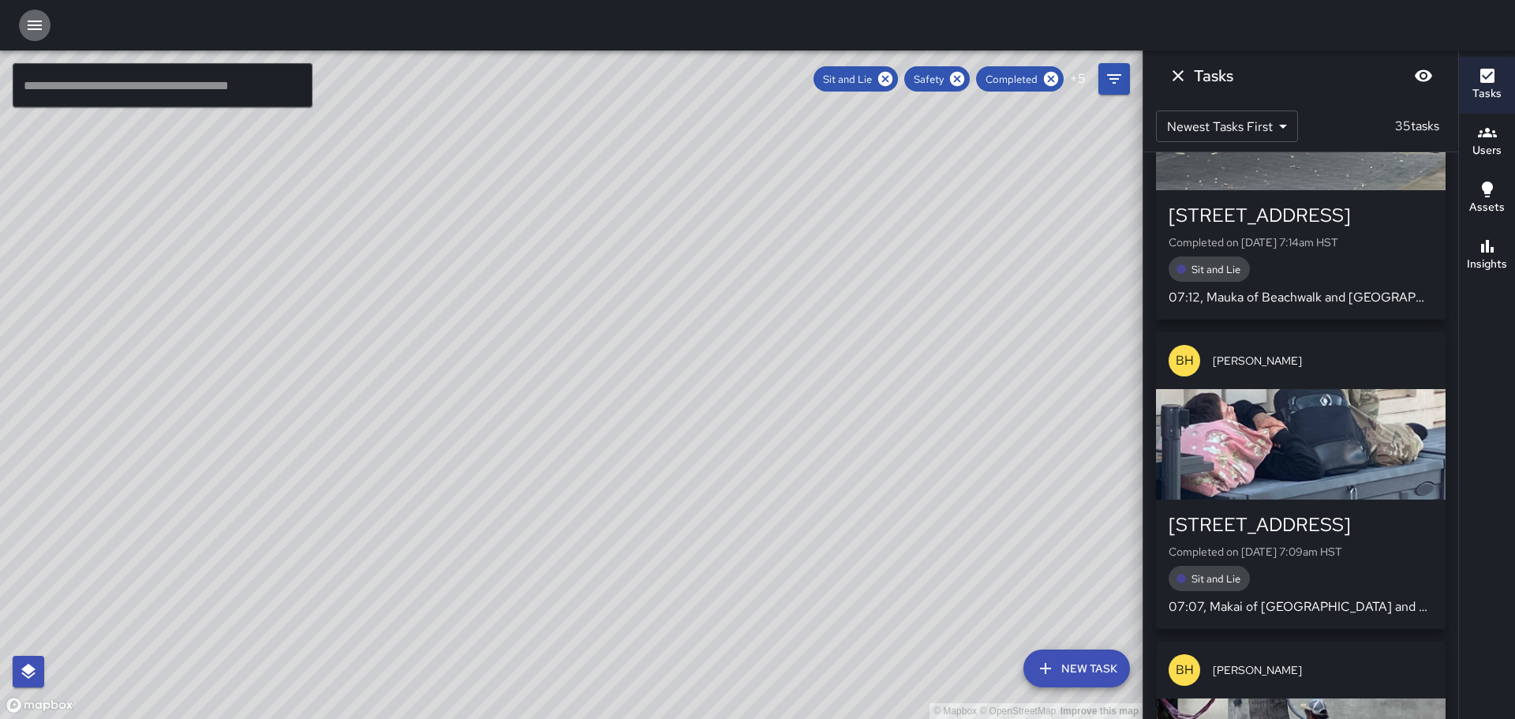
click at [35, 24] on icon "button" at bounding box center [34, 25] width 19 height 19
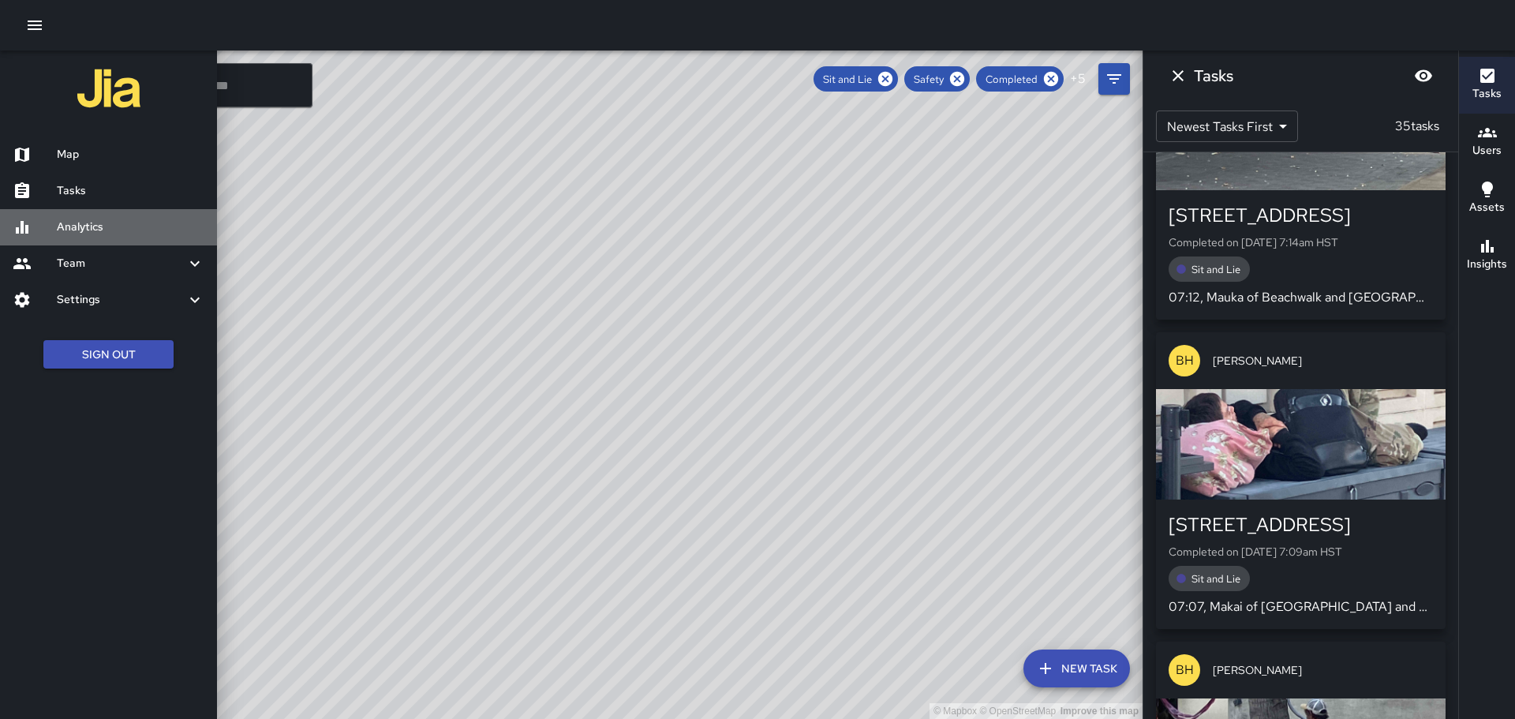
click at [75, 225] on h6 "Analytics" at bounding box center [131, 227] width 148 height 17
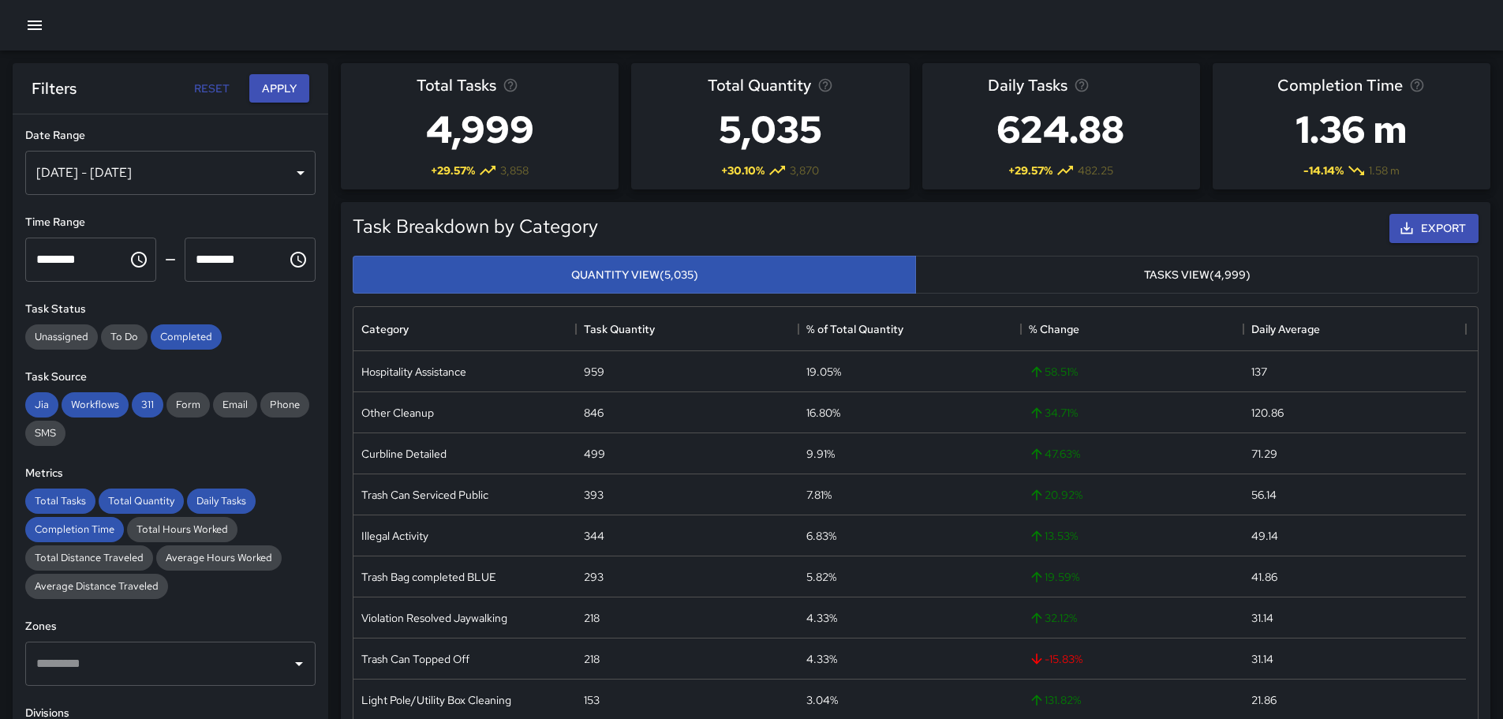
scroll to position [460, 1112]
click at [294, 174] on div "[DATE] - [DATE]" at bounding box center [170, 173] width 290 height 44
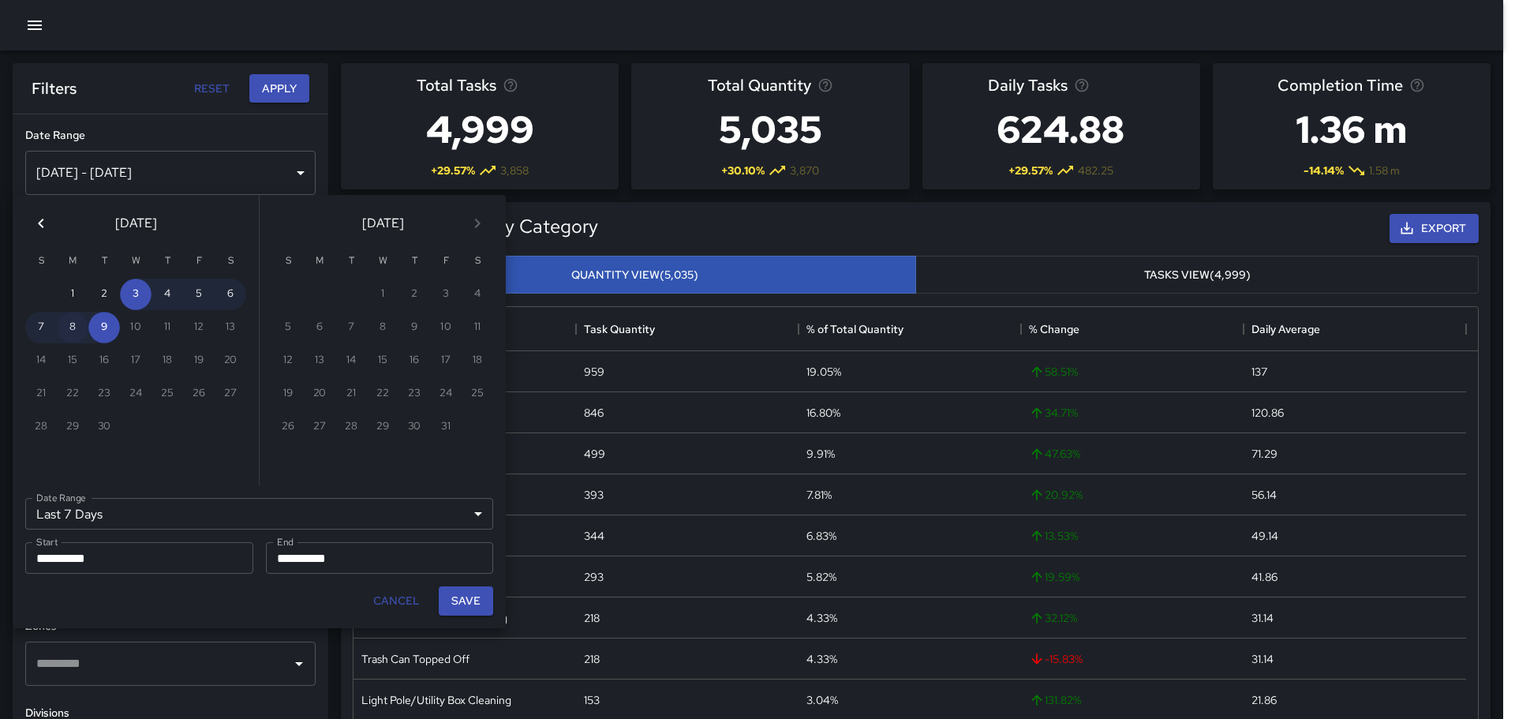
click at [77, 323] on button "8" at bounding box center [73, 328] width 32 height 32
type input "******"
type input "**********"
click at [77, 323] on button "8" at bounding box center [73, 328] width 32 height 32
type input "**********"
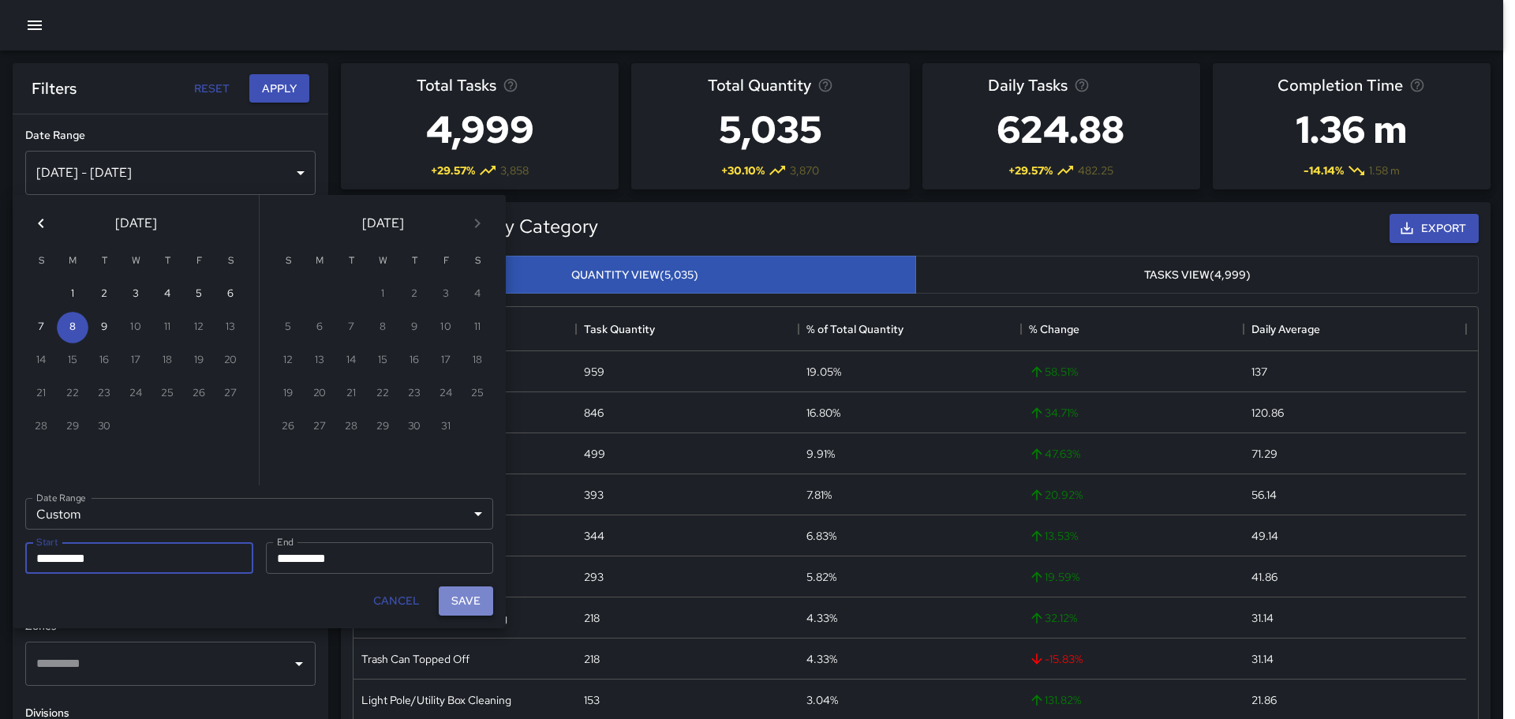
click at [475, 596] on button "Save" at bounding box center [466, 600] width 54 height 29
type input "**********"
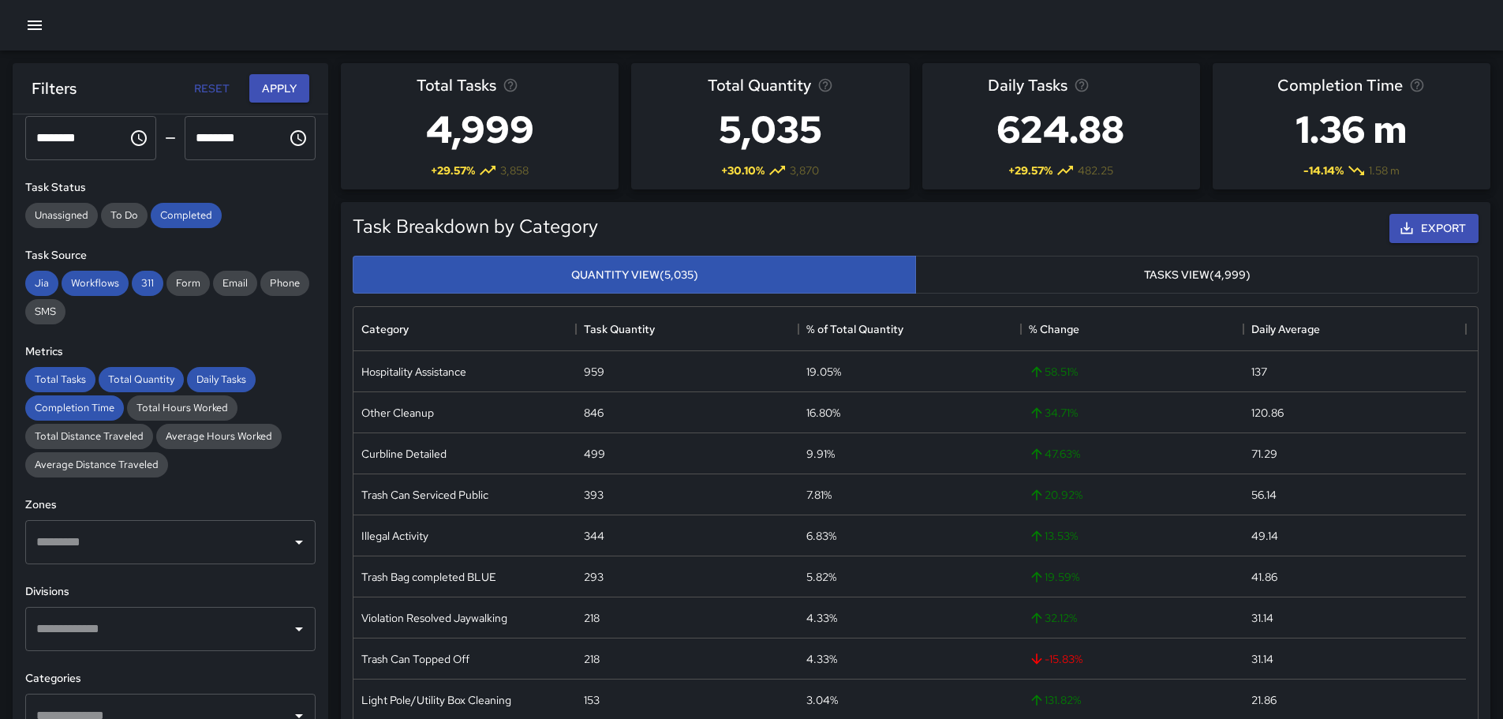
scroll to position [237, 0]
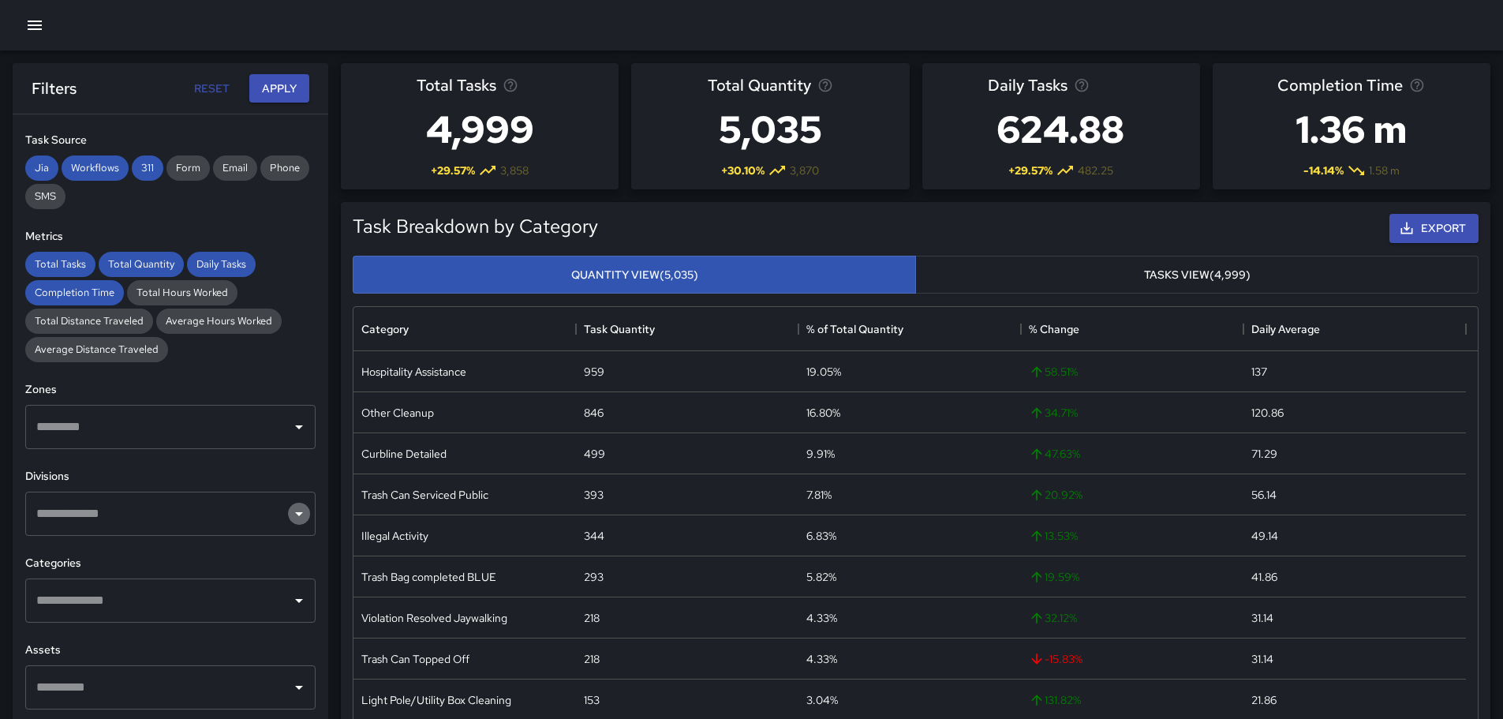
click at [290, 515] on icon "Open" at bounding box center [299, 513] width 19 height 19
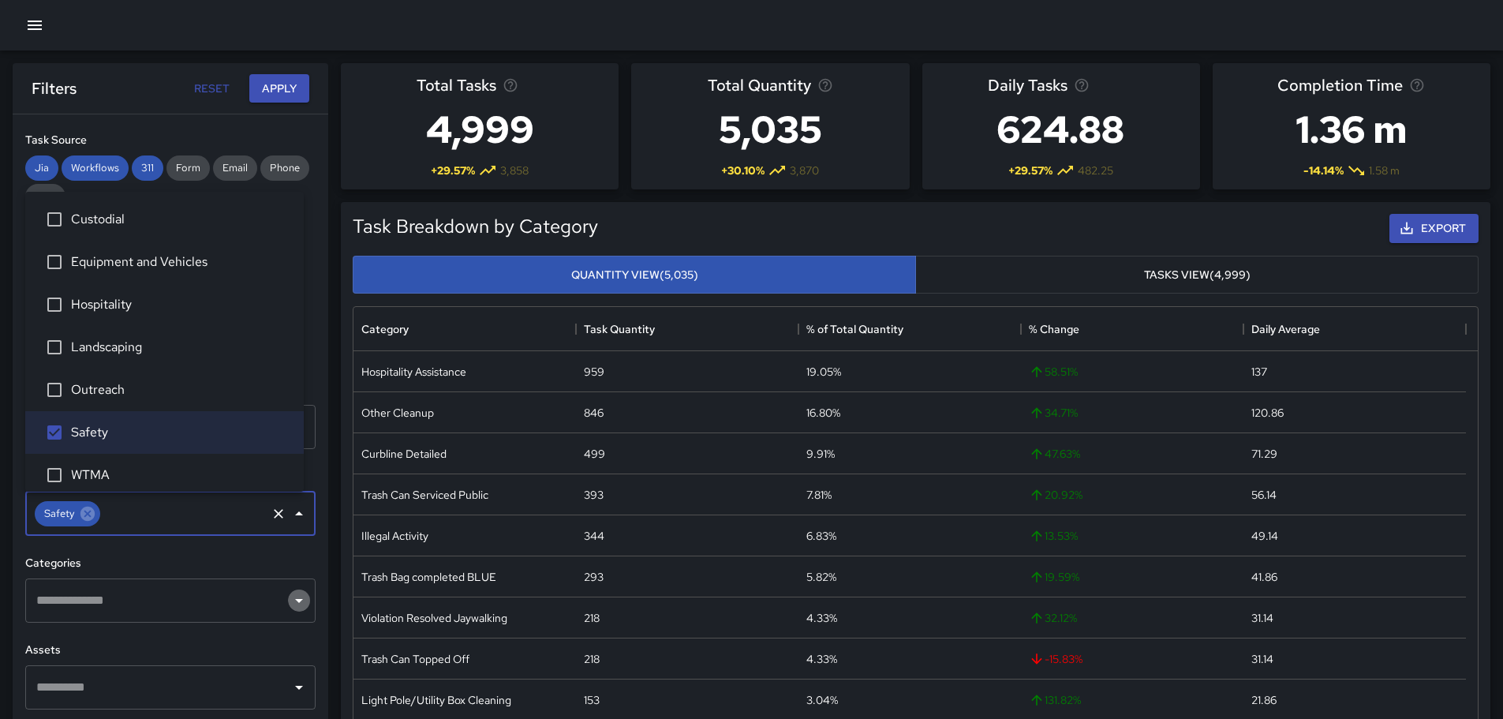
click at [290, 594] on icon "Open" at bounding box center [299, 600] width 19 height 19
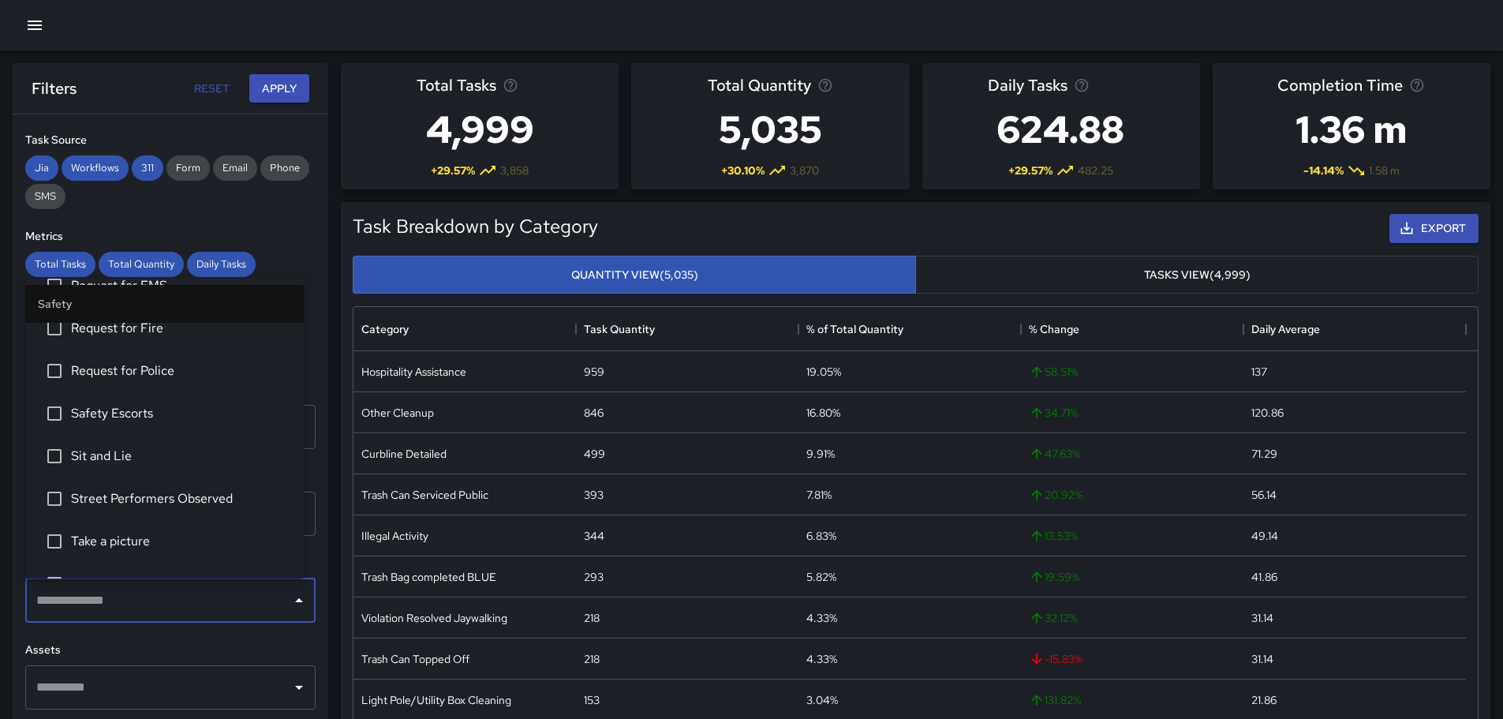
scroll to position [789, 0]
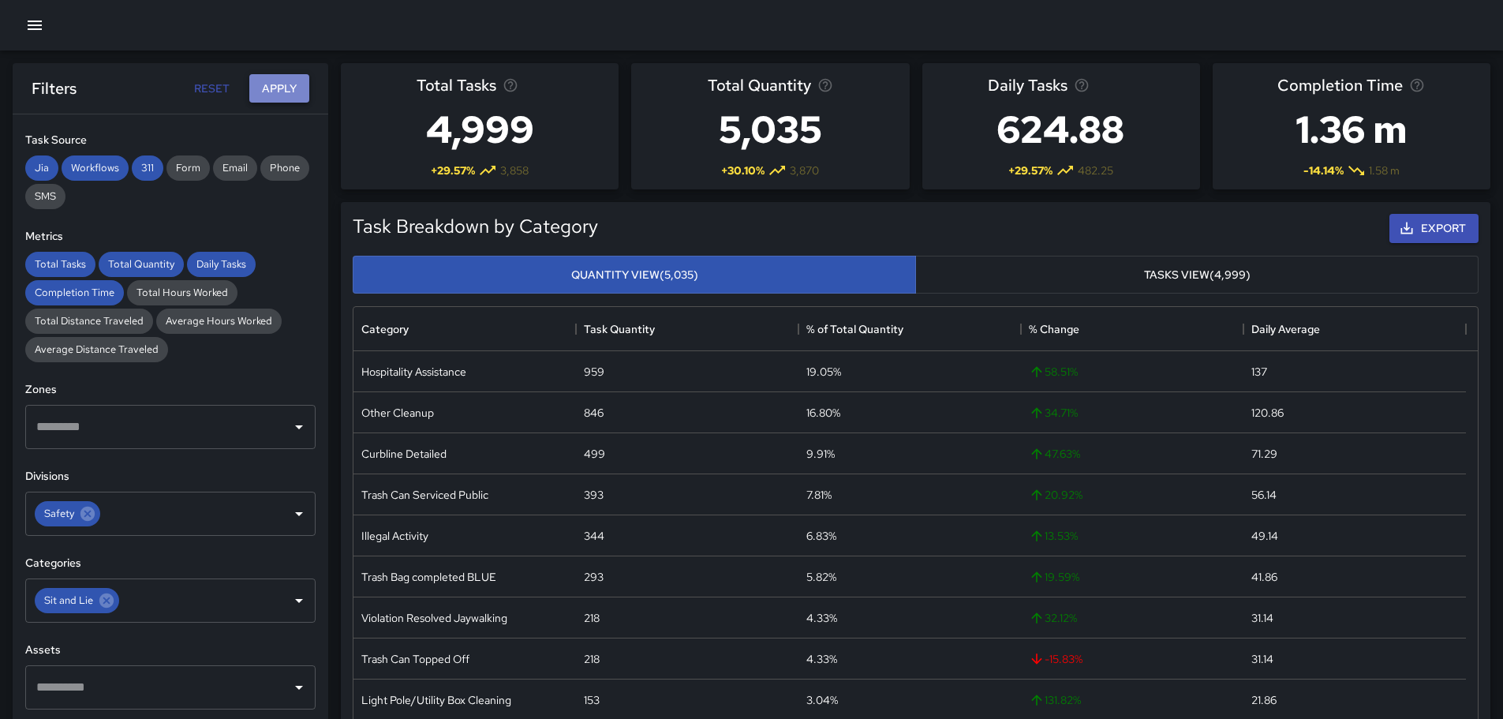
click at [279, 80] on button "Apply" at bounding box center [279, 88] width 60 height 29
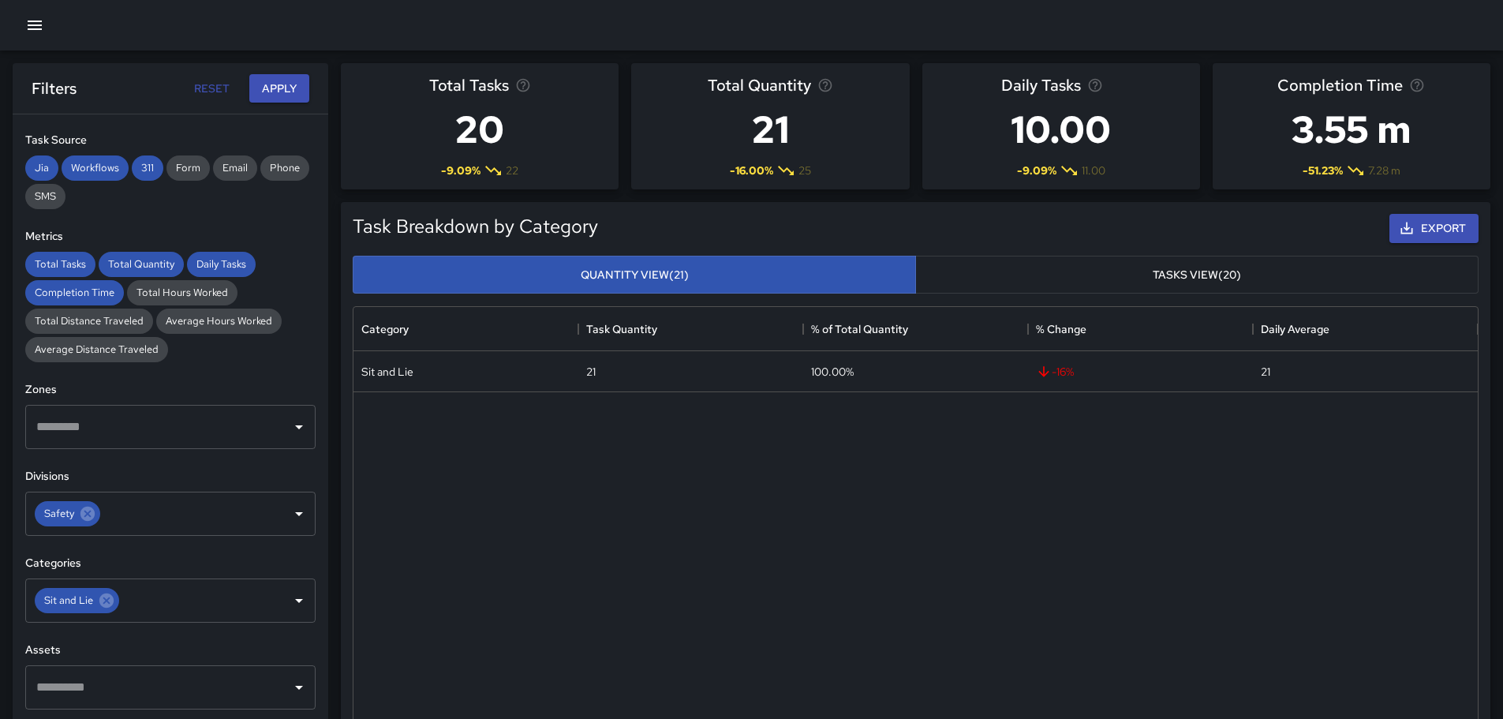
drag, startPoint x: 1090, startPoint y: 593, endPoint x: 1069, endPoint y: 512, distance: 83.2
click at [1069, 512] on div "Sit and Lie 21 100.00% -16 % 21" at bounding box center [915, 565] width 1124 height 428
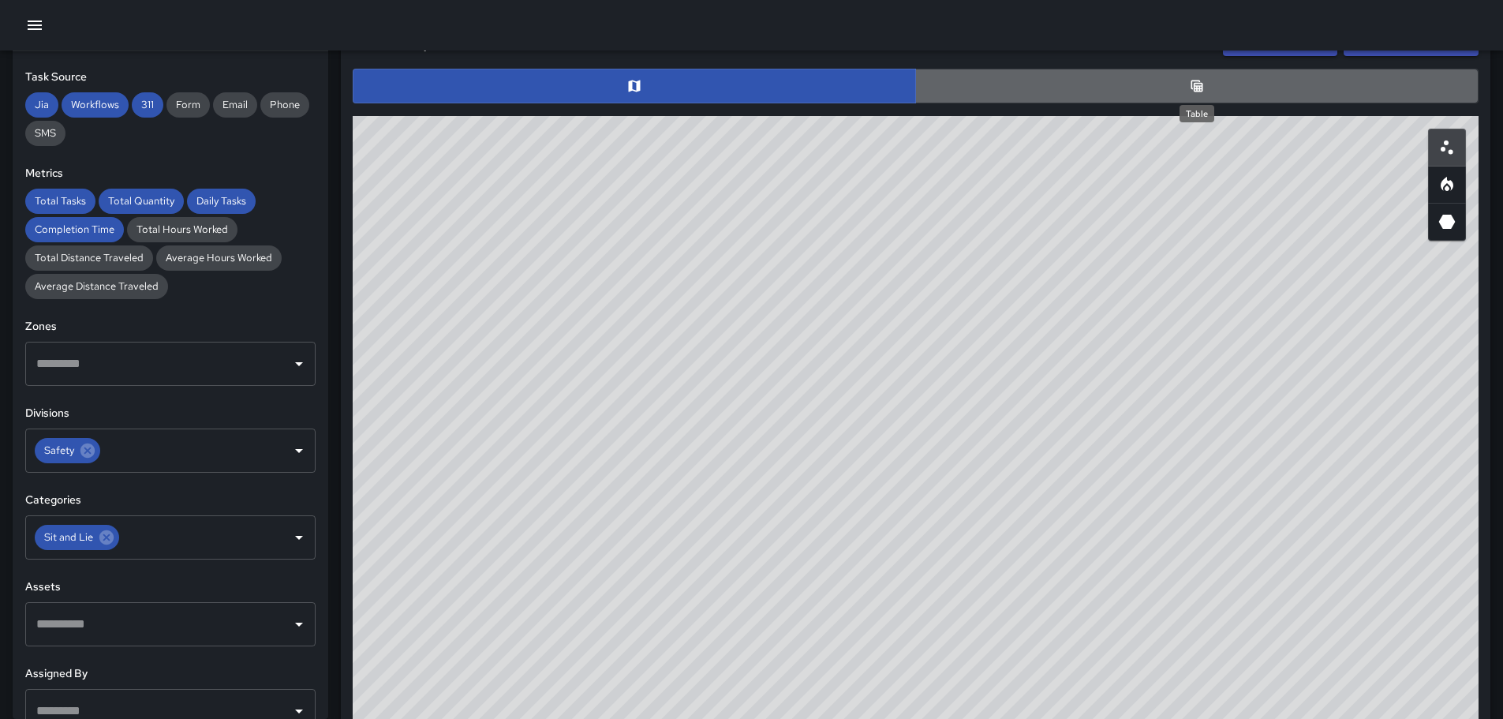
click at [1198, 82] on icon "Table" at bounding box center [1197, 86] width 16 height 16
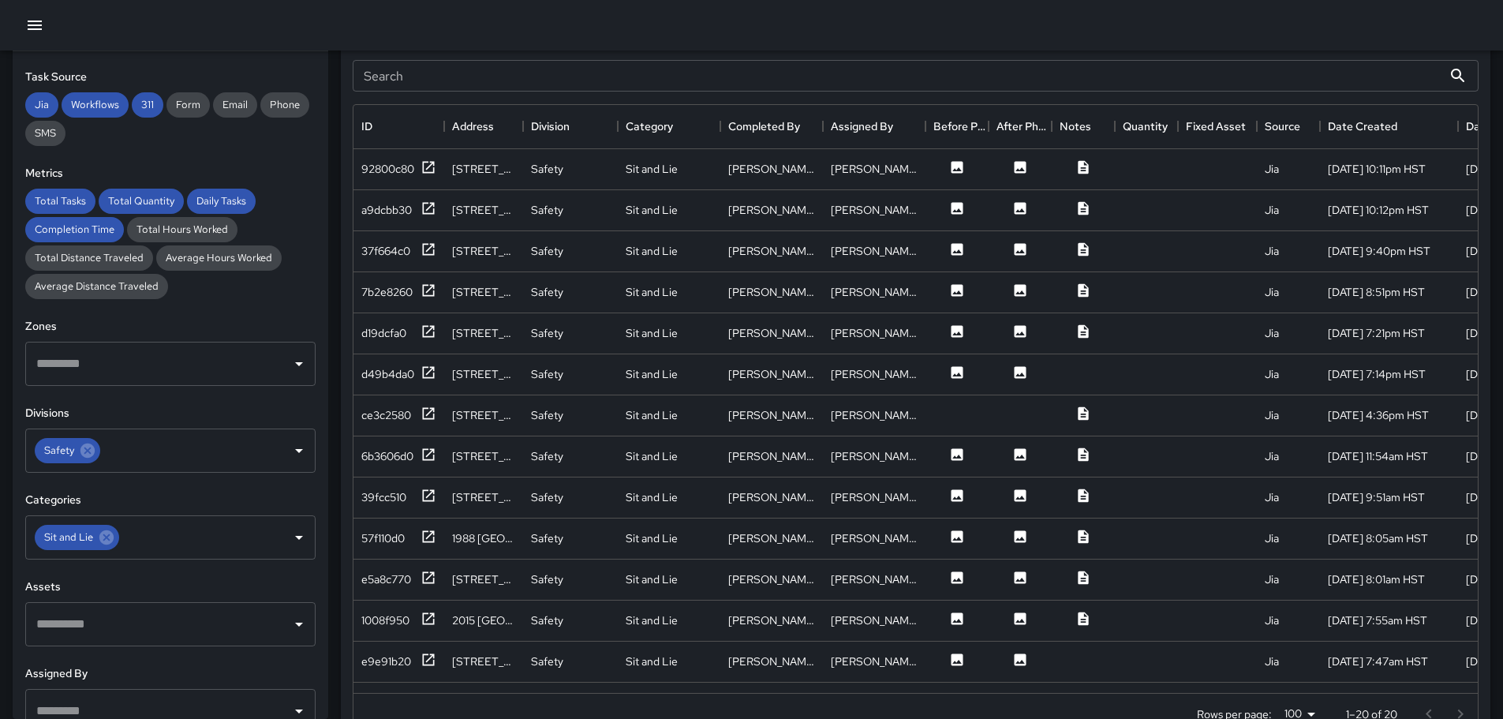
scroll to position [848, 0]
click at [1078, 163] on icon at bounding box center [1083, 164] width 16 height 16
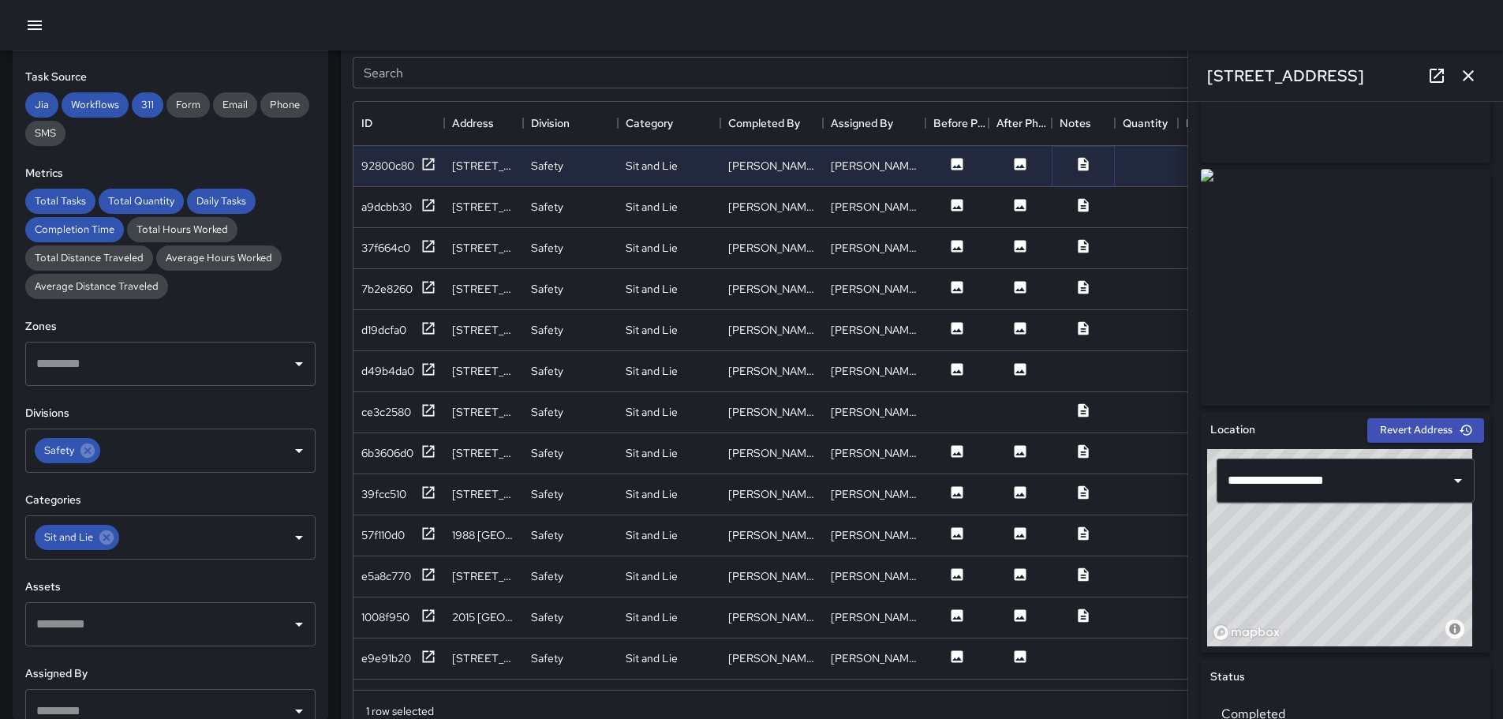
scroll to position [0, 0]
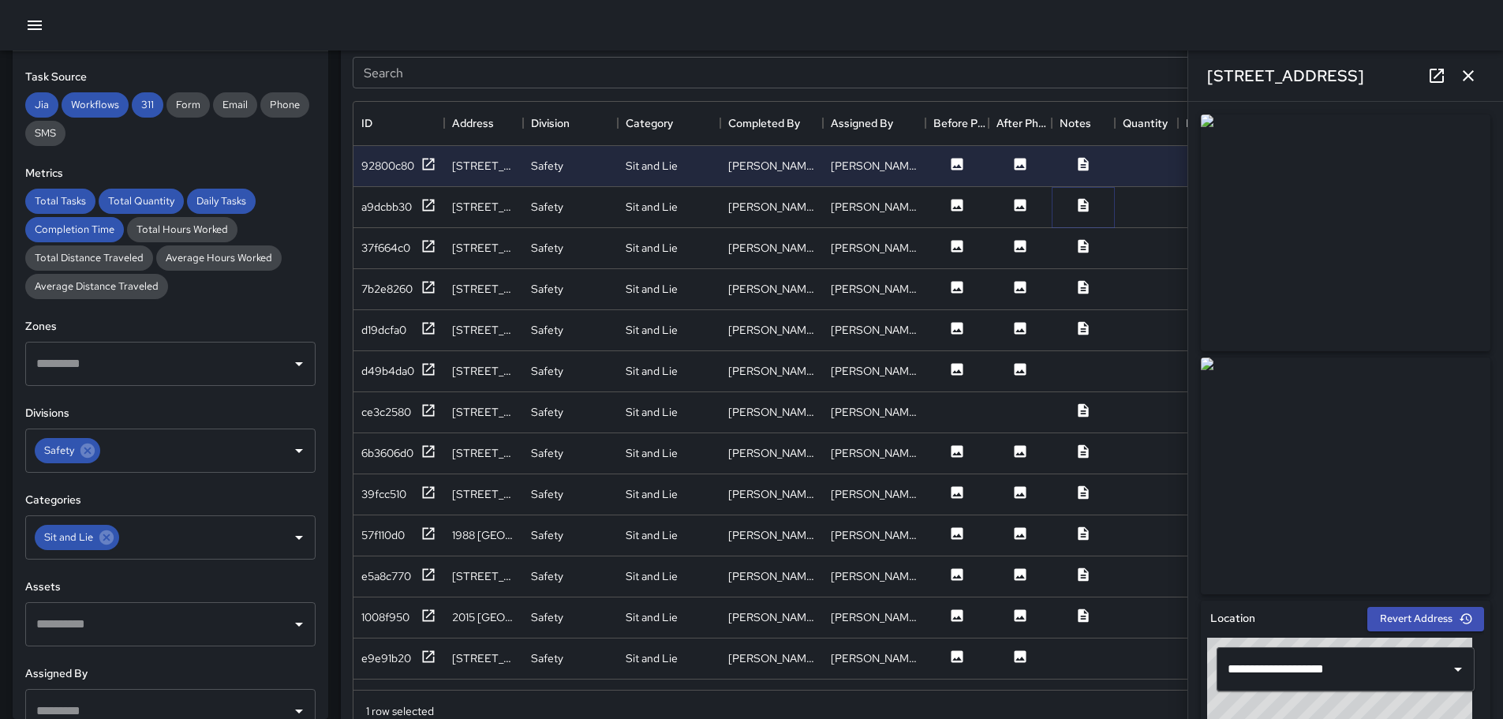
click at [1086, 207] on icon at bounding box center [1083, 204] width 10 height 13
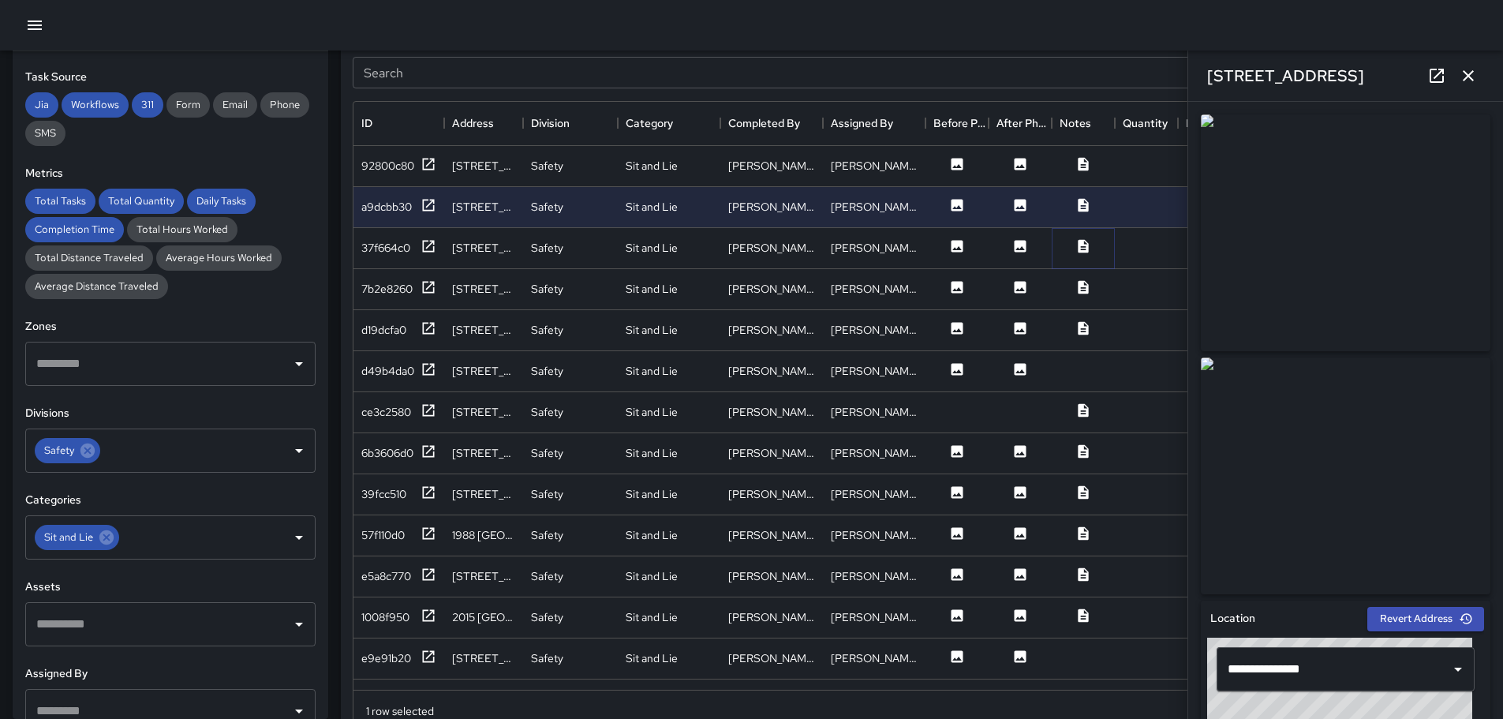
click at [1082, 248] on icon at bounding box center [1083, 245] width 10 height 13
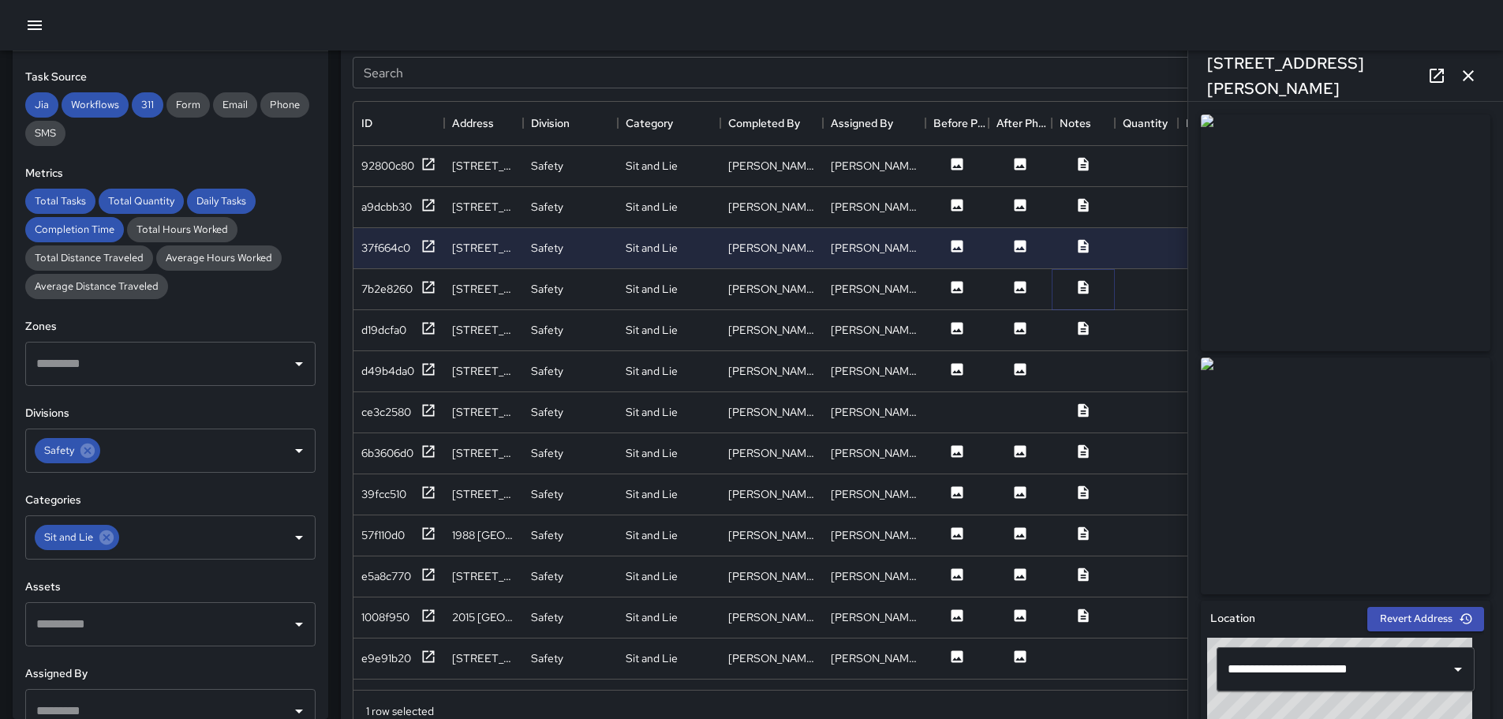
click at [1084, 290] on icon at bounding box center [1083, 287] width 16 height 16
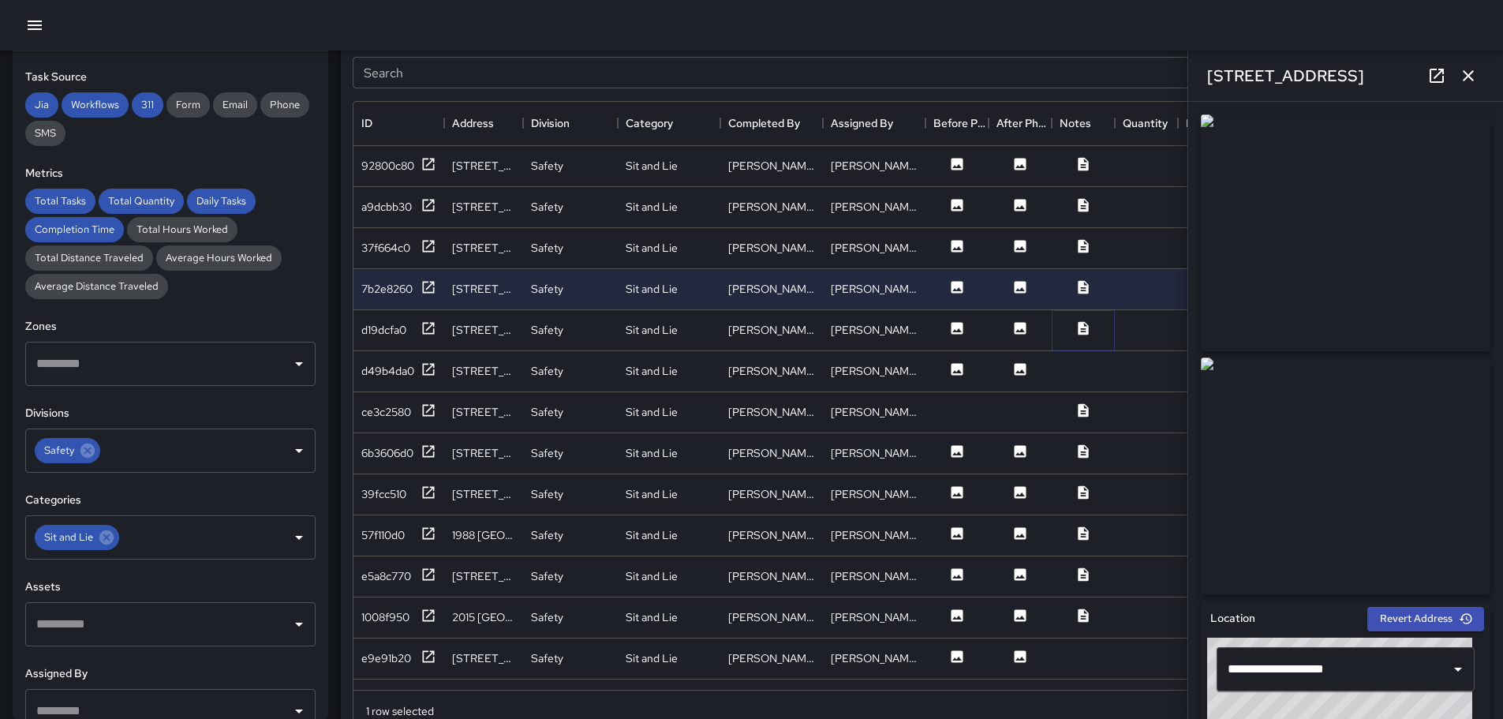
click at [1083, 327] on icon at bounding box center [1083, 327] width 10 height 13
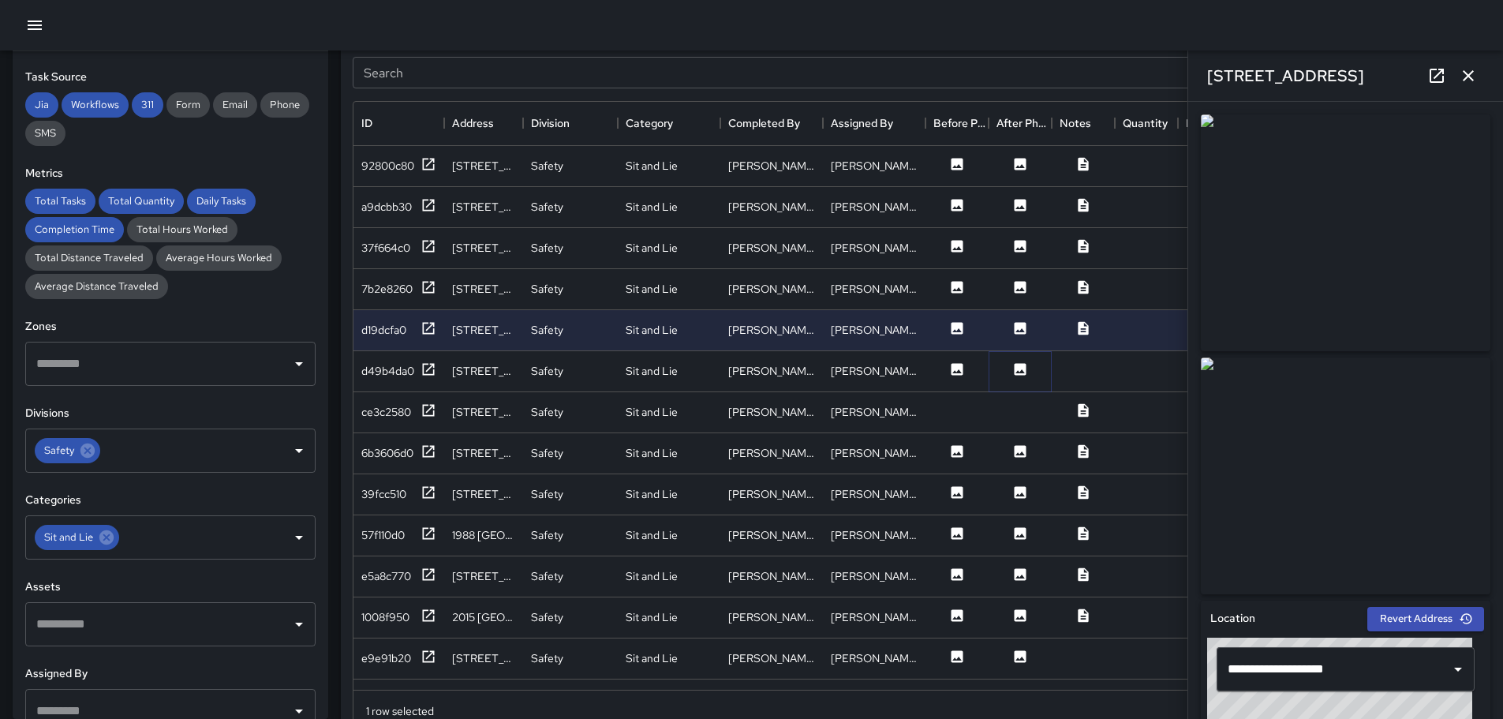
click at [1018, 365] on icon at bounding box center [1021, 369] width 12 height 12
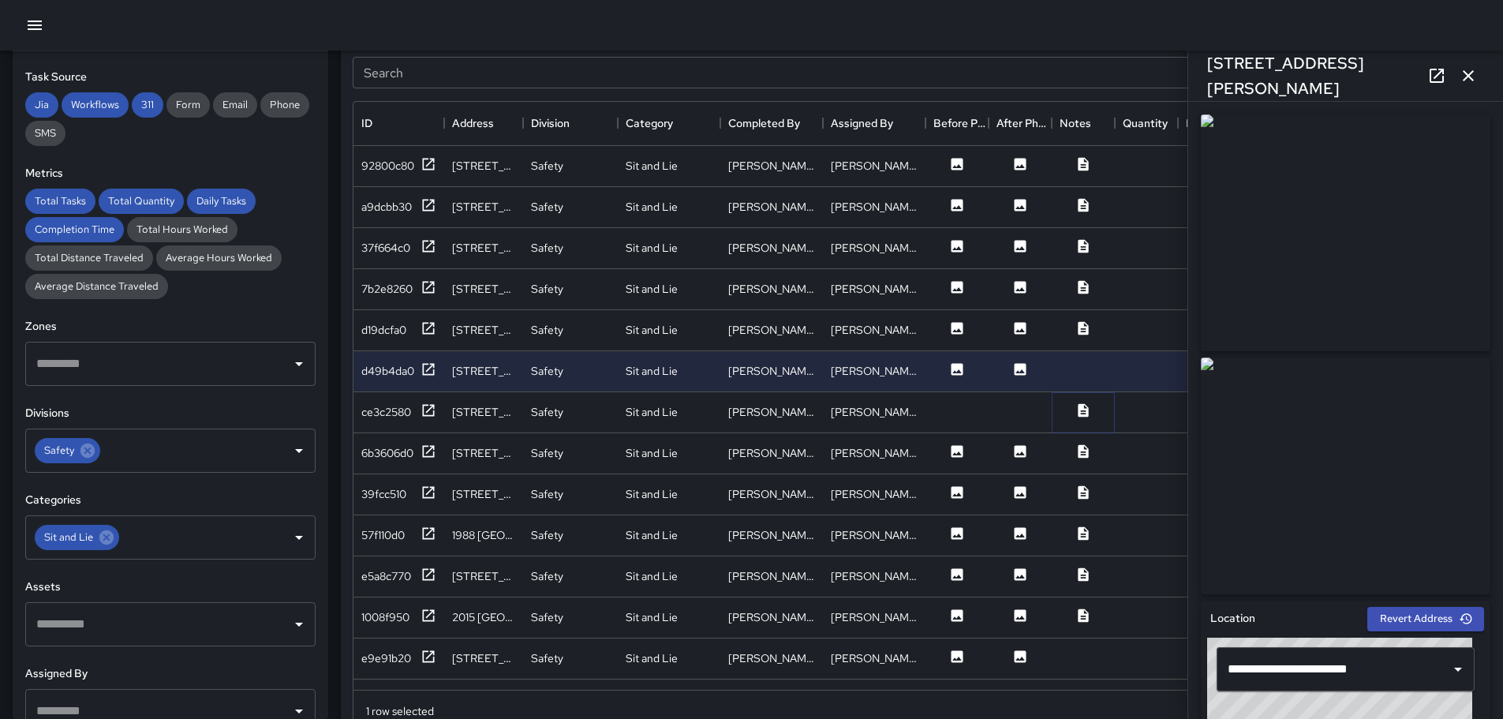
click at [1084, 410] on icon at bounding box center [1083, 410] width 16 height 16
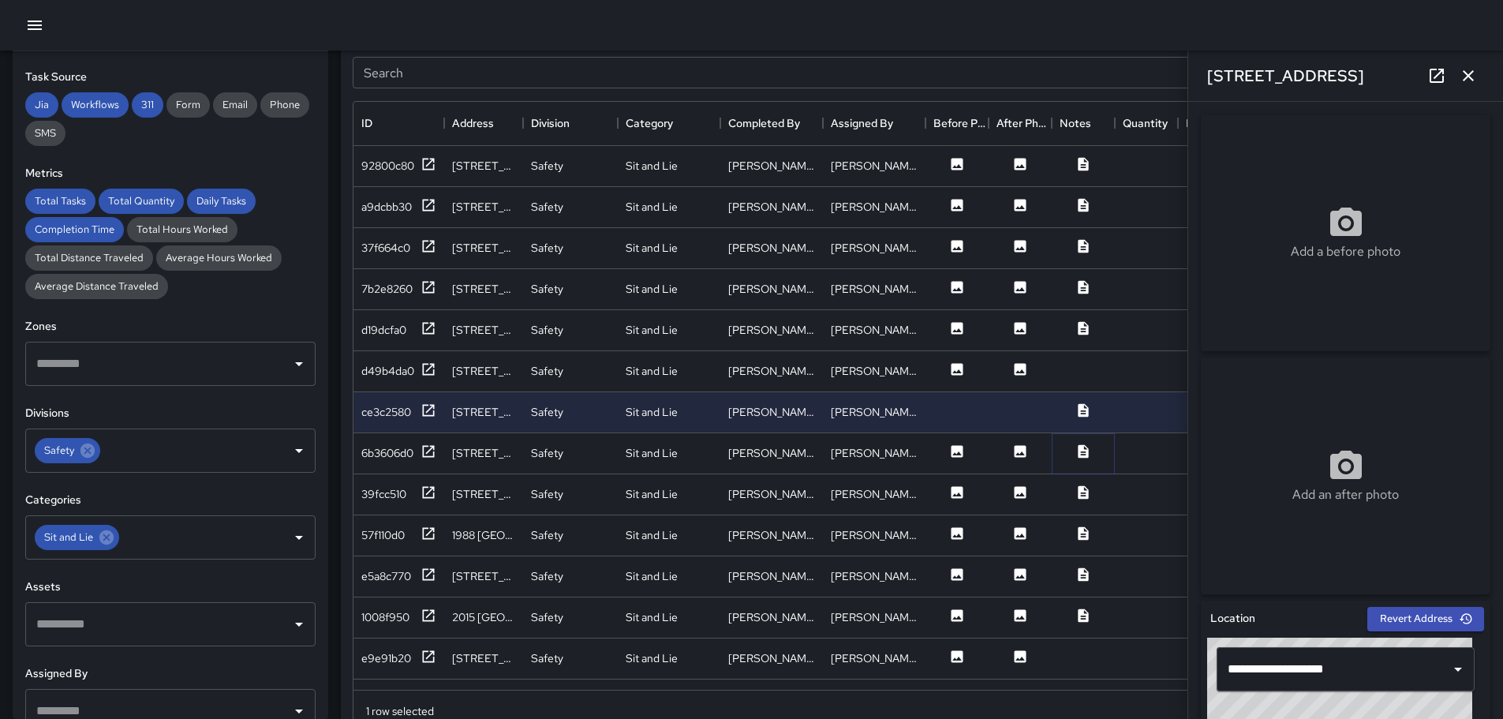
click at [1084, 452] on icon at bounding box center [1083, 451] width 16 height 16
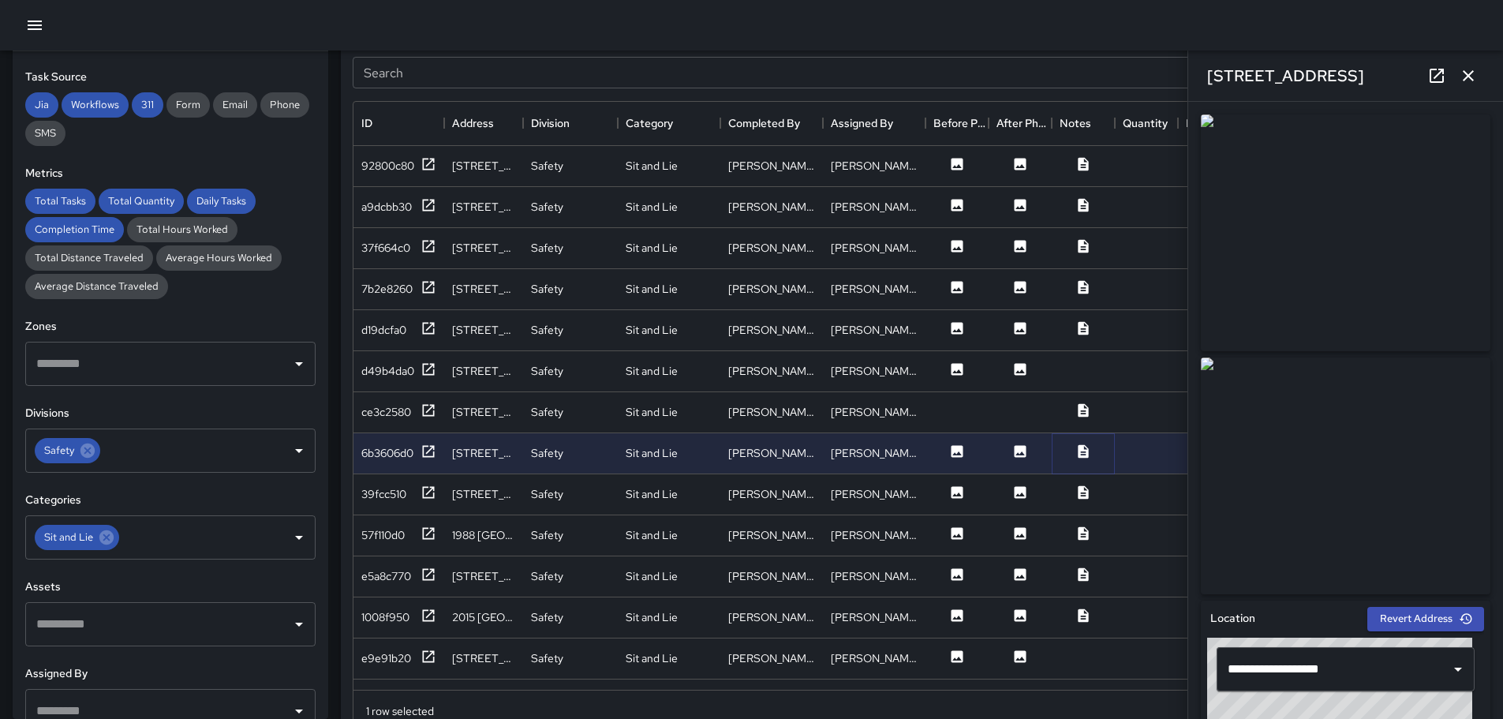
scroll to position [219, 0]
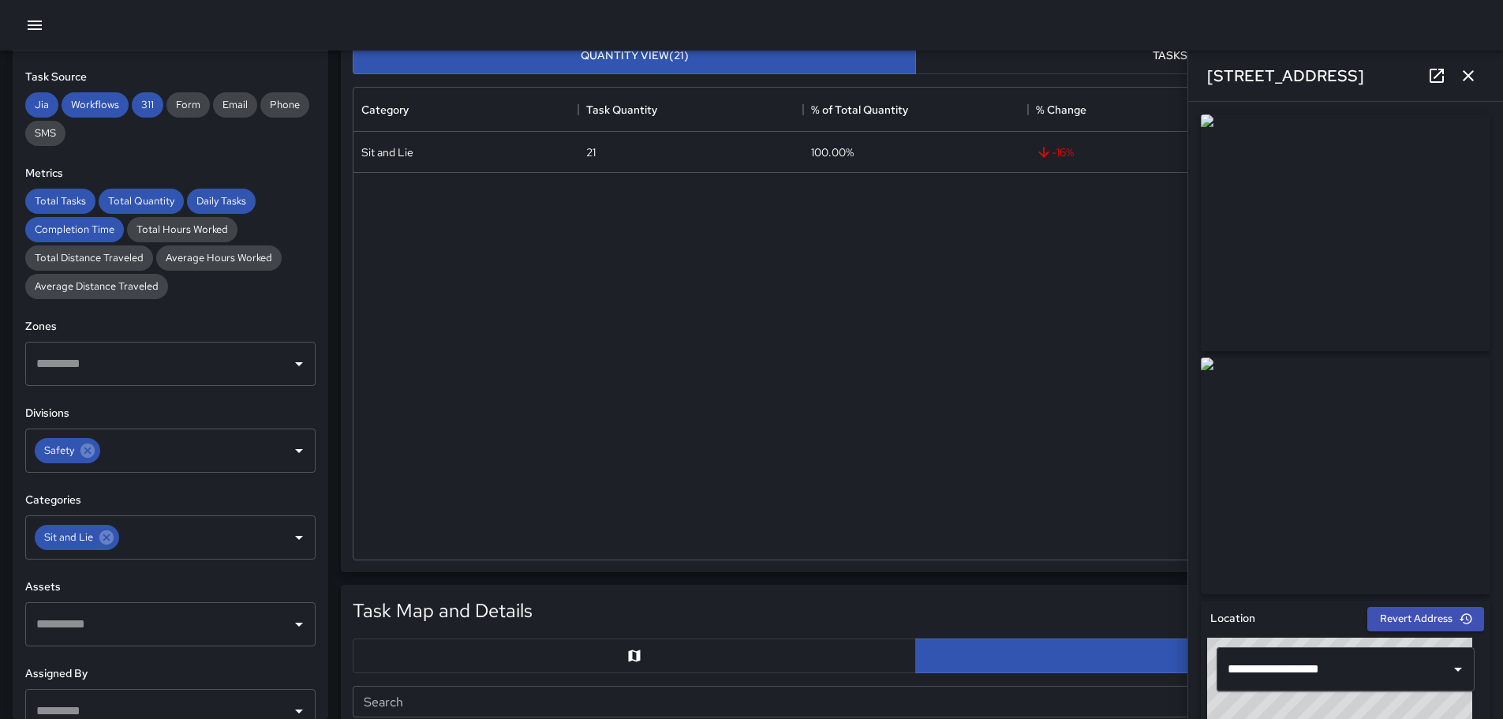
drag, startPoint x: 900, startPoint y: 351, endPoint x: 943, endPoint y: 337, distance: 44.9
click at [941, 342] on div "Sit and Lie 21 100.00% -16 % 21" at bounding box center [915, 346] width 1124 height 428
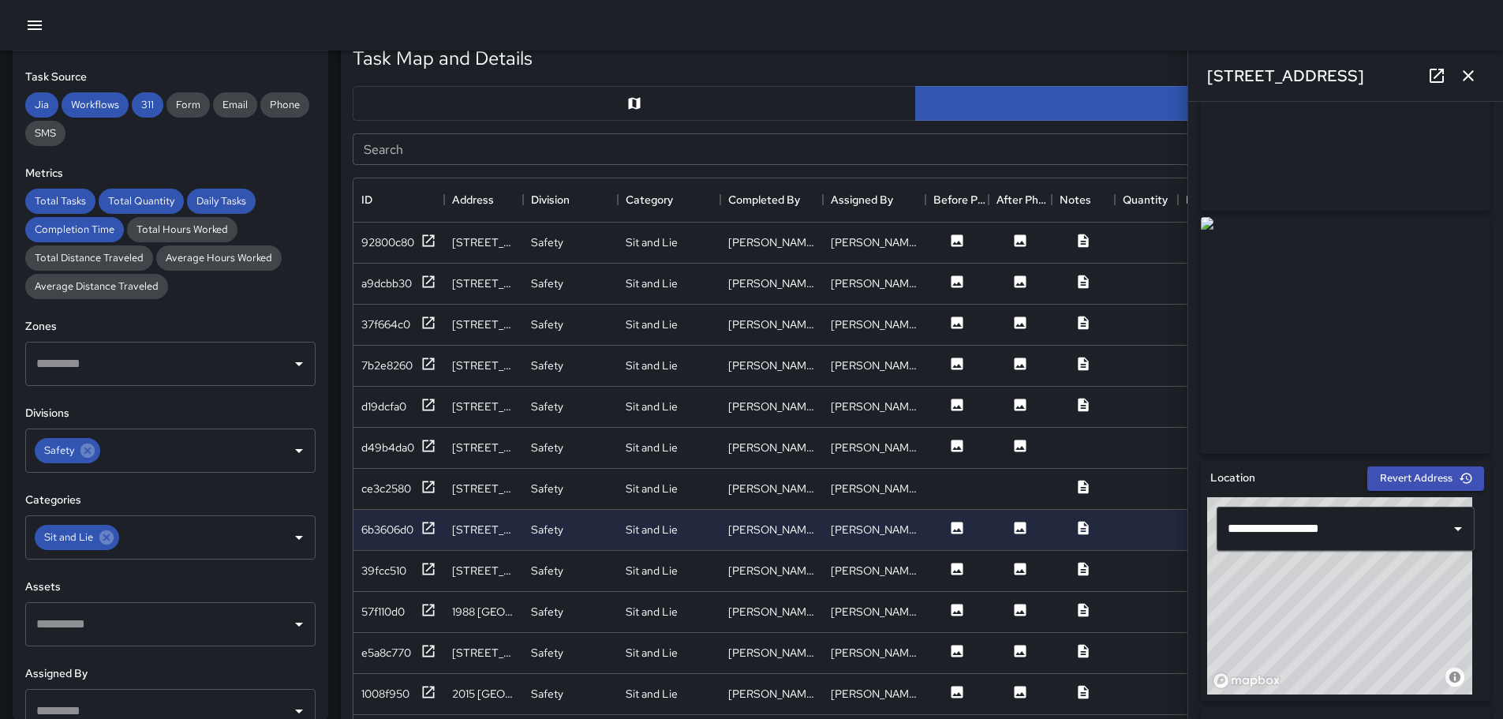
scroll to position [0, 0]
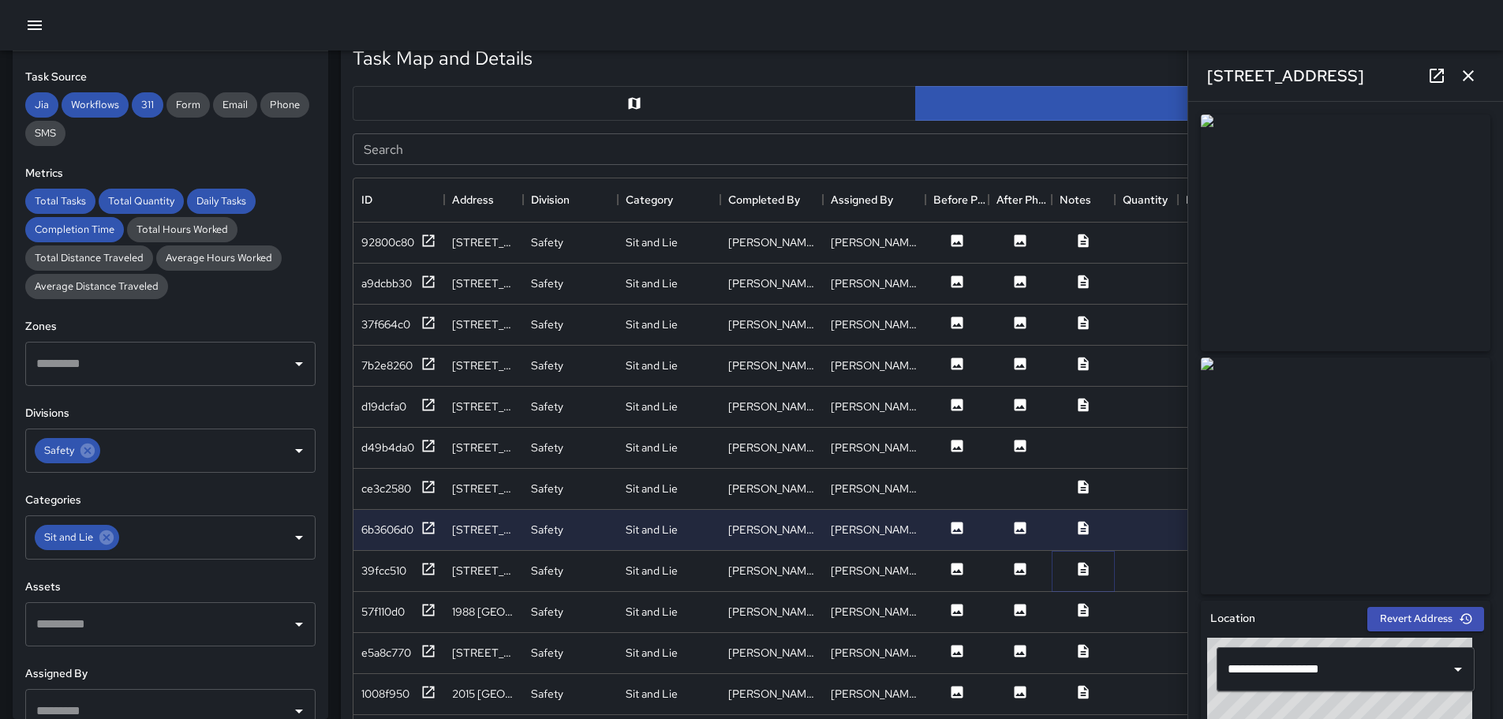
drag, startPoint x: 1086, startPoint y: 570, endPoint x: 1101, endPoint y: 565, distance: 15.7
click at [1089, 568] on icon at bounding box center [1083, 569] width 16 height 16
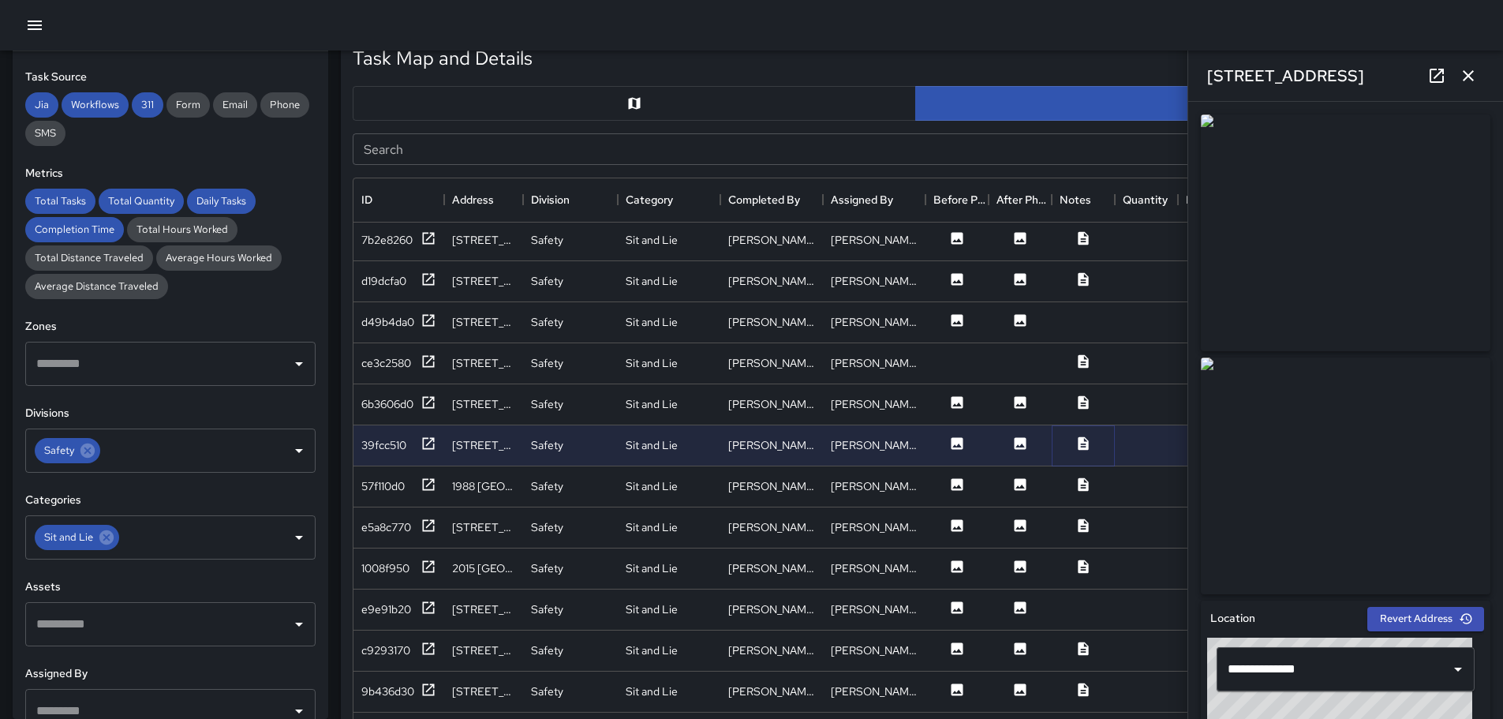
scroll to position [158, 0]
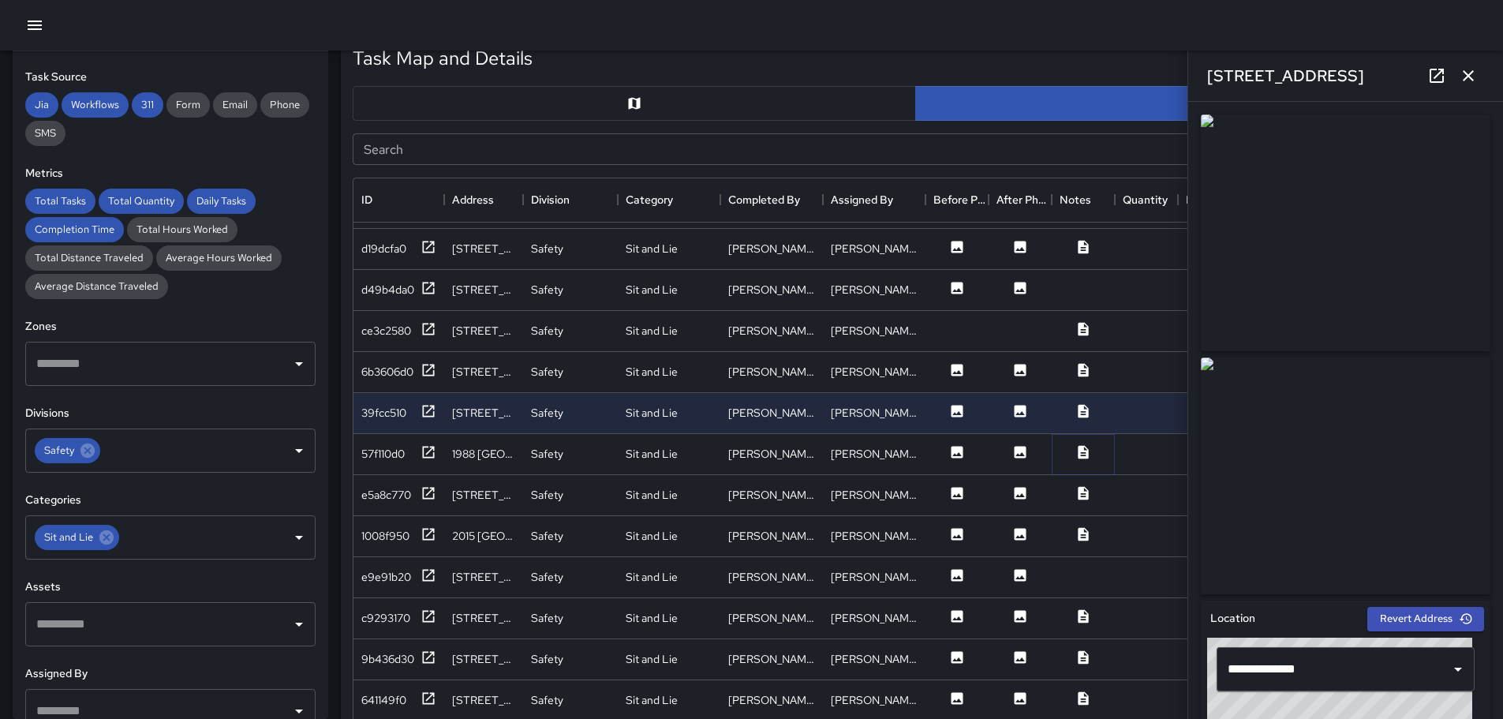
click at [1080, 456] on icon at bounding box center [1083, 451] width 10 height 13
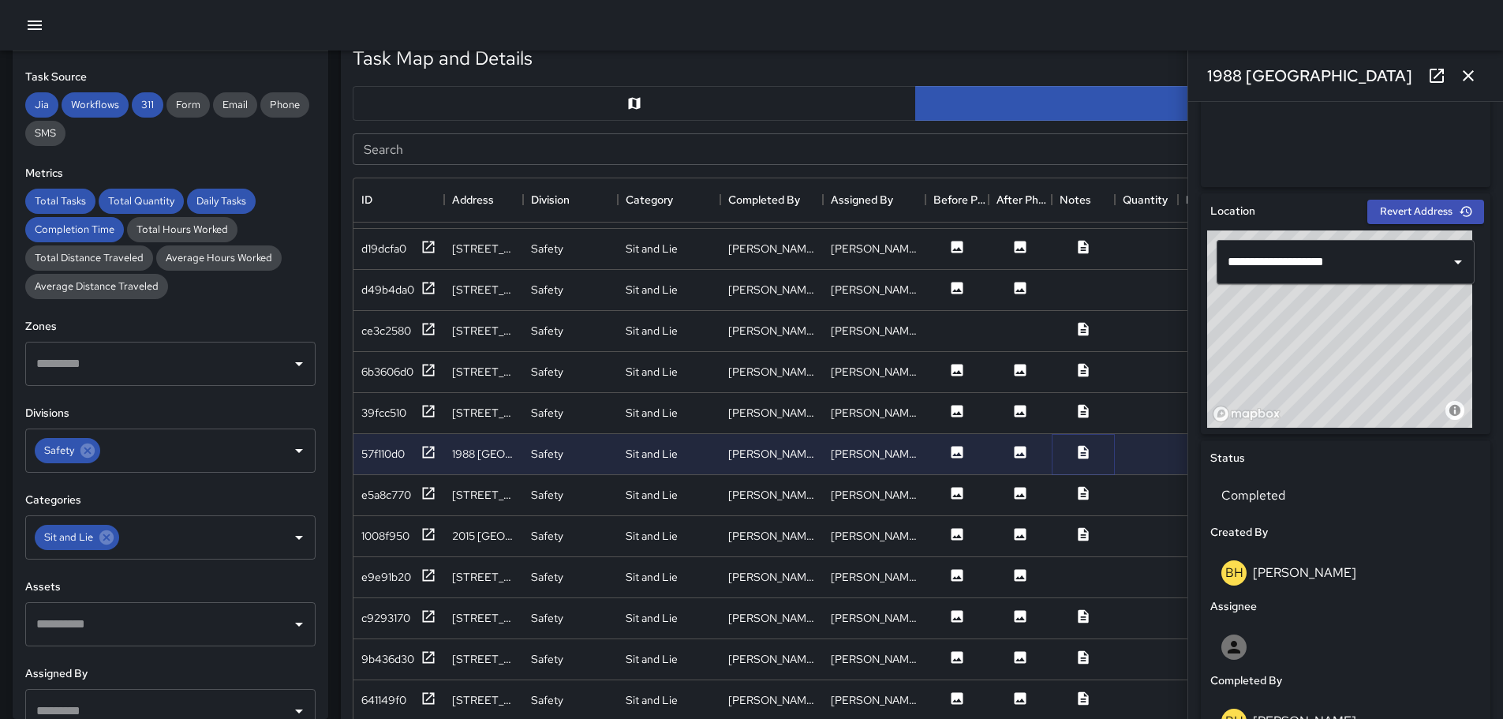
scroll to position [0, 0]
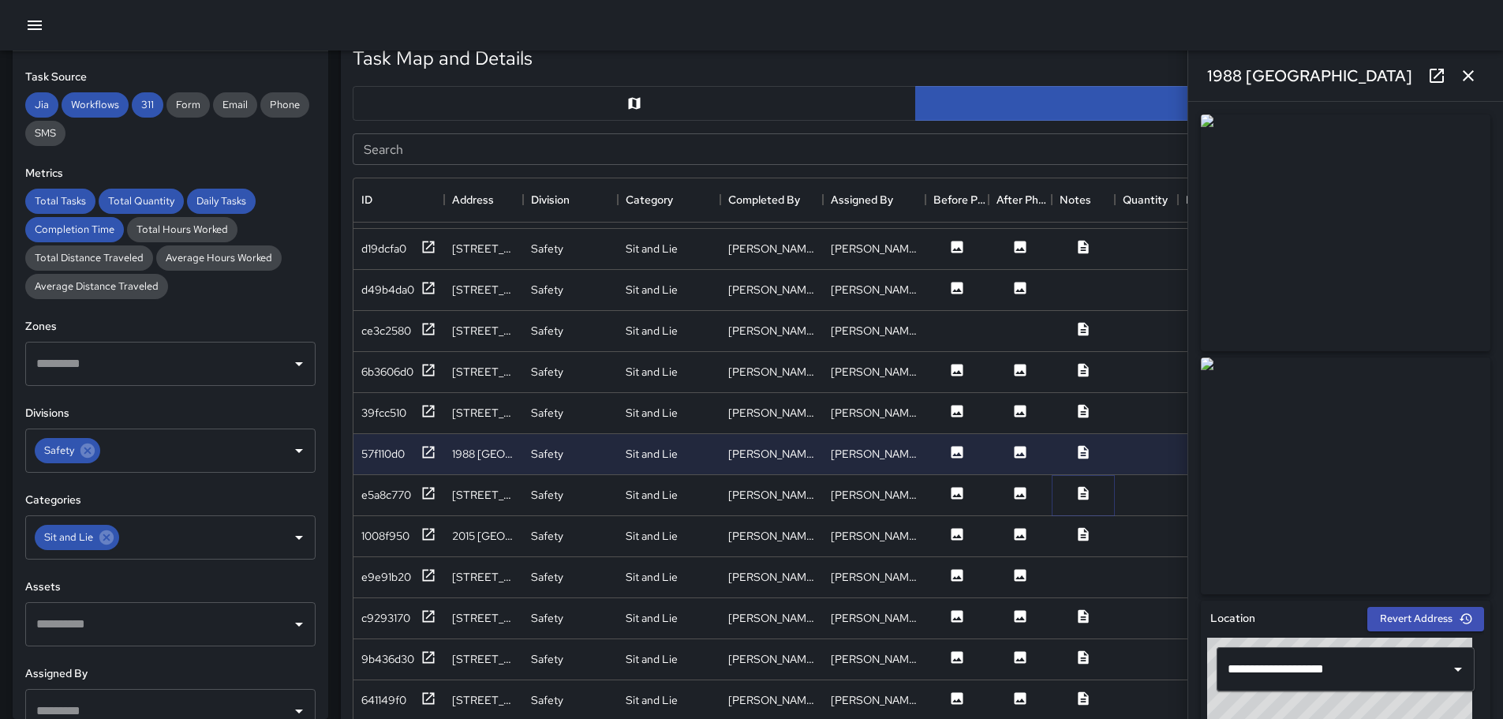
click at [1082, 494] on icon at bounding box center [1083, 493] width 16 height 16
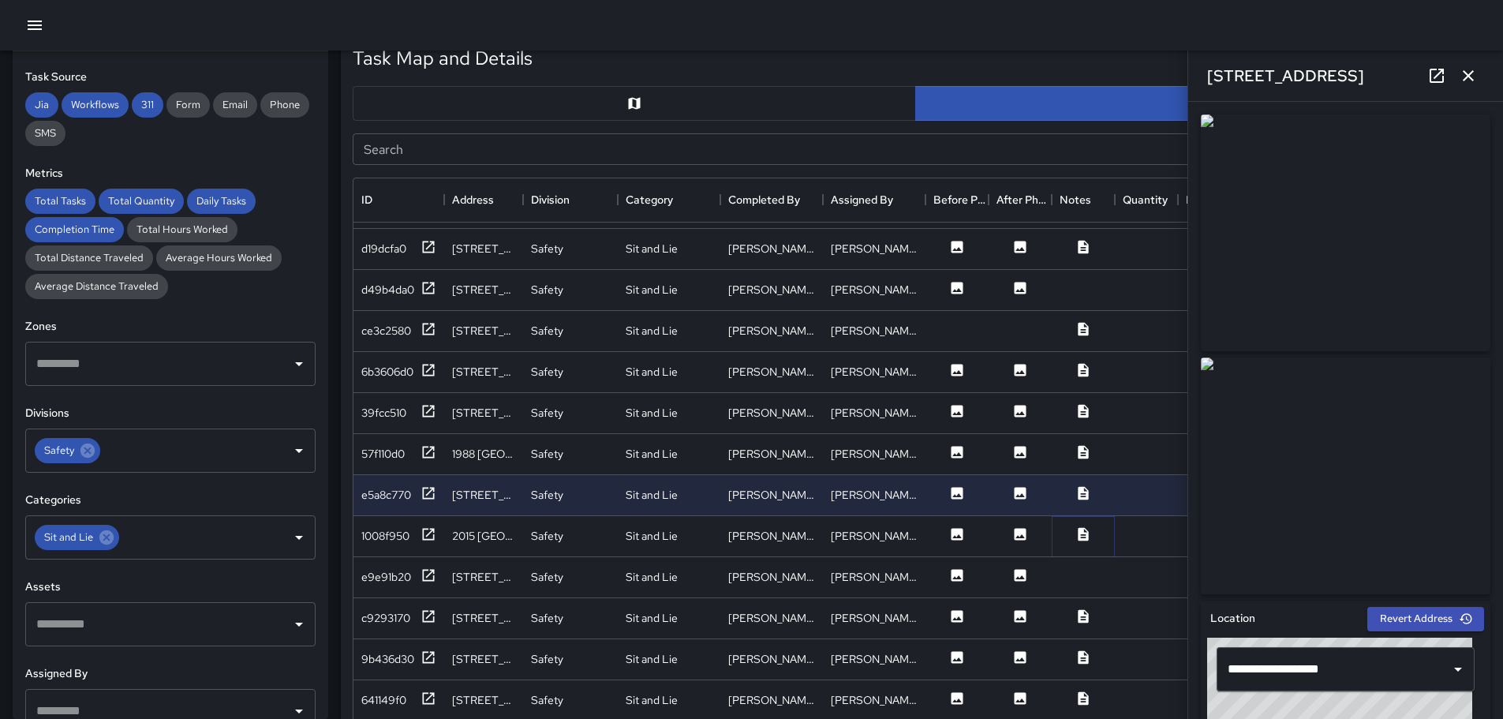
click at [1079, 534] on icon at bounding box center [1083, 533] width 10 height 13
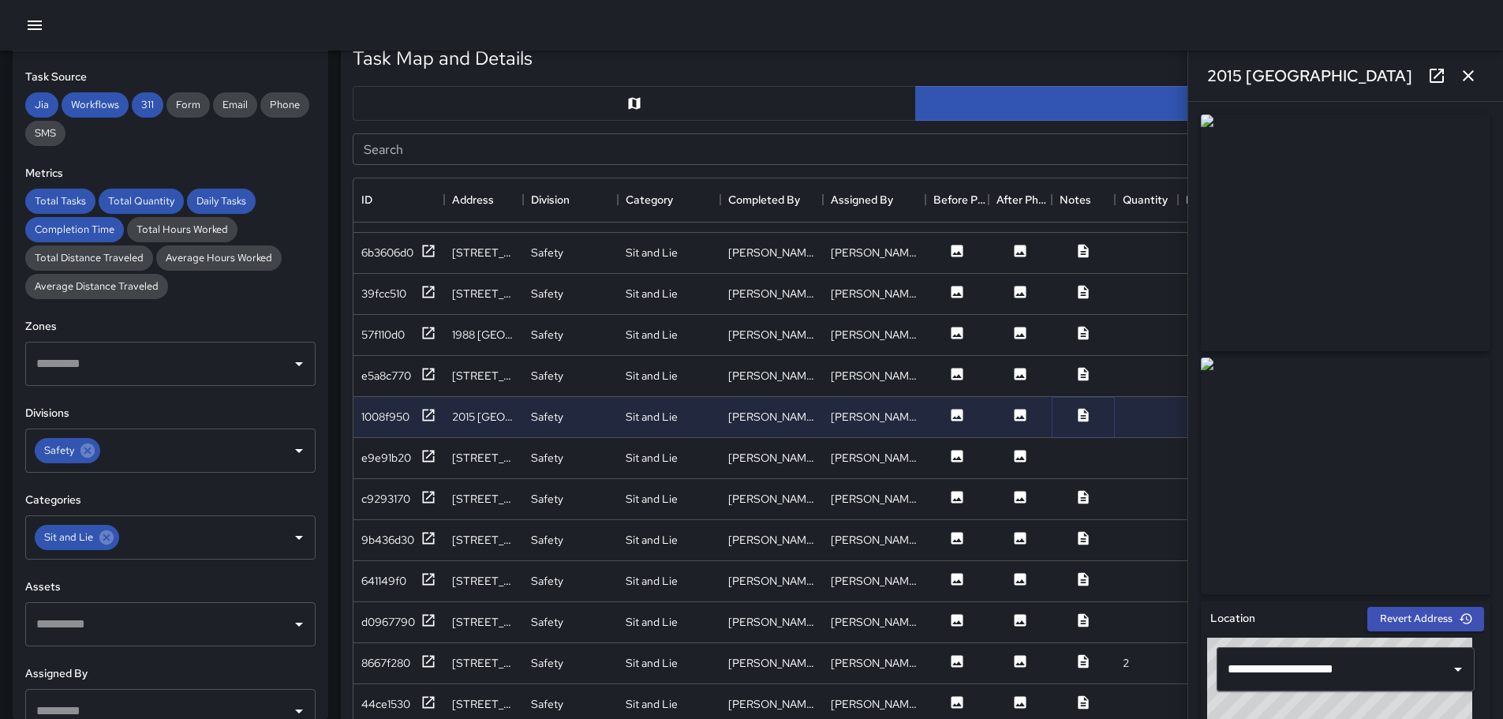
scroll to position [289, 0]
click at [1079, 490] on icon at bounding box center [1083, 496] width 10 height 13
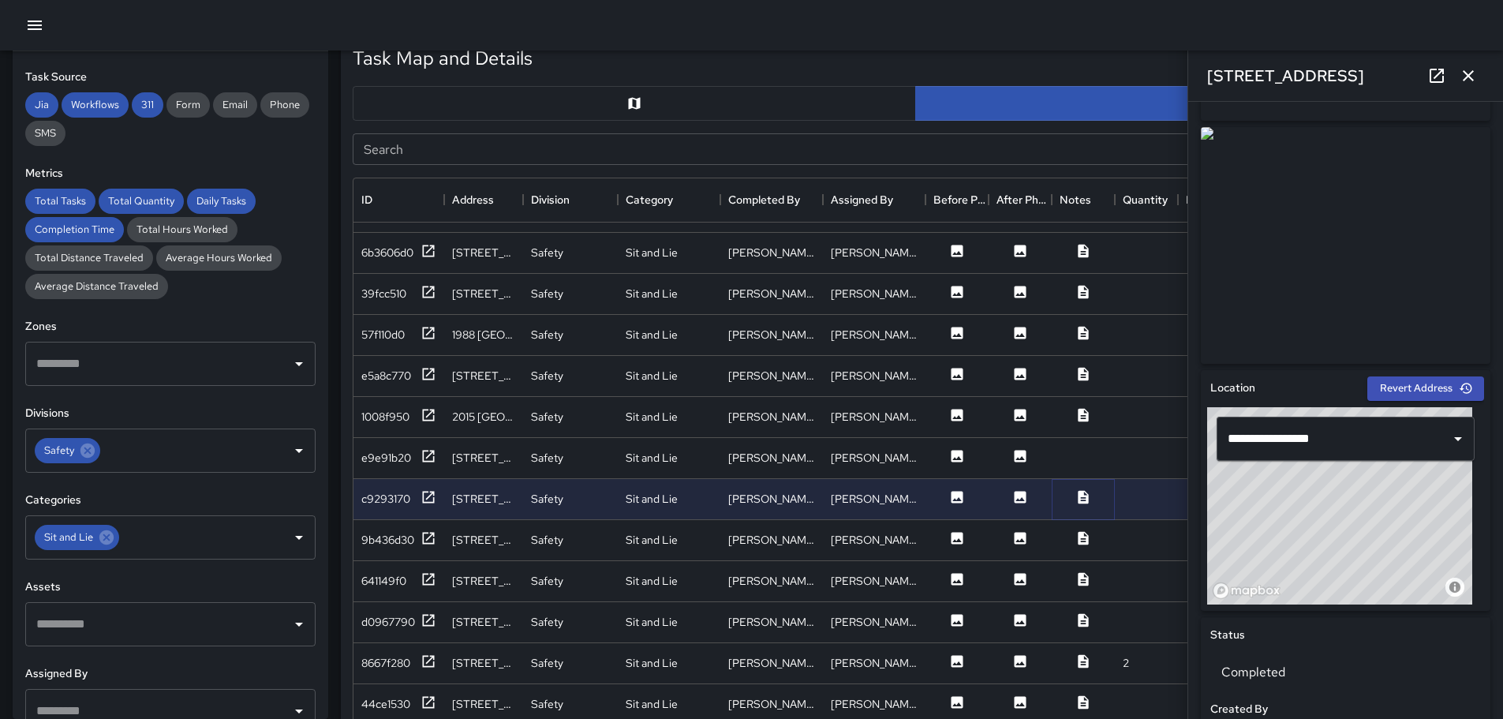
scroll to position [0, 0]
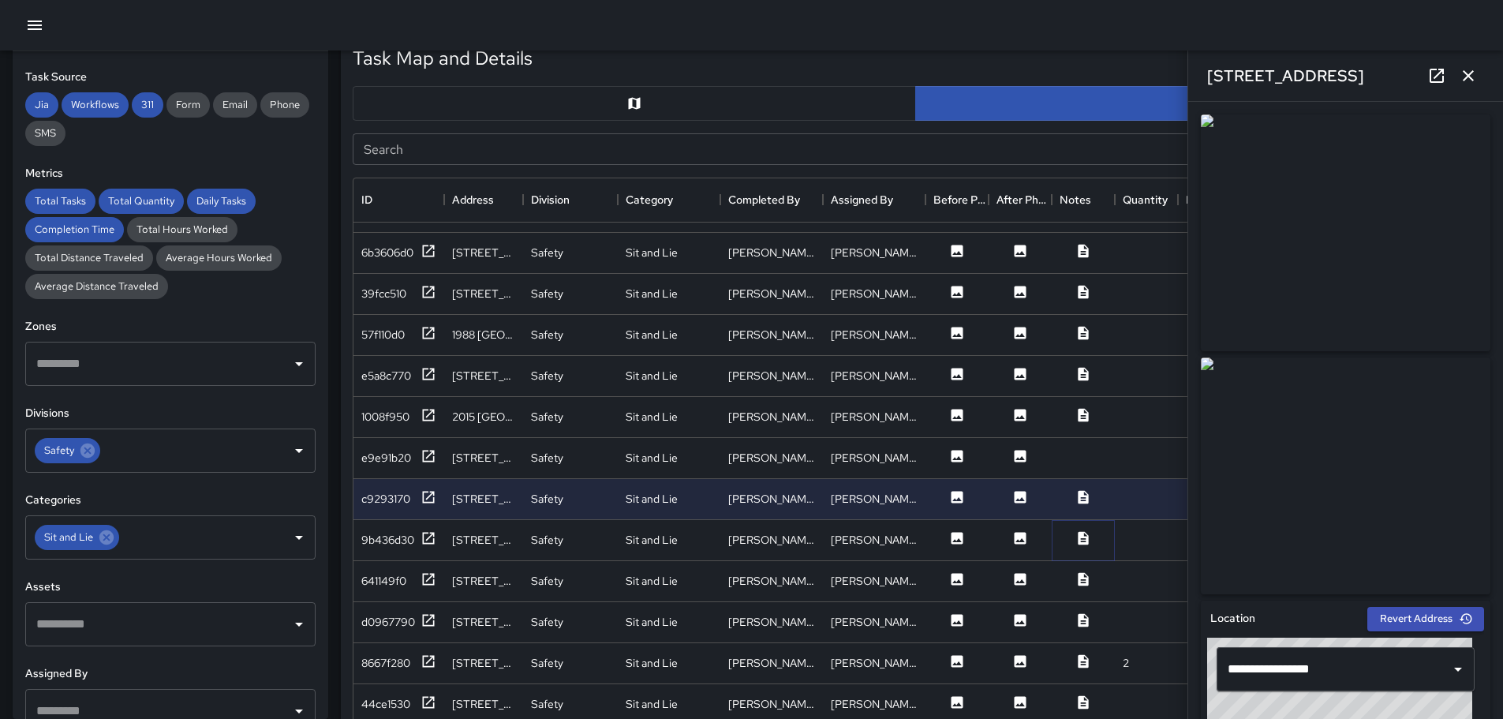
click at [1082, 531] on icon at bounding box center [1083, 537] width 10 height 13
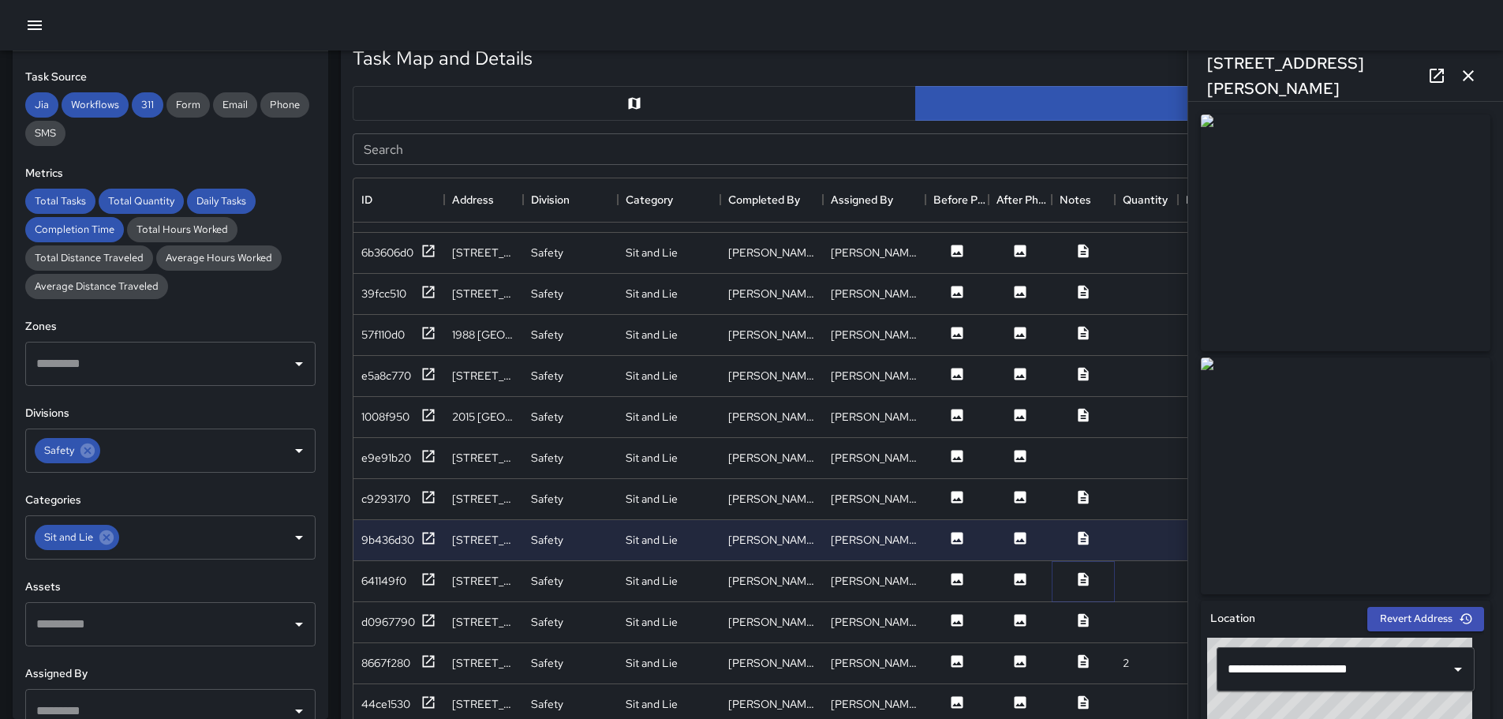
click at [1086, 572] on icon at bounding box center [1083, 578] width 10 height 13
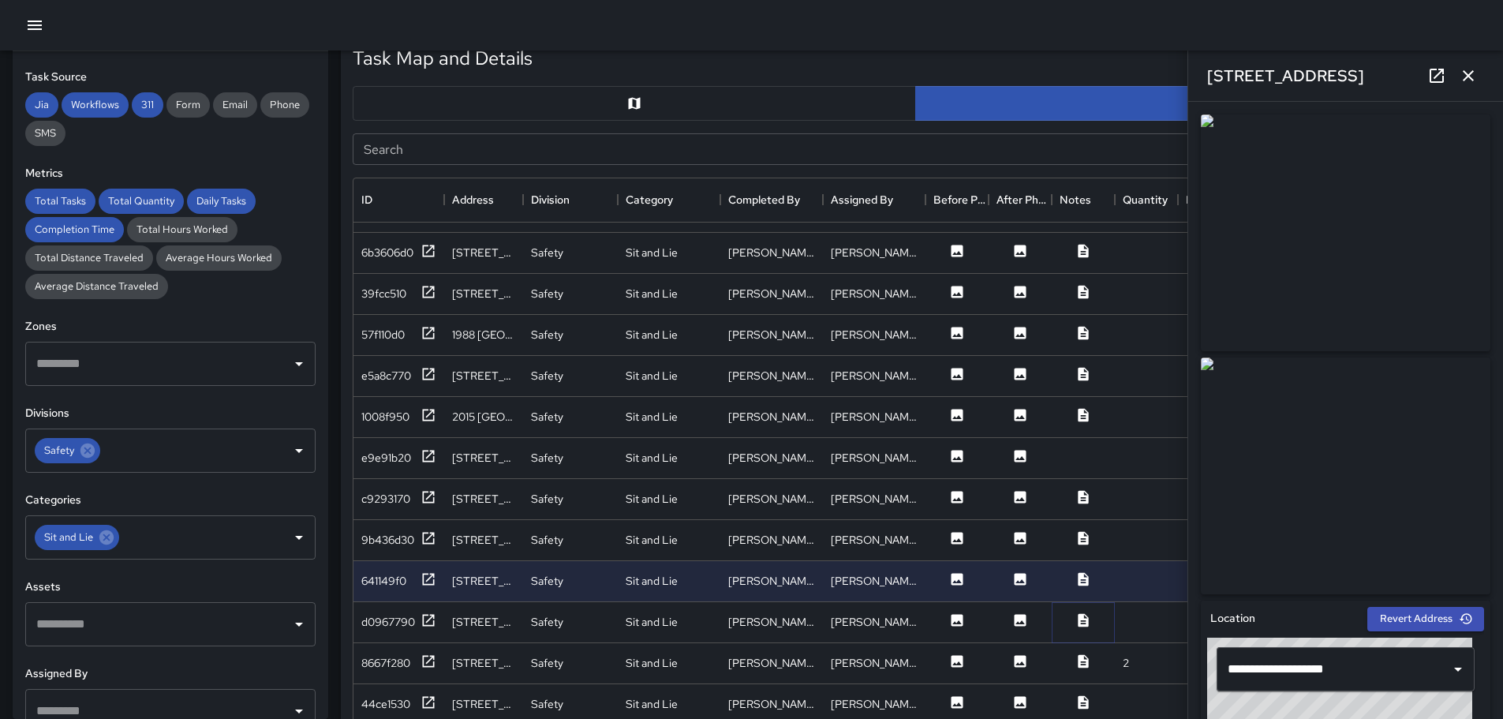
click at [1082, 613] on icon at bounding box center [1083, 619] width 10 height 13
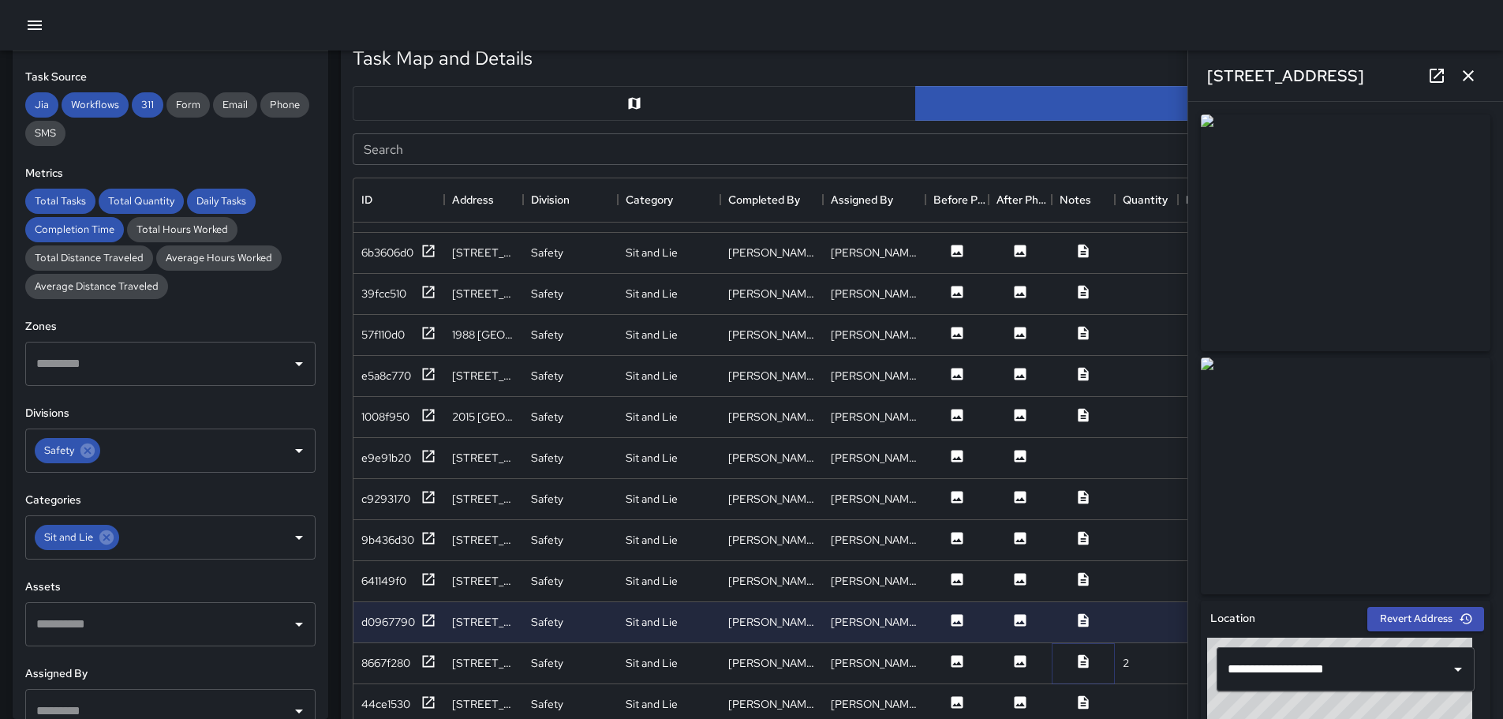
click at [1086, 653] on icon at bounding box center [1083, 661] width 16 height 16
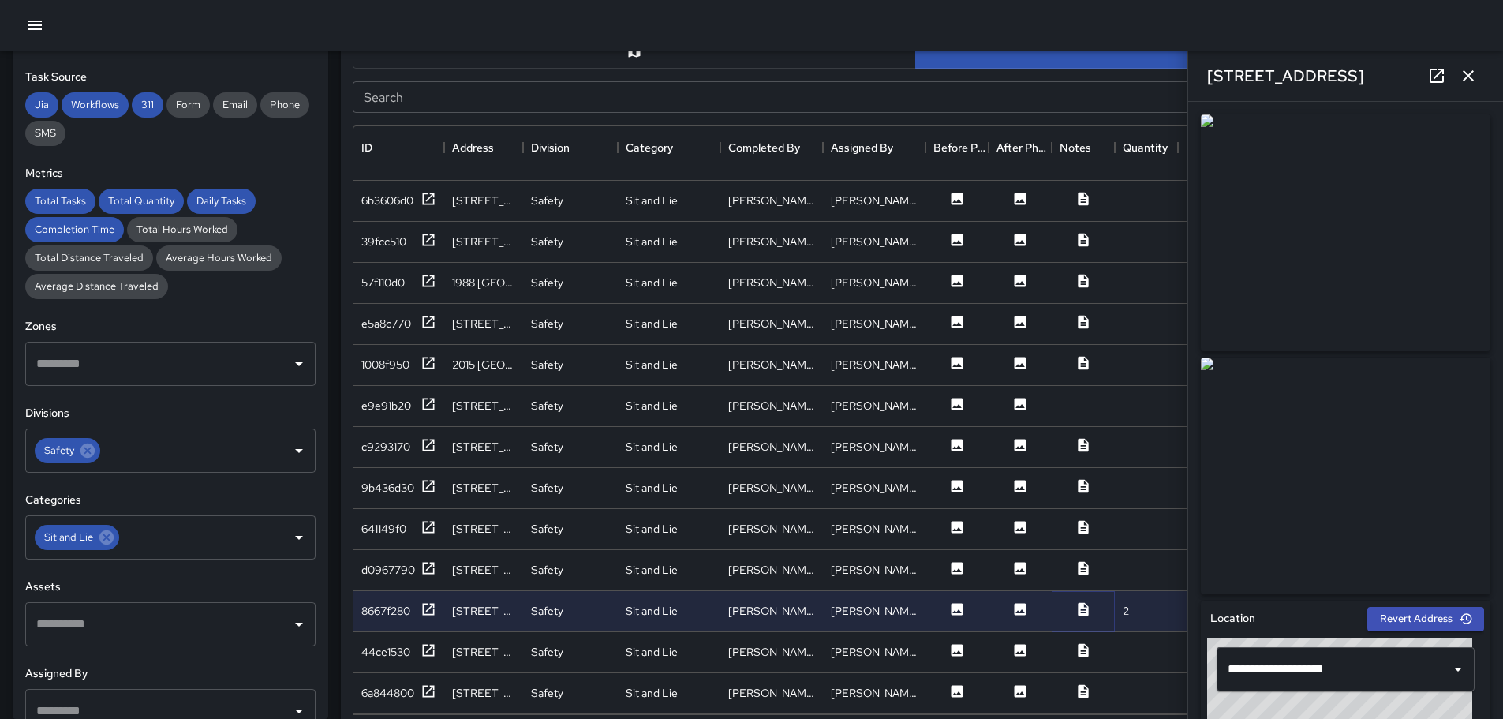
scroll to position [851, 0]
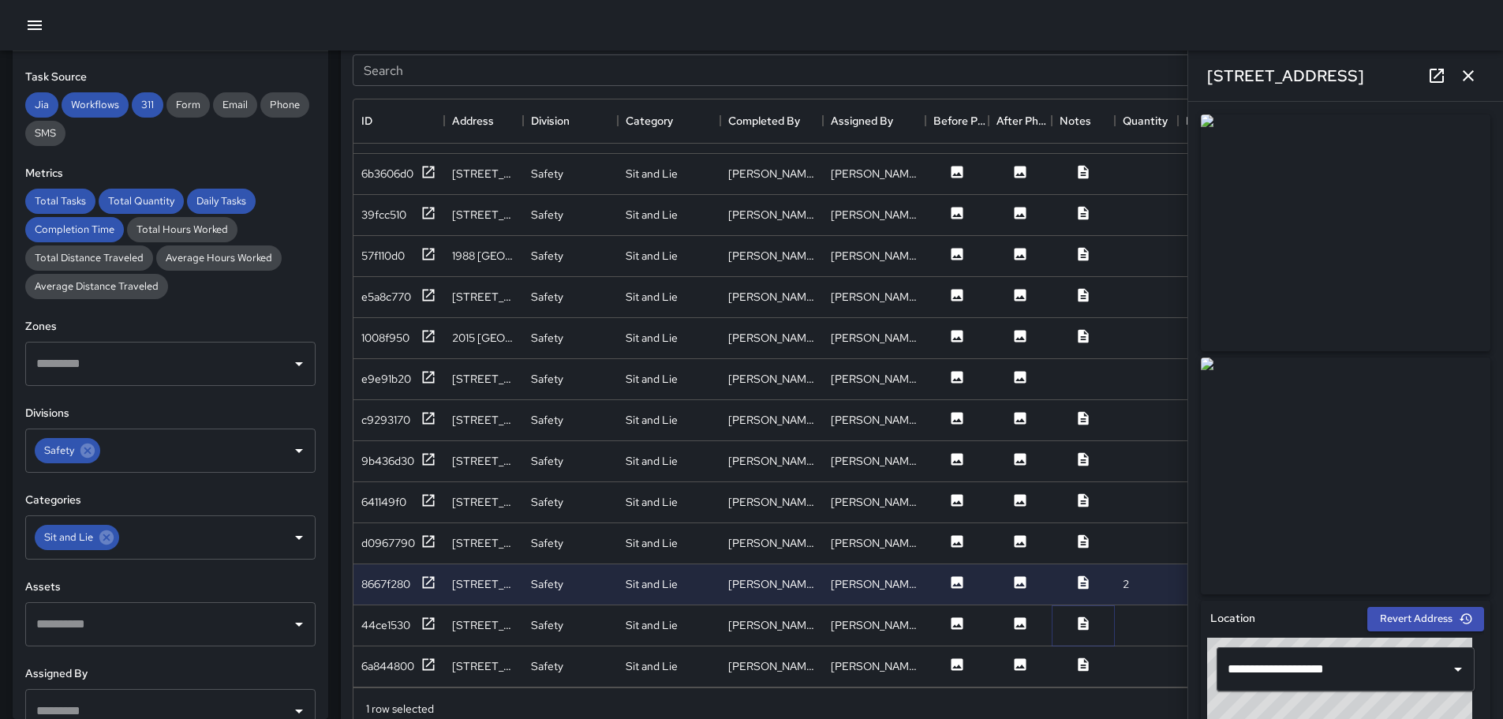
click at [1081, 615] on icon at bounding box center [1083, 623] width 16 height 16
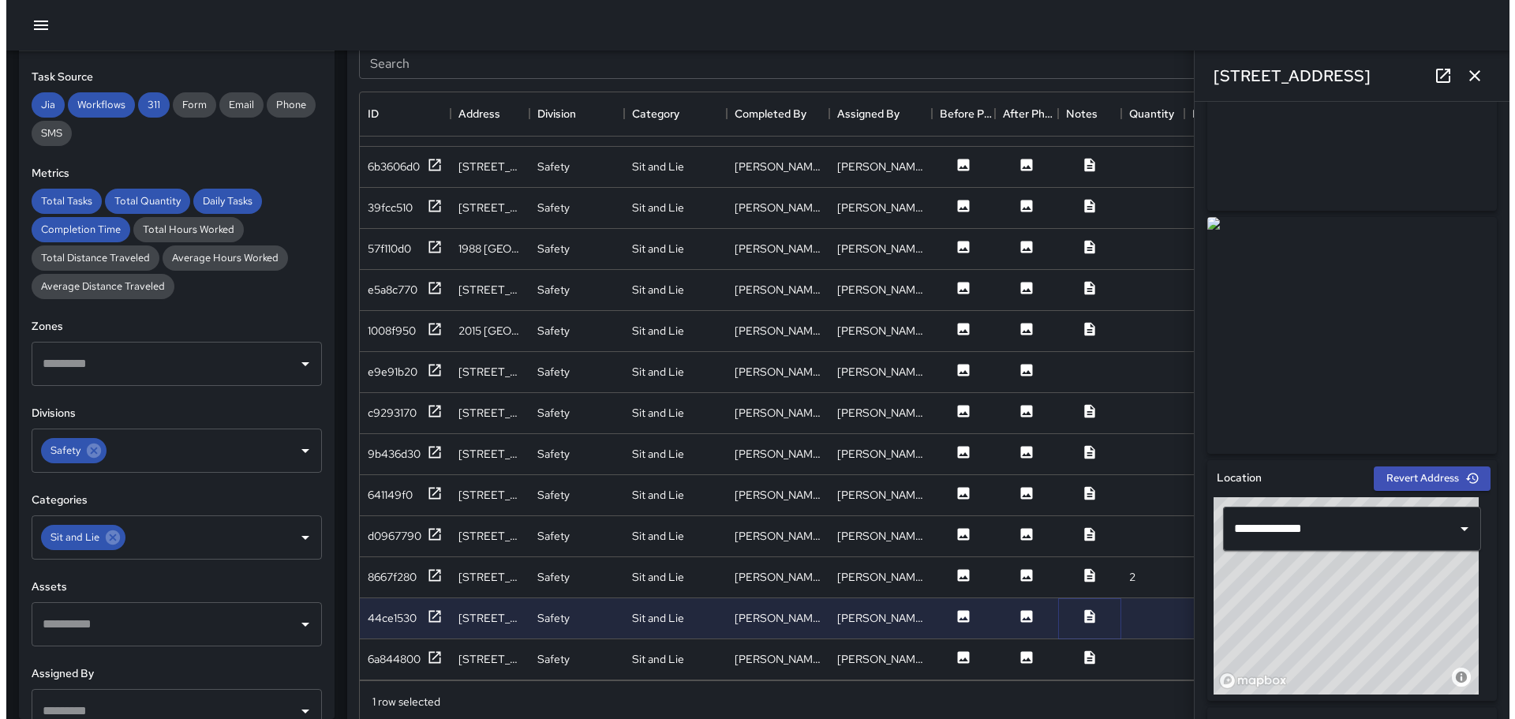
scroll to position [832, 0]
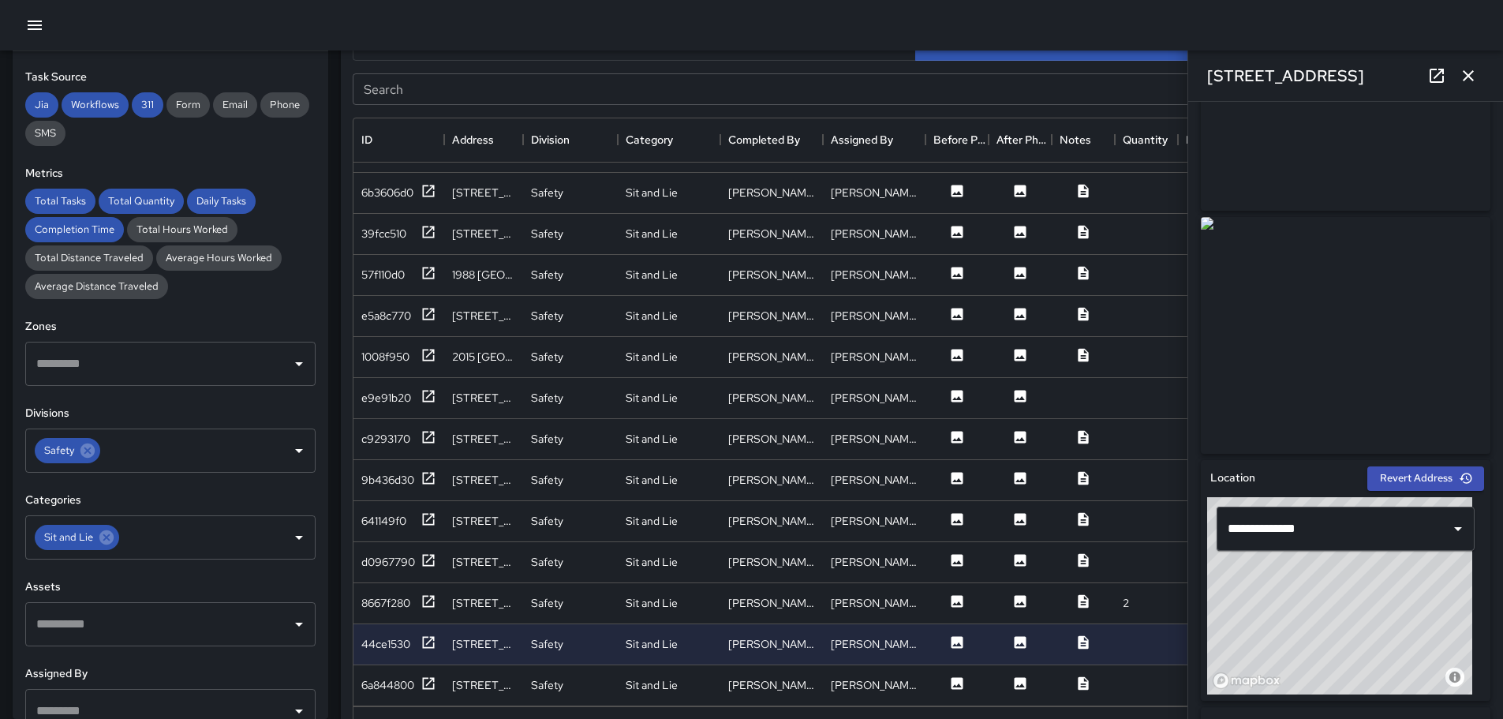
click at [35, 24] on icon "button" at bounding box center [35, 25] width 14 height 9
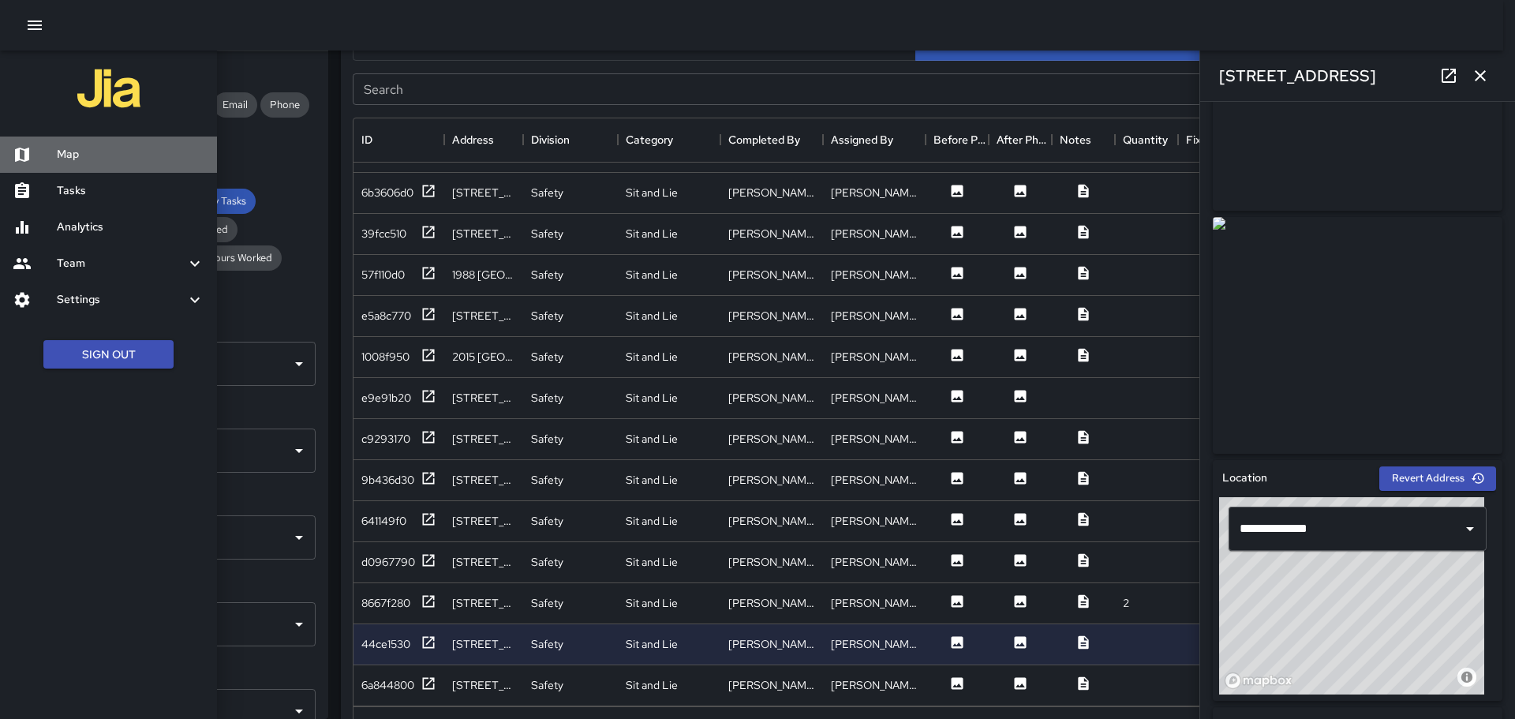
click at [65, 151] on h6 "Map" at bounding box center [131, 154] width 148 height 17
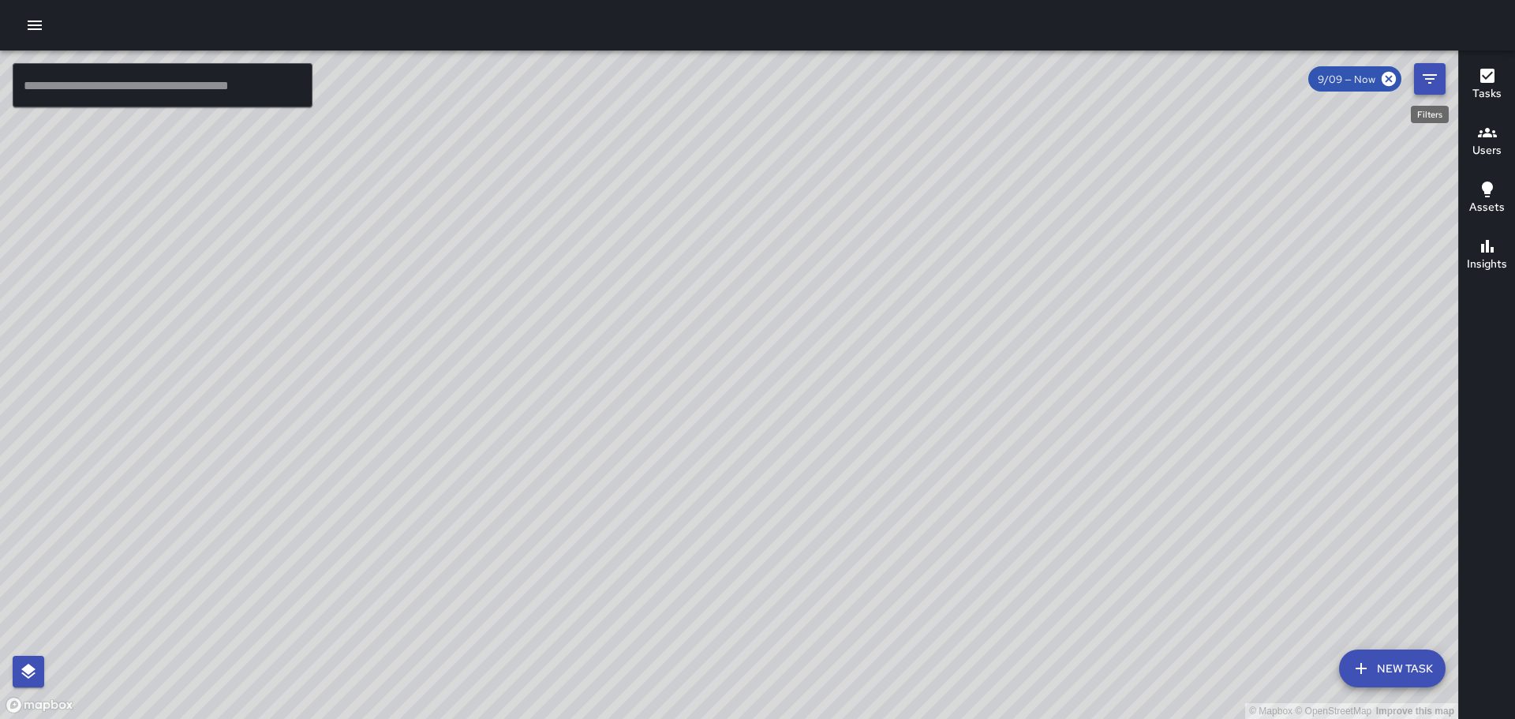
click at [1434, 76] on icon "Filters" at bounding box center [1430, 78] width 14 height 9
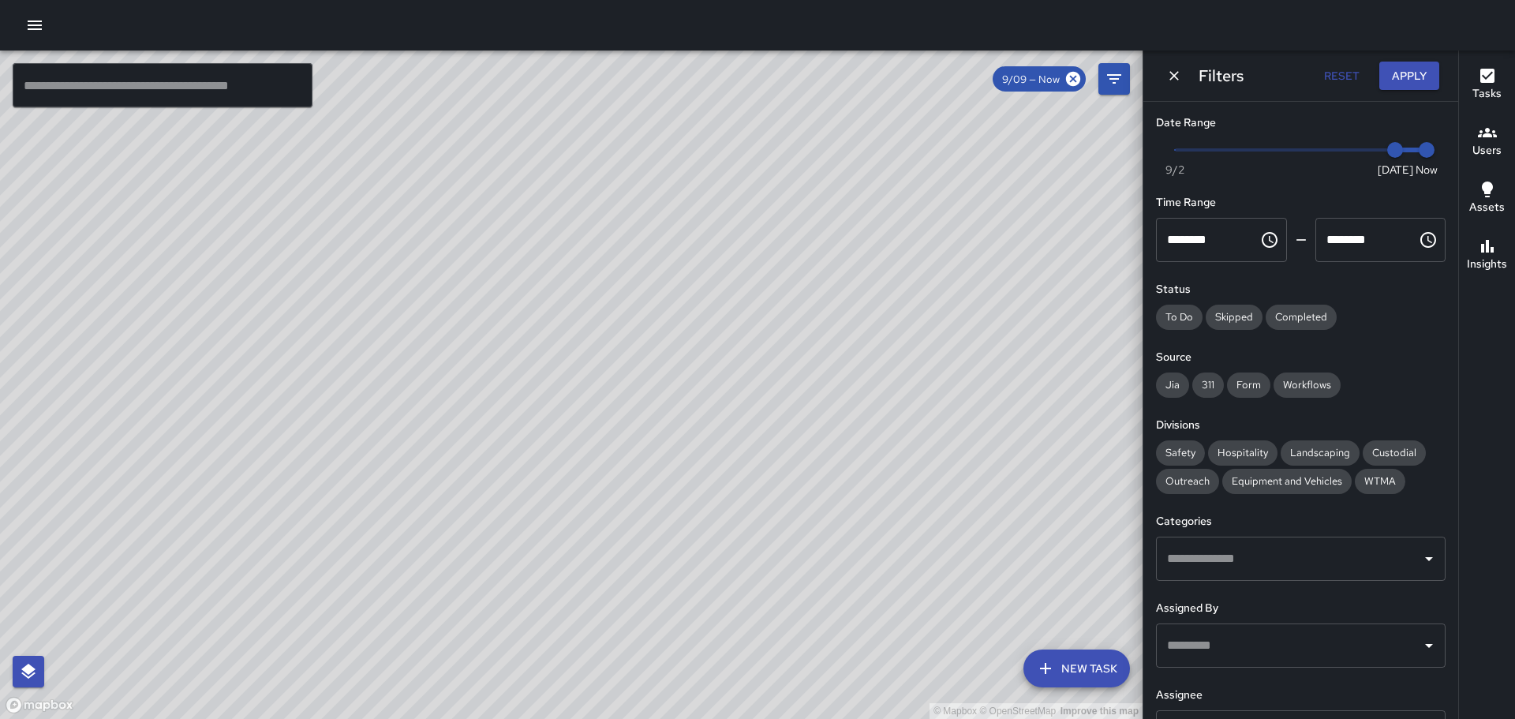
type input "*"
click at [1341, 148] on span "Now [DATE] [DATE] 5:35 pm" at bounding box center [1301, 150] width 252 height 24
click at [1355, 147] on span "9/8" at bounding box center [1363, 150] width 16 height 16
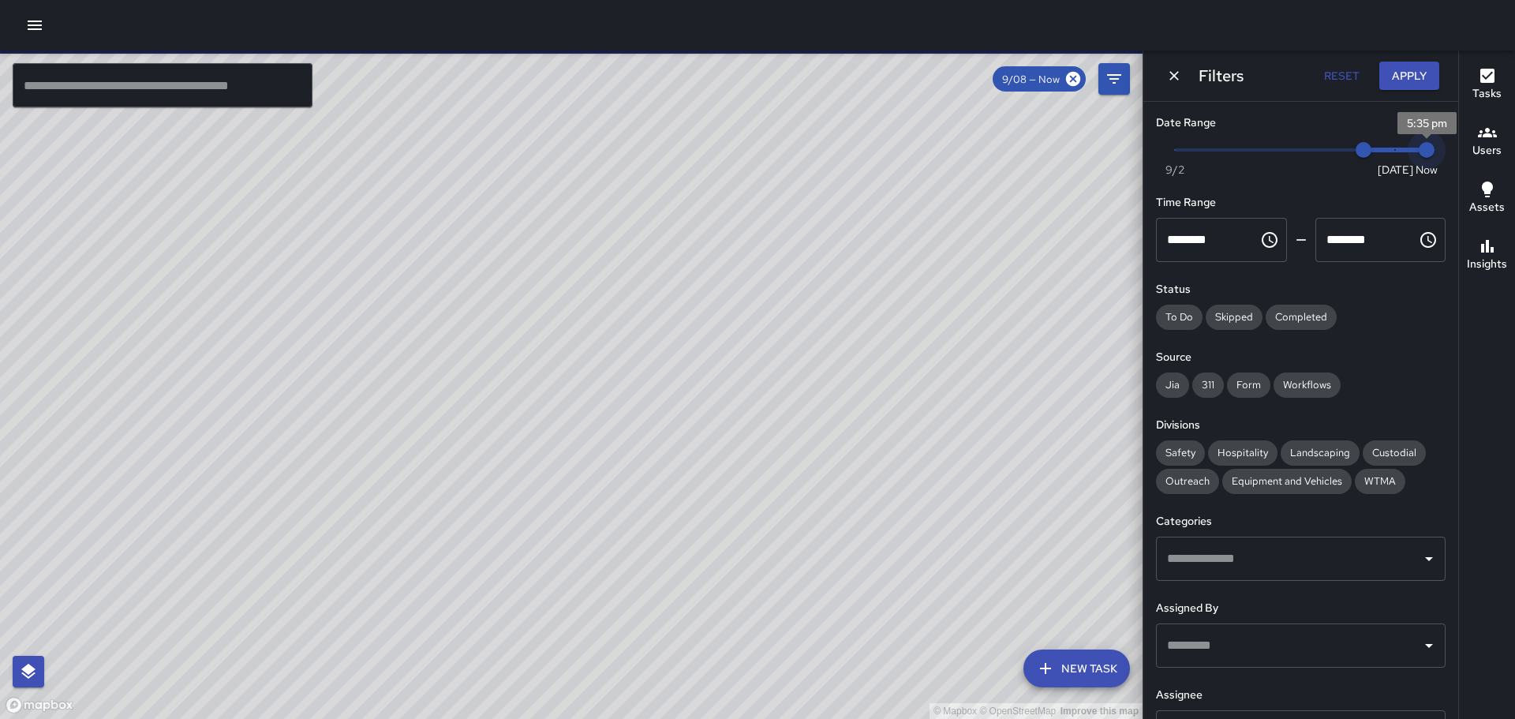
type input "*"
drag, startPoint x: 1415, startPoint y: 148, endPoint x: 1389, endPoint y: 153, distance: 25.7
click at [1389, 153] on span "9/9" at bounding box center [1395, 150] width 16 height 16
drag, startPoint x: 1385, startPoint y: 155, endPoint x: 1369, endPoint y: 157, distance: 16.0
click at [1369, 157] on span "Now [DATE] 9/8 9/9" at bounding box center [1301, 150] width 252 height 24
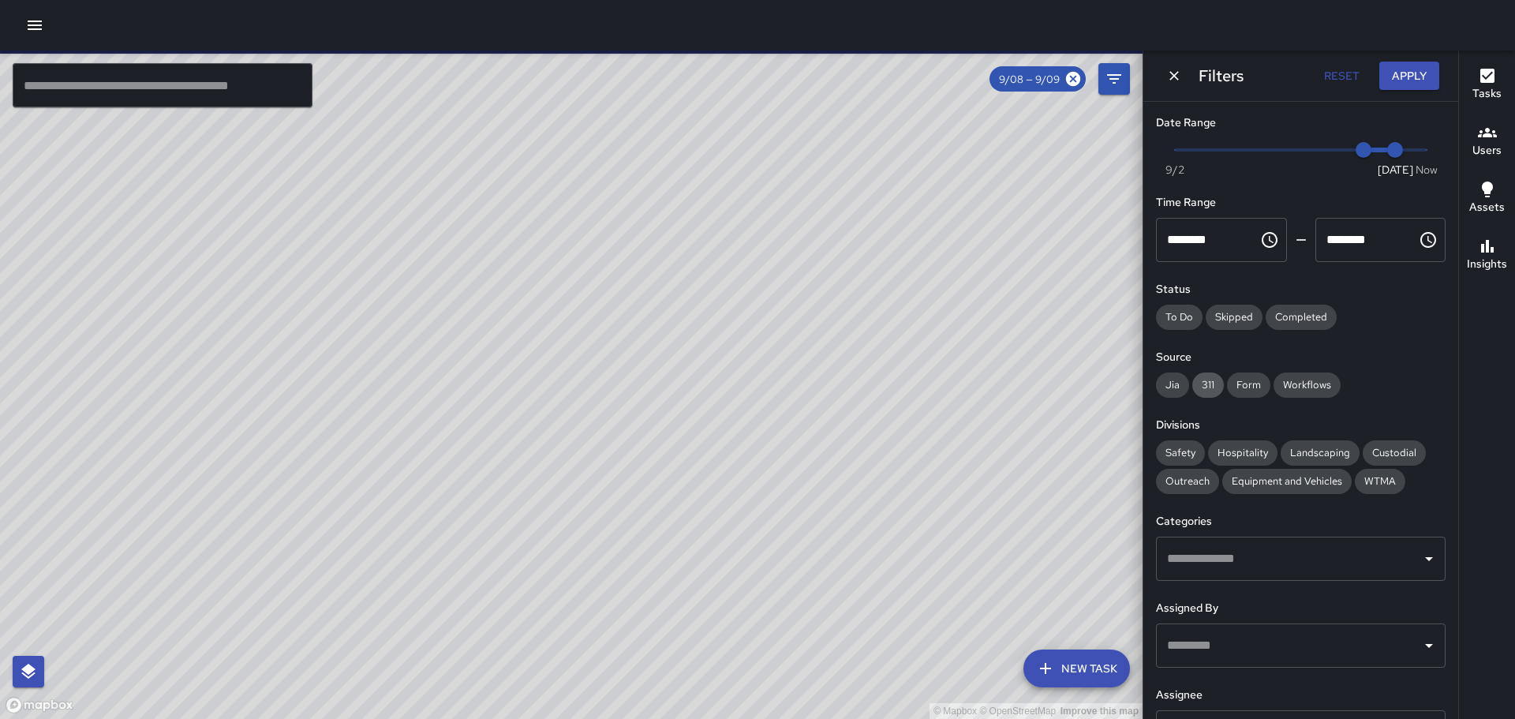
drag, startPoint x: 1181, startPoint y: 384, endPoint x: 1204, endPoint y: 385, distance: 22.9
click at [1186, 384] on span "Jia" at bounding box center [1172, 384] width 33 height 13
drag, startPoint x: 1310, startPoint y: 313, endPoint x: 1252, endPoint y: 351, distance: 68.9
click at [1305, 319] on span "Completed" at bounding box center [1301, 316] width 71 height 13
drag, startPoint x: 1205, startPoint y: 387, endPoint x: 1256, endPoint y: 396, distance: 52.0
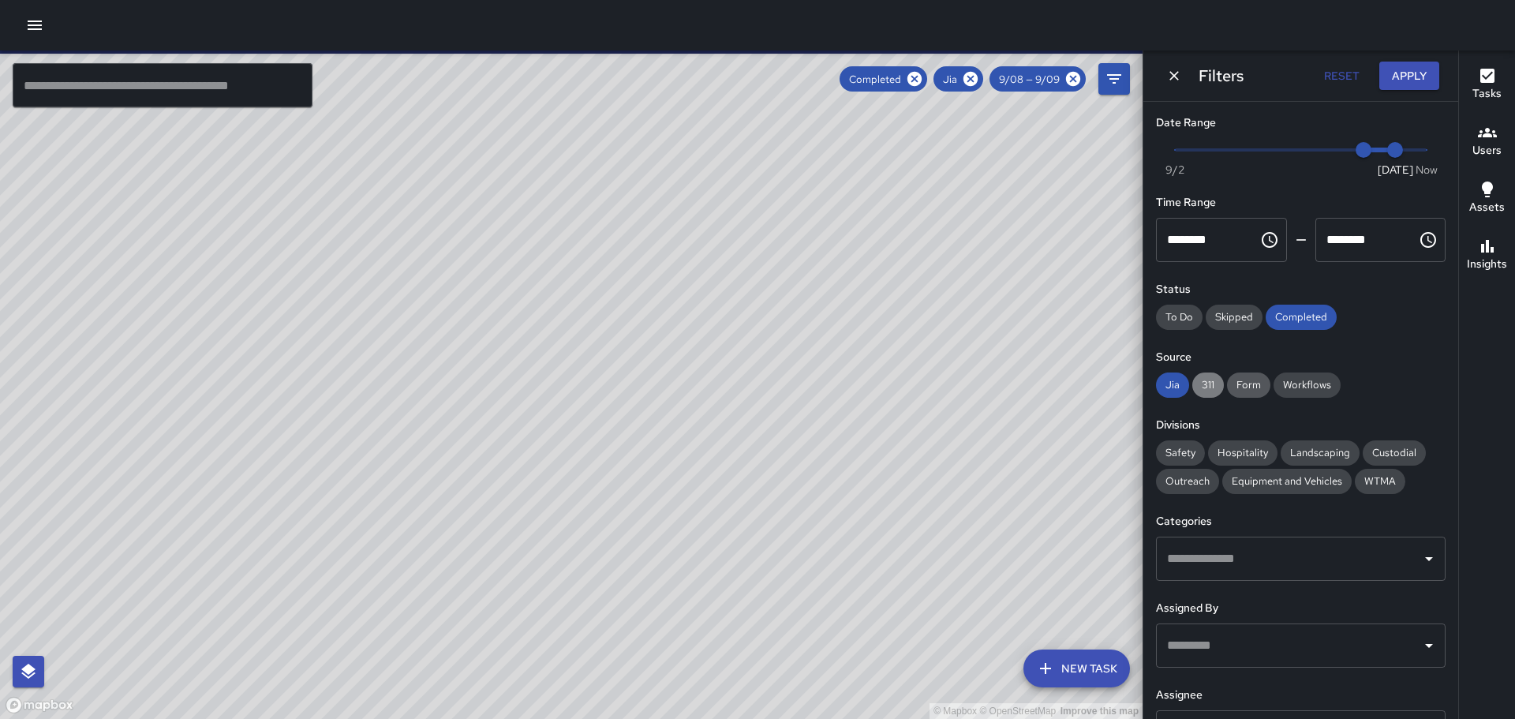
click at [1206, 387] on span "311" at bounding box center [1208, 384] width 32 height 13
drag, startPoint x: 1247, startPoint y: 383, endPoint x: 1273, endPoint y: 387, distance: 26.3
click at [1252, 387] on span "Form" at bounding box center [1248, 384] width 43 height 13
drag, startPoint x: 1292, startPoint y: 384, endPoint x: 1301, endPoint y: 394, distance: 13.4
click at [1293, 387] on span "Workflows" at bounding box center [1306, 384] width 67 height 13
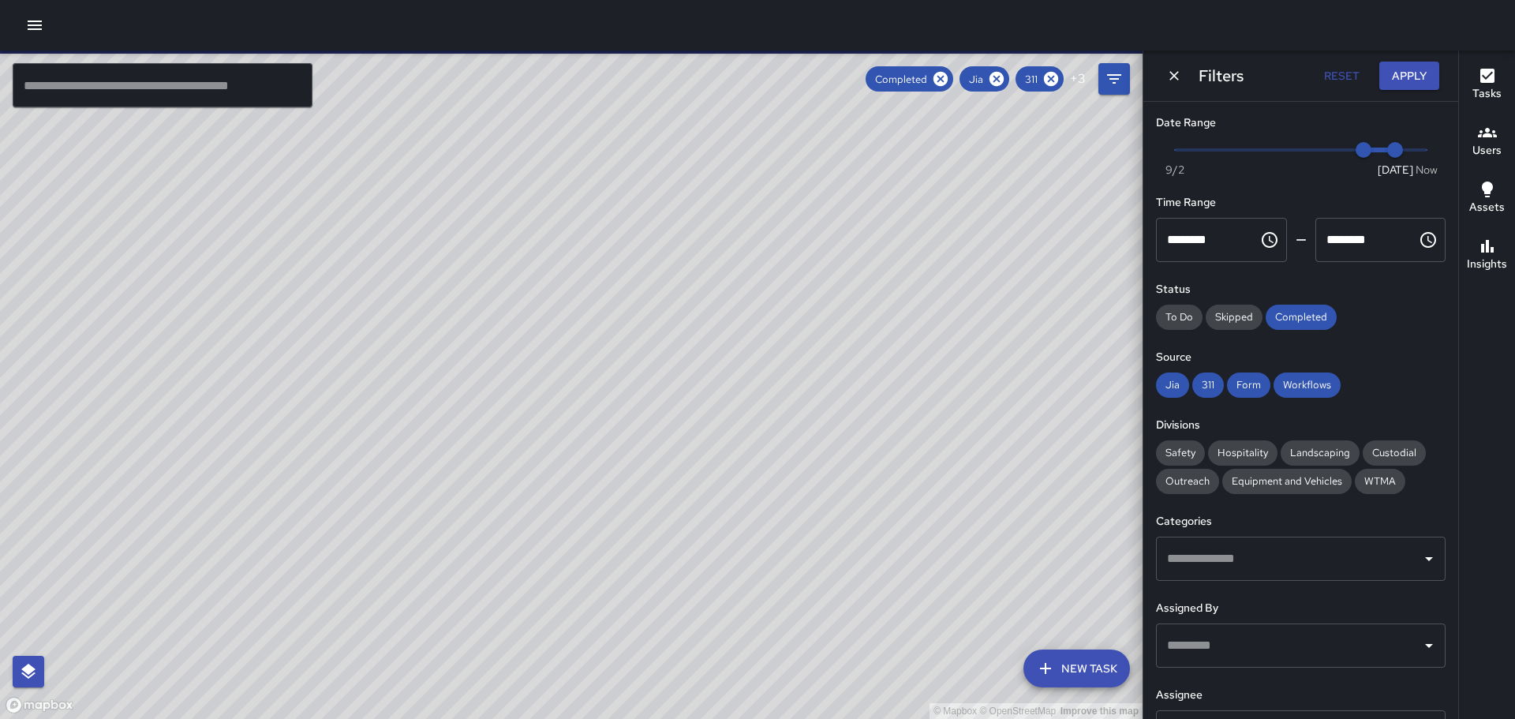
drag, startPoint x: 1181, startPoint y: 453, endPoint x: 1294, endPoint y: 501, distance: 122.7
click at [1197, 463] on div "Safety" at bounding box center [1180, 452] width 49 height 25
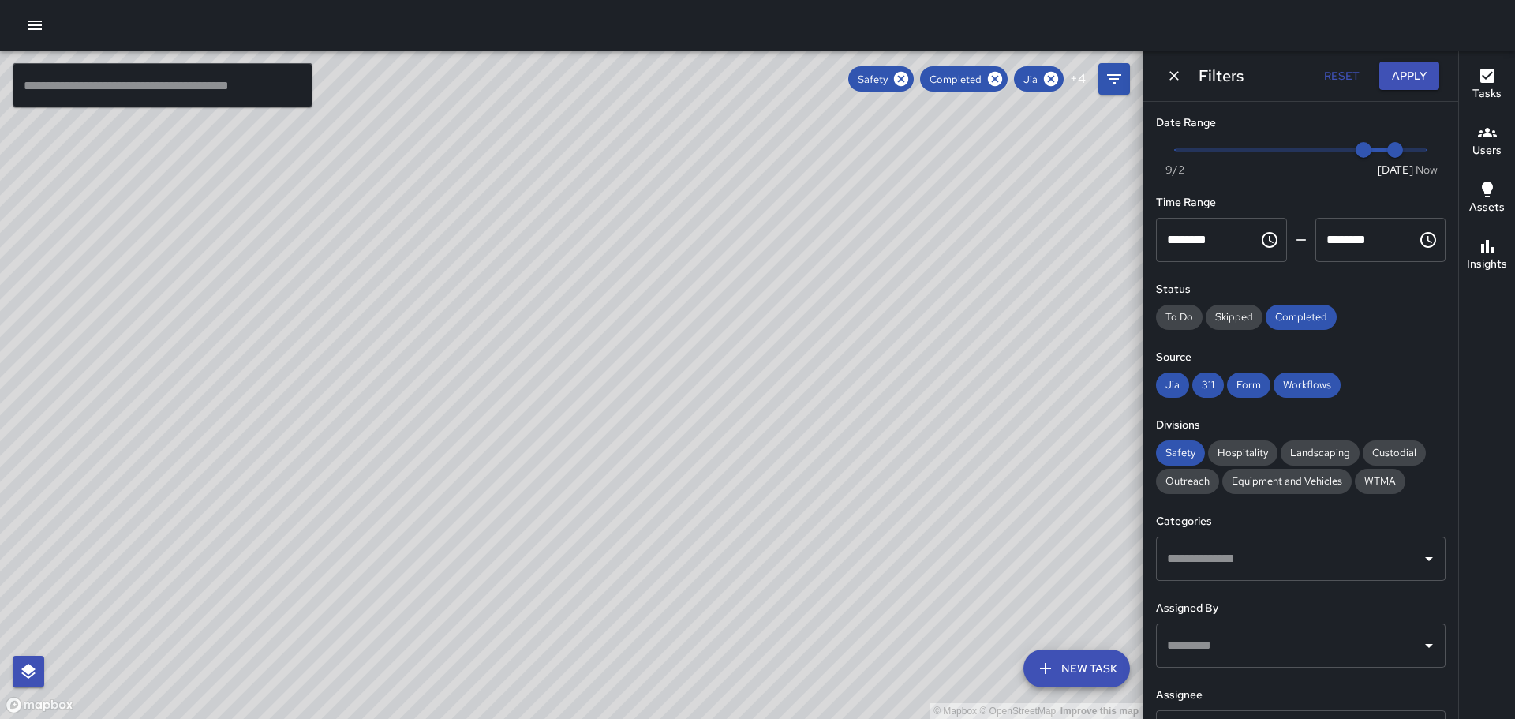
click at [1419, 556] on icon "Open" at bounding box center [1428, 558] width 19 height 19
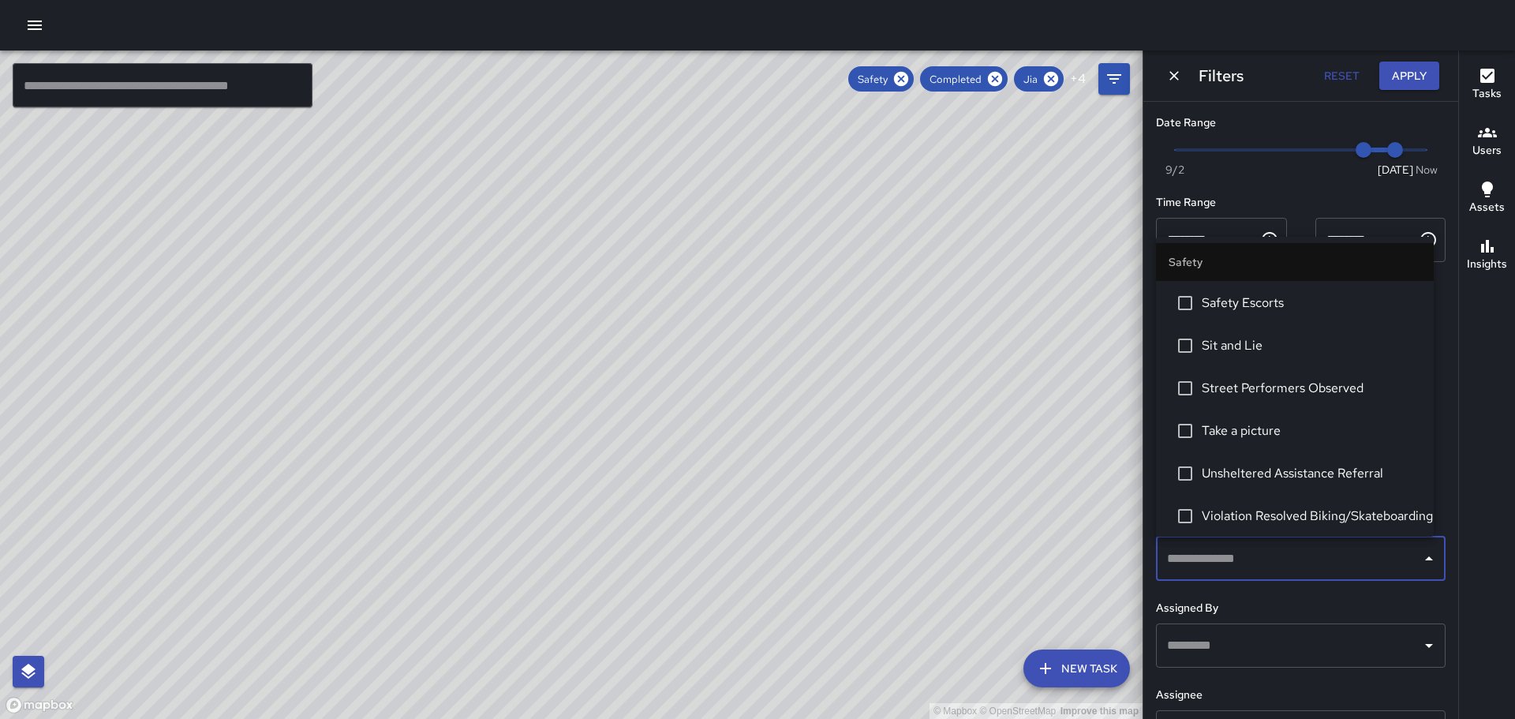
scroll to position [789, 0]
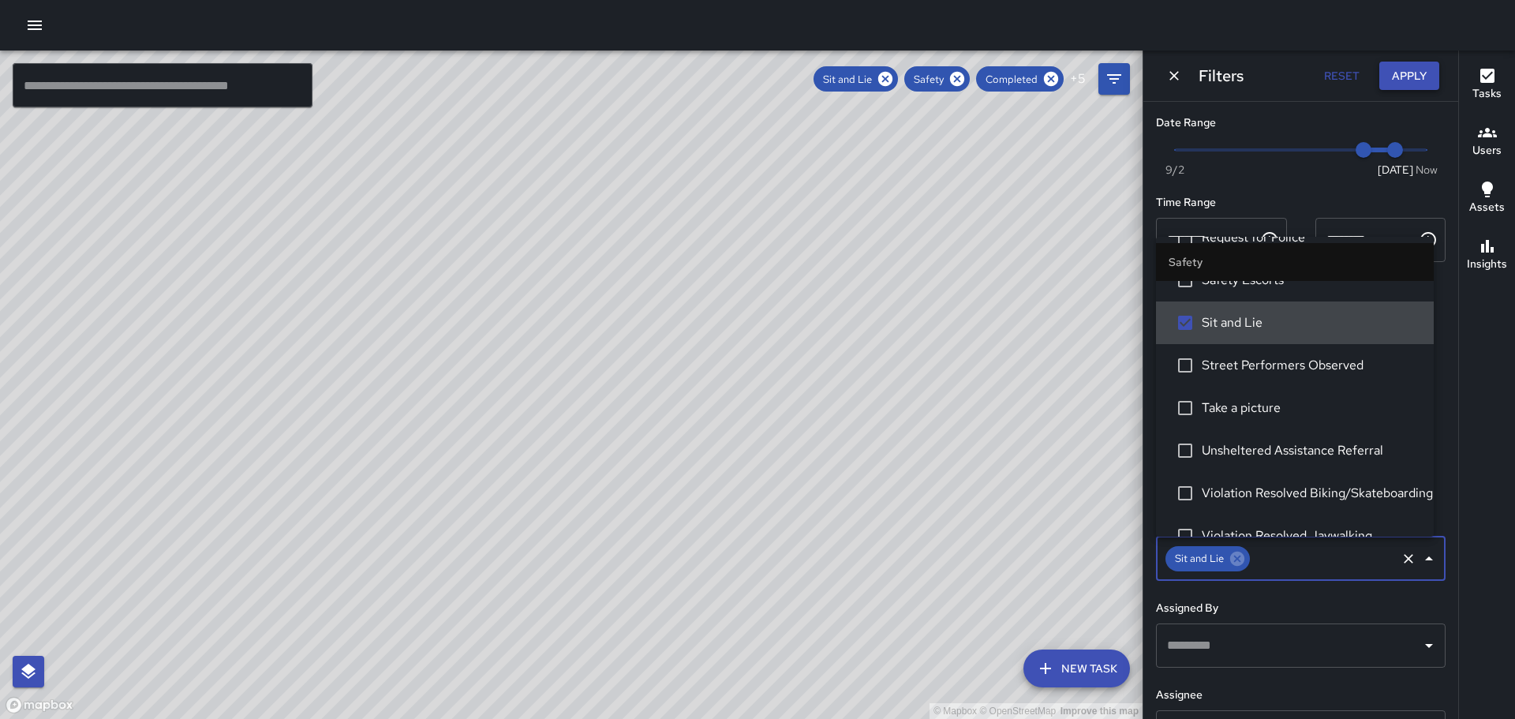
click at [1423, 75] on button "Apply" at bounding box center [1409, 76] width 60 height 29
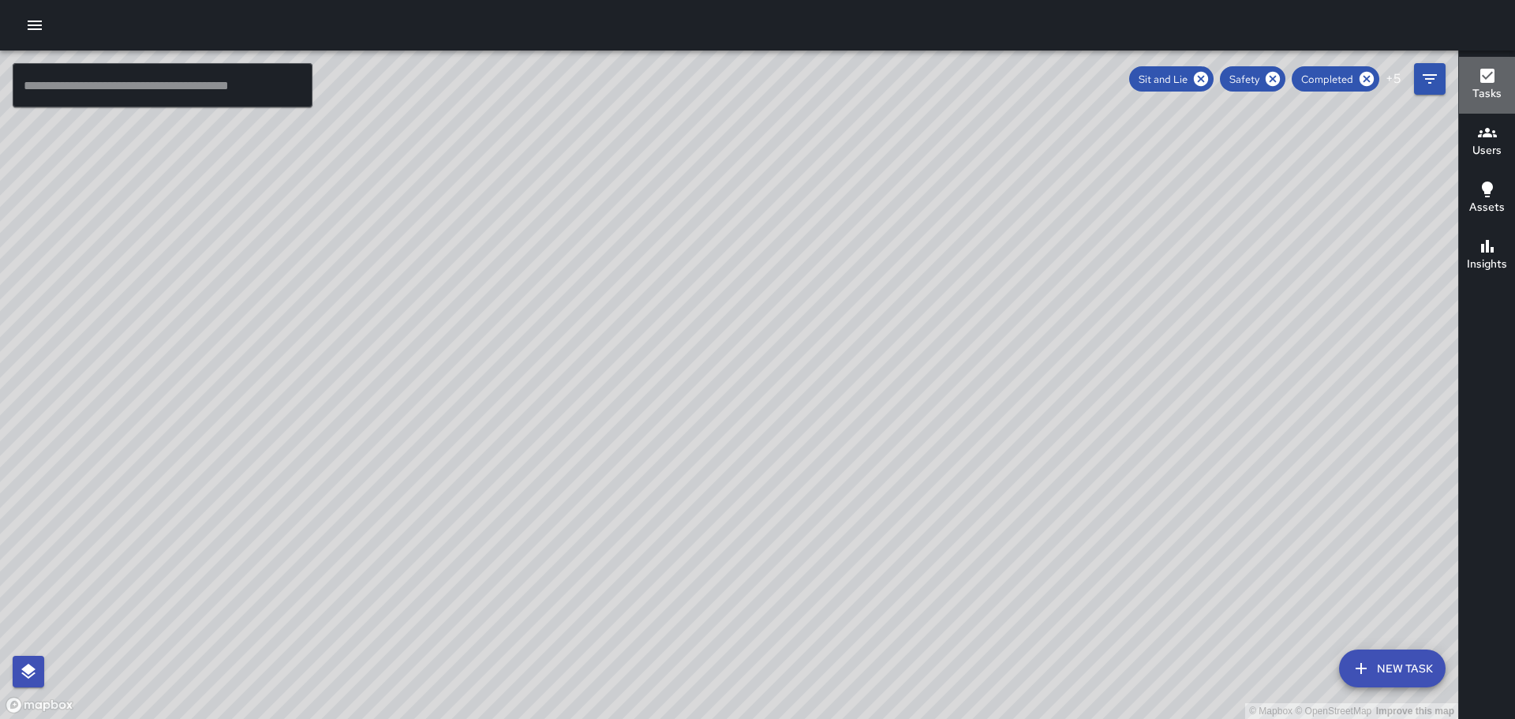
click at [1486, 78] on icon "button" at bounding box center [1487, 75] width 19 height 19
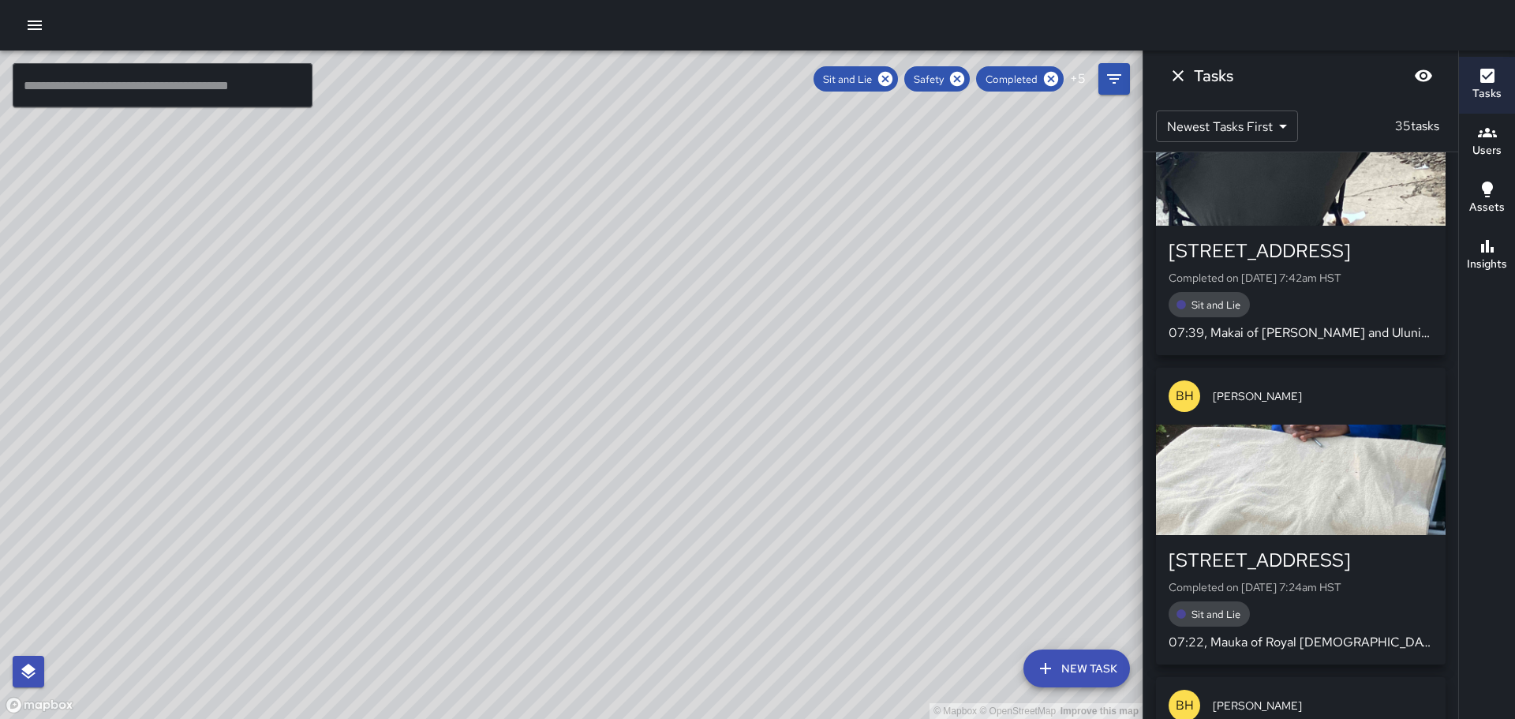
scroll to position [1305, 0]
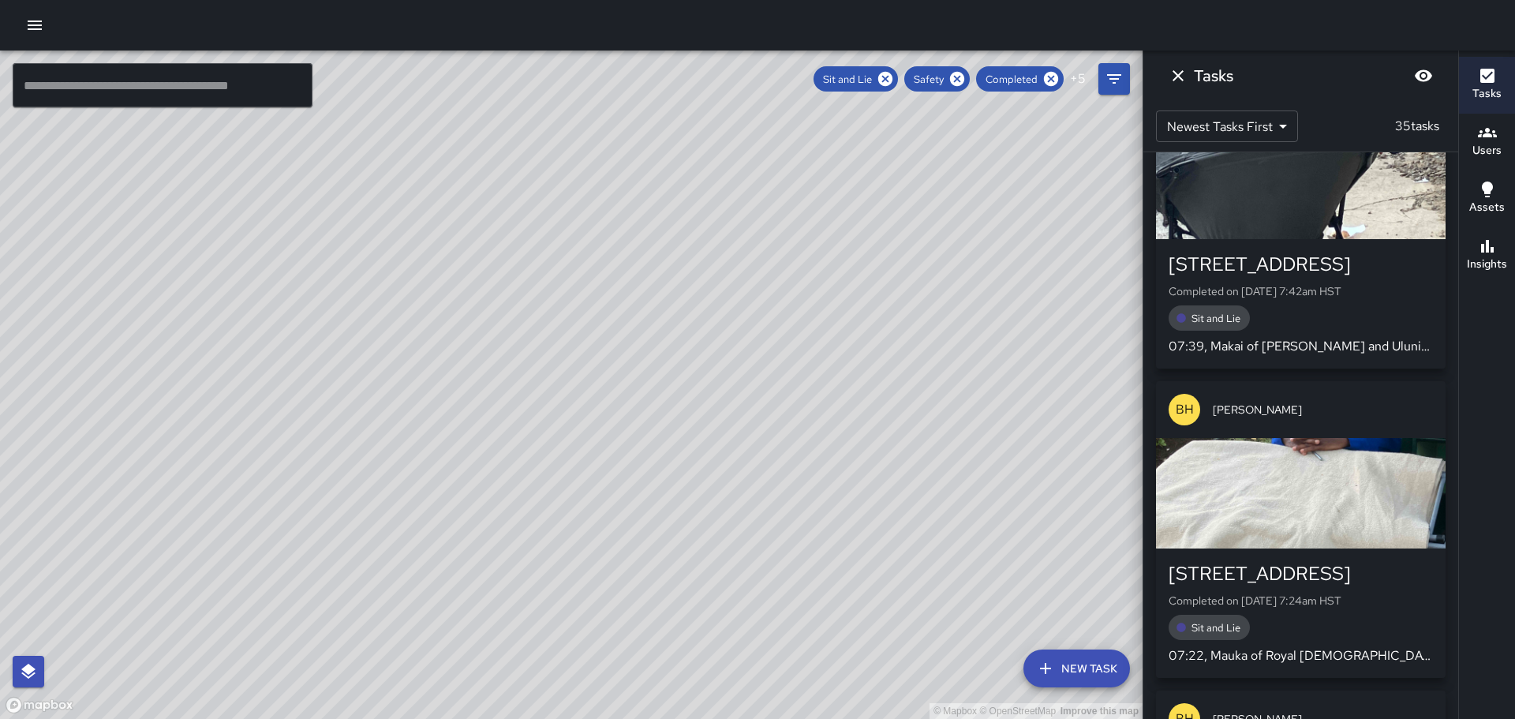
drag, startPoint x: 1444, startPoint y: 442, endPoint x: 1390, endPoint y: 442, distance: 53.7
click at [1437, 482] on div "MK [PERSON_NAME] [STREET_ADDRESS][PERSON_NAME] Completed on [DATE] 4:15pm HST S…" at bounding box center [1300, 435] width 315 height 566
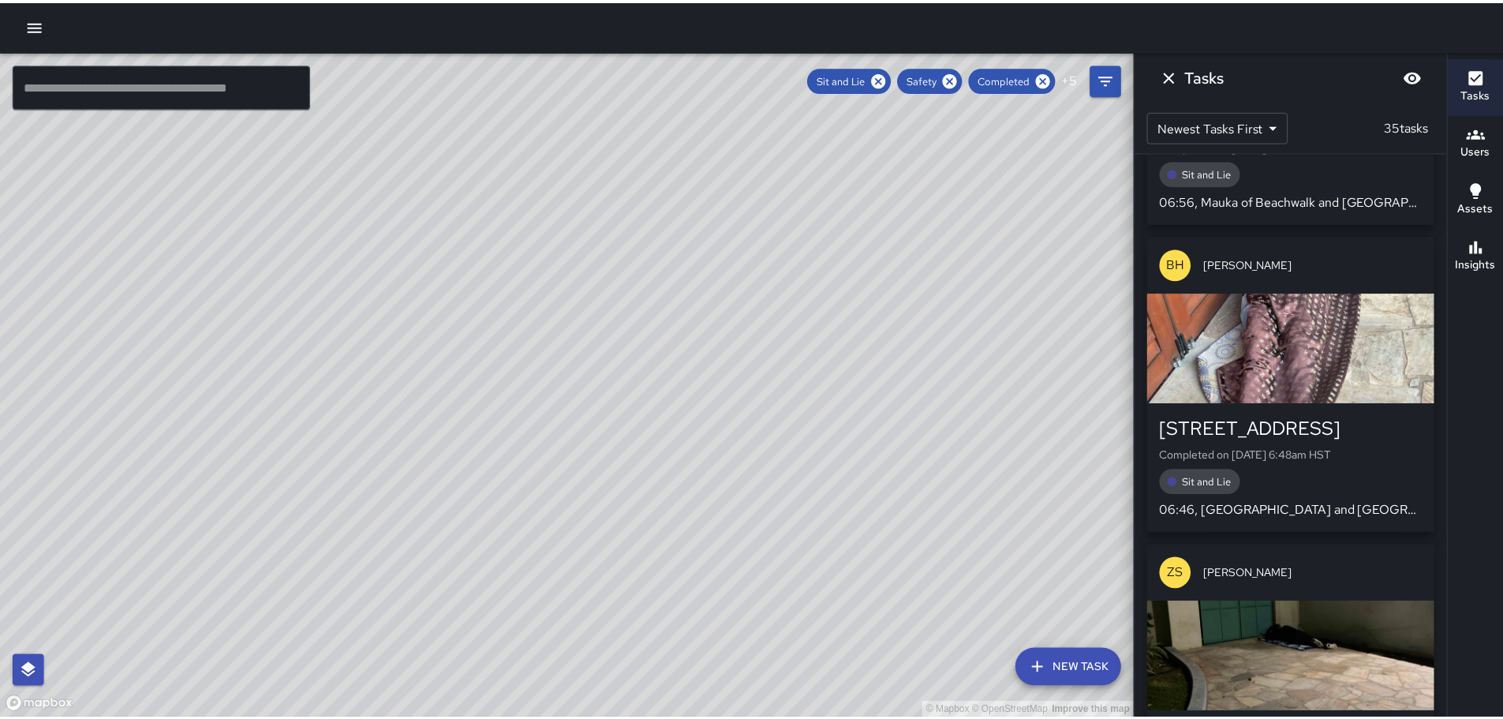
scroll to position [10048, 0]
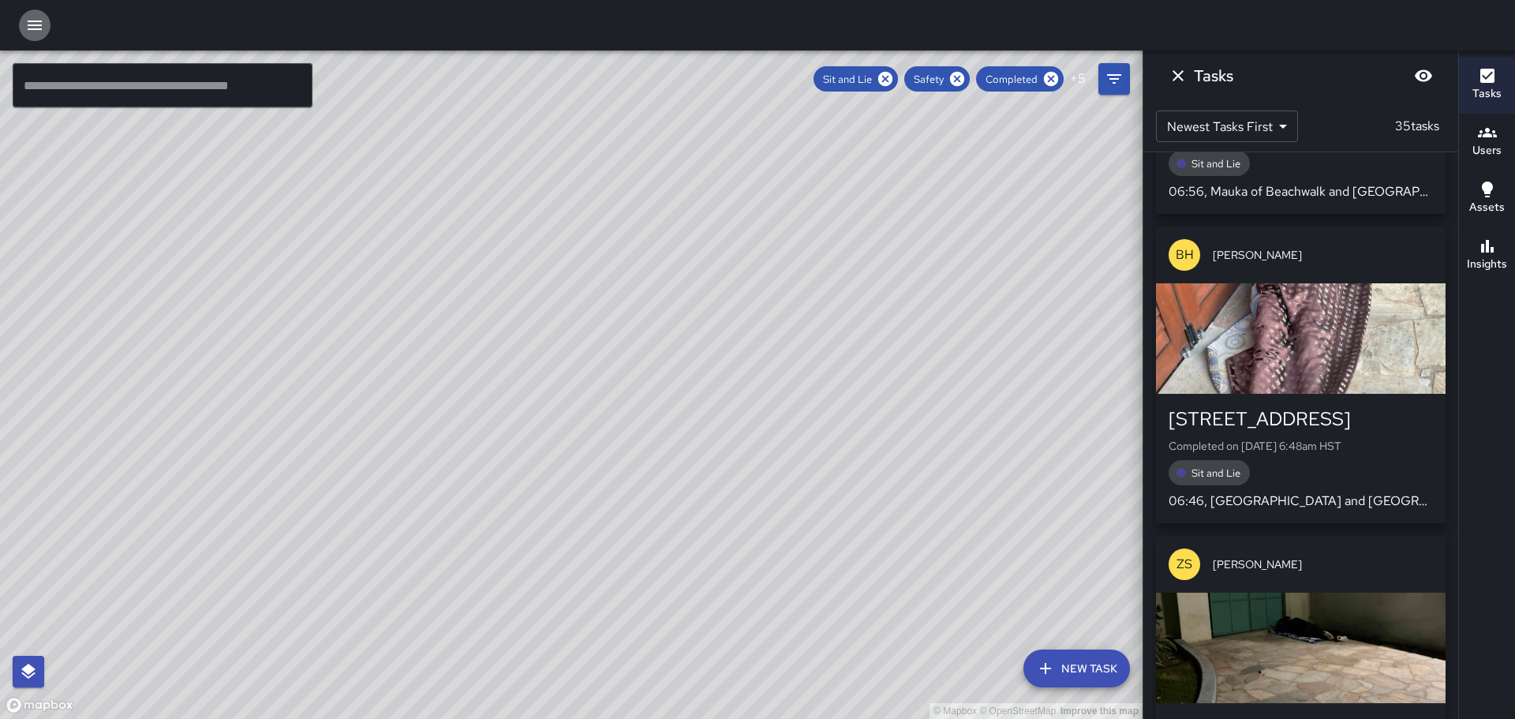
click at [38, 16] on button "button" at bounding box center [35, 25] width 32 height 32
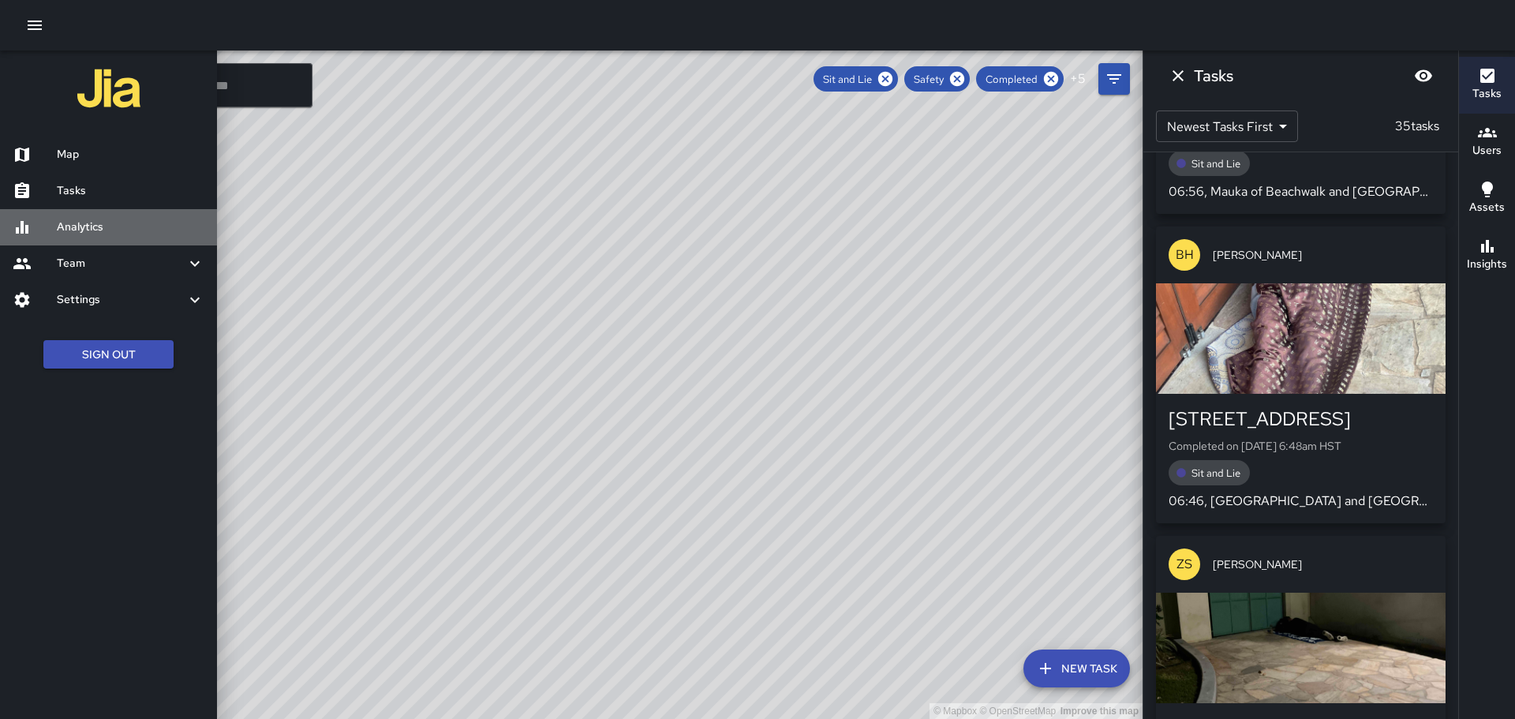
click at [101, 226] on h6 "Analytics" at bounding box center [131, 227] width 148 height 17
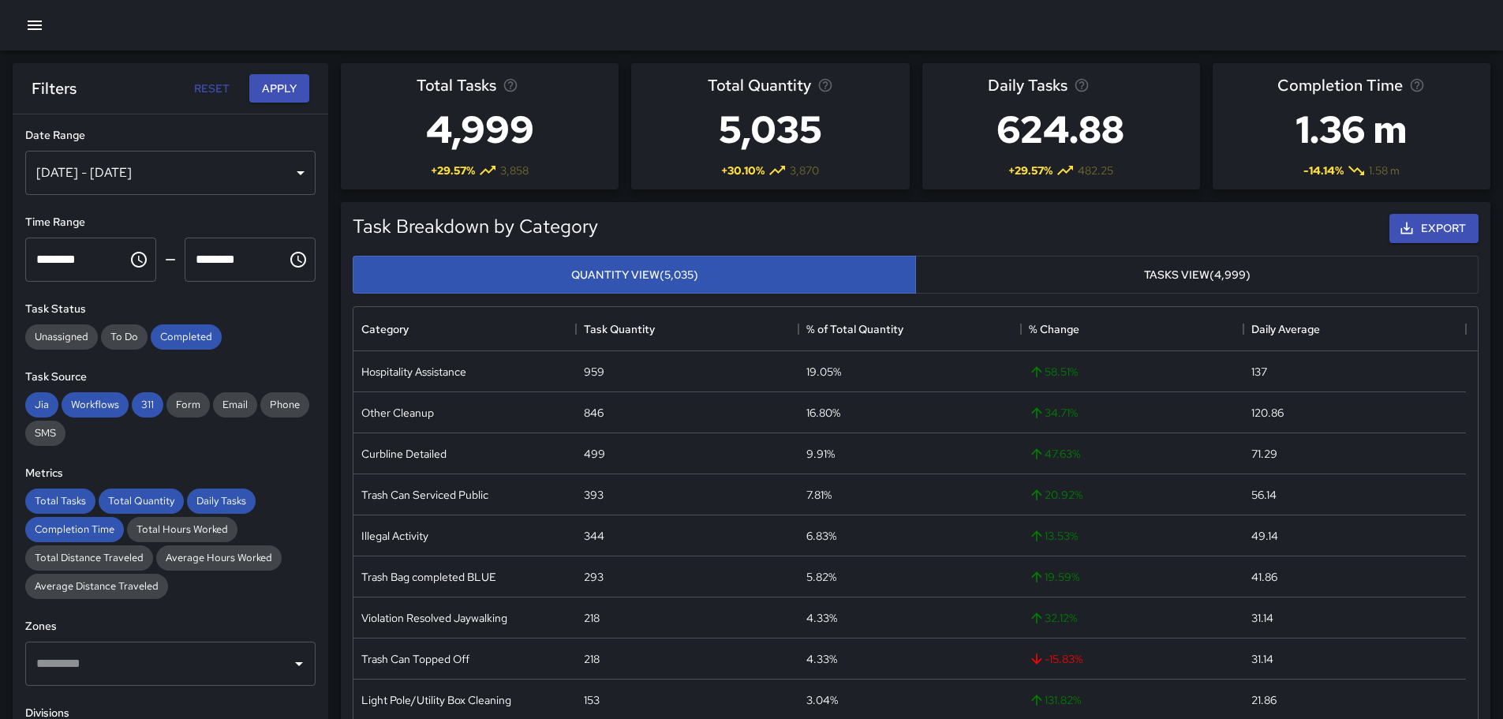
scroll to position [460, 1112]
click at [294, 172] on div "[DATE] - [DATE]" at bounding box center [170, 173] width 290 height 44
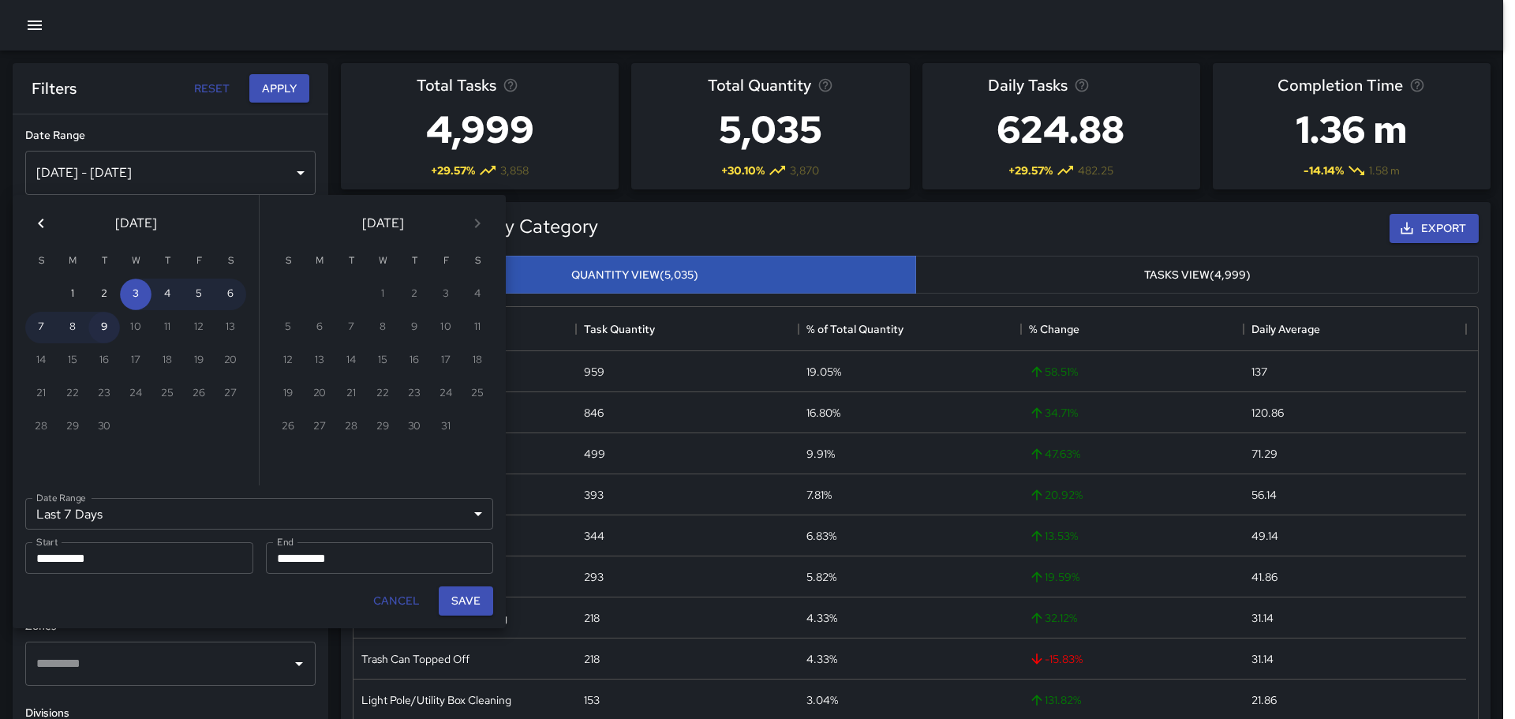
click at [109, 332] on button "9" at bounding box center [104, 328] width 32 height 32
type input "******"
type input "**********"
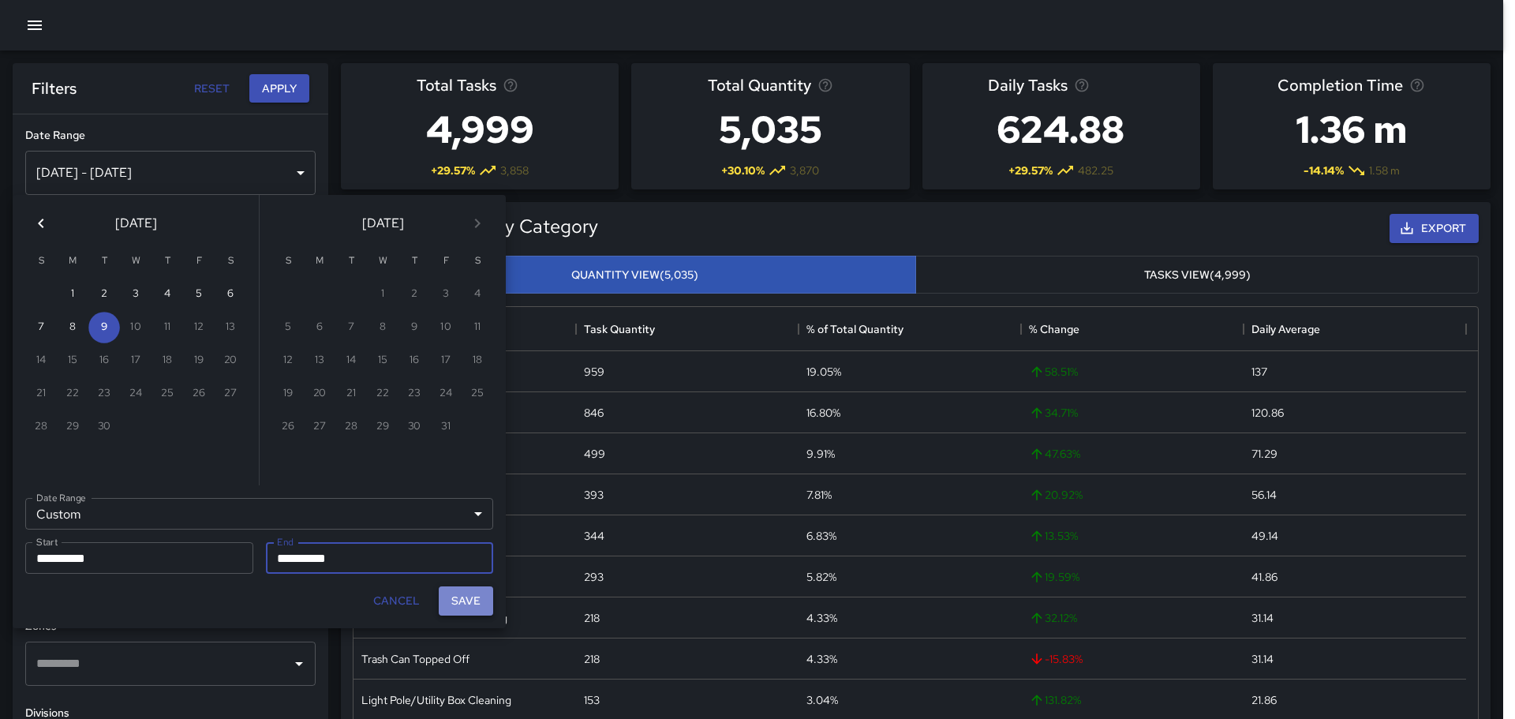
click at [473, 593] on button "Save" at bounding box center [466, 600] width 54 height 29
type input "**********"
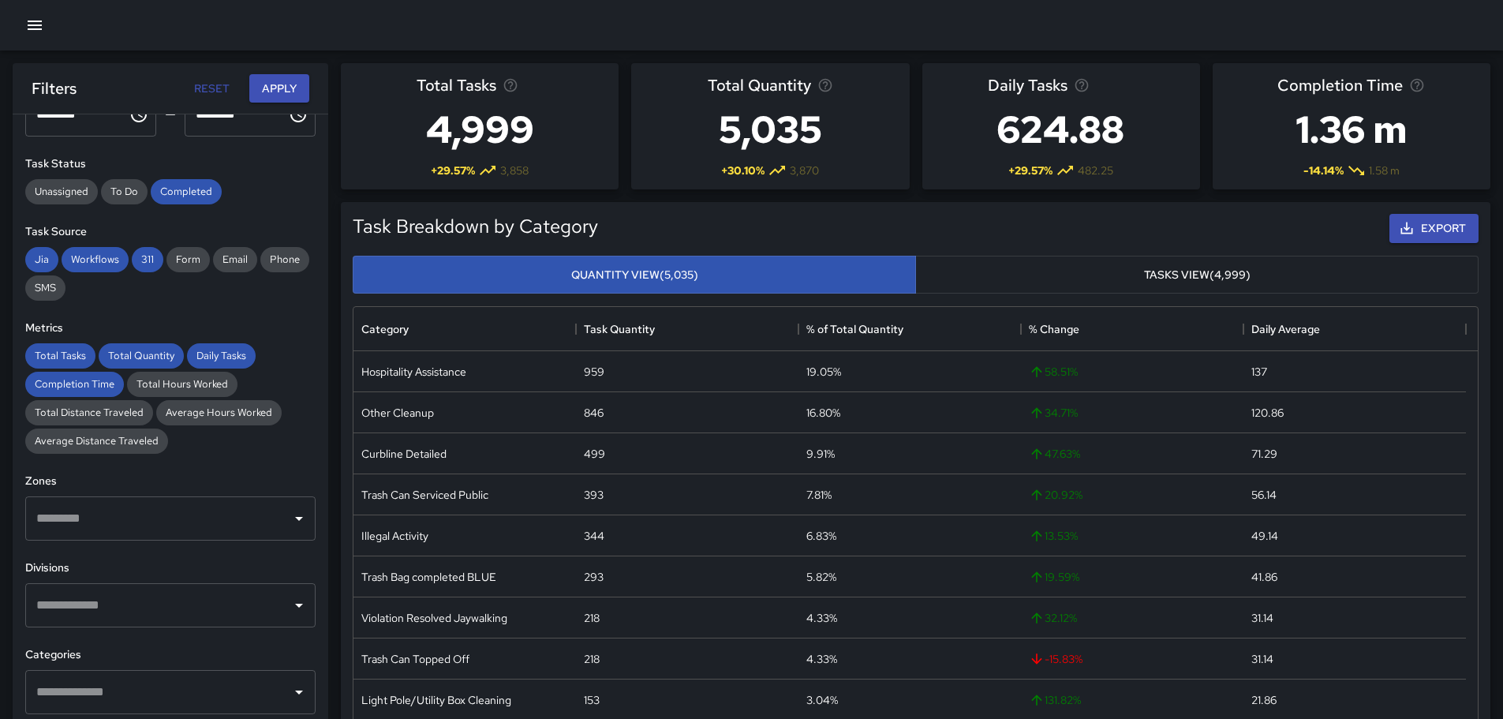
scroll to position [158, 0]
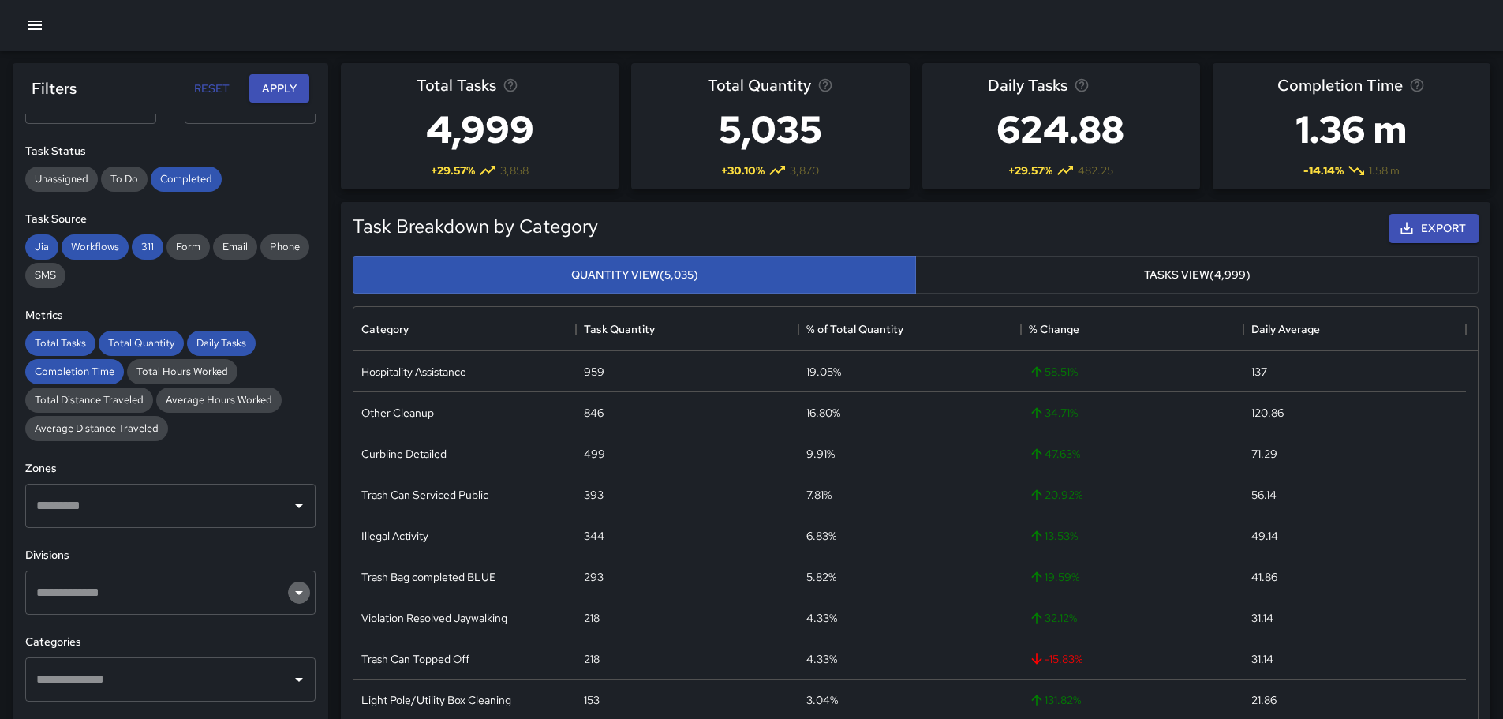
click at [295, 591] on icon "Open" at bounding box center [299, 593] width 8 height 4
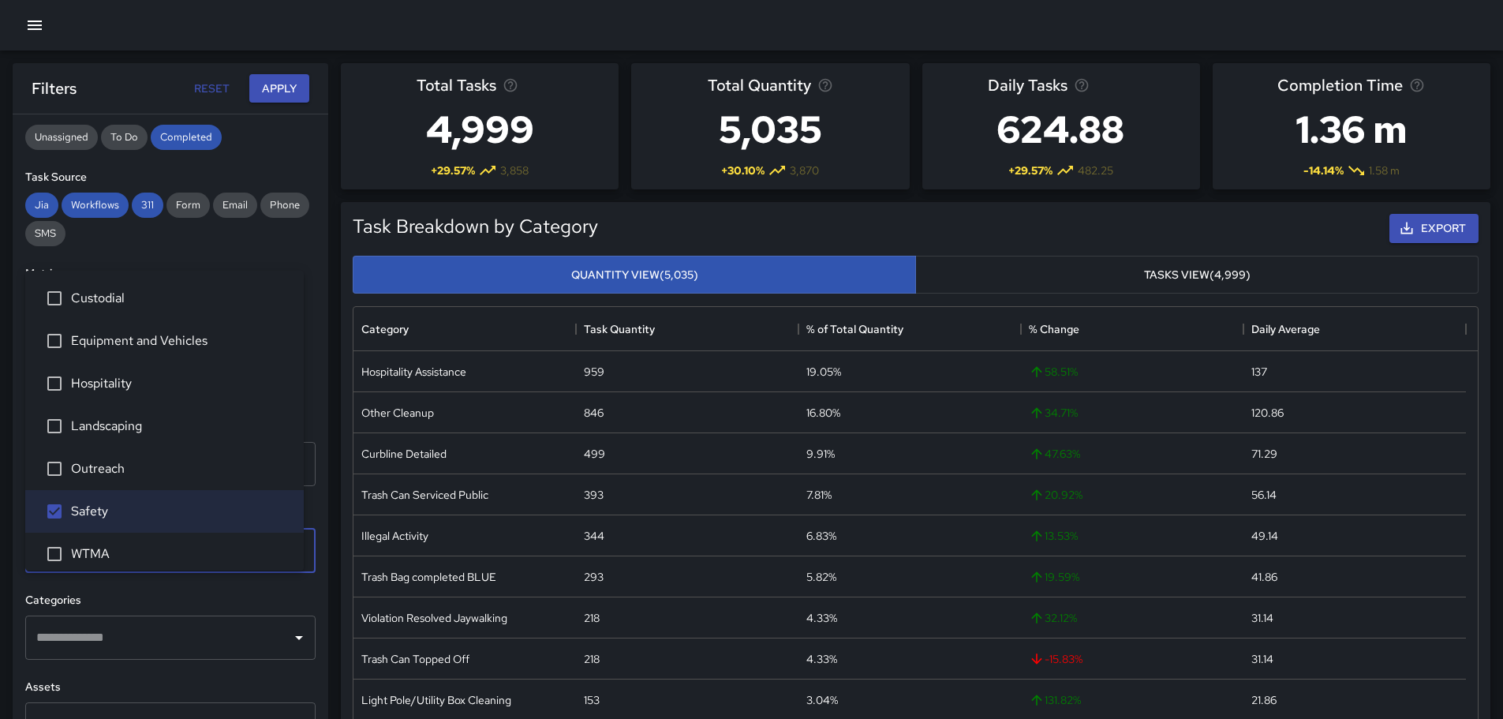
scroll to position [237, 0]
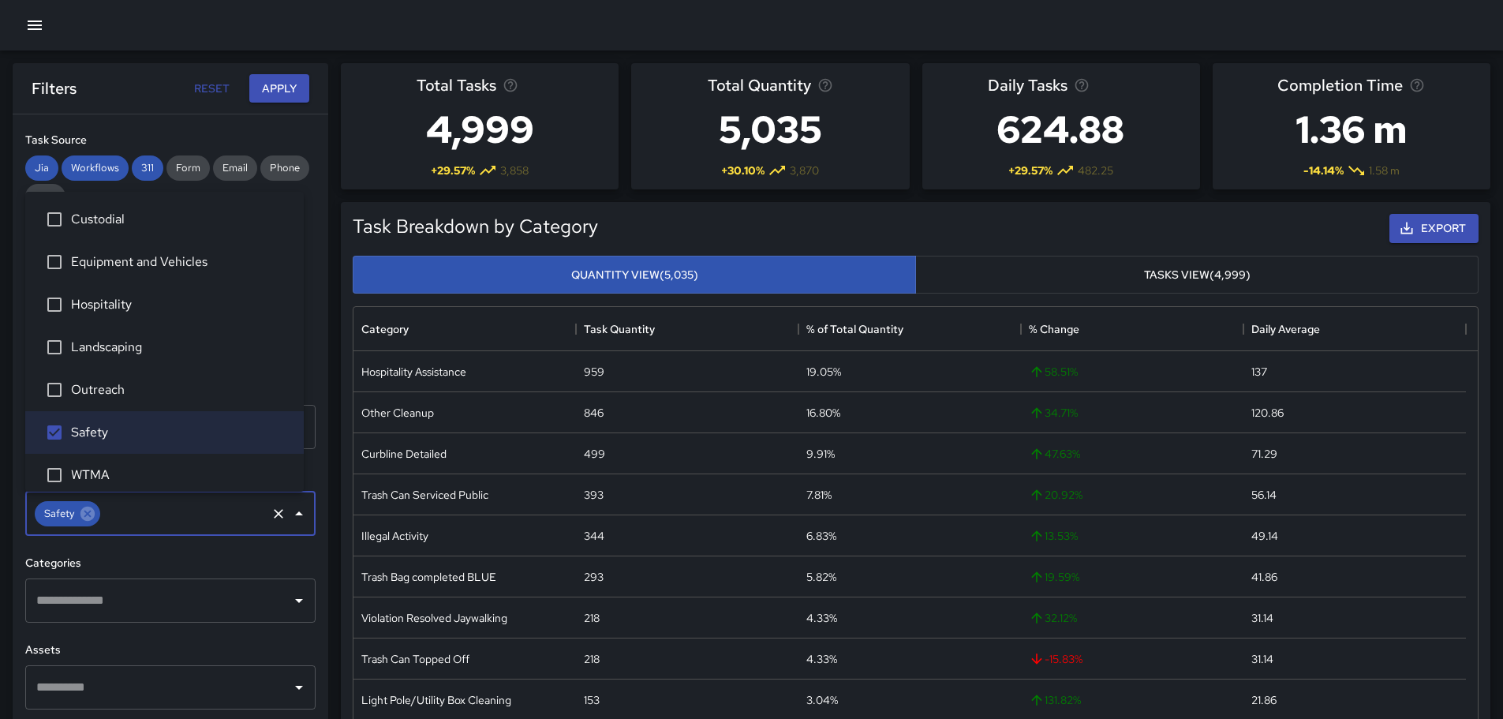
click at [290, 601] on icon "Open" at bounding box center [299, 600] width 19 height 19
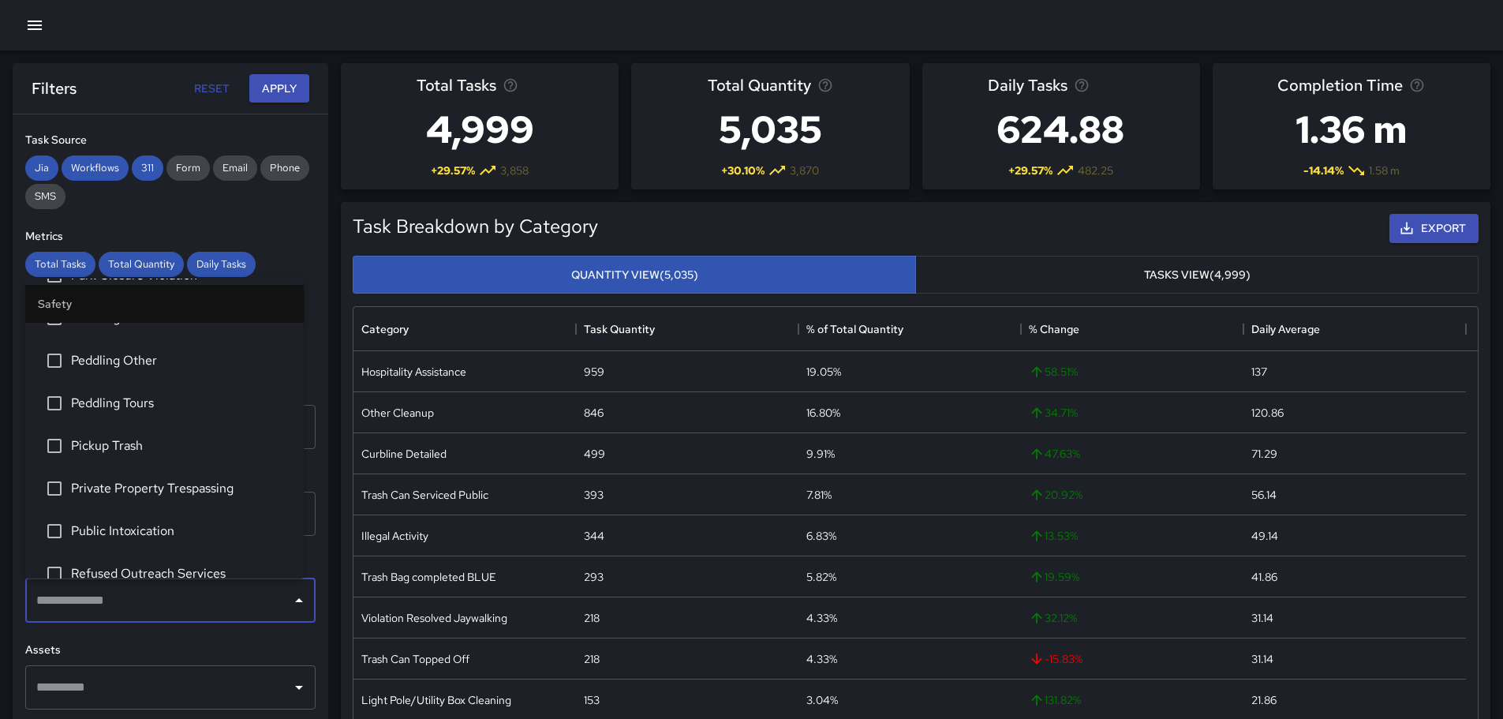
scroll to position [394, 0]
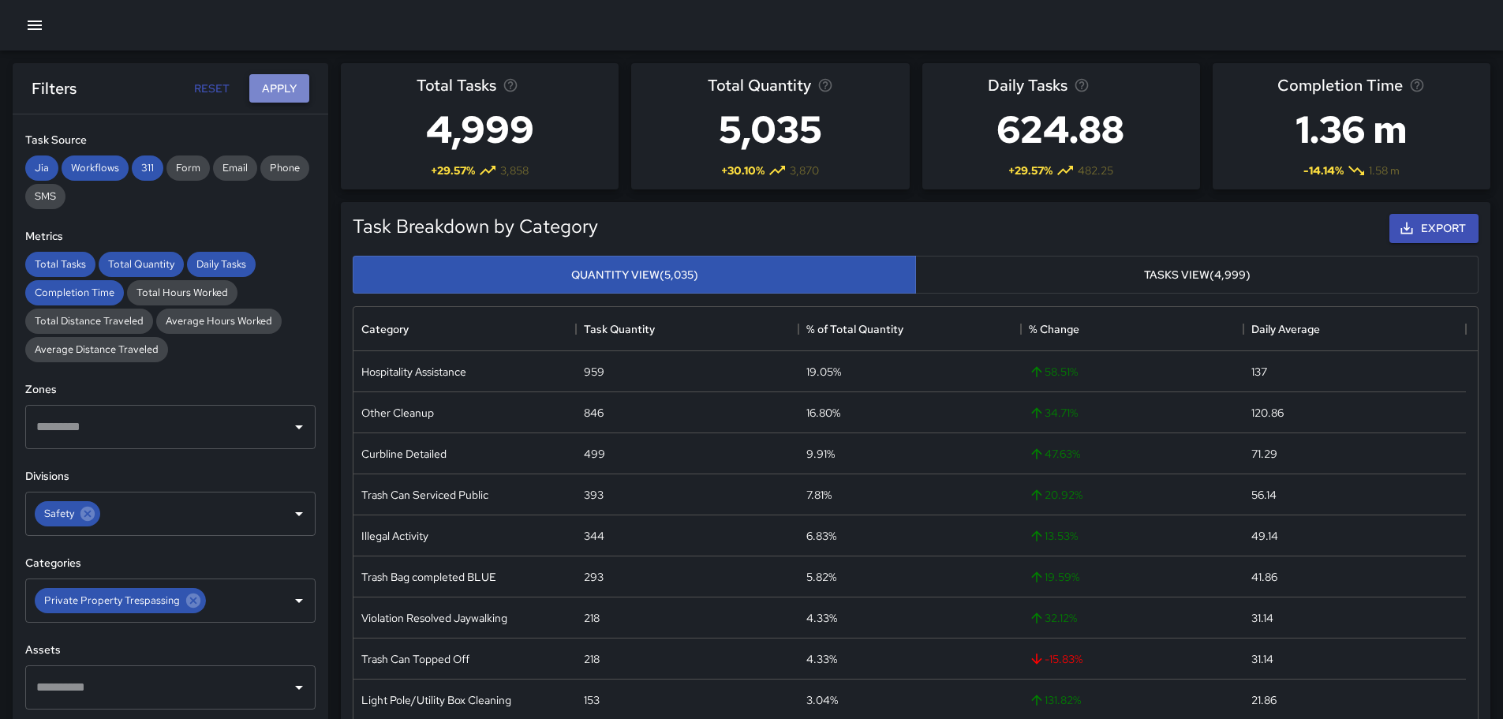
click at [285, 84] on button "Apply" at bounding box center [279, 88] width 60 height 29
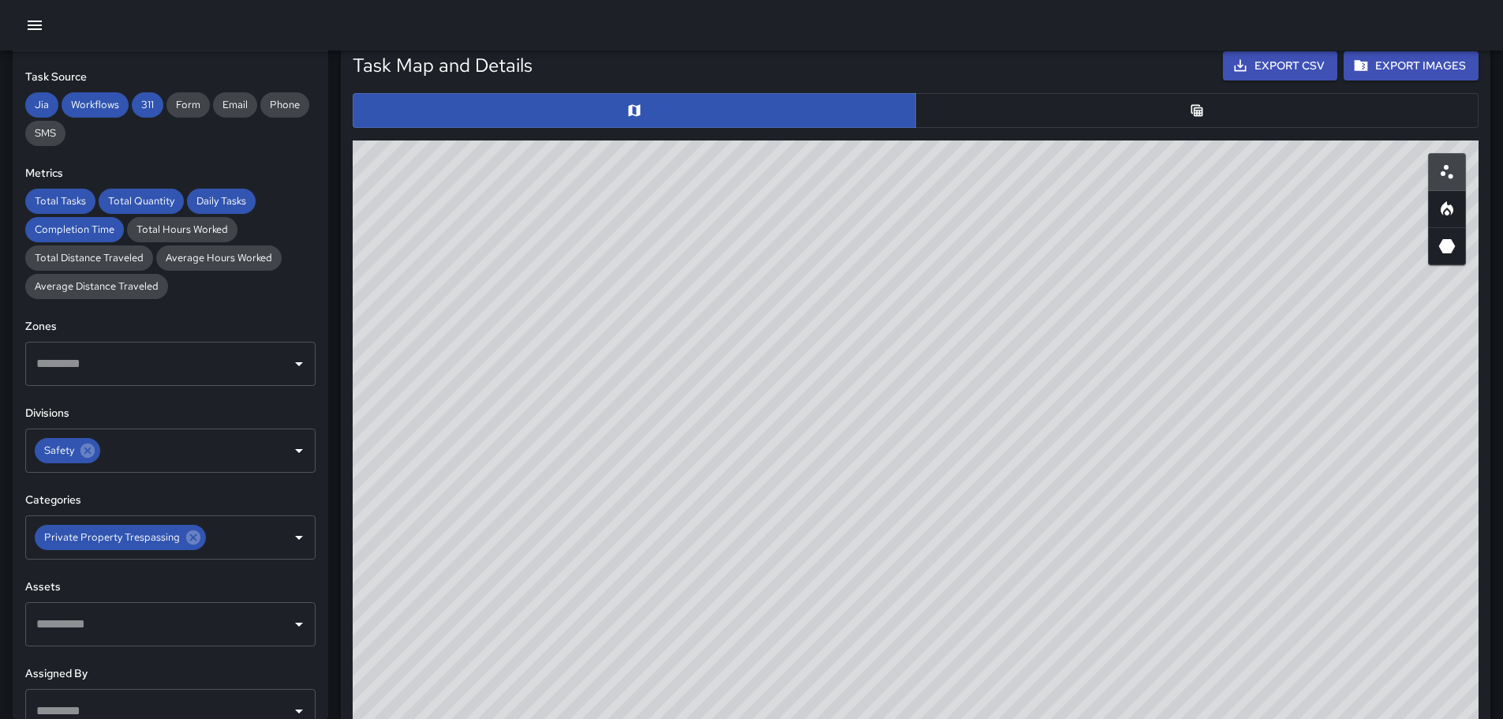
scroll to position [789, 0]
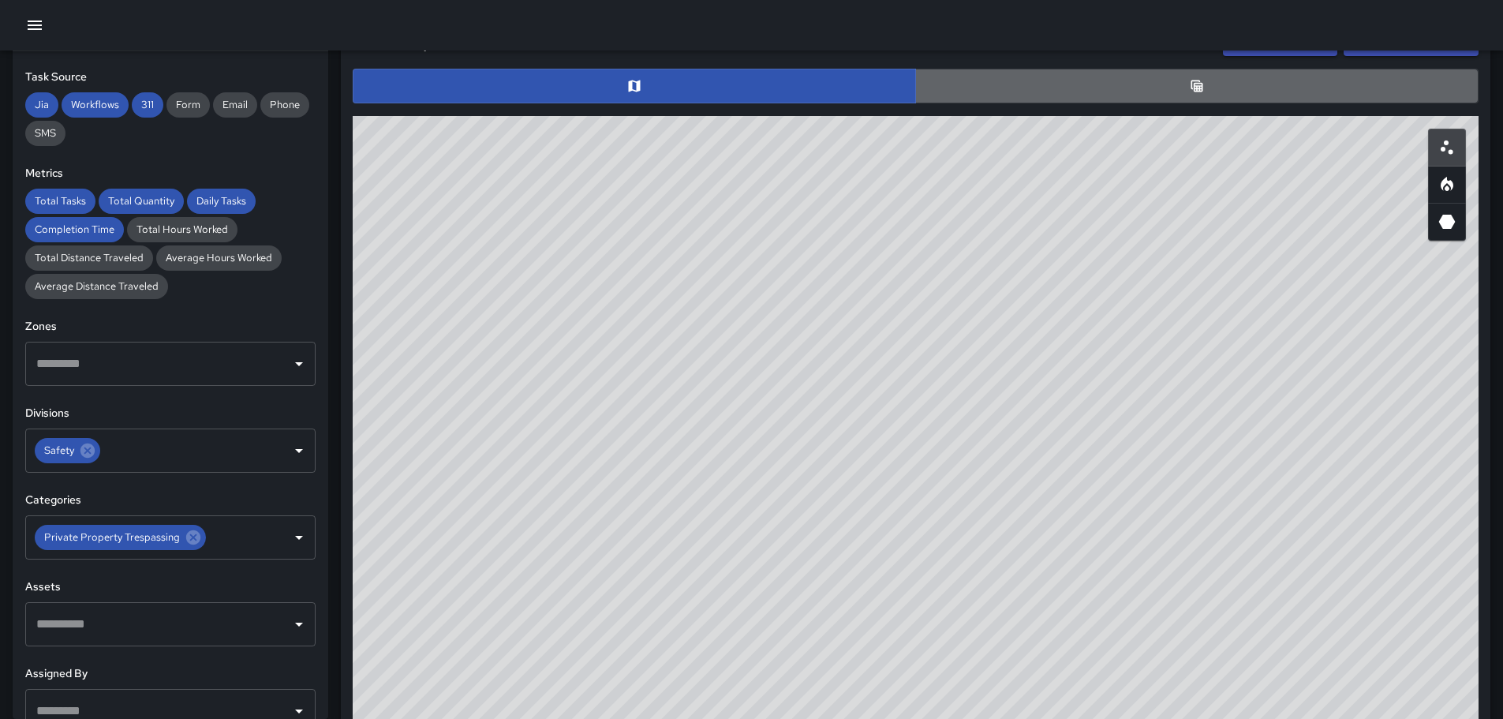
click at [1157, 91] on button "button" at bounding box center [1196, 86] width 563 height 35
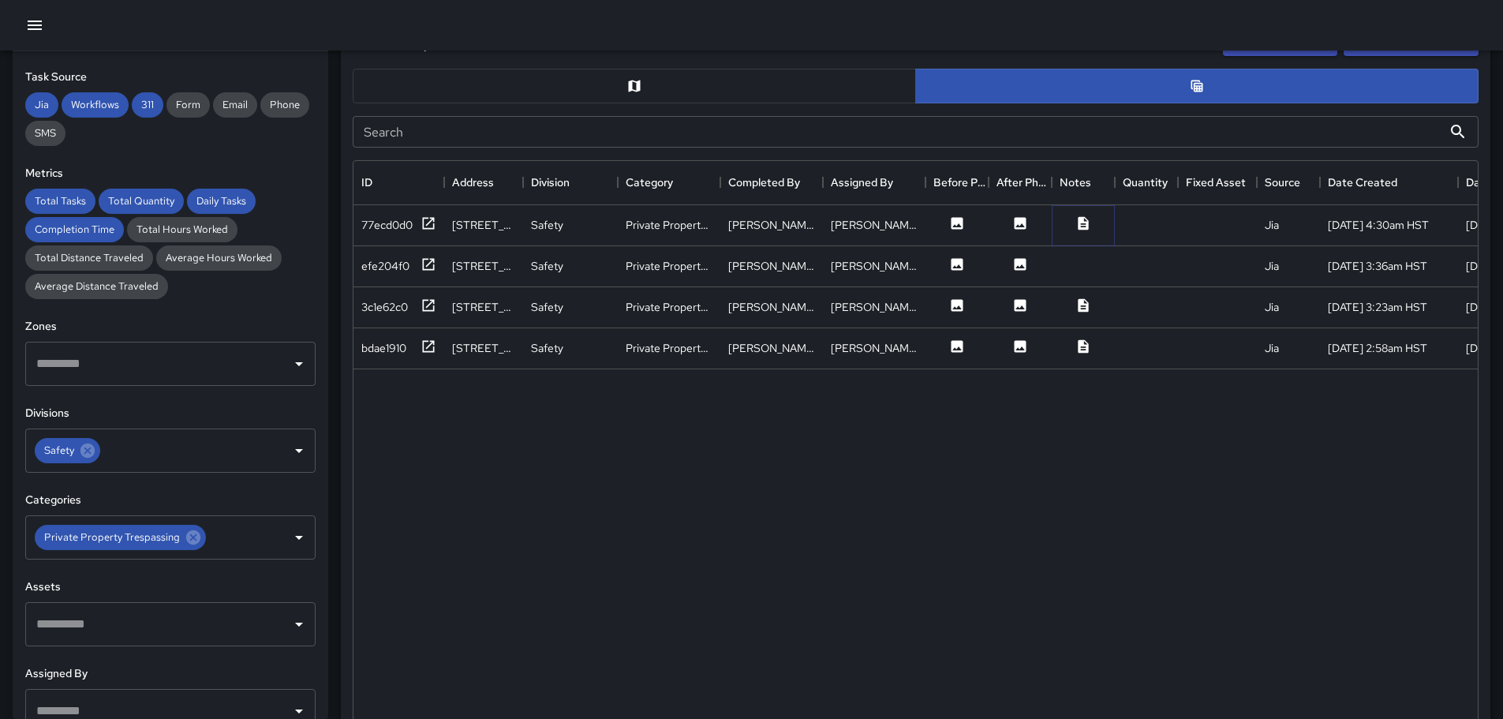
click at [1087, 219] on icon at bounding box center [1083, 223] width 16 height 16
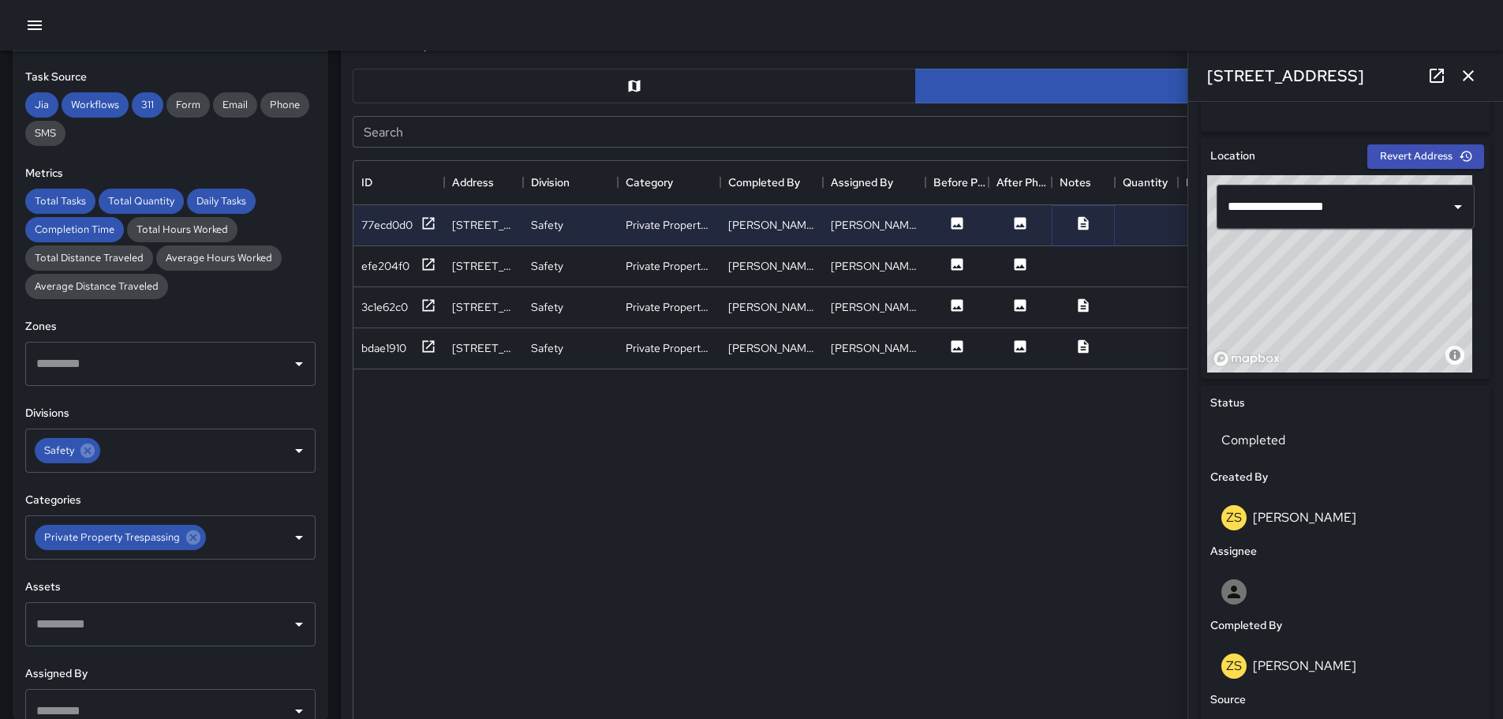
scroll to position [787, 0]
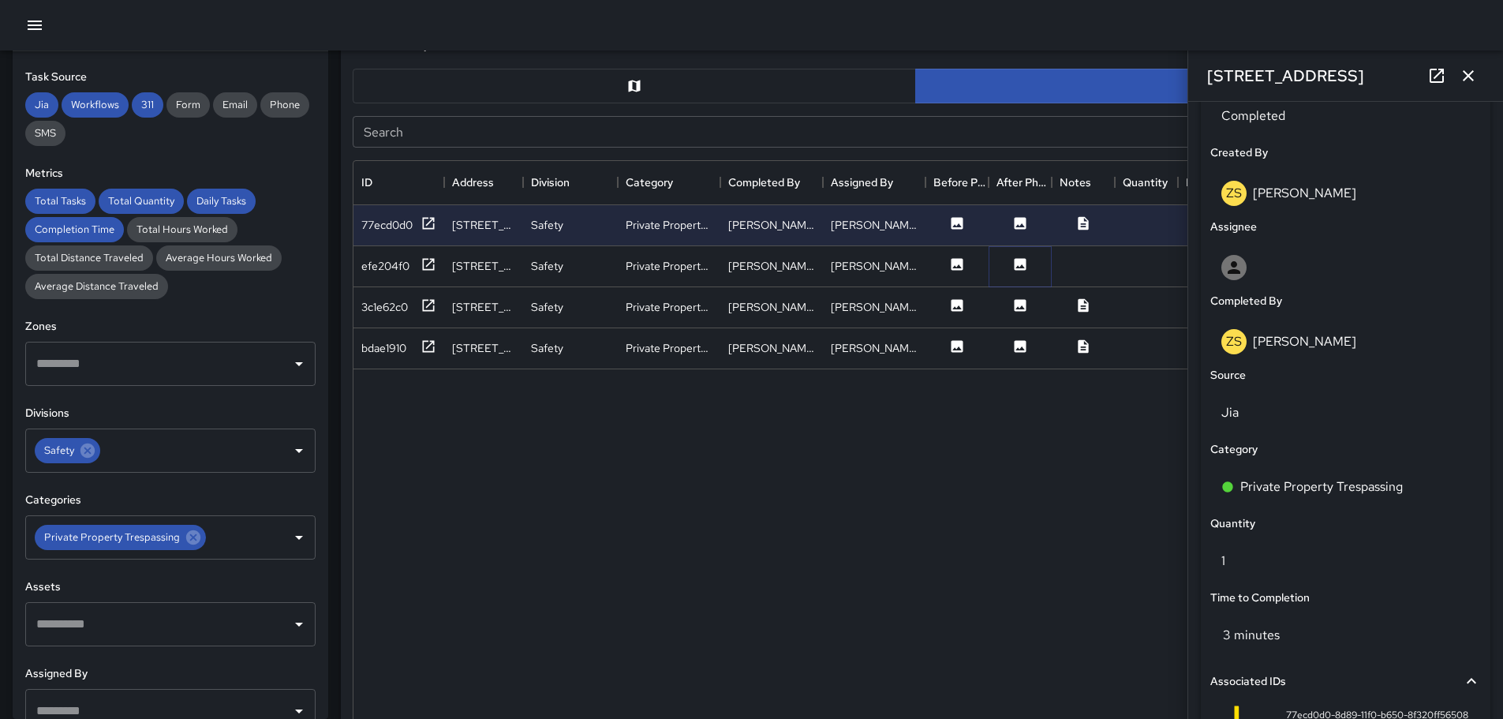
click at [1025, 264] on icon at bounding box center [1021, 264] width 12 height 12
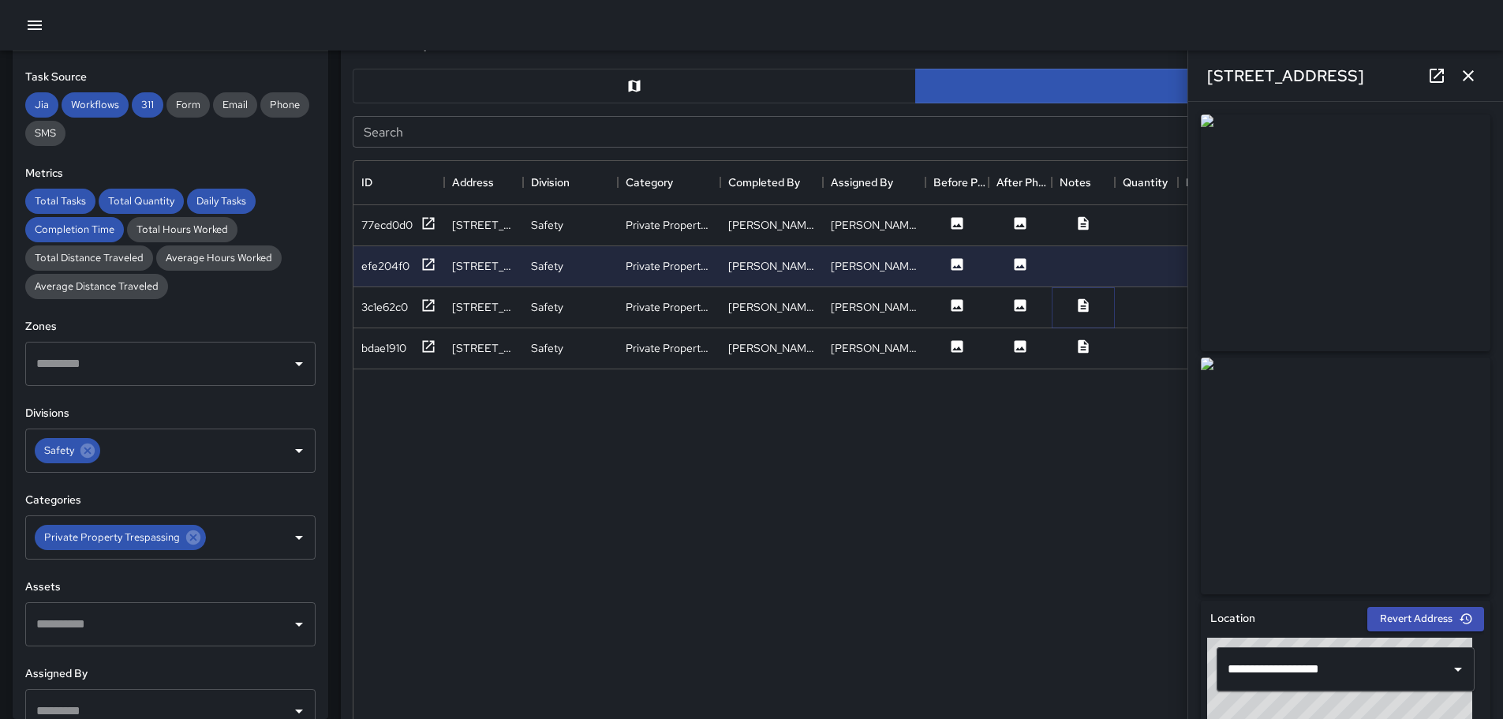
click at [1079, 301] on icon at bounding box center [1083, 304] width 10 height 13
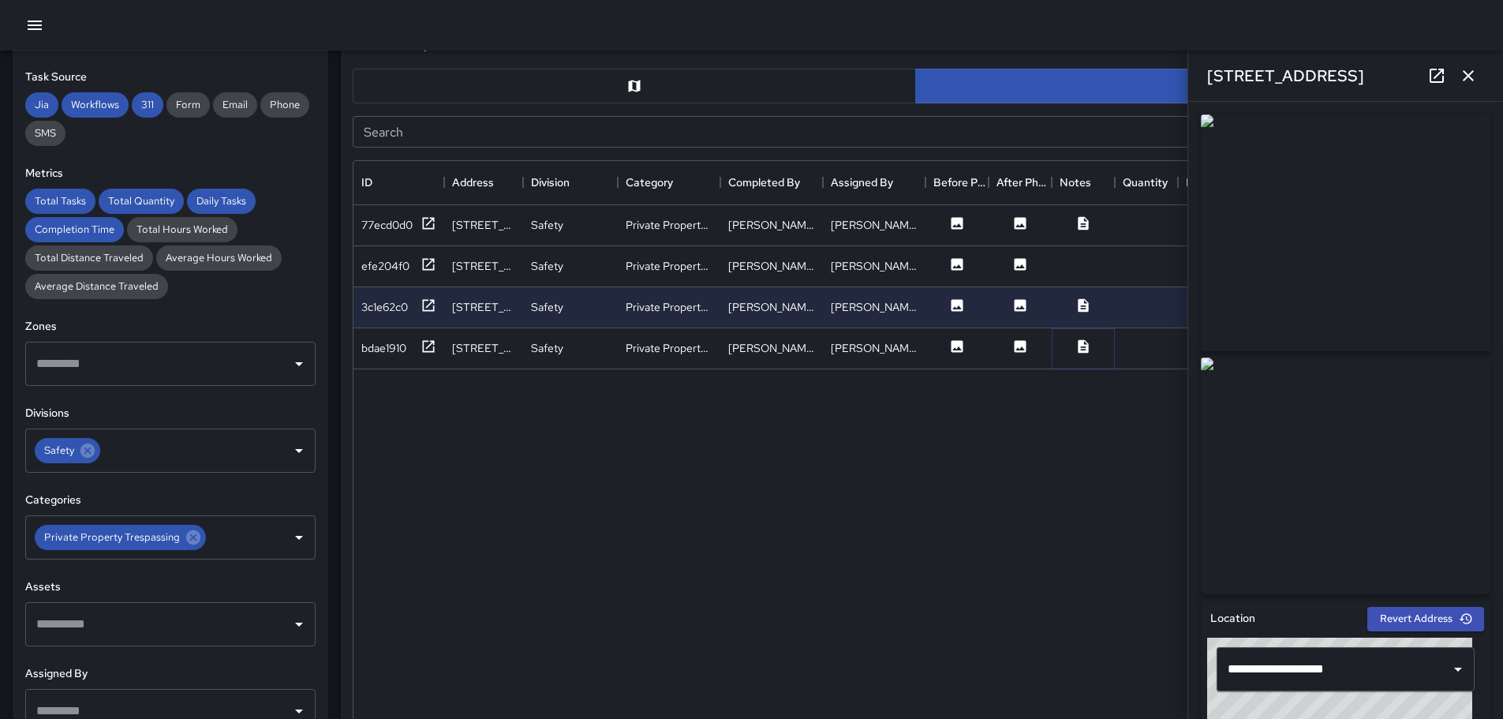
click at [1083, 350] on icon at bounding box center [1083, 345] width 10 height 13
